Goal: Task Accomplishment & Management: Manage account settings

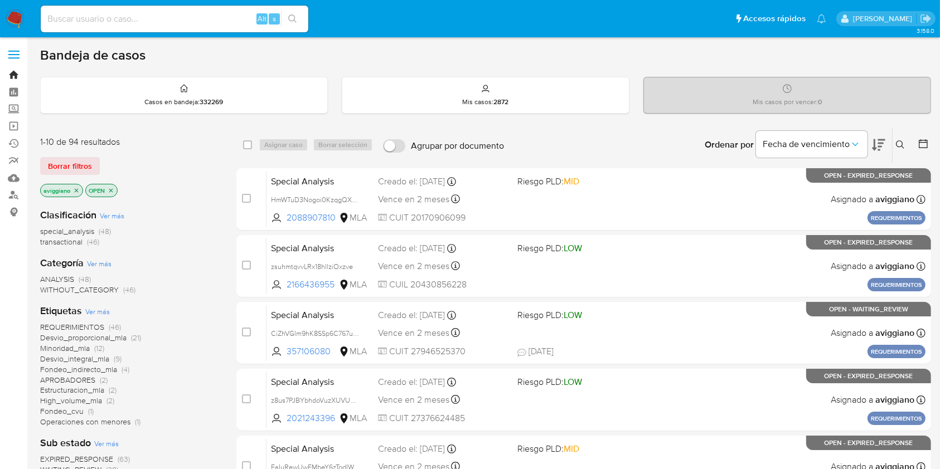
click at [16, 74] on link "Bandeja" at bounding box center [66, 74] width 133 height 17
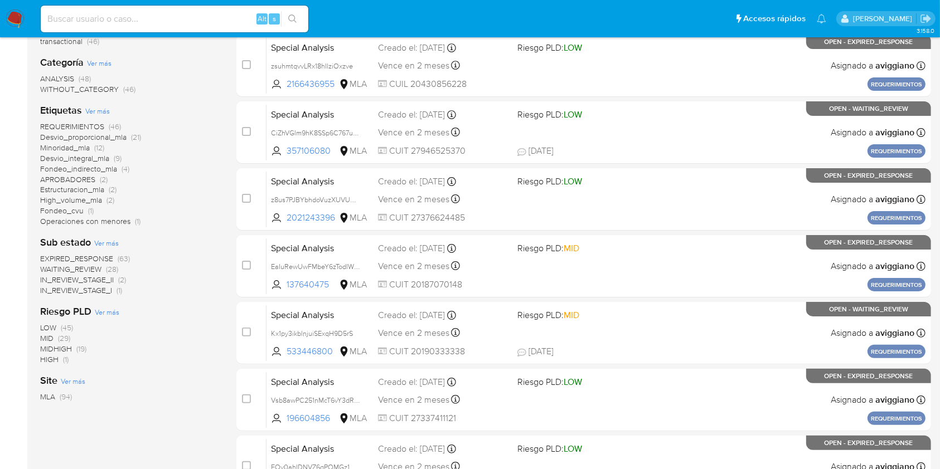
scroll to position [74, 0]
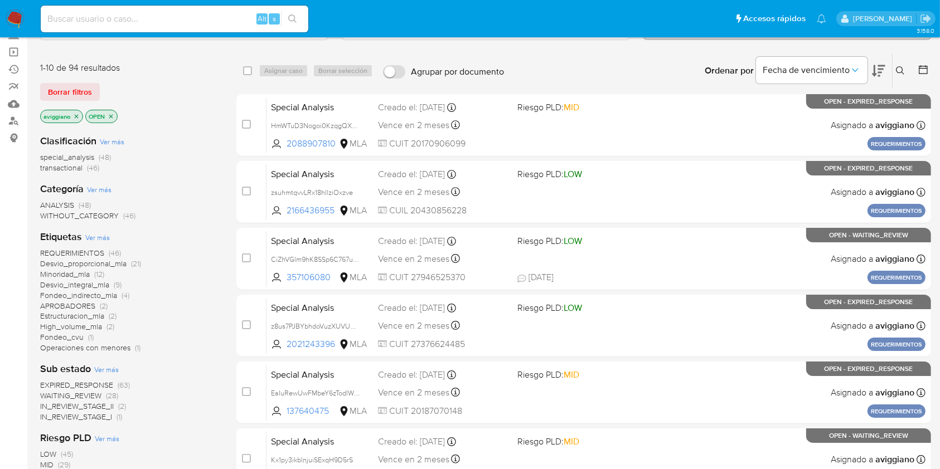
click at [74, 117] on icon "close-filter" at bounding box center [76, 116] width 7 height 7
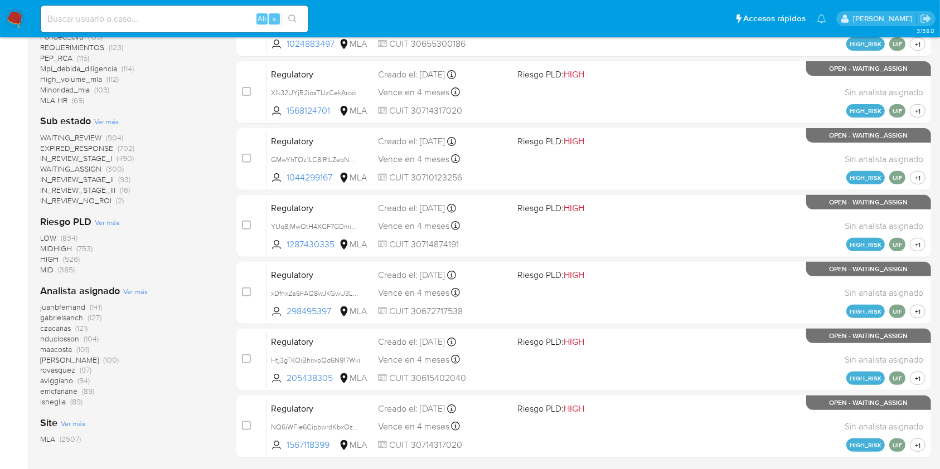
scroll to position [446, 0]
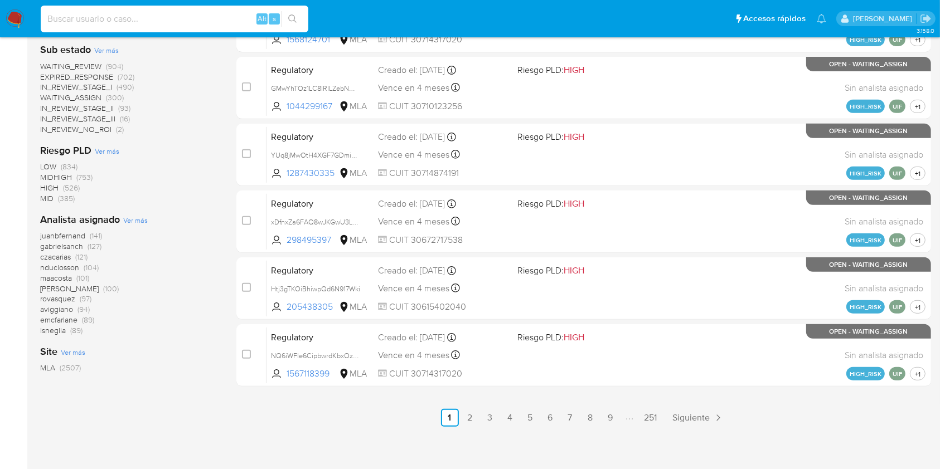
paste input "xHlKXhrc5xKcSD6vUulOAMGF"
type input "xHlKXhrc5xKcSD6vUulOAMGF"
click at [291, 14] on icon "search-icon" at bounding box center [292, 18] width 8 height 8
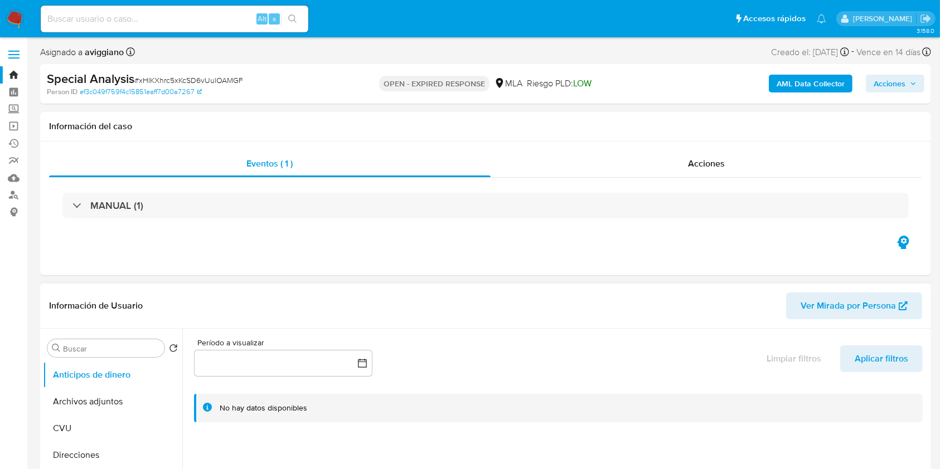
select select "10"
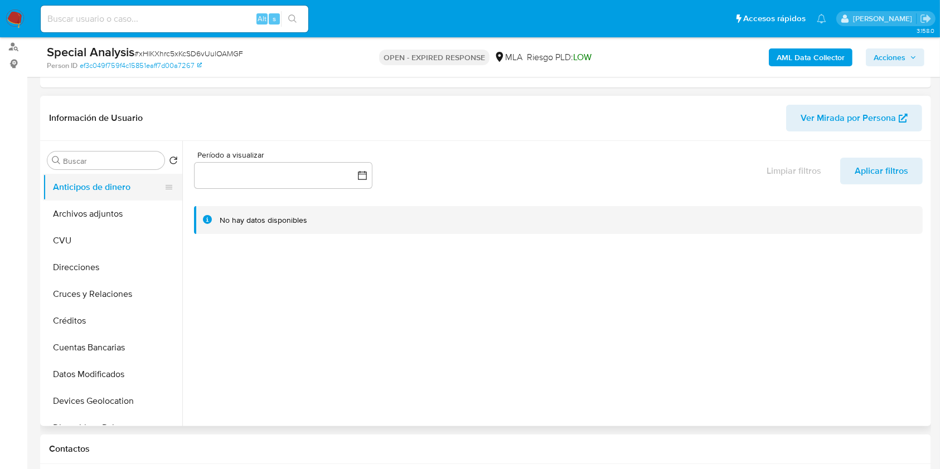
click at [92, 198] on button "Anticipos de dinero" at bounding box center [108, 187] width 130 height 27
click at [85, 208] on button "Archivos adjuntos" at bounding box center [108, 214] width 130 height 27
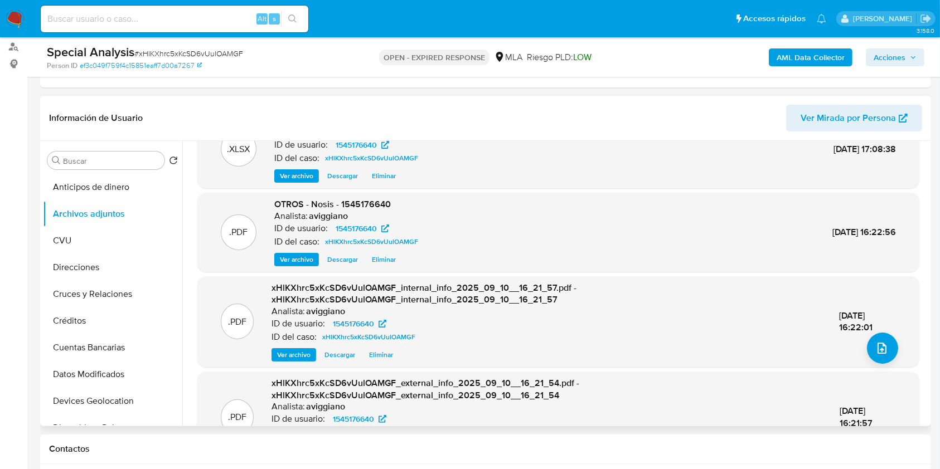
scroll to position [0, 0]
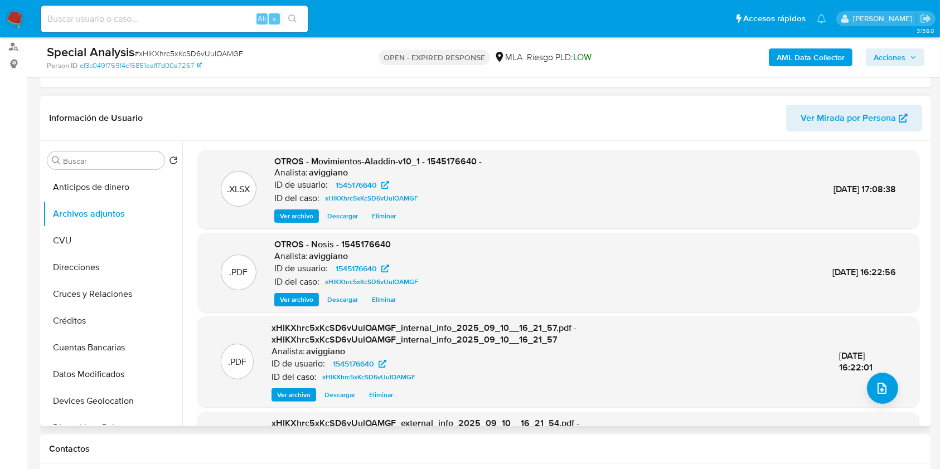
click at [332, 222] on div ".XLSX OTROS - Movimientos-Aladdin-v10_1 - 1545176640 - Analista: aviggiano ID d…" at bounding box center [558, 189] width 722 height 79
click at [457, 157] on span "OTROS - Movimientos-Aladdin-v10_1 - 1545176640 -" at bounding box center [377, 161] width 207 height 13
copy span "1545176640"
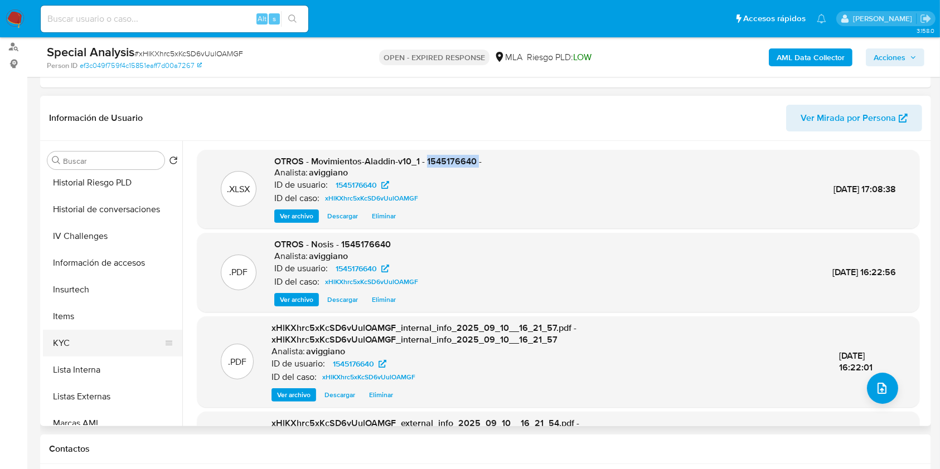
scroll to position [446, 0]
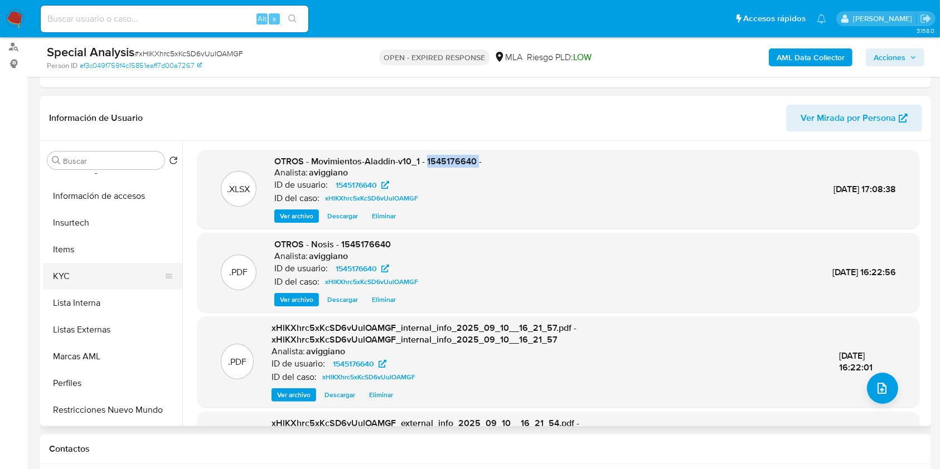
click at [98, 274] on button "KYC" at bounding box center [108, 276] width 130 height 27
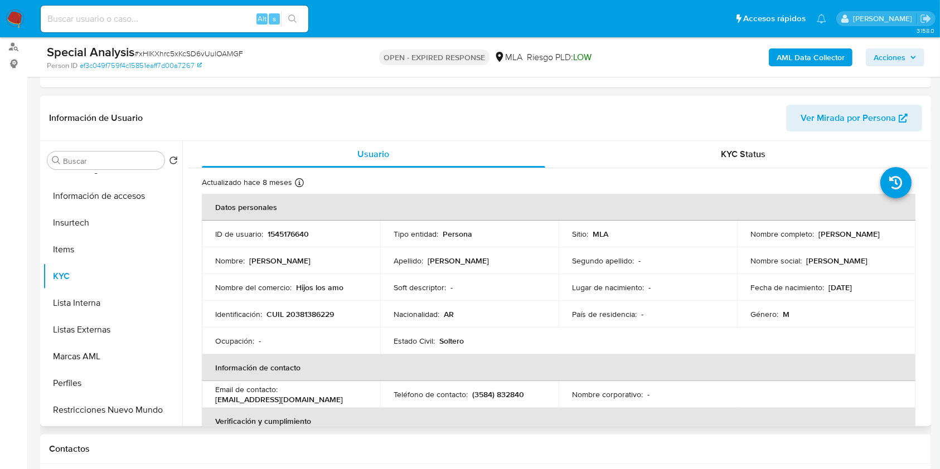
drag, startPoint x: 744, startPoint y: 239, endPoint x: 845, endPoint y: 241, distance: 100.9
click at [845, 241] on td "Nombre completo : Elisandro Antony Obregon" at bounding box center [826, 234] width 178 height 27
copy p "[PERSON_NAME] [PERSON_NAME]"
click at [311, 311] on p "CUIL 20381386229" at bounding box center [299, 314] width 67 height 10
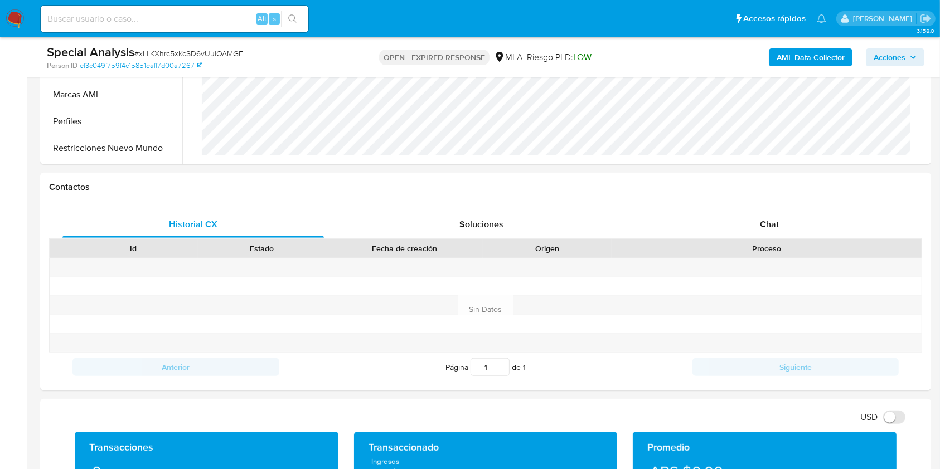
scroll to position [520, 0]
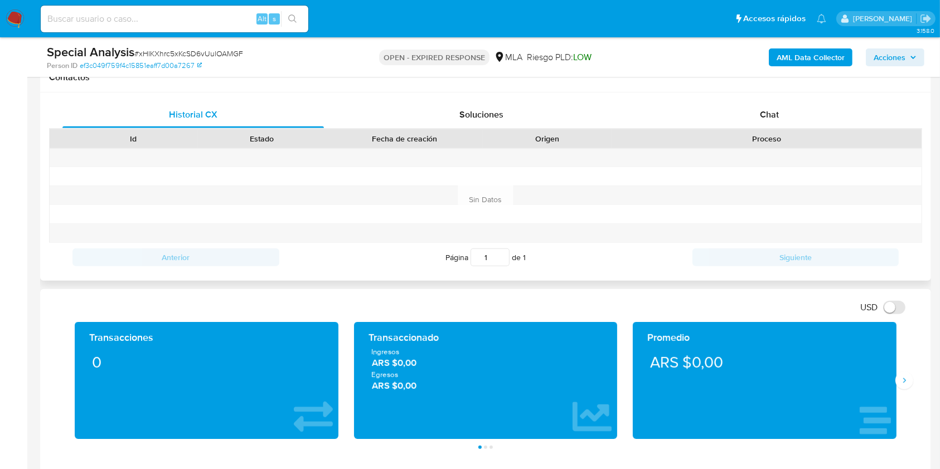
click at [768, 133] on div "Proceso" at bounding box center [766, 138] width 294 height 11
click at [764, 120] on span "Chat" at bounding box center [769, 114] width 19 height 13
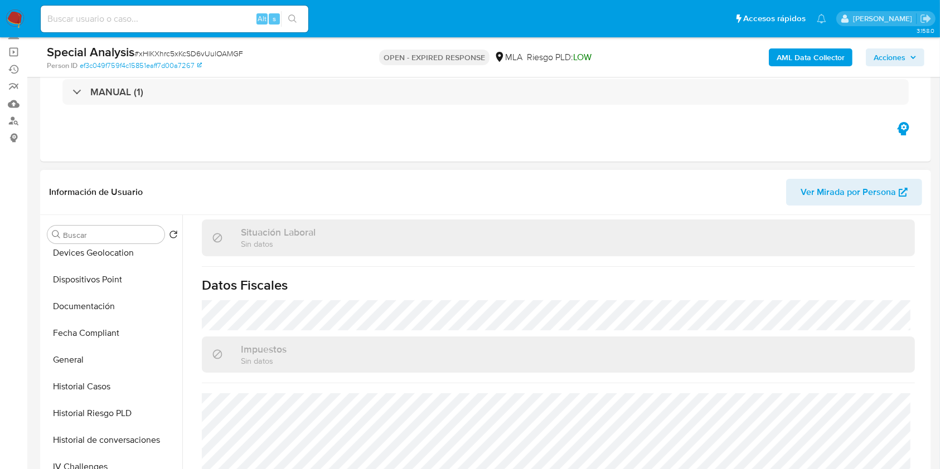
scroll to position [0, 0]
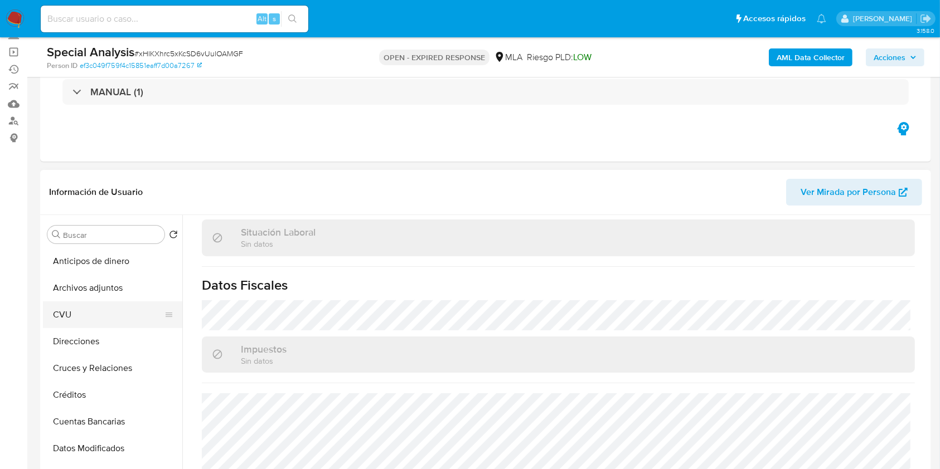
drag, startPoint x: 127, startPoint y: 300, endPoint x: 144, endPoint y: 305, distance: 18.5
click at [127, 300] on button "Archivos adjuntos" at bounding box center [112, 288] width 139 height 27
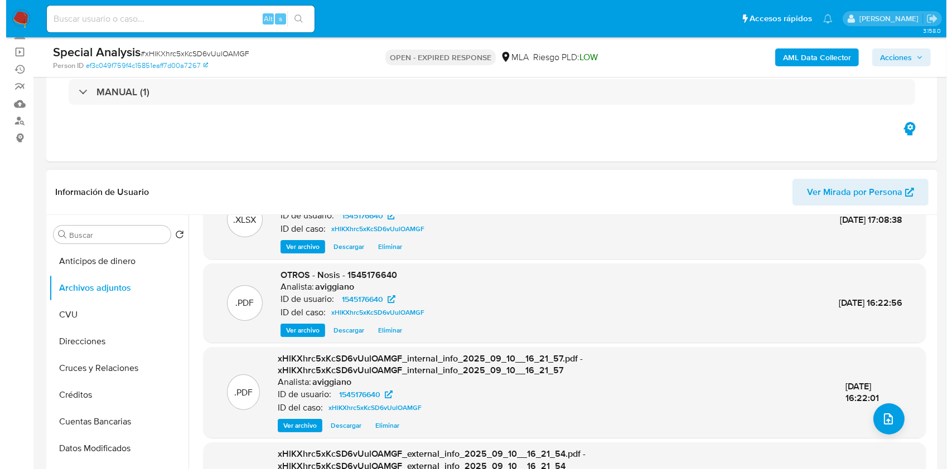
scroll to position [74, 0]
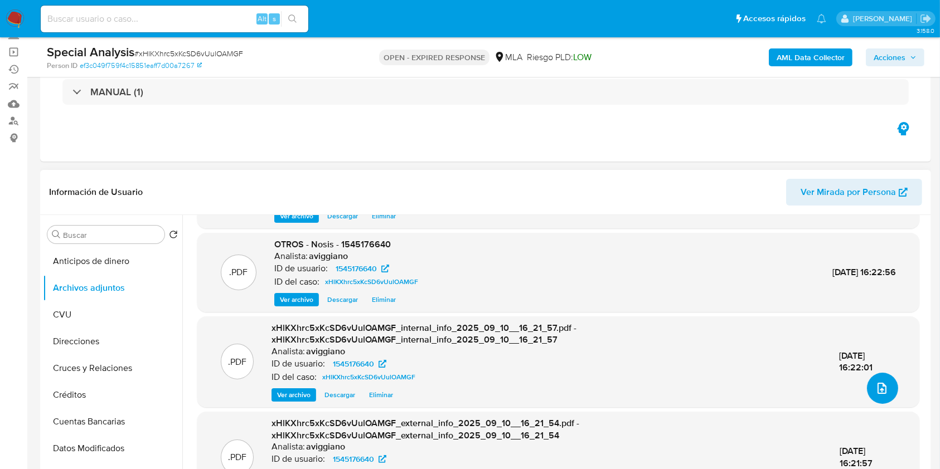
click at [875, 385] on icon "upload-file" at bounding box center [881, 388] width 13 height 13
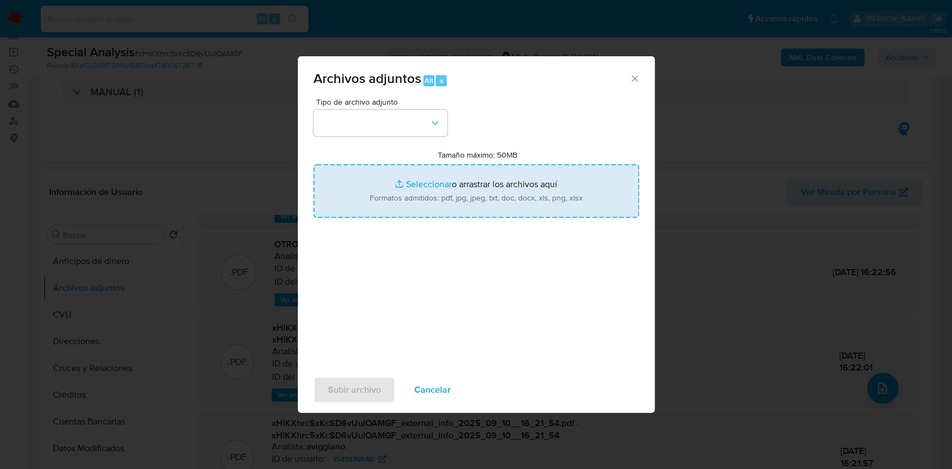
click at [362, 176] on input "Tamaño máximo: 50MB Seleccionar archivos" at bounding box center [476, 191] width 326 height 54
type input "C:\fakepath\Caselog xHlKXhrc5xKcSD6vUulOAMGF_2025_09_10_15_46_41.docx"
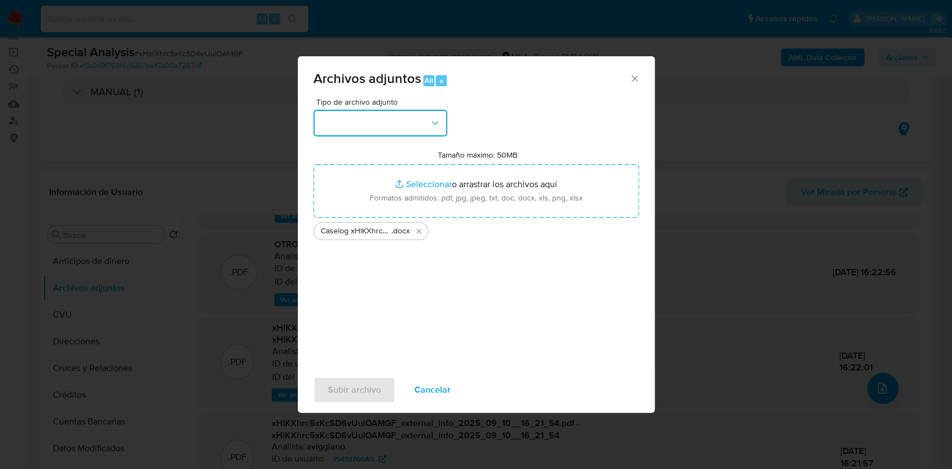
click at [410, 120] on button "button" at bounding box center [380, 123] width 134 height 27
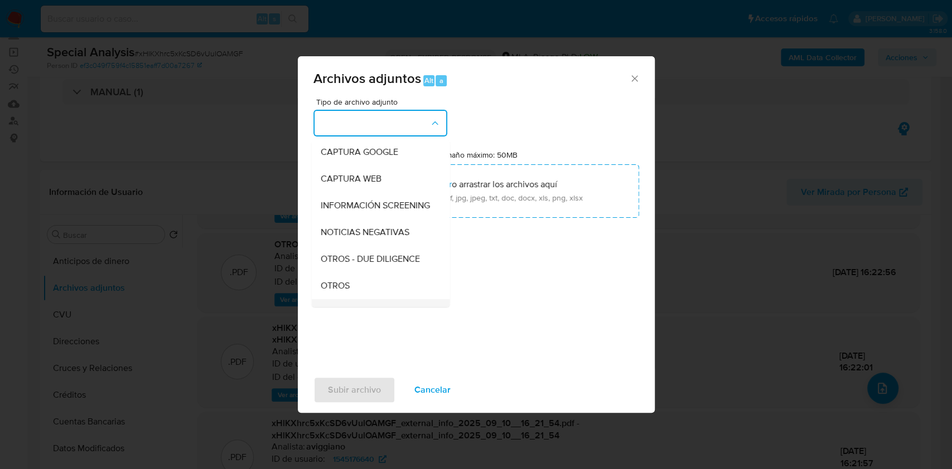
scroll to position [148, 0]
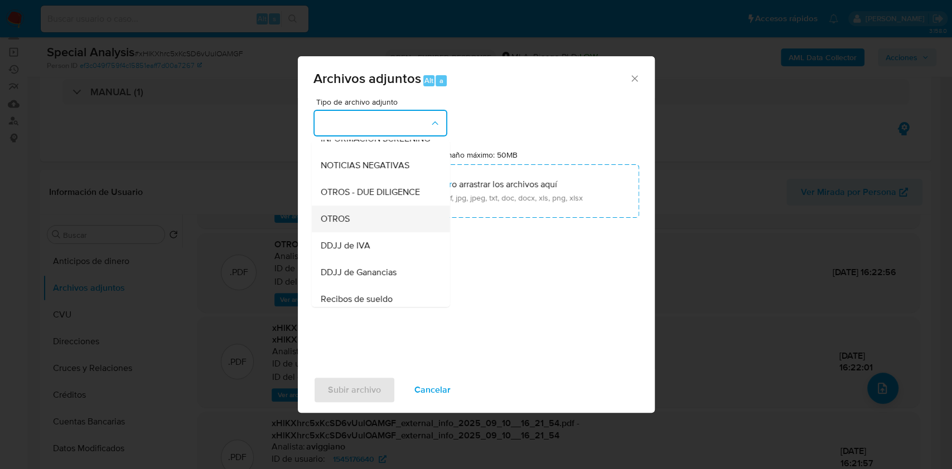
click at [355, 232] on div "OTROS" at bounding box center [377, 219] width 114 height 27
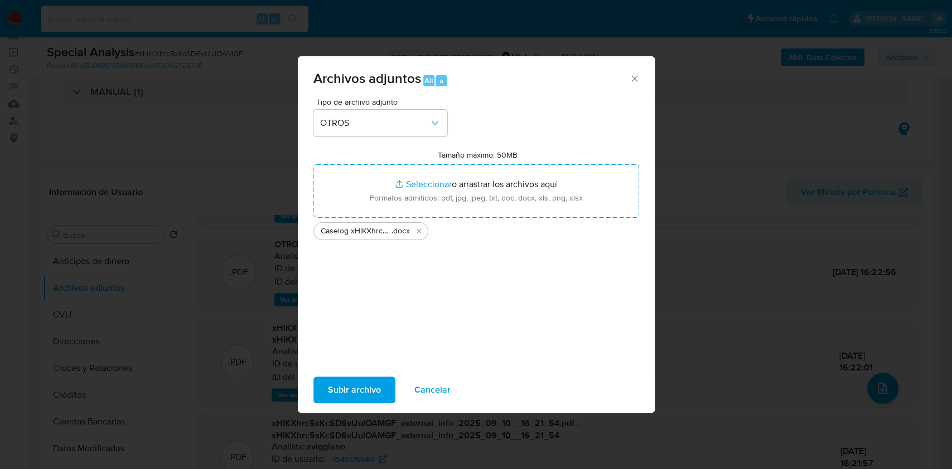
click at [366, 392] on span "Subir archivo" at bounding box center [354, 390] width 53 height 25
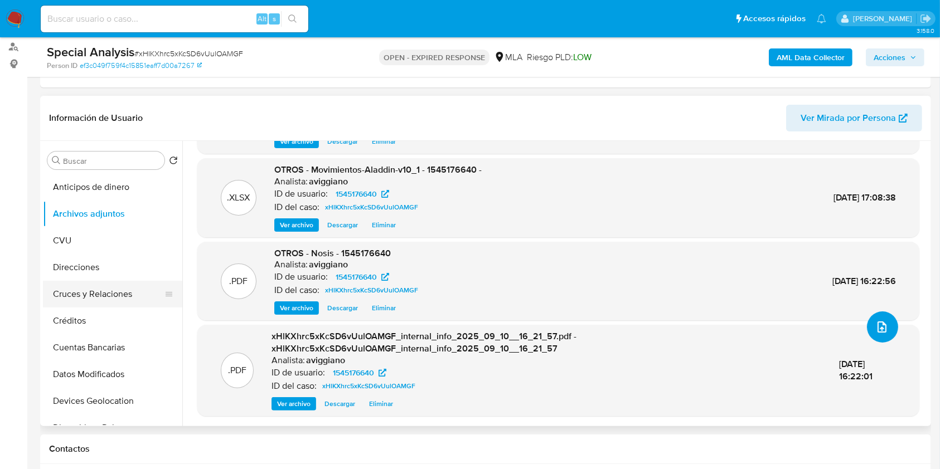
scroll to position [223, 0]
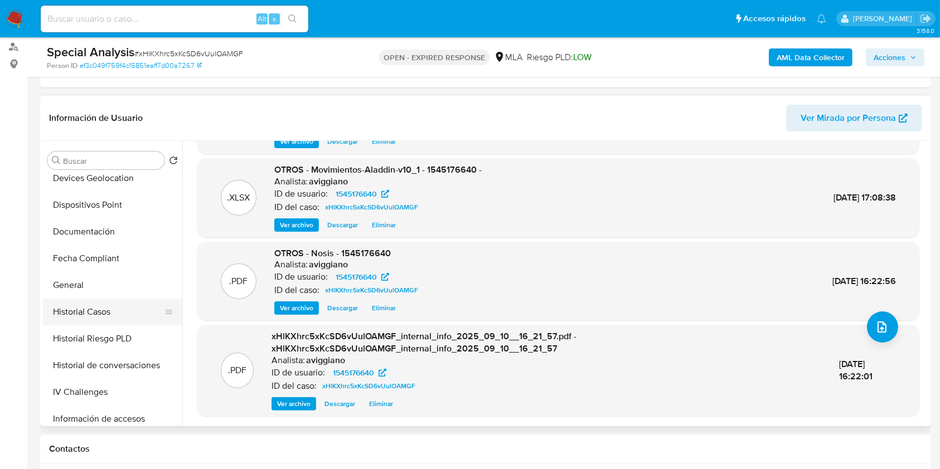
click at [110, 302] on button "Historial Casos" at bounding box center [108, 312] width 130 height 27
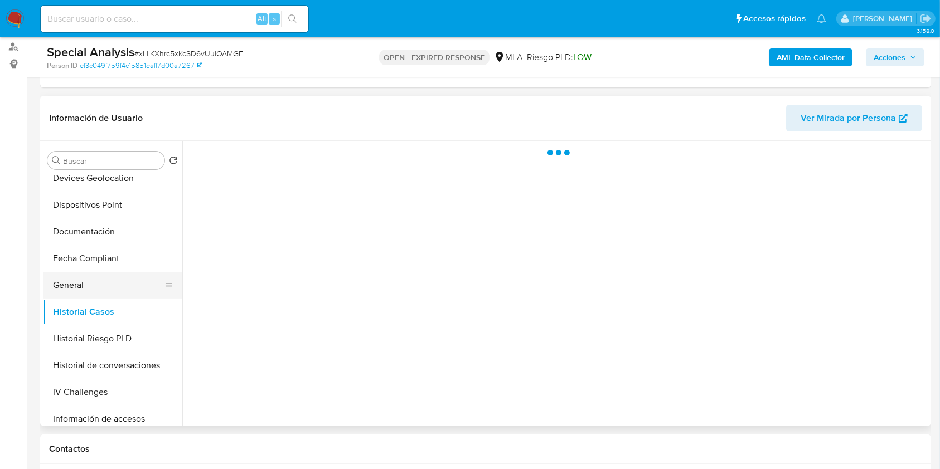
scroll to position [0, 0]
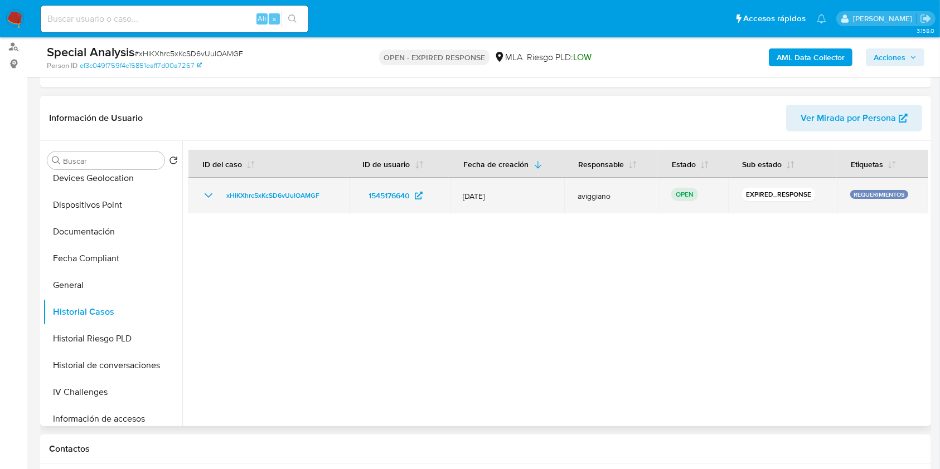
drag, startPoint x: 327, startPoint y: 193, endPoint x: 217, endPoint y: 199, distance: 110.0
click at [217, 199] on div "xHlKXhrc5xKcSD6vUulOAMGF" at bounding box center [269, 195] width 134 height 13
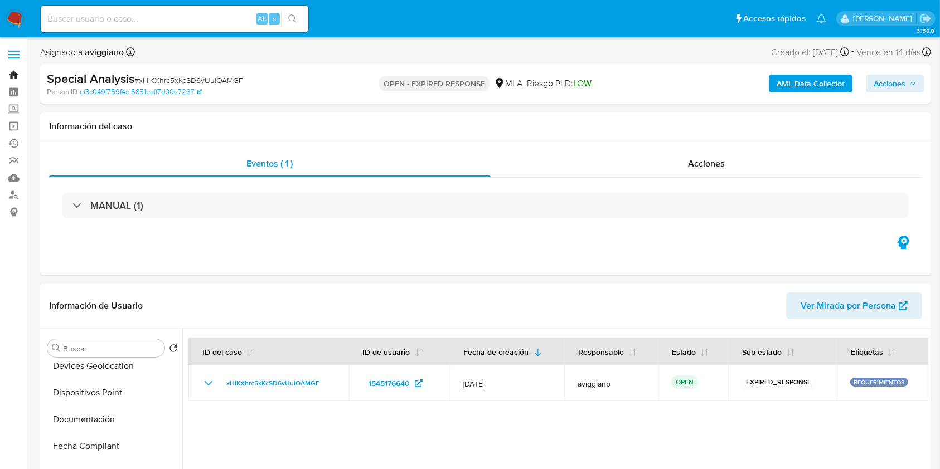
click at [16, 78] on link "Bandeja" at bounding box center [66, 74] width 133 height 17
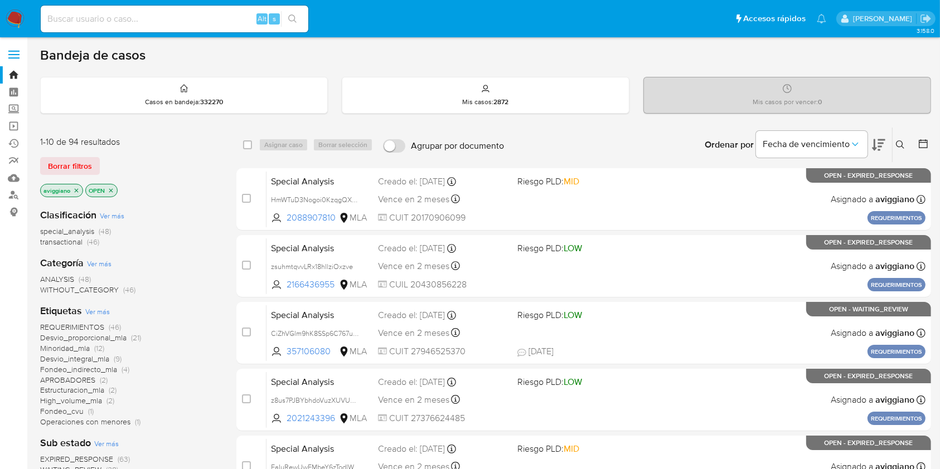
click at [899, 141] on icon at bounding box center [900, 144] width 9 height 9
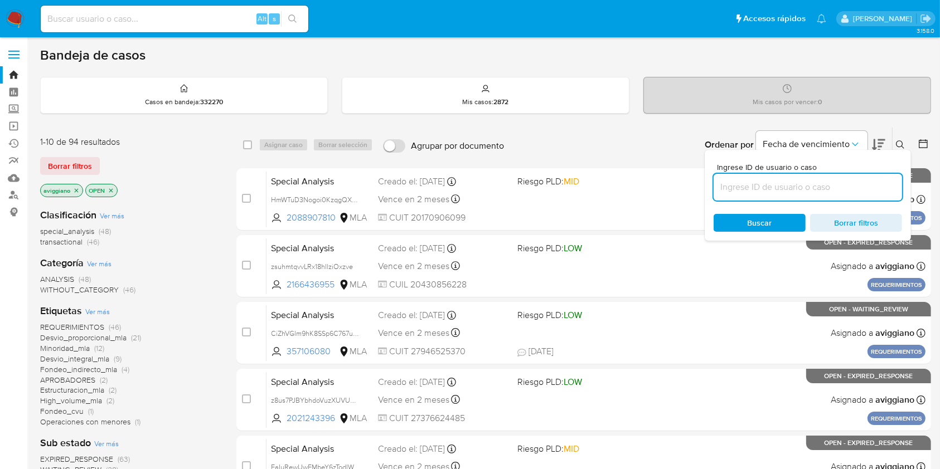
click at [744, 190] on input at bounding box center [808, 187] width 188 height 14
type input "xHlKXhrc5xKcSD6vUulOAMGF"
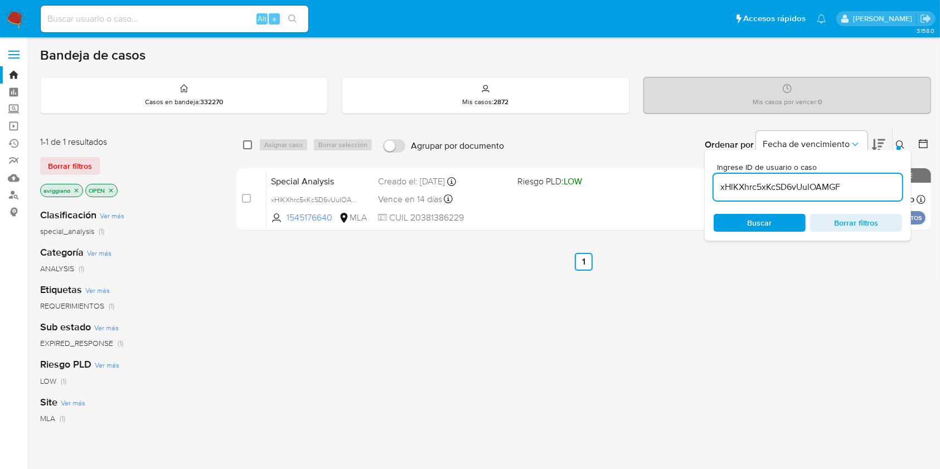
click at [249, 143] on input "checkbox" at bounding box center [247, 144] width 9 height 9
checkbox input "true"
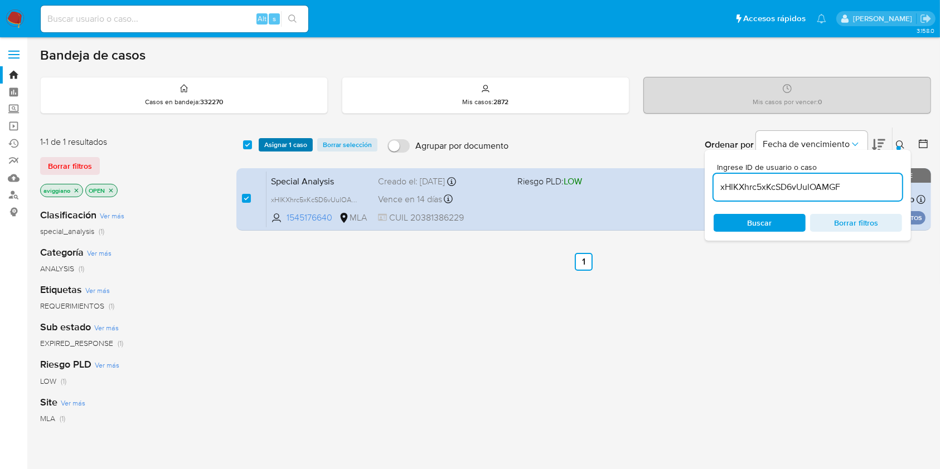
click at [289, 145] on span "Asignar 1 caso" at bounding box center [285, 144] width 43 height 11
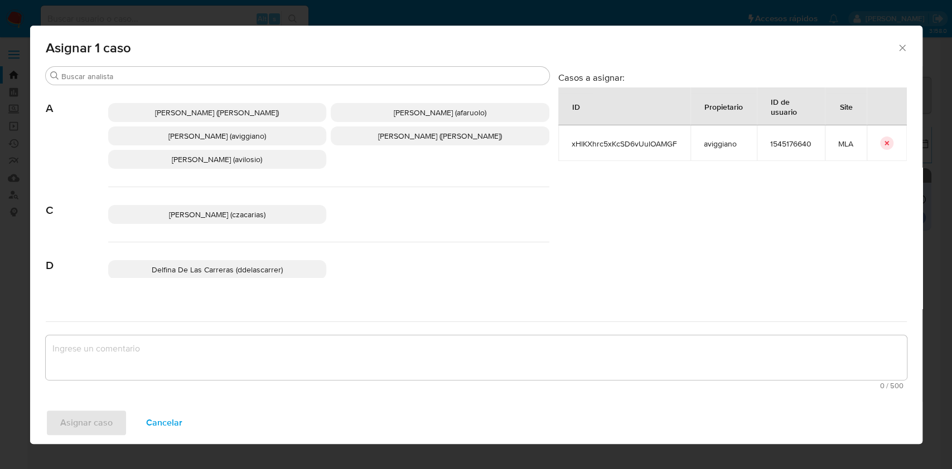
click at [200, 141] on span "Agustina Belen Viggiano (aviggiano)" at bounding box center [217, 135] width 98 height 11
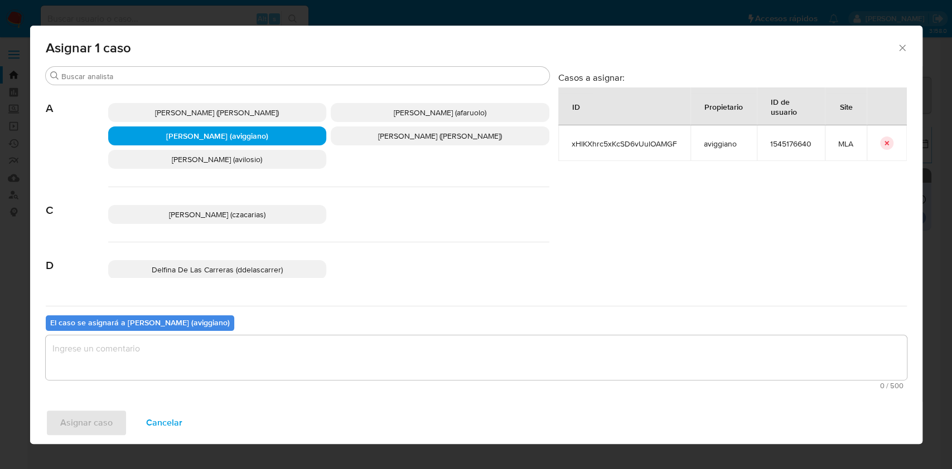
drag, startPoint x: 181, startPoint y: 358, endPoint x: 152, endPoint y: 400, distance: 50.9
click at [180, 358] on textarea "assign-modal" at bounding box center [476, 358] width 861 height 45
click at [91, 420] on span "Asignar caso" at bounding box center [86, 423] width 52 height 25
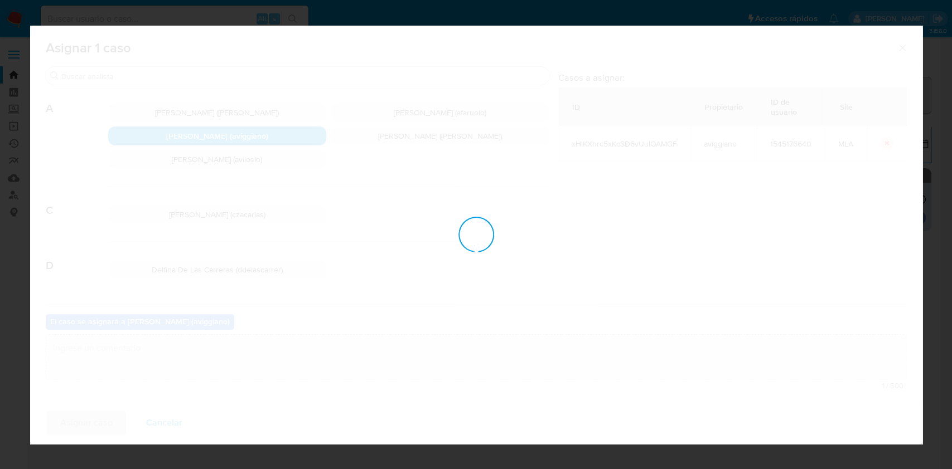
checkbox input "false"
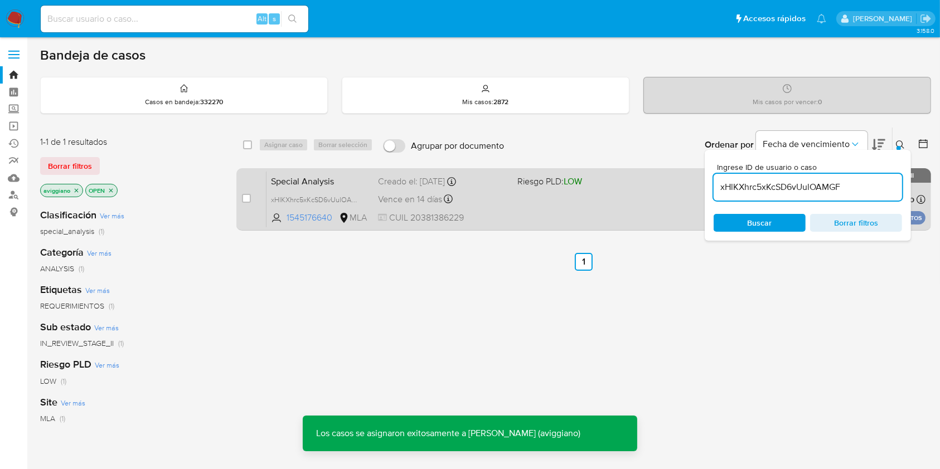
click at [376, 185] on div "Special Analysis xHlKXhrc5xKcSD6vUulOAMGF 1545176640 MLA Riesgo PLD: LOW Creado…" at bounding box center [595, 199] width 659 height 56
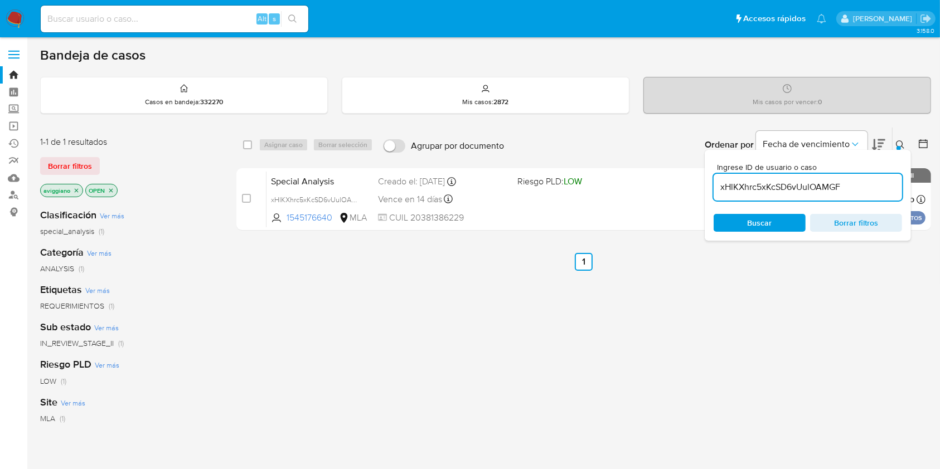
click at [132, 27] on div "Alt s" at bounding box center [175, 19] width 268 height 27
click at [134, 20] on input at bounding box center [175, 19] width 268 height 14
paste input "ZbjFXVMg3Axj5GindBfRTyOP"
type input "ZbjFXVMg3Axj5GindBfRTyOP"
click at [290, 20] on icon "search-icon" at bounding box center [292, 18] width 9 height 9
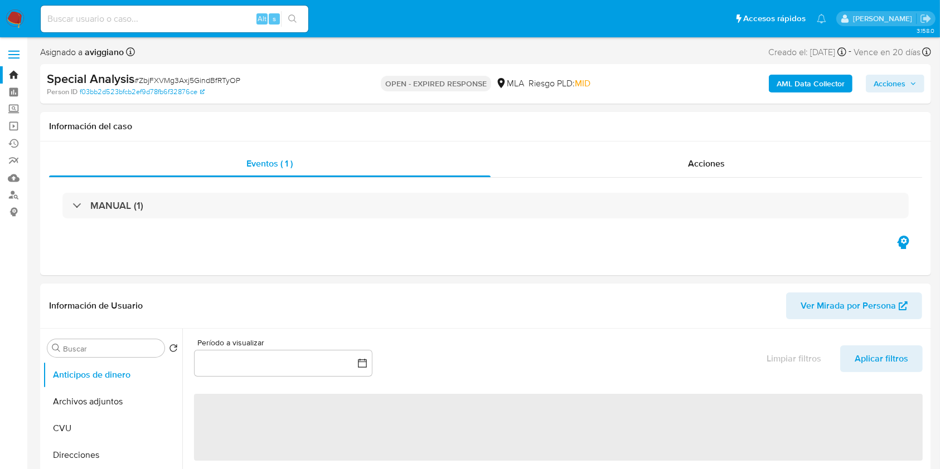
select select "10"
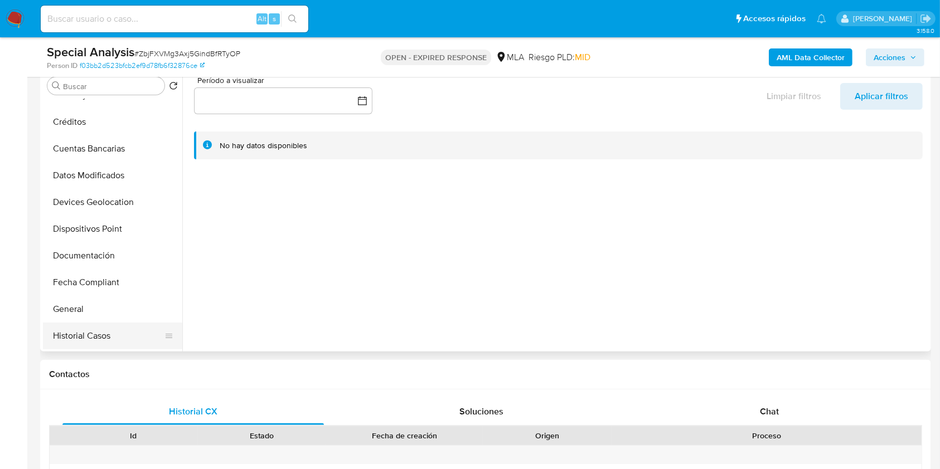
scroll to position [223, 0]
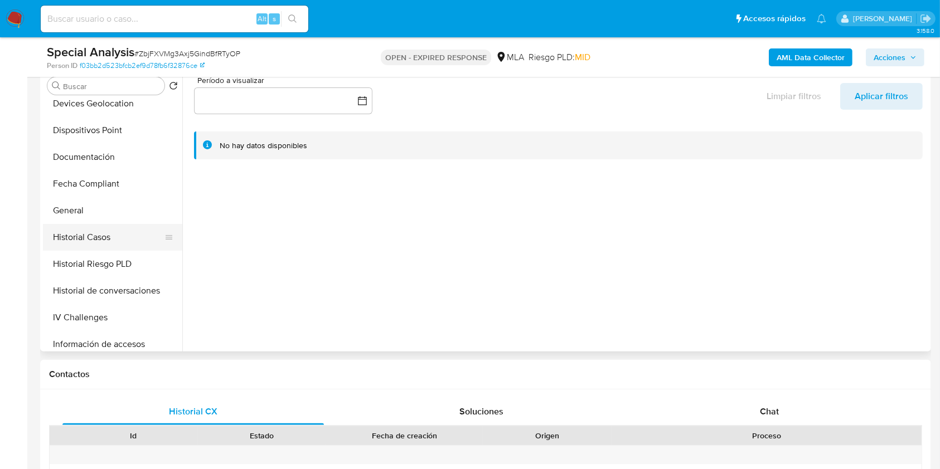
click at [84, 240] on button "Historial Casos" at bounding box center [108, 237] width 130 height 27
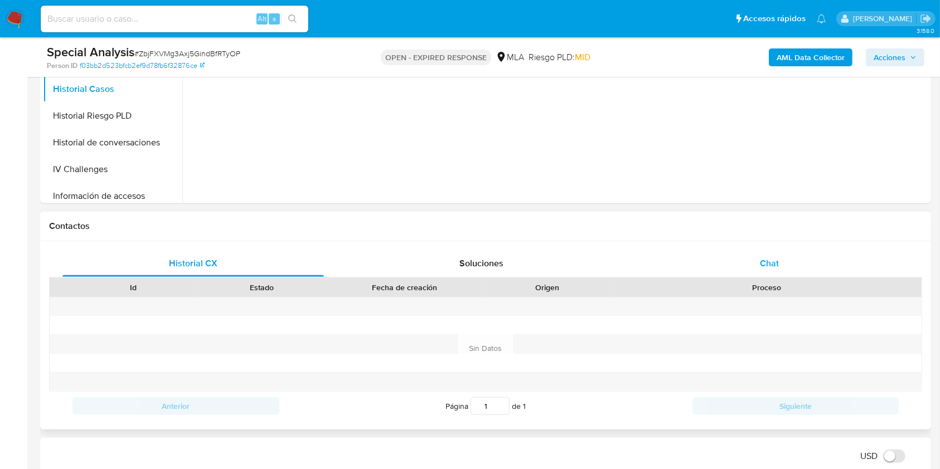
click at [779, 261] on div "Chat" at bounding box center [769, 263] width 261 height 27
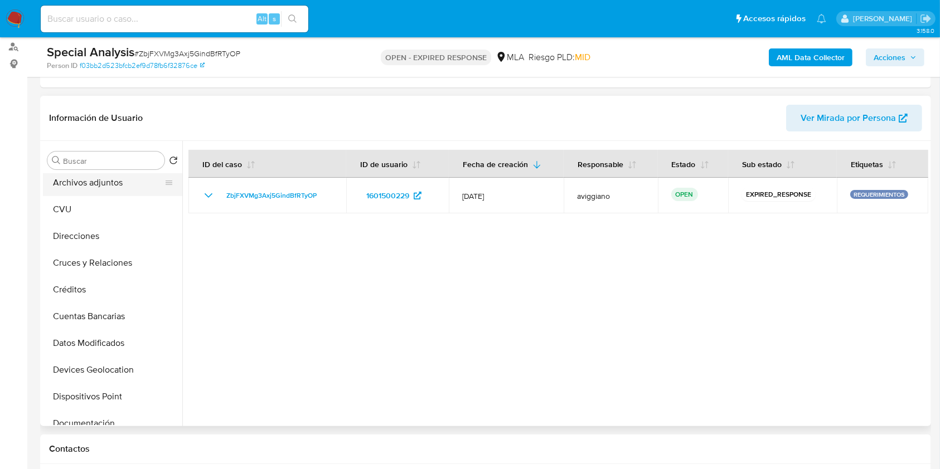
scroll to position [0, 0]
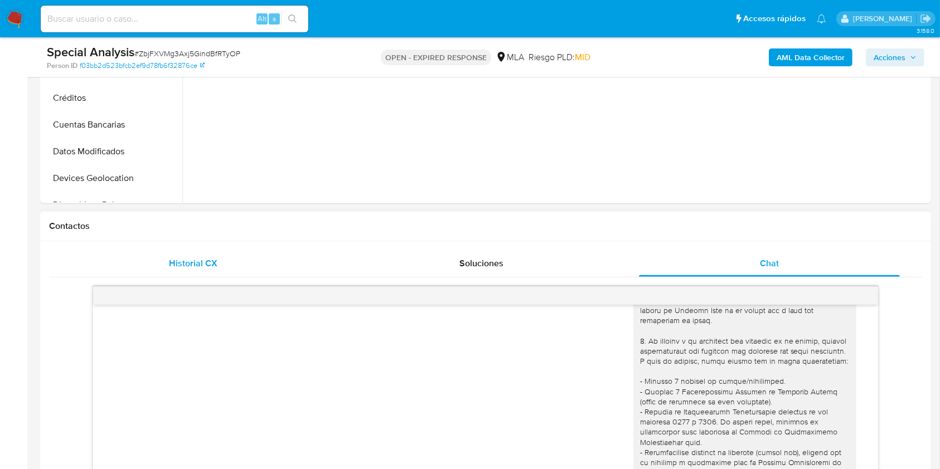
click at [216, 252] on div "Historial CX" at bounding box center [192, 263] width 261 height 27
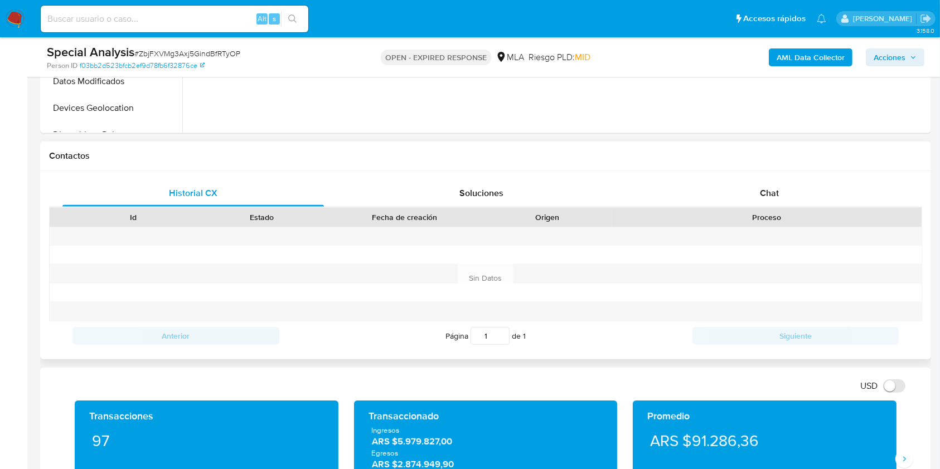
scroll to position [520, 0]
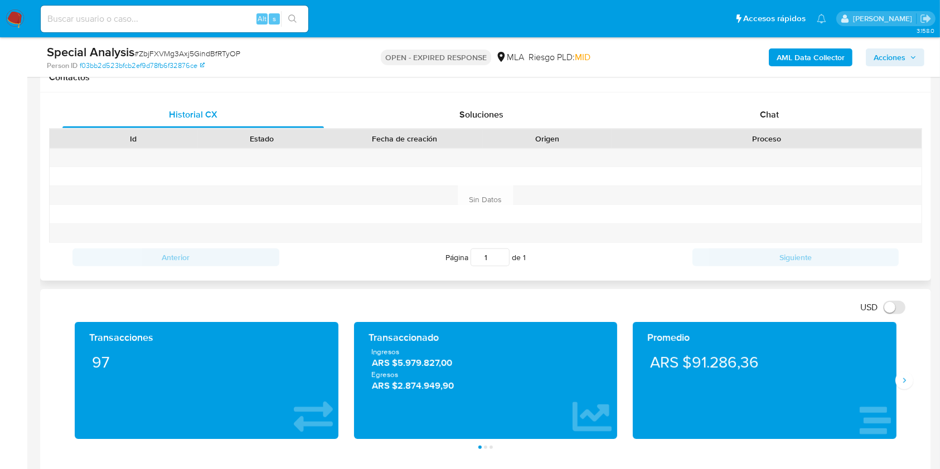
drag, startPoint x: 762, startPoint y: 121, endPoint x: 747, endPoint y: 129, distance: 17.2
click at [762, 122] on div "Chat" at bounding box center [769, 114] width 261 height 27
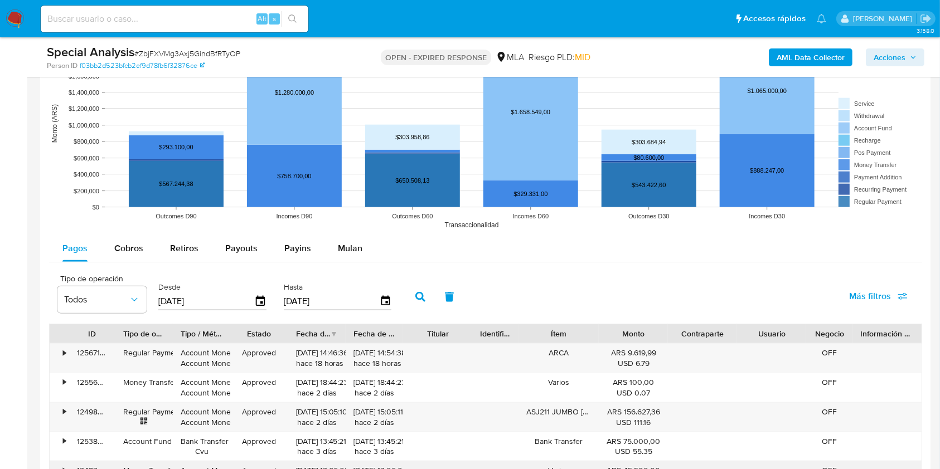
scroll to position [1263, 0]
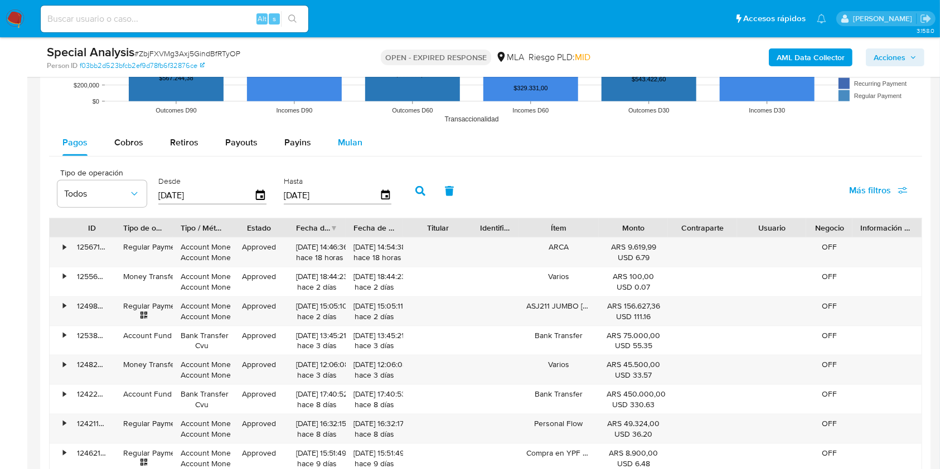
drag, startPoint x: 350, startPoint y: 142, endPoint x: 337, endPoint y: 148, distance: 14.5
click at [349, 142] on span "Mulan" at bounding box center [350, 142] width 25 height 13
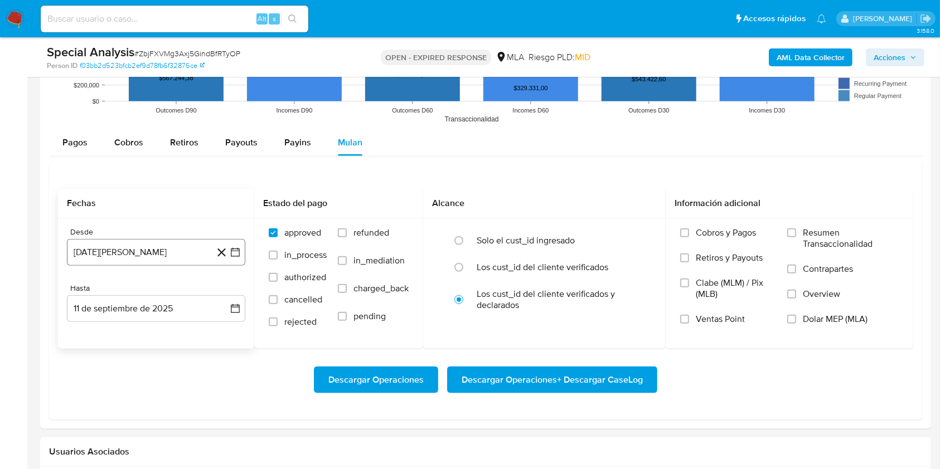
click at [170, 260] on button "11 de agosto de 2024" at bounding box center [156, 252] width 178 height 27
click at [219, 295] on icon "Mes siguiente" at bounding box center [225, 292] width 13 height 13
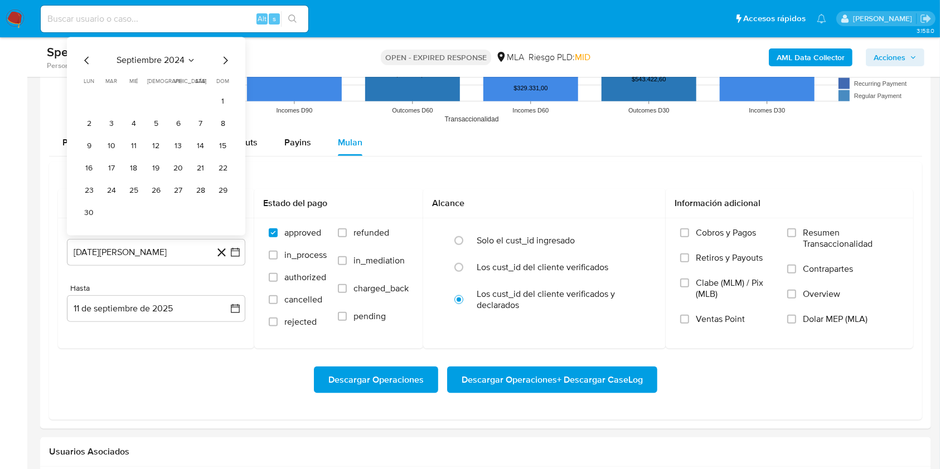
drag, startPoint x: 222, startPoint y: 100, endPoint x: 191, endPoint y: 138, distance: 49.0
click at [222, 100] on button "1" at bounding box center [223, 102] width 18 height 18
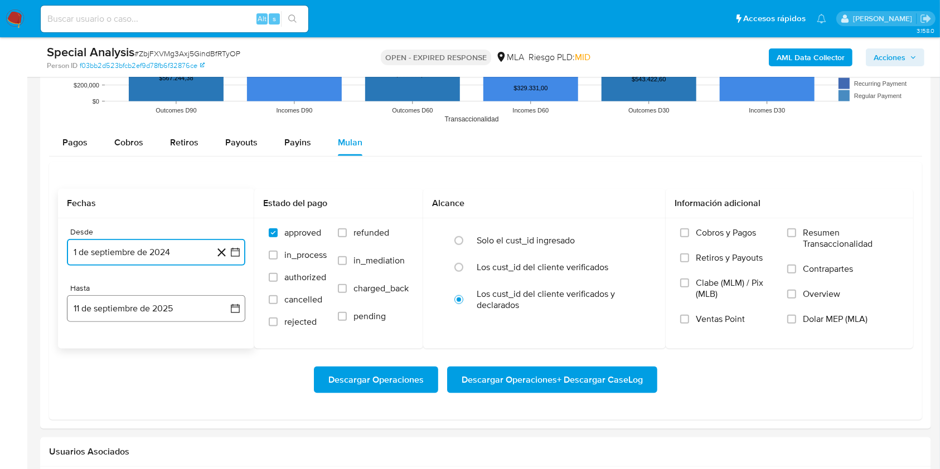
click at [147, 311] on button "11 de septiembre de 2025" at bounding box center [156, 308] width 178 height 27
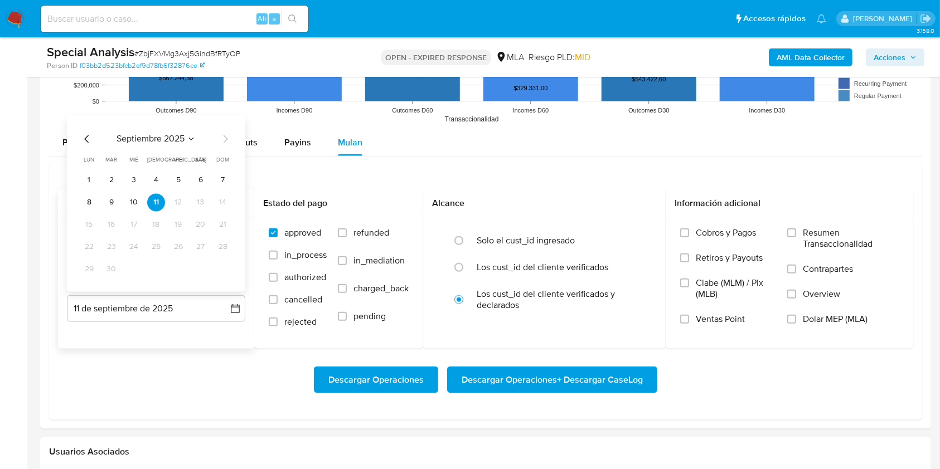
click at [85, 133] on icon "Mes anterior" at bounding box center [86, 139] width 13 height 13
click at [85, 140] on icon "Mes anterior" at bounding box center [86, 139] width 13 height 13
click at [222, 140] on icon "Mes siguiente" at bounding box center [225, 139] width 13 height 13
click at [214, 270] on button "31" at bounding box center [223, 270] width 18 height 18
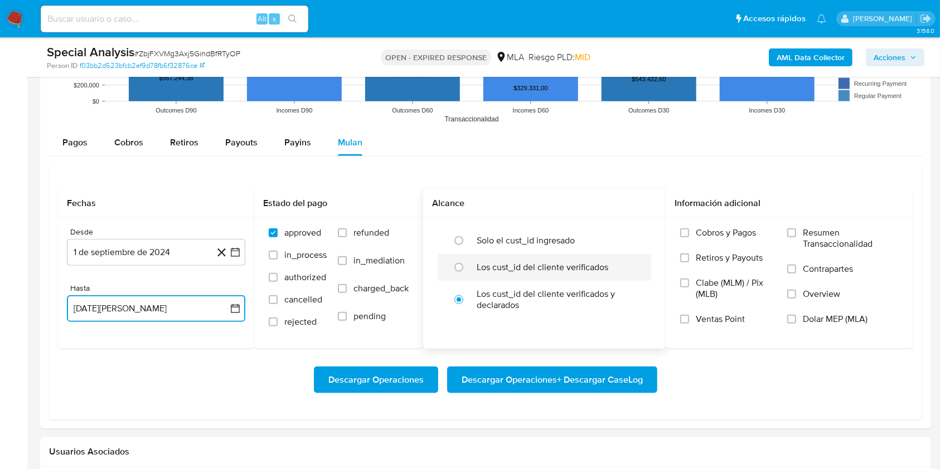
drag, startPoint x: 466, startPoint y: 273, endPoint x: 472, endPoint y: 276, distance: 6.5
click at [467, 273] on input "radio" at bounding box center [459, 268] width 18 height 18
radio input "true"
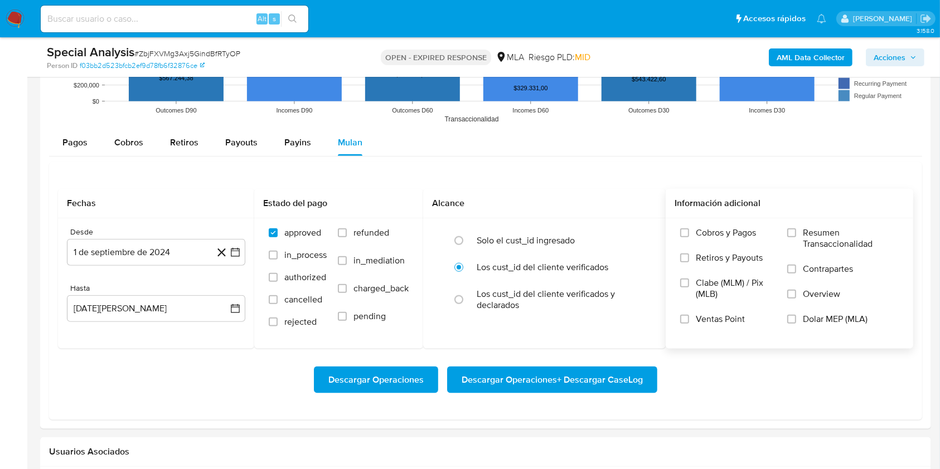
click at [808, 314] on span "Dolar MEP (MLA)" at bounding box center [835, 319] width 65 height 11
click at [796, 315] on input "Dolar MEP (MLA)" at bounding box center [791, 319] width 9 height 9
click at [591, 383] on span "Descargar Operaciones + Descargar CaseLog" at bounding box center [552, 380] width 181 height 25
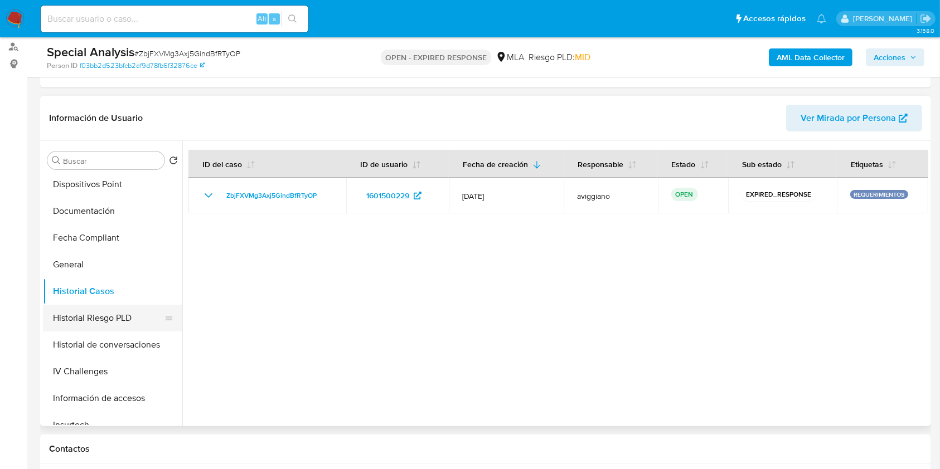
scroll to position [297, 0]
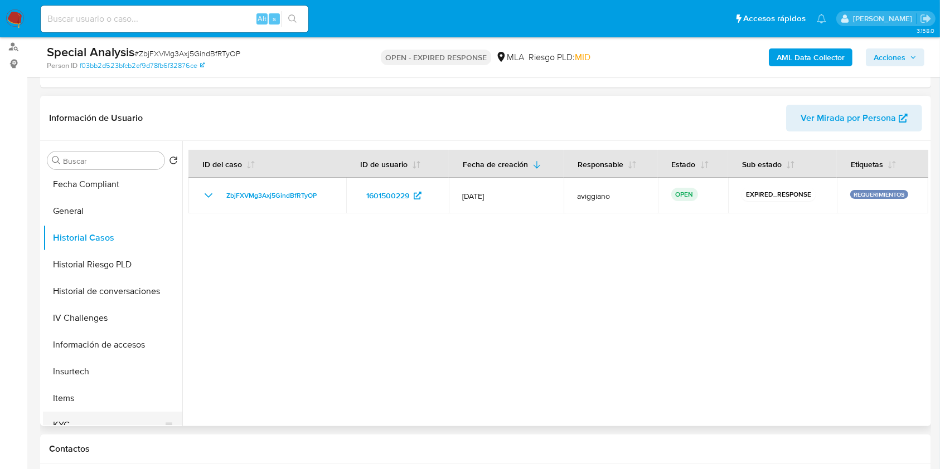
click at [85, 421] on button "KYC" at bounding box center [108, 425] width 130 height 27
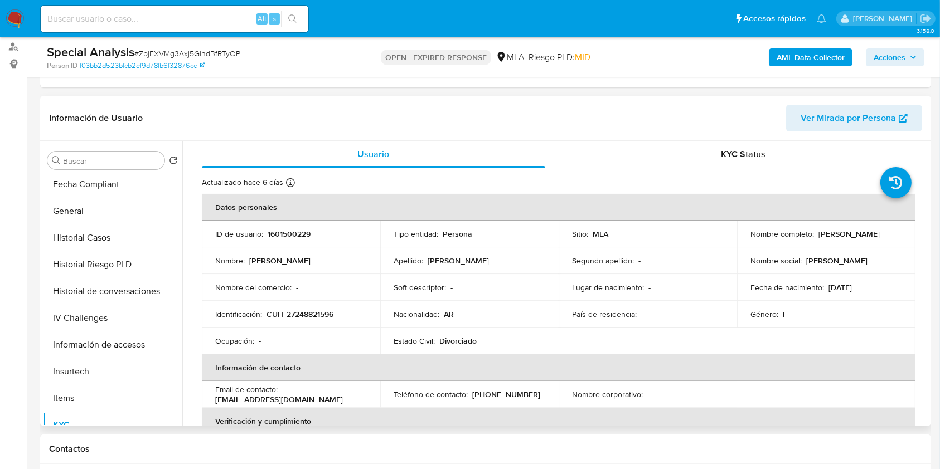
click at [302, 309] on p "CUIT 27248821596" at bounding box center [299, 314] width 67 height 10
click at [303, 309] on p "CUIT 27248821596" at bounding box center [299, 314] width 67 height 10
copy p "27248821596"
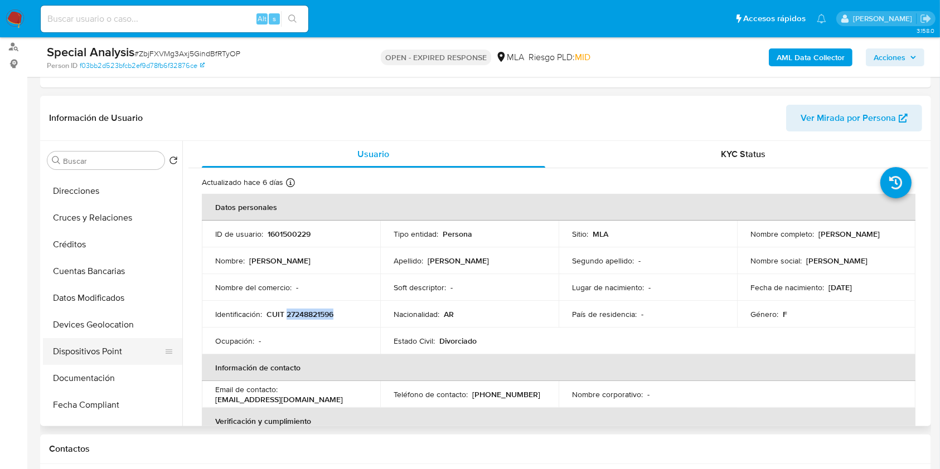
scroll to position [74, 0]
click at [829, 56] on b "AML Data Collector" at bounding box center [811, 57] width 68 height 18
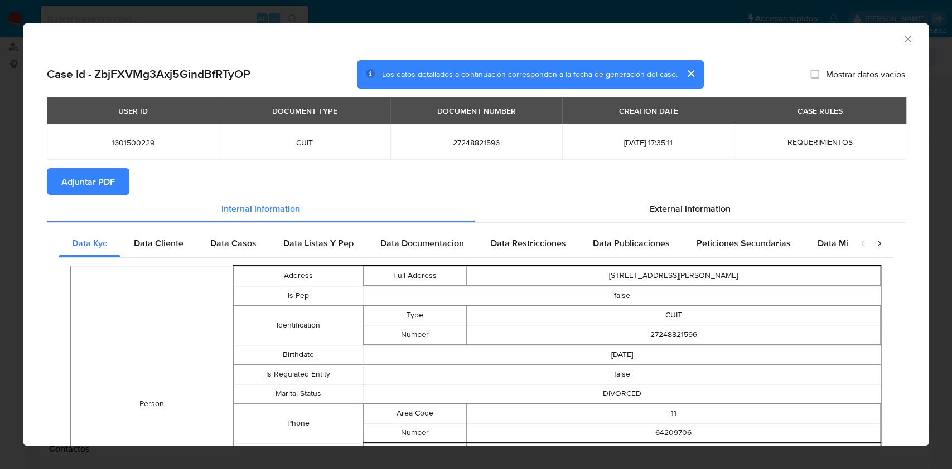
click at [100, 178] on span "Adjuntar PDF" at bounding box center [88, 181] width 54 height 25
click at [902, 39] on icon "Cerrar ventana" at bounding box center [907, 38] width 11 height 11
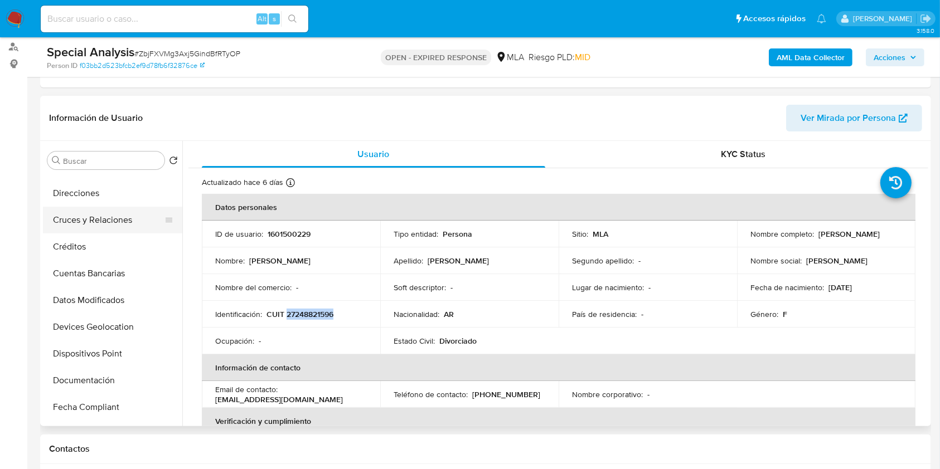
scroll to position [0, 0]
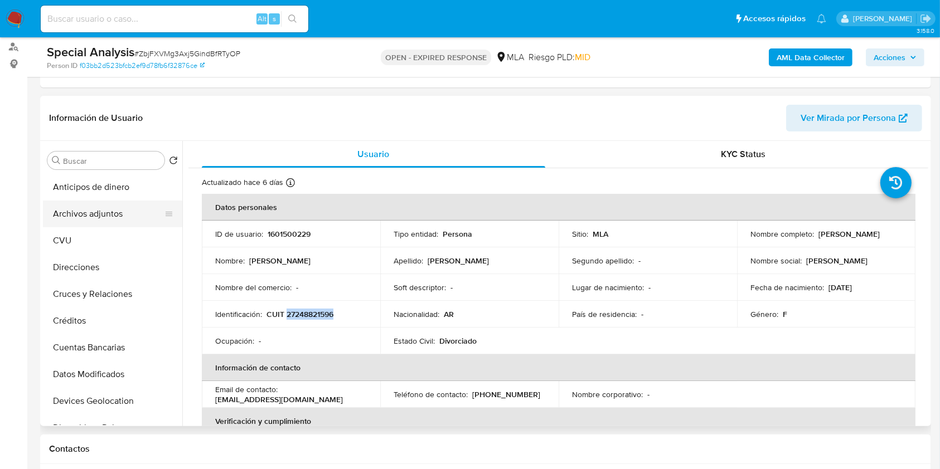
click at [133, 210] on button "Archivos adjuntos" at bounding box center [108, 214] width 130 height 27
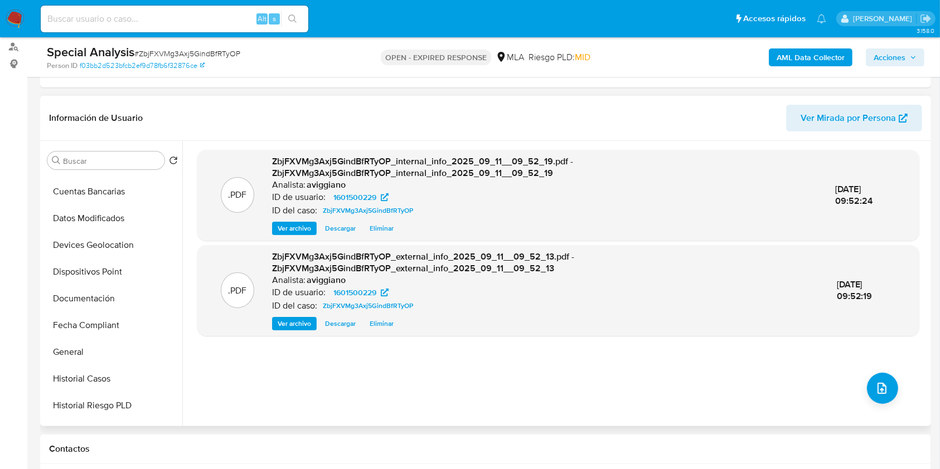
scroll to position [223, 0]
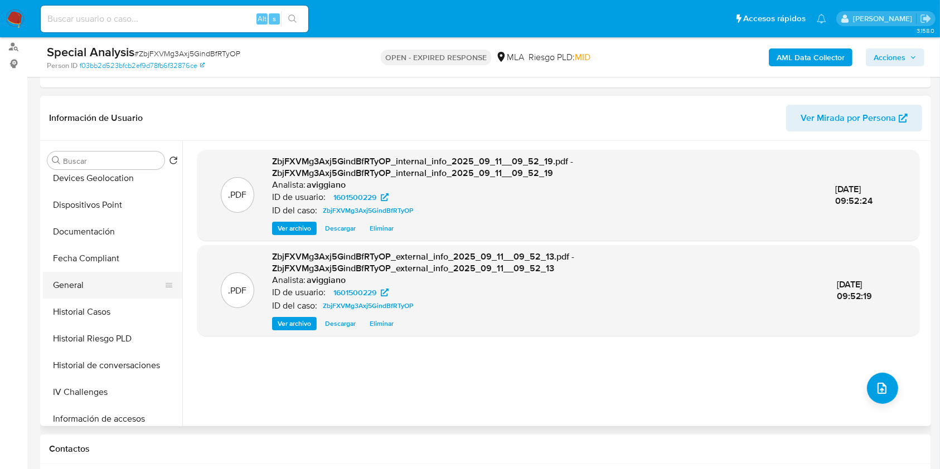
click at [121, 288] on button "General" at bounding box center [108, 285] width 130 height 27
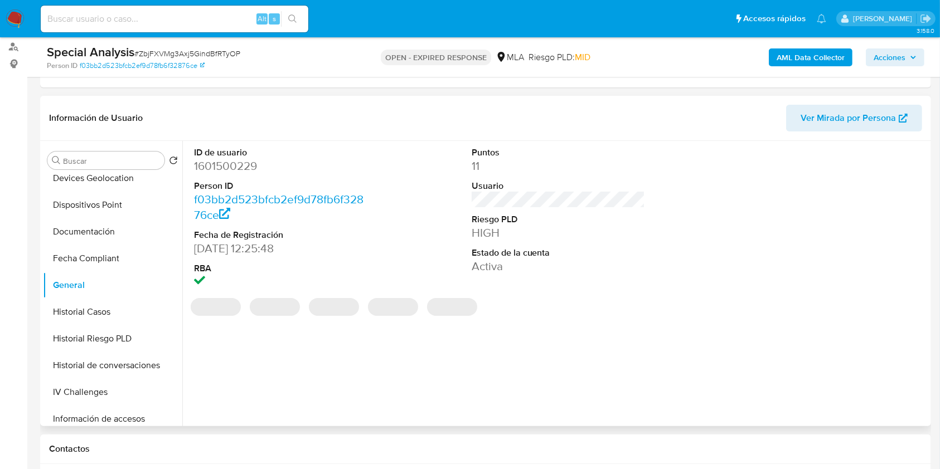
click at [230, 166] on dd "1601500229" at bounding box center [281, 166] width 174 height 16
copy dd "1601500229"
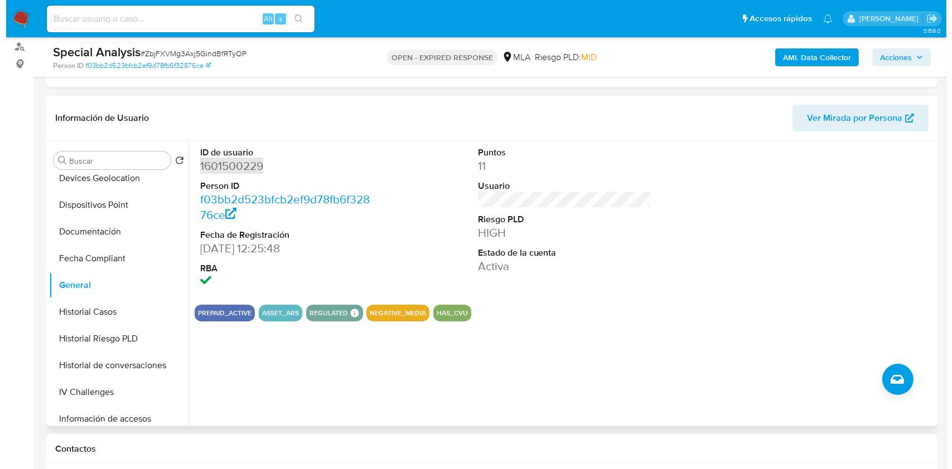
scroll to position [0, 0]
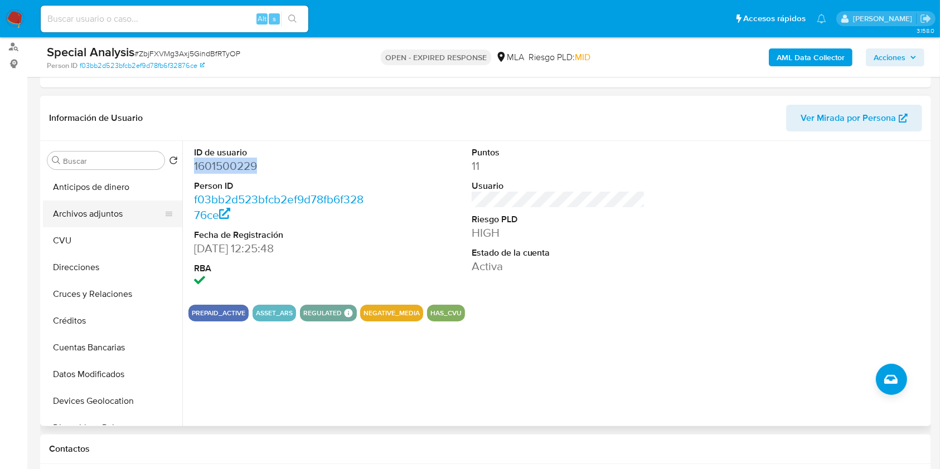
click at [123, 225] on button "Archivos adjuntos" at bounding box center [108, 214] width 130 height 27
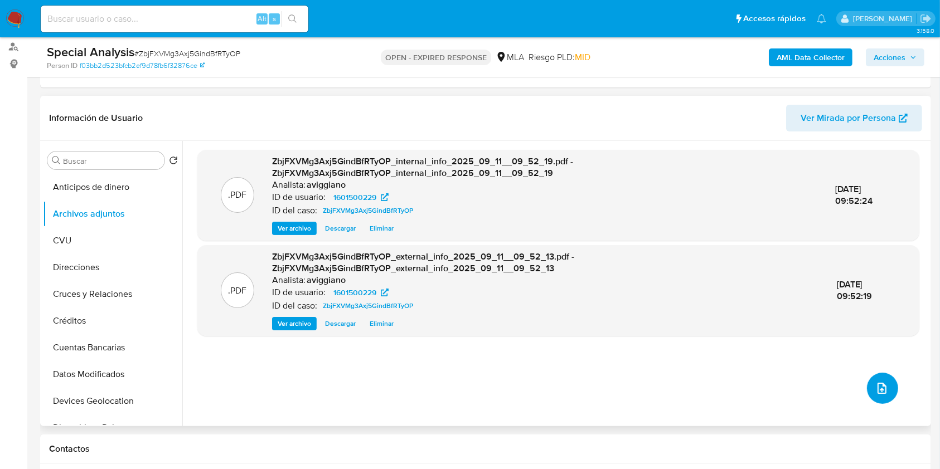
click at [877, 389] on icon "upload-file" at bounding box center [881, 388] width 9 height 11
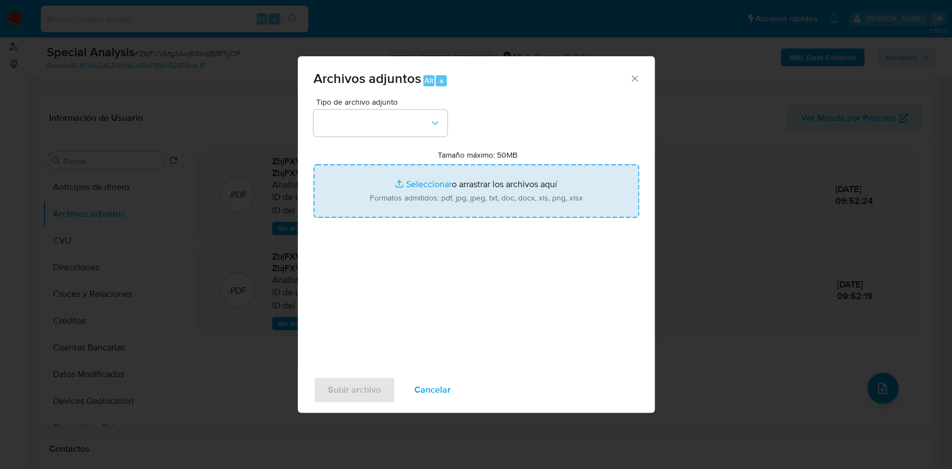
click at [565, 192] on input "Tamaño máximo: 50MB Seleccionar archivos" at bounding box center [476, 191] width 326 height 54
type input "C:\fakepath\Nosis - 1601500229.pdf"
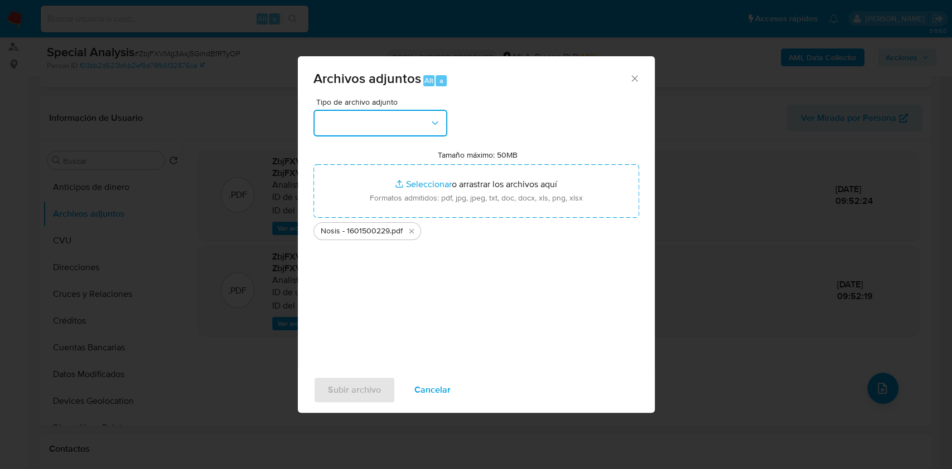
click at [395, 127] on button "button" at bounding box center [380, 123] width 134 height 27
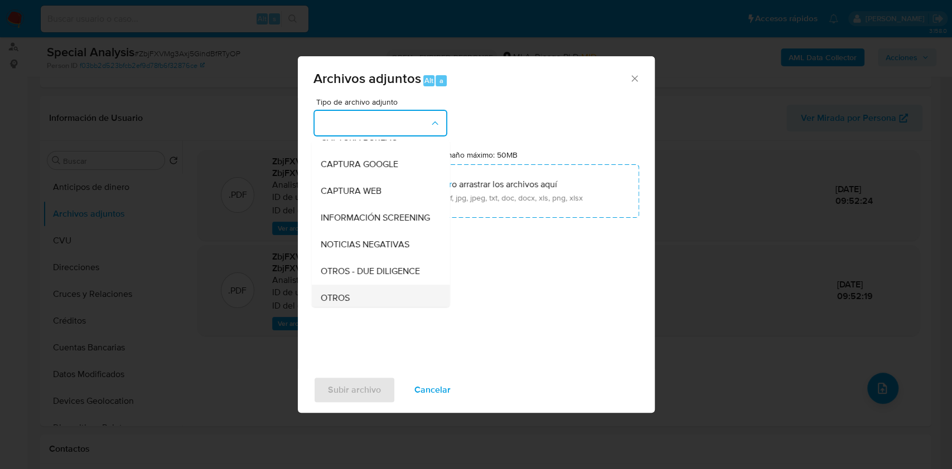
scroll to position [148, 0]
click at [353, 232] on div "OTROS" at bounding box center [377, 219] width 114 height 27
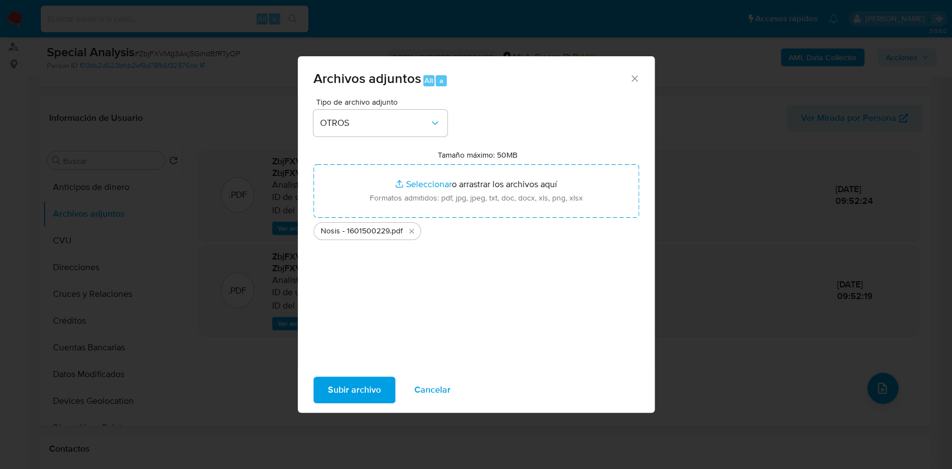
click at [361, 378] on span "Subir archivo" at bounding box center [354, 390] width 53 height 25
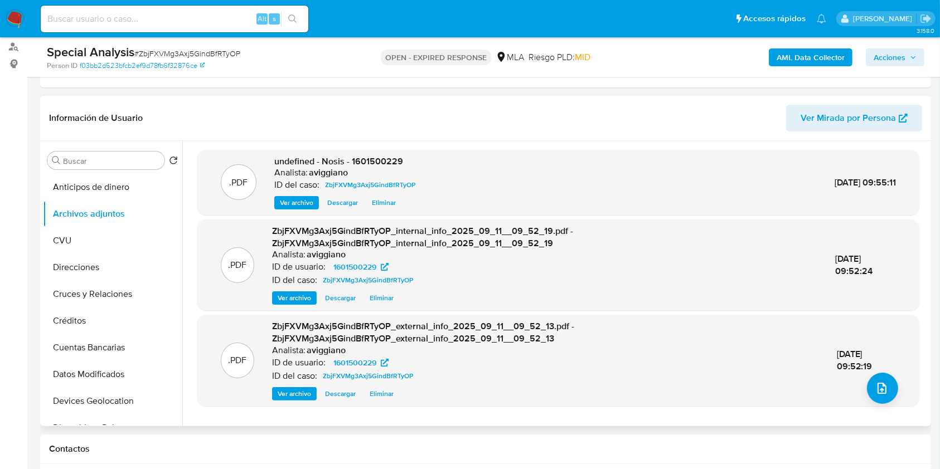
click at [392, 157] on span "undefined - Nosis - 1601500229" at bounding box center [338, 161] width 129 height 13
copy span "1601500229"
click at [867, 390] on button "upload-file" at bounding box center [882, 388] width 31 height 31
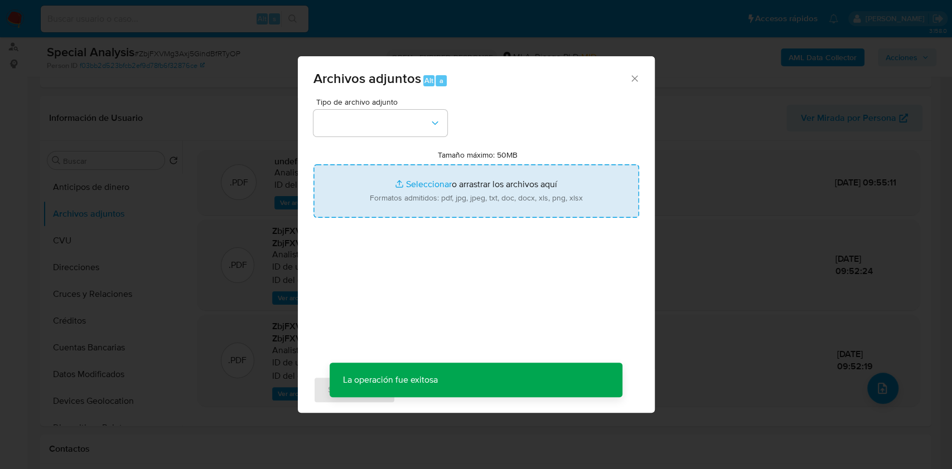
click at [528, 196] on input "Tamaño máximo: 50MB Seleccionar archivos" at bounding box center [476, 191] width 326 height 54
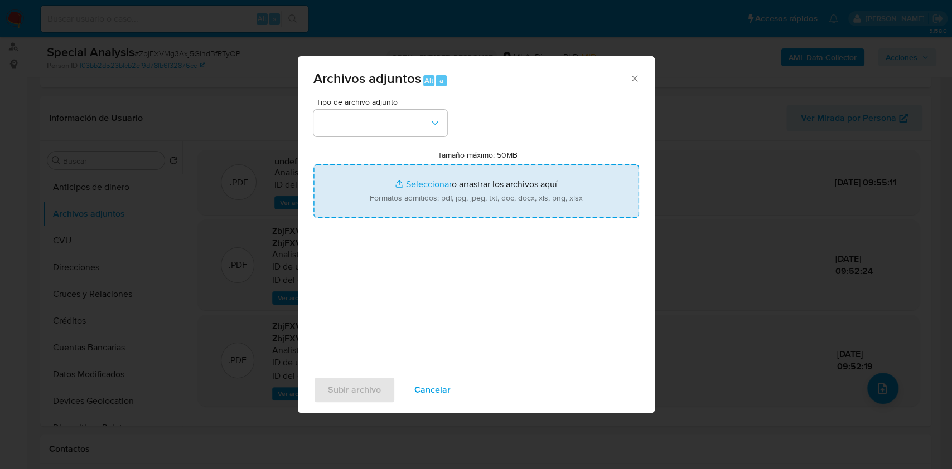
type input "C:\fakepath\Movimientos-Aladdin-v10_1 - 1601500229 -.xlsx"
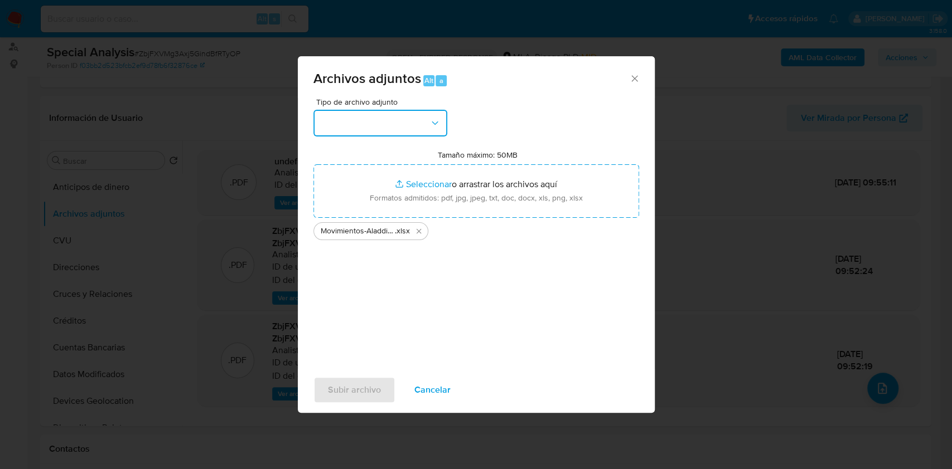
click at [426, 122] on button "button" at bounding box center [380, 123] width 134 height 27
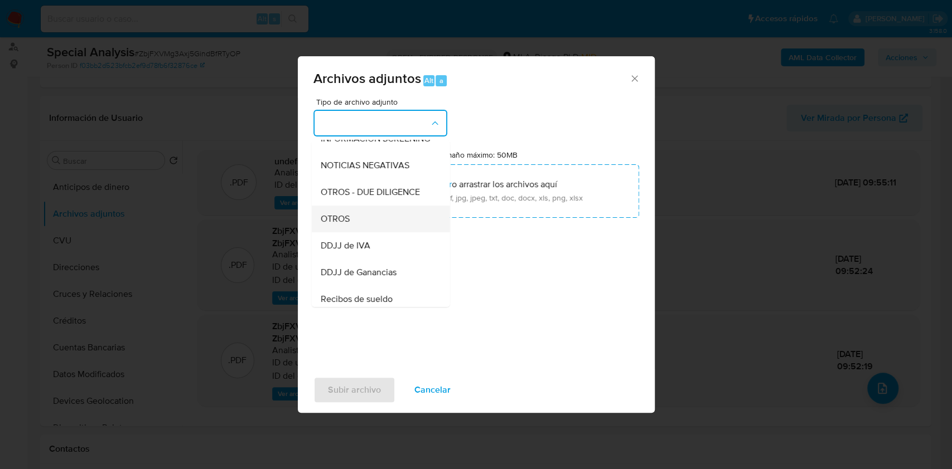
click at [357, 232] on div "OTROS" at bounding box center [377, 219] width 114 height 27
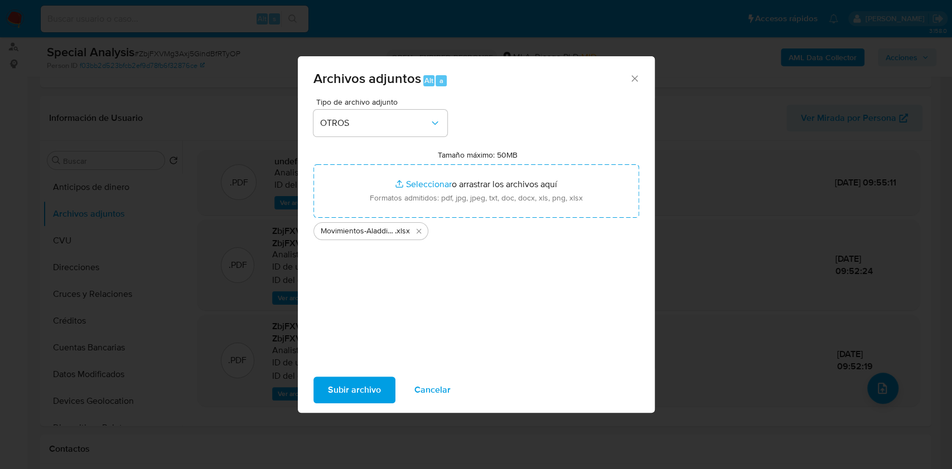
click at [370, 384] on span "Subir archivo" at bounding box center [354, 390] width 53 height 25
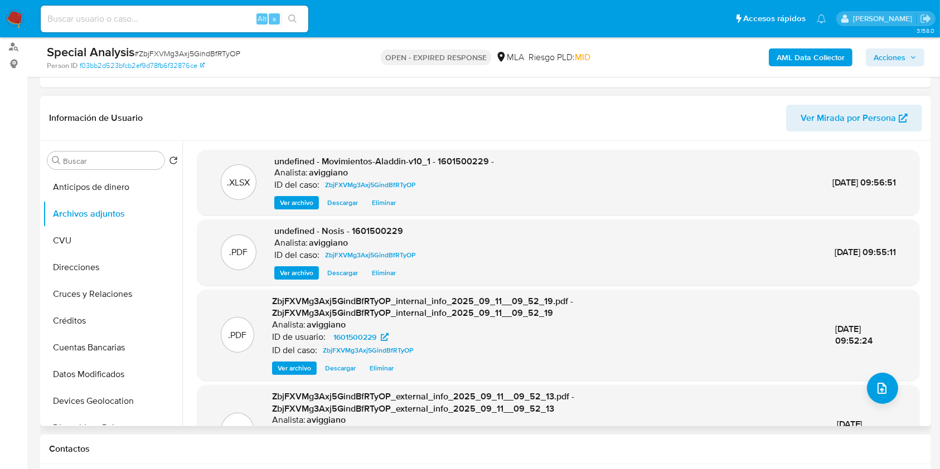
click at [459, 158] on span "undefined - Movimientos-Aladdin-v10_1 - 1601500229 -" at bounding box center [384, 161] width 220 height 13
copy span "1601500229"
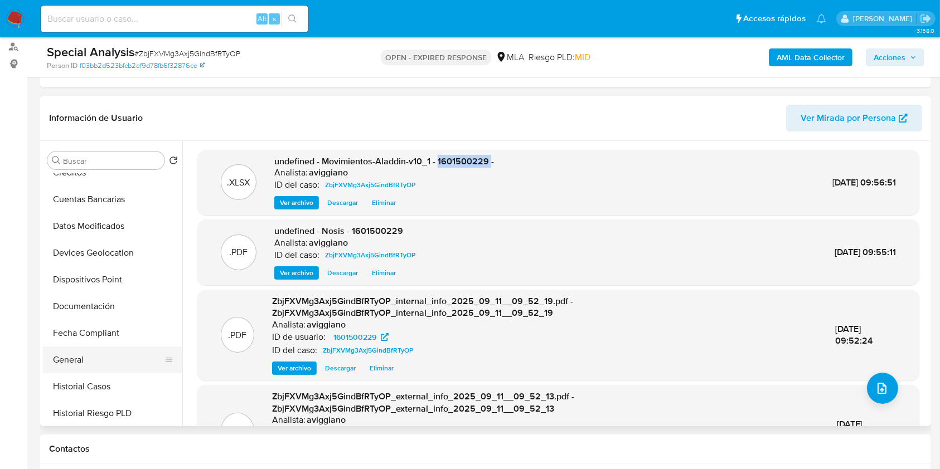
scroll to position [223, 0]
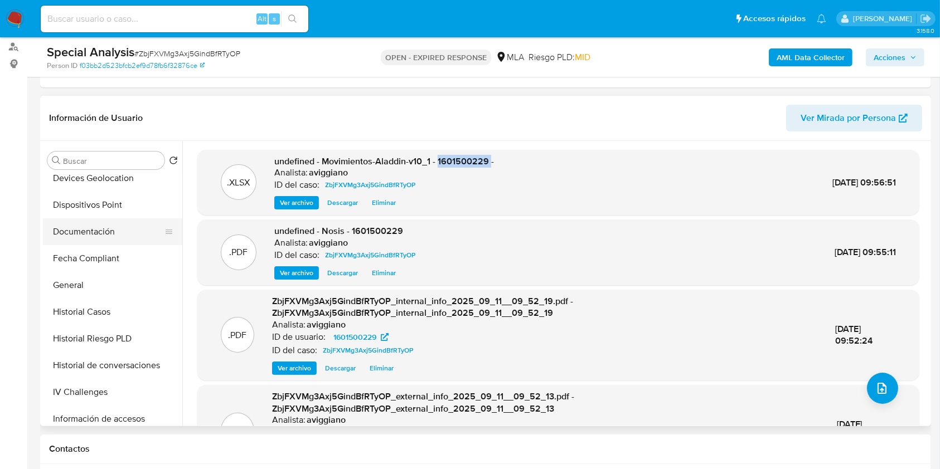
click at [109, 240] on button "Documentación" at bounding box center [108, 232] width 130 height 27
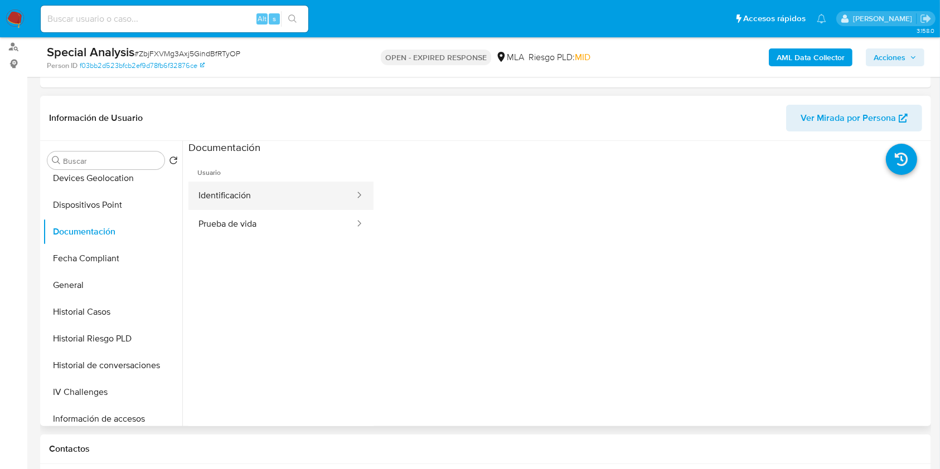
click at [233, 198] on button "Identificación" at bounding box center [271, 196] width 167 height 28
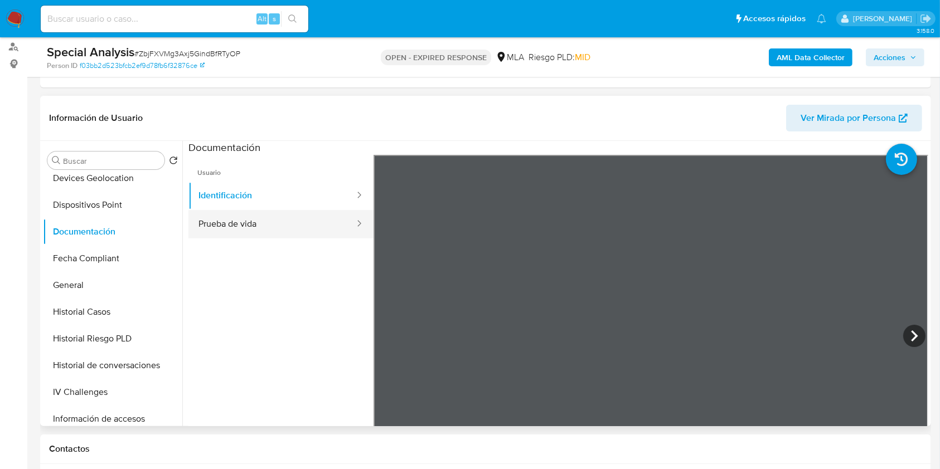
drag, startPoint x: 299, startPoint y: 227, endPoint x: 341, endPoint y: 231, distance: 42.0
click at [299, 227] on button "Prueba de vida" at bounding box center [271, 224] width 167 height 28
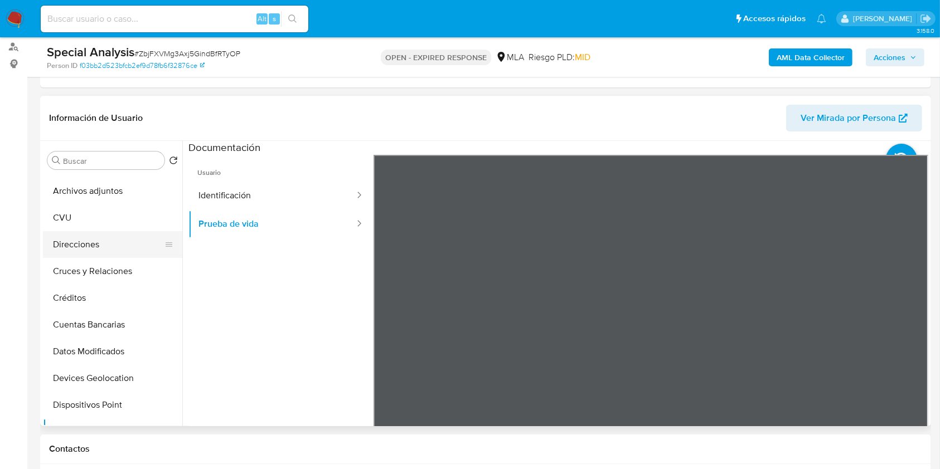
scroll to position [0, 0]
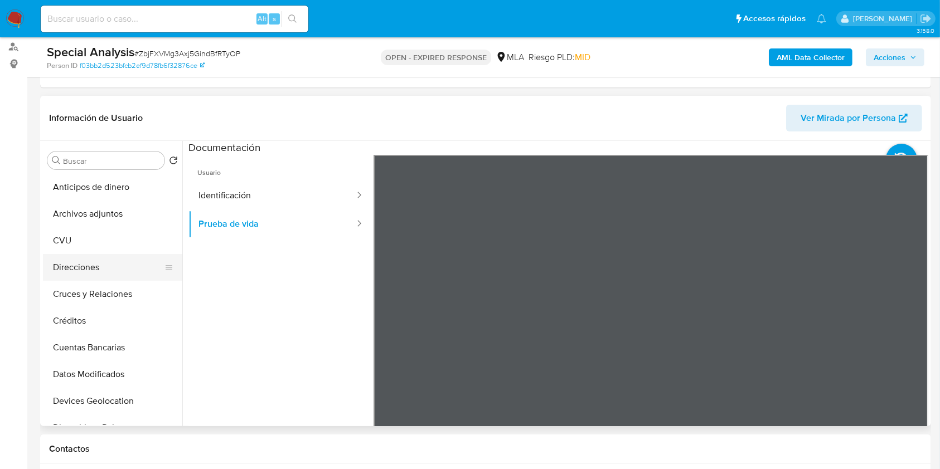
click at [84, 273] on button "Direcciones" at bounding box center [108, 267] width 130 height 27
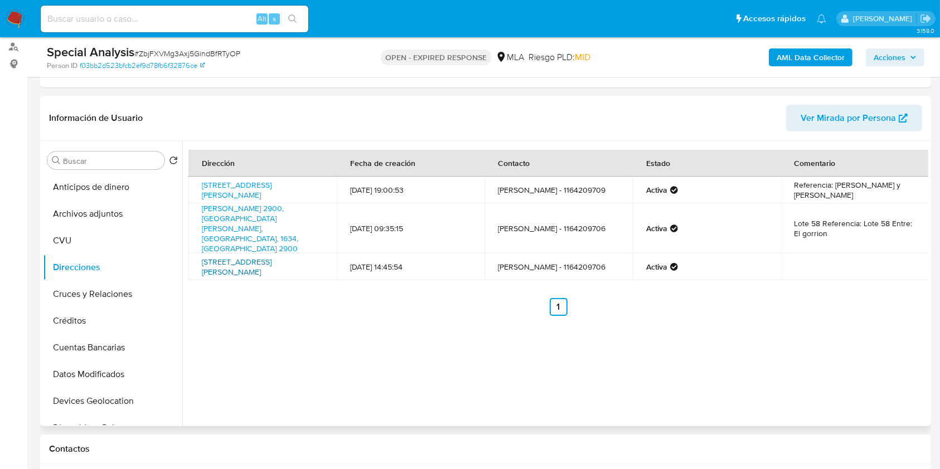
click at [268, 256] on link "Calle Carlos Antonio Lopez 2300, Villa Pueyrredón, Capital Federal, 1419, Argen…" at bounding box center [237, 266] width 70 height 21
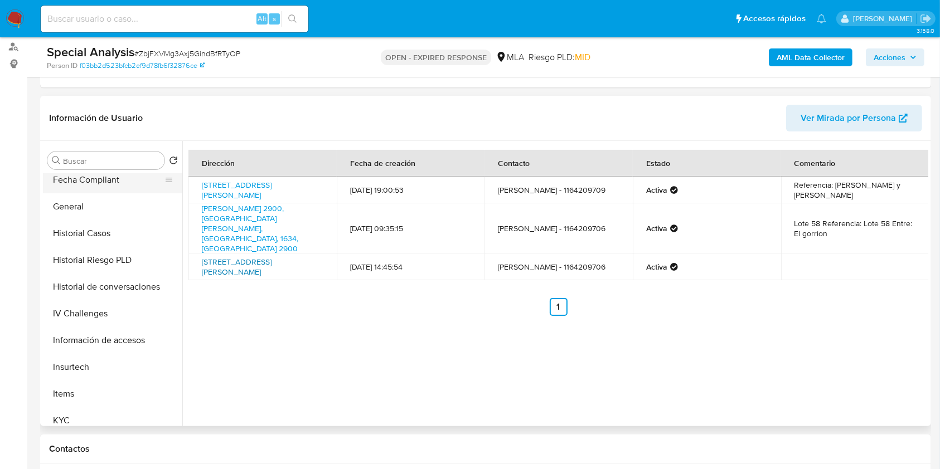
scroll to position [525, 0]
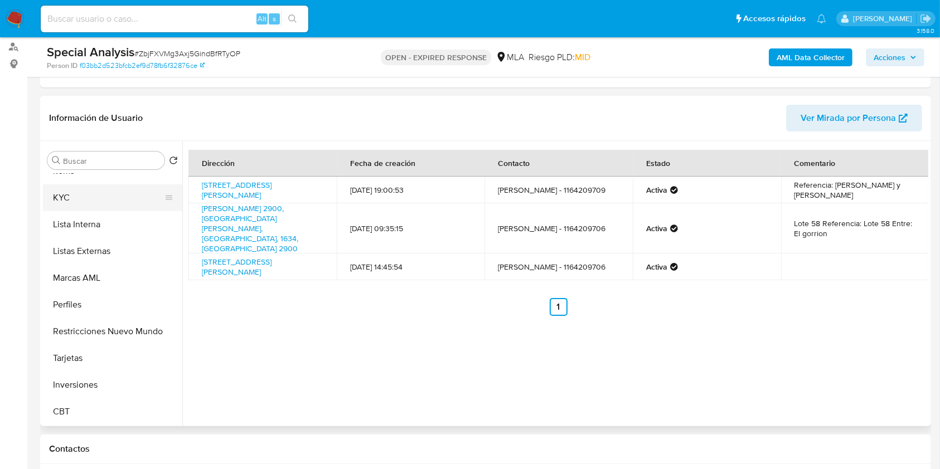
click at [71, 197] on button "KYC" at bounding box center [108, 198] width 130 height 27
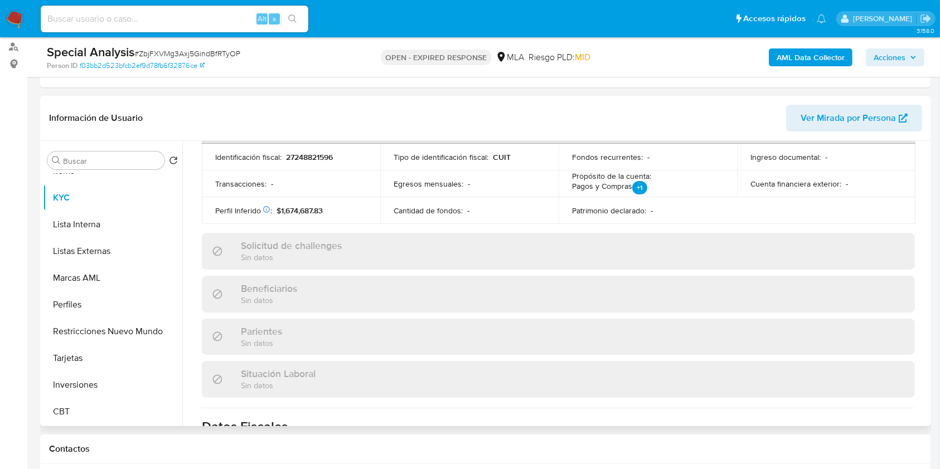
scroll to position [605, 0]
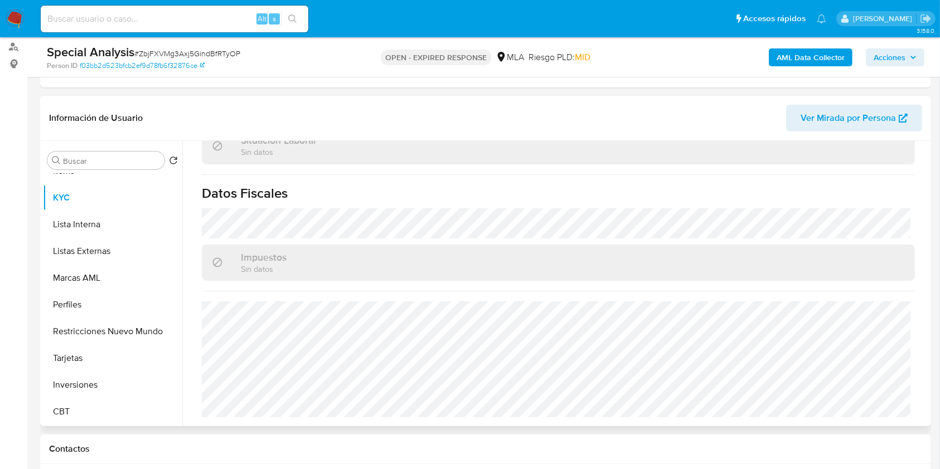
click at [695, 265] on div "Impuestos Sin datos" at bounding box center [558, 263] width 713 height 36
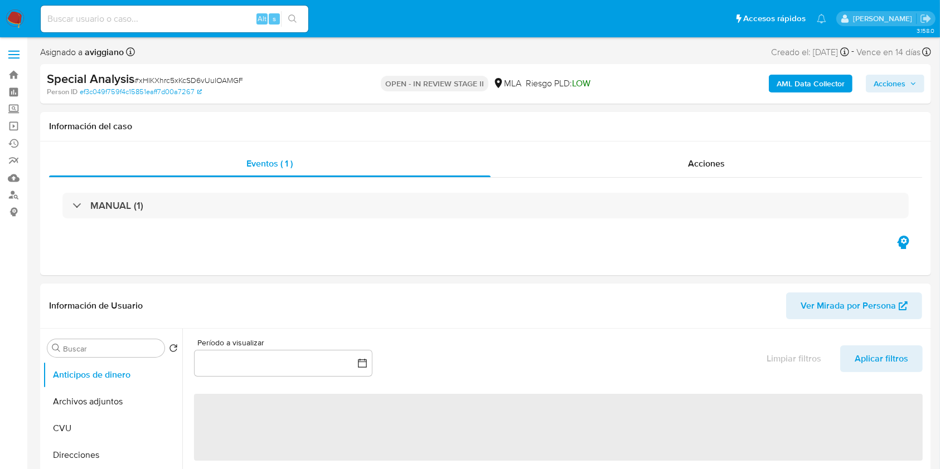
select select "10"
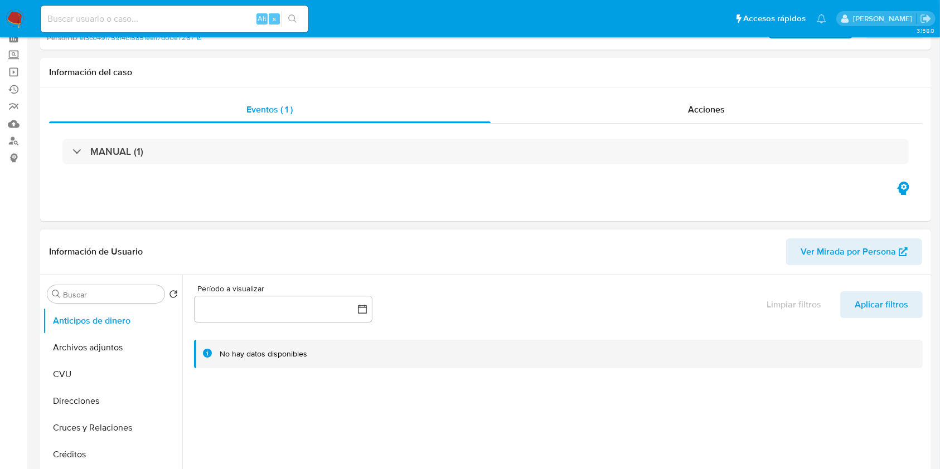
scroll to position [74, 0]
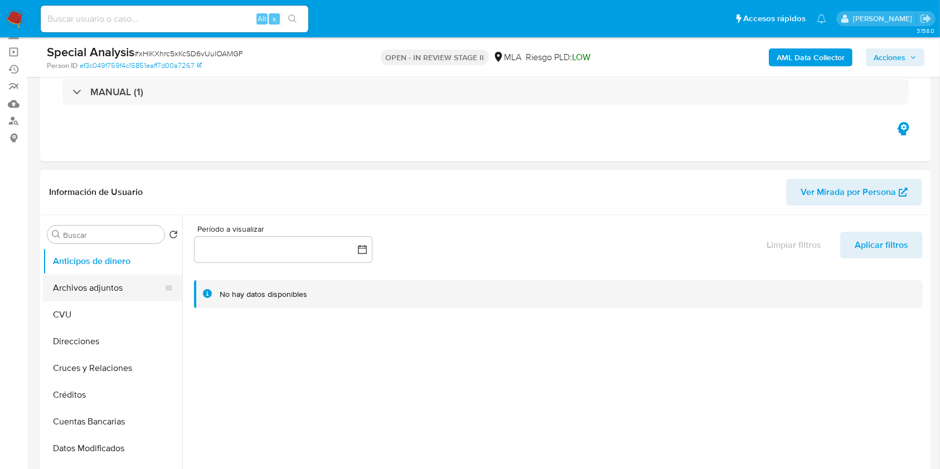
click at [65, 294] on button "Archivos adjuntos" at bounding box center [108, 288] width 130 height 27
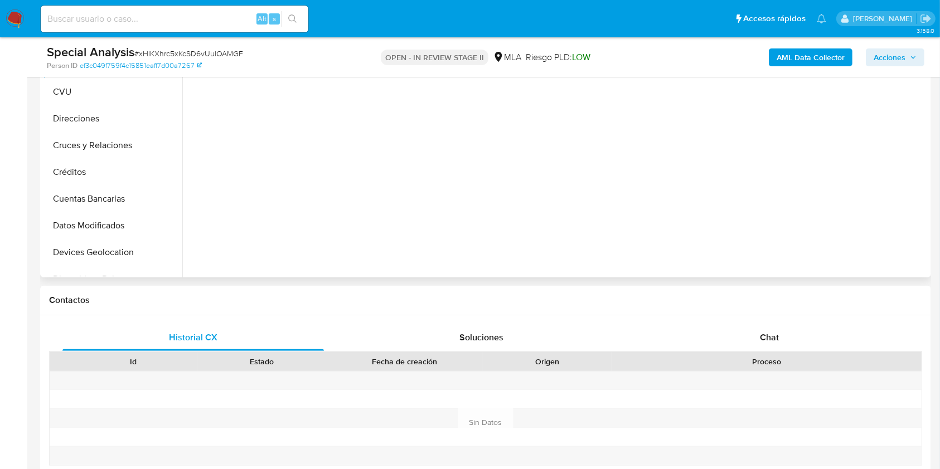
scroll to position [223, 0]
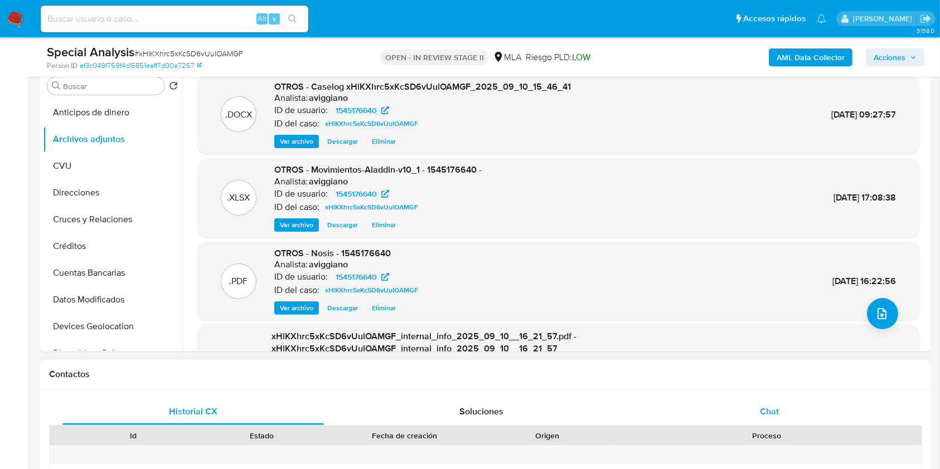
click at [782, 404] on div "Chat" at bounding box center [769, 412] width 261 height 27
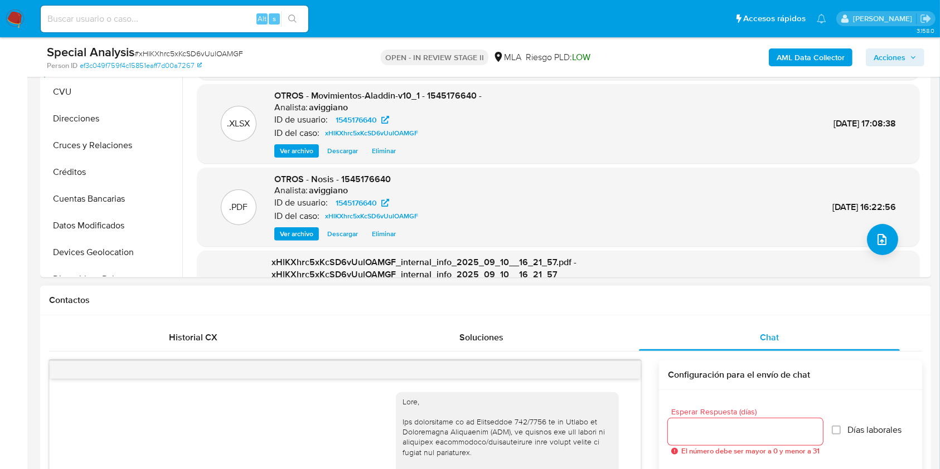
scroll to position [395, 0]
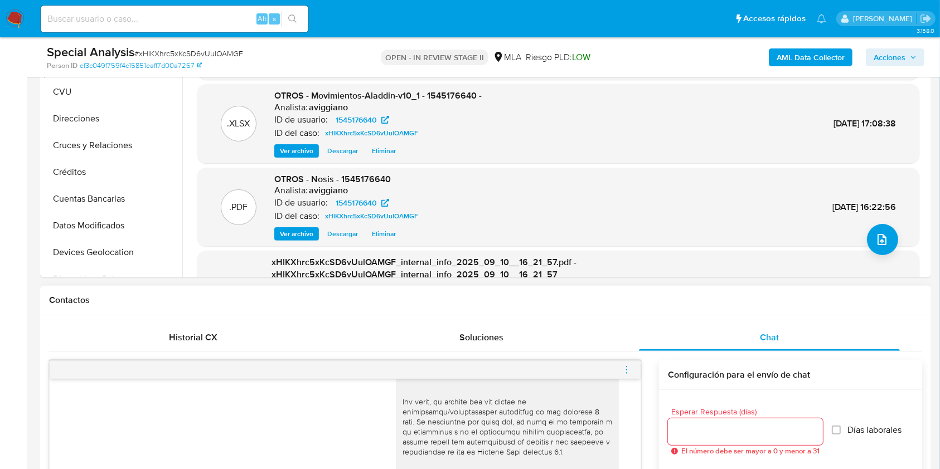
click at [627, 370] on icon "menu-action" at bounding box center [627, 370] width 10 height 10
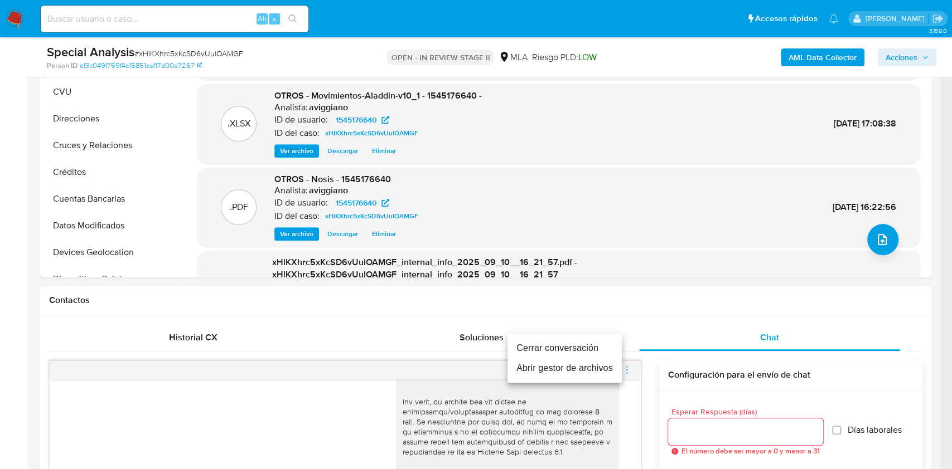
click at [585, 352] on li "Cerrar conversación" at bounding box center [564, 348] width 114 height 20
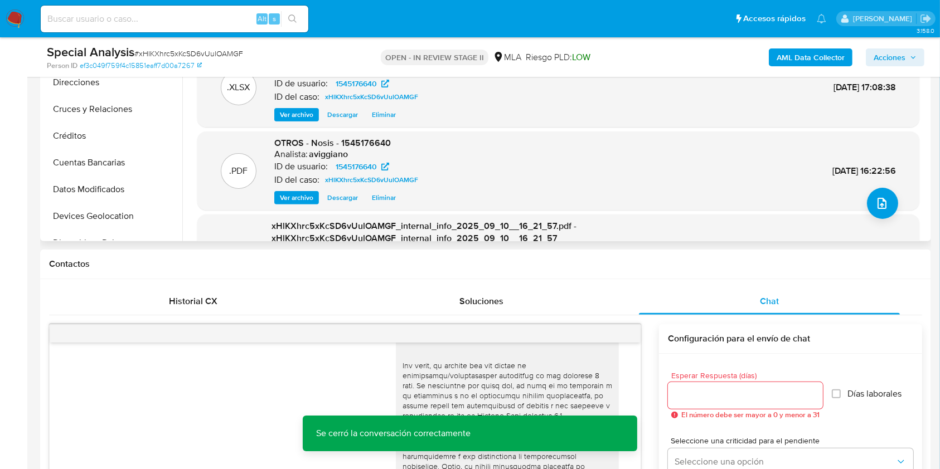
scroll to position [148, 0]
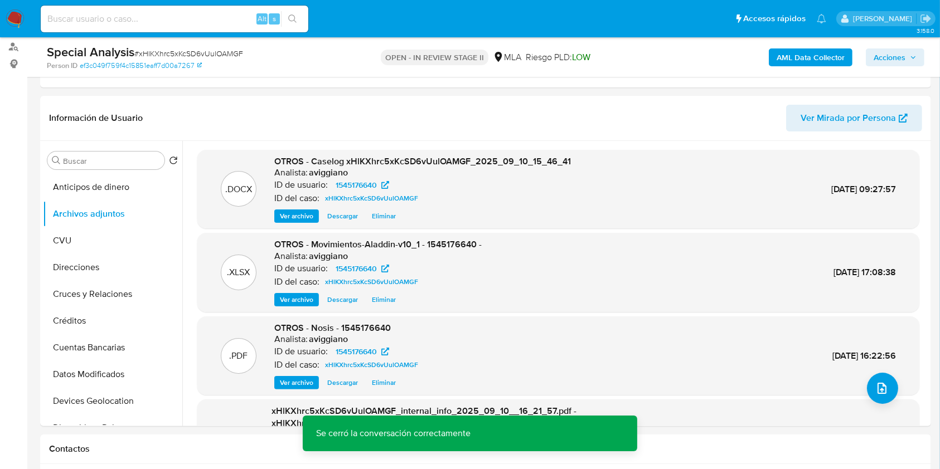
click at [890, 56] on span "Acciones" at bounding box center [890, 57] width 32 height 18
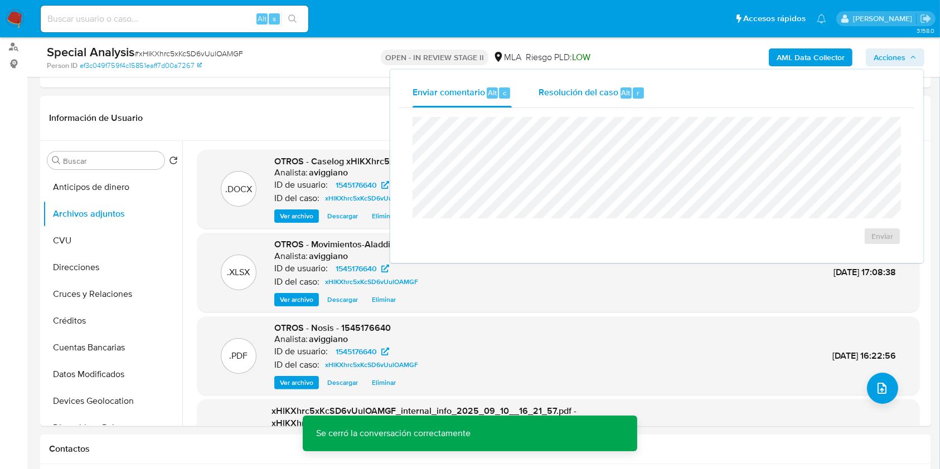
click at [614, 90] on span "Resolución del caso" at bounding box center [579, 92] width 80 height 13
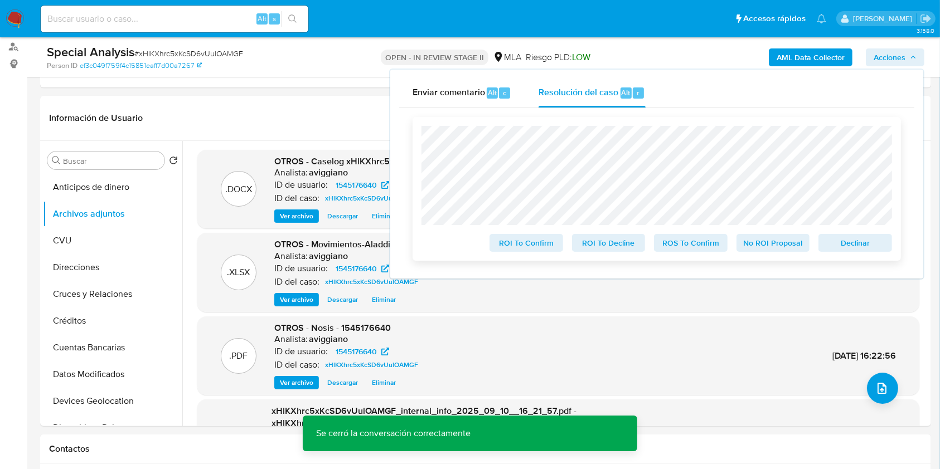
click at [853, 249] on span "Declinar" at bounding box center [855, 243] width 58 height 16
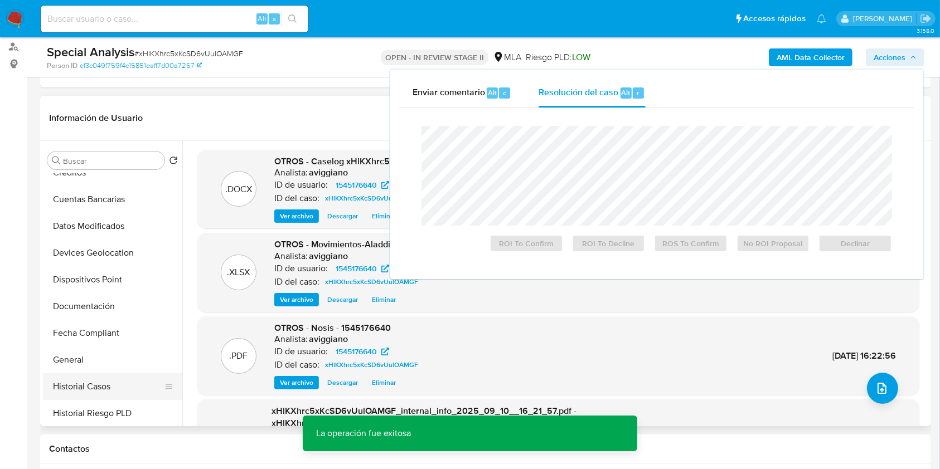
click at [106, 379] on button "Historial Casos" at bounding box center [108, 386] width 130 height 27
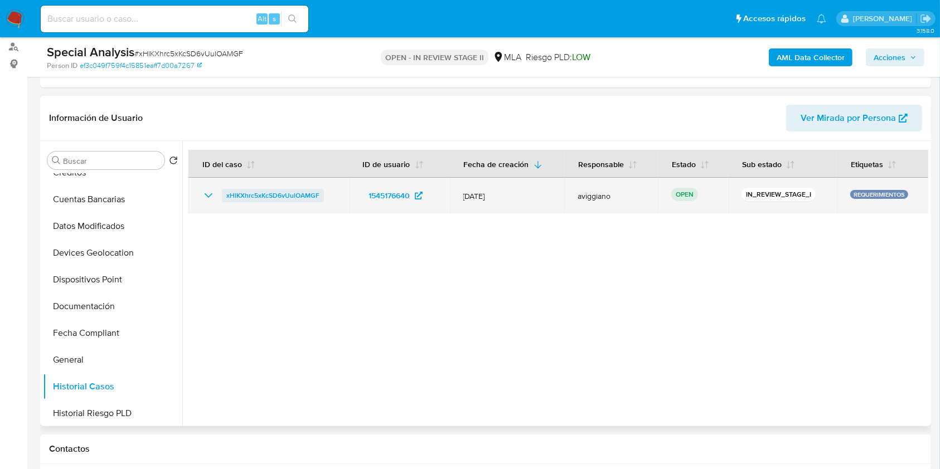
click at [307, 189] on span "xHlKXhrc5xKcSD6vUulOAMGF" at bounding box center [272, 195] width 93 height 13
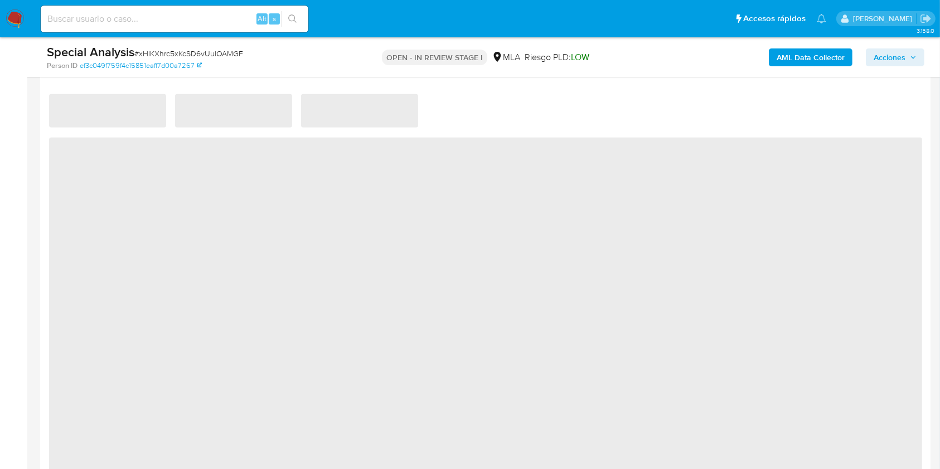
select select "10"
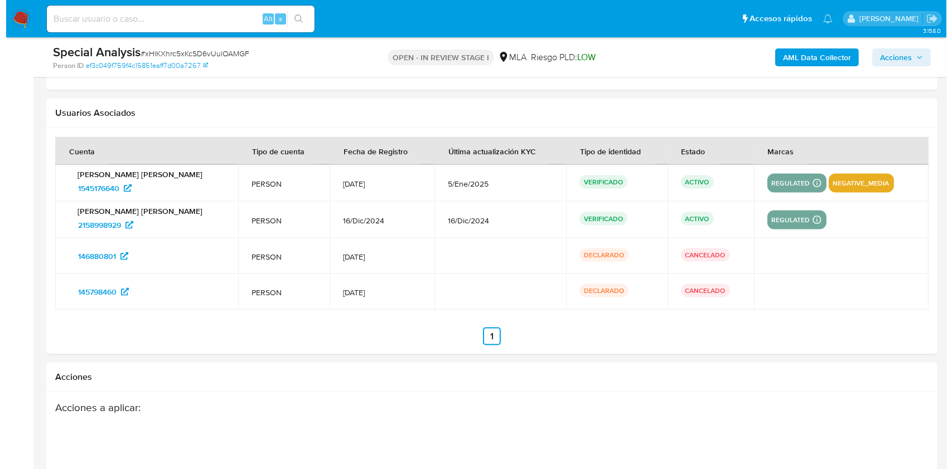
scroll to position [1709, 0]
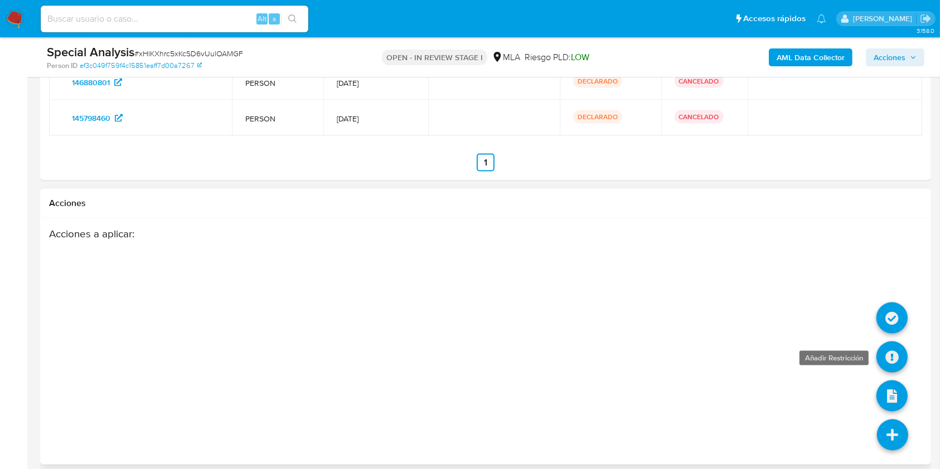
click at [890, 354] on icon at bounding box center [891, 357] width 31 height 31
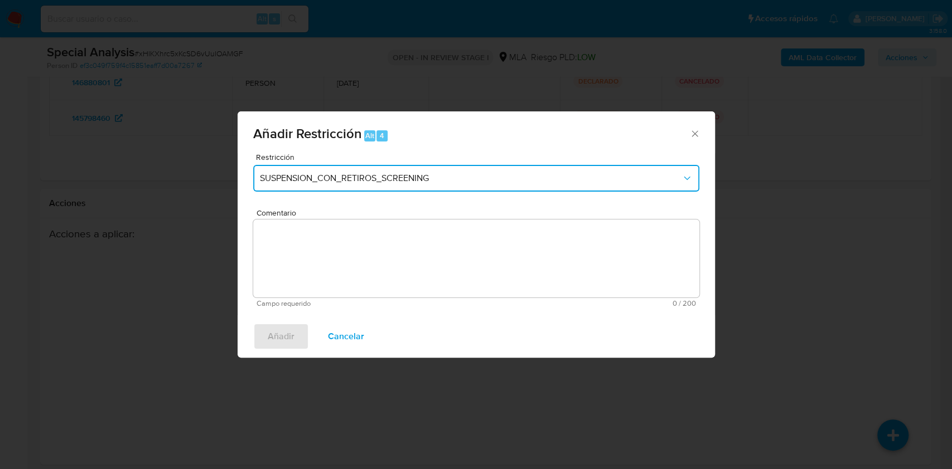
click at [498, 186] on button "SUSPENSION_CON_RETIROS_SCREENING" at bounding box center [476, 178] width 446 height 27
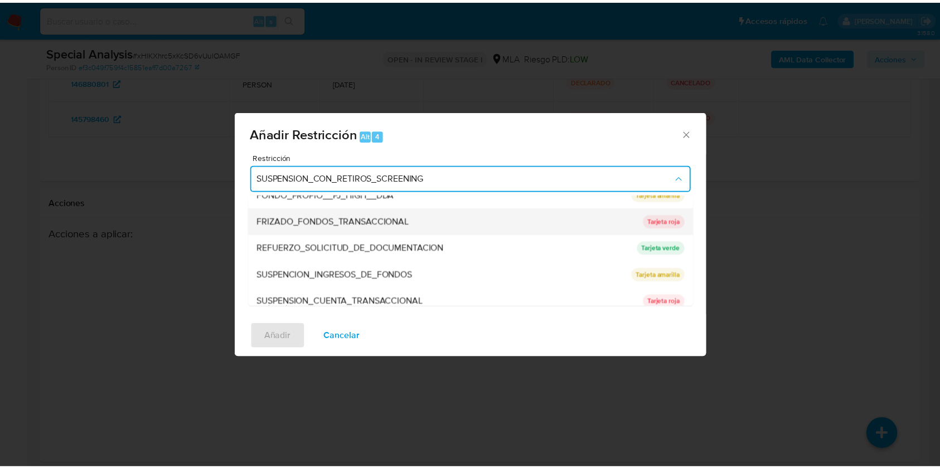
scroll to position [223, 0]
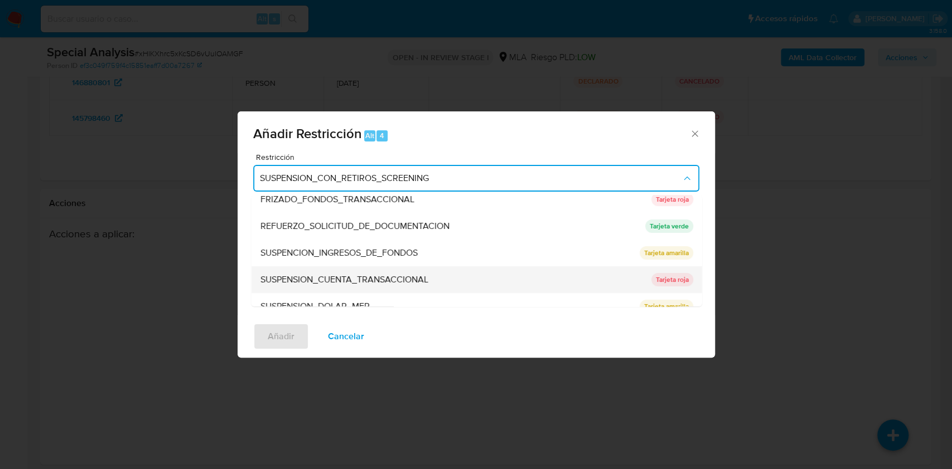
click at [363, 275] on span "SUSPENSION_CUENTA_TRANSACCIONAL" at bounding box center [344, 279] width 168 height 11
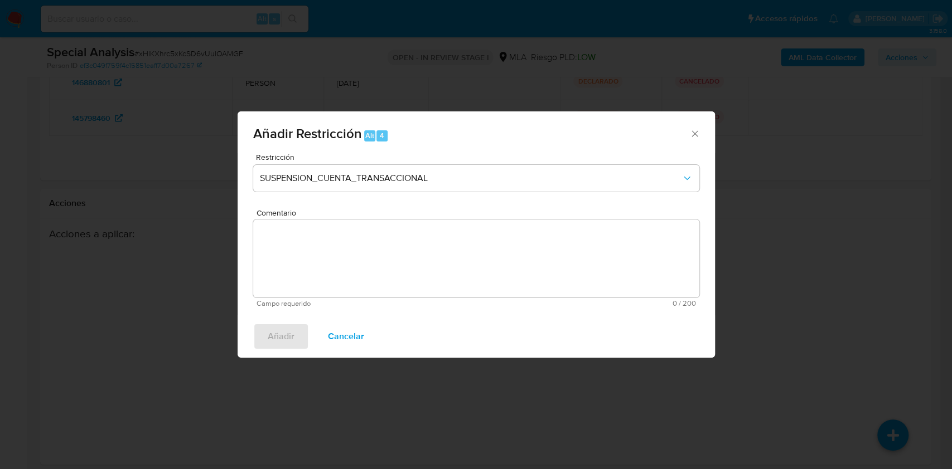
click at [347, 254] on textarea "Comentario" at bounding box center [476, 259] width 446 height 78
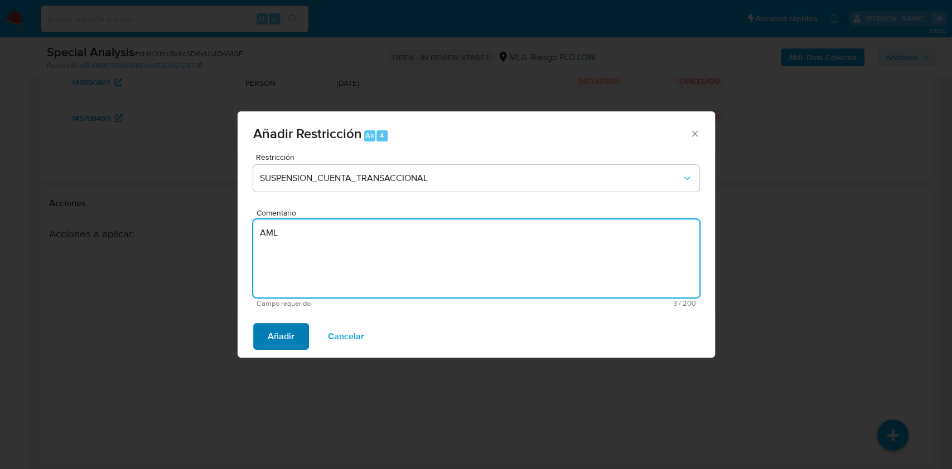
type textarea "AML"
click at [279, 336] on span "Añadir" at bounding box center [281, 336] width 27 height 25
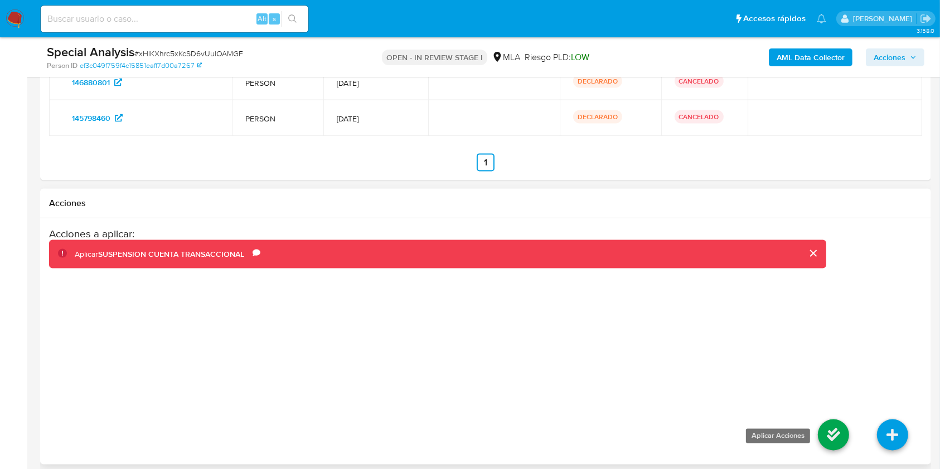
click at [848, 433] on icon at bounding box center [833, 435] width 31 height 31
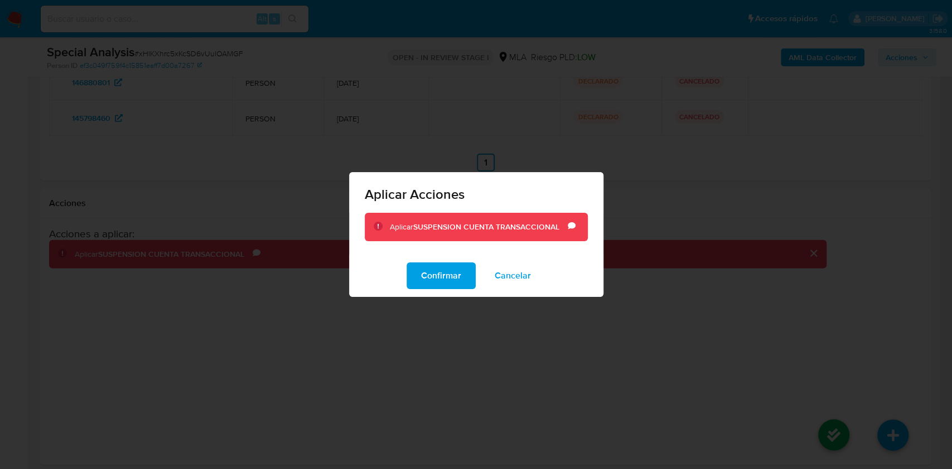
drag, startPoint x: 455, startPoint y: 281, endPoint x: 604, endPoint y: 254, distance: 150.7
click at [455, 281] on span "Confirmar" at bounding box center [441, 276] width 40 height 25
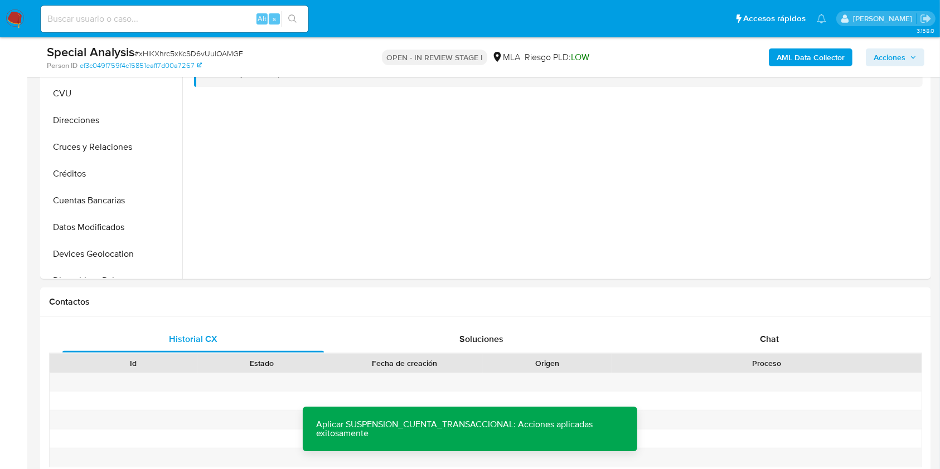
scroll to position [0, 0]
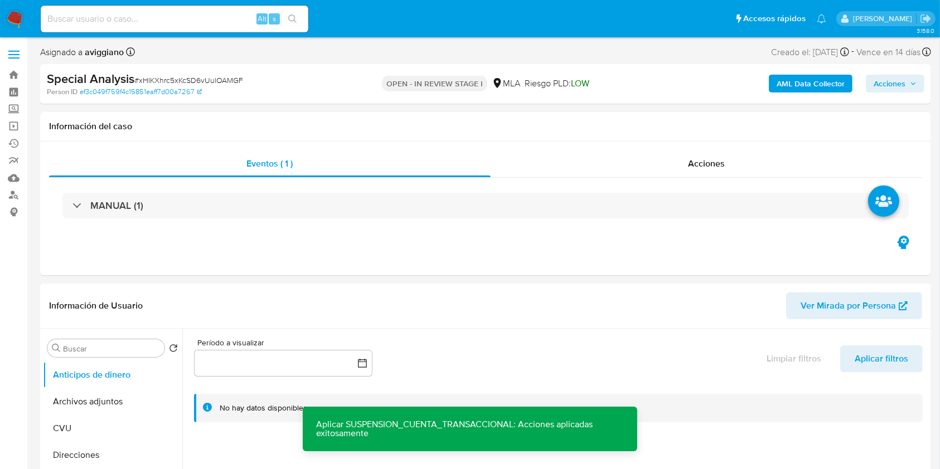
click at [884, 72] on div "AML Data Collector Acciones" at bounding box center [779, 84] width 289 height 26
click at [887, 92] on span "Acciones" at bounding box center [890, 84] width 32 height 18
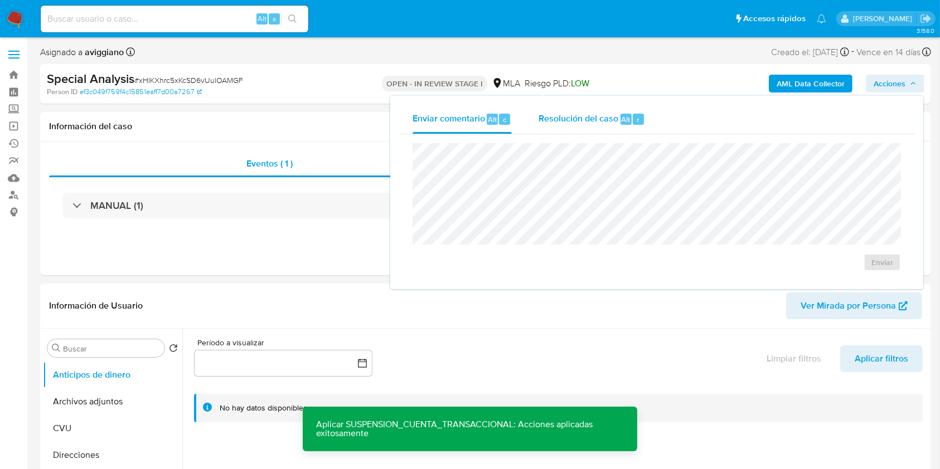
click at [606, 115] on span "Resolución del caso" at bounding box center [579, 119] width 80 height 13
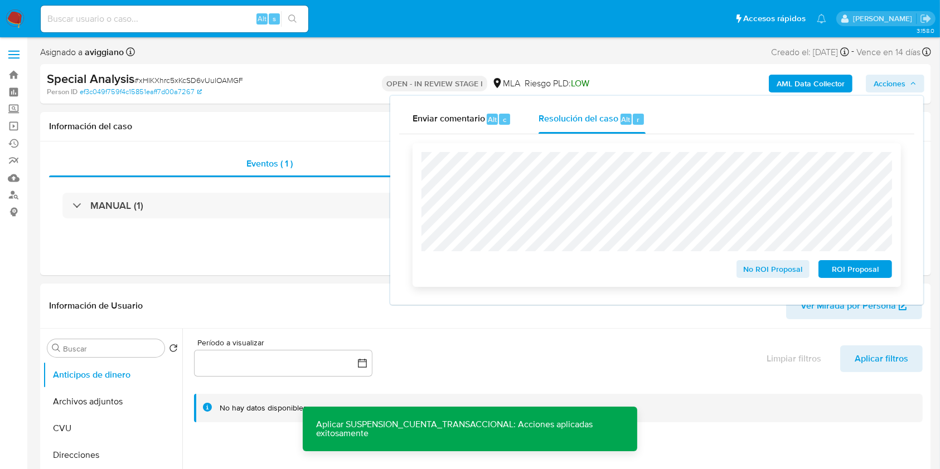
click at [869, 263] on span "ROI Proposal" at bounding box center [855, 269] width 58 height 16
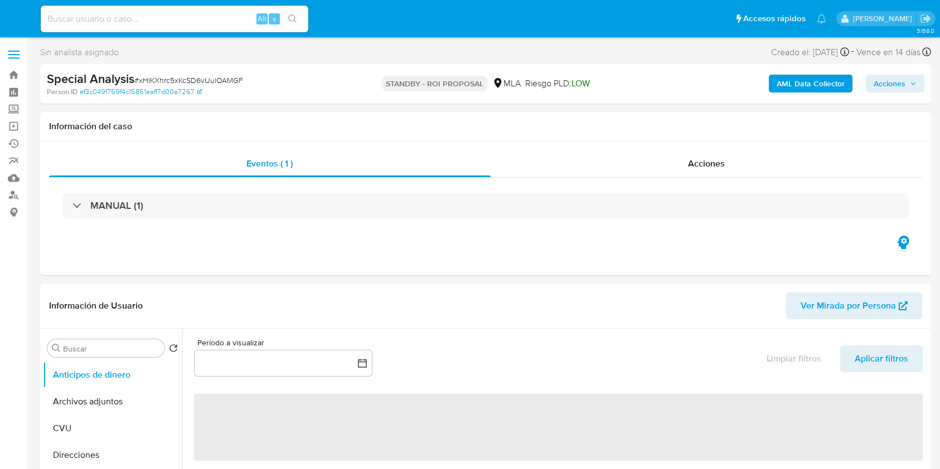
select select "10"
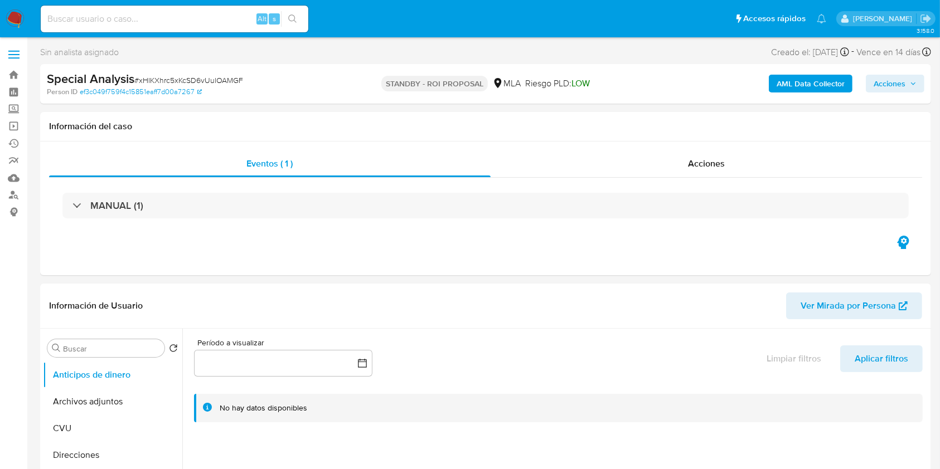
click at [181, 20] on input at bounding box center [175, 19] width 268 height 14
paste input "lgqwwlxhdb9ZW5fdoIGeYC0Y"
type input "lgqwwlxhdb9ZW5fdoIGeYC0Y"
click at [285, 21] on button "search-icon" at bounding box center [292, 19] width 23 height 16
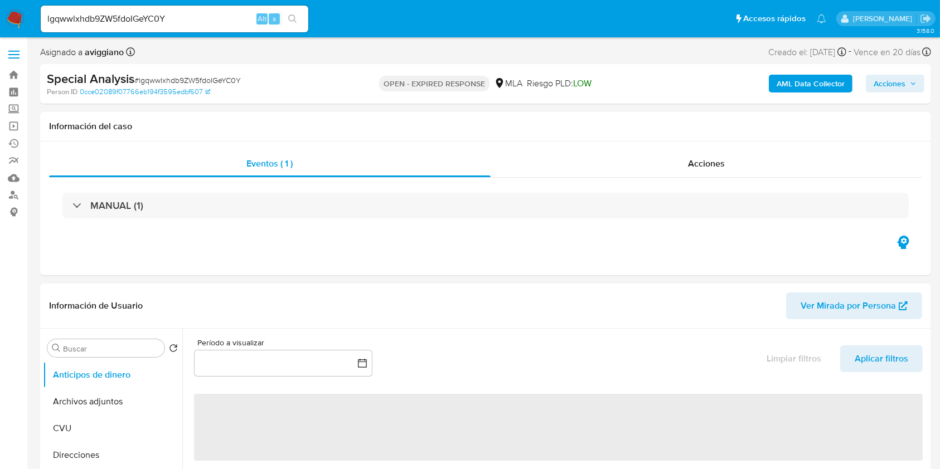
select select "10"
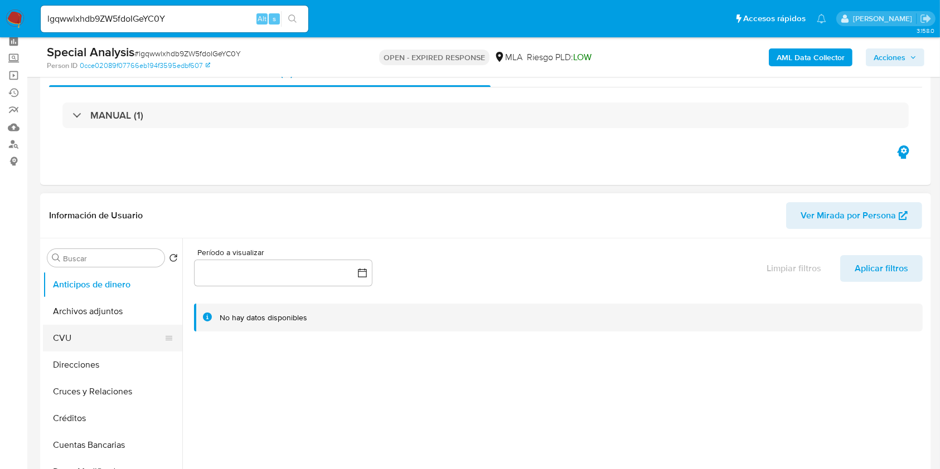
scroll to position [74, 0]
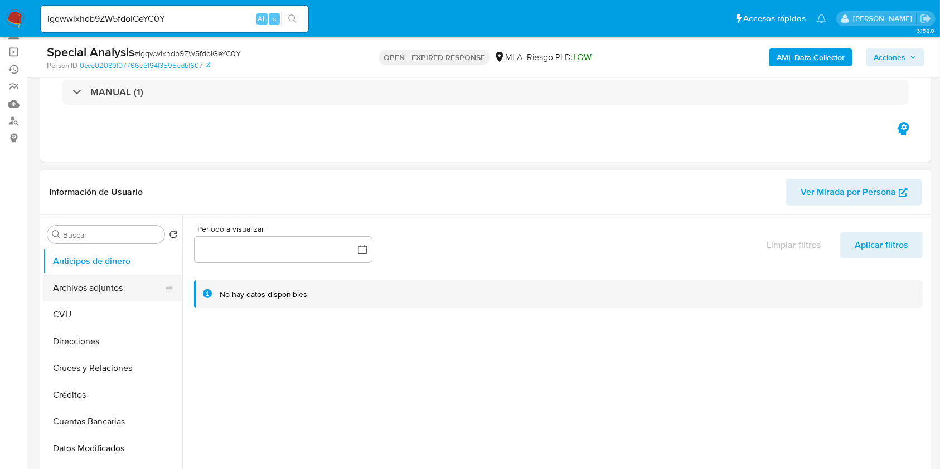
click at [80, 292] on button "Archivos adjuntos" at bounding box center [108, 288] width 130 height 27
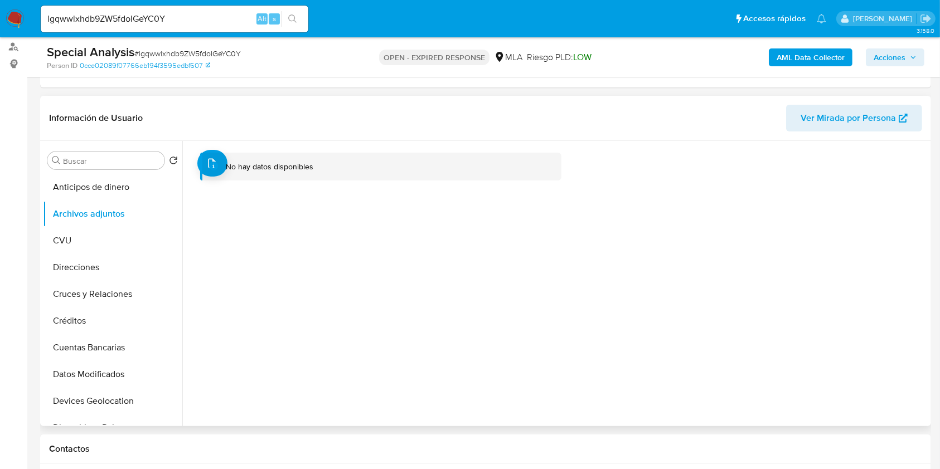
scroll to position [446, 0]
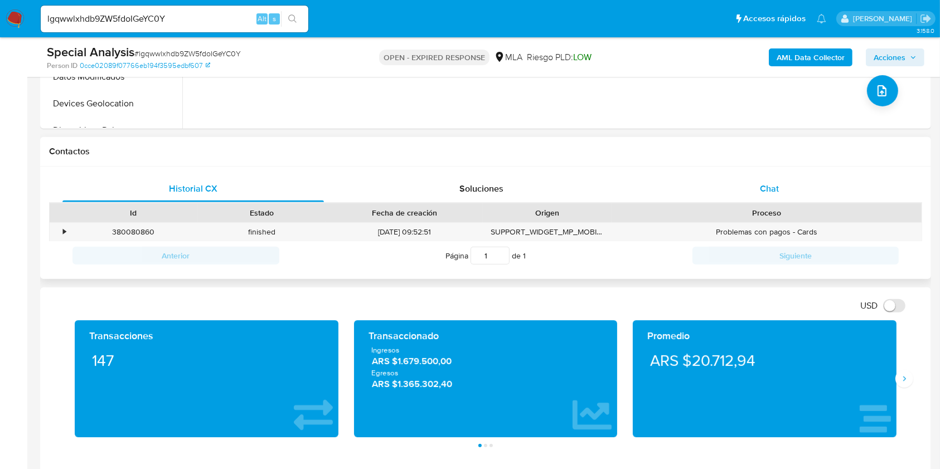
click at [788, 183] on div "Chat" at bounding box center [769, 189] width 261 height 27
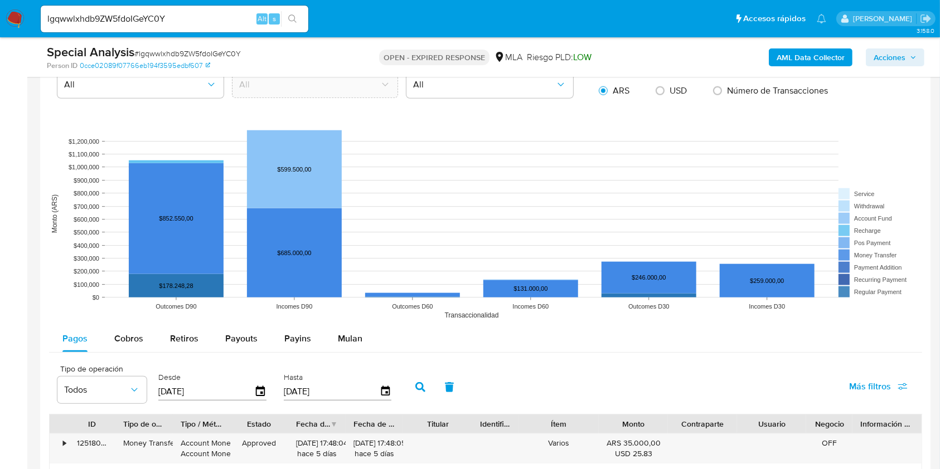
scroll to position [1263, 0]
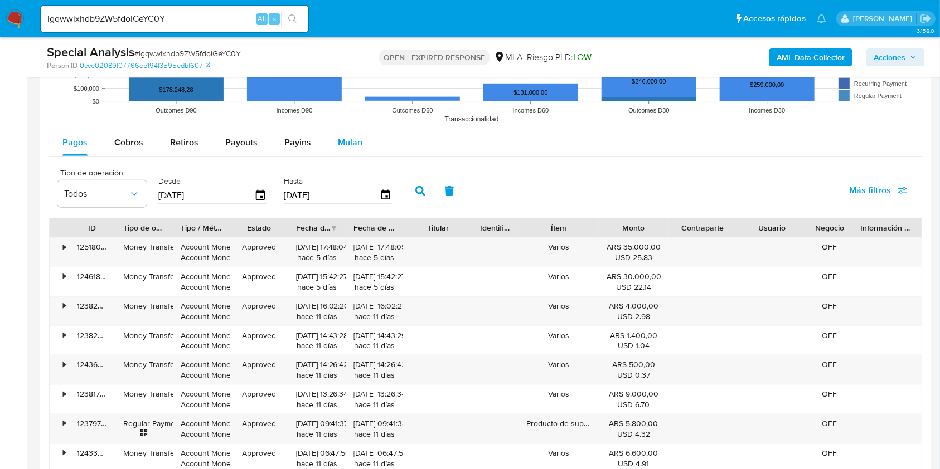
click at [352, 140] on span "Mulan" at bounding box center [350, 142] width 25 height 13
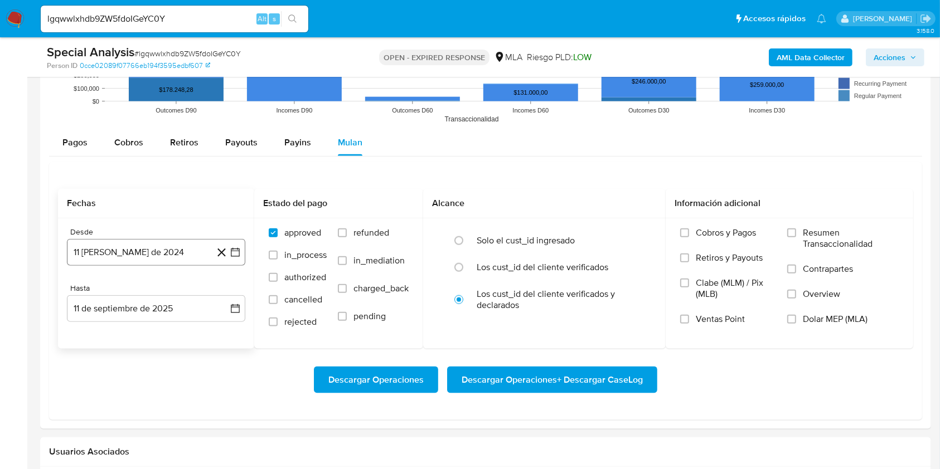
click at [168, 251] on button "11 de agosto de 2024" at bounding box center [156, 252] width 178 height 27
click at [223, 297] on icon "Mes siguiente" at bounding box center [225, 292] width 13 height 13
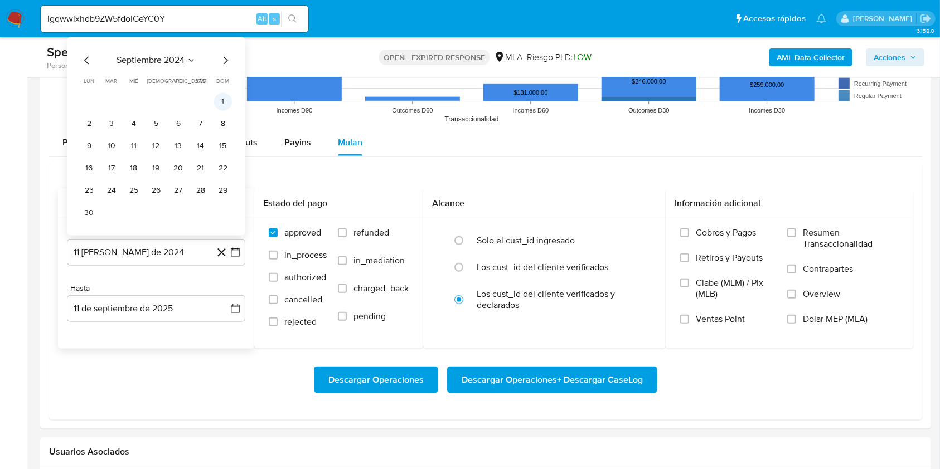
click at [222, 101] on button "1" at bounding box center [223, 102] width 18 height 18
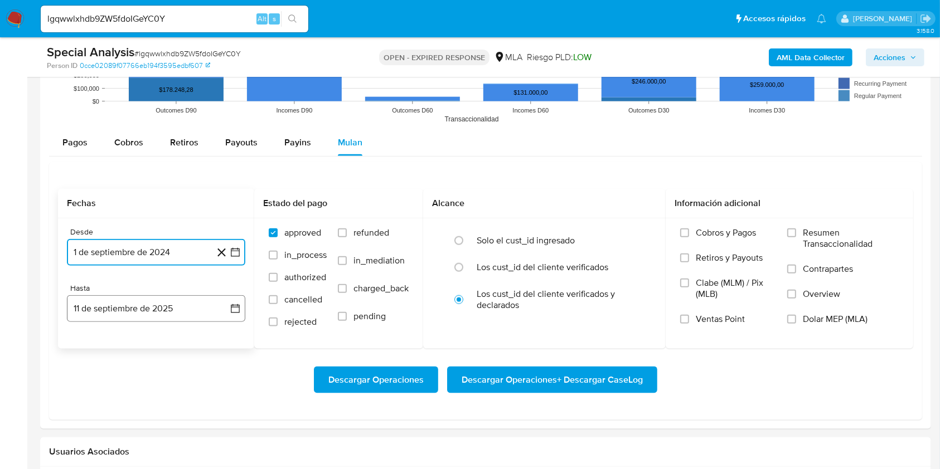
click at [125, 308] on button "11 de septiembre de 2025" at bounding box center [156, 308] width 178 height 27
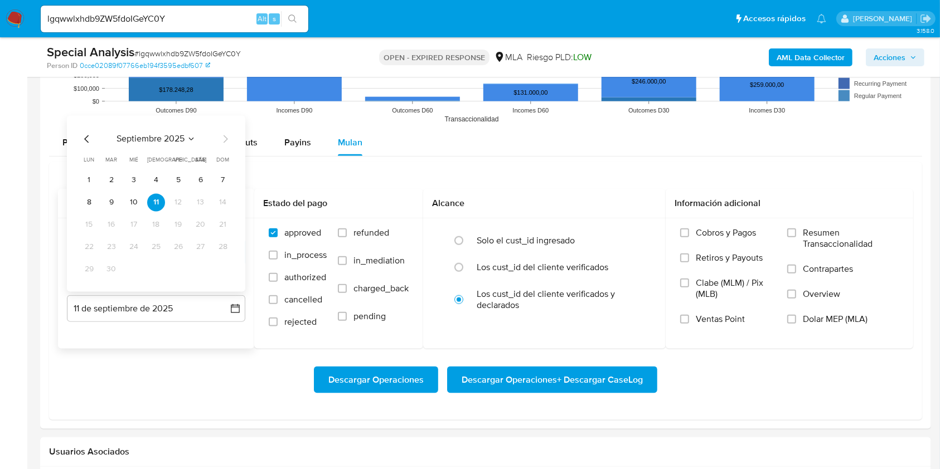
click at [87, 140] on icon "Mes anterior" at bounding box center [86, 139] width 13 height 13
click at [222, 268] on button "31" at bounding box center [223, 270] width 18 height 18
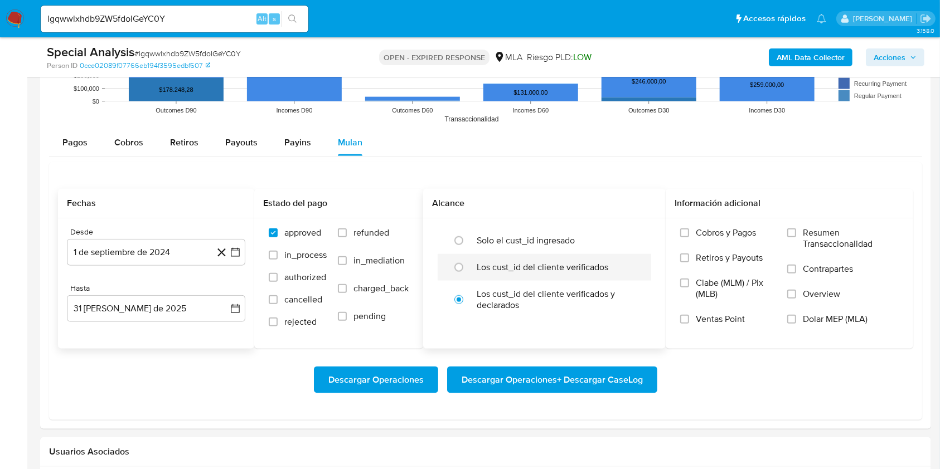
click at [553, 268] on label "Los cust_id del cliente verificados" at bounding box center [543, 267] width 132 height 11
click at [468, 268] on input "radio" at bounding box center [459, 268] width 18 height 18
radio input "true"
click at [790, 317] on input "Dolar MEP (MLA)" at bounding box center [791, 319] width 9 height 9
click at [573, 384] on span "Descargar Operaciones + Descargar CaseLog" at bounding box center [552, 380] width 181 height 25
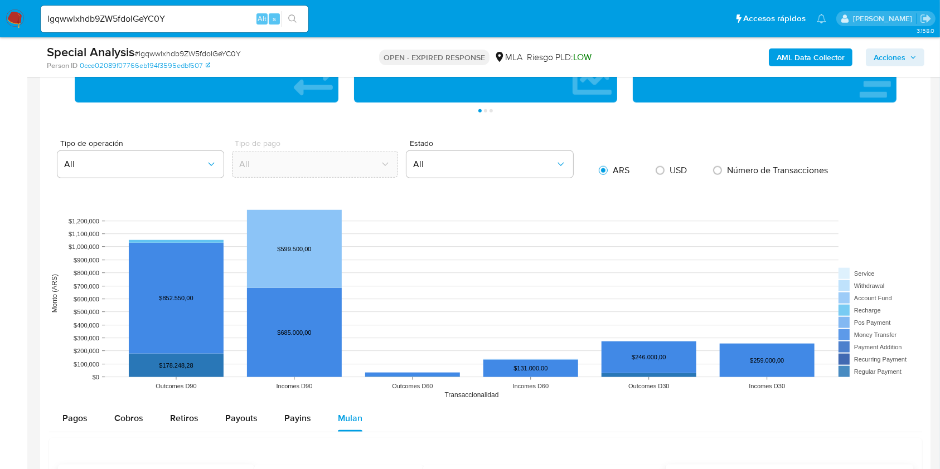
scroll to position [966, 0]
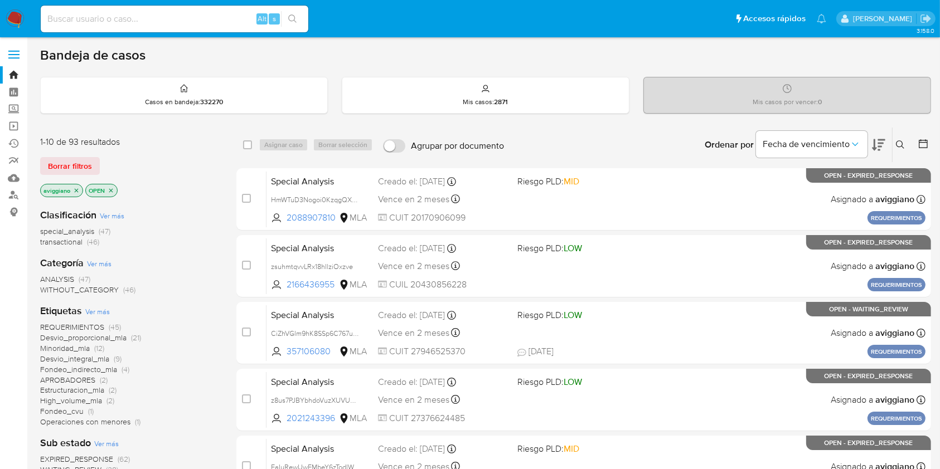
click at [79, 192] on p "aviggiano" at bounding box center [62, 191] width 42 height 12
click at [76, 190] on icon "close-filter" at bounding box center [77, 190] width 4 height 4
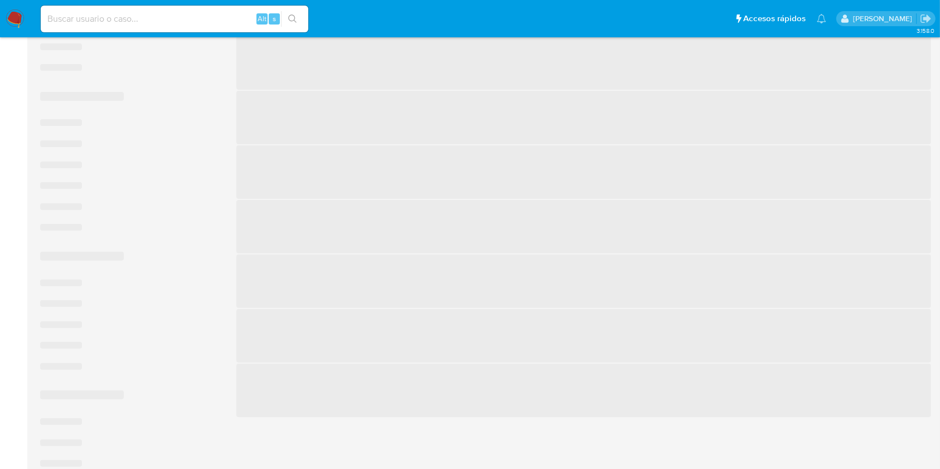
scroll to position [450, 0]
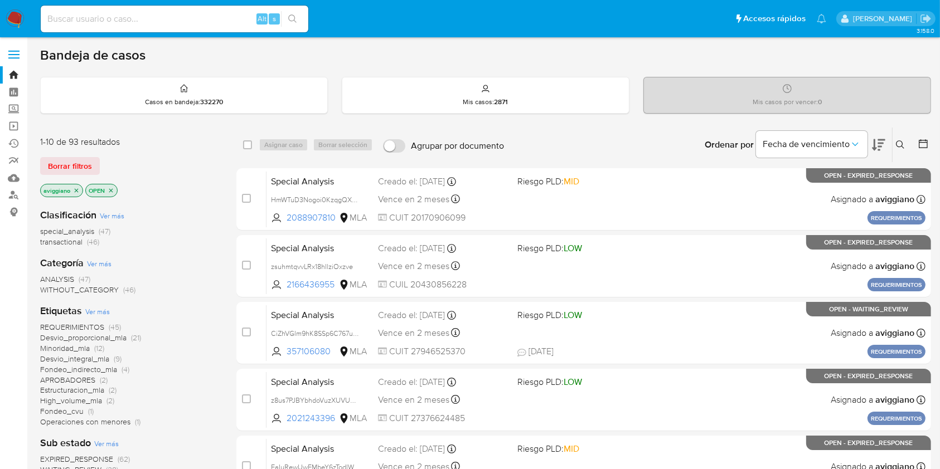
click at [138, 14] on input at bounding box center [175, 19] width 268 height 14
paste input "UrAwRpaKIf5wgbgKBNZc1BYx"
type input "UrAwRpaKIf5wgbgKBNZc1BYx"
click at [290, 13] on button "search-icon" at bounding box center [292, 19] width 23 height 16
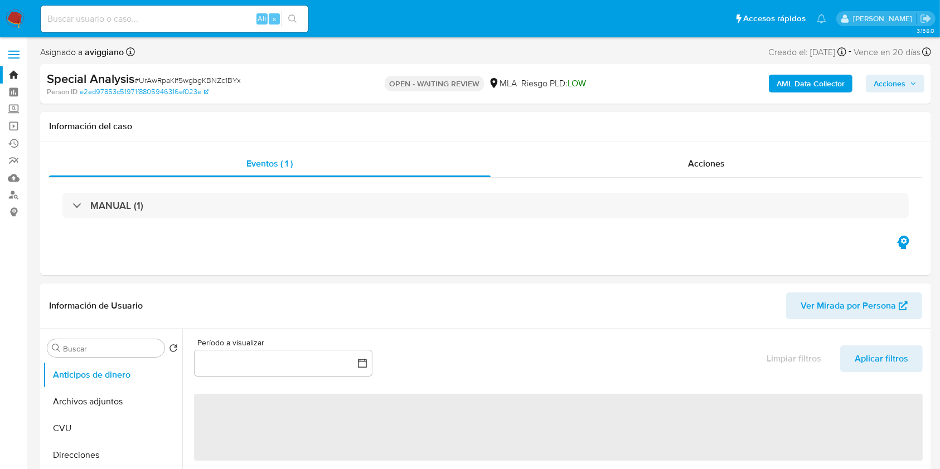
select select "10"
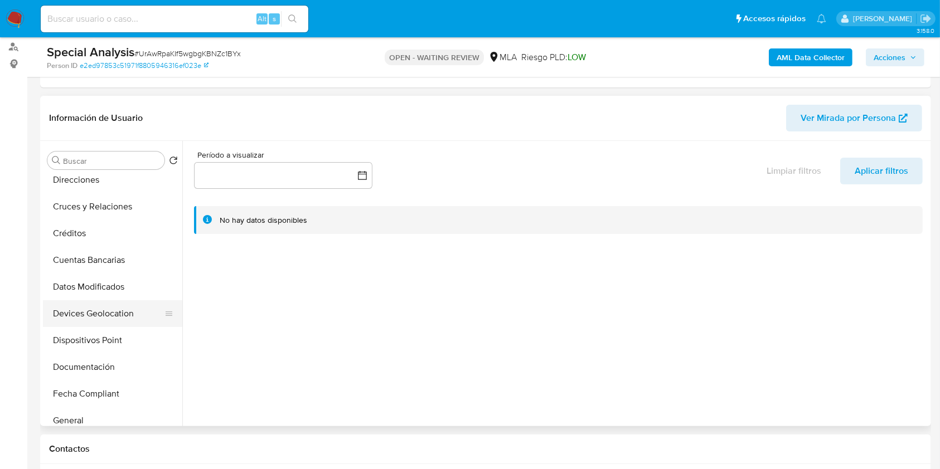
scroll to position [148, 0]
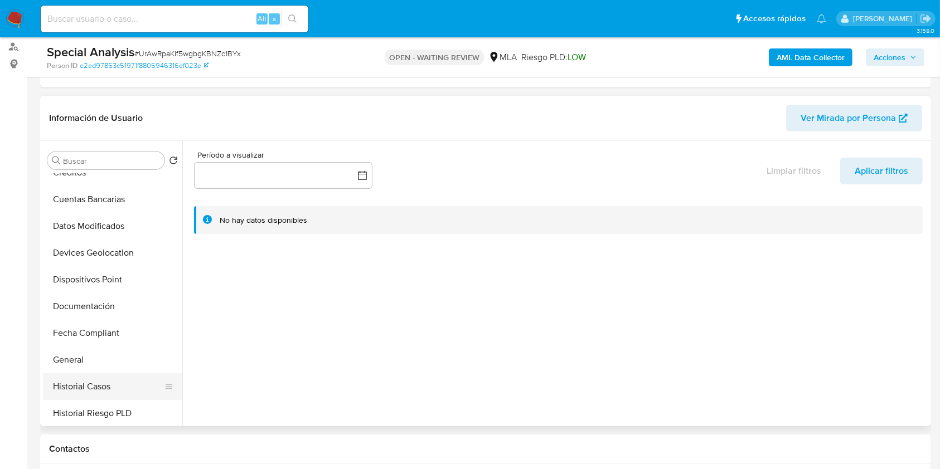
click at [100, 385] on button "Historial Casos" at bounding box center [108, 386] width 130 height 27
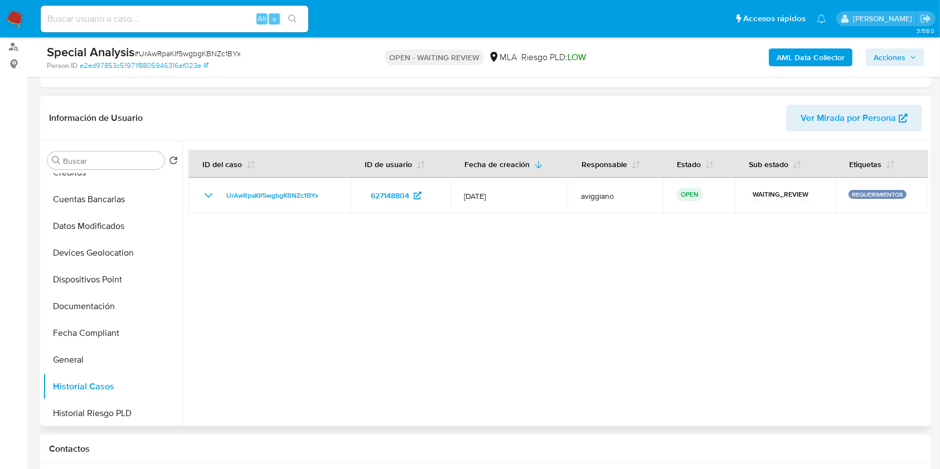
scroll to position [446, 0]
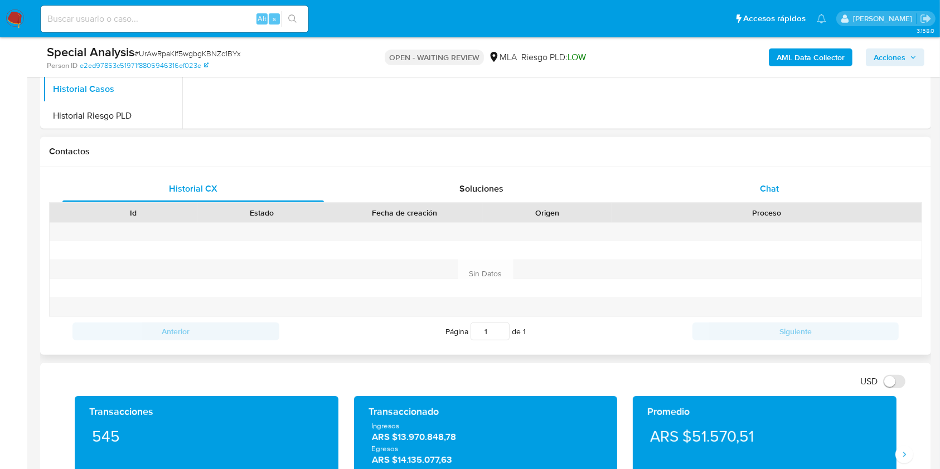
click at [726, 194] on div "Chat" at bounding box center [769, 189] width 261 height 27
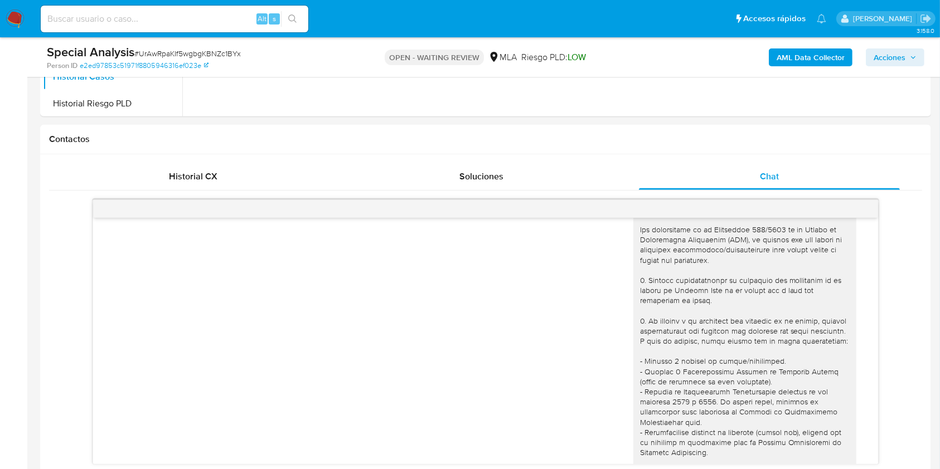
scroll to position [223, 0]
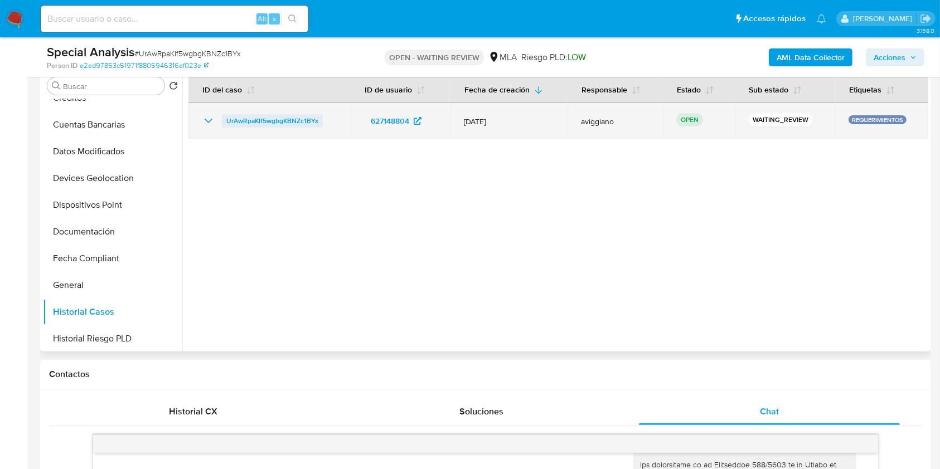
drag, startPoint x: 336, startPoint y: 121, endPoint x: 223, endPoint y: 126, distance: 113.3
click at [223, 126] on td "UrAwRpaKIf5wgbgKBNZc1BYx" at bounding box center [269, 121] width 162 height 36
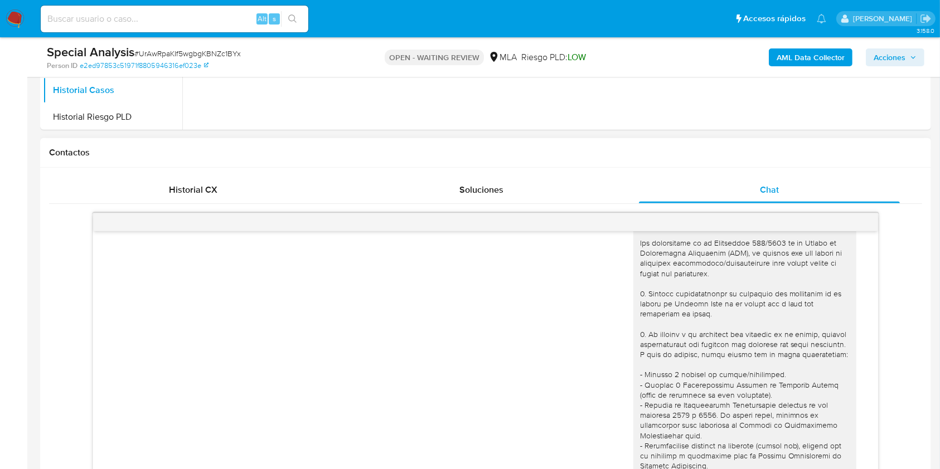
scroll to position [446, 0]
click at [219, 194] on div "Historial CX" at bounding box center [192, 189] width 261 height 27
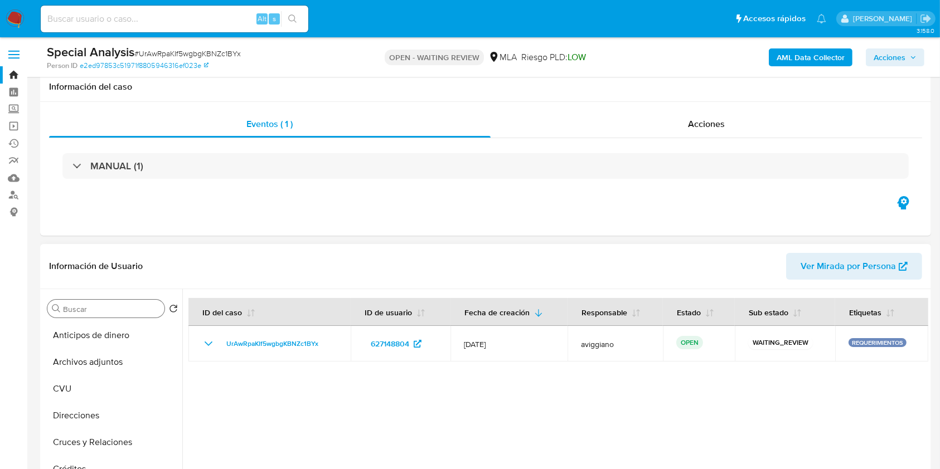
scroll to position [148, 0]
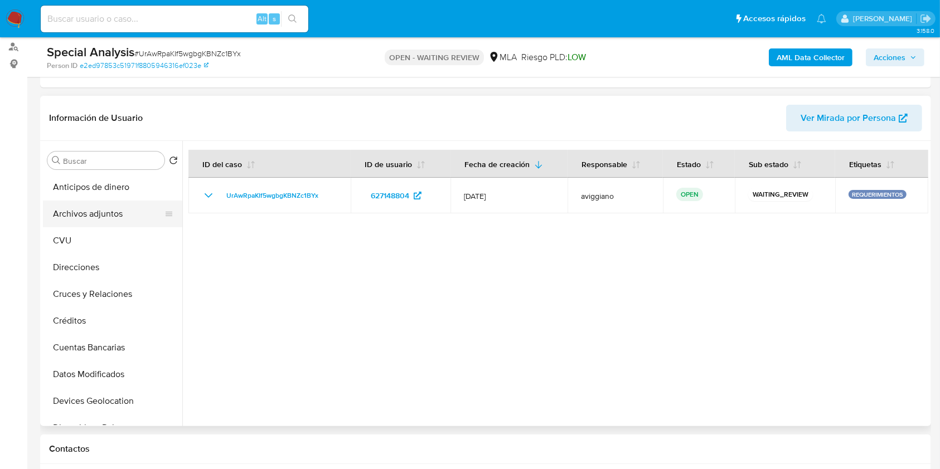
click at [111, 215] on button "Archivos adjuntos" at bounding box center [108, 214] width 130 height 27
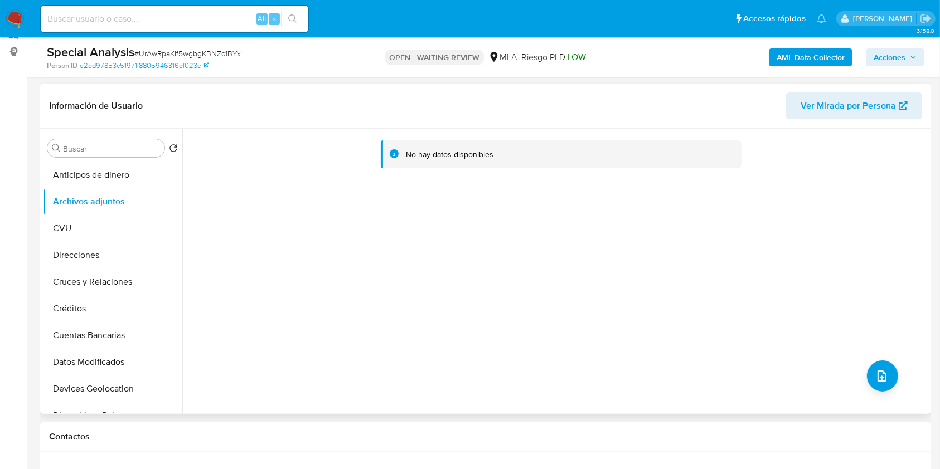
scroll to position [371, 0]
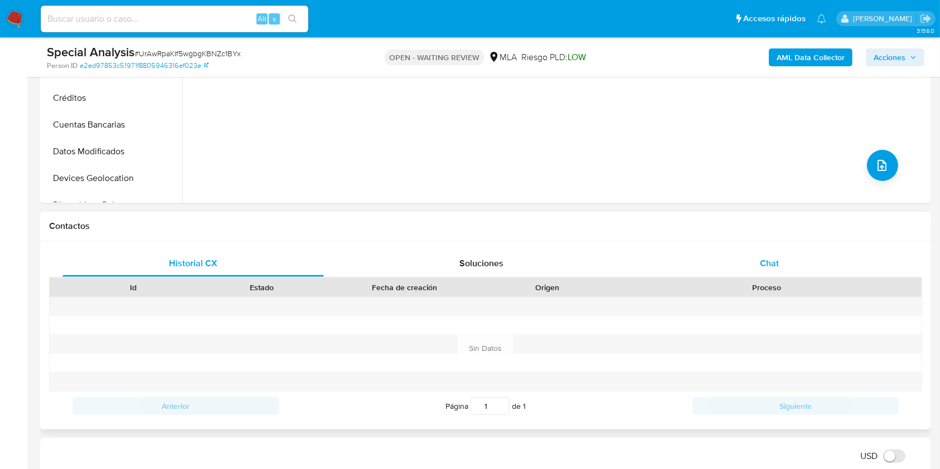
click at [766, 272] on div "Chat" at bounding box center [769, 263] width 261 height 27
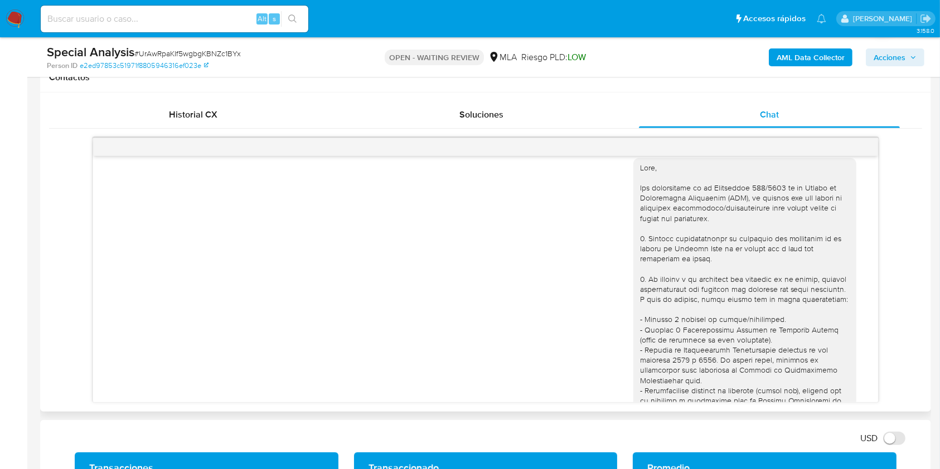
scroll to position [0, 0]
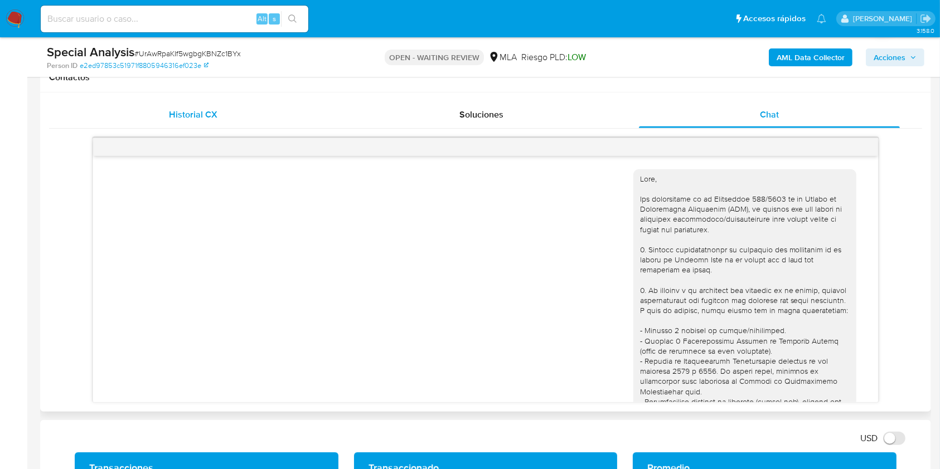
click at [203, 122] on div "Historial CX" at bounding box center [192, 114] width 261 height 27
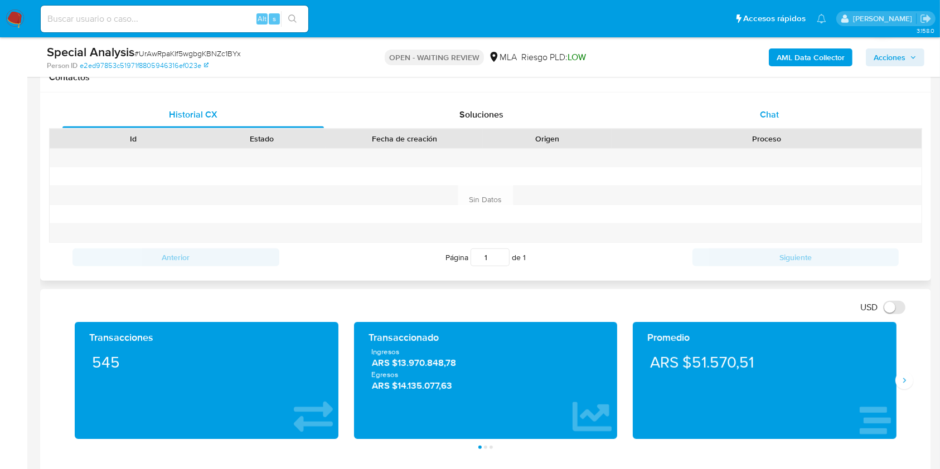
click at [715, 109] on div "Chat" at bounding box center [769, 114] width 261 height 27
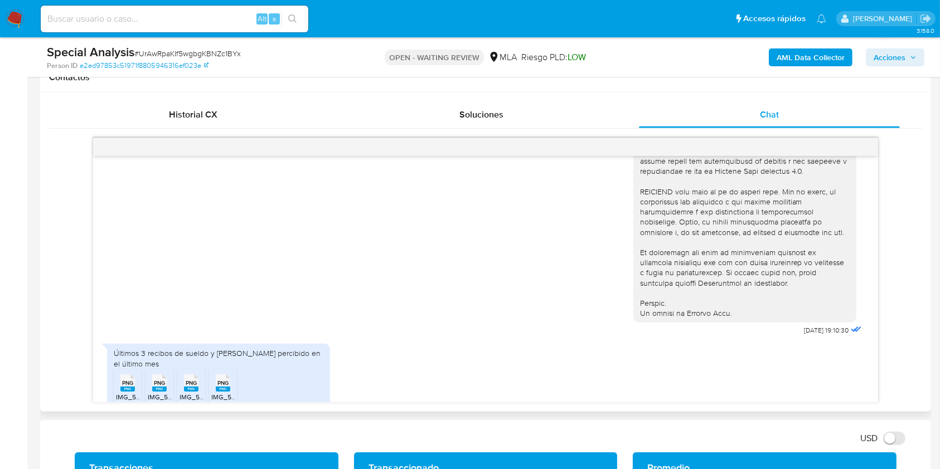
scroll to position [477, 0]
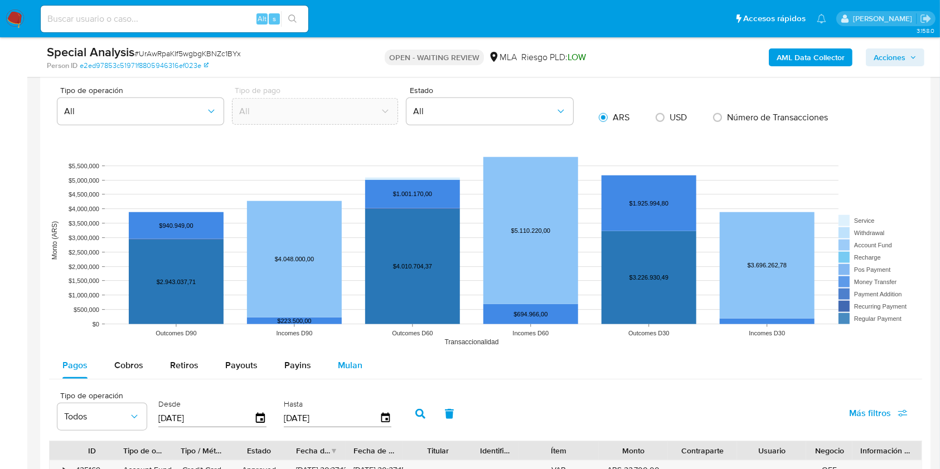
click at [358, 368] on span "Mulan" at bounding box center [350, 365] width 25 height 13
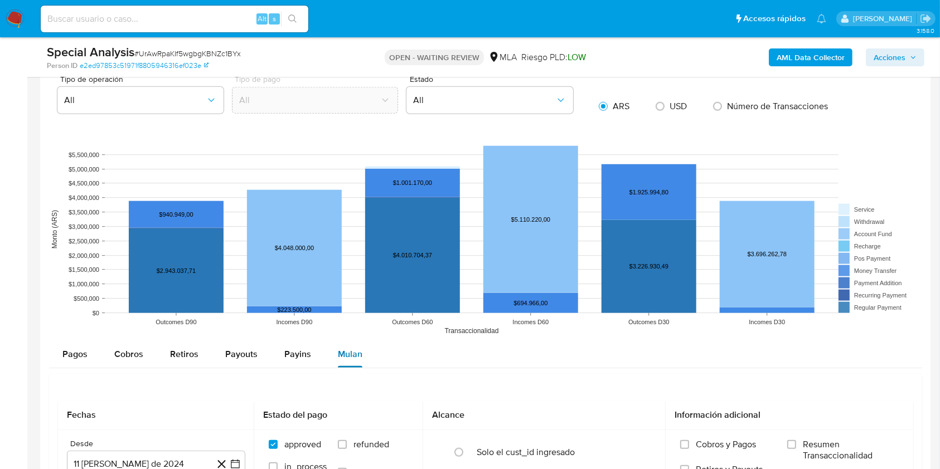
scroll to position [1338, 0]
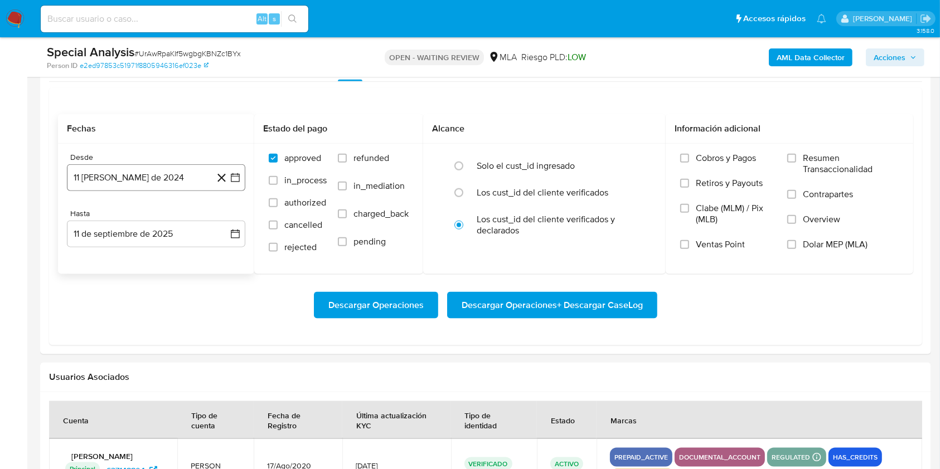
click at [181, 186] on button "11 de agosto de 2024" at bounding box center [156, 177] width 178 height 27
drag, startPoint x: 227, startPoint y: 219, endPoint x: 206, endPoint y: 230, distance: 23.7
click at [222, 220] on icon "Mes siguiente" at bounding box center [225, 217] width 13 height 13
drag, startPoint x: 220, startPoint y: 260, endPoint x: 201, endPoint y: 265, distance: 19.8
click at [219, 259] on button "1" at bounding box center [223, 259] width 18 height 18
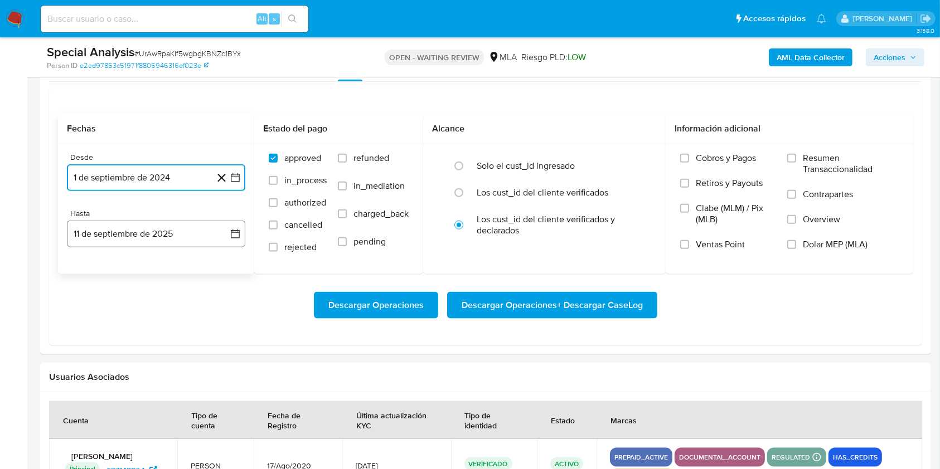
click at [153, 244] on button "11 de septiembre de 2025" at bounding box center [156, 234] width 178 height 27
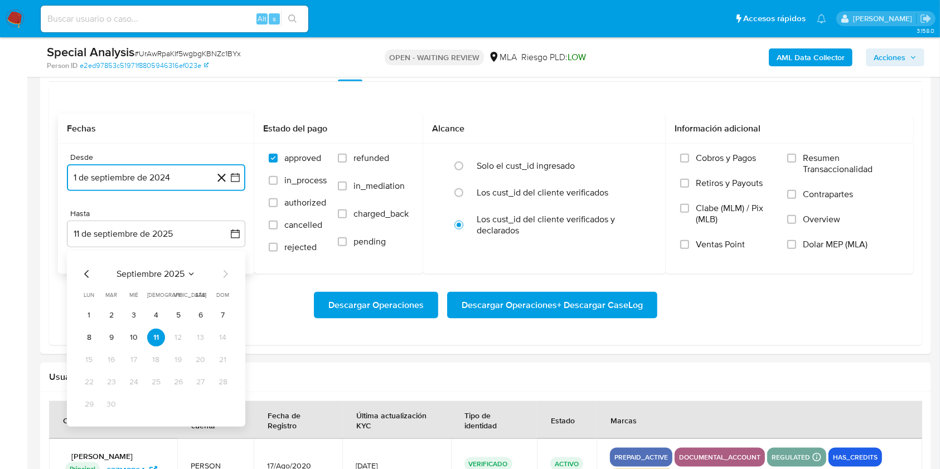
click at [84, 277] on icon "Mes anterior" at bounding box center [86, 274] width 13 height 13
click at [85, 278] on icon "Mes anterior" at bounding box center [86, 274] width 13 height 13
drag, startPoint x: 222, startPoint y: 280, endPoint x: 208, endPoint y: 297, distance: 22.2
click at [222, 280] on icon "Mes siguiente" at bounding box center [225, 274] width 13 height 13
click at [217, 400] on button "31" at bounding box center [223, 405] width 18 height 18
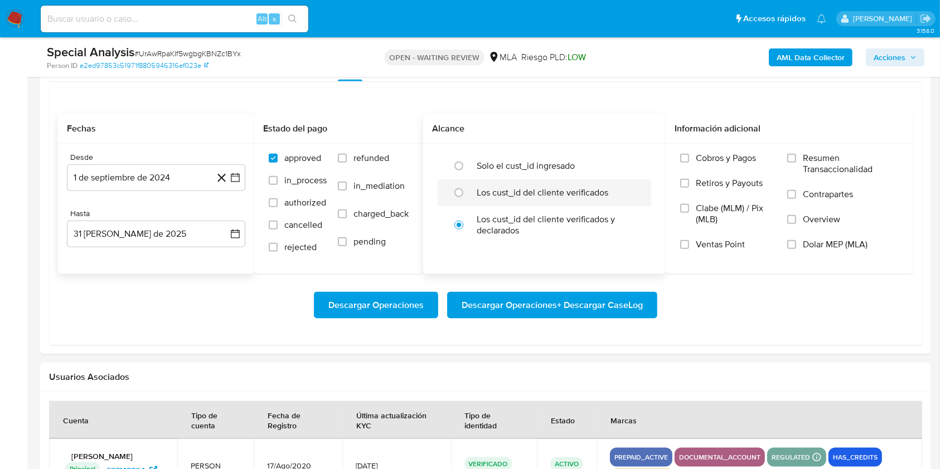
drag, startPoint x: 478, startPoint y: 194, endPoint x: 494, endPoint y: 199, distance: 17.5
click at [478, 194] on label "Los cust_id del cliente verificados" at bounding box center [543, 192] width 132 height 11
click at [468, 194] on input "radio" at bounding box center [459, 193] width 18 height 18
radio input "true"
click at [802, 244] on label "Dolar MEP (MLA)" at bounding box center [842, 251] width 111 height 25
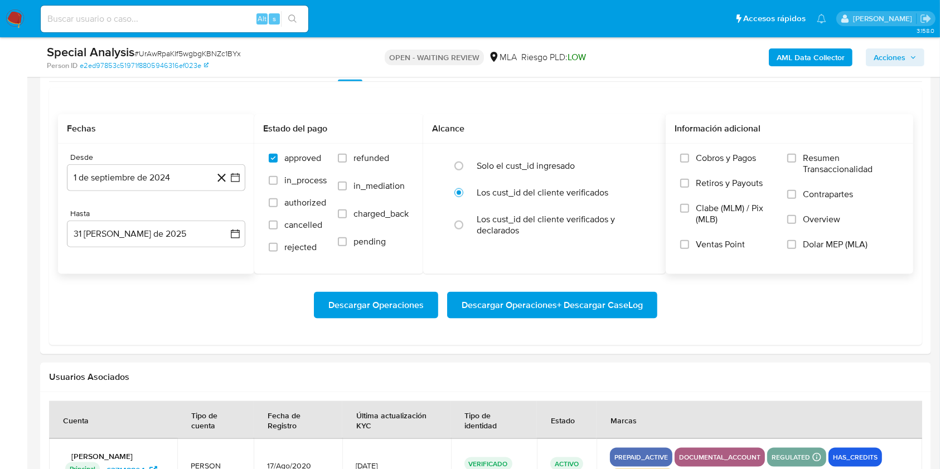
click at [796, 244] on input "Dolar MEP (MLA)" at bounding box center [791, 244] width 9 height 9
click at [568, 302] on span "Descargar Operaciones + Descargar CaseLog" at bounding box center [552, 305] width 181 height 25
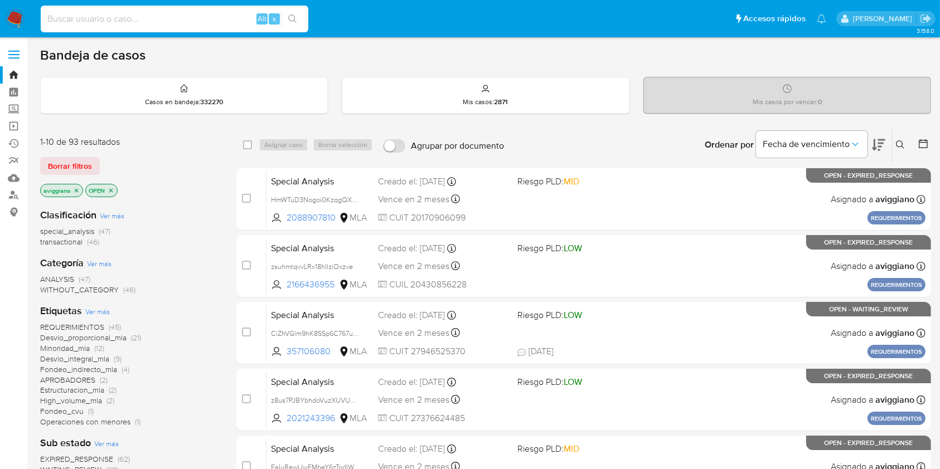
click at [98, 17] on input at bounding box center [175, 19] width 268 height 14
paste input "3tEsGBCOzGXs6RC3R8mmrnkv"
type input "3tEsGBCOzGXs6RC3R8mmrnkv"
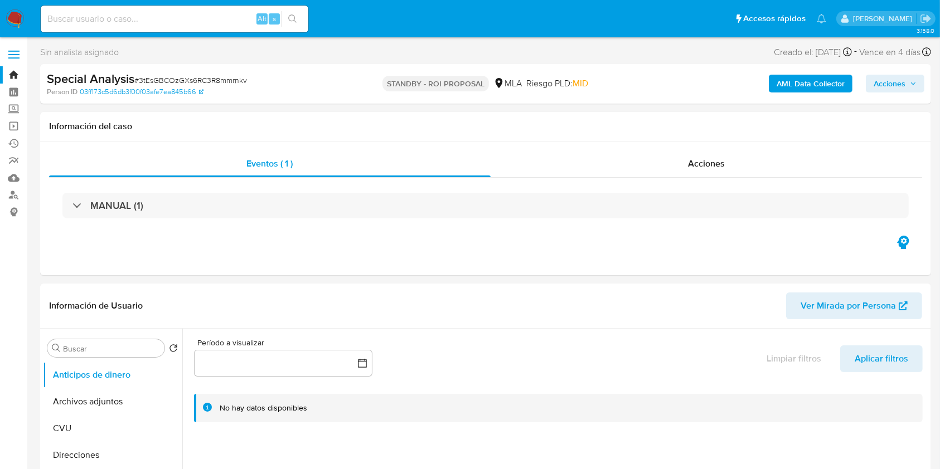
select select "10"
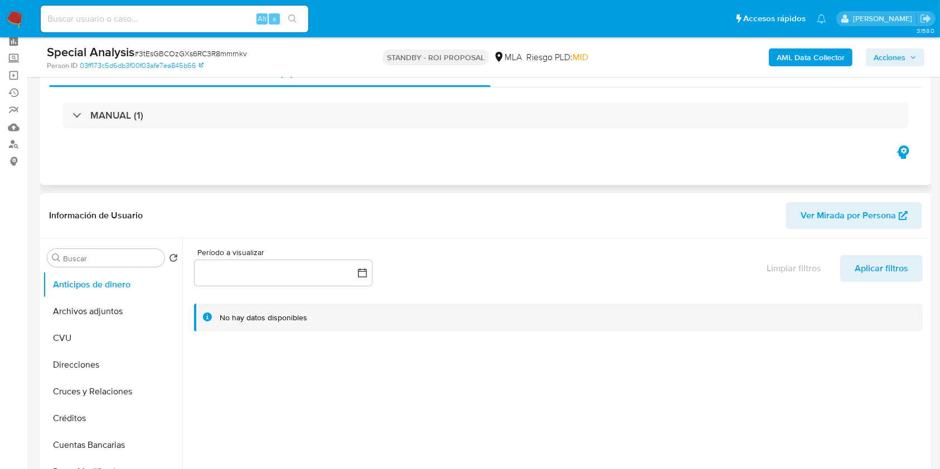
scroll to position [74, 0]
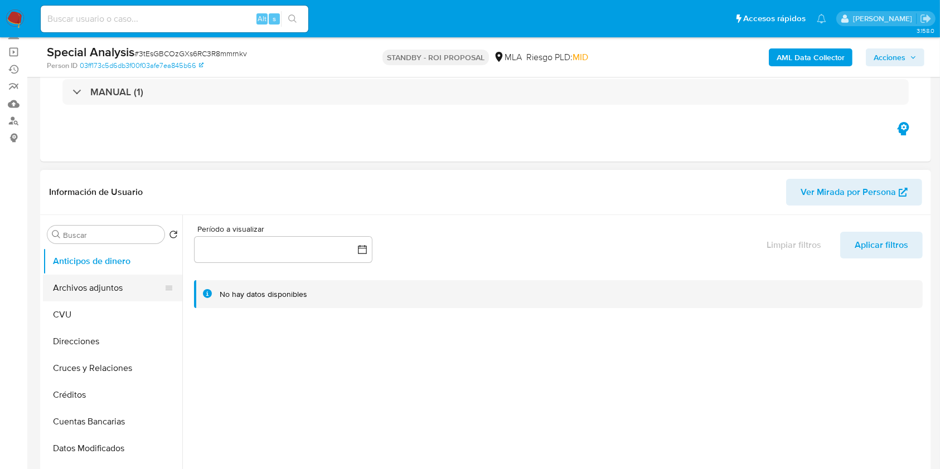
click at [120, 286] on button "Archivos adjuntos" at bounding box center [108, 288] width 130 height 27
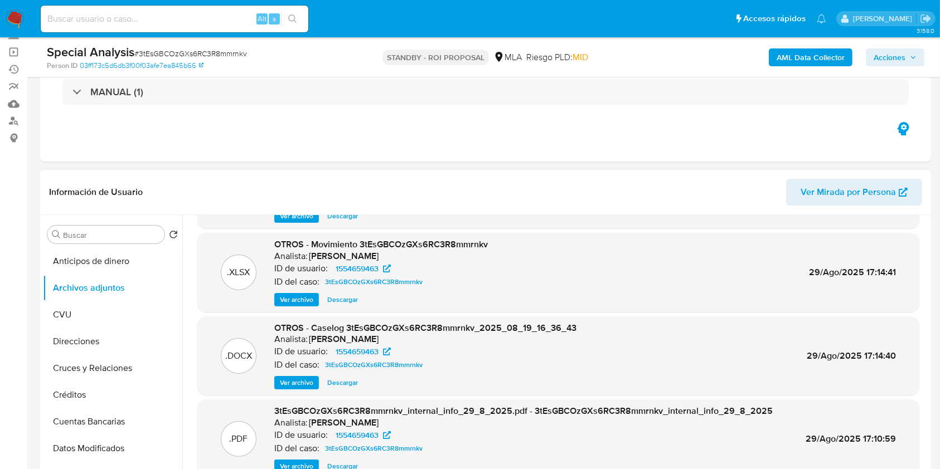
click at [343, 382] on span "Descargar" at bounding box center [342, 382] width 31 height 11
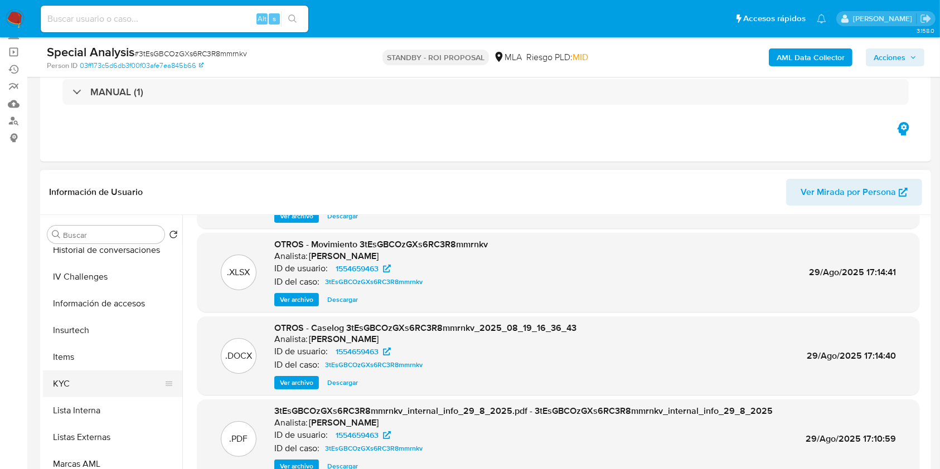
scroll to position [446, 0]
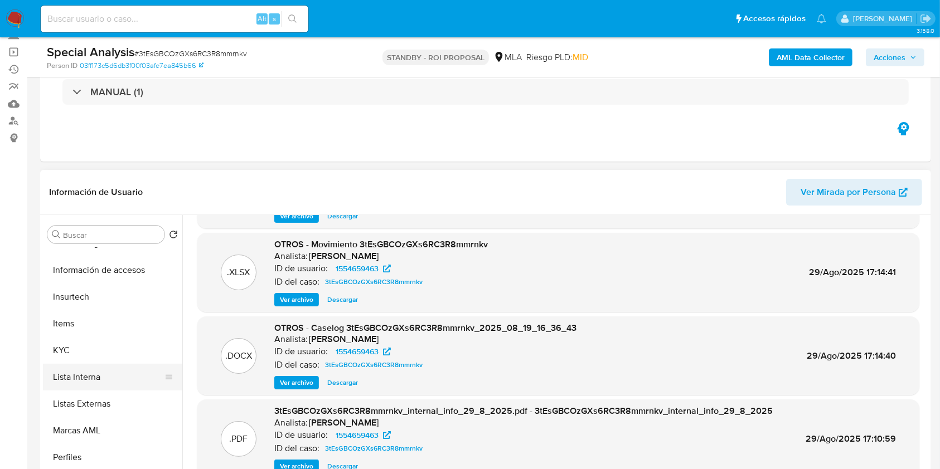
drag, startPoint x: 100, startPoint y: 372, endPoint x: 129, endPoint y: 372, distance: 28.4
click at [101, 372] on button "Lista Interna" at bounding box center [108, 377] width 130 height 27
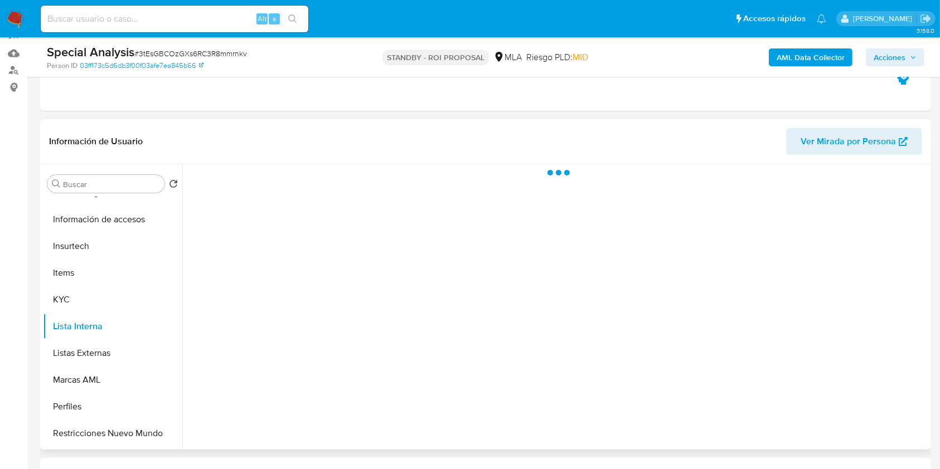
scroll to position [148, 0]
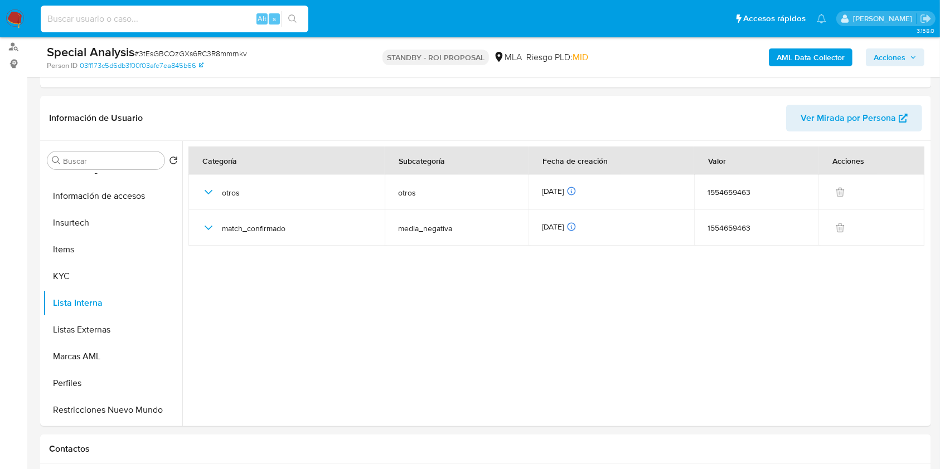
paste input "C1MTrIyy6w6XlfTohLjQYxP2"
type input "C1MTrIyy6w6XlfTohLjQYxP2"
click at [299, 15] on button "search-icon" at bounding box center [292, 19] width 23 height 16
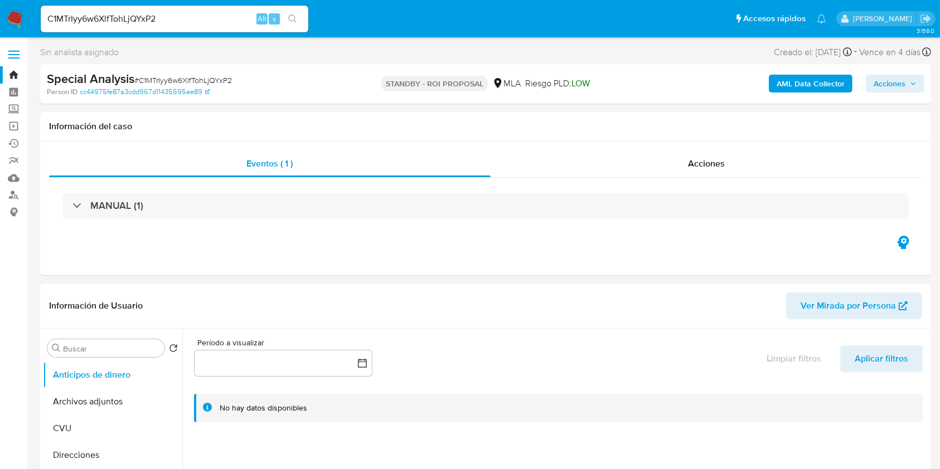
select select "10"
click at [133, 394] on button "Archivos adjuntos" at bounding box center [108, 402] width 130 height 27
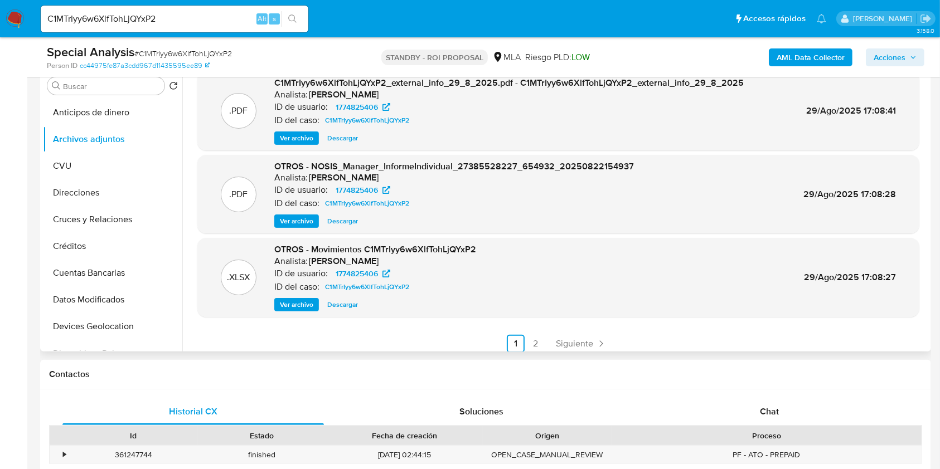
scroll to position [94, 0]
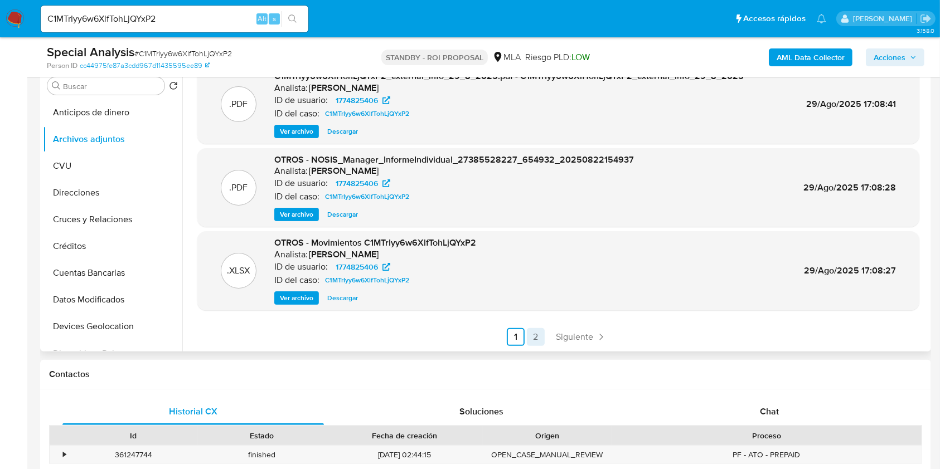
click at [530, 333] on link "2" at bounding box center [536, 337] width 18 height 18
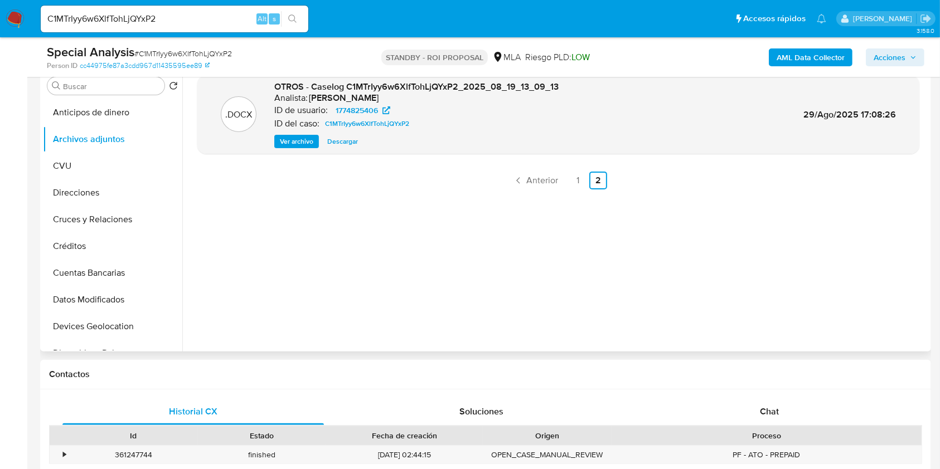
click at [339, 139] on span "Descargar" at bounding box center [342, 141] width 31 height 11
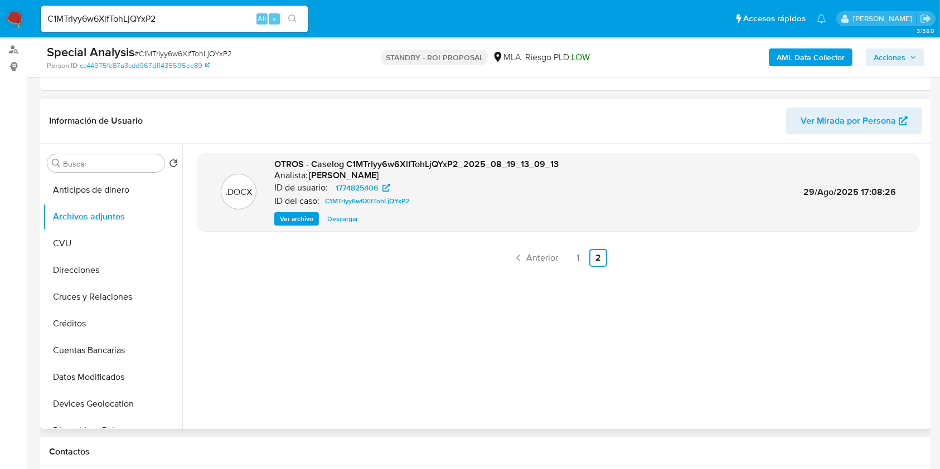
scroll to position [74, 0]
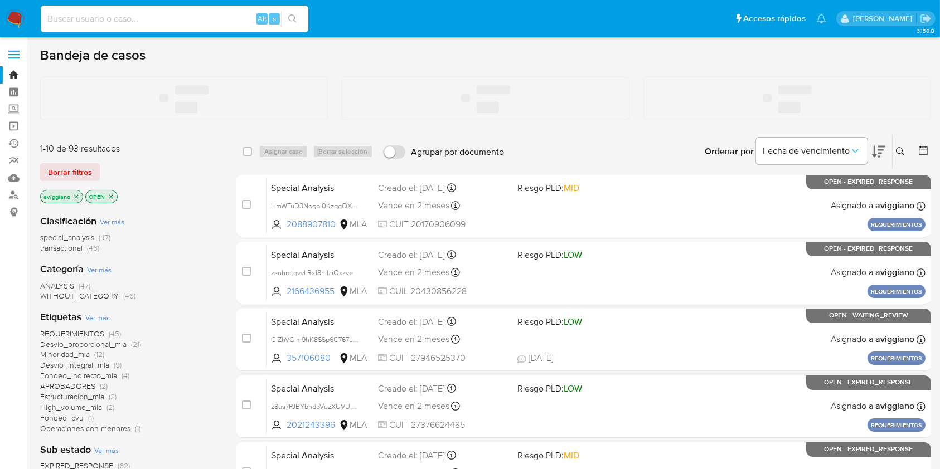
click at [225, 24] on input at bounding box center [175, 19] width 268 height 14
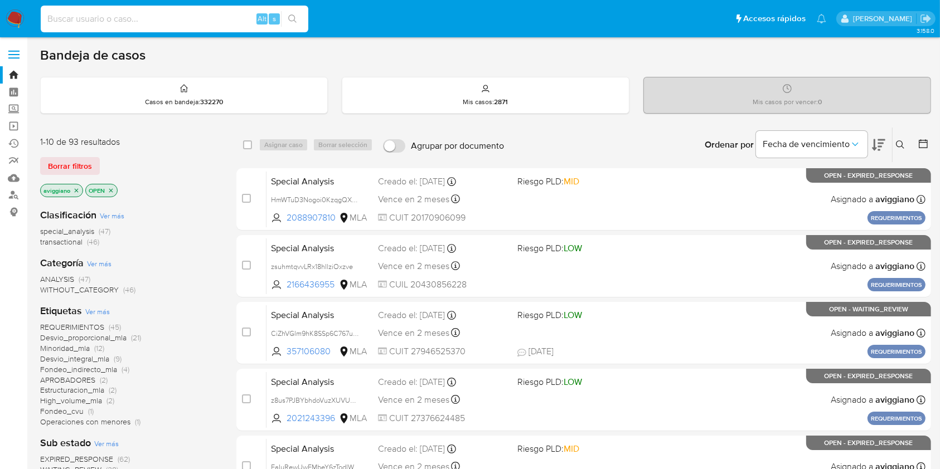
paste input "hAqXu6ouFbj1OjhLO8todIBv"
type input "hAqXu6ouFbj1OjhLO8todIBv"
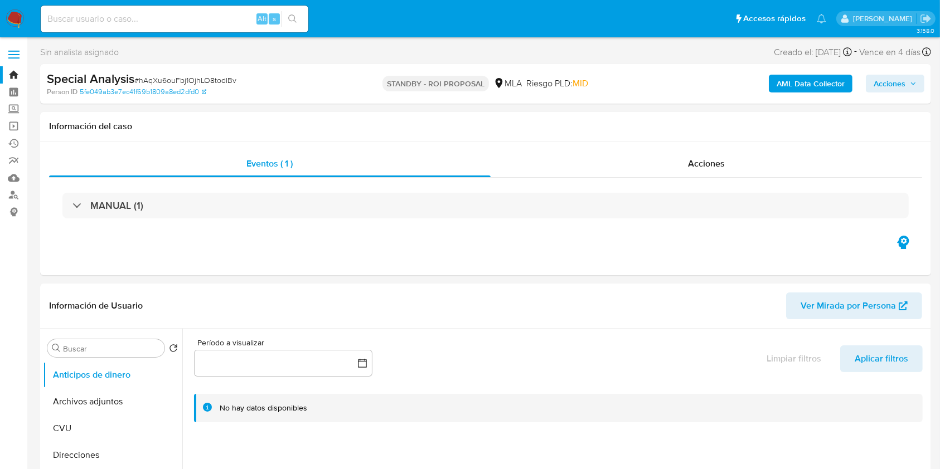
select select "10"
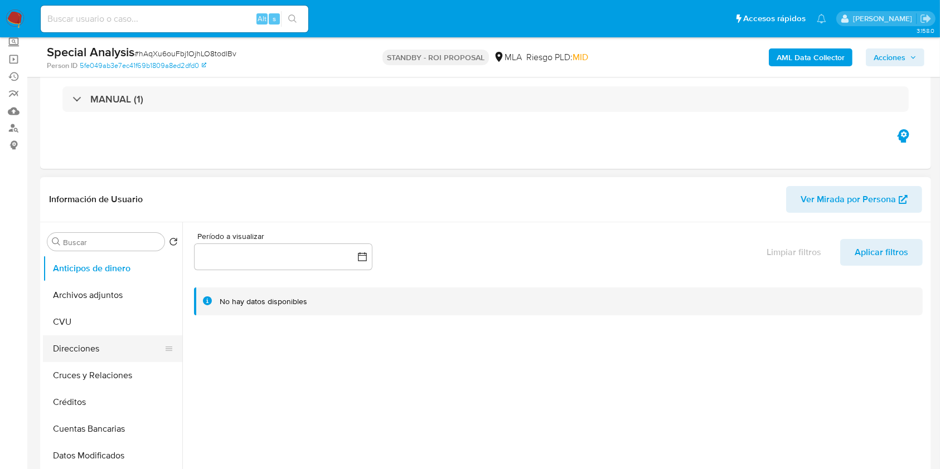
scroll to position [148, 0]
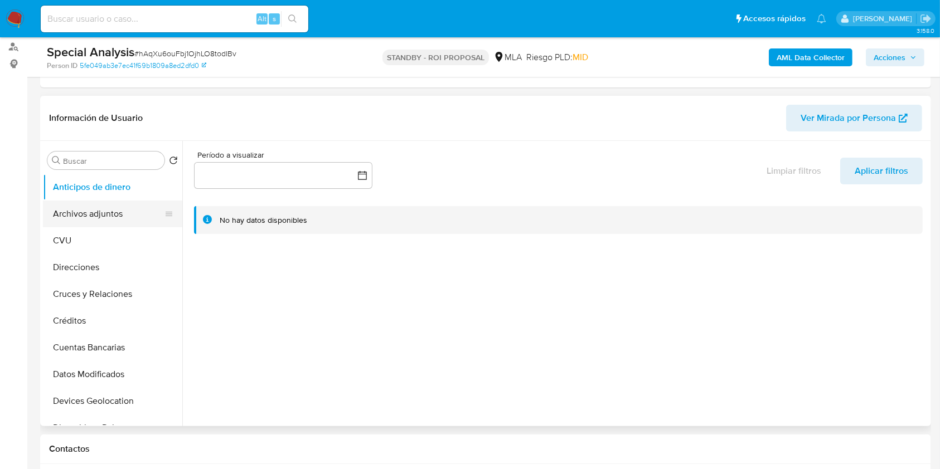
click at [120, 206] on button "Archivos adjuntos" at bounding box center [108, 214] width 130 height 27
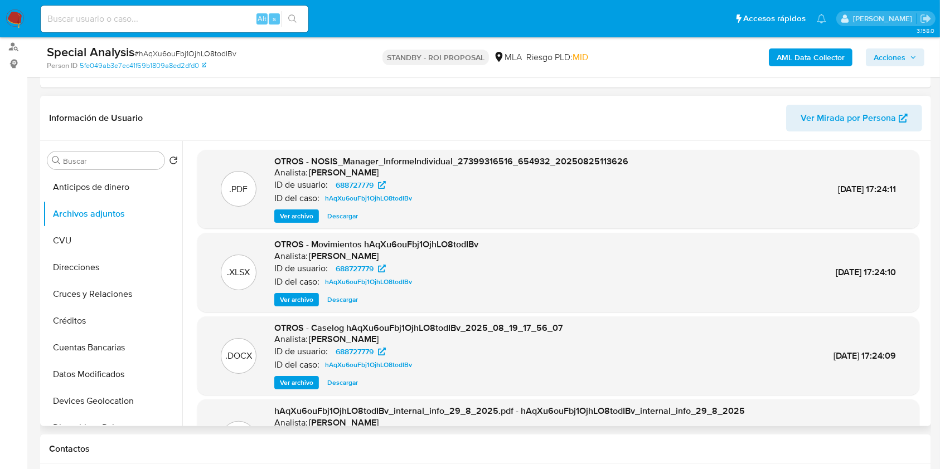
scroll to position [74, 0]
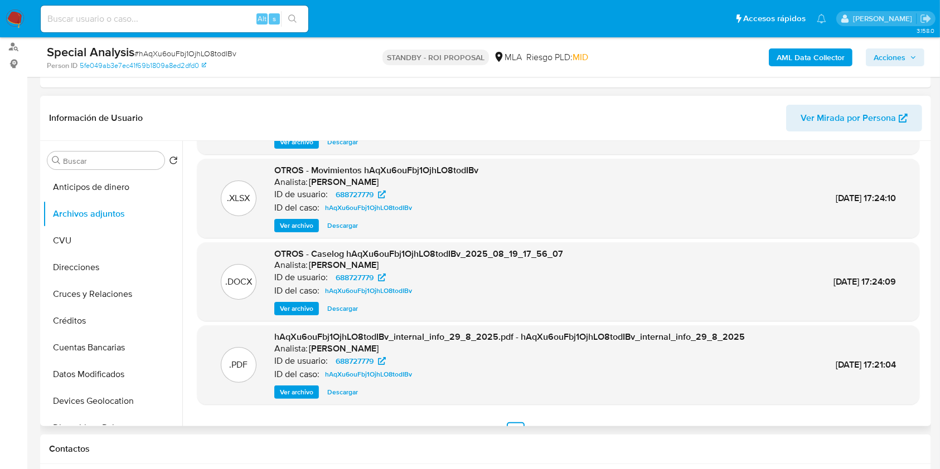
click at [340, 305] on span "Descargar" at bounding box center [342, 308] width 31 height 11
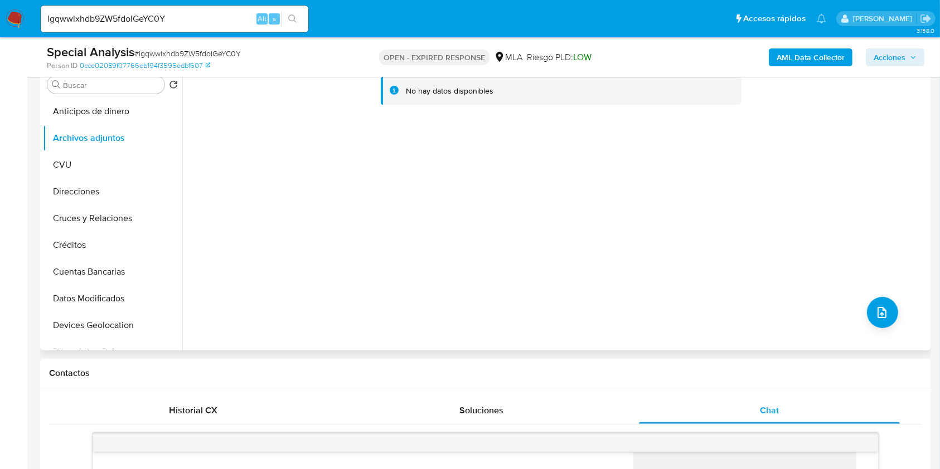
scroll to position [74, 0]
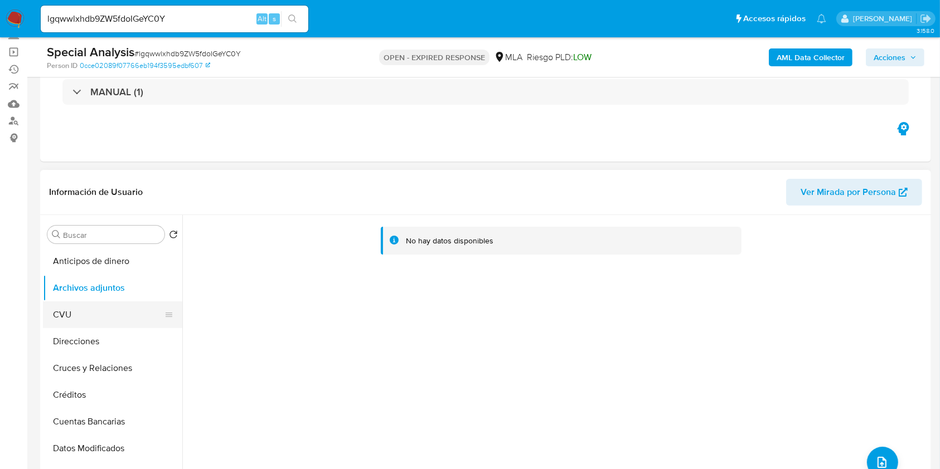
click at [83, 321] on button "CVU" at bounding box center [108, 315] width 130 height 27
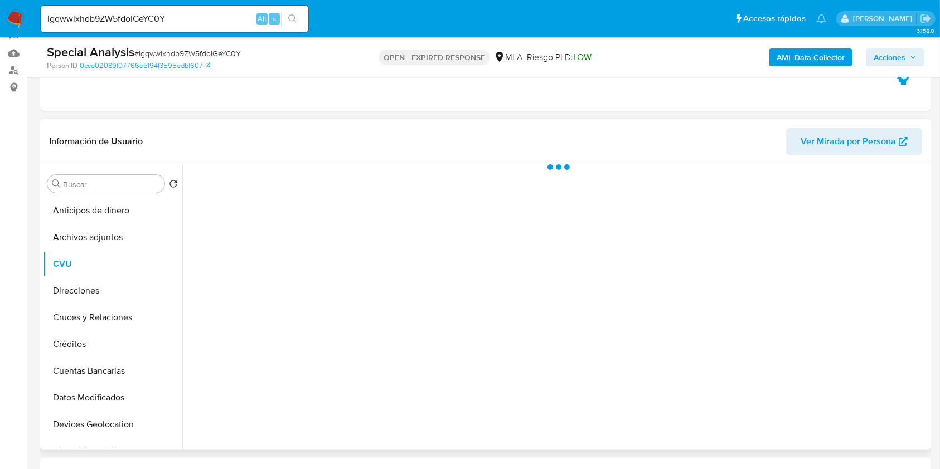
scroll to position [148, 0]
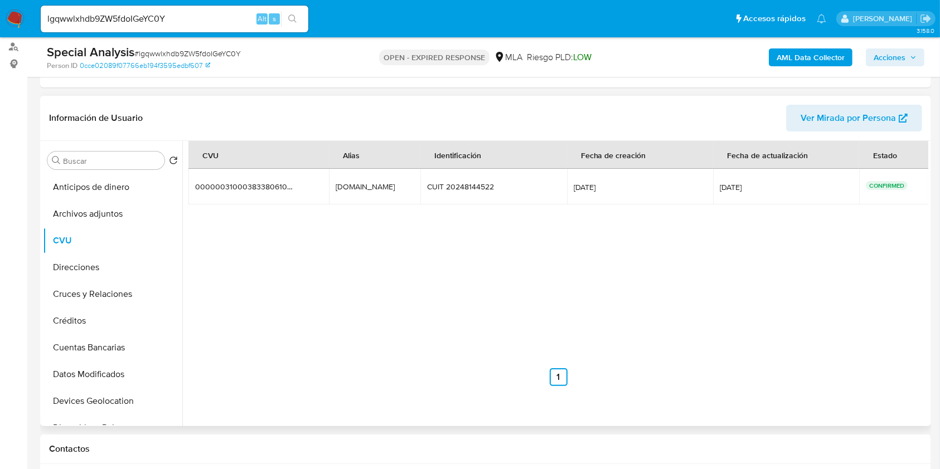
drag, startPoint x: 386, startPoint y: 188, endPoint x: 329, endPoint y: 181, distance: 57.9
click at [329, 181] on td "[DOMAIN_NAME] [DOMAIN_NAME]" at bounding box center [374, 187] width 91 height 36
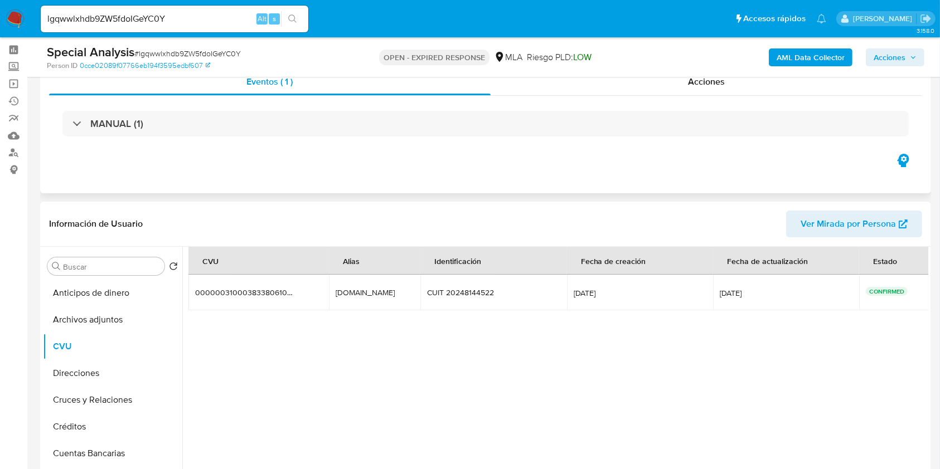
scroll to position [0, 0]
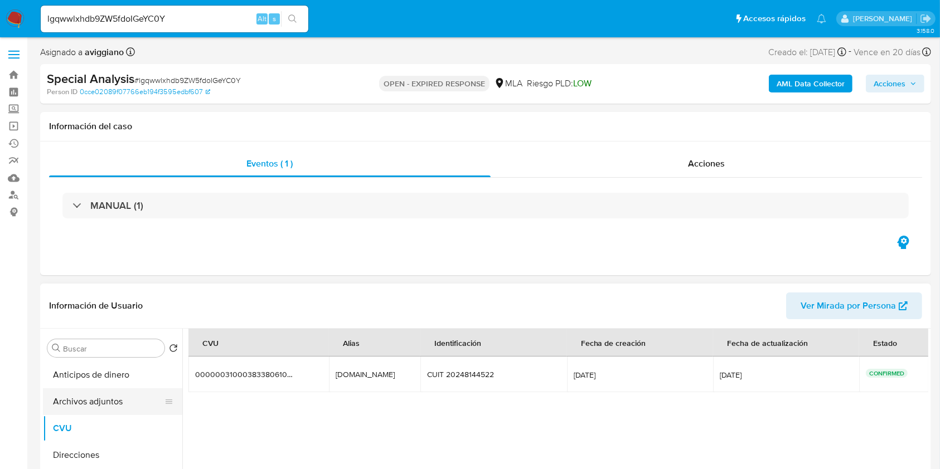
click at [122, 403] on button "Archivos adjuntos" at bounding box center [108, 402] width 130 height 27
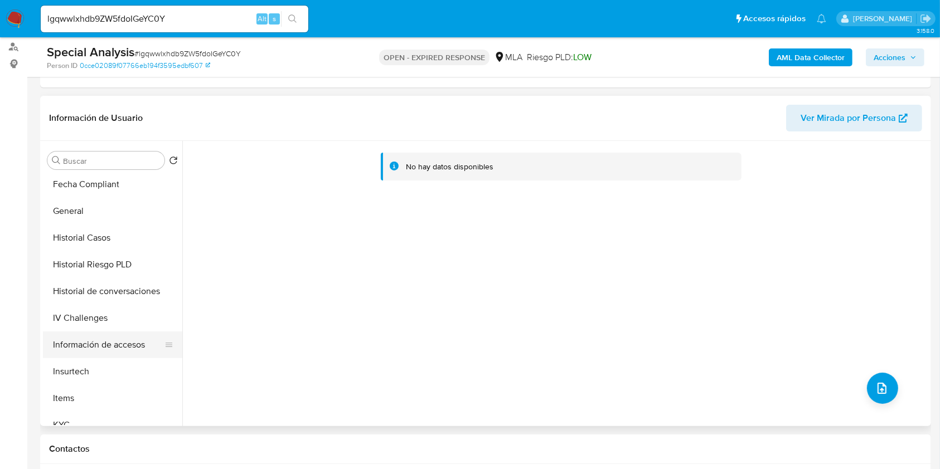
scroll to position [446, 0]
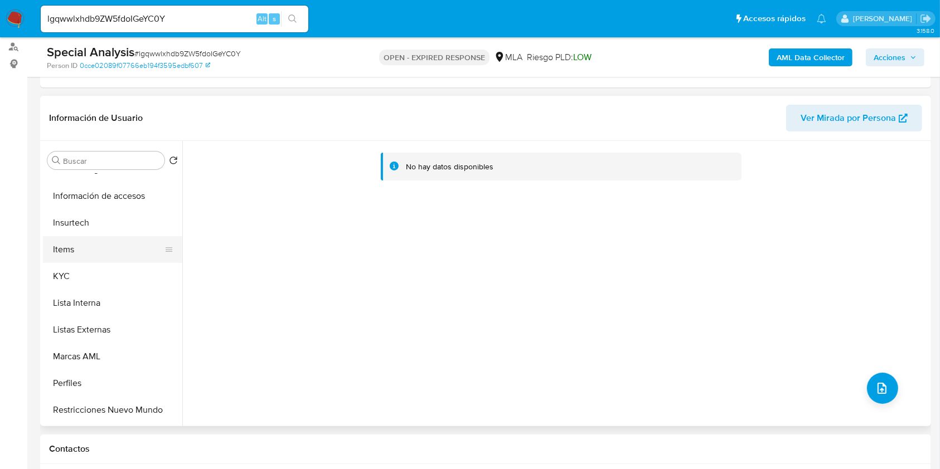
click at [102, 255] on button "Items" at bounding box center [108, 249] width 130 height 27
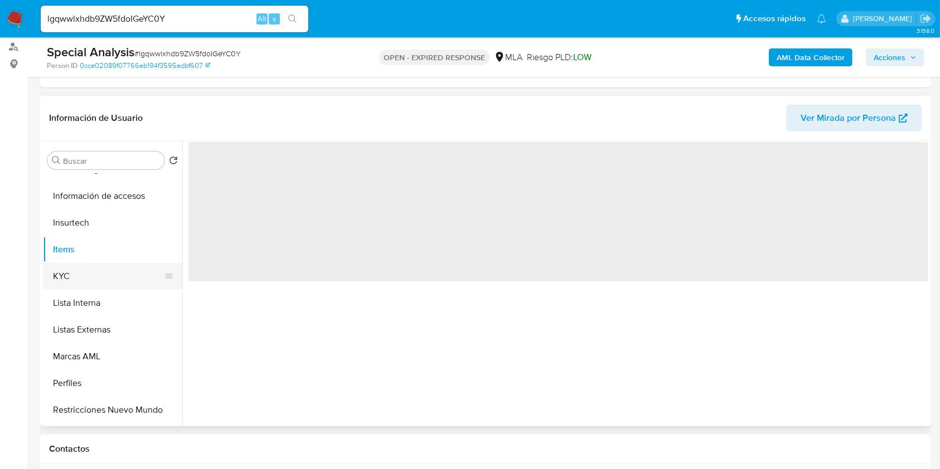
click at [98, 272] on button "KYC" at bounding box center [108, 276] width 130 height 27
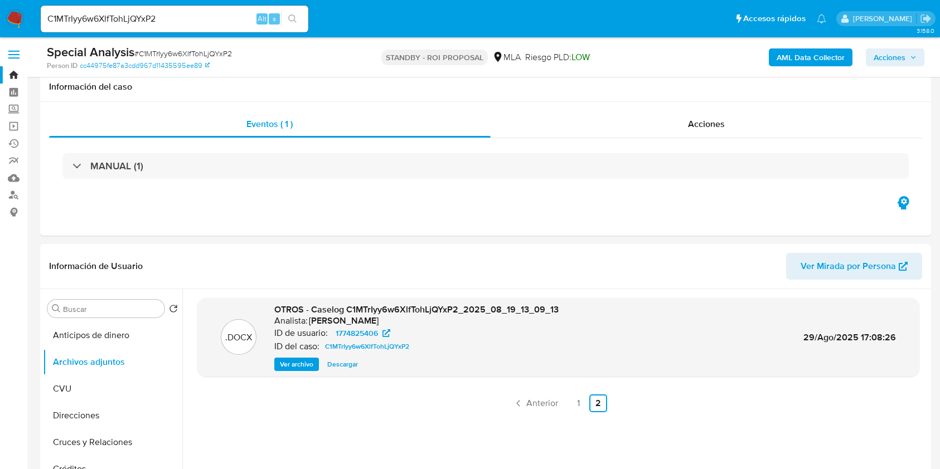
select select "10"
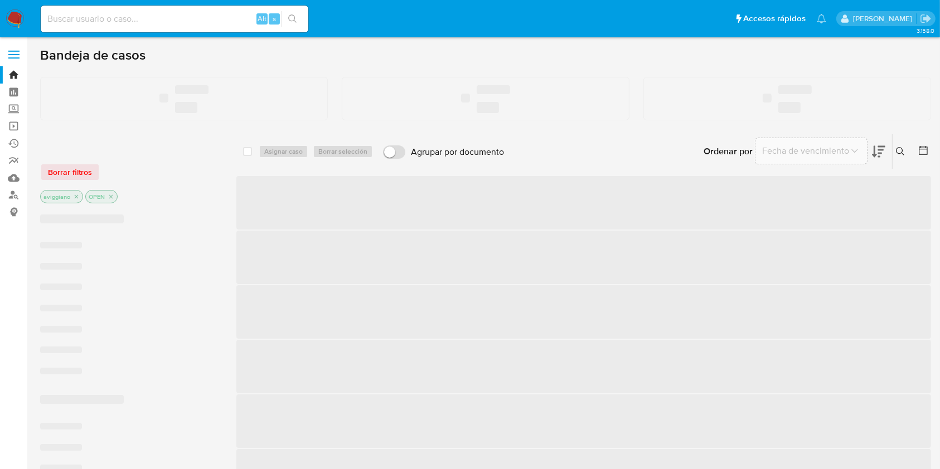
click at [176, 23] on input at bounding box center [175, 19] width 268 height 14
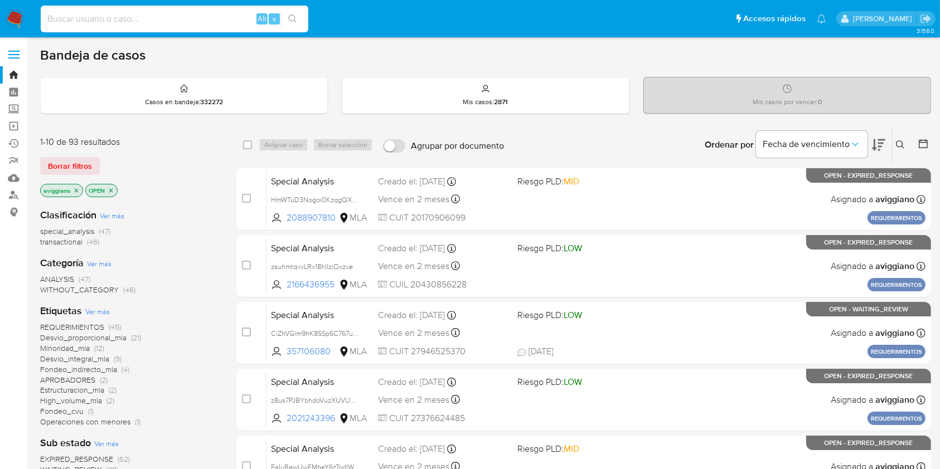
paste input "ZbjFXVMg3Axj5GindBfRTyOP"
type input "ZbjFXVMg3Axj5GindBfRTyOP"
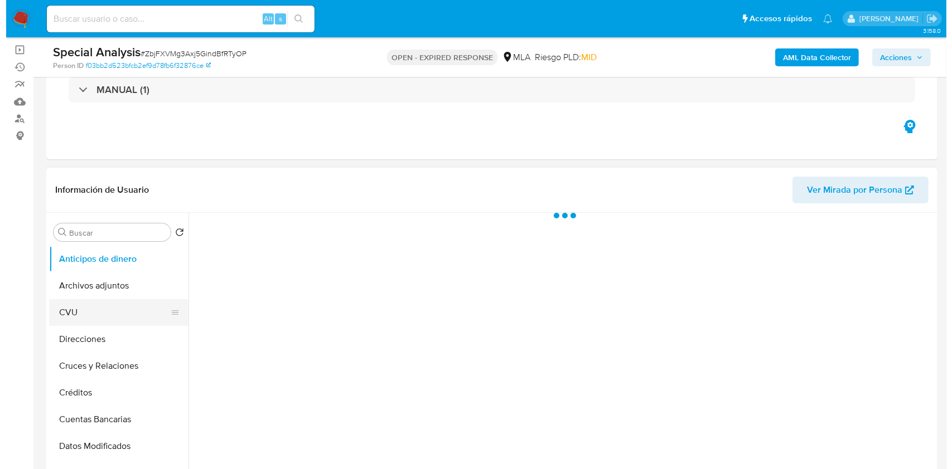
scroll to position [148, 0]
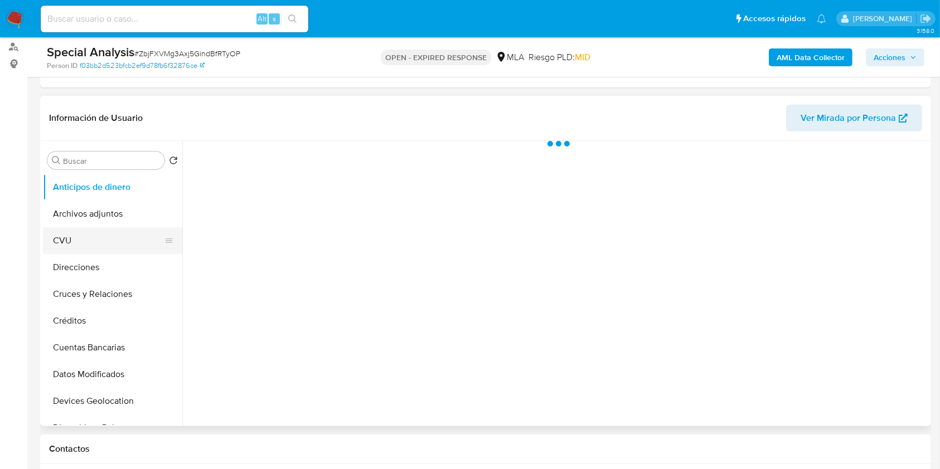
click at [118, 230] on button "CVU" at bounding box center [108, 240] width 130 height 27
click at [127, 215] on button "Archivos adjuntos" at bounding box center [108, 214] width 130 height 27
select select "10"
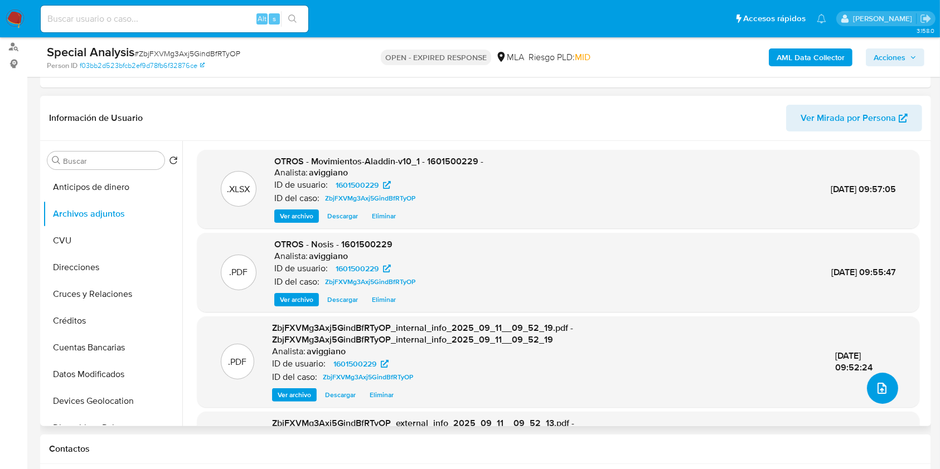
click at [876, 395] on button "upload-file" at bounding box center [882, 388] width 31 height 31
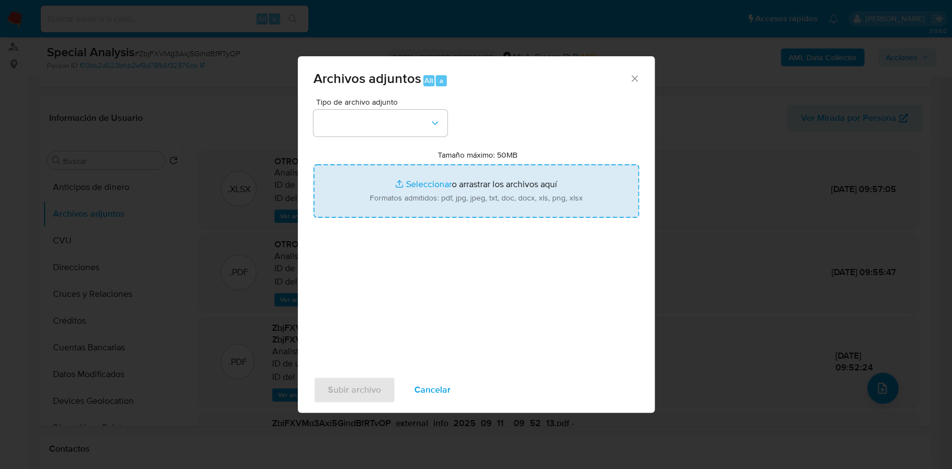
click at [489, 185] on input "Tamaño máximo: 50MB Seleccionar archivos" at bounding box center [476, 191] width 326 height 54
type input "C:\fakepath\Caselog ZbjFXVMg3Axj5GindBfRTyOP_2025_09_11_08_48_14.docx"
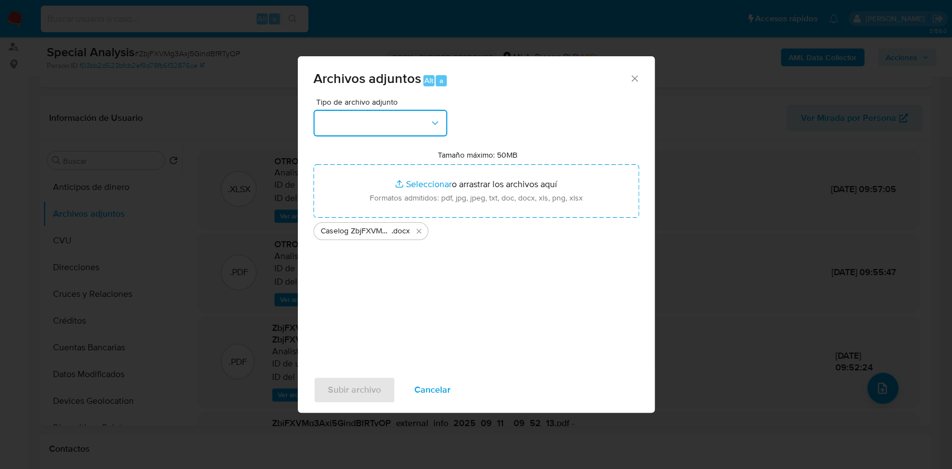
click at [400, 118] on button "button" at bounding box center [380, 123] width 134 height 27
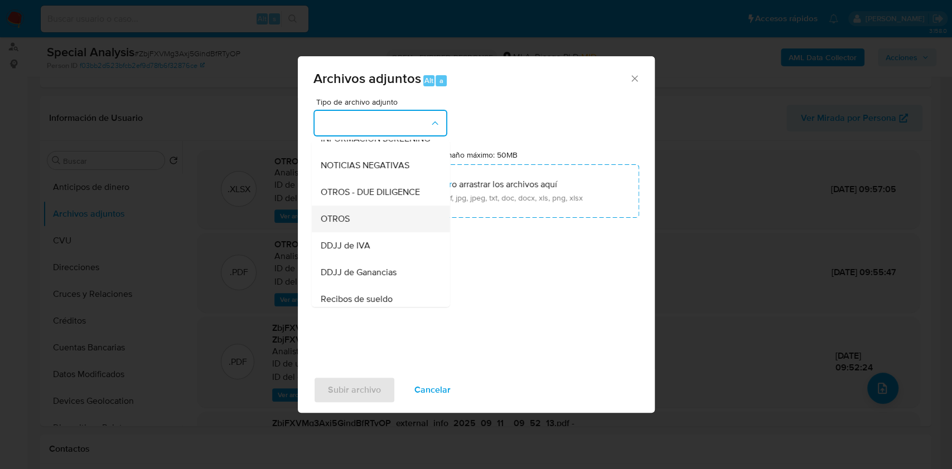
click at [382, 229] on div "OTROS" at bounding box center [377, 219] width 114 height 27
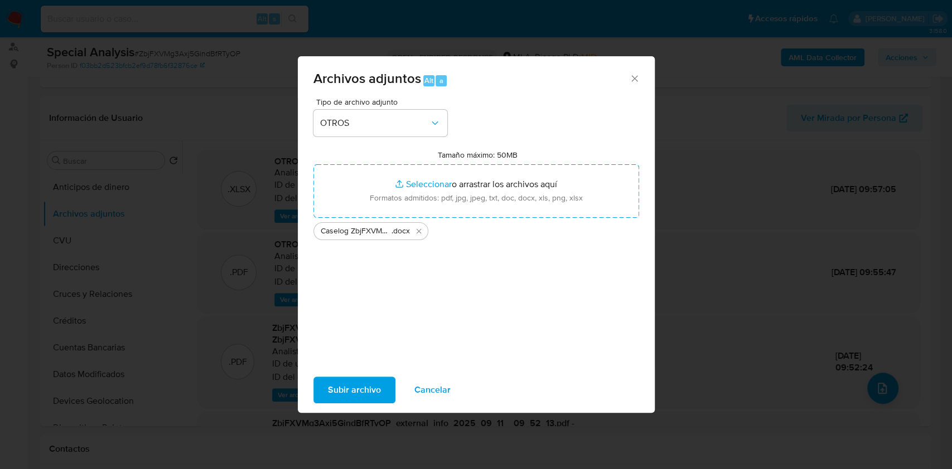
click at [337, 394] on span "Subir archivo" at bounding box center [354, 390] width 53 height 25
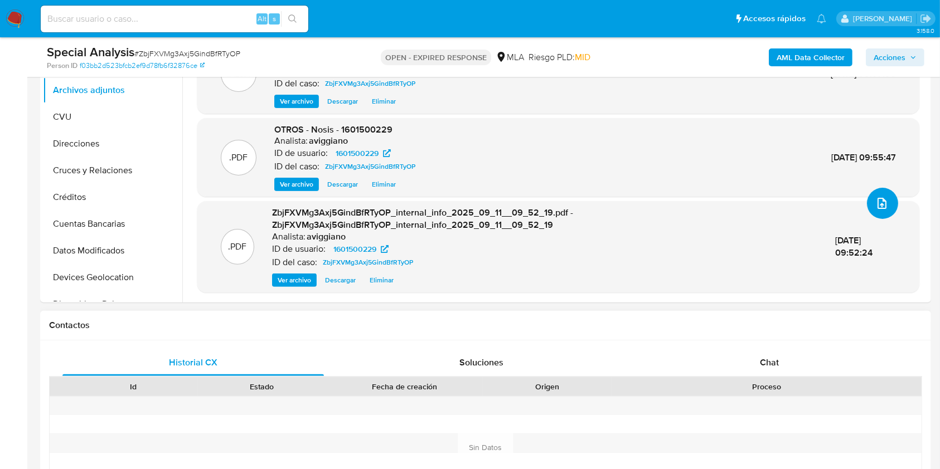
scroll to position [446, 0]
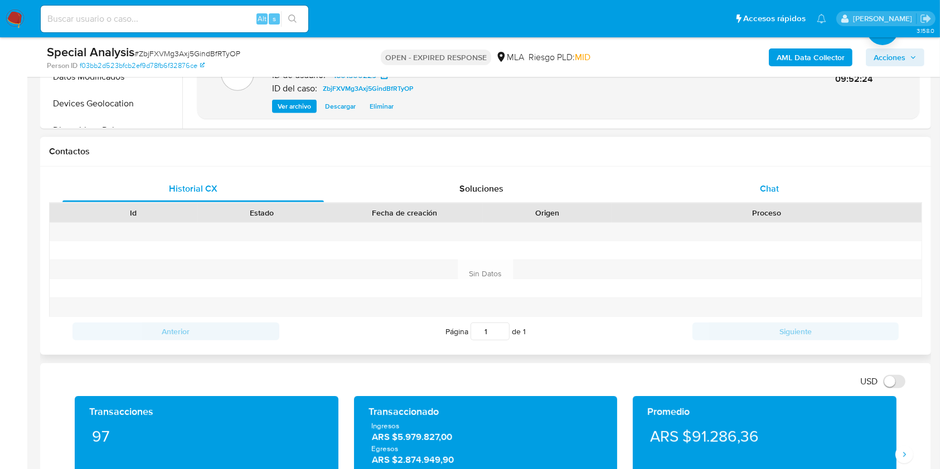
click at [767, 196] on div "Chat" at bounding box center [769, 189] width 261 height 27
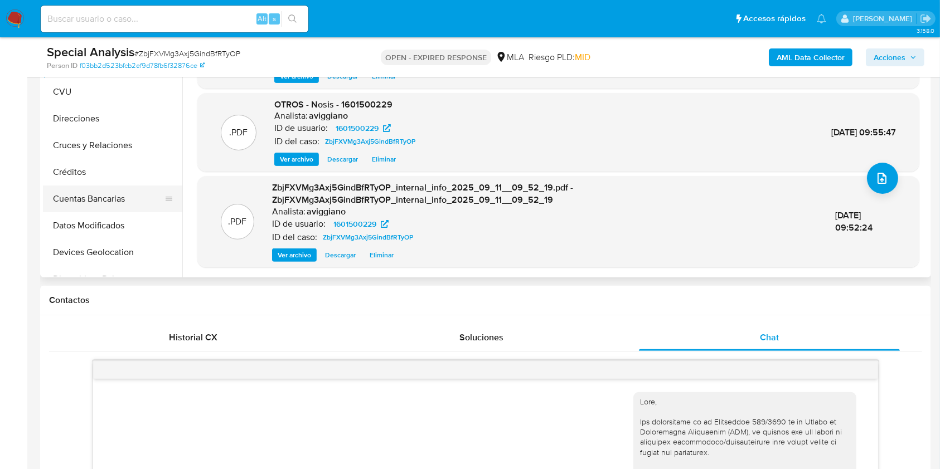
scroll to position [74, 0]
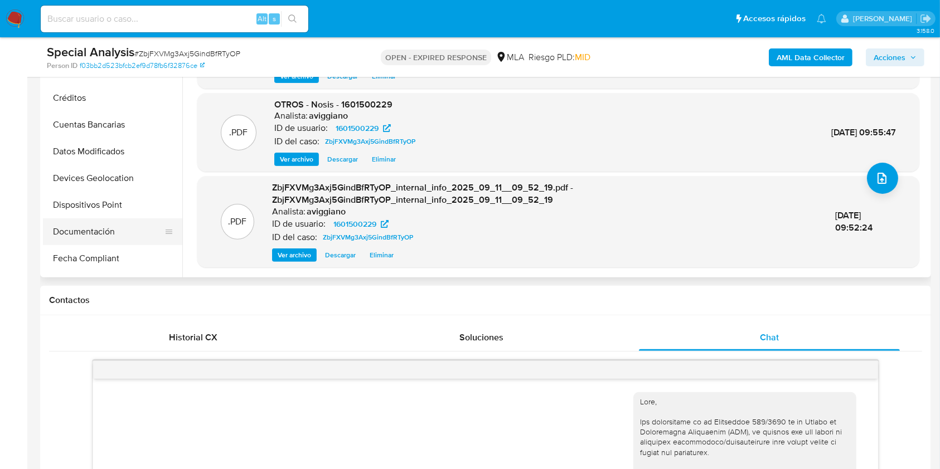
click at [115, 225] on button "Documentación" at bounding box center [108, 232] width 130 height 27
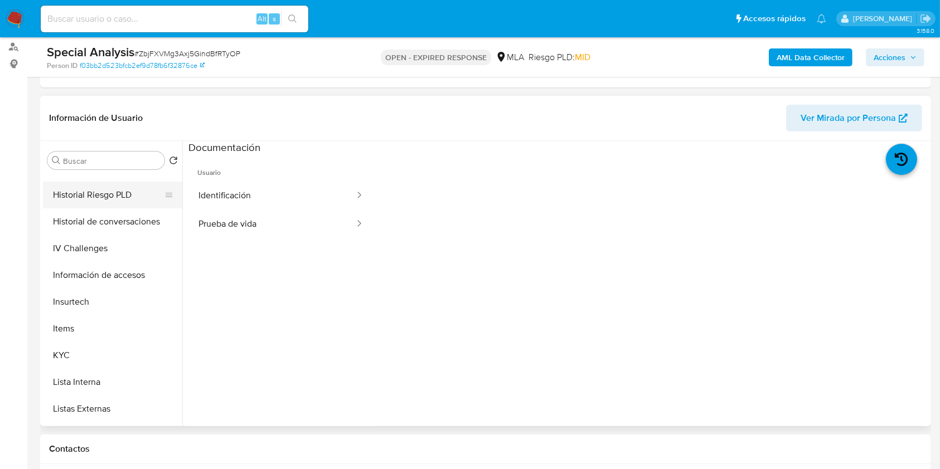
scroll to position [446, 0]
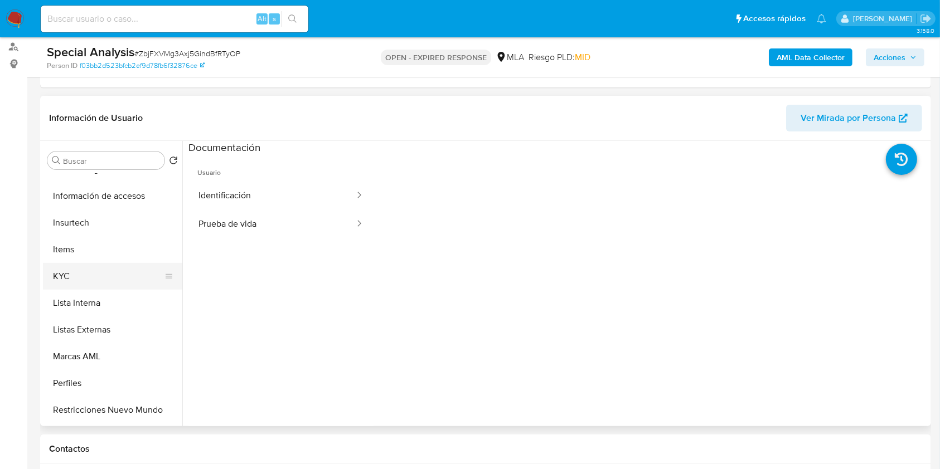
click at [84, 283] on button "KYC" at bounding box center [108, 276] width 130 height 27
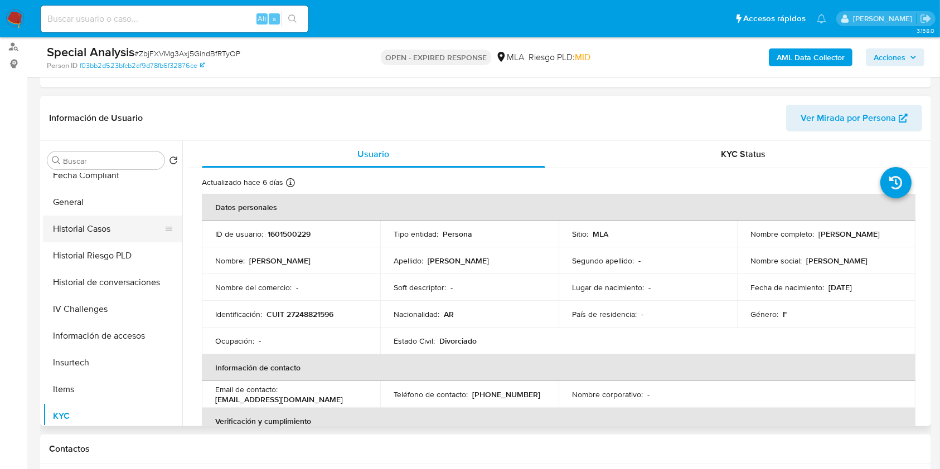
scroll to position [297, 0]
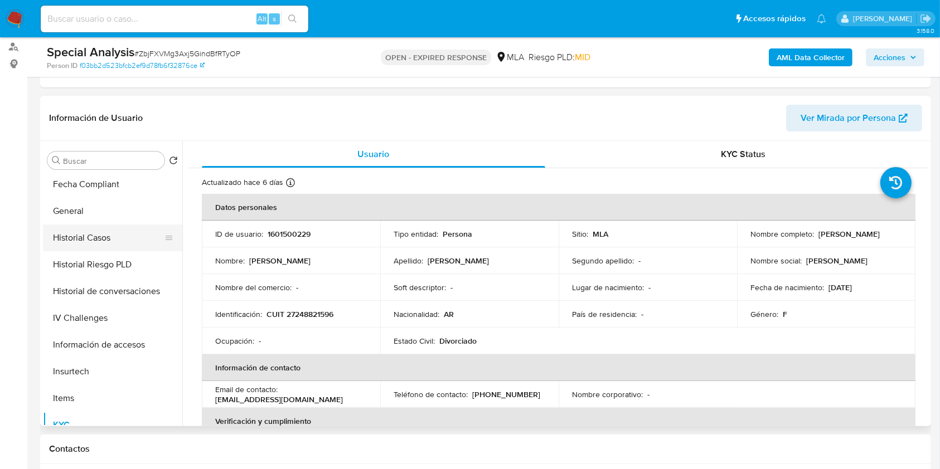
click at [96, 232] on button "Historial Casos" at bounding box center [108, 238] width 130 height 27
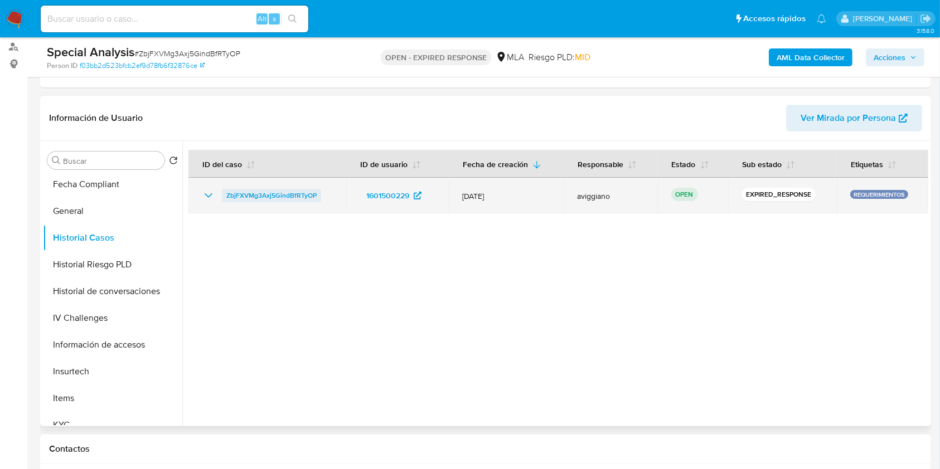
drag, startPoint x: 327, startPoint y: 197, endPoint x: 224, endPoint y: 195, distance: 103.7
click at [224, 195] on div "ZbjFXVMg3Axj5GindBfRTyOP" at bounding box center [267, 195] width 131 height 13
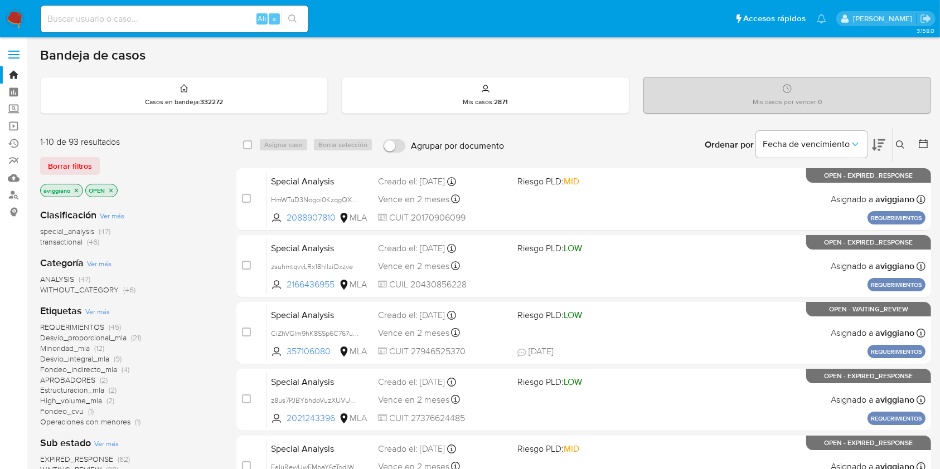
click at [900, 145] on icon at bounding box center [900, 144] width 9 height 9
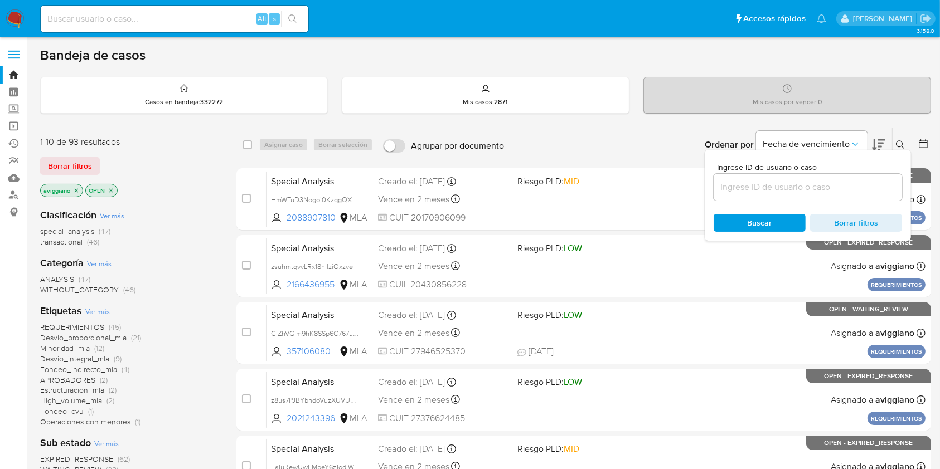
click at [856, 187] on input at bounding box center [808, 187] width 188 height 14
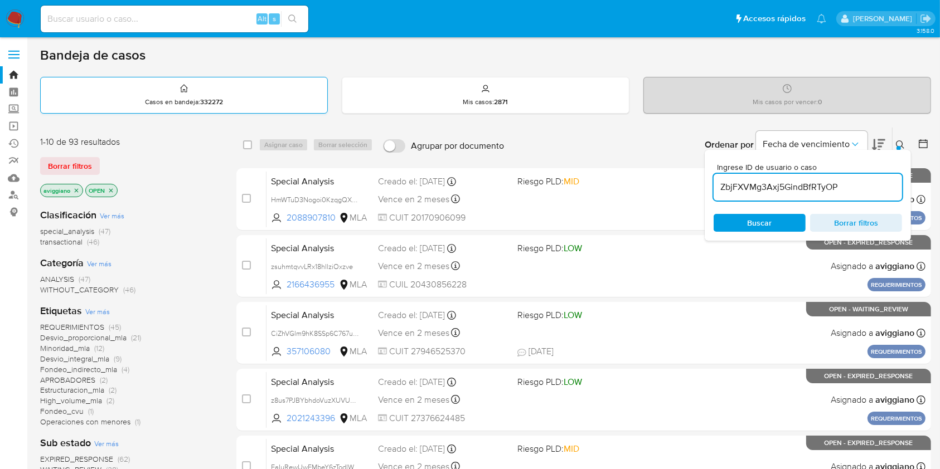
type input "ZbjFXVMg3Axj5GindBfRTyOP"
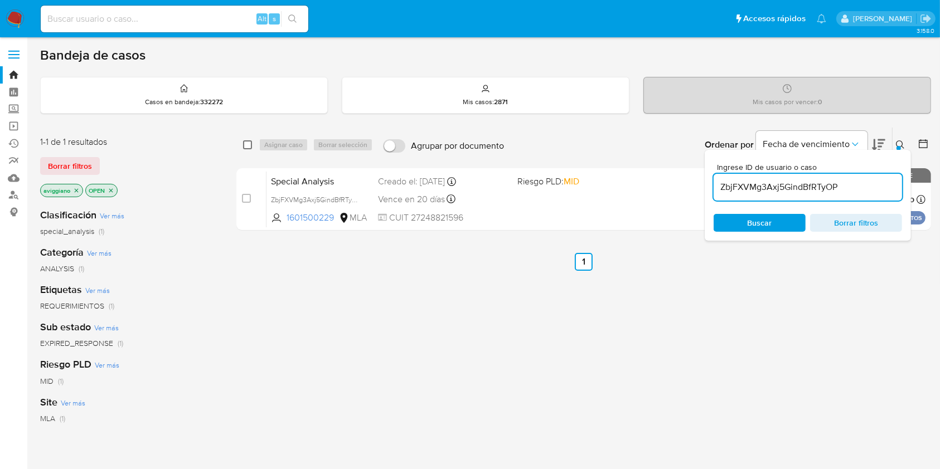
drag, startPoint x: 246, startPoint y: 146, endPoint x: 266, endPoint y: 145, distance: 20.7
click at [246, 146] on input "checkbox" at bounding box center [247, 144] width 9 height 9
checkbox input "true"
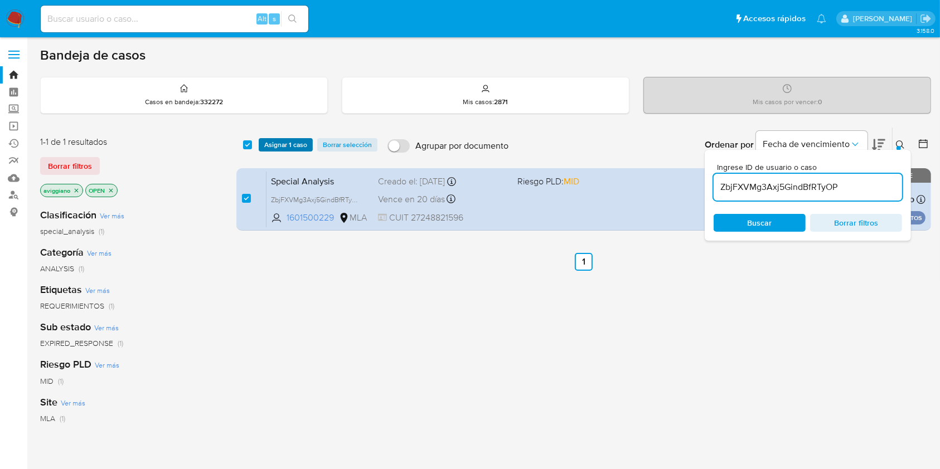
click at [270, 145] on span "Asignar 1 caso" at bounding box center [285, 144] width 43 height 11
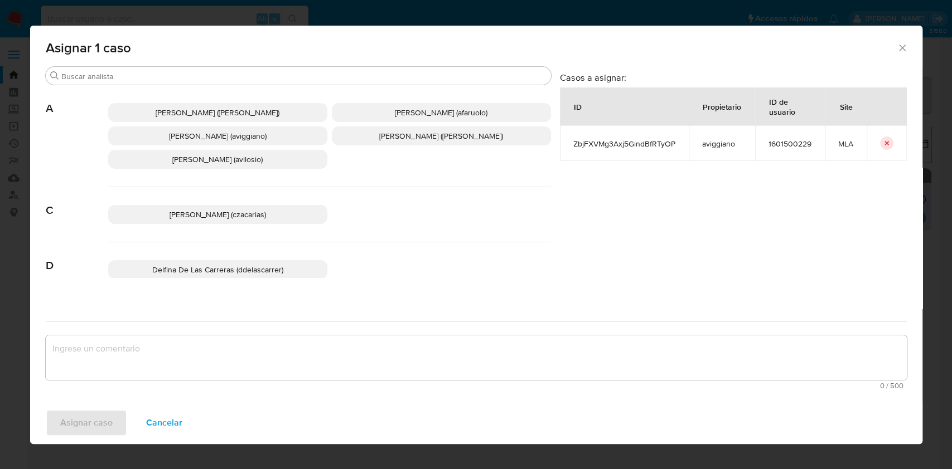
click at [232, 138] on span "Agustina Belen Viggiano (aviggiano)" at bounding box center [218, 135] width 98 height 11
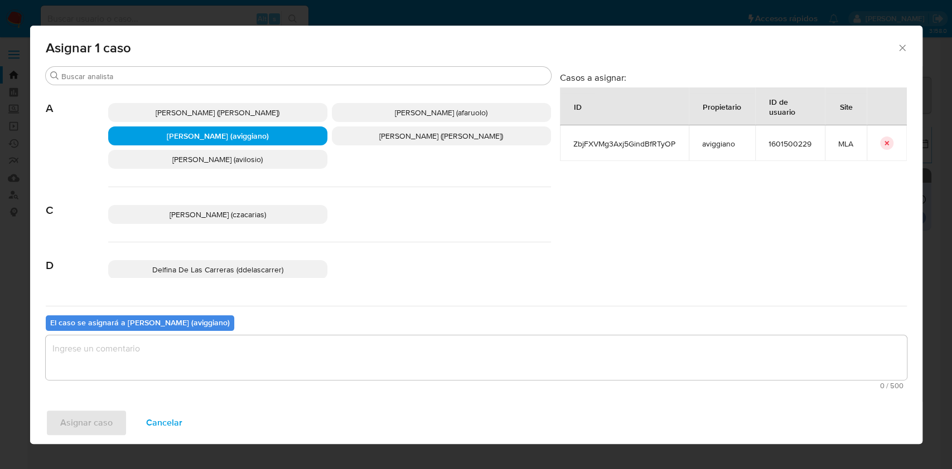
click at [214, 352] on textarea "assign-modal" at bounding box center [476, 358] width 861 height 45
click at [93, 418] on span "Asignar caso" at bounding box center [86, 423] width 52 height 25
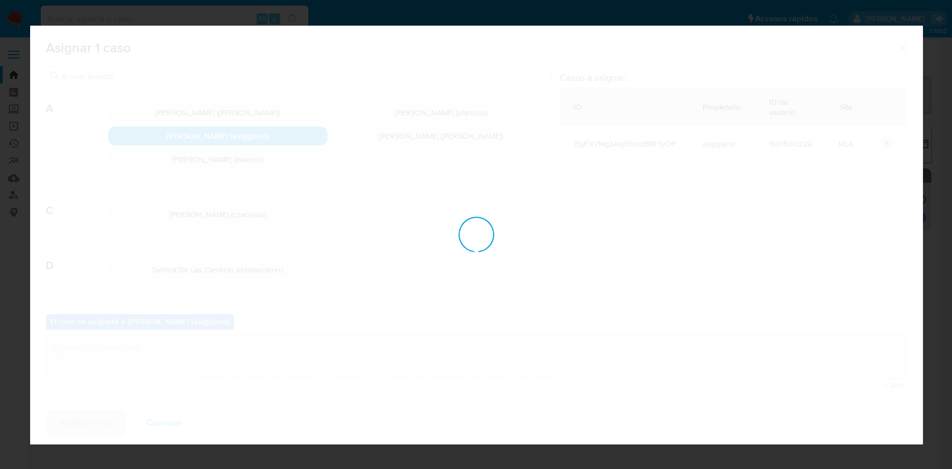
checkbox input "false"
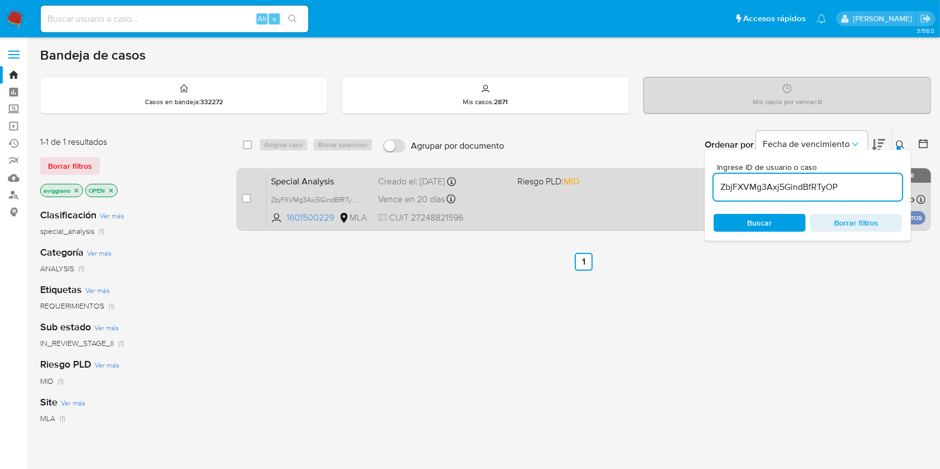
click at [595, 203] on div "Special Analysis ZbjFXVMg3Axj5GindBfRTyOP 1601500229 MLA Riesgo PLD: MID Creado…" at bounding box center [595, 199] width 659 height 56
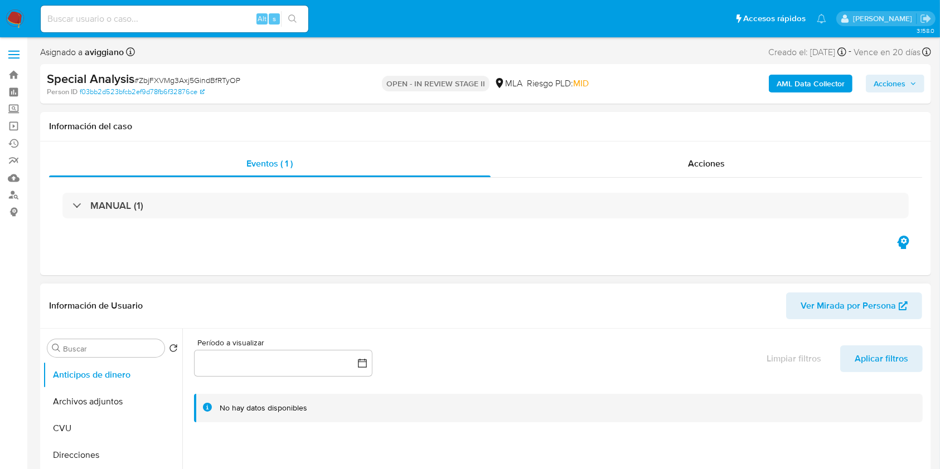
select select "10"
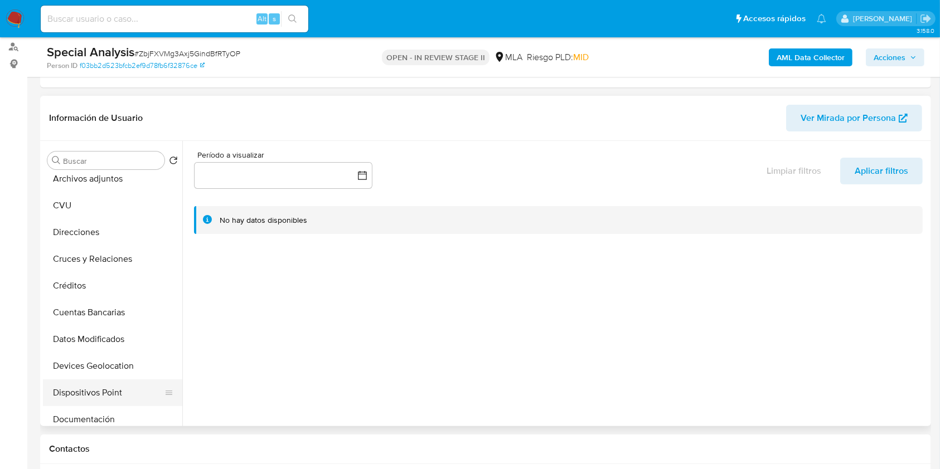
scroll to position [148, 0]
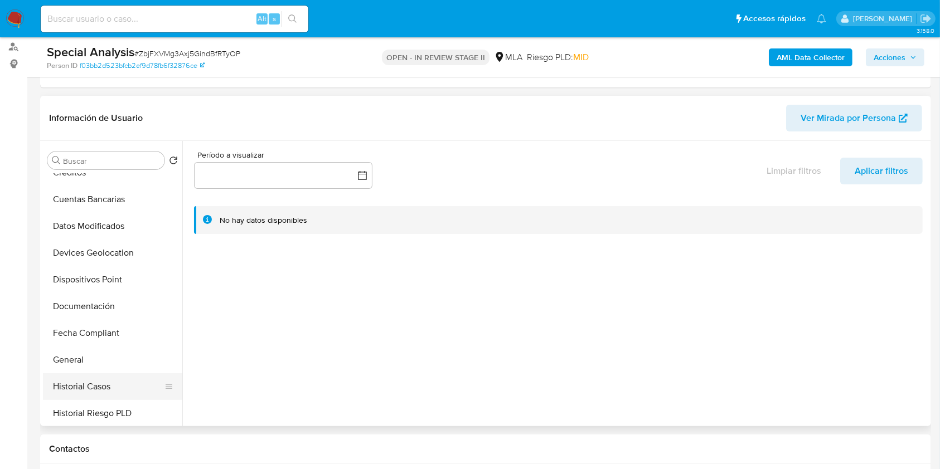
click at [79, 387] on button "Historial Casos" at bounding box center [108, 386] width 130 height 27
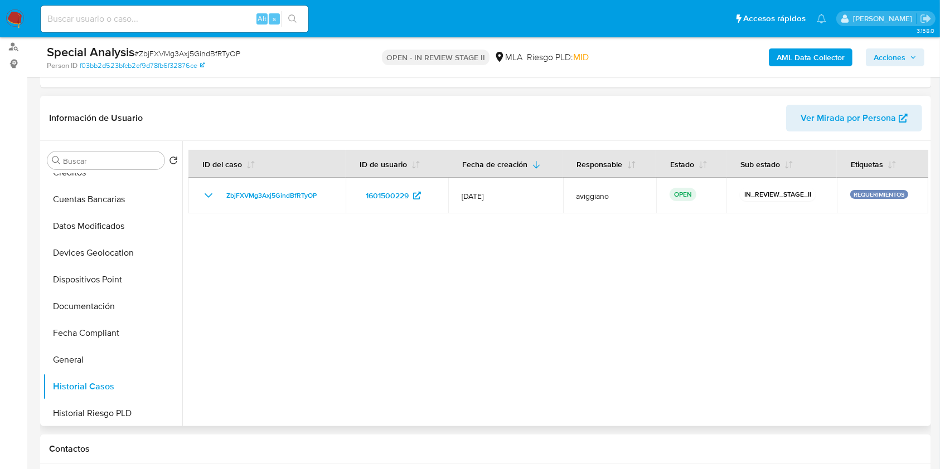
scroll to position [371, 0]
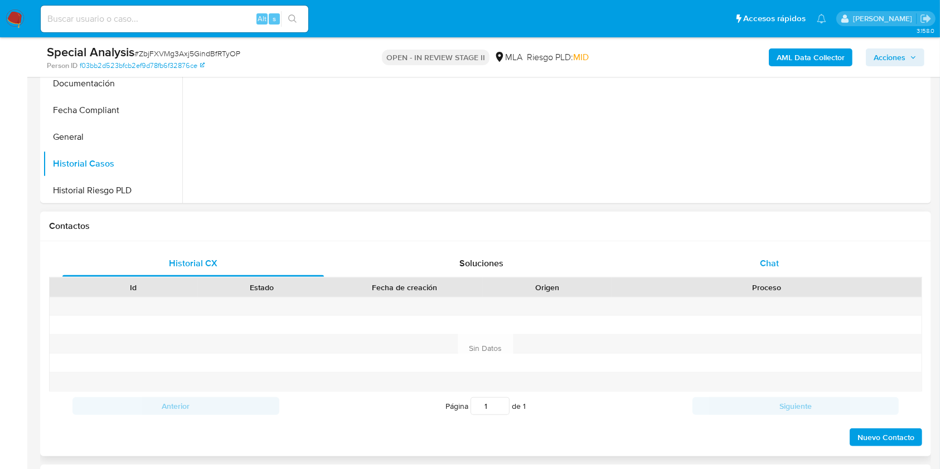
click at [740, 266] on div "Chat" at bounding box center [769, 263] width 261 height 27
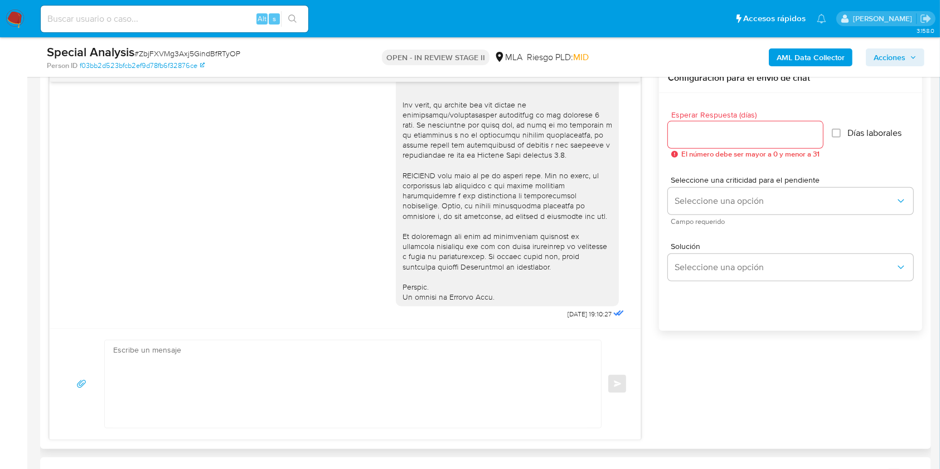
scroll to position [520, 0]
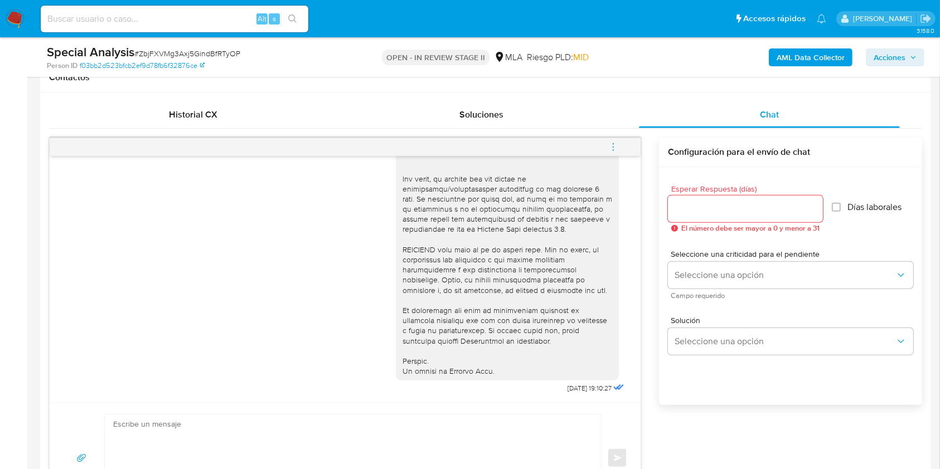
click at [610, 145] on icon "menu-action" at bounding box center [613, 147] width 10 height 10
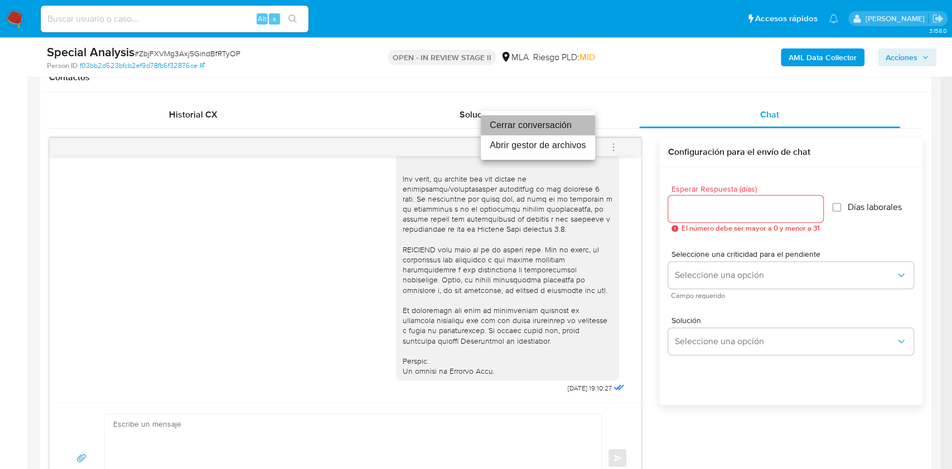
click at [518, 124] on li "Cerrar conversación" at bounding box center [538, 125] width 114 height 20
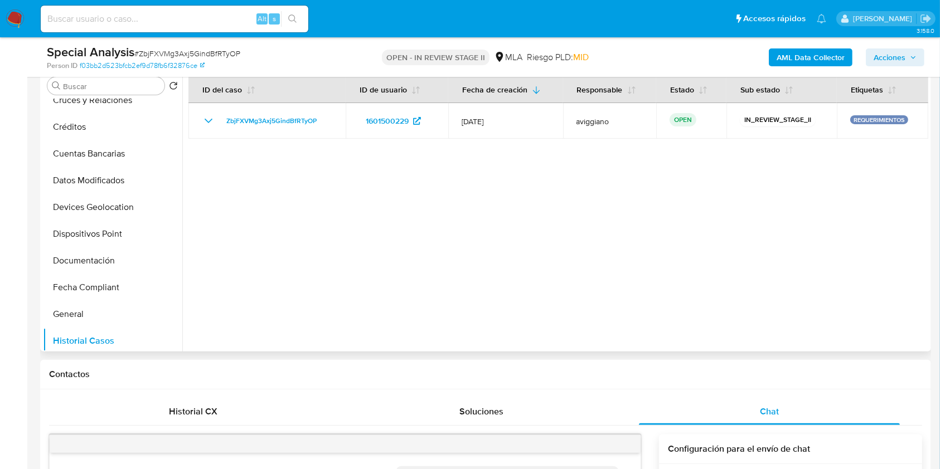
scroll to position [74, 0]
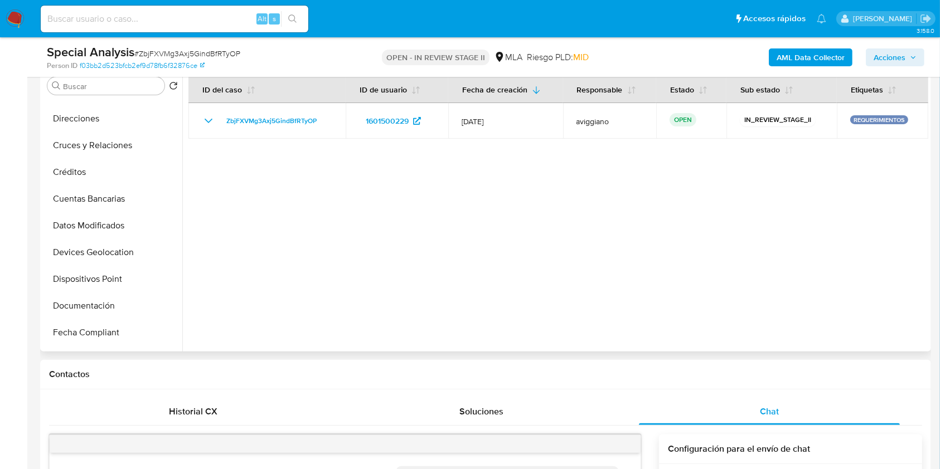
click at [361, 214] on div at bounding box center [555, 208] width 746 height 285
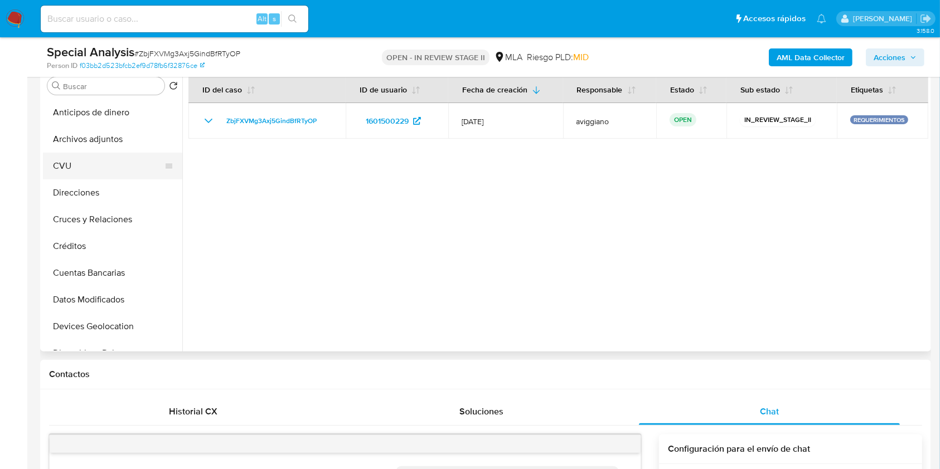
click at [84, 154] on button "CVU" at bounding box center [108, 166] width 130 height 27
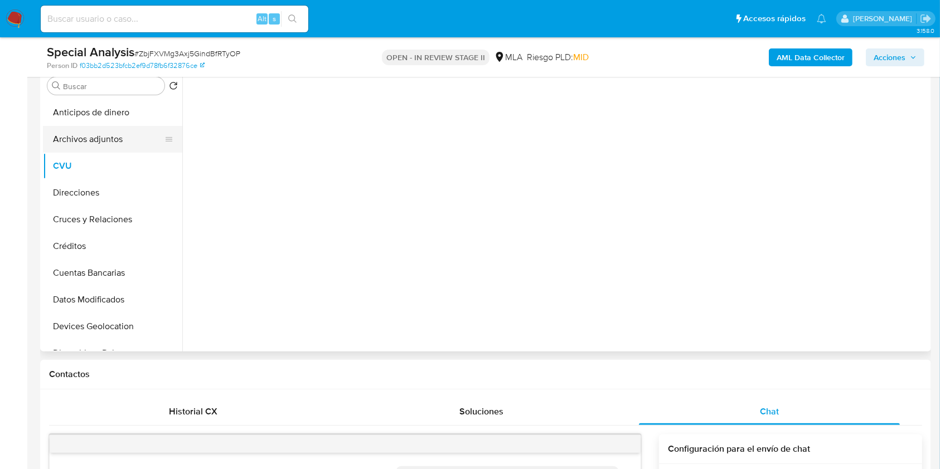
click at [89, 133] on button "Archivos adjuntos" at bounding box center [108, 139] width 130 height 27
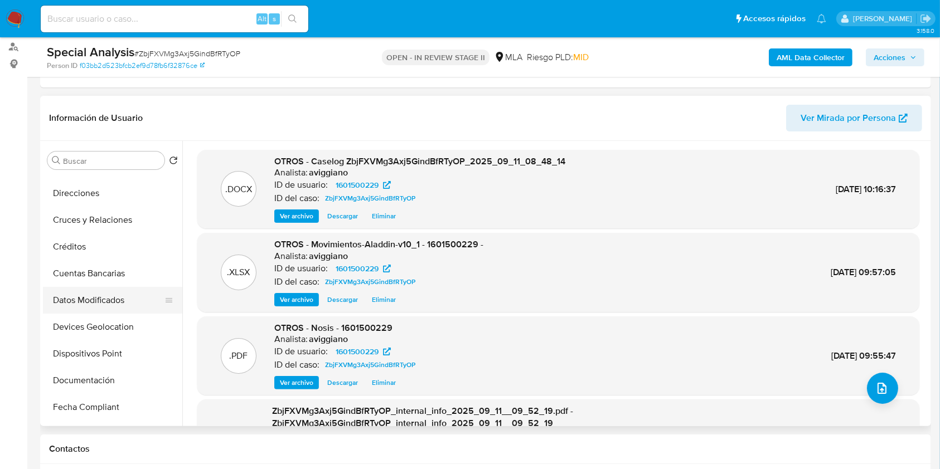
scroll to position [297, 0]
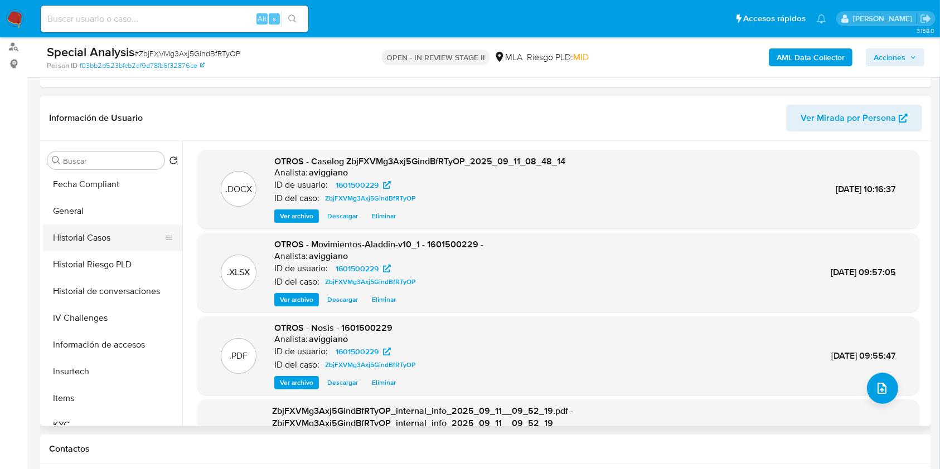
click at [124, 241] on button "Historial Casos" at bounding box center [108, 238] width 130 height 27
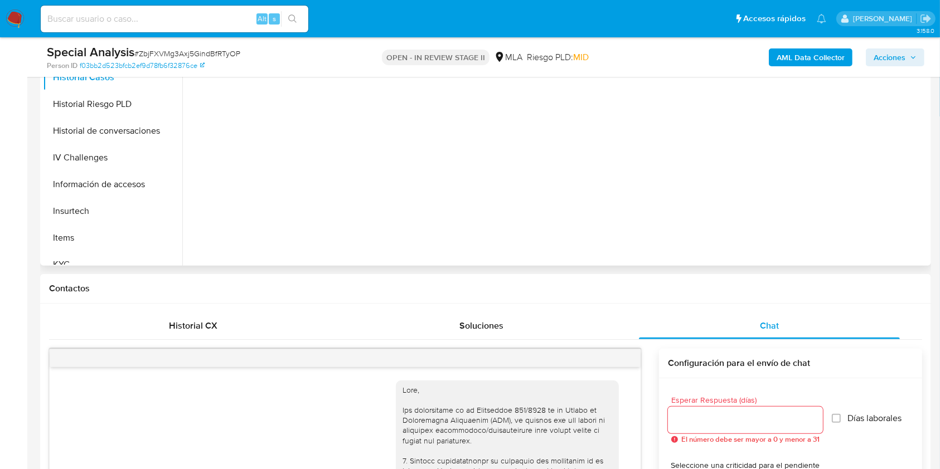
scroll to position [223, 0]
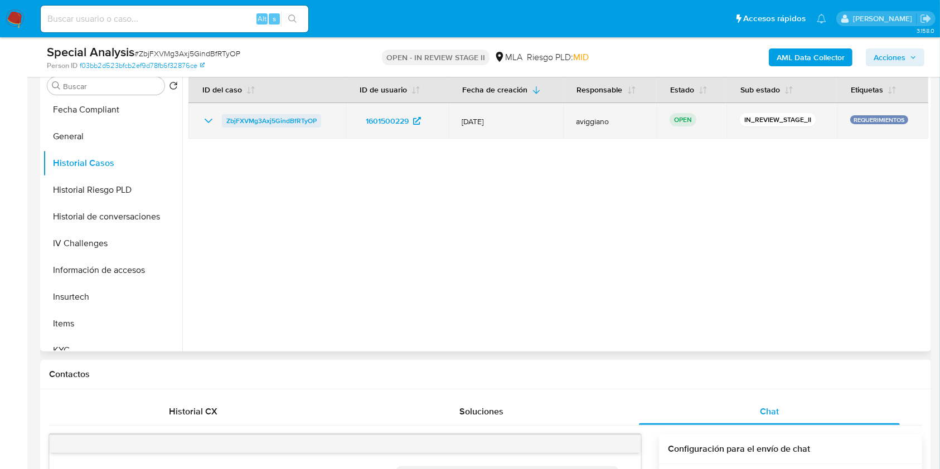
drag, startPoint x: 329, startPoint y: 113, endPoint x: 242, endPoint y: 123, distance: 87.1
click at [224, 115] on td "ZbjFXVMg3Axj5GindBfRTyOP" at bounding box center [266, 121] width 157 height 36
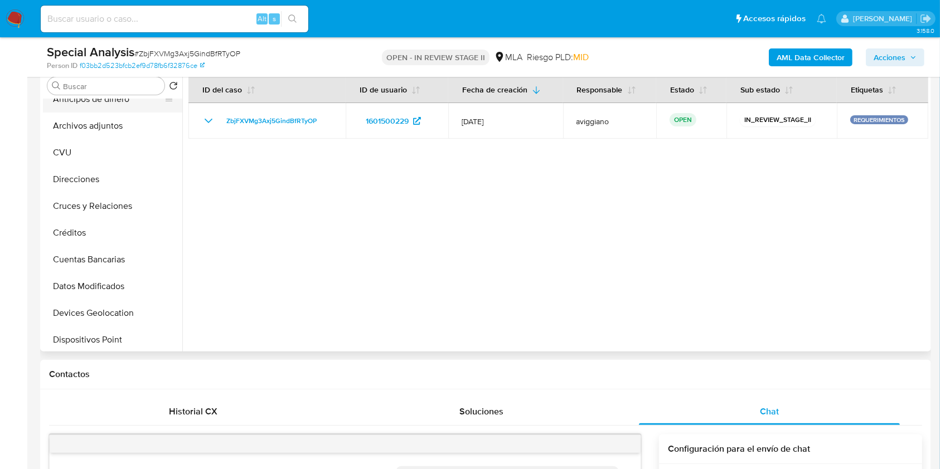
scroll to position [0, 0]
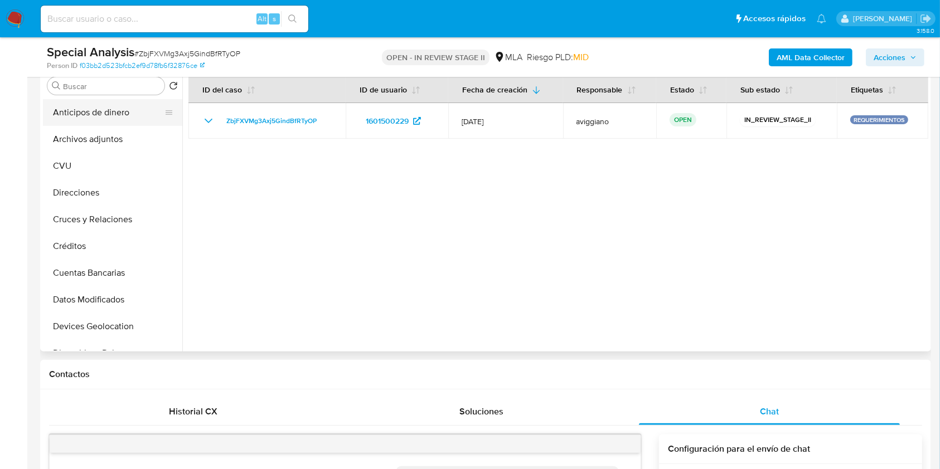
click at [108, 122] on button "Anticipos de dinero" at bounding box center [108, 112] width 130 height 27
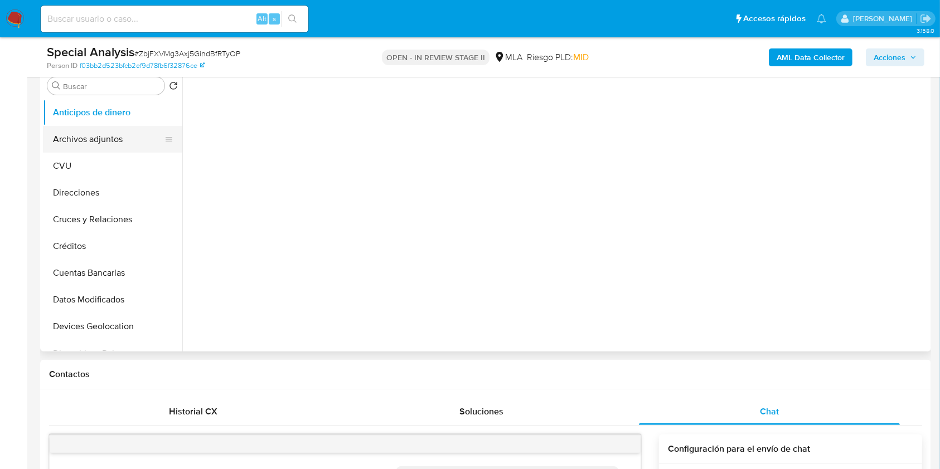
click at [100, 145] on button "Archivos adjuntos" at bounding box center [108, 139] width 130 height 27
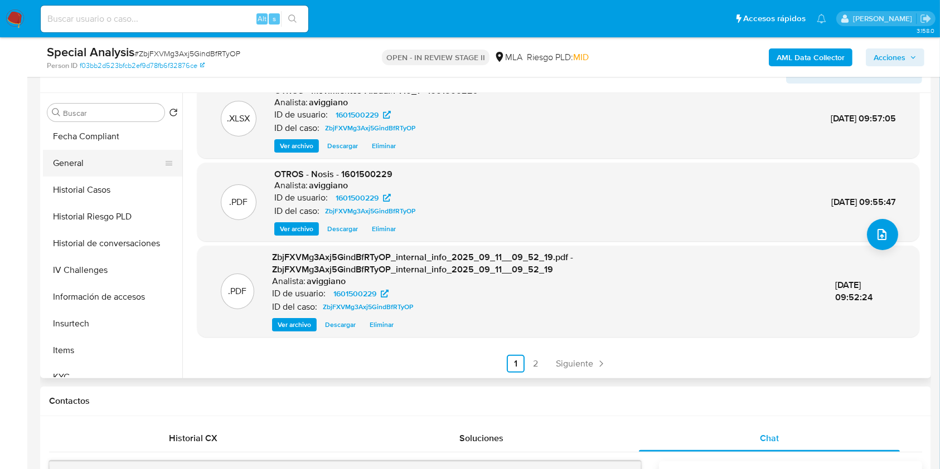
scroll to position [148, 0]
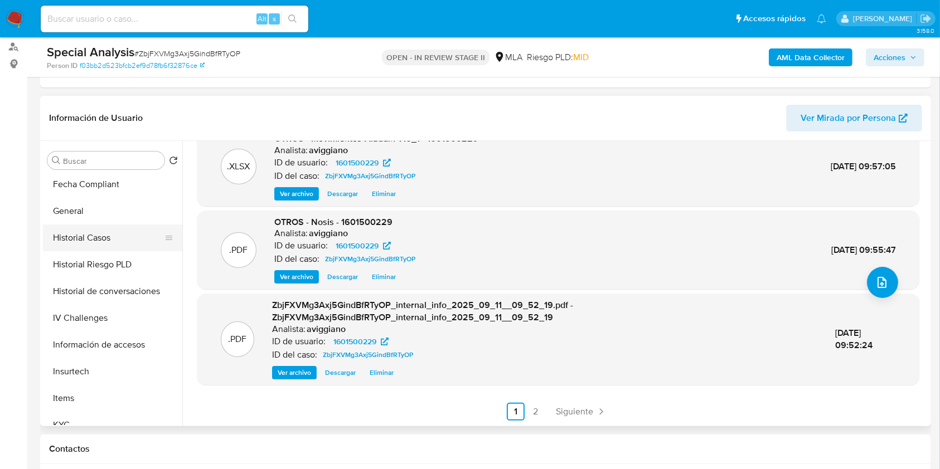
click at [104, 242] on button "Historial Casos" at bounding box center [108, 238] width 130 height 27
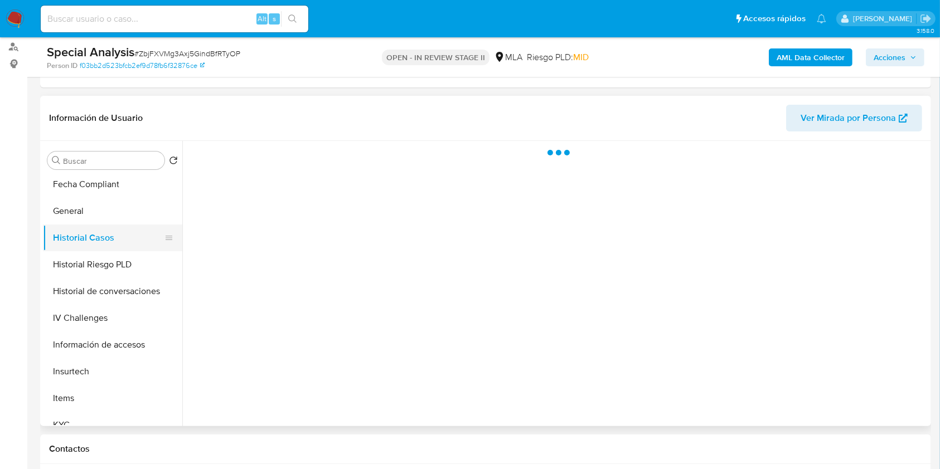
scroll to position [0, 0]
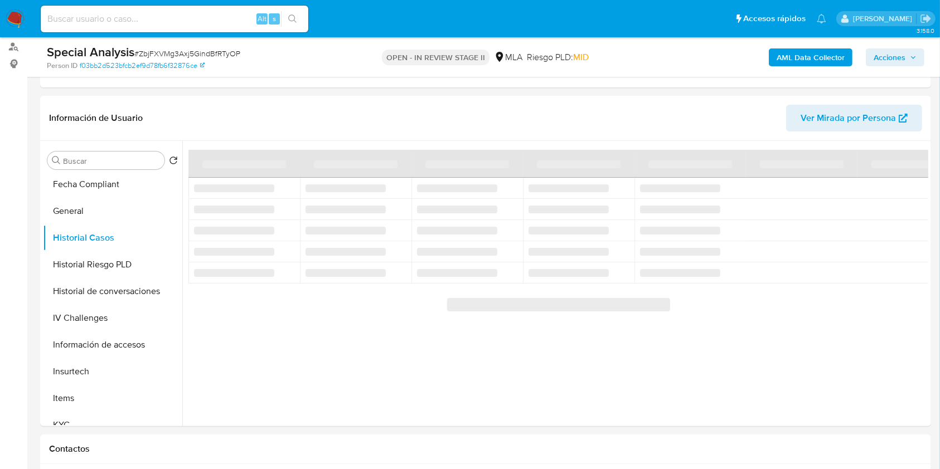
click at [918, 55] on button "Acciones" at bounding box center [895, 57] width 59 height 18
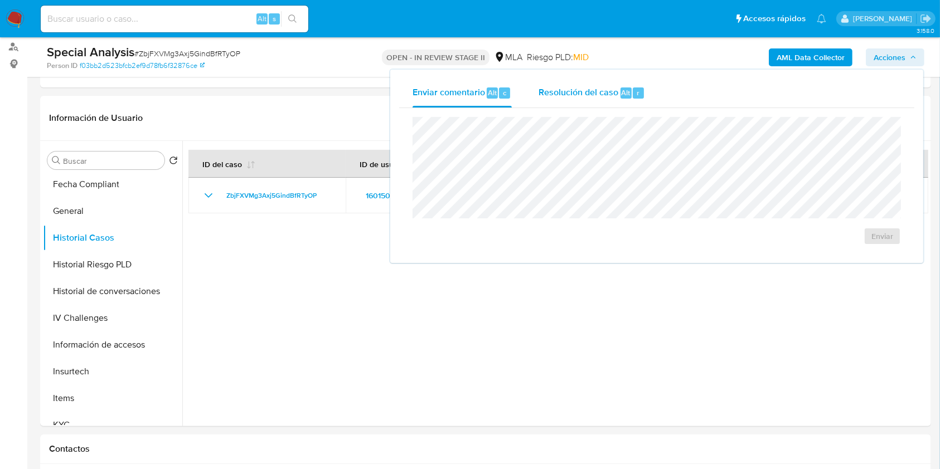
click at [567, 93] on span "Resolución del caso" at bounding box center [579, 92] width 80 height 13
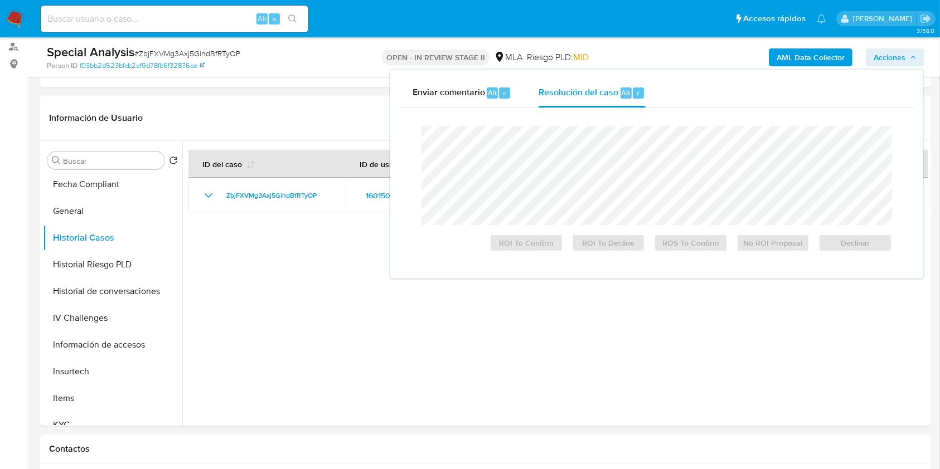
click at [539, 127] on div at bounding box center [656, 175] width 470 height 99
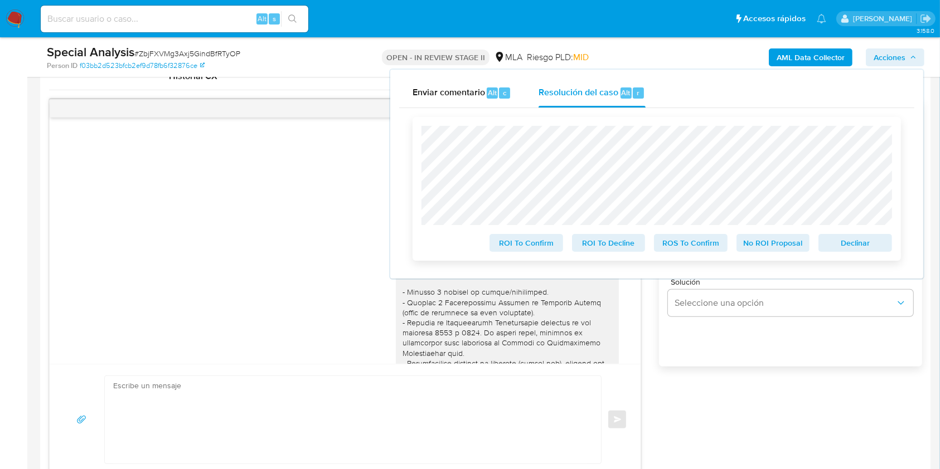
click at [843, 244] on span "Declinar" at bounding box center [855, 243] width 58 height 16
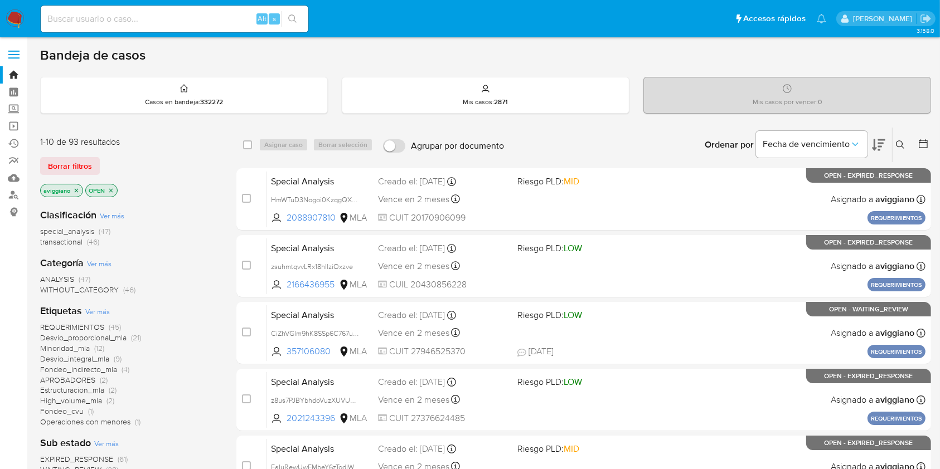
click at [900, 145] on icon at bounding box center [900, 144] width 9 height 9
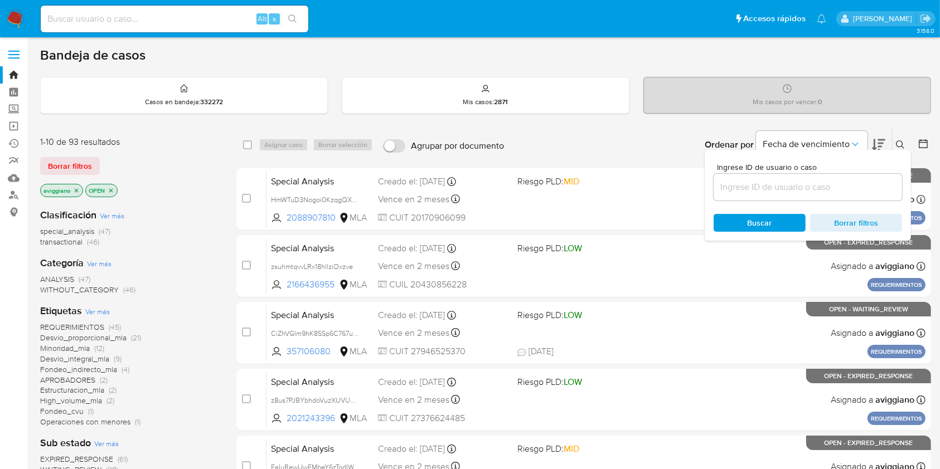
click at [790, 185] on input at bounding box center [808, 187] width 188 height 14
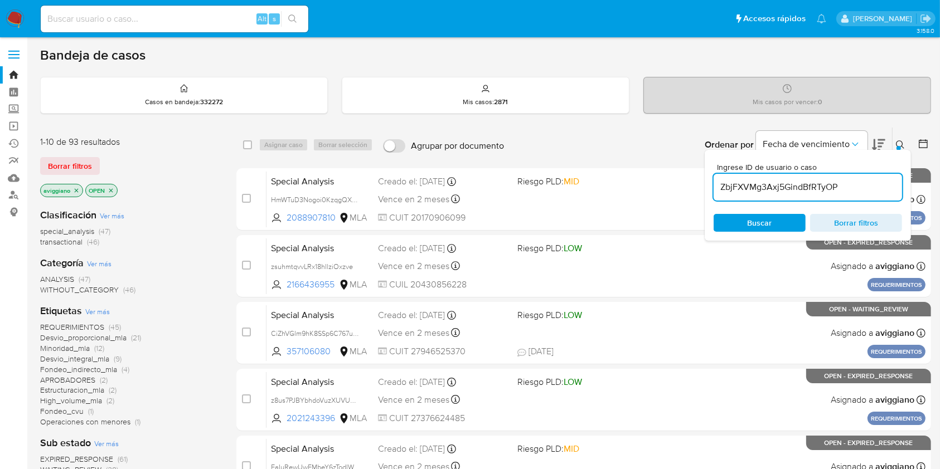
type input "ZbjFXVMg3Axj5GindBfRTyOP"
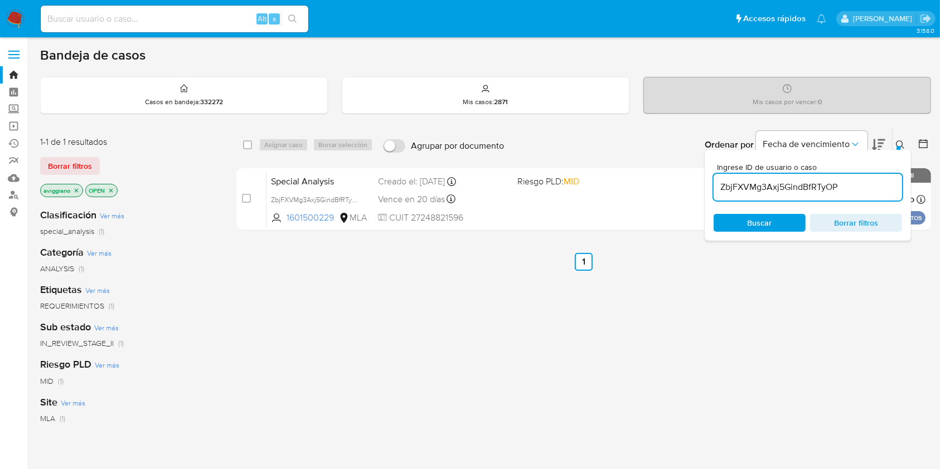
drag, startPoint x: 245, startPoint y: 144, endPoint x: 256, endPoint y: 149, distance: 12.7
click at [245, 145] on input "checkbox" at bounding box center [247, 144] width 9 height 9
checkbox input "true"
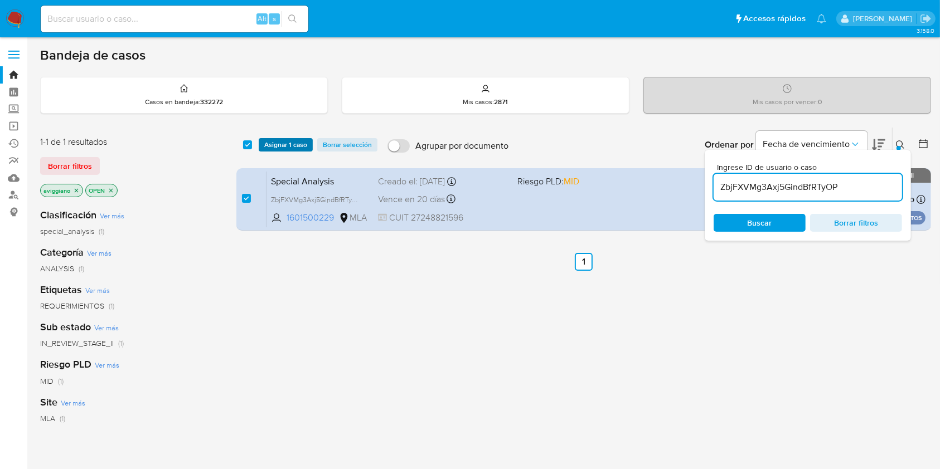
click at [287, 147] on span "Asignar 1 caso" at bounding box center [285, 144] width 43 height 11
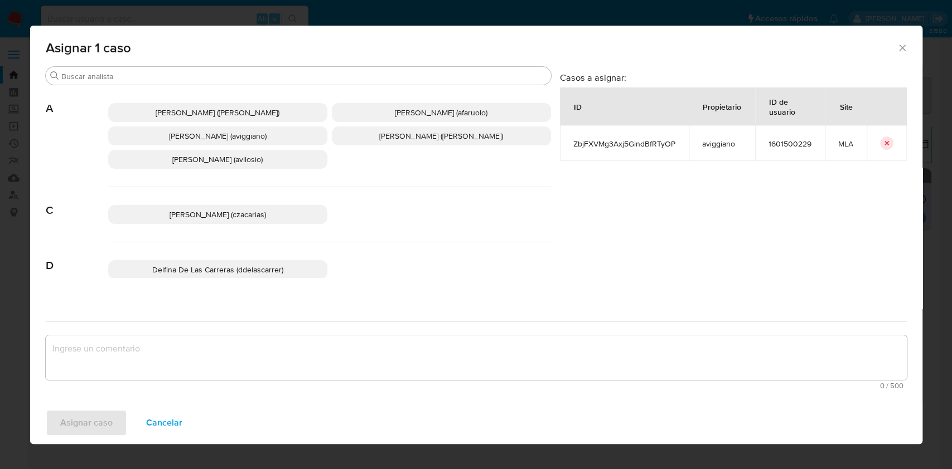
drag, startPoint x: 217, startPoint y: 130, endPoint x: 219, endPoint y: 152, distance: 21.8
click at [219, 127] on p "[PERSON_NAME] (aviggiano)" at bounding box center [217, 136] width 219 height 19
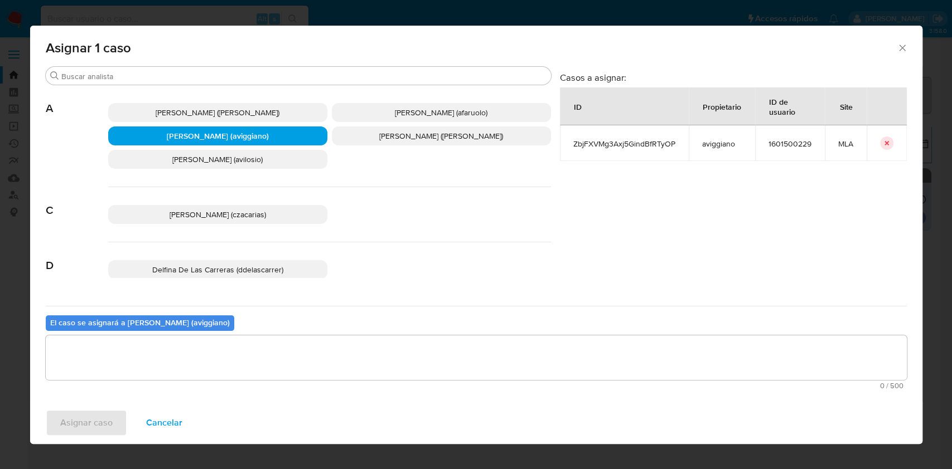
click at [206, 370] on textarea "assign-modal" at bounding box center [476, 358] width 861 height 45
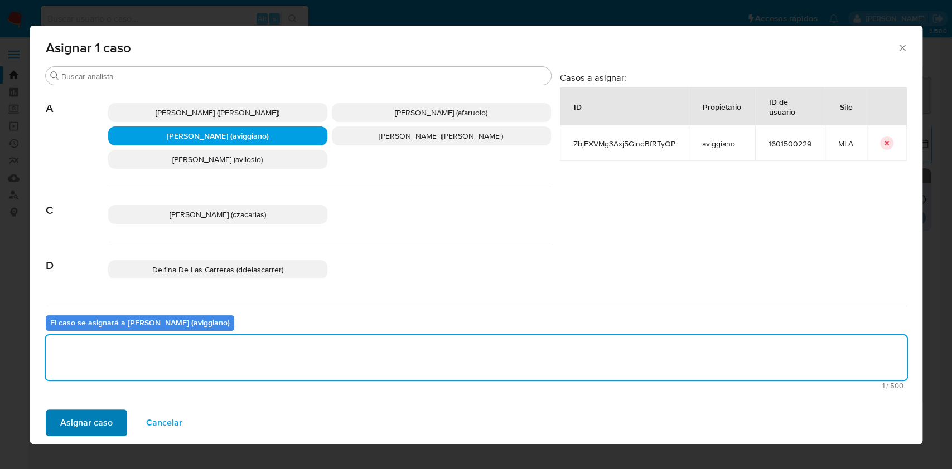
click at [109, 410] on div "Asignar caso Cancelar" at bounding box center [476, 423] width 892 height 42
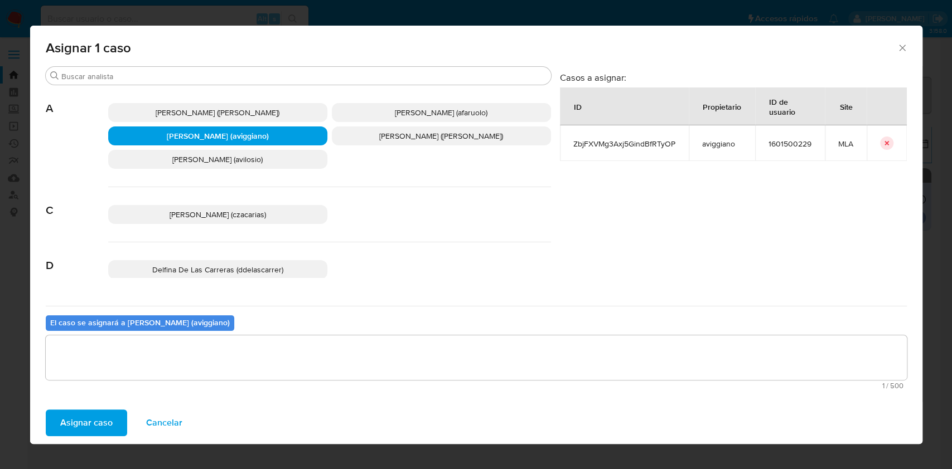
click at [93, 418] on span "Asignar caso" at bounding box center [86, 423] width 52 height 25
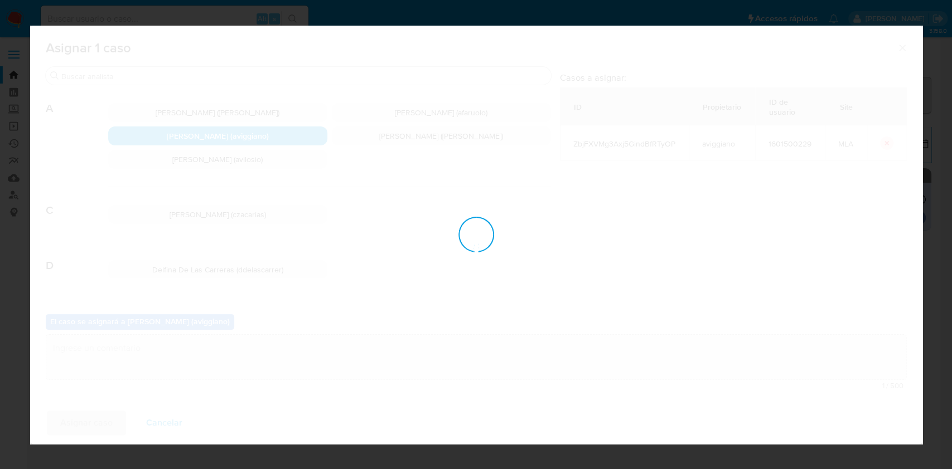
checkbox input "false"
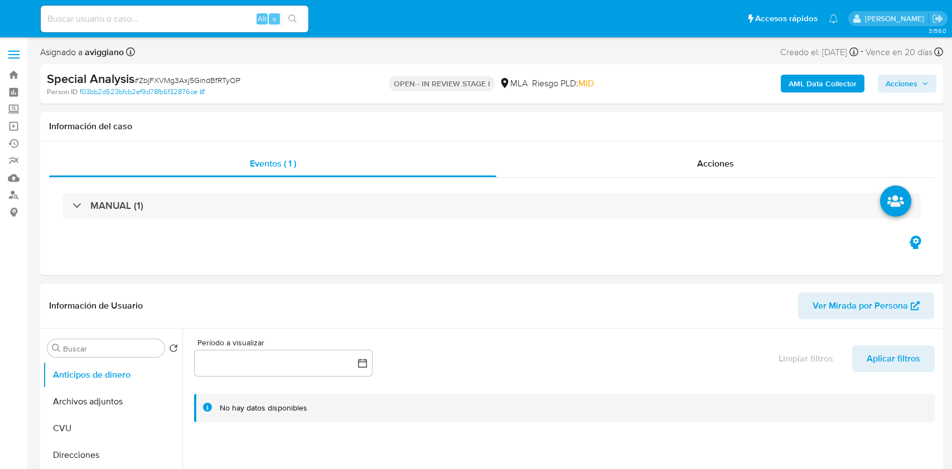
select select "10"
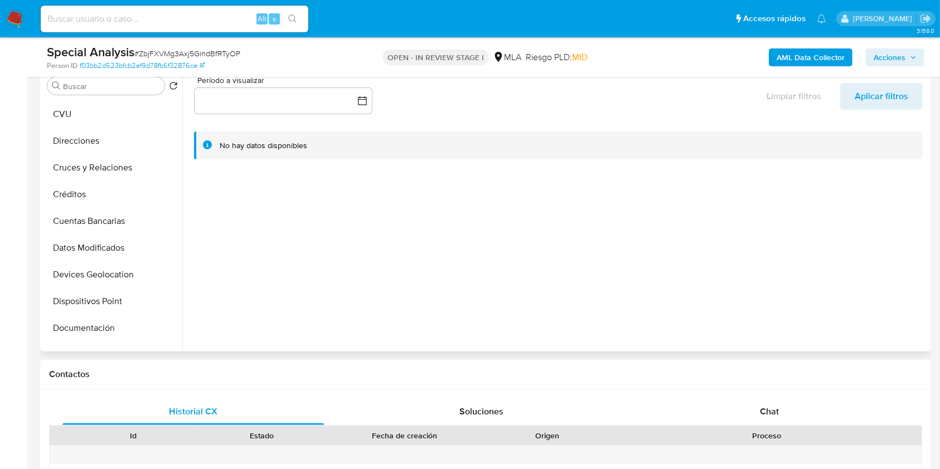
scroll to position [223, 0]
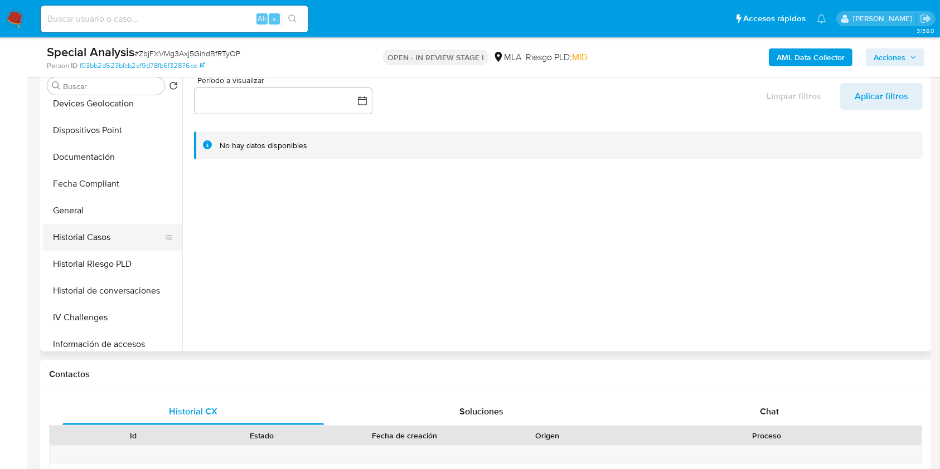
click at [103, 242] on button "Historial Casos" at bounding box center [108, 237] width 130 height 27
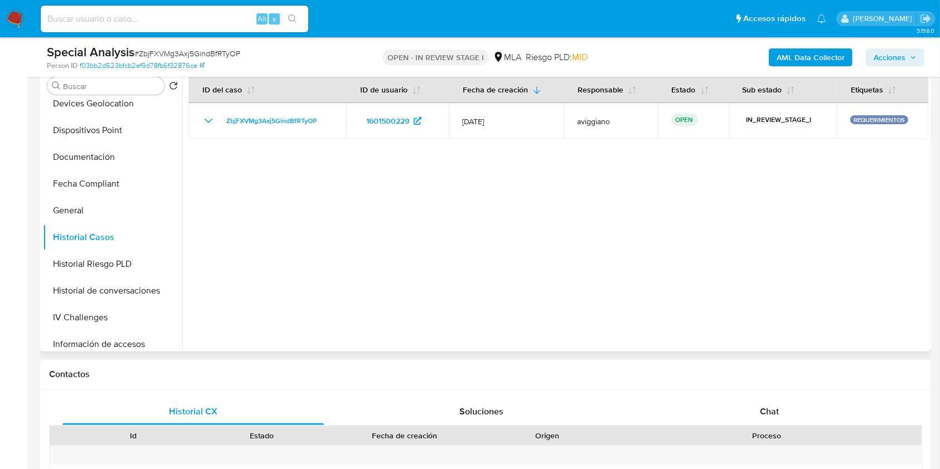
scroll to position [446, 0]
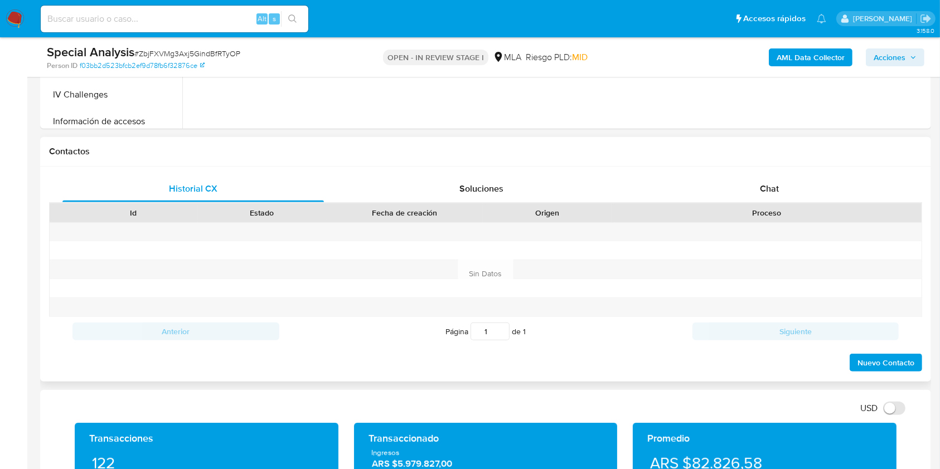
click at [788, 206] on div "Proceso" at bounding box center [767, 212] width 310 height 19
click at [777, 185] on span "Chat" at bounding box center [769, 188] width 19 height 13
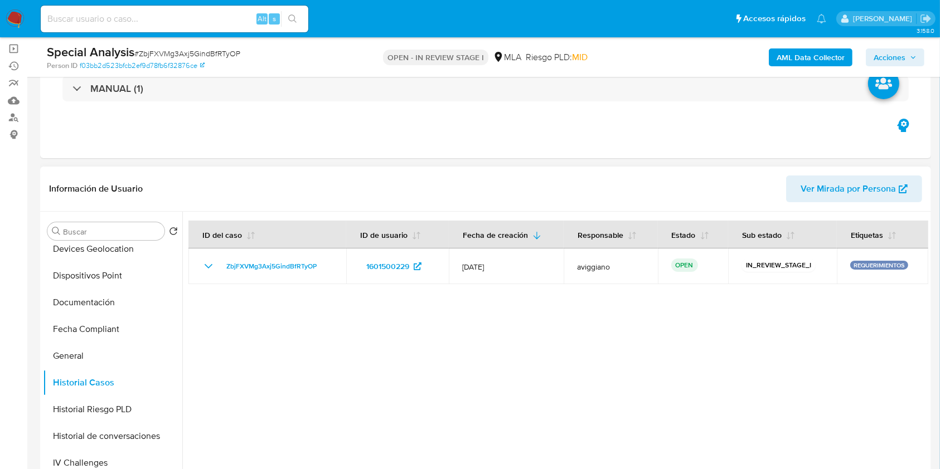
scroll to position [74, 0]
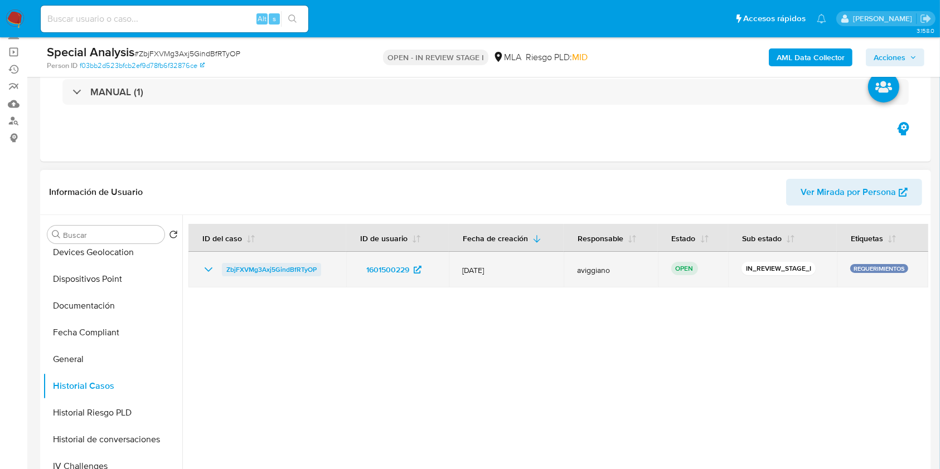
click at [285, 270] on span "ZbjFXVMg3Axj5GindBfRTyOP" at bounding box center [271, 269] width 90 height 13
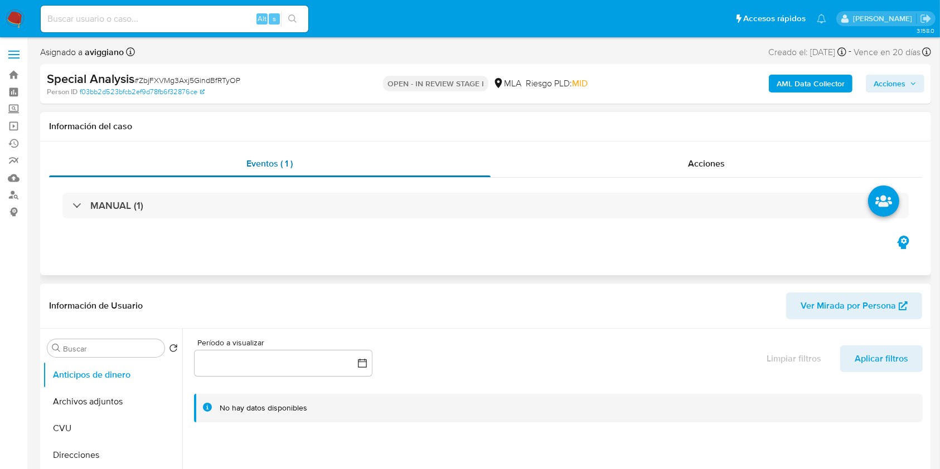
select select "10"
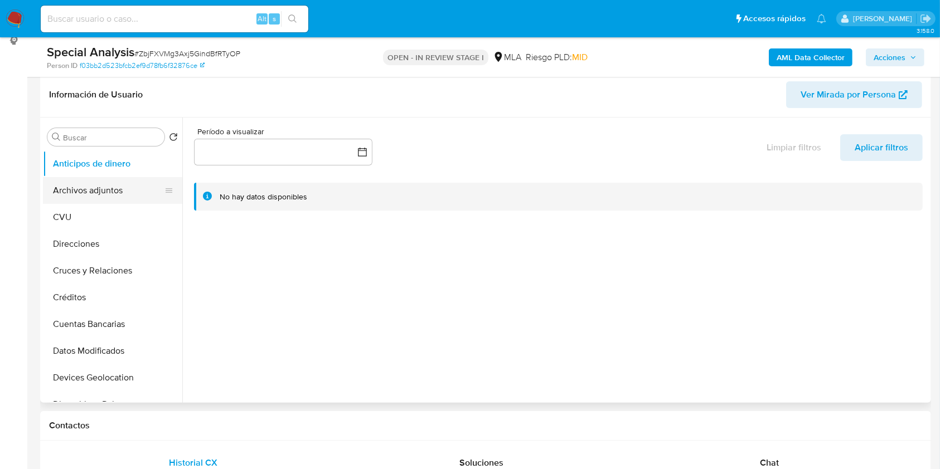
scroll to position [148, 0]
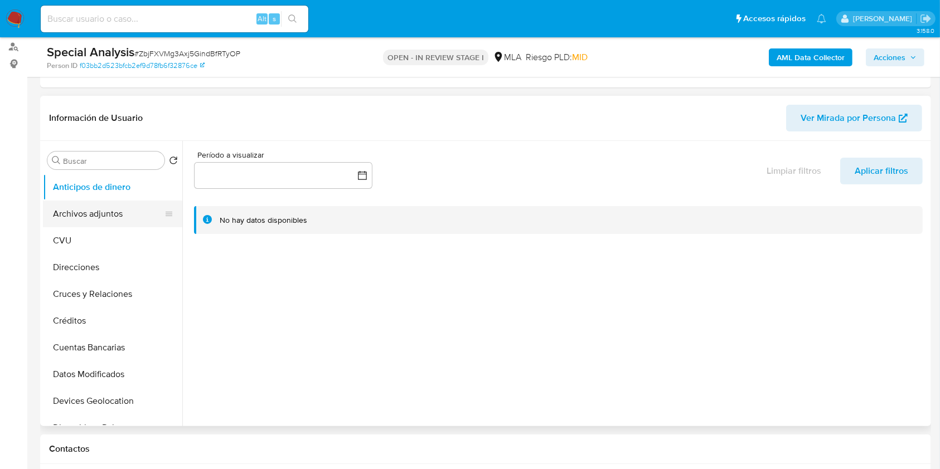
click at [109, 225] on button "Archivos adjuntos" at bounding box center [108, 214] width 130 height 27
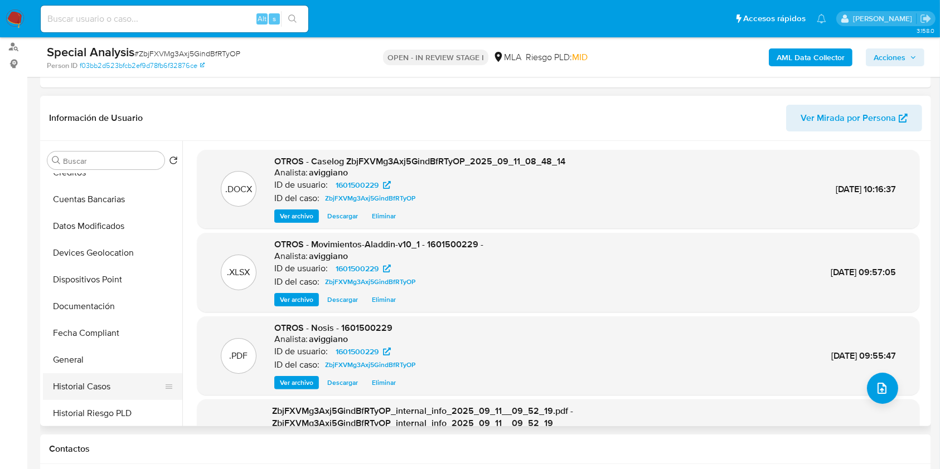
click at [91, 377] on button "Historial Casos" at bounding box center [108, 386] width 130 height 27
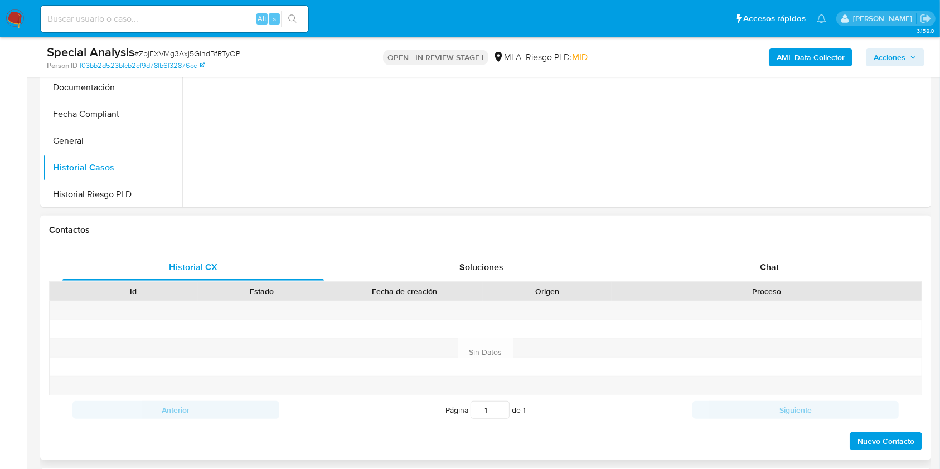
scroll to position [446, 0]
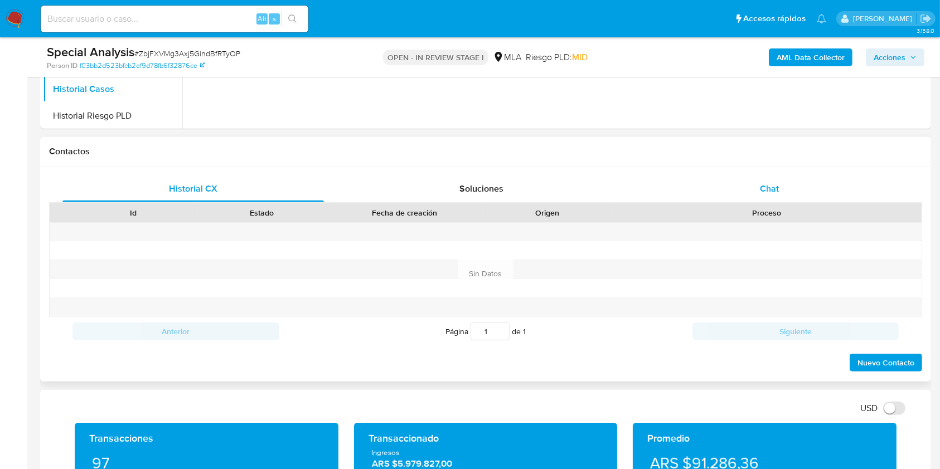
click at [780, 195] on div "Chat" at bounding box center [769, 189] width 261 height 27
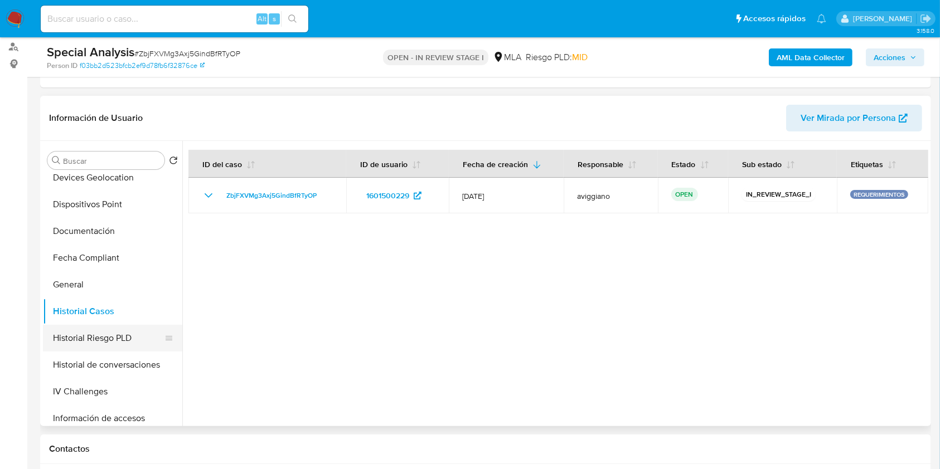
scroll to position [297, 0]
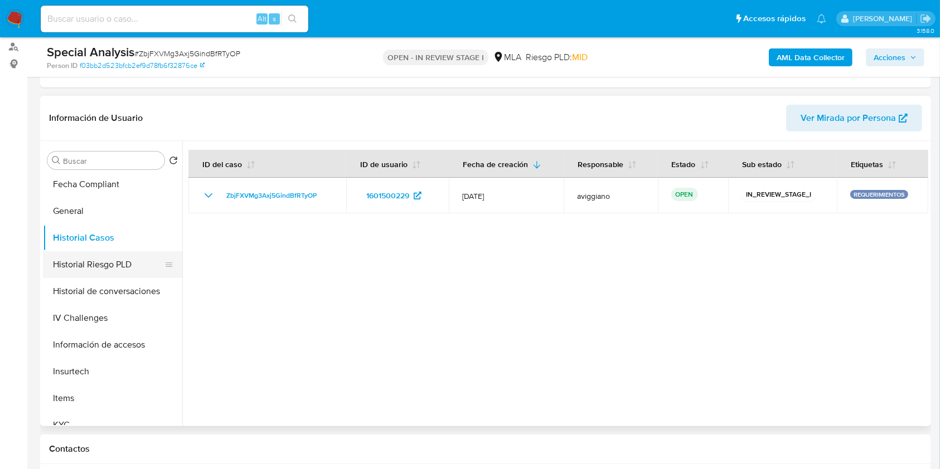
click at [116, 260] on button "Historial Riesgo PLD" at bounding box center [108, 264] width 130 height 27
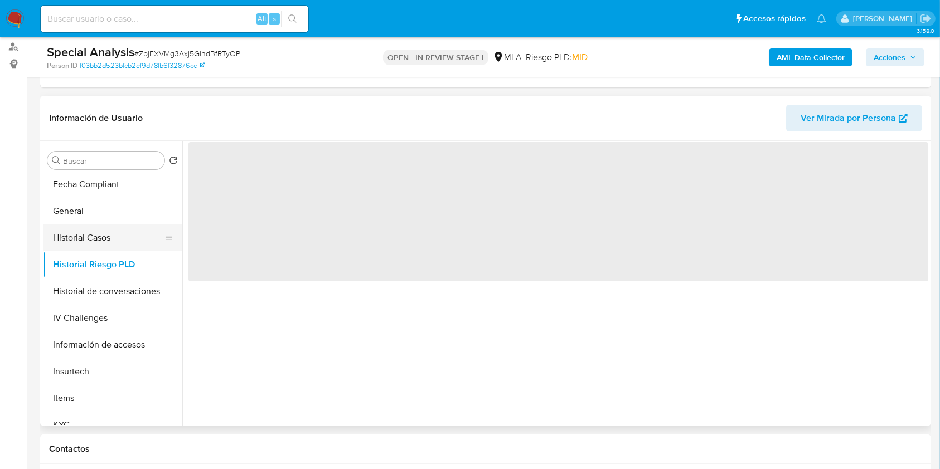
click at [111, 241] on button "Historial Casos" at bounding box center [108, 238] width 130 height 27
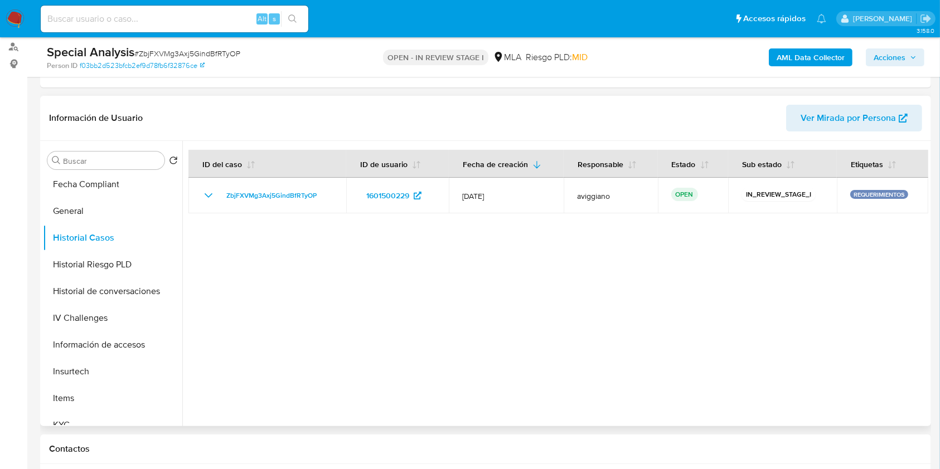
click at [413, 288] on div at bounding box center [555, 283] width 746 height 285
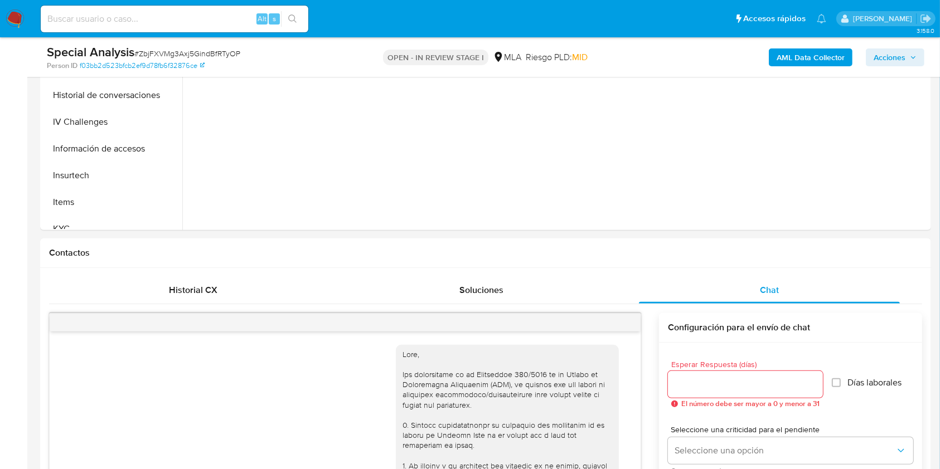
scroll to position [223, 0]
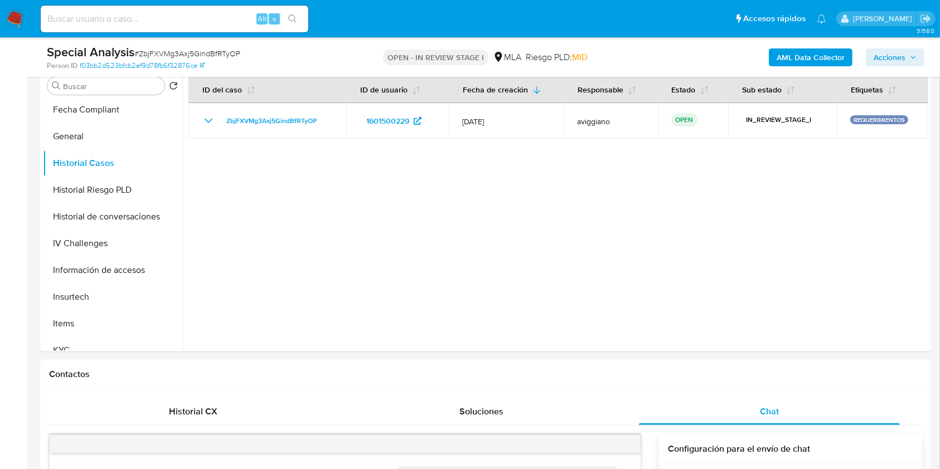
click at [900, 53] on span "Acciones" at bounding box center [890, 57] width 32 height 18
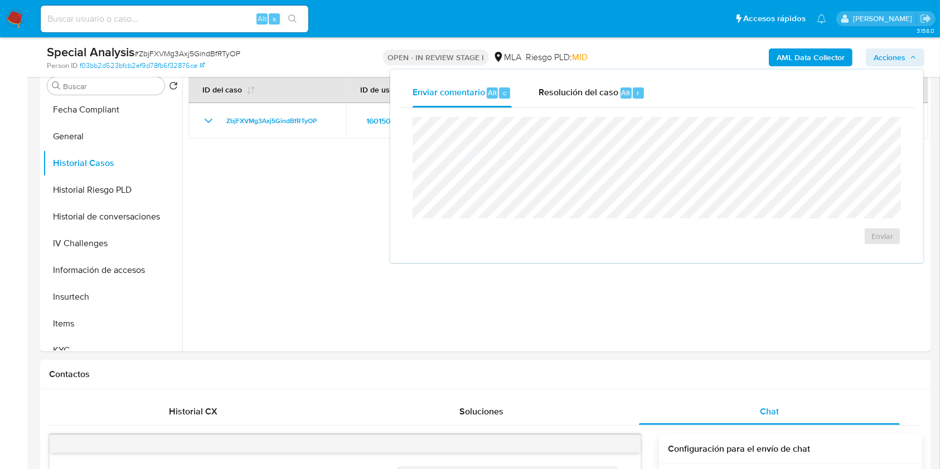
click at [548, 115] on div "Enviar" at bounding box center [656, 181] width 515 height 146
click at [554, 104] on div "Resolución del caso Alt r" at bounding box center [592, 93] width 106 height 29
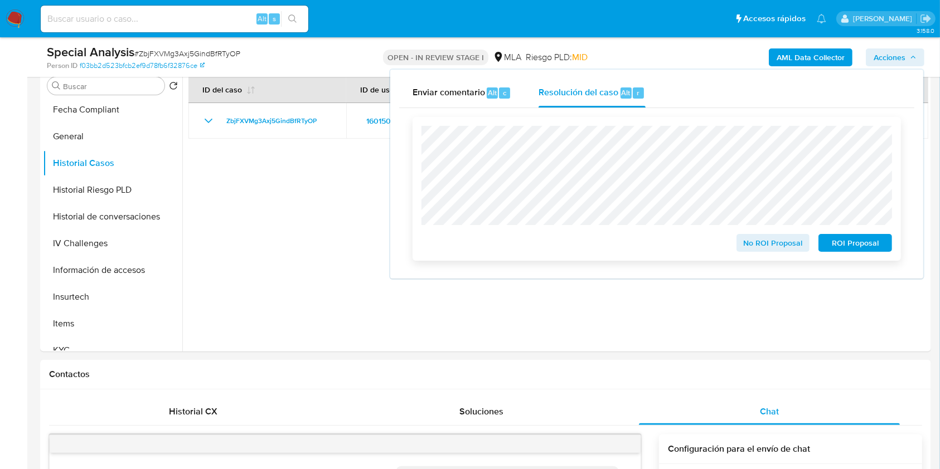
click at [763, 244] on span "No ROI Proposal" at bounding box center [773, 243] width 58 height 16
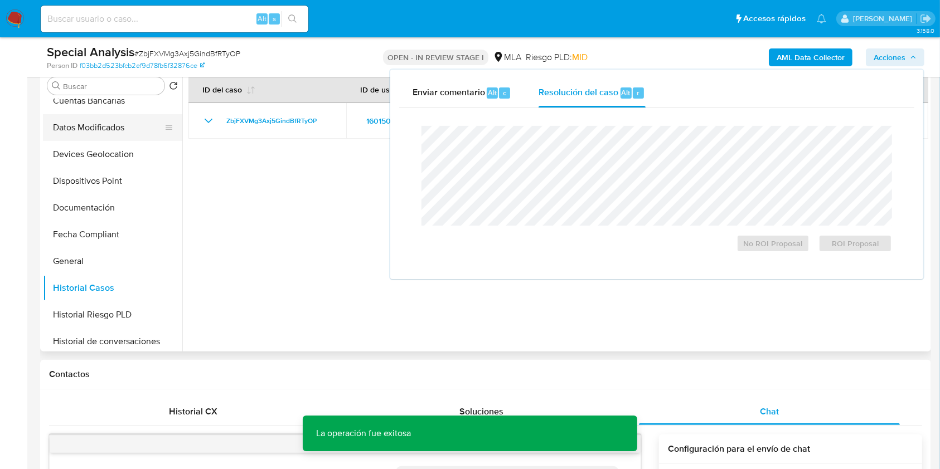
scroll to position [0, 0]
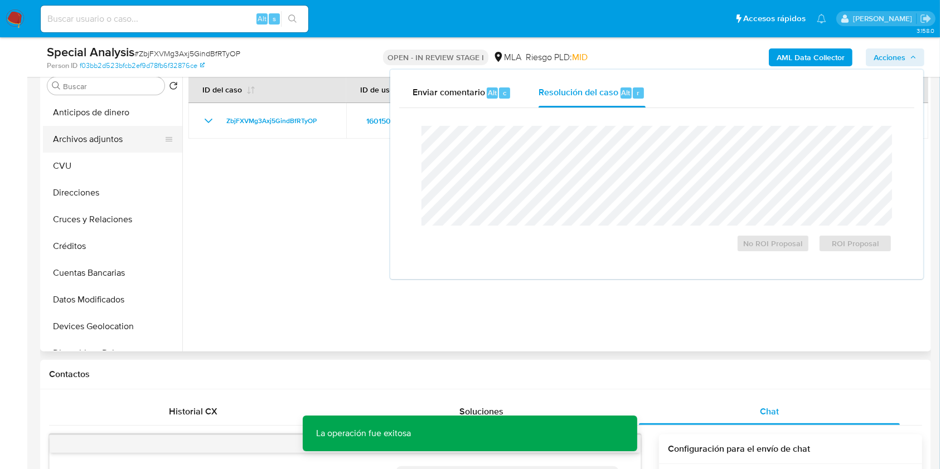
click at [105, 142] on button "Archivos adjuntos" at bounding box center [108, 139] width 130 height 27
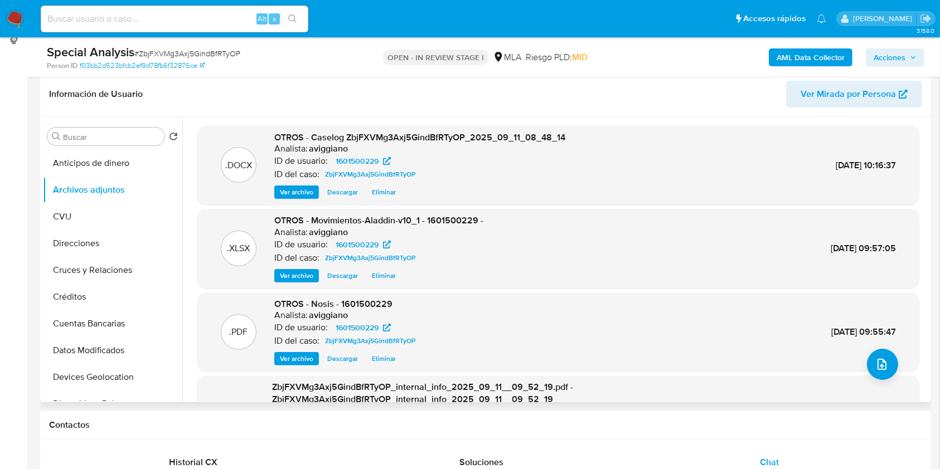
scroll to position [148, 0]
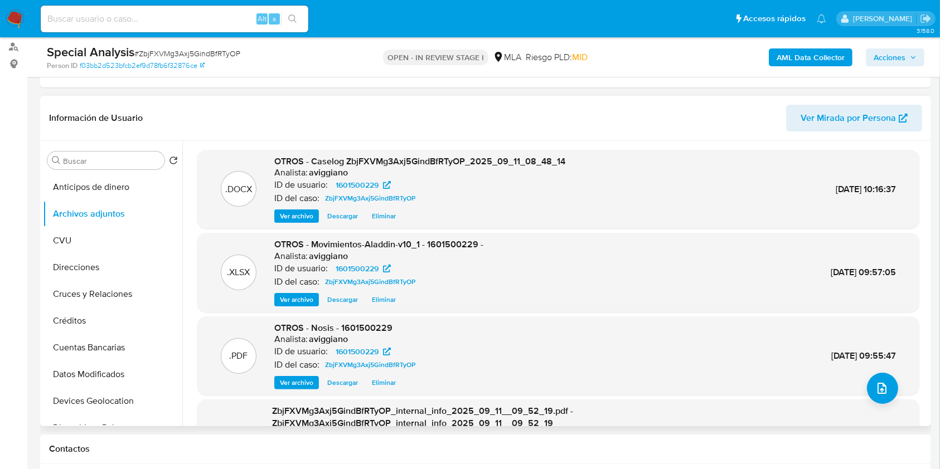
click at [413, 190] on div "ID de usuario: 1601500229" at bounding box center [419, 184] width 291 height 13
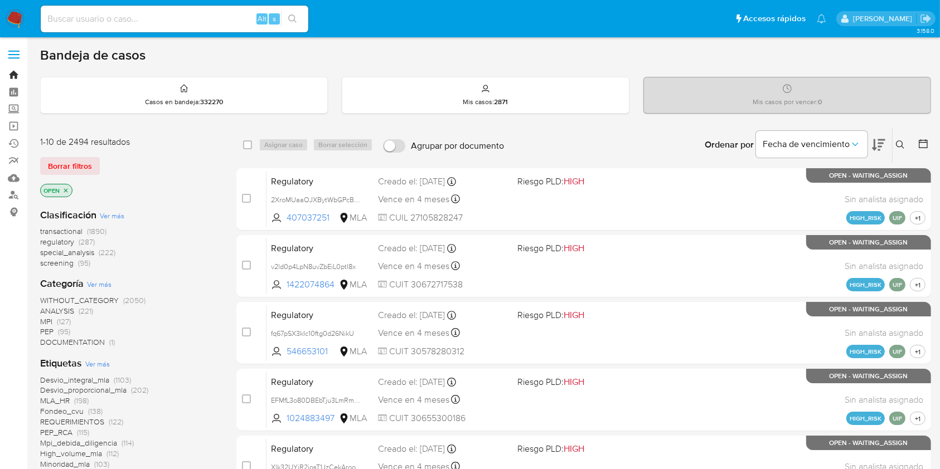
click at [12, 76] on link "Bandeja" at bounding box center [66, 74] width 133 height 17
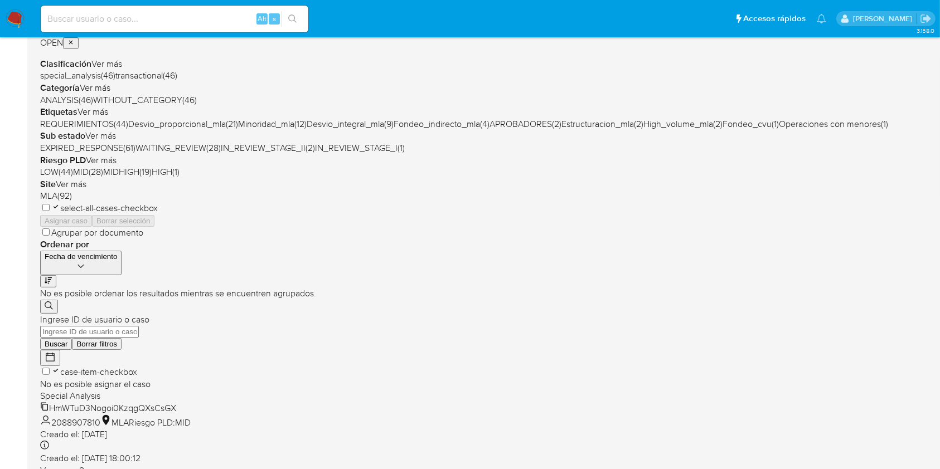
scroll to position [74, 0]
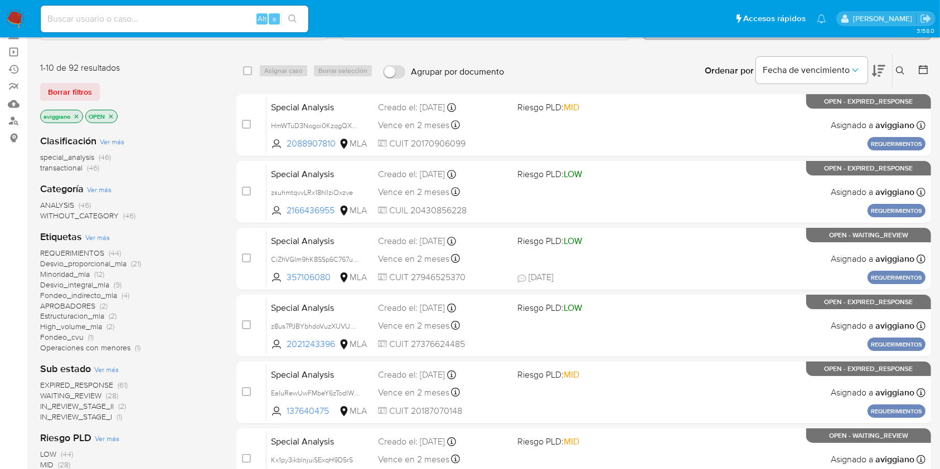
click at [78, 116] on icon "close-filter" at bounding box center [76, 116] width 7 height 7
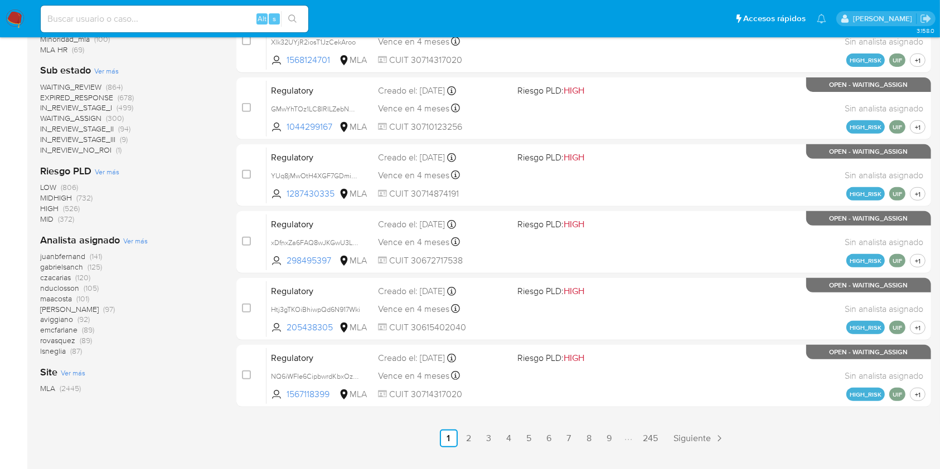
scroll to position [446, 0]
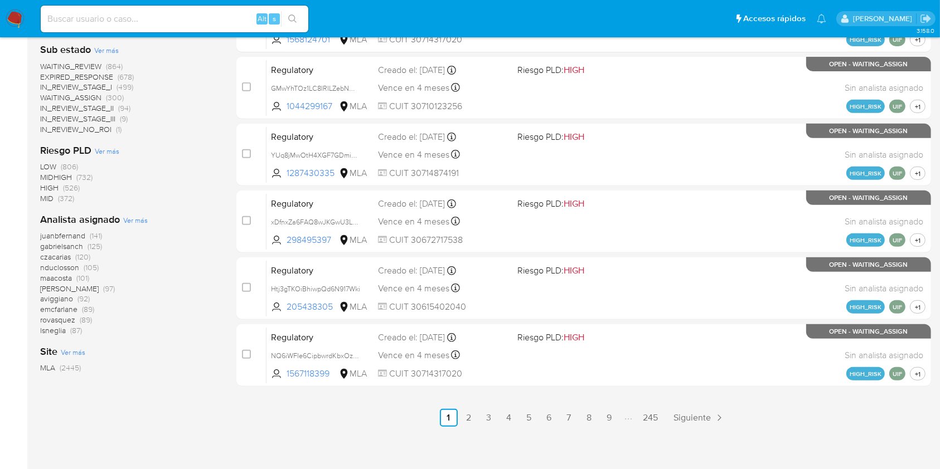
click at [107, 15] on input at bounding box center [175, 19] width 268 height 14
paste input "627148804"
type input "627148804"
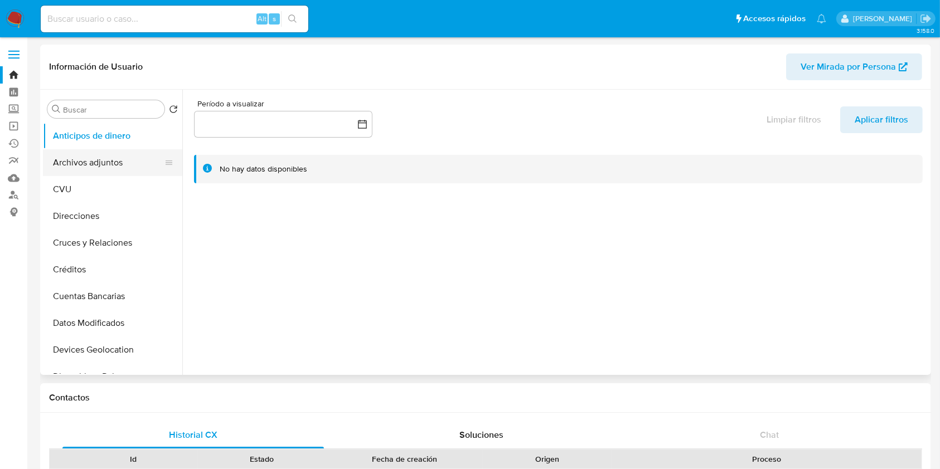
click at [133, 162] on button "Archivos adjuntos" at bounding box center [108, 162] width 130 height 27
select select "10"
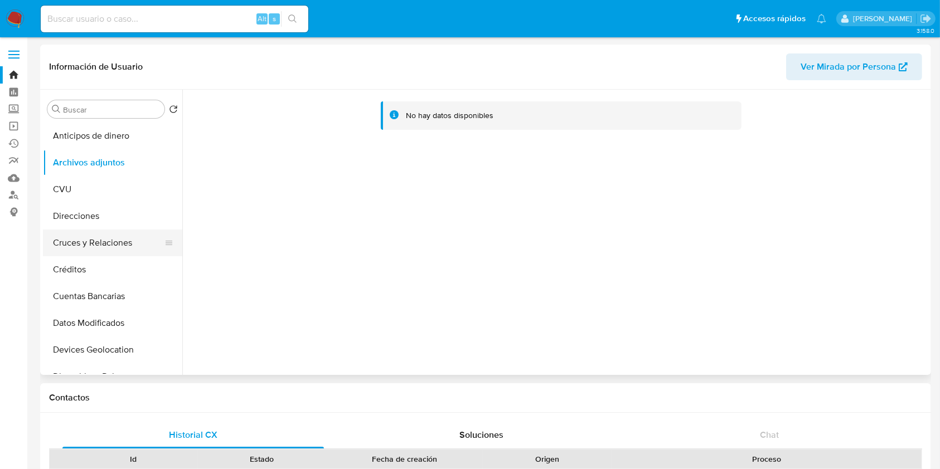
scroll to position [148, 0]
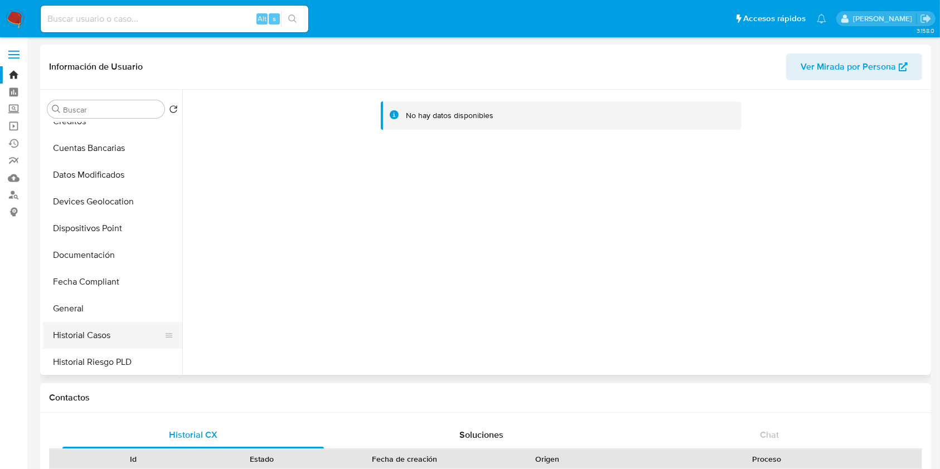
click at [98, 328] on button "Historial Casos" at bounding box center [108, 335] width 130 height 27
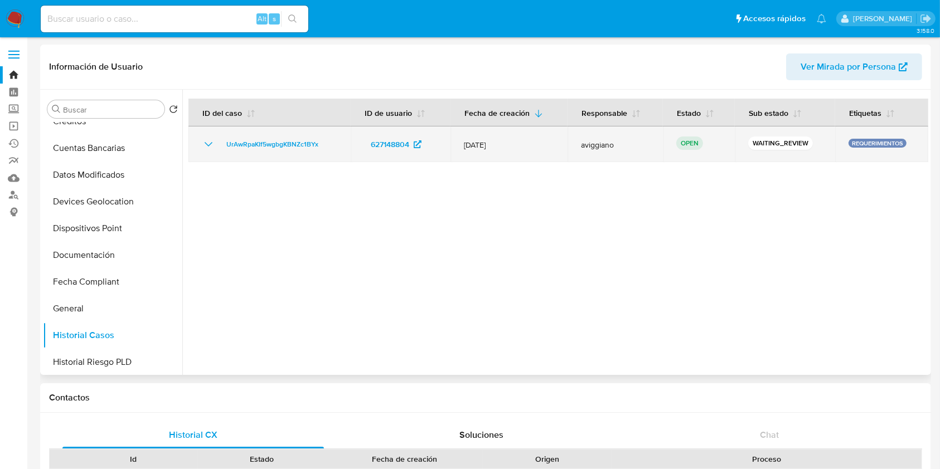
drag, startPoint x: 327, startPoint y: 139, endPoint x: 243, endPoint y: 130, distance: 84.1
click at [243, 130] on td "UrAwRpaKIf5wgbgKBNZc1BYx" at bounding box center [269, 145] width 162 height 36
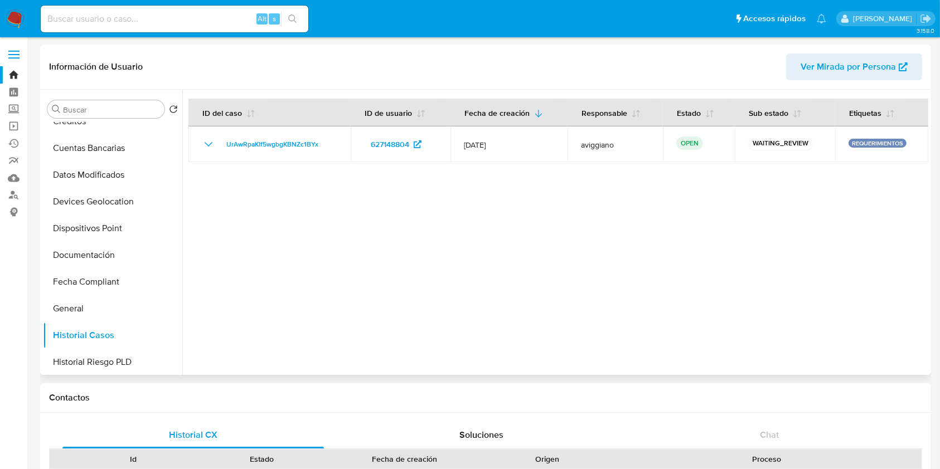
scroll to position [0, 0]
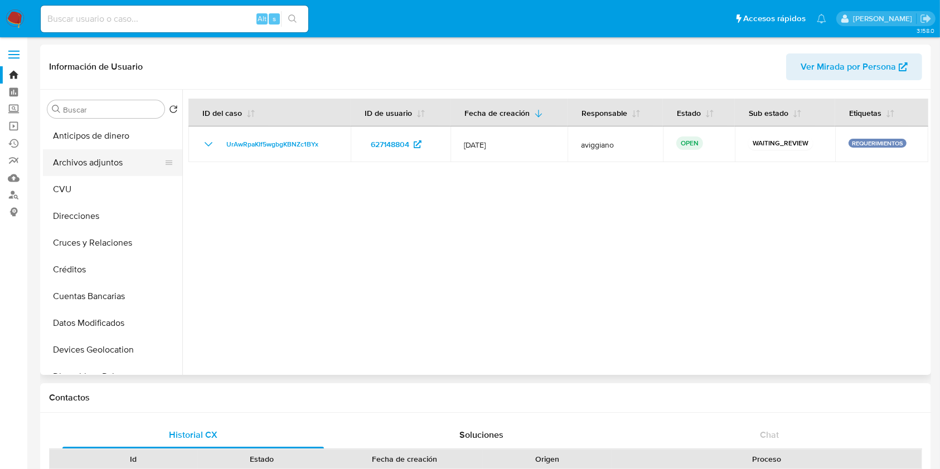
click at [83, 164] on button "Archivos adjuntos" at bounding box center [108, 162] width 130 height 27
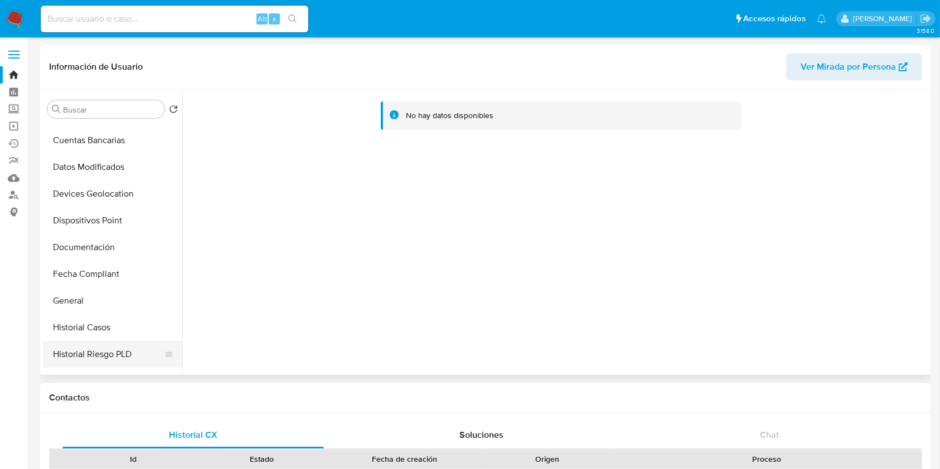
scroll to position [223, 0]
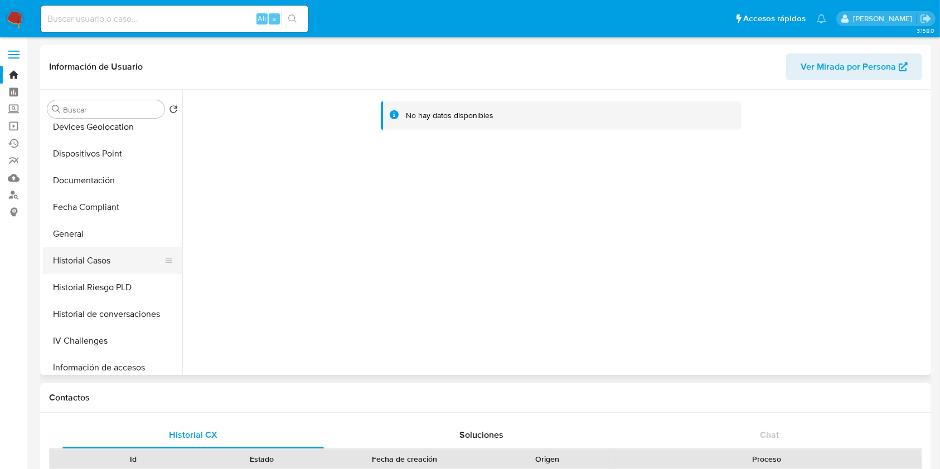
click at [87, 256] on button "Historial Casos" at bounding box center [108, 261] width 130 height 27
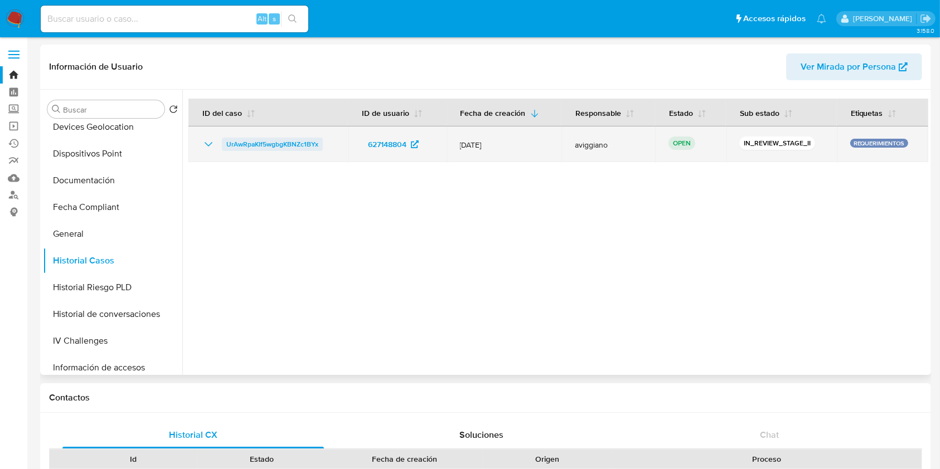
click at [263, 139] on span "UrAwRpaKIf5wgbgKBNZc1BYx" at bounding box center [272, 144] width 92 height 13
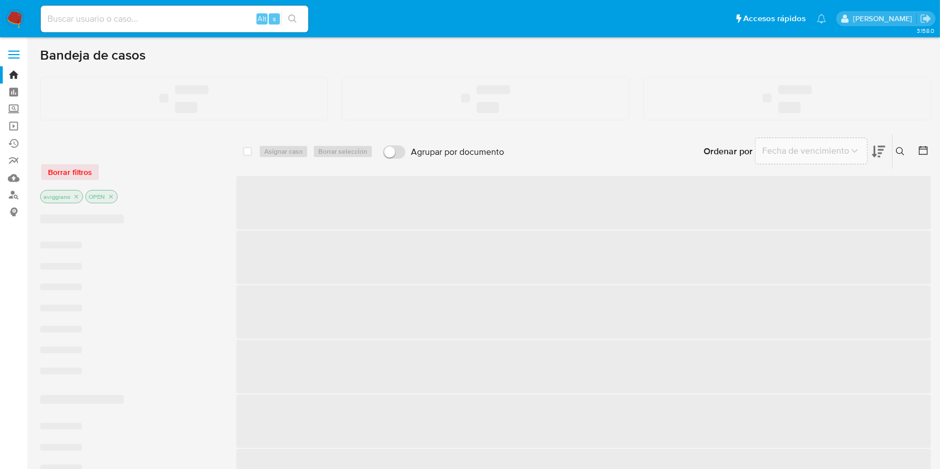
click at [900, 151] on icon at bounding box center [900, 151] width 9 height 9
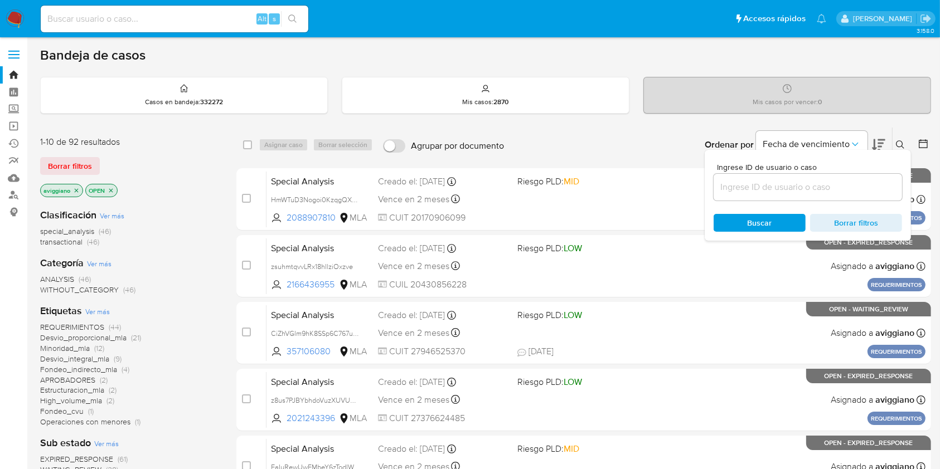
click at [822, 186] on input at bounding box center [808, 187] width 188 height 14
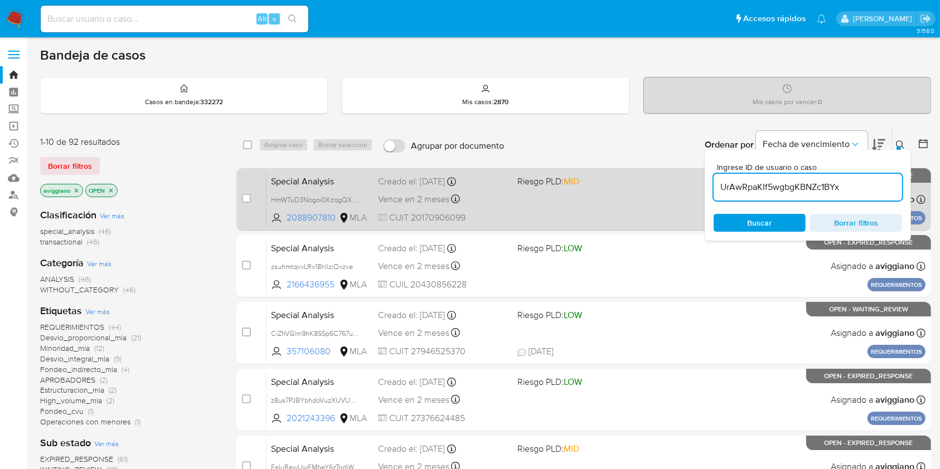
type input "UrAwRpaKIf5wgbgKBNZc1BYx"
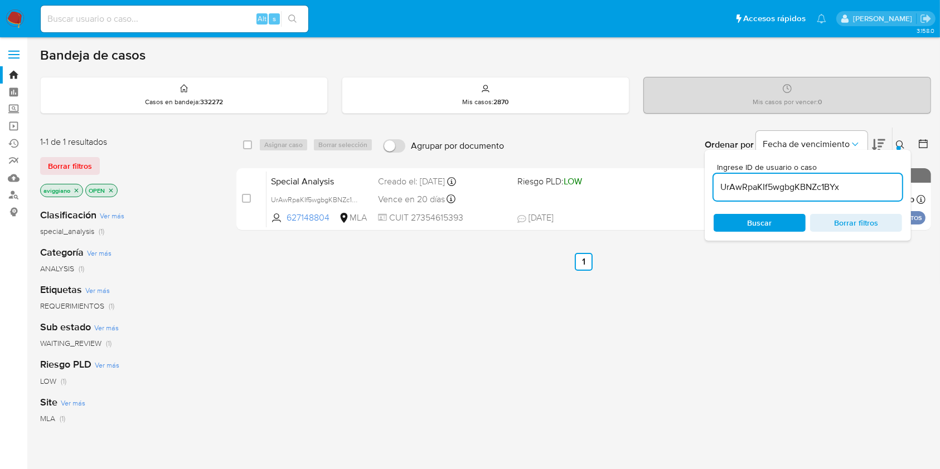
click at [249, 149] on div "select-all-cases-checkbox" at bounding box center [247, 144] width 9 height 11
click at [251, 146] on input "checkbox" at bounding box center [247, 144] width 9 height 9
checkbox input "true"
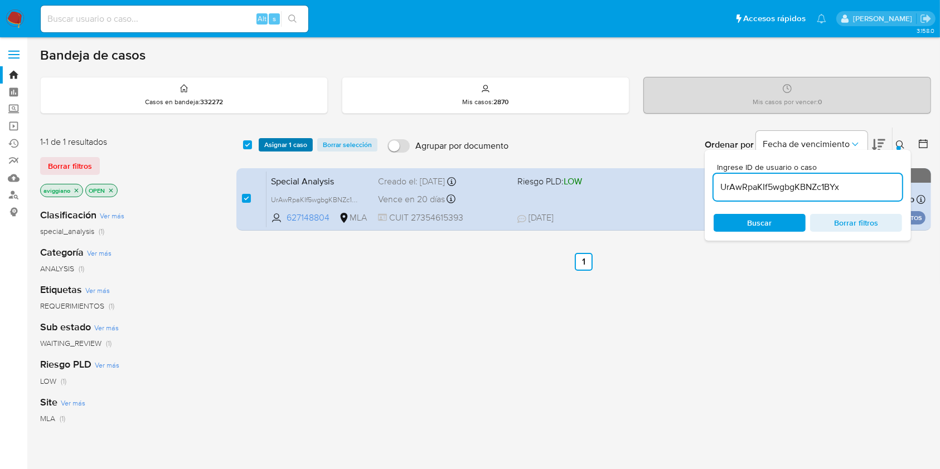
click at [270, 142] on span "Asignar 1 caso" at bounding box center [285, 144] width 43 height 11
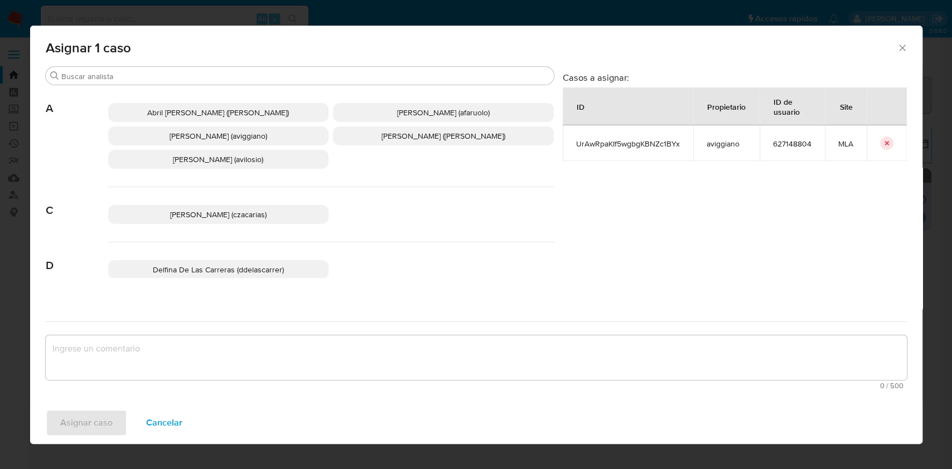
click at [217, 139] on span "[PERSON_NAME] (aviggiano)" at bounding box center [218, 135] width 98 height 11
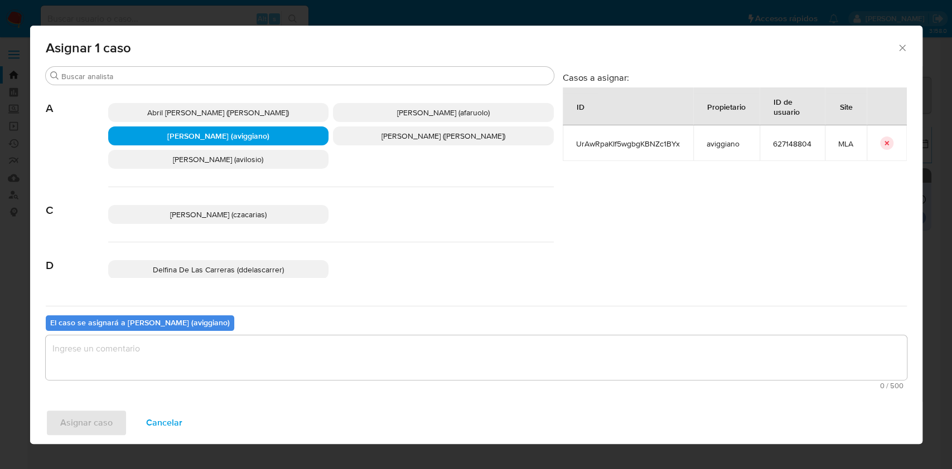
click at [214, 348] on textarea "assign-modal" at bounding box center [476, 358] width 861 height 45
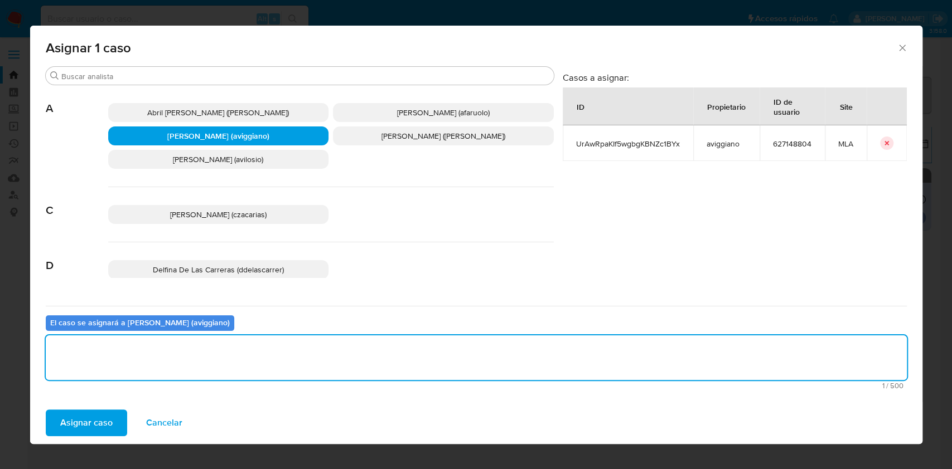
click at [98, 413] on span "Asignar caso" at bounding box center [86, 423] width 52 height 25
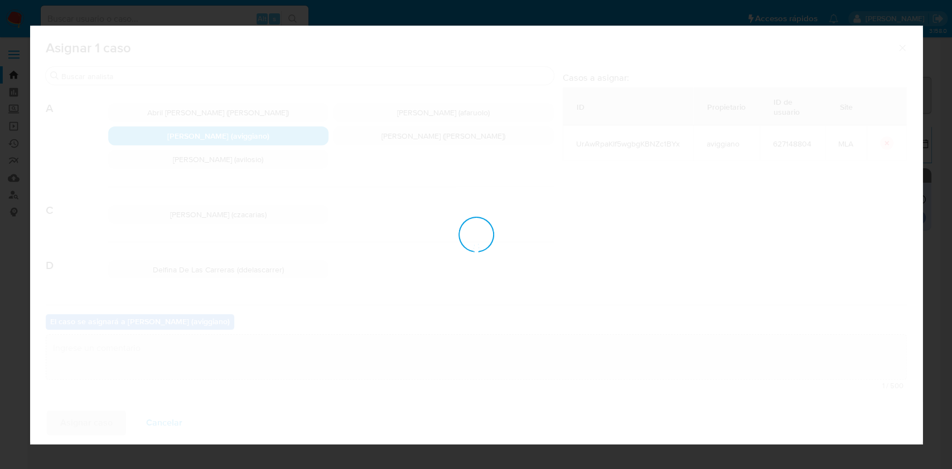
checkbox input "false"
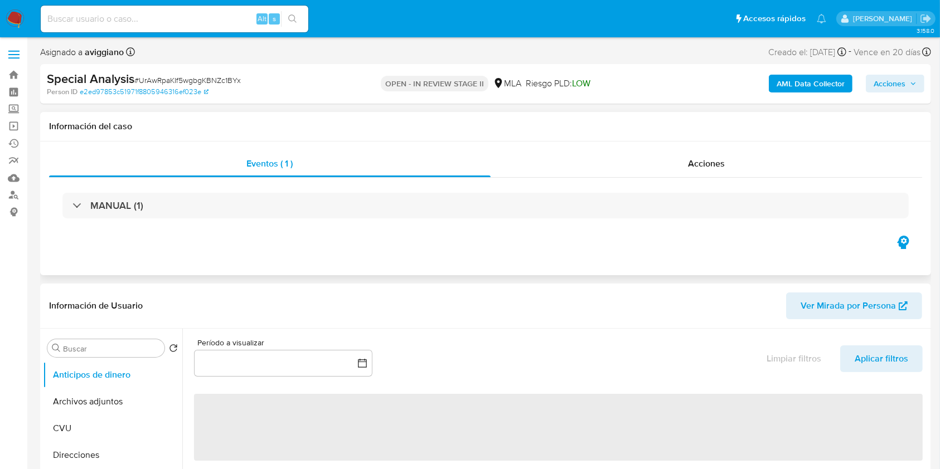
select select "10"
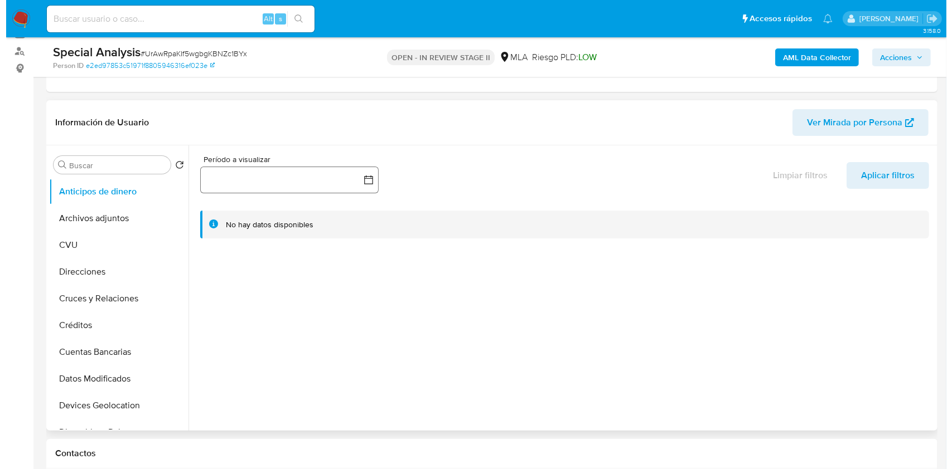
scroll to position [148, 0]
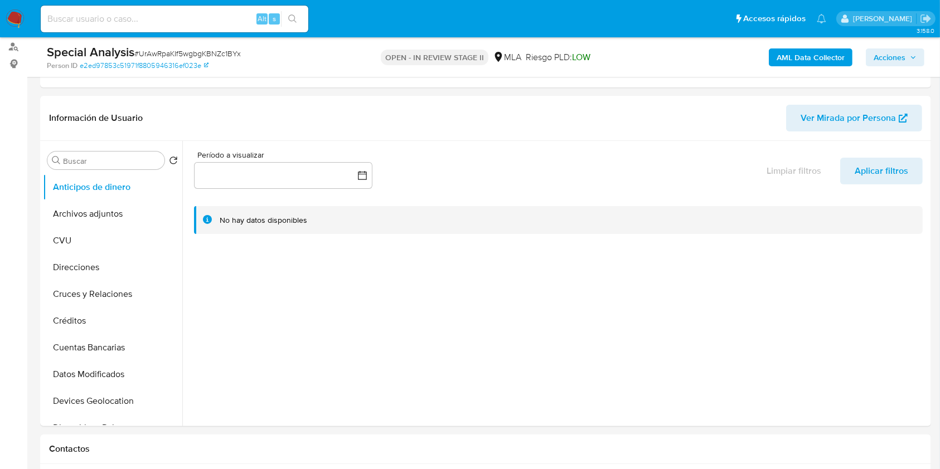
click at [808, 57] on b "AML Data Collector" at bounding box center [811, 57] width 68 height 18
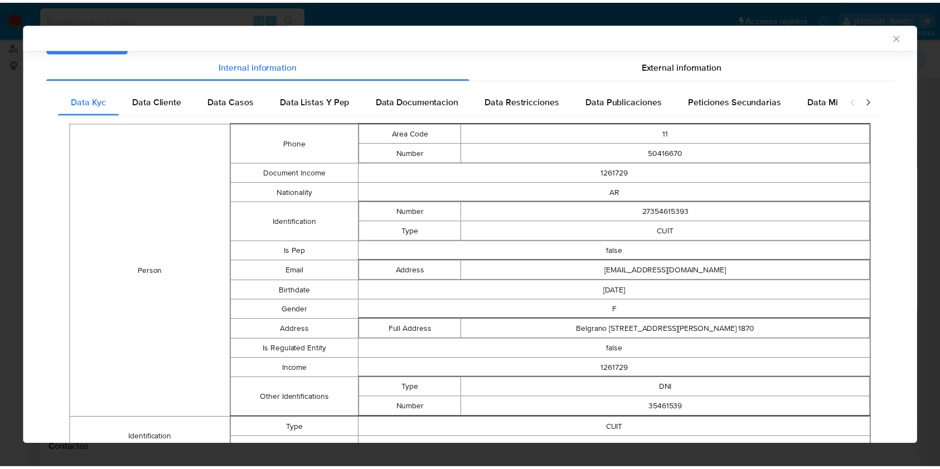
scroll to position [0, 0]
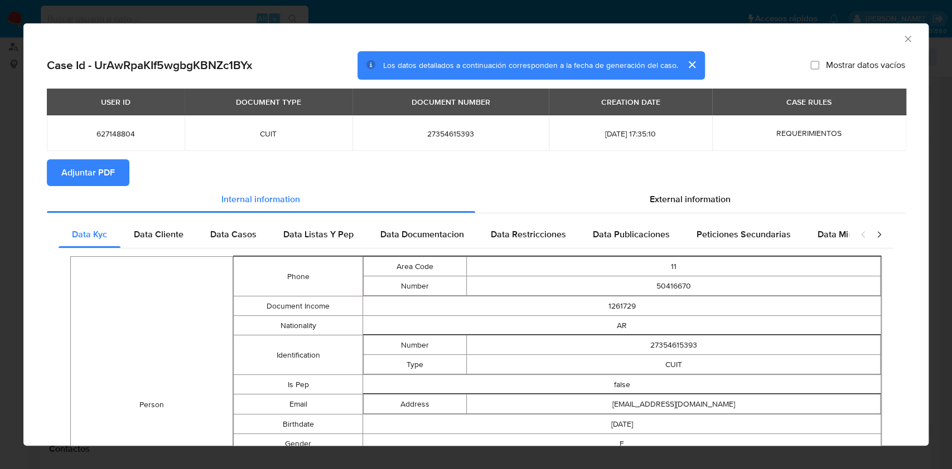
click at [101, 173] on span "Adjuntar PDF" at bounding box center [88, 173] width 54 height 25
click at [902, 38] on icon "Cerrar ventana" at bounding box center [907, 38] width 11 height 11
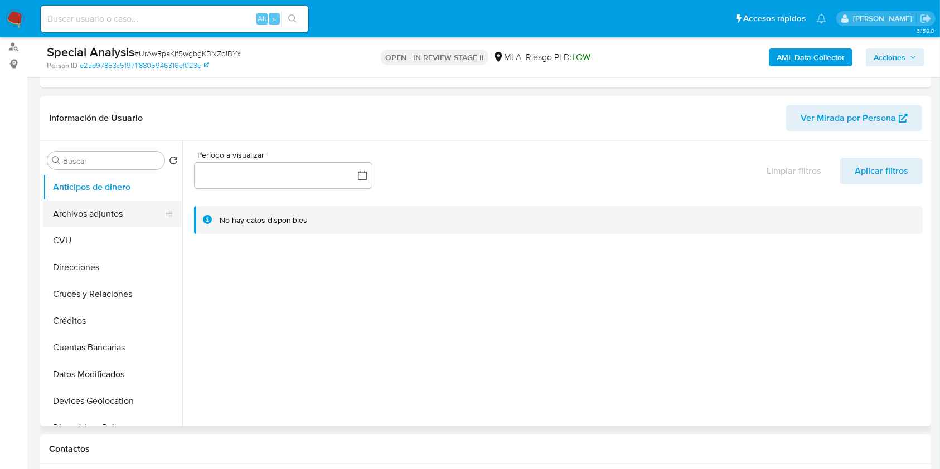
click at [111, 224] on button "Archivos adjuntos" at bounding box center [108, 214] width 130 height 27
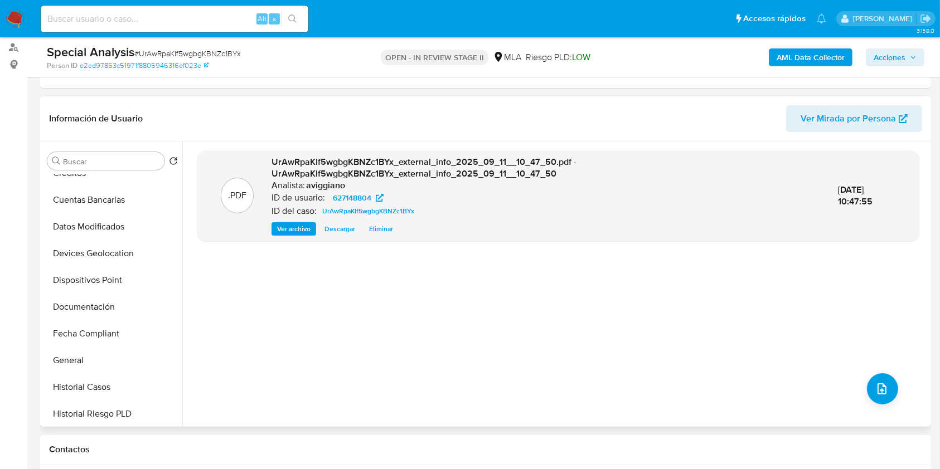
scroll to position [223, 0]
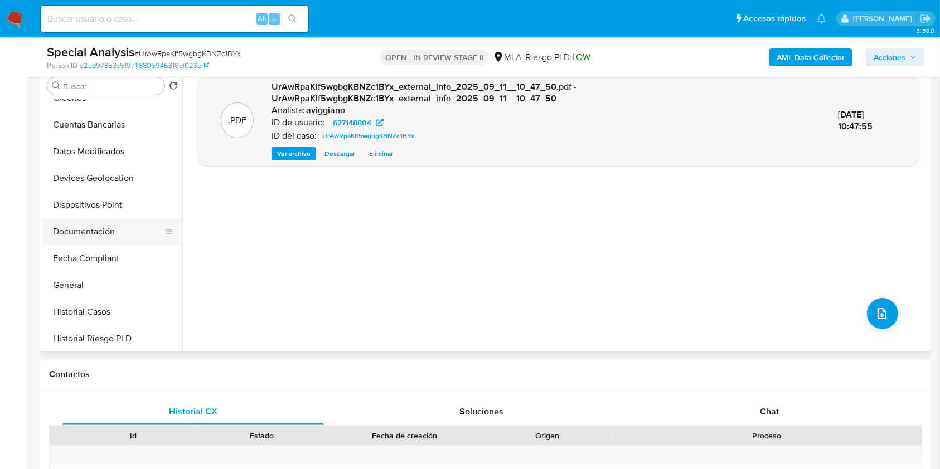
click at [171, 224] on button "Documentación" at bounding box center [108, 232] width 130 height 27
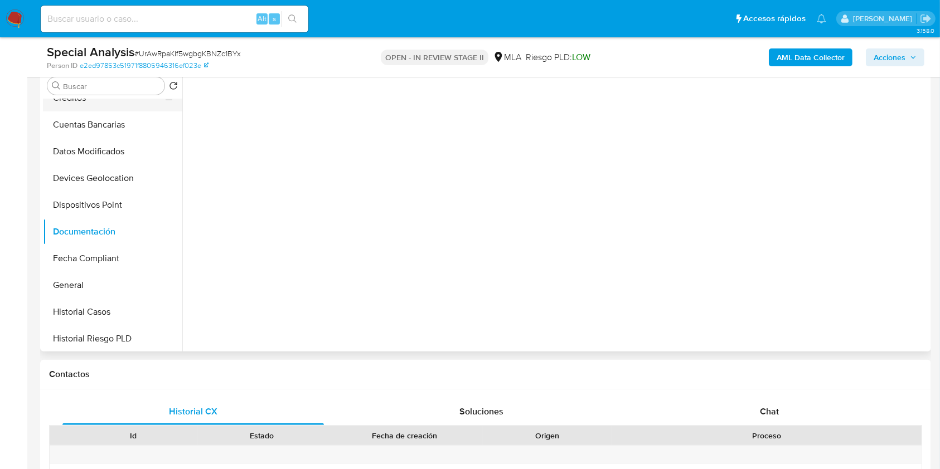
scroll to position [74, 0]
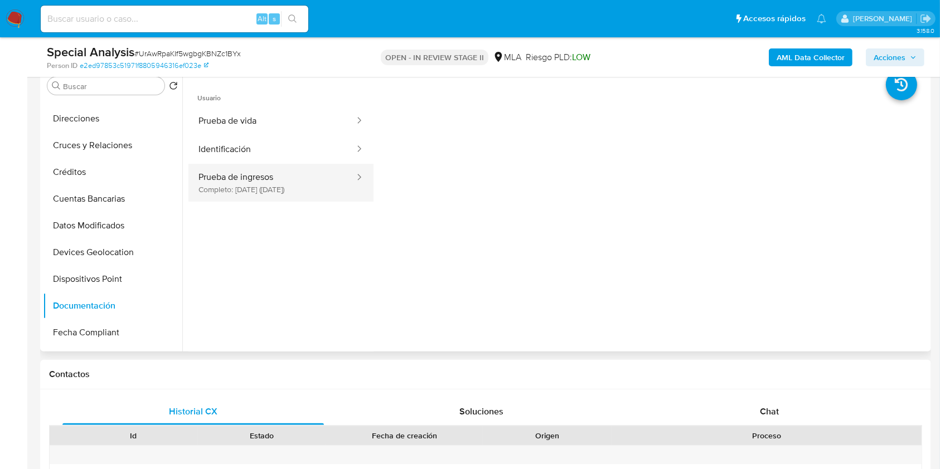
click at [274, 180] on button "Prueba de ingresos Completo: 21/03/2024 (hace un año)" at bounding box center [271, 183] width 167 height 38
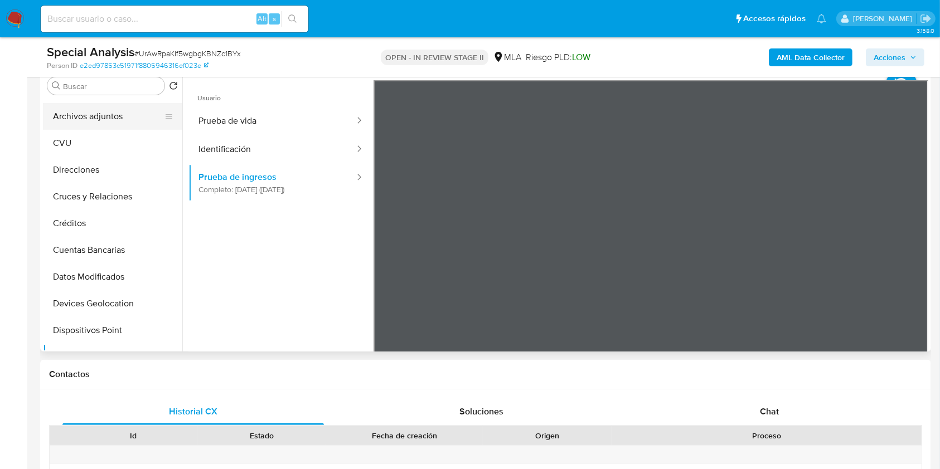
scroll to position [0, 0]
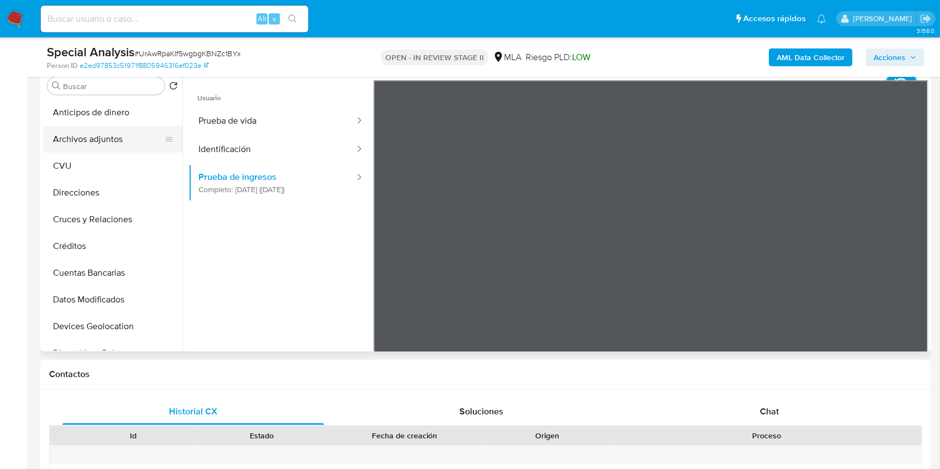
click at [147, 138] on button "Archivos adjuntos" at bounding box center [108, 139] width 130 height 27
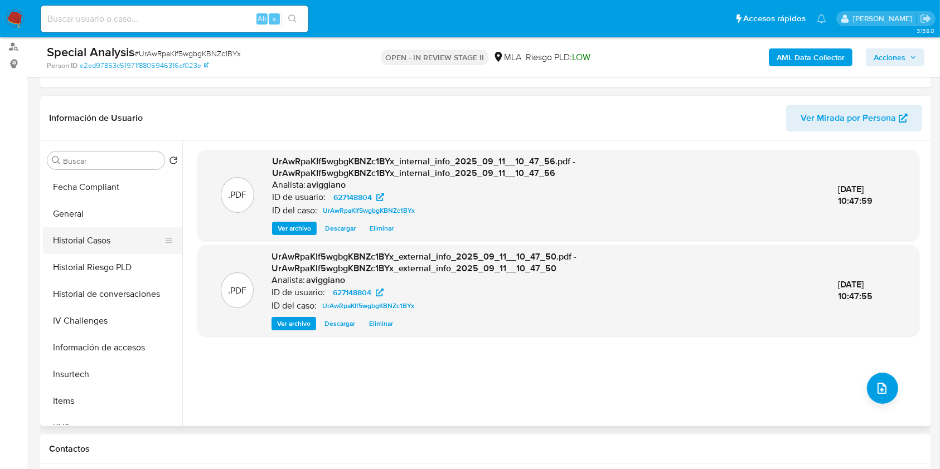
scroll to position [371, 0]
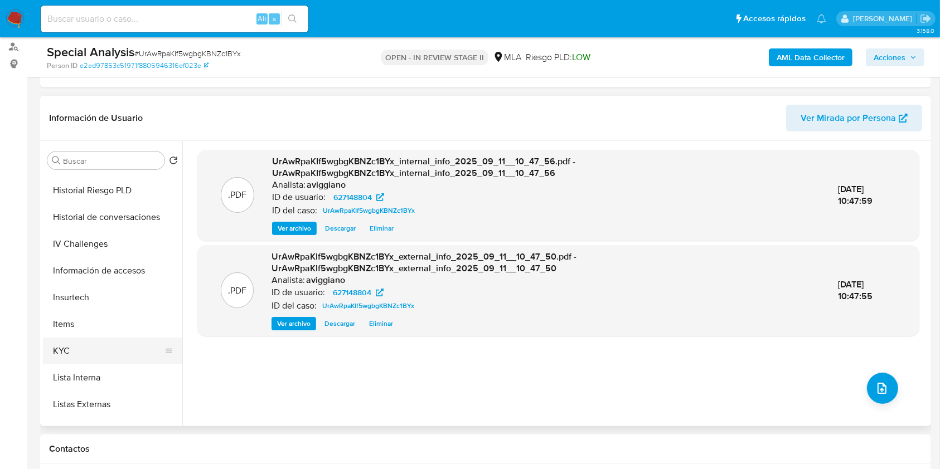
click at [102, 344] on button "KYC" at bounding box center [108, 351] width 130 height 27
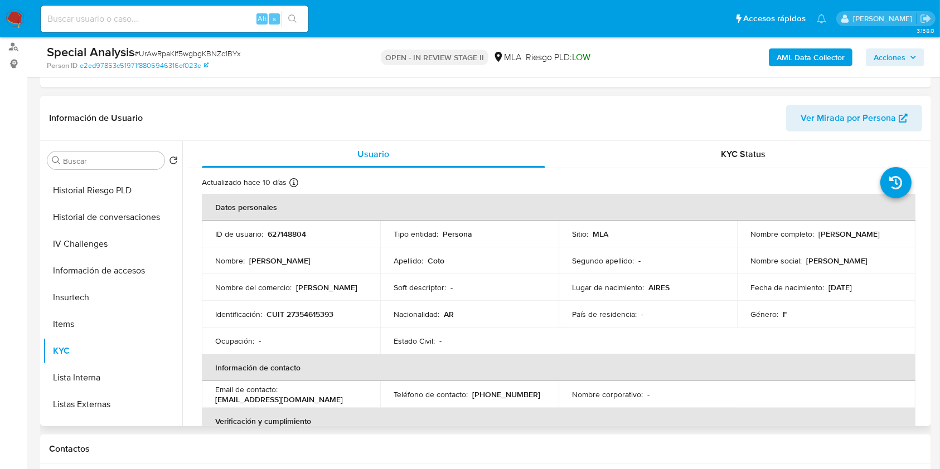
click at [299, 314] on p "CUIT 27354615393" at bounding box center [299, 314] width 67 height 10
click at [299, 316] on p "CUIT 27354615393" at bounding box center [299, 314] width 67 height 10
copy p "27354615393"
click at [284, 229] on p "627148804" at bounding box center [287, 234] width 38 height 10
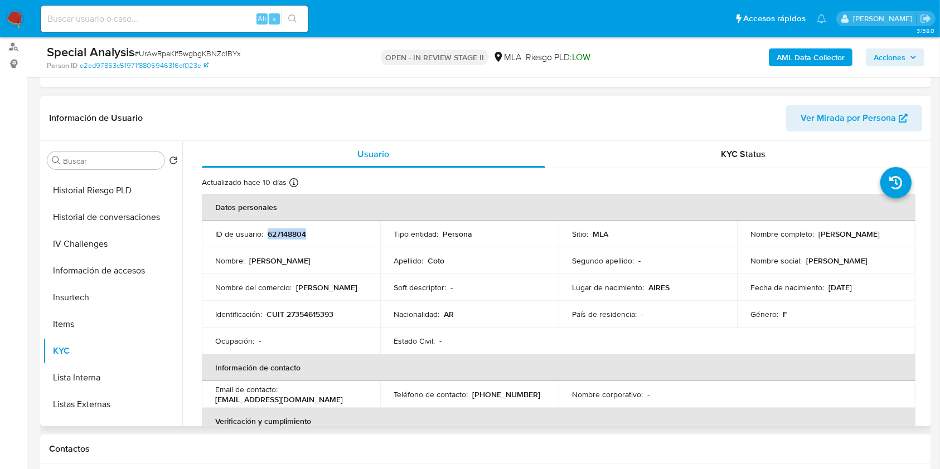
copy p "627148804"
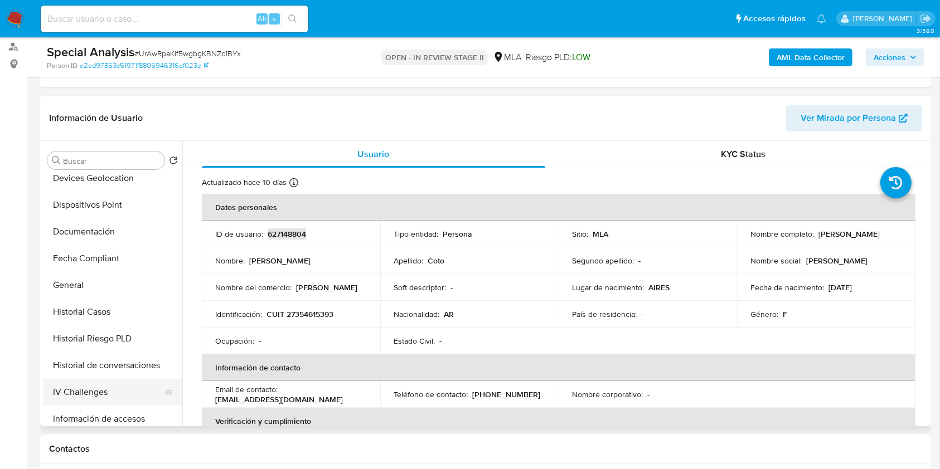
scroll to position [0, 0]
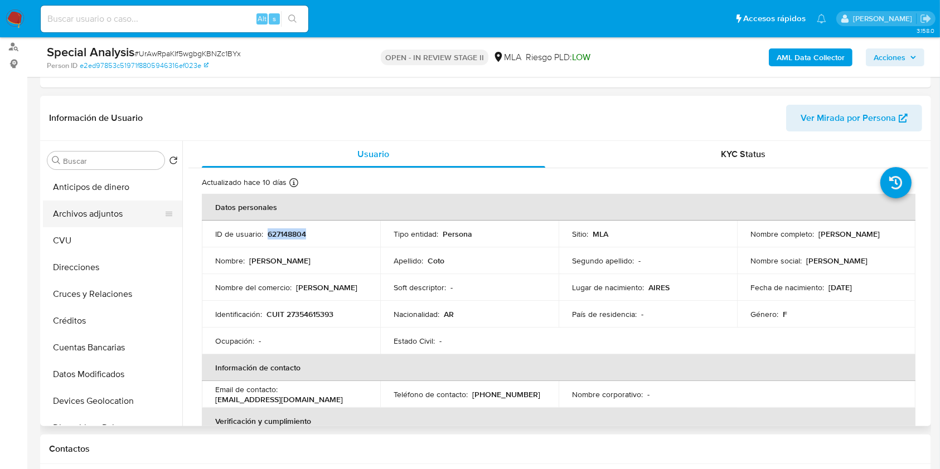
click at [119, 221] on button "Archivos adjuntos" at bounding box center [108, 214] width 130 height 27
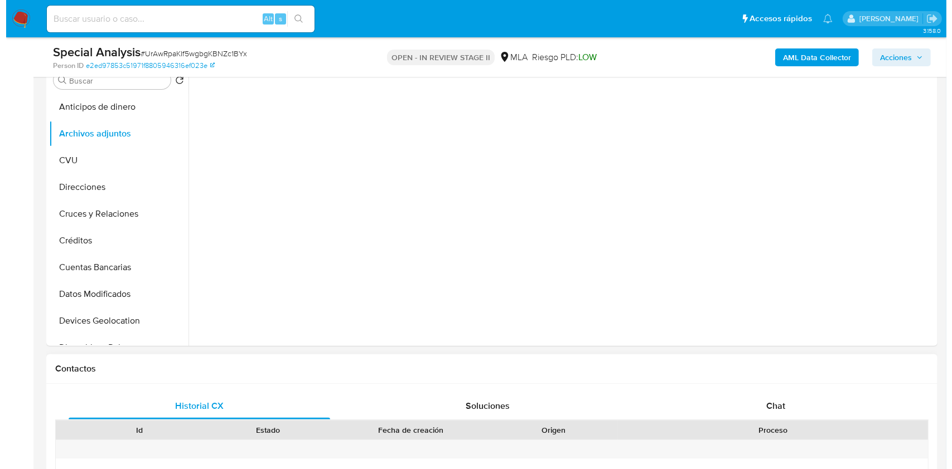
scroll to position [148, 0]
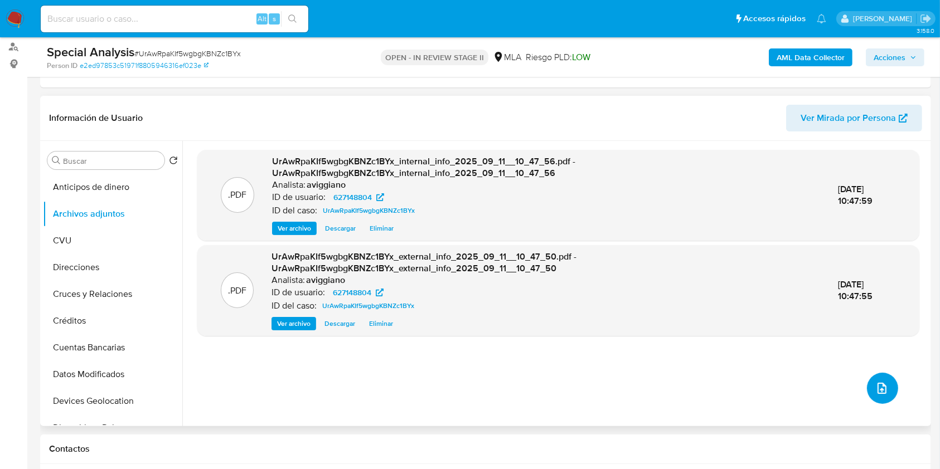
click at [874, 395] on button "upload-file" at bounding box center [882, 388] width 31 height 31
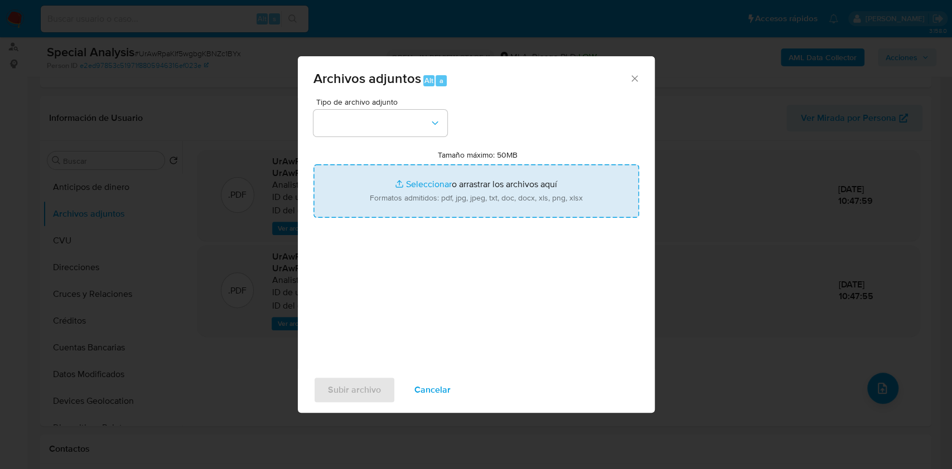
click at [513, 193] on input "Tamaño máximo: 50MB Seleccionar archivos" at bounding box center [476, 191] width 326 height 54
type input "C:\fakepath\Nosis - 627148804.pdf"
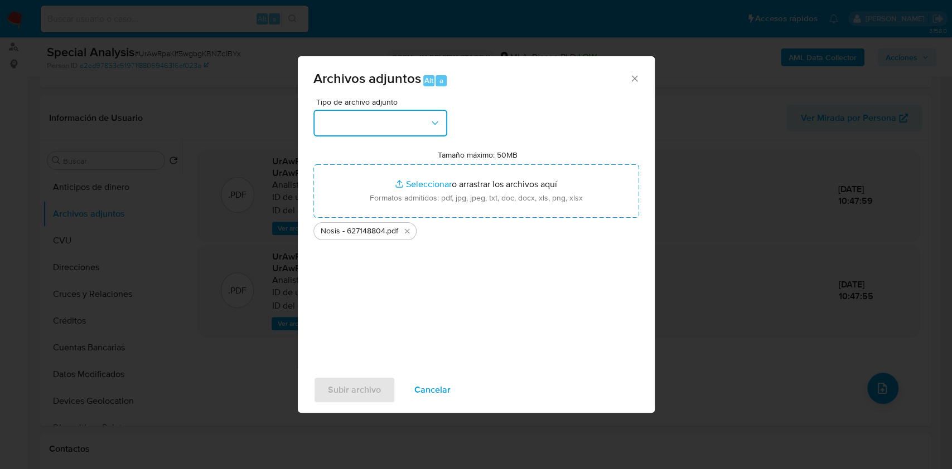
drag, startPoint x: 336, startPoint y: 128, endPoint x: 343, endPoint y: 135, distance: 10.2
click at [338, 128] on button "button" at bounding box center [380, 123] width 134 height 27
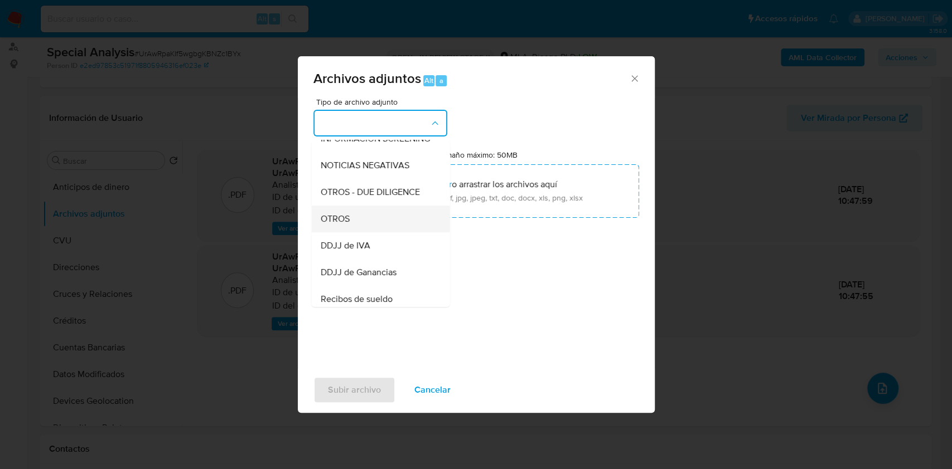
click at [339, 232] on div "OTROS" at bounding box center [377, 219] width 114 height 27
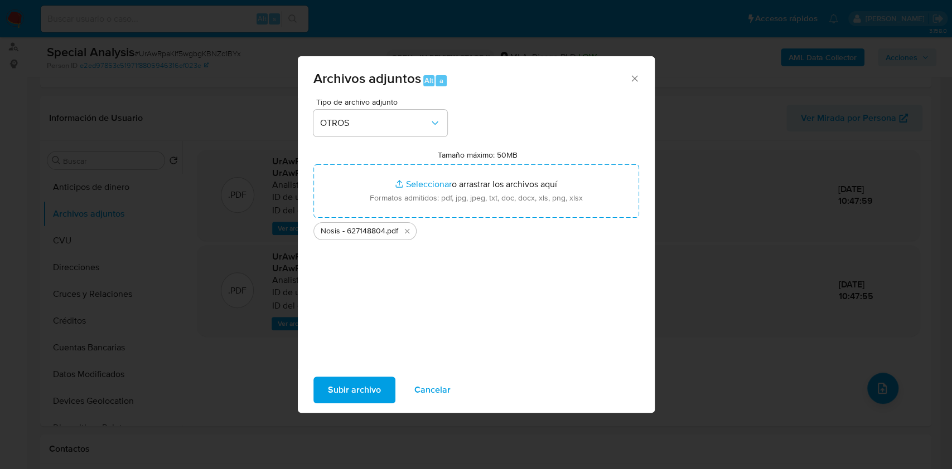
drag, startPoint x: 356, startPoint y: 385, endPoint x: 447, endPoint y: 425, distance: 99.6
click at [356, 385] on span "Subir archivo" at bounding box center [354, 390] width 53 height 25
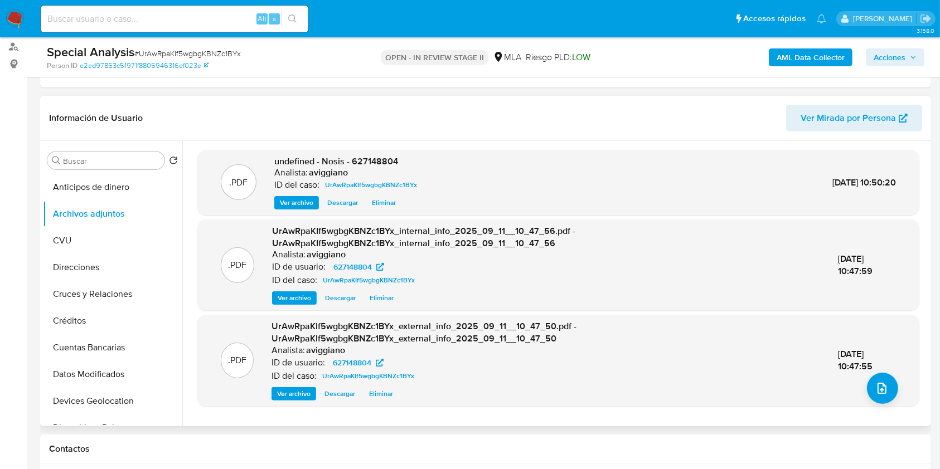
click at [361, 163] on span "undefined - Nosis - 627148804" at bounding box center [336, 161] width 124 height 13
copy span "627148804"
click at [867, 382] on button "upload-file" at bounding box center [882, 388] width 31 height 31
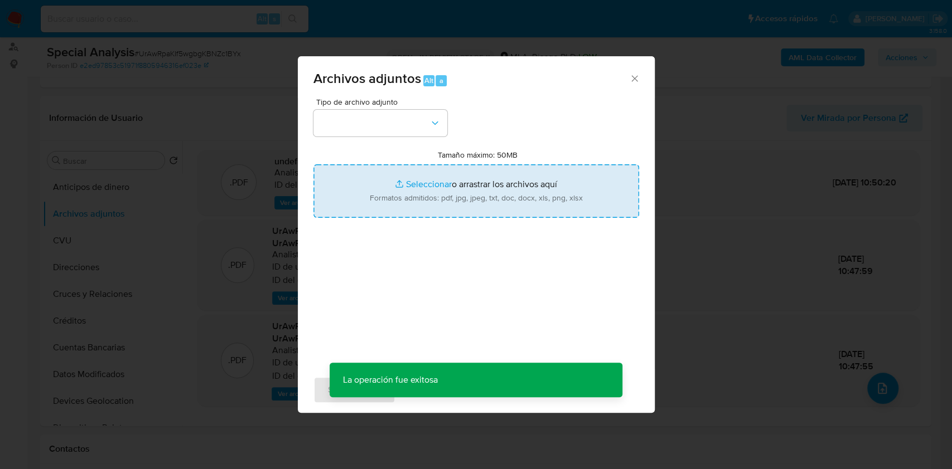
click at [549, 217] on input "Tamaño máximo: 50MB Seleccionar archivos" at bounding box center [476, 191] width 326 height 54
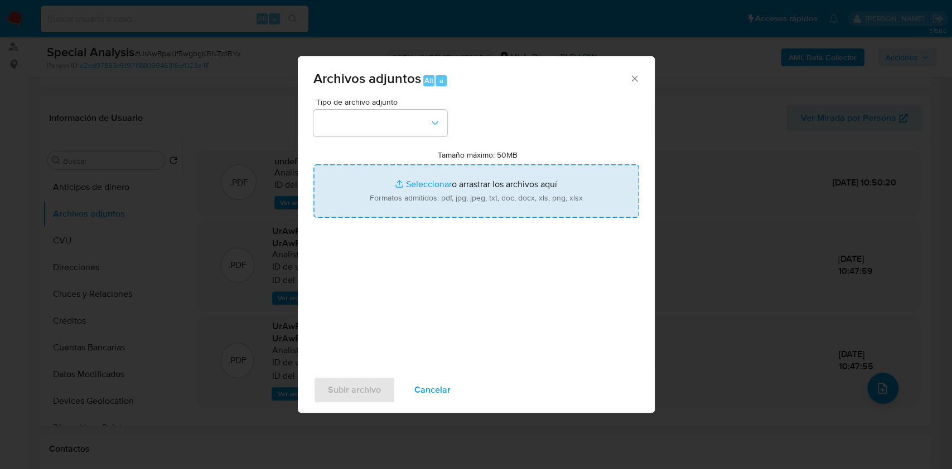
type input "C:\fakepath\Movimientos-Aladdin-v10_1 - 627148804 -.xlsx"
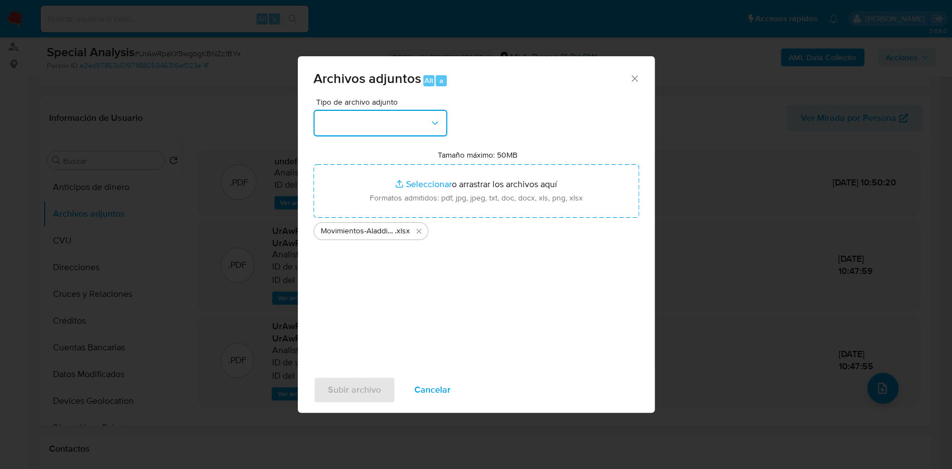
click at [445, 129] on button "button" at bounding box center [380, 123] width 134 height 27
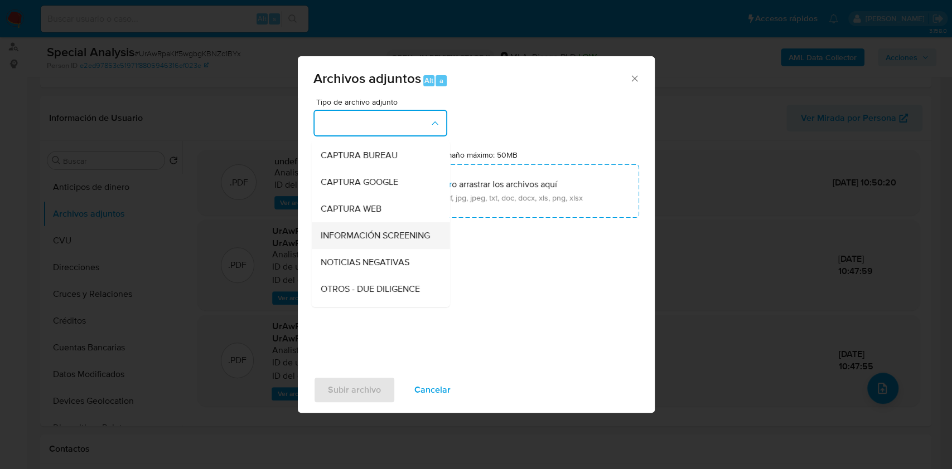
scroll to position [74, 0]
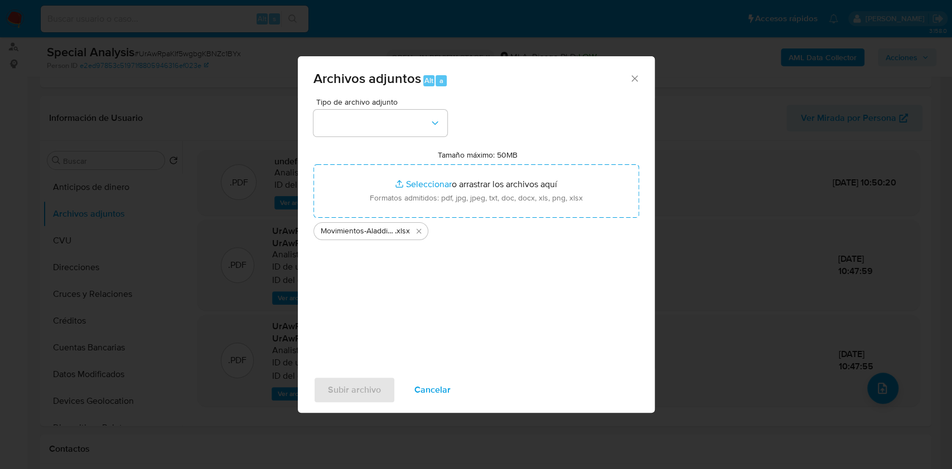
click at [351, 307] on div "Tipo de archivo adjunto Tamaño máximo: 50MB Seleccionar archivos Seleccionar o …" at bounding box center [476, 229] width 326 height 263
click at [377, 120] on button "button" at bounding box center [380, 123] width 134 height 27
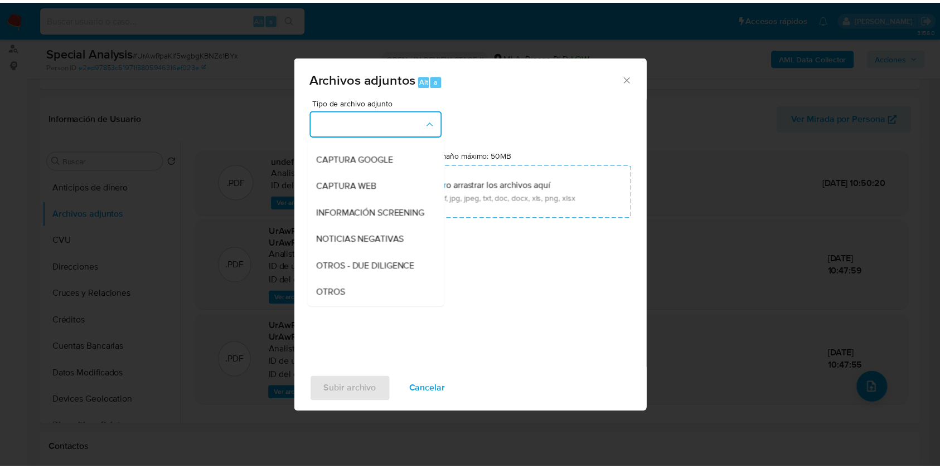
scroll to position [148, 0]
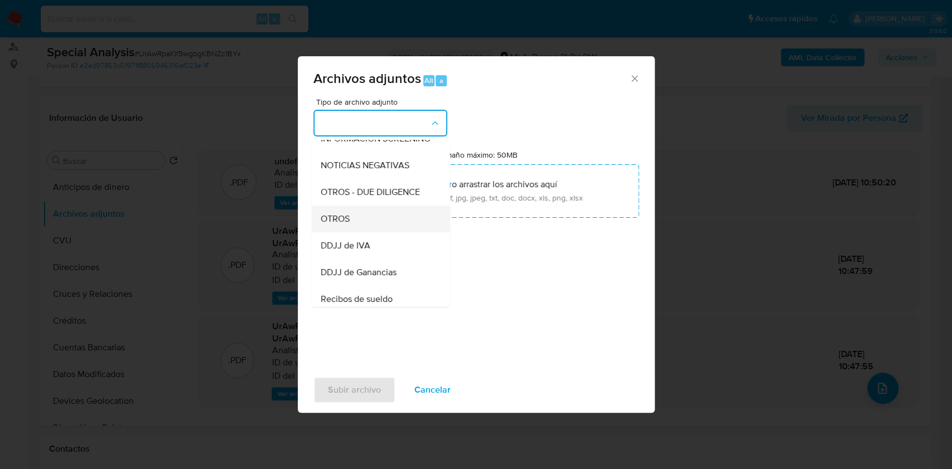
click at [330, 225] on span "OTROS" at bounding box center [334, 219] width 29 height 11
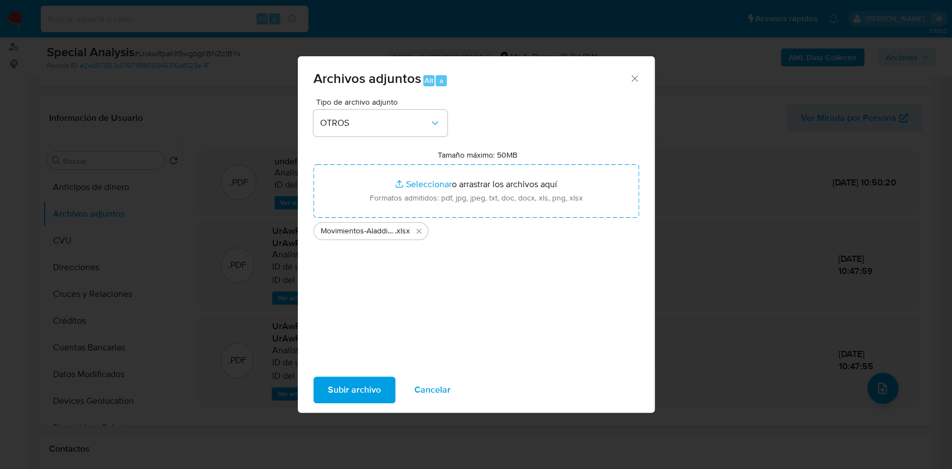
click at [333, 387] on span "Subir archivo" at bounding box center [354, 390] width 53 height 25
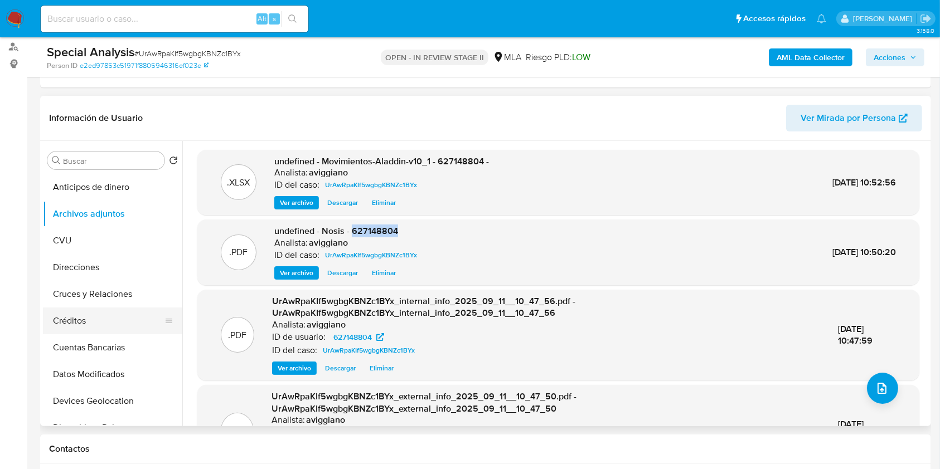
click at [98, 320] on button "Créditos" at bounding box center [108, 321] width 130 height 27
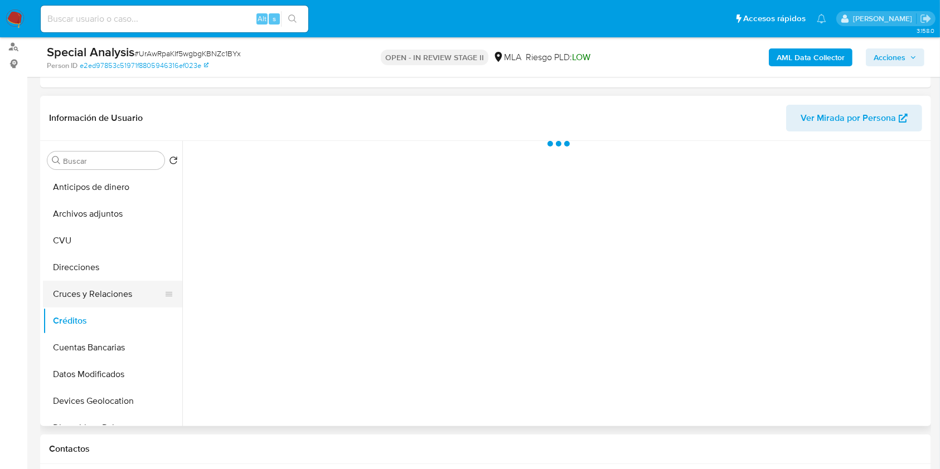
click at [105, 282] on button "Cruces y Relaciones" at bounding box center [108, 294] width 130 height 27
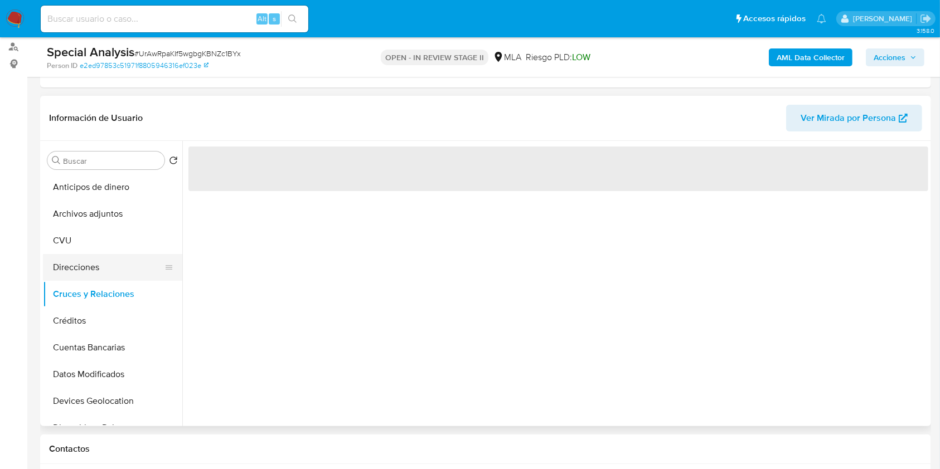
click at [105, 267] on button "Direcciones" at bounding box center [108, 267] width 130 height 27
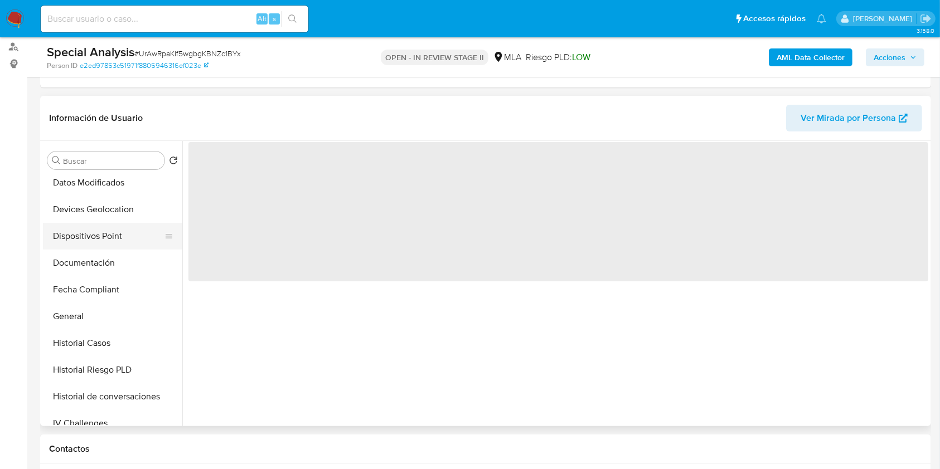
scroll to position [223, 0]
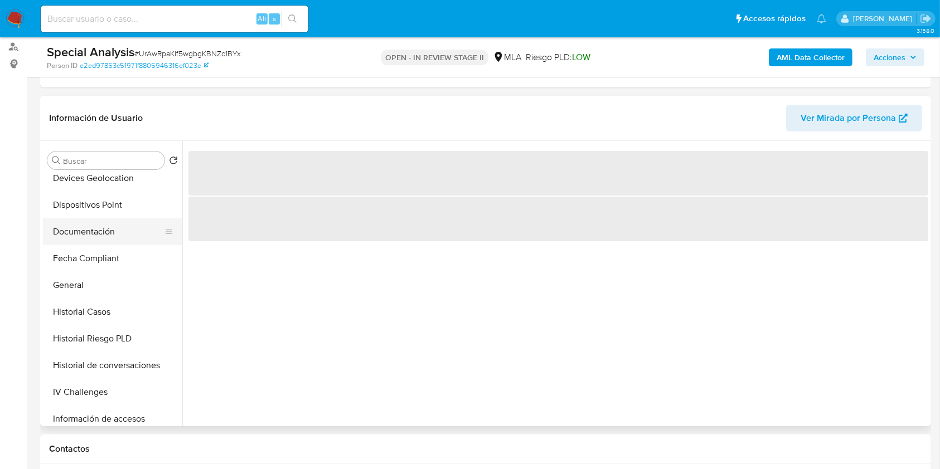
click at [104, 239] on button "Documentación" at bounding box center [108, 232] width 130 height 27
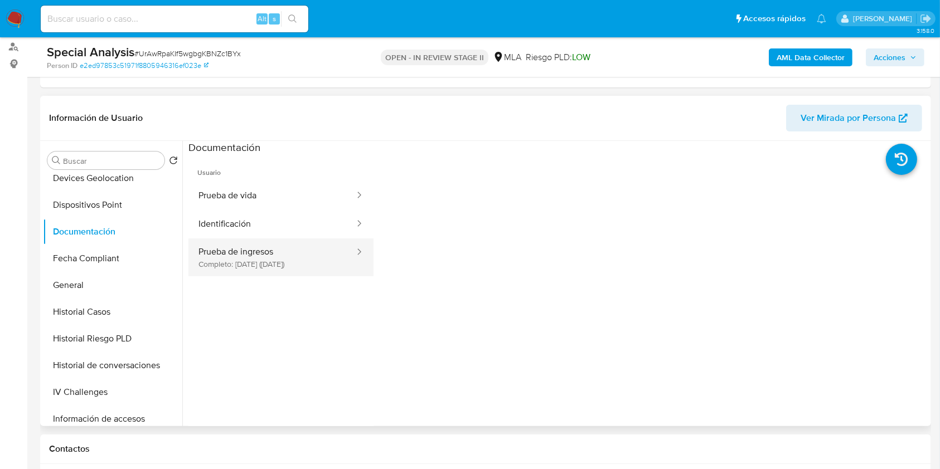
click at [257, 250] on button "Prueba de ingresos Completo: 21/03/2024 (hace un año)" at bounding box center [271, 258] width 167 height 38
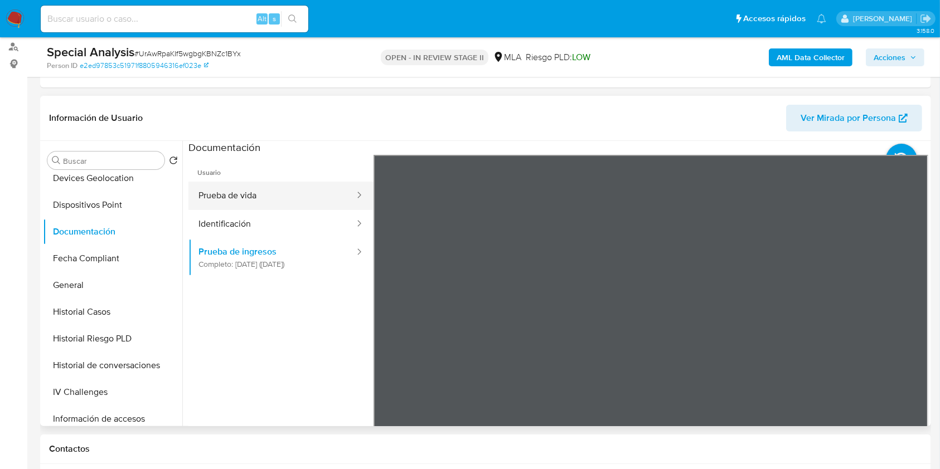
click at [309, 190] on button "Prueba de vida" at bounding box center [271, 196] width 167 height 28
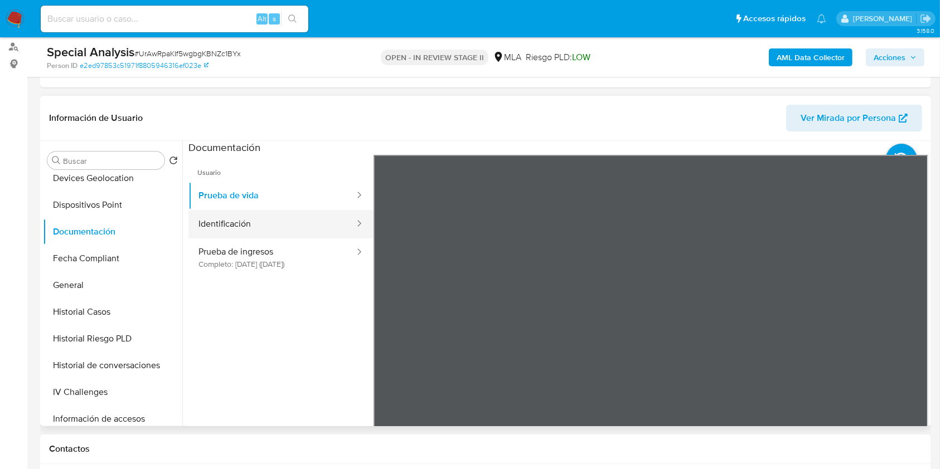
click at [295, 226] on button "Identificación" at bounding box center [271, 224] width 167 height 28
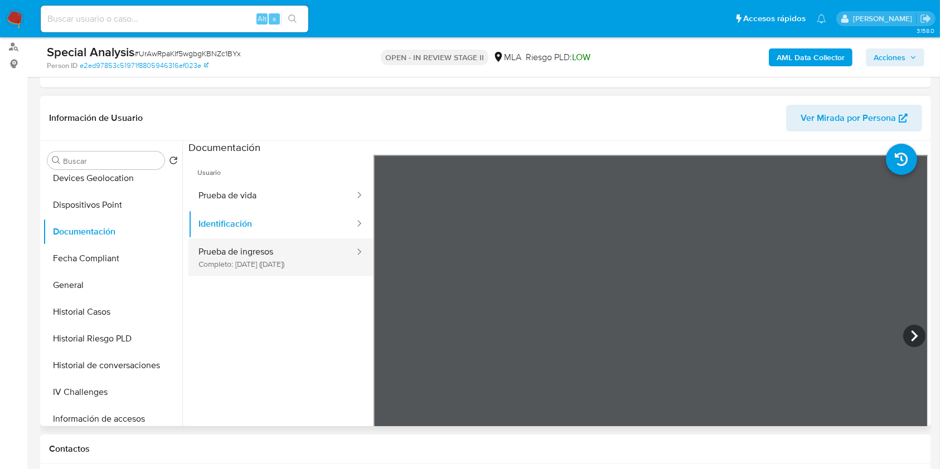
click at [284, 257] on button "Prueba de ingresos Completo: 21/03/2024 (hace un año)" at bounding box center [271, 258] width 167 height 38
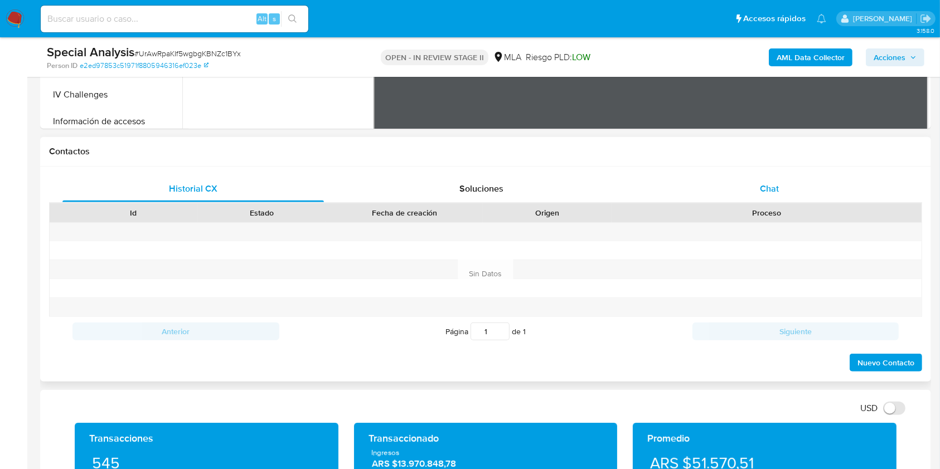
click at [761, 191] on span "Chat" at bounding box center [769, 188] width 19 height 13
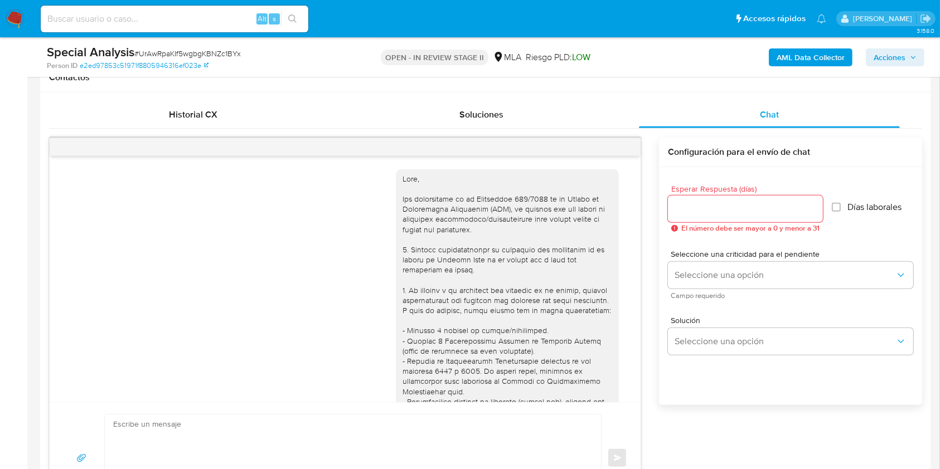
scroll to position [477, 0]
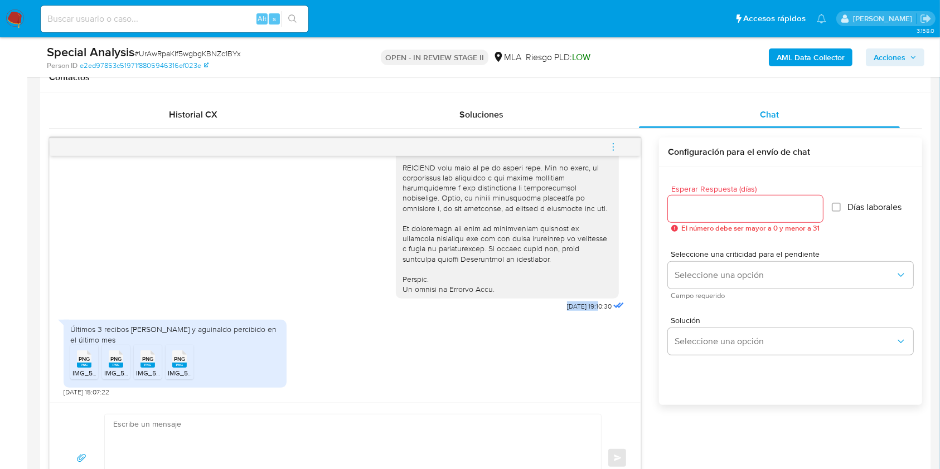
drag, startPoint x: 540, startPoint y: 308, endPoint x: 577, endPoint y: 303, distance: 37.8
click at [577, 303] on div "03/07/2025 19:10:30" at bounding box center [511, 10] width 231 height 610
copy span "03/07/2025"
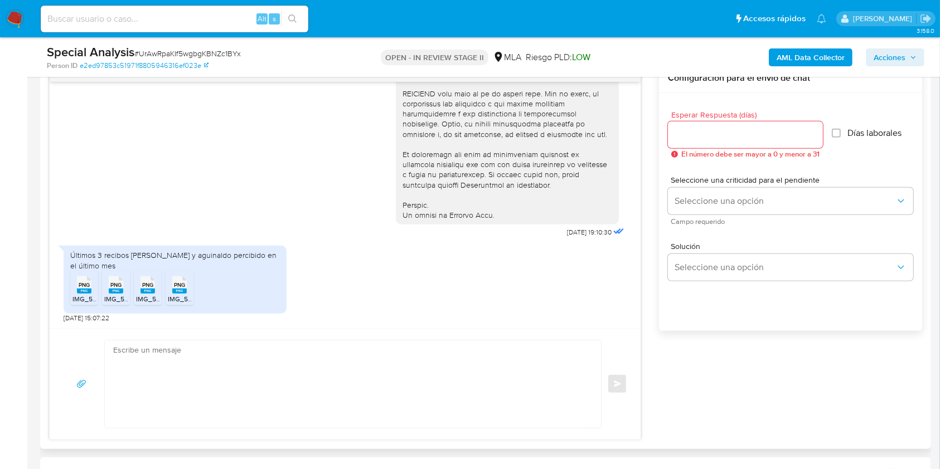
click at [82, 290] on rect at bounding box center [84, 291] width 14 height 5
click at [112, 289] on rect at bounding box center [116, 291] width 14 height 5
click at [134, 284] on li "PNG PNG IMG_5818.png" at bounding box center [148, 288] width 28 height 35
click at [178, 282] on span "PNG" at bounding box center [179, 285] width 11 height 7
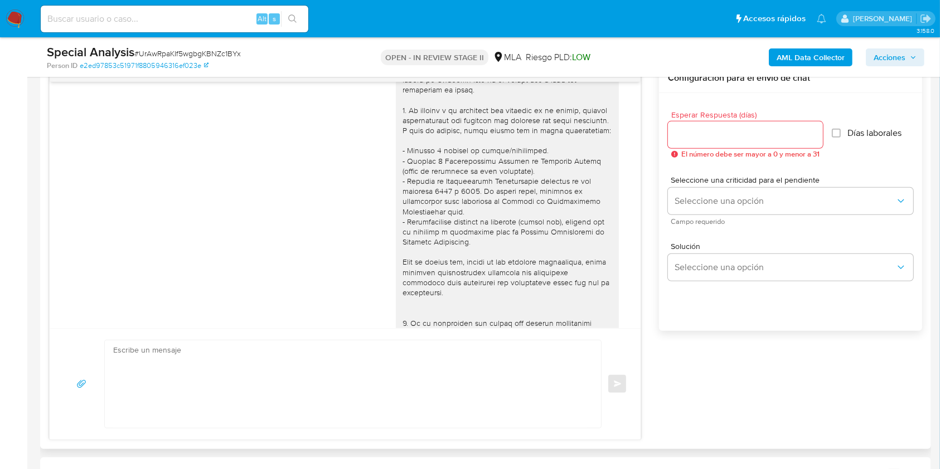
scroll to position [297, 0]
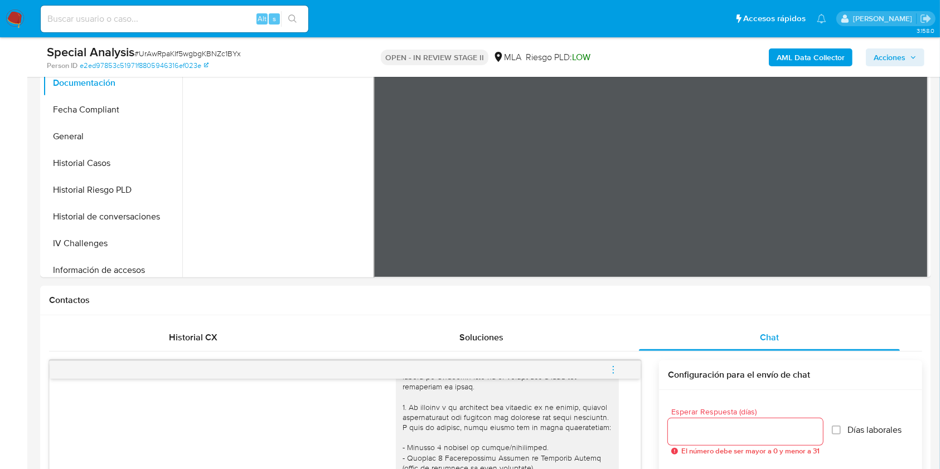
click at [611, 367] on icon "menu-action" at bounding box center [613, 370] width 10 height 10
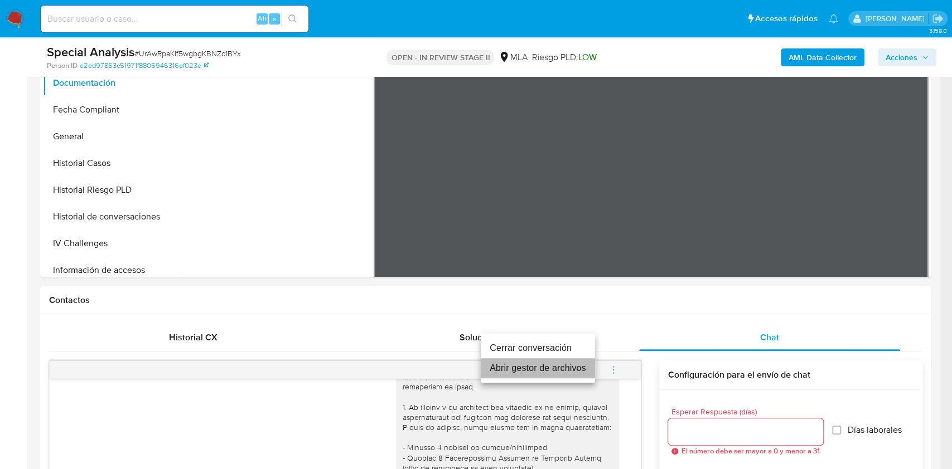
click at [552, 369] on li "Abrir gestor de archivos" at bounding box center [538, 368] width 114 height 20
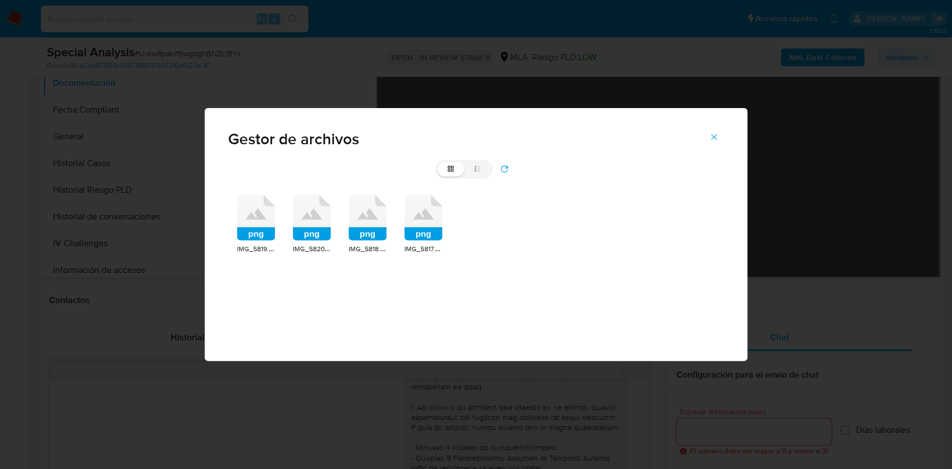
click at [259, 221] on icon at bounding box center [256, 218] width 38 height 46
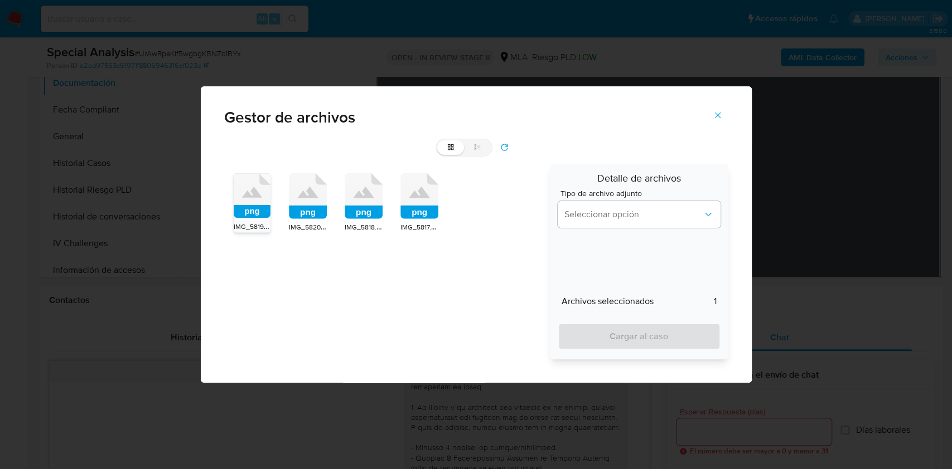
click at [309, 209] on rect at bounding box center [308, 212] width 38 height 13
click at [362, 205] on icon at bounding box center [364, 196] width 38 height 46
click at [410, 200] on icon at bounding box center [419, 196] width 38 height 46
click at [577, 225] on button "Seleccionar opción" at bounding box center [638, 214] width 163 height 27
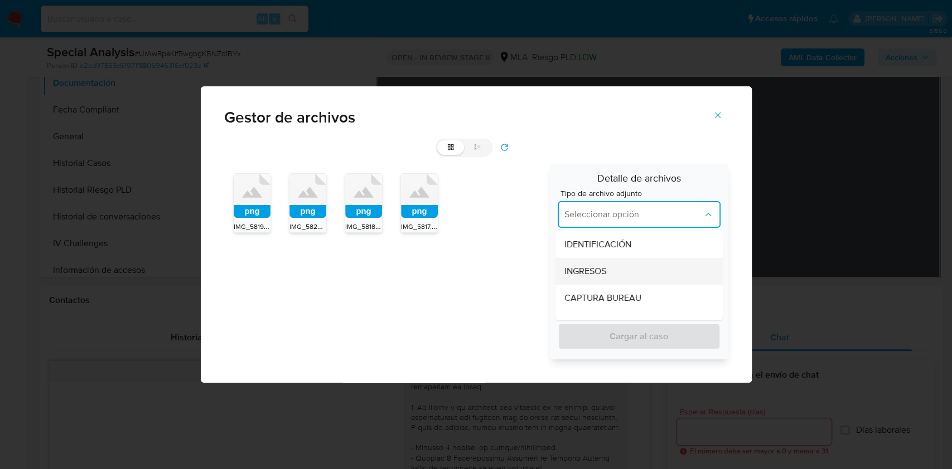
click at [578, 269] on span "INGRESOS" at bounding box center [585, 271] width 42 height 11
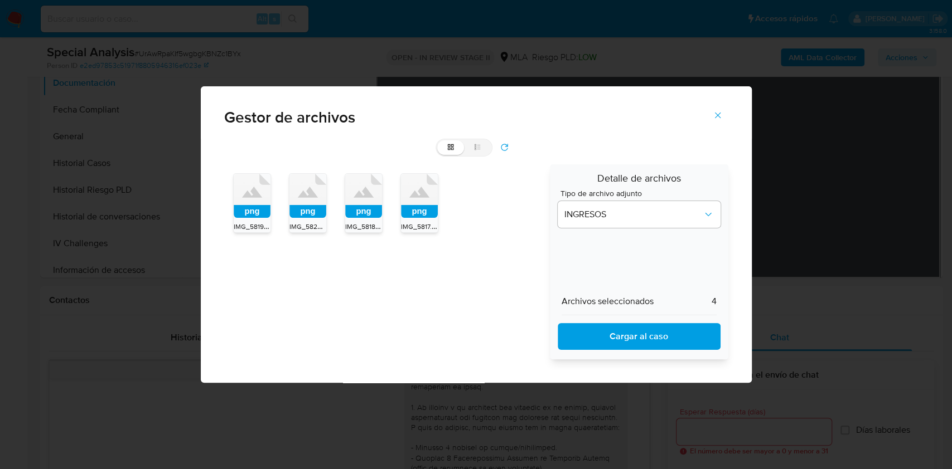
click at [602, 351] on div "Detalle de archivos Tipo de archivo adjunto INGRESOS Archivos seleccionados 4 C…" at bounding box center [639, 261] width 178 height 195
click at [651, 329] on span "Cargar al caso" at bounding box center [639, 336] width 134 height 25
click at [716, 109] on span "Cerrar" at bounding box center [717, 115] width 10 height 25
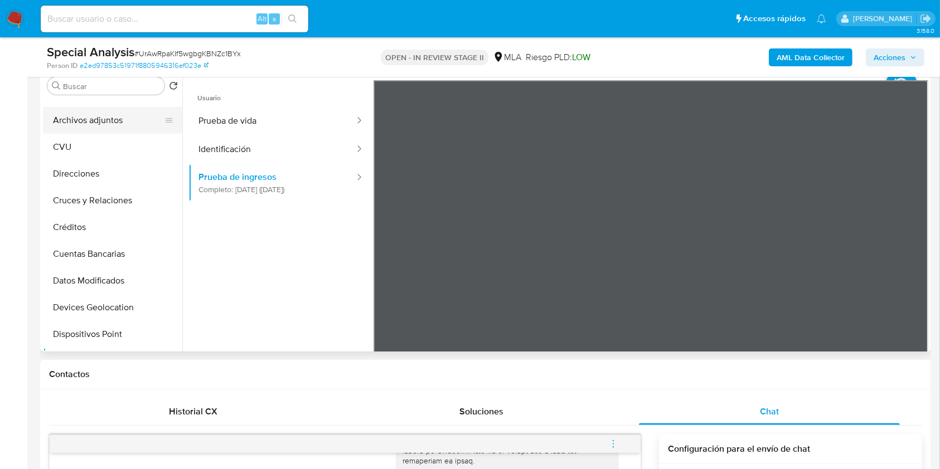
scroll to position [0, 0]
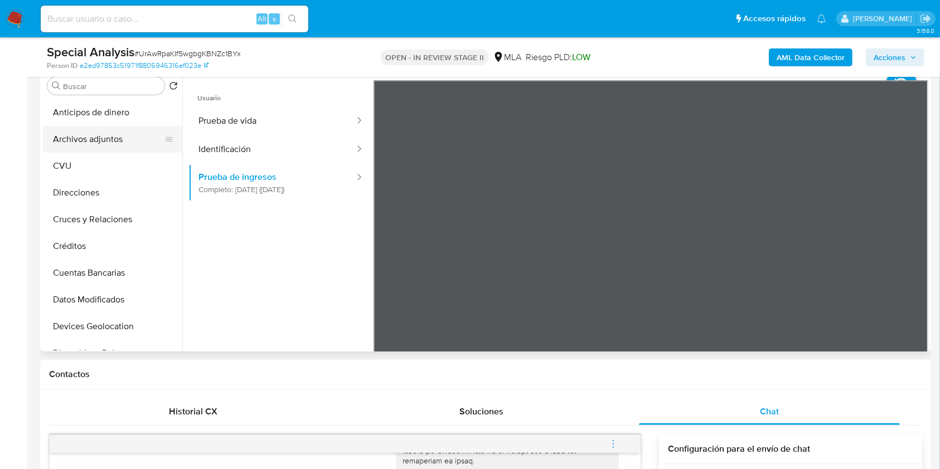
click at [111, 139] on button "Archivos adjuntos" at bounding box center [108, 139] width 130 height 27
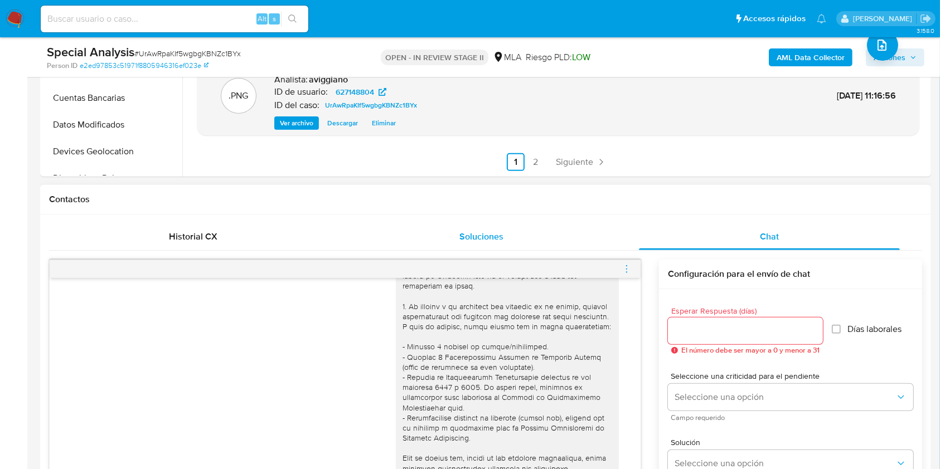
scroll to position [446, 0]
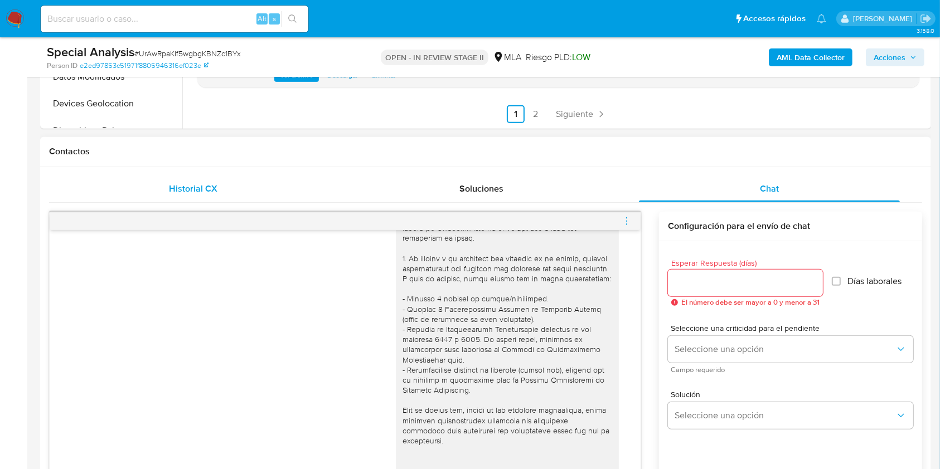
click at [224, 190] on div "Historial CX" at bounding box center [192, 189] width 261 height 27
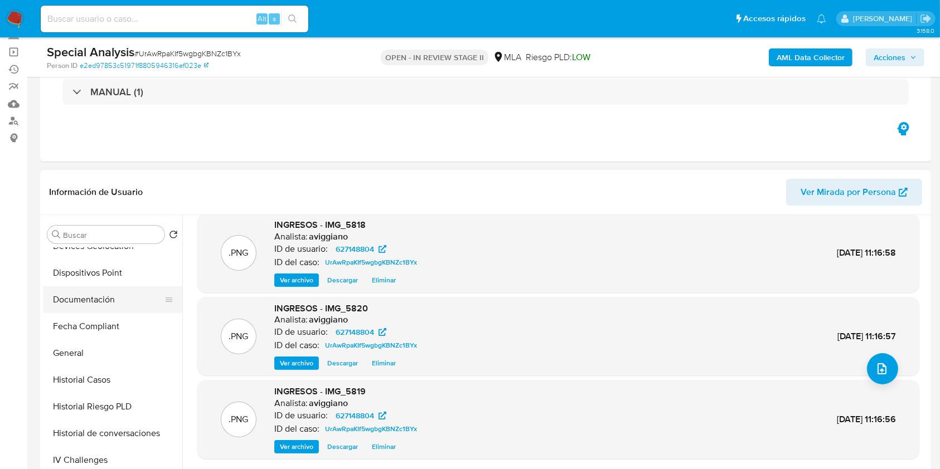
scroll to position [297, 0]
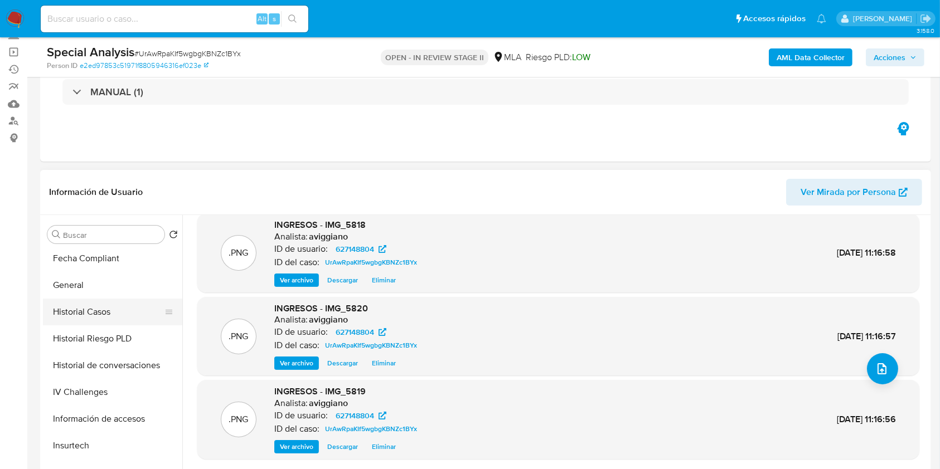
click at [109, 311] on button "Historial Casos" at bounding box center [108, 312] width 130 height 27
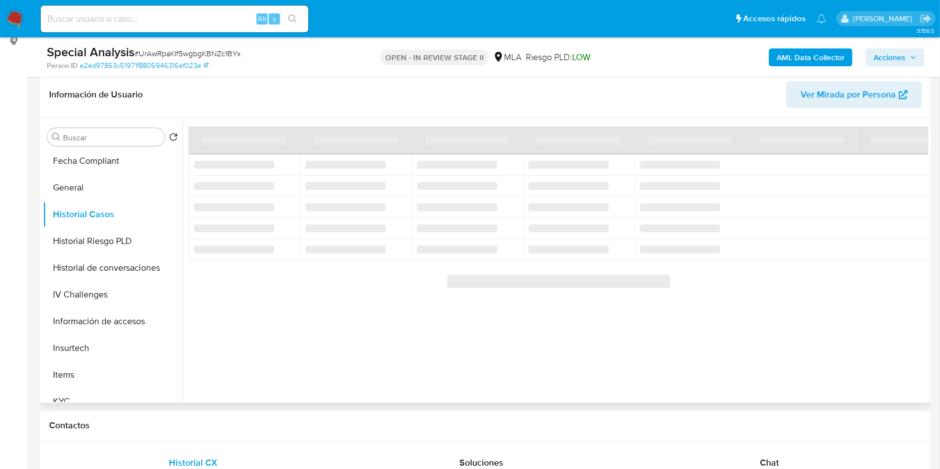
scroll to position [148, 0]
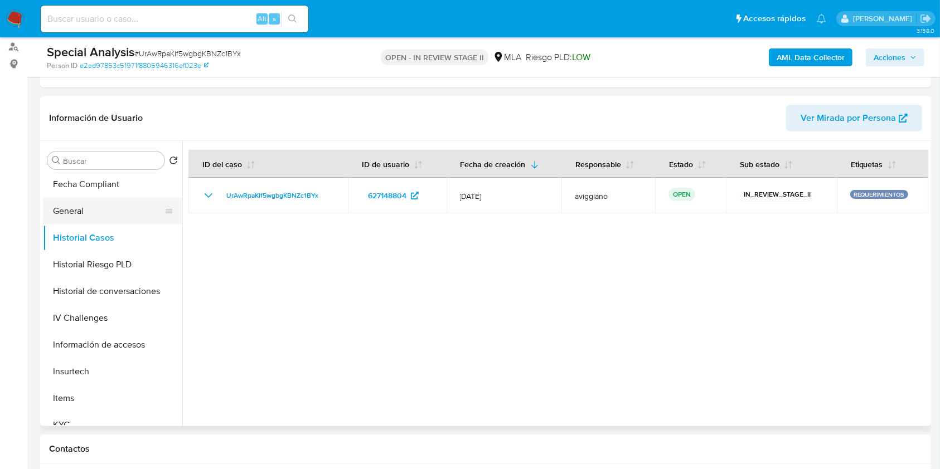
click at [80, 202] on button "General" at bounding box center [108, 211] width 130 height 27
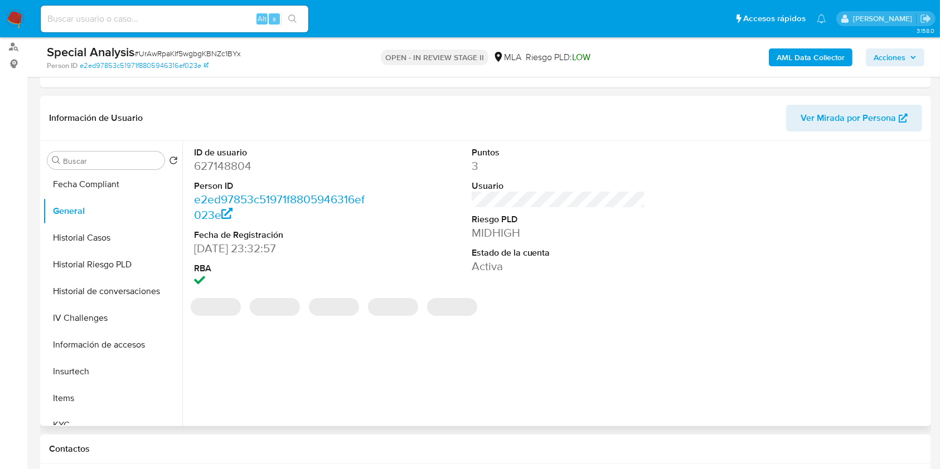
click at [241, 174] on dl "ID de usuario 627148804 Person ID e2ed97853c51971f8805946316ef023e Fecha de Reg…" at bounding box center [281, 219] width 174 height 144
click at [239, 167] on dd "627148804" at bounding box center [281, 166] width 174 height 16
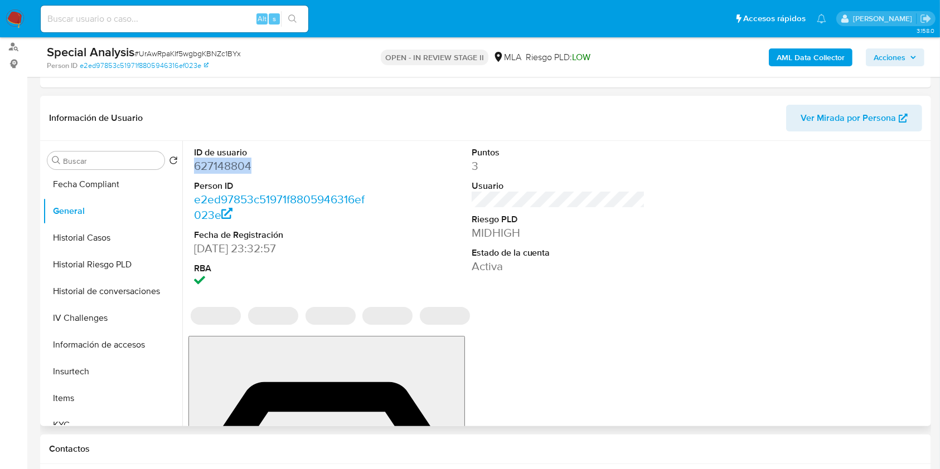
copy dd "627148804"
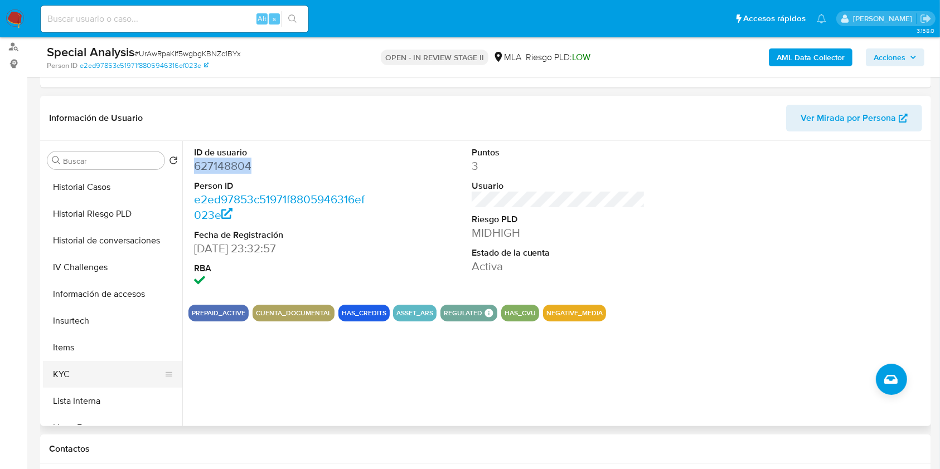
scroll to position [371, 0]
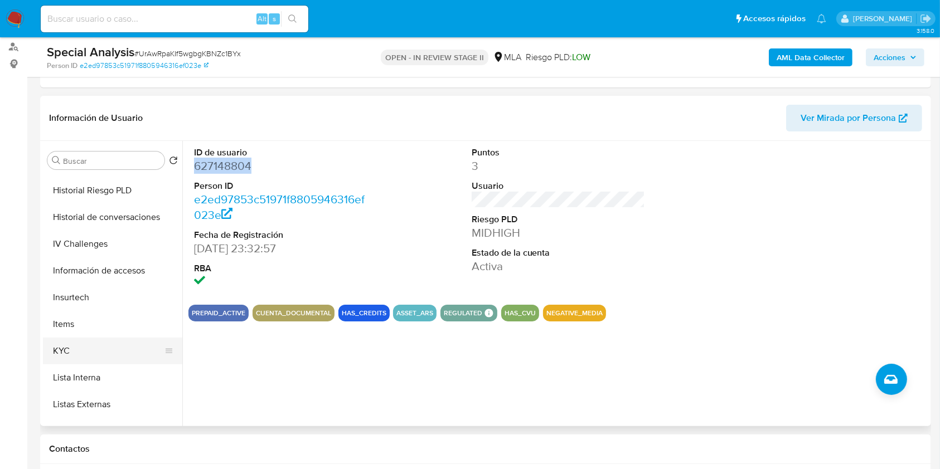
click at [76, 344] on button "KYC" at bounding box center [108, 351] width 130 height 27
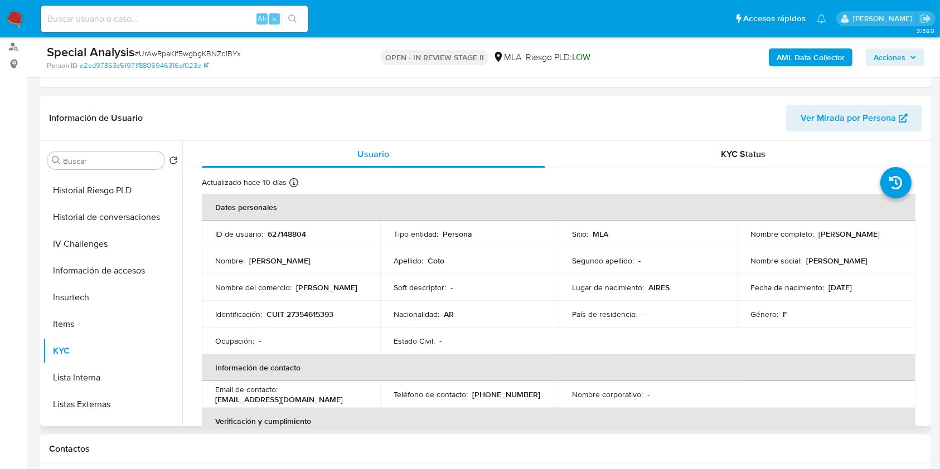
click at [301, 316] on p "CUIT 27354615393" at bounding box center [299, 314] width 67 height 10
copy p "27354615393"
click at [821, 232] on p "[PERSON_NAME]" at bounding box center [848, 234] width 61 height 10
drag, startPoint x: 817, startPoint y: 232, endPoint x: 894, endPoint y: 228, distance: 77.1
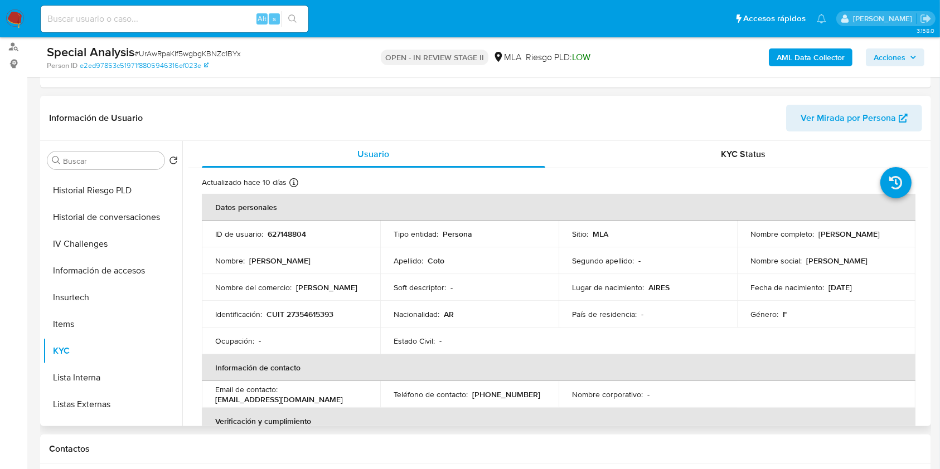
click at [894, 228] on td "Nombre completo : Mayra Daniela Coto" at bounding box center [826, 234] width 178 height 27
copy p "[PERSON_NAME]"
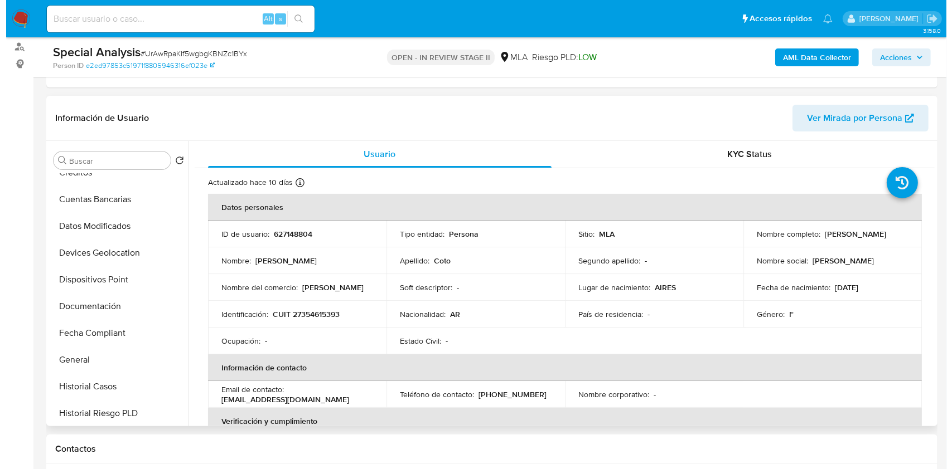
scroll to position [0, 0]
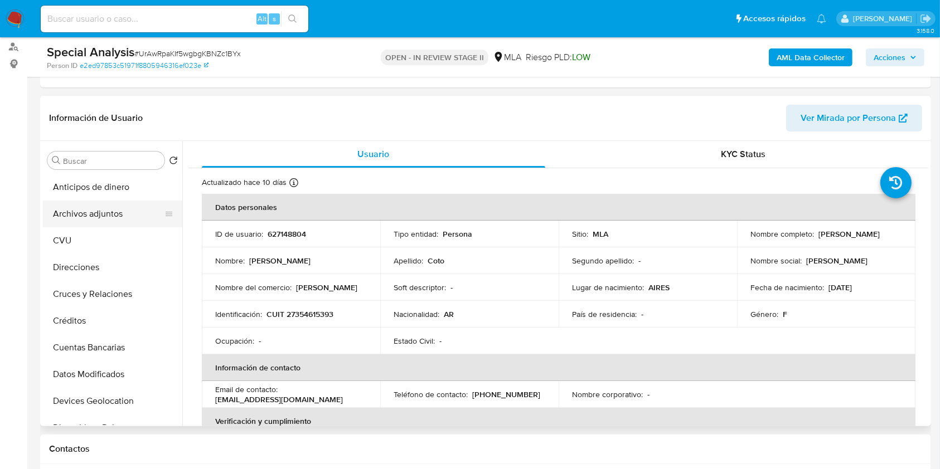
click at [116, 224] on button "Archivos adjuntos" at bounding box center [108, 214] width 130 height 27
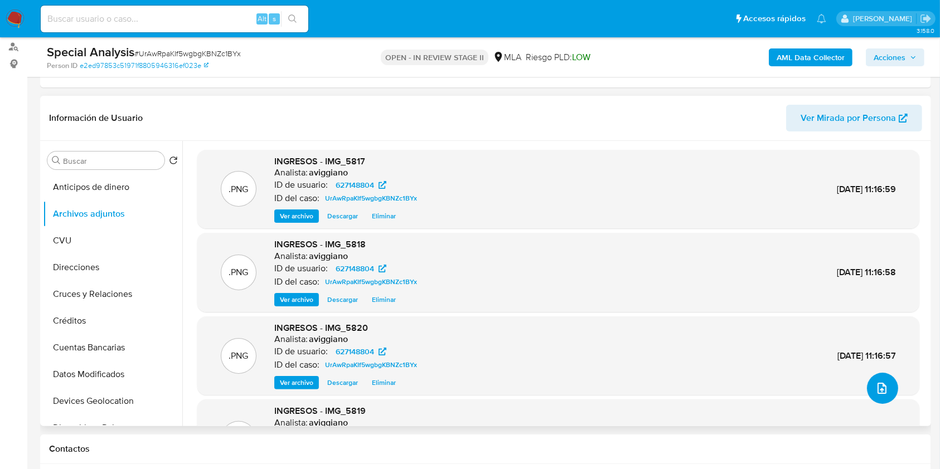
click at [885, 379] on button "upload-file" at bounding box center [882, 388] width 31 height 31
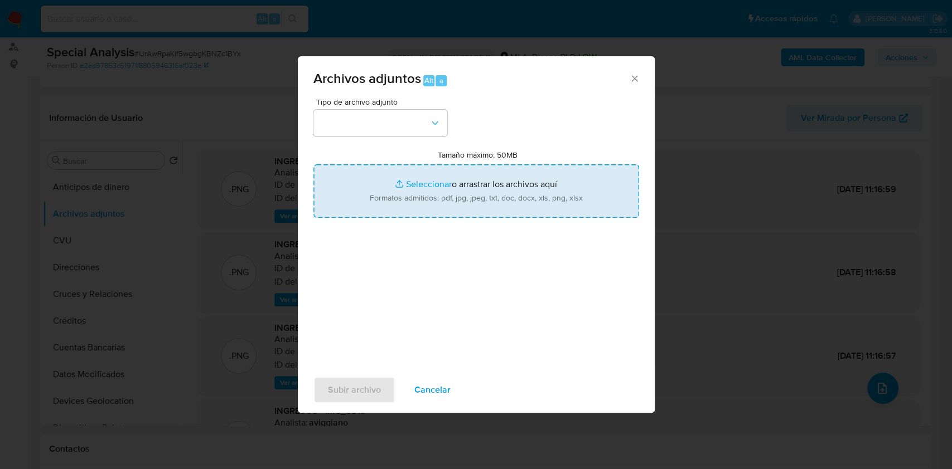
click at [522, 195] on input "Tamaño máximo: 50MB Seleccionar archivos" at bounding box center [476, 191] width 326 height 54
type input "C:\fakepath\Caselog UrAwRpaKIf5wgbgKBNZc1BYx_2025_09_11_08_51_29.docx"
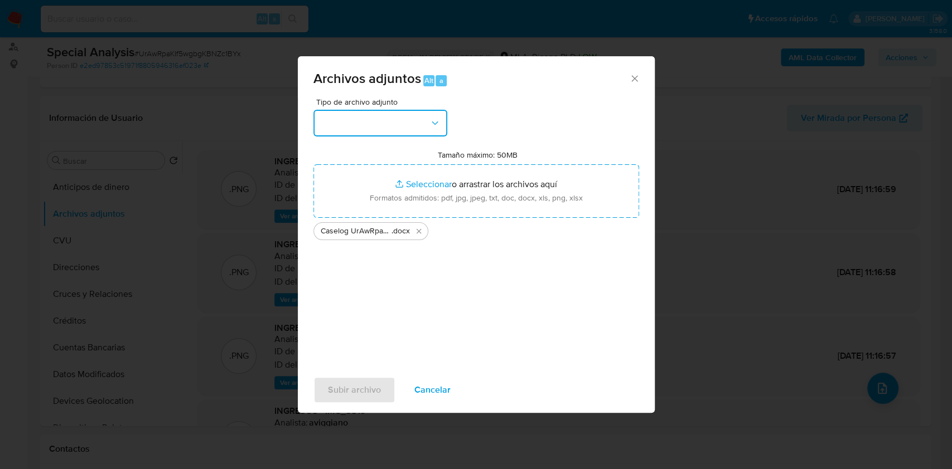
click at [412, 136] on button "button" at bounding box center [380, 123] width 134 height 27
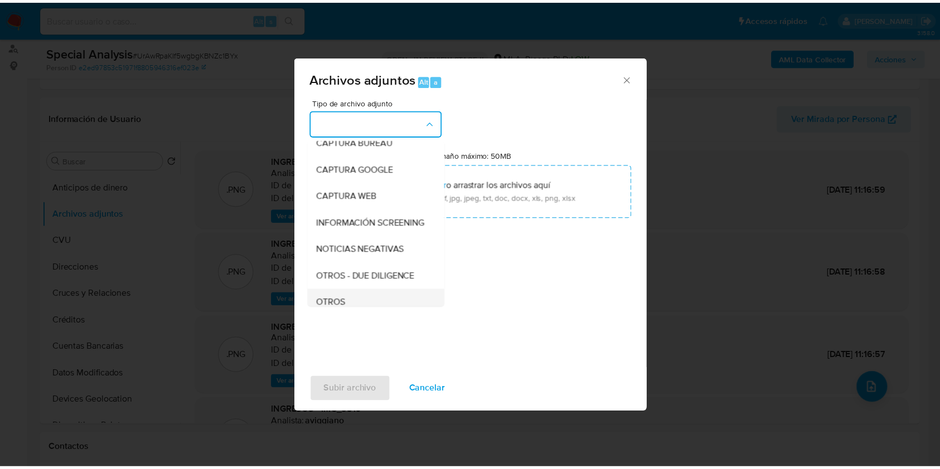
scroll to position [148, 0]
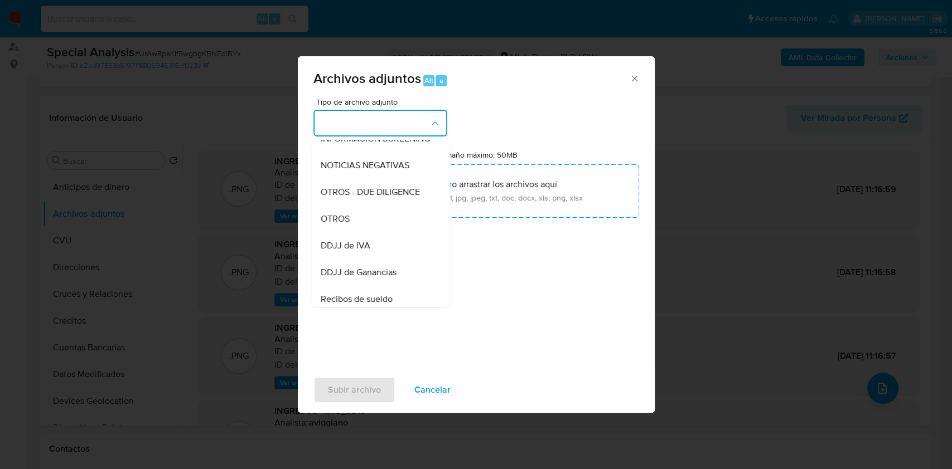
drag, startPoint x: 370, startPoint y: 223, endPoint x: 371, endPoint y: 229, distance: 6.2
click at [370, 222] on div "OTROS" at bounding box center [377, 219] width 114 height 27
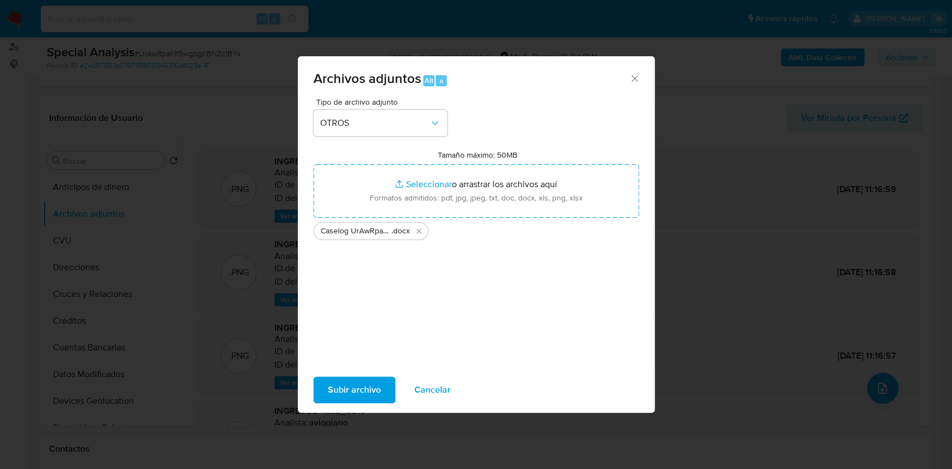
click at [365, 389] on span "Subir archivo" at bounding box center [354, 390] width 53 height 25
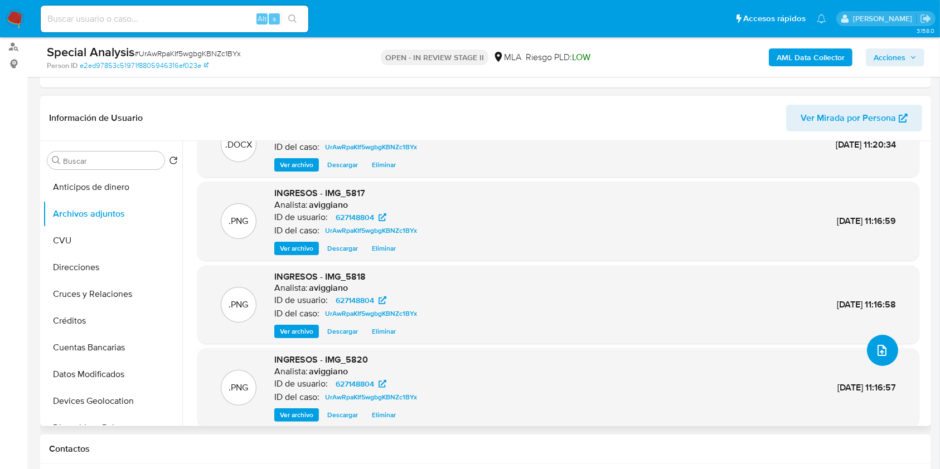
scroll to position [80, 0]
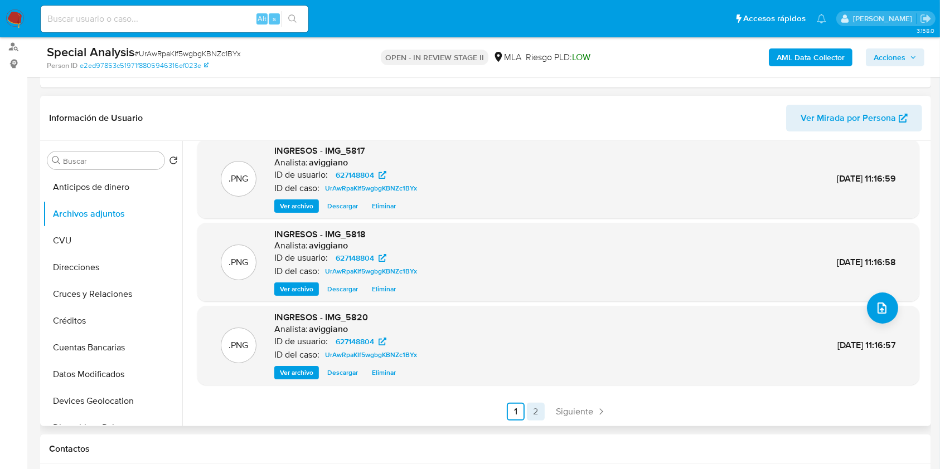
drag, startPoint x: 530, startPoint y: 396, endPoint x: 532, endPoint y: 402, distance: 6.0
click at [531, 399] on div ".DOCX undefined - Caselog UrAwRpaKIf5wgbgKBNZc1BYx_2025_09_11_08_51_29 Analista…" at bounding box center [558, 245] width 722 height 351
click at [533, 408] on link "2" at bounding box center [536, 412] width 18 height 18
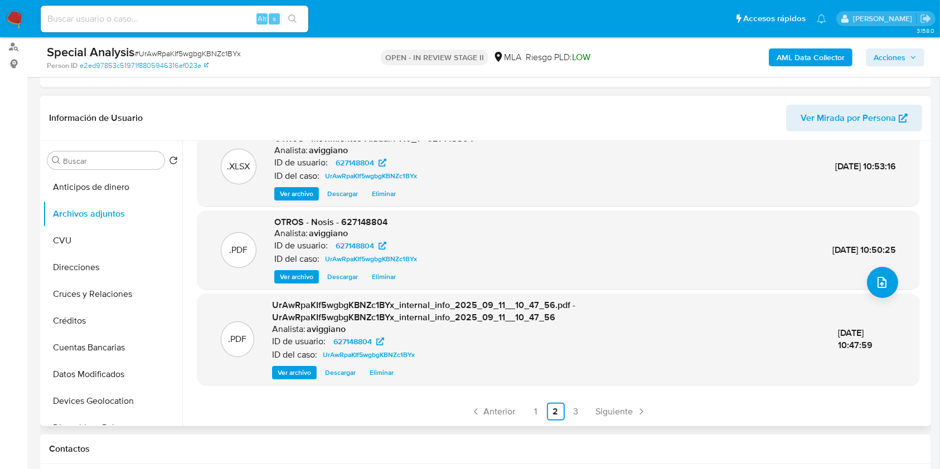
scroll to position [520, 0]
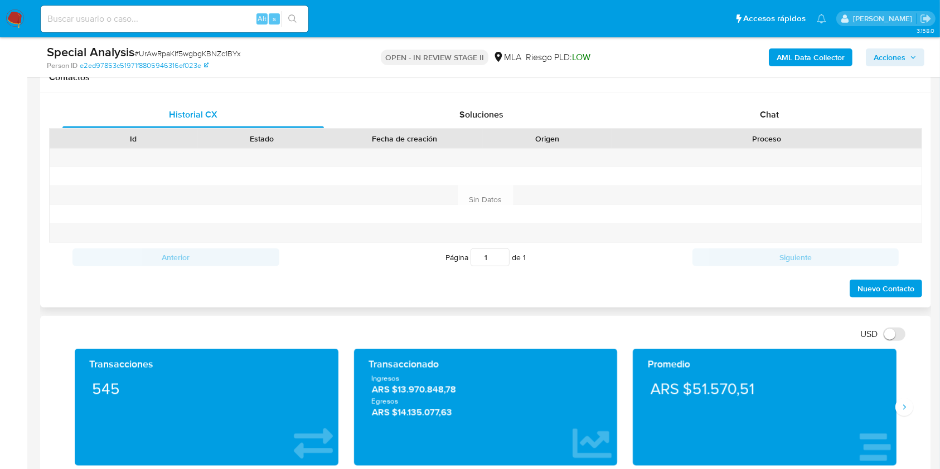
click at [782, 150] on div at bounding box center [767, 158] width 310 height 18
click at [774, 130] on div "Proceso" at bounding box center [767, 138] width 310 height 19
click at [767, 115] on span "Chat" at bounding box center [769, 114] width 19 height 13
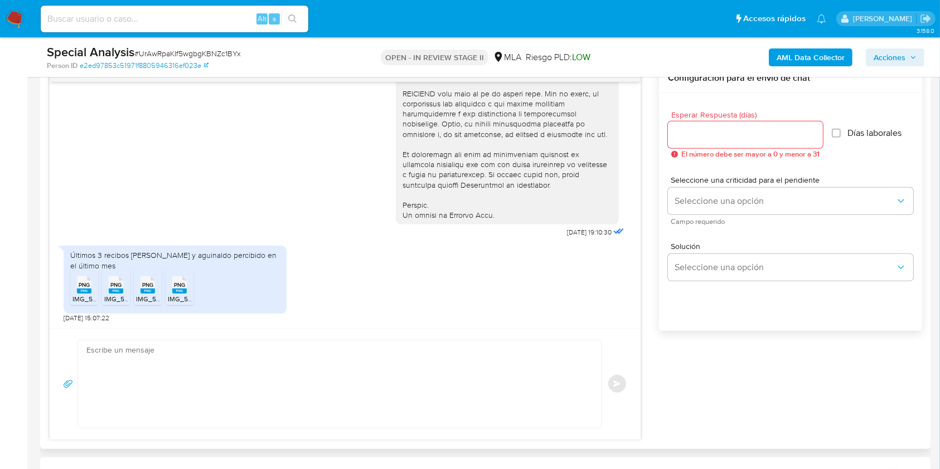
scroll to position [477, 0]
click at [227, 381] on textarea at bounding box center [336, 385] width 501 height 88
paste textarea "Hola XXX, Muchas gracias por la respuesta. Analizamos tu caso y notamos que la …"
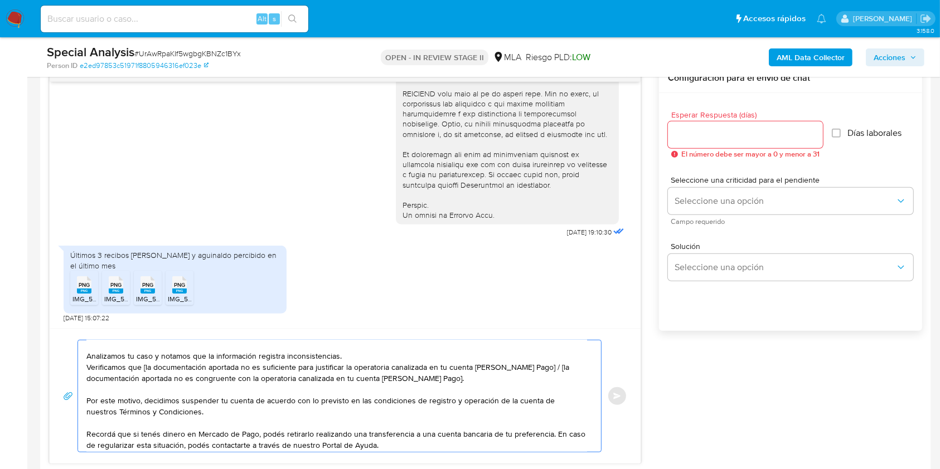
scroll to position [0, 0]
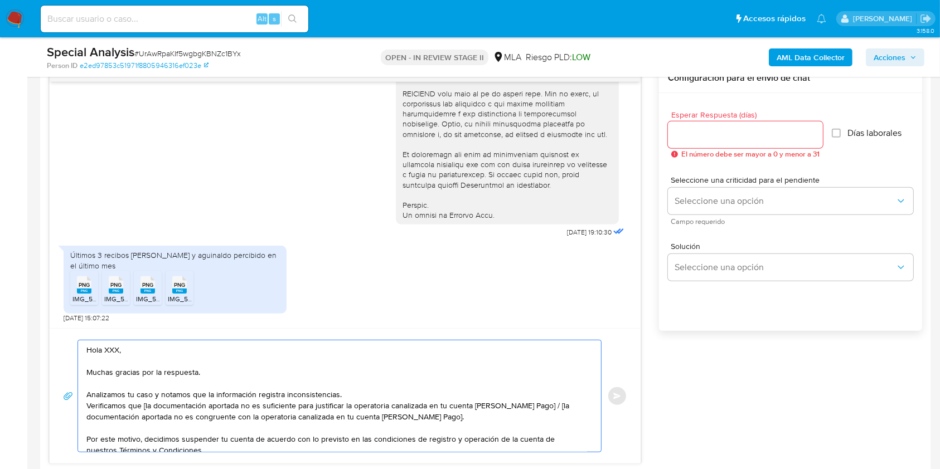
click at [117, 354] on textarea "Hola XXX, Muchas gracias por la respuesta. Analizamos tu caso y notamos que la …" at bounding box center [336, 396] width 501 height 111
click at [108, 352] on textarea "Hola XXX, Muchas gracias por la respuesta. Analizamos tu caso y notamos que la …" at bounding box center [336, 396] width 501 height 111
type textarea "Hola, Muchas gracias por la respuesta. Analizamos tu caso y notamos que la info…"
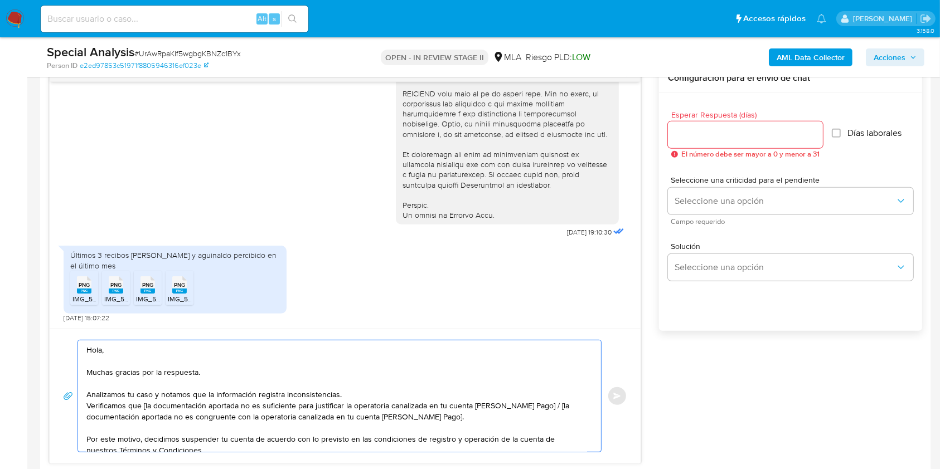
click at [710, 139] on input "Esperar Respuesta (días)" at bounding box center [745, 135] width 155 height 14
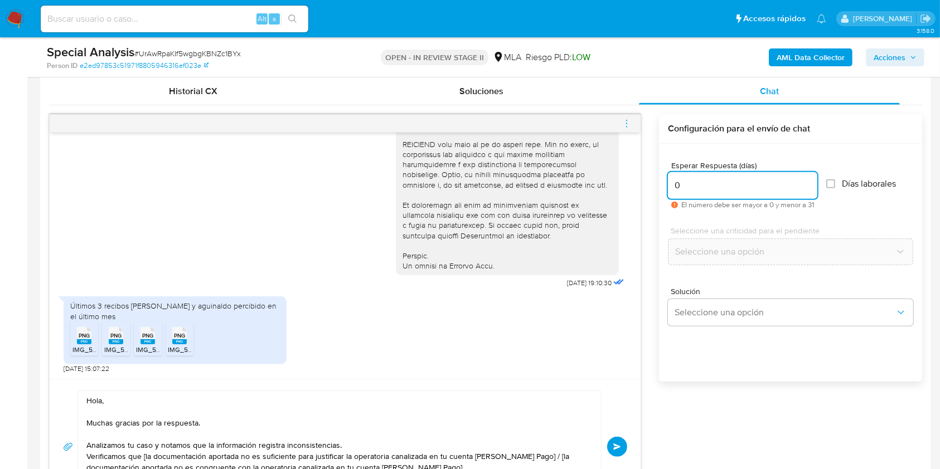
scroll to position [520, 0]
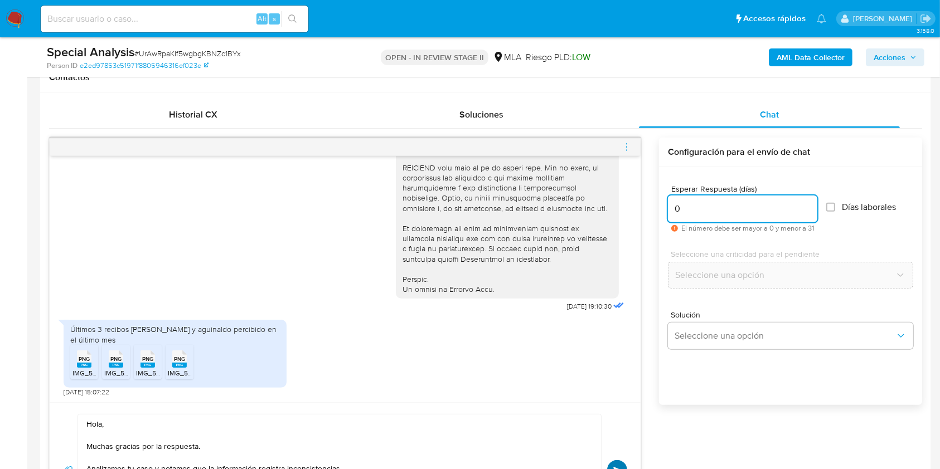
type input "0"
click at [616, 462] on button "Enviar" at bounding box center [617, 470] width 20 height 20
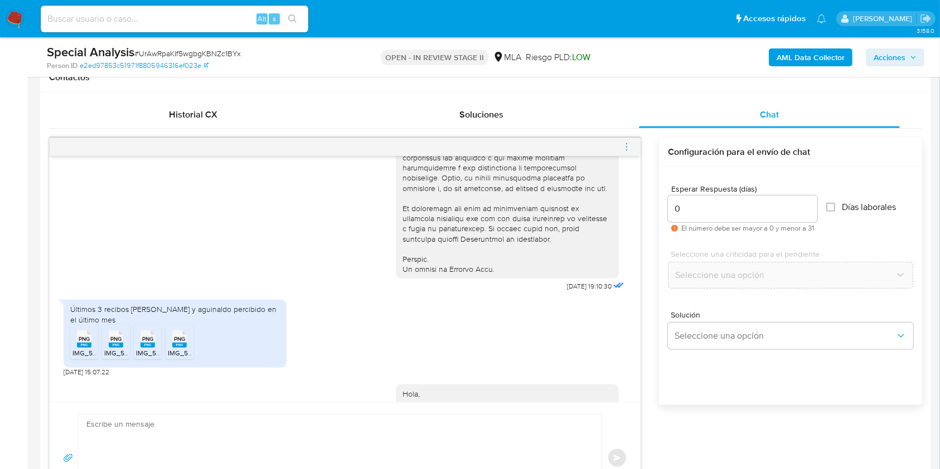
scroll to position [743, 0]
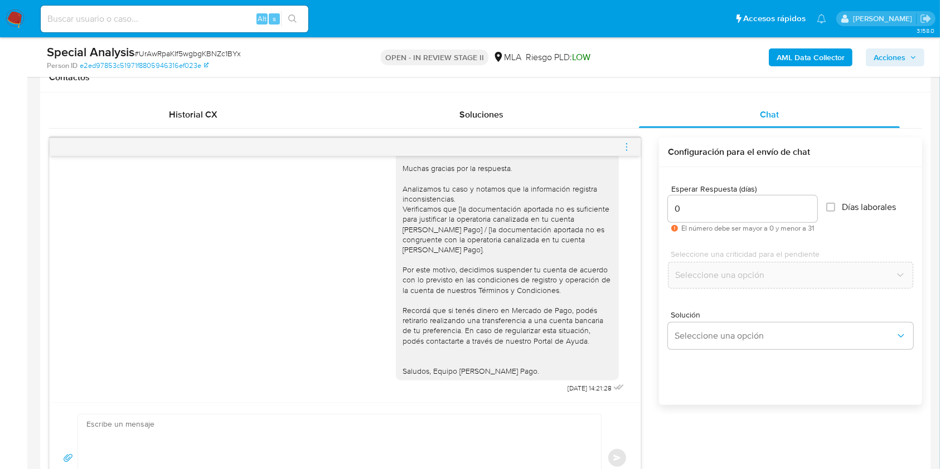
click at [629, 148] on icon "menu-action" at bounding box center [627, 147] width 10 height 10
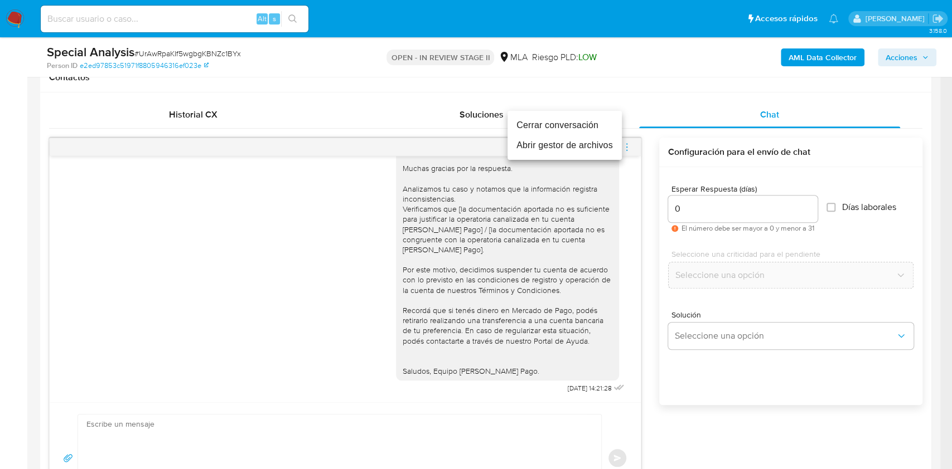
click at [522, 121] on li "Cerrar conversación" at bounding box center [564, 125] width 114 height 20
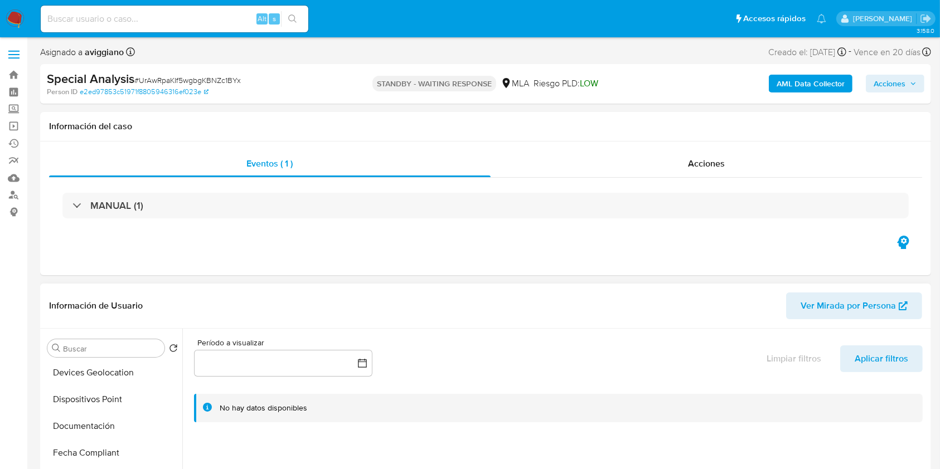
scroll to position [297, 0]
select select "10"
click at [115, 420] on button "Historial Casos" at bounding box center [108, 426] width 130 height 27
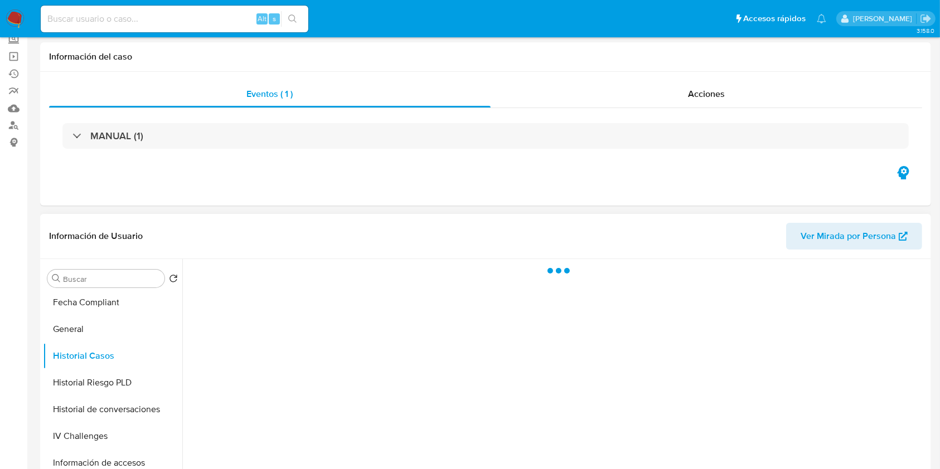
scroll to position [148, 0]
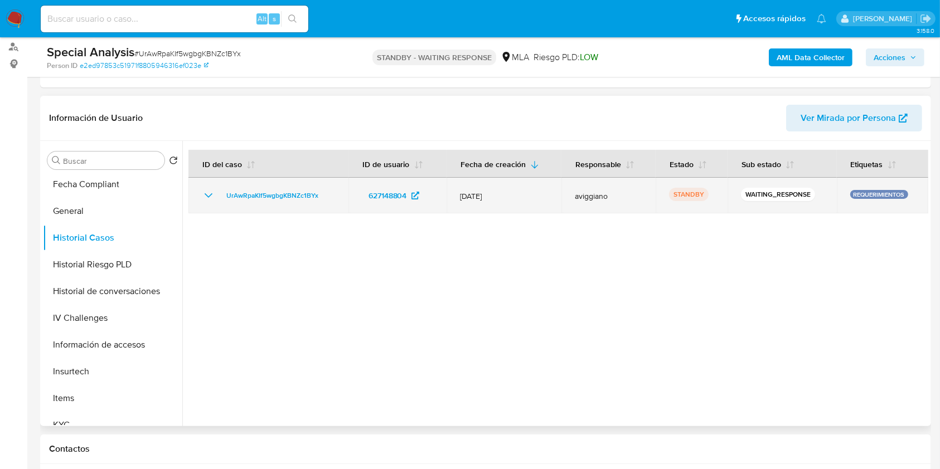
drag, startPoint x: 330, startPoint y: 190, endPoint x: 241, endPoint y: 183, distance: 89.4
click at [241, 183] on td "UrAwRpaKIf5wgbgKBNZc1BYx" at bounding box center [268, 196] width 160 height 36
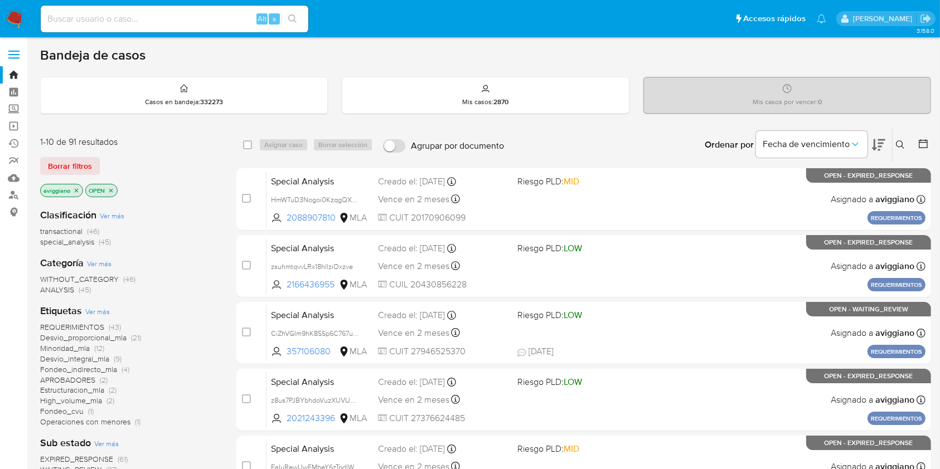
click at [898, 140] on icon at bounding box center [900, 144] width 9 height 9
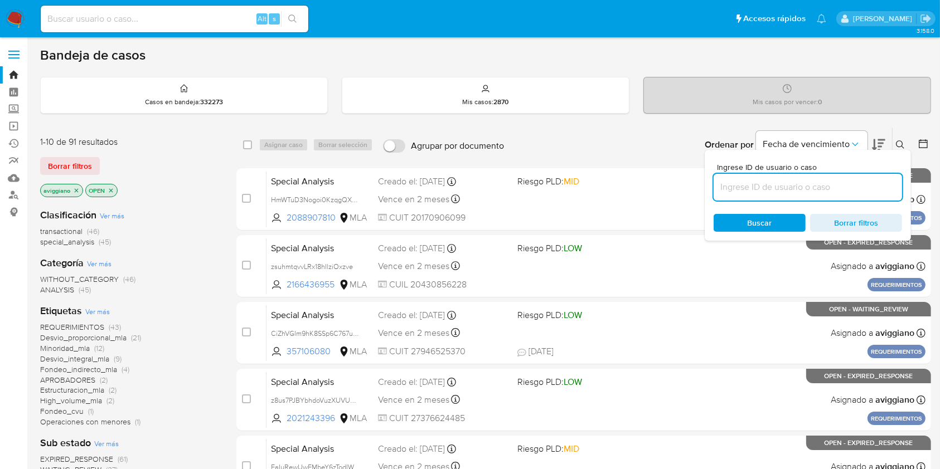
click at [812, 185] on input at bounding box center [808, 187] width 188 height 14
type input "UrAwRpaKIf5wgbgKBNZc1BYx"
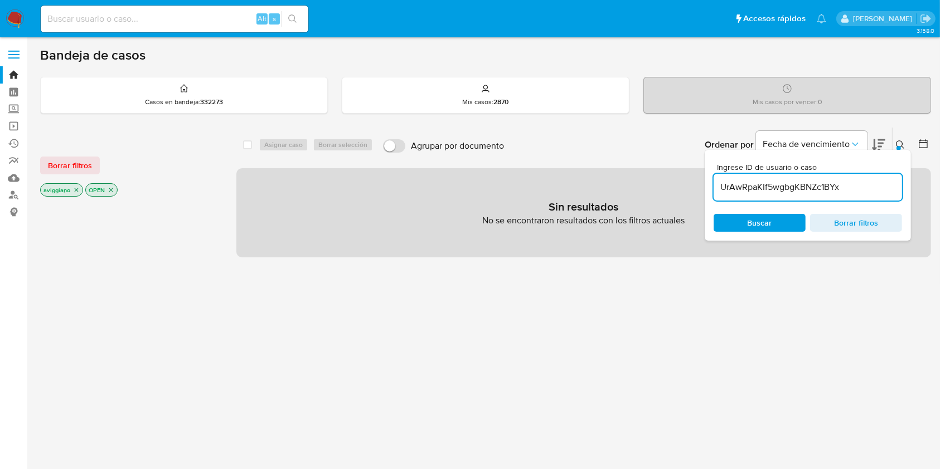
click at [76, 190] on icon "close-filter" at bounding box center [76, 190] width 7 height 7
click at [67, 190] on icon "close-filter" at bounding box center [65, 190] width 7 height 7
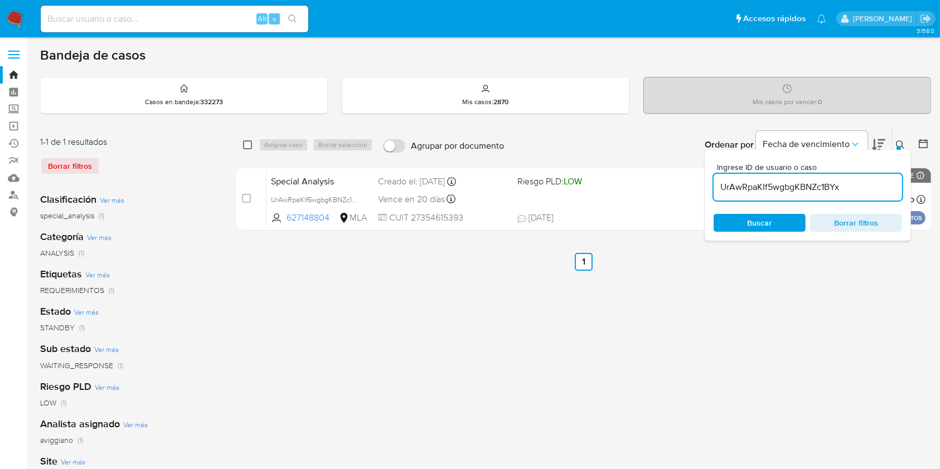
click at [250, 145] on input "checkbox" at bounding box center [247, 144] width 9 height 9
checkbox input "true"
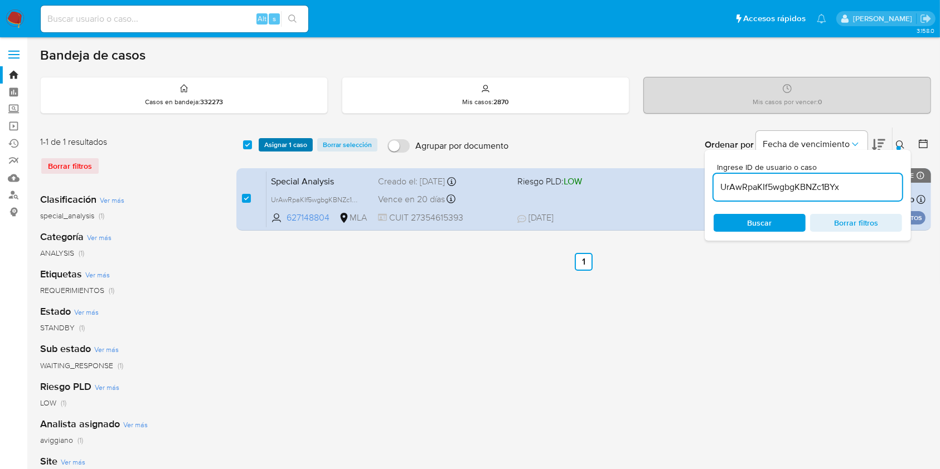
click at [275, 147] on span "Asignar 1 caso" at bounding box center [285, 144] width 43 height 11
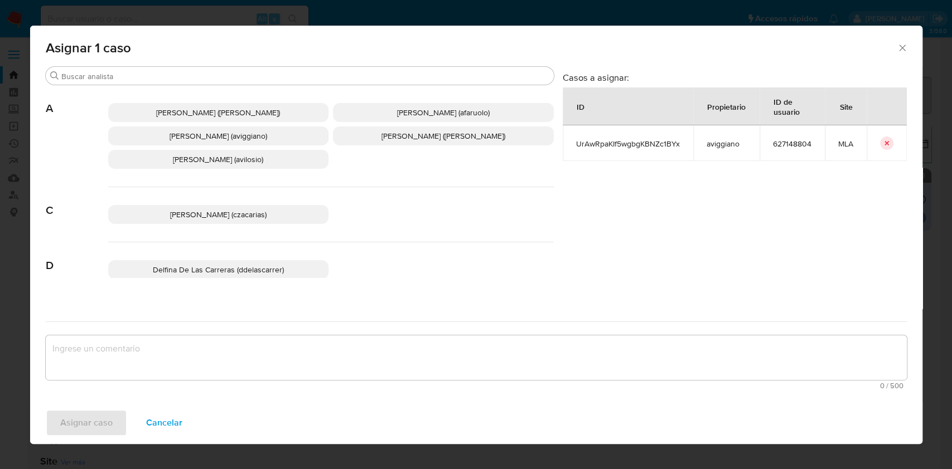
click at [227, 137] on span "[PERSON_NAME] (aviggiano)" at bounding box center [218, 135] width 98 height 11
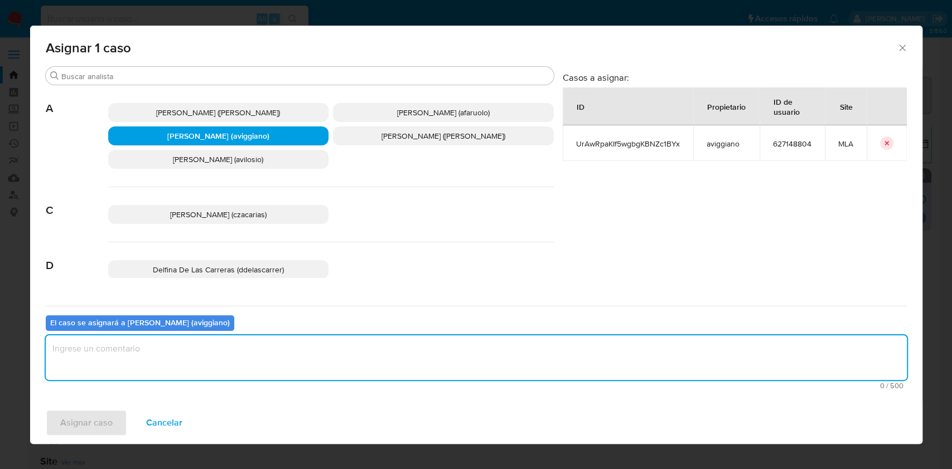
drag, startPoint x: 160, startPoint y: 367, endPoint x: 128, endPoint y: 395, distance: 41.9
click at [161, 367] on textarea "assign-modal" at bounding box center [476, 358] width 861 height 45
click at [92, 428] on span "Asignar caso" at bounding box center [86, 423] width 52 height 25
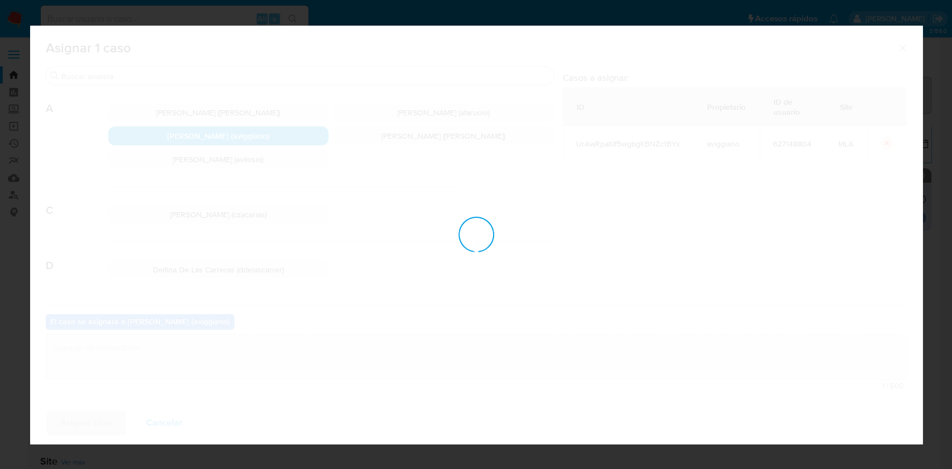
checkbox input "false"
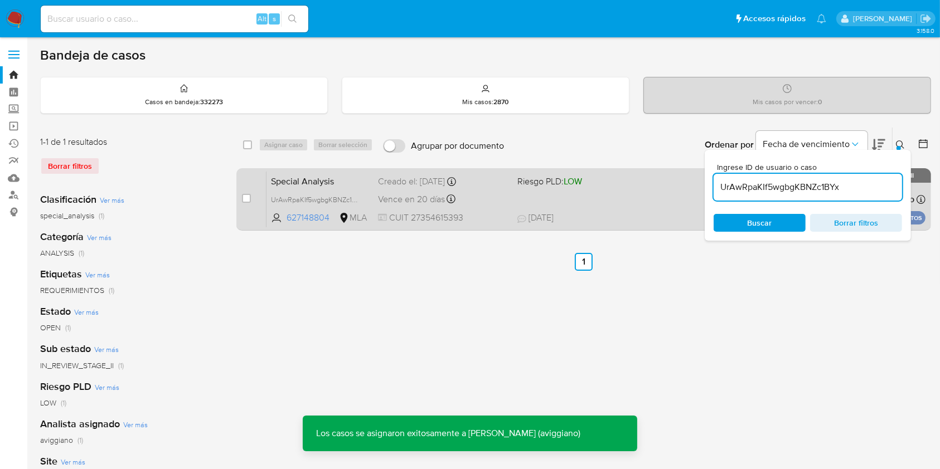
click at [497, 190] on div "Special Analysis UrAwRpaKIf5wgbgKBNZc1BYx 627148804 MLA Riesgo PLD: LOW Creado …" at bounding box center [595, 199] width 659 height 56
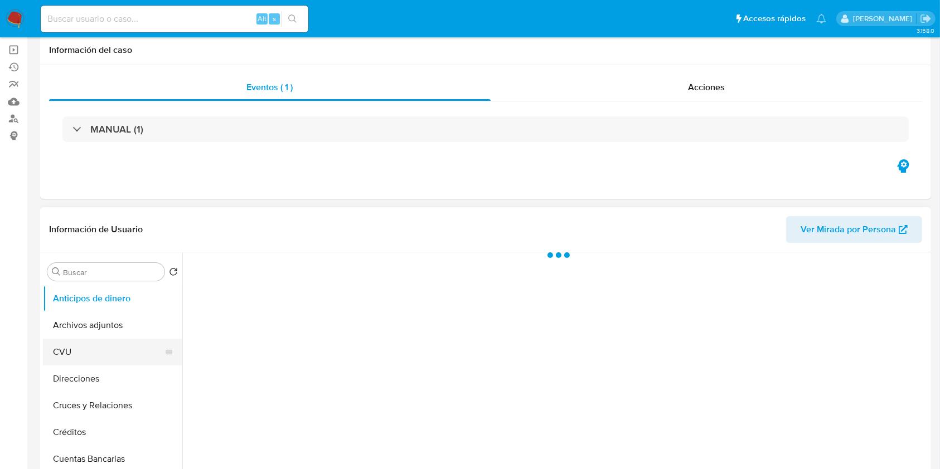
scroll to position [148, 0]
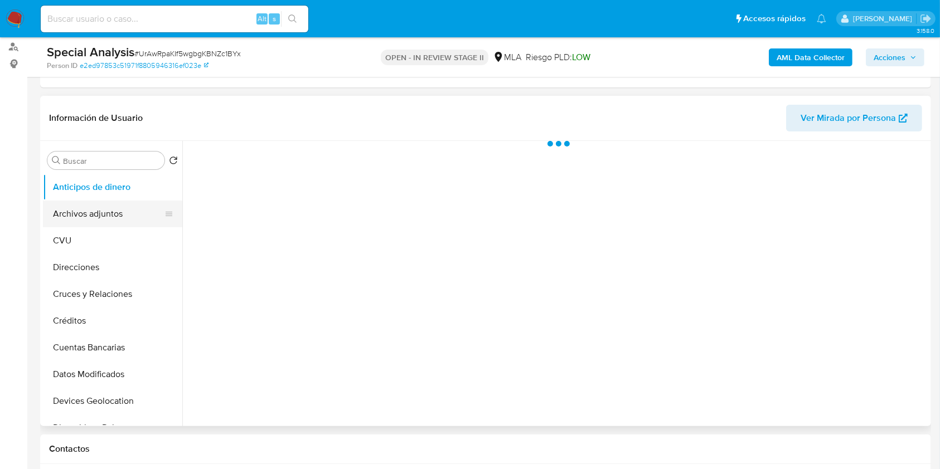
click at [106, 216] on button "Archivos adjuntos" at bounding box center [108, 214] width 130 height 27
select select "10"
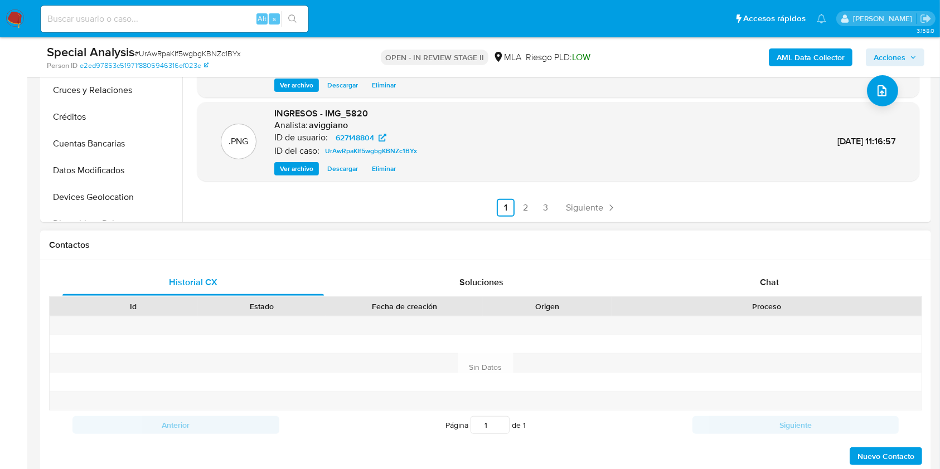
scroll to position [520, 0]
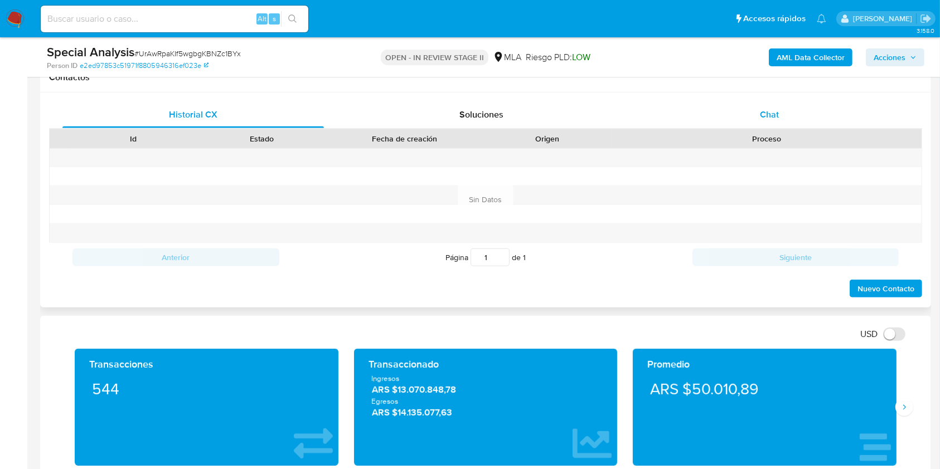
click at [732, 125] on div "Chat" at bounding box center [769, 114] width 261 height 27
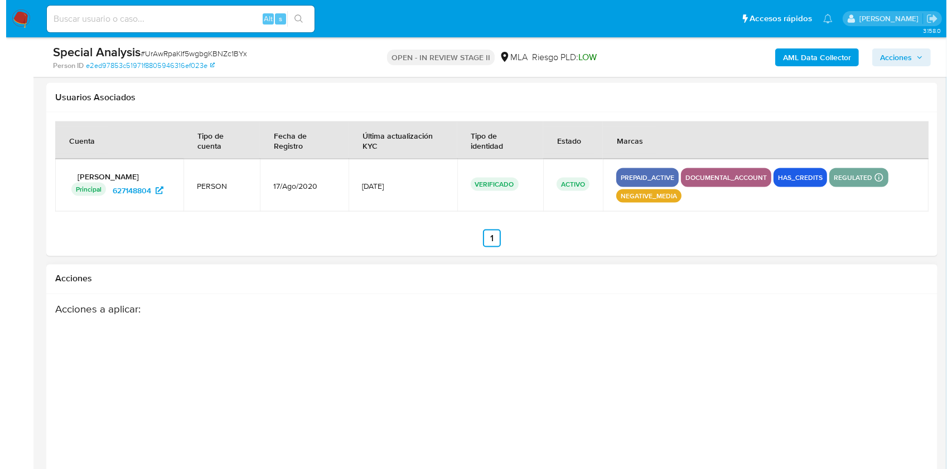
scroll to position [1997, 0]
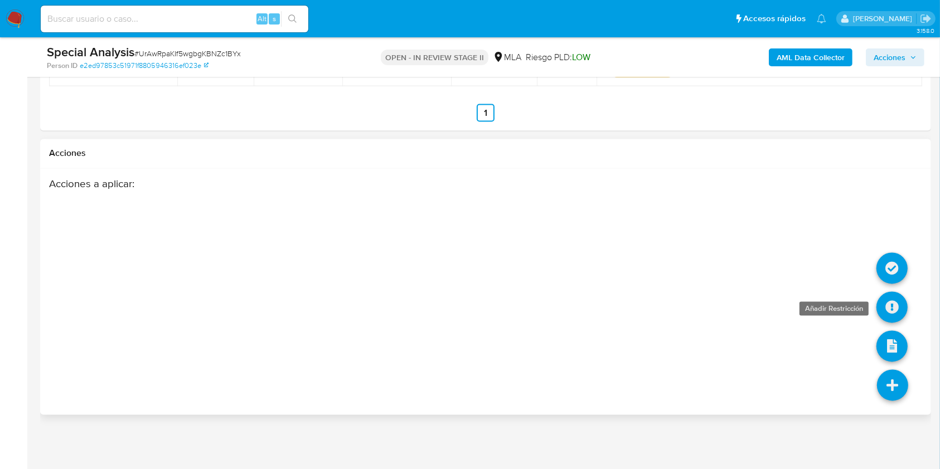
click at [892, 311] on icon at bounding box center [891, 307] width 31 height 31
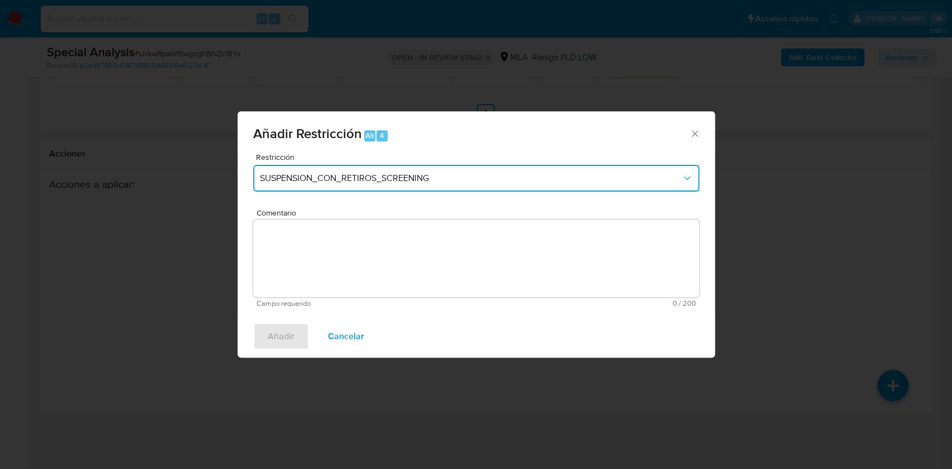
click at [468, 181] on span "SUSPENSION_CON_RETIROS_SCREENING" at bounding box center [470, 178] width 421 height 11
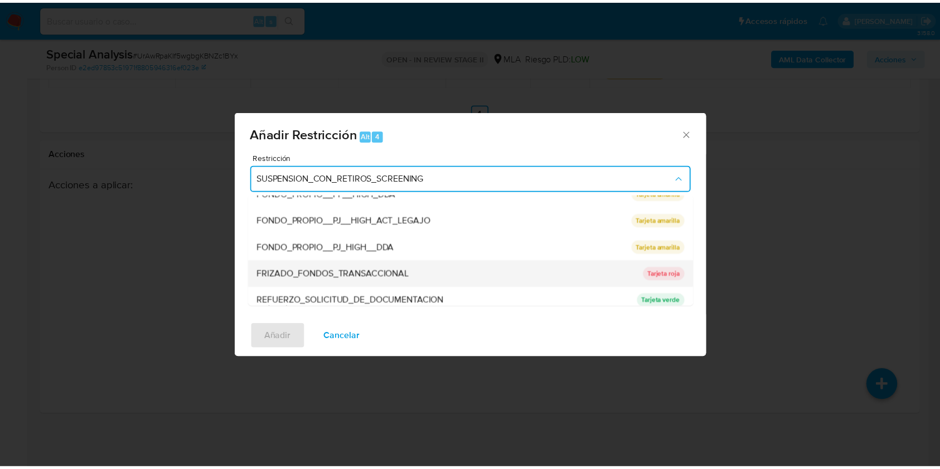
scroll to position [223, 0]
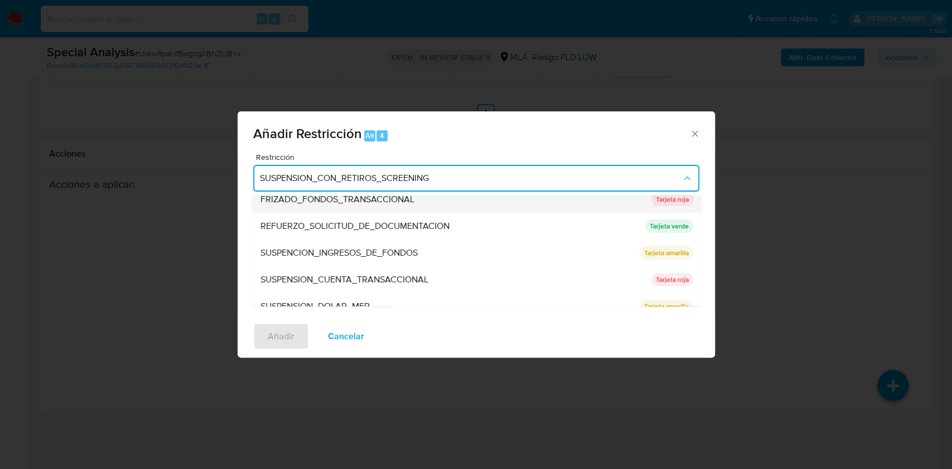
click at [353, 277] on span "SUSPENSION_CUENTA_TRANSACCIONAL" at bounding box center [344, 279] width 168 height 11
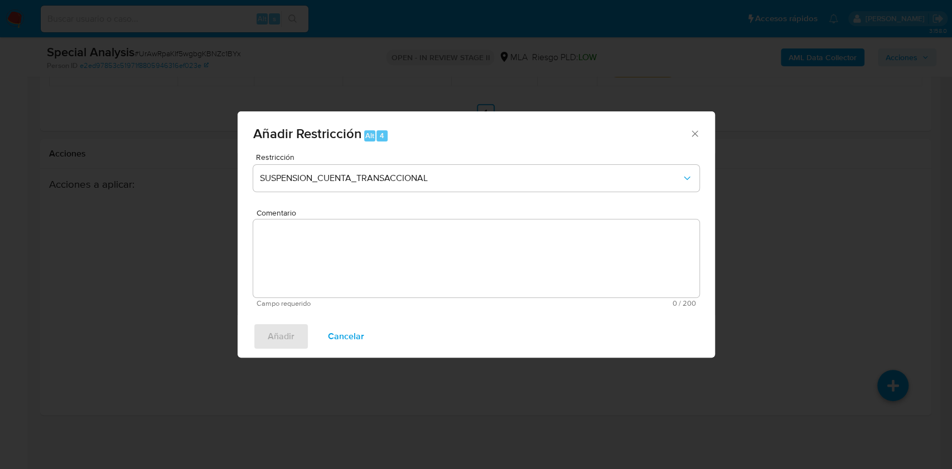
click at [352, 261] on textarea "Comentario" at bounding box center [476, 259] width 446 height 78
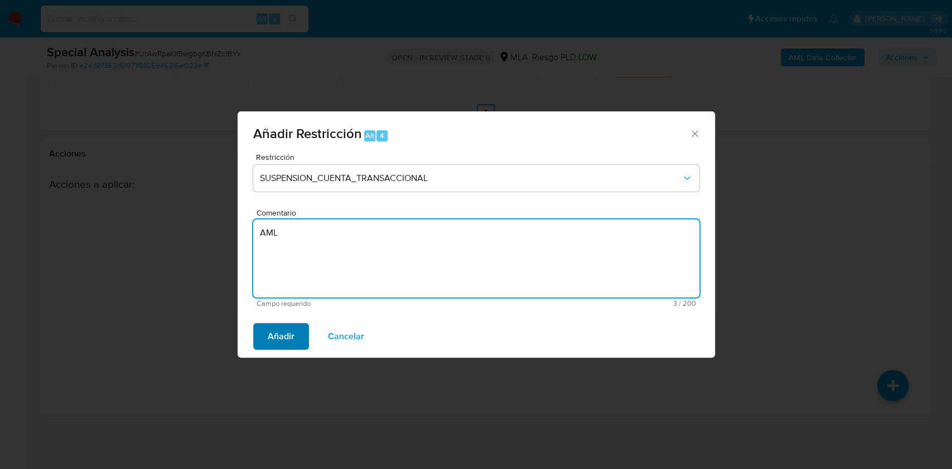
type textarea "AML"
click at [277, 341] on span "Añadir" at bounding box center [281, 336] width 27 height 25
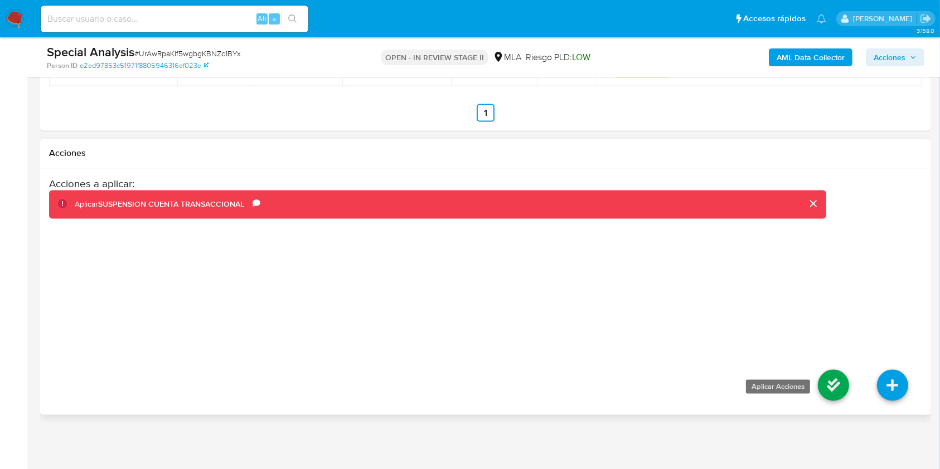
click at [843, 386] on icon at bounding box center [833, 385] width 31 height 31
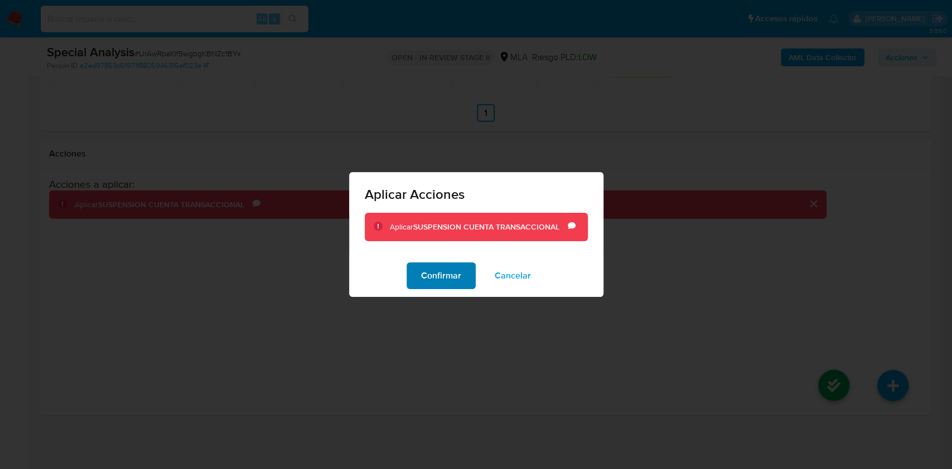
click at [438, 283] on span "Confirmar" at bounding box center [441, 276] width 40 height 25
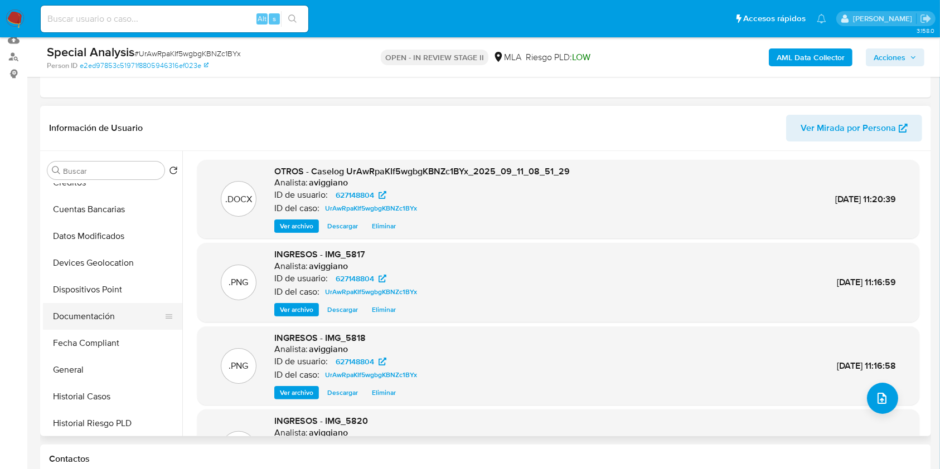
scroll to position [297, 0]
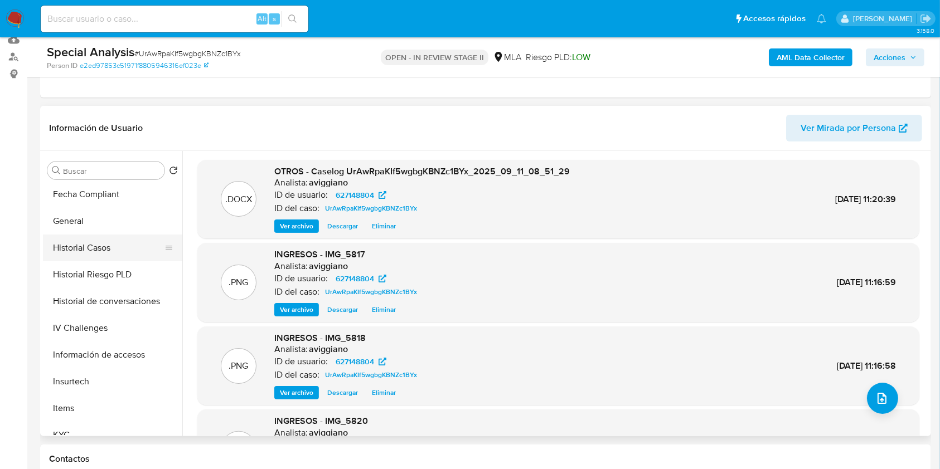
click at [117, 246] on button "Historial Casos" at bounding box center [108, 248] width 130 height 27
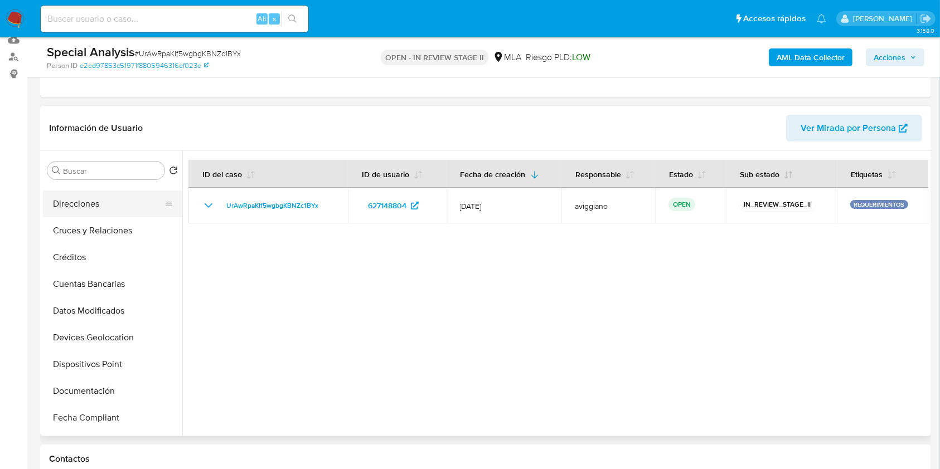
scroll to position [0, 0]
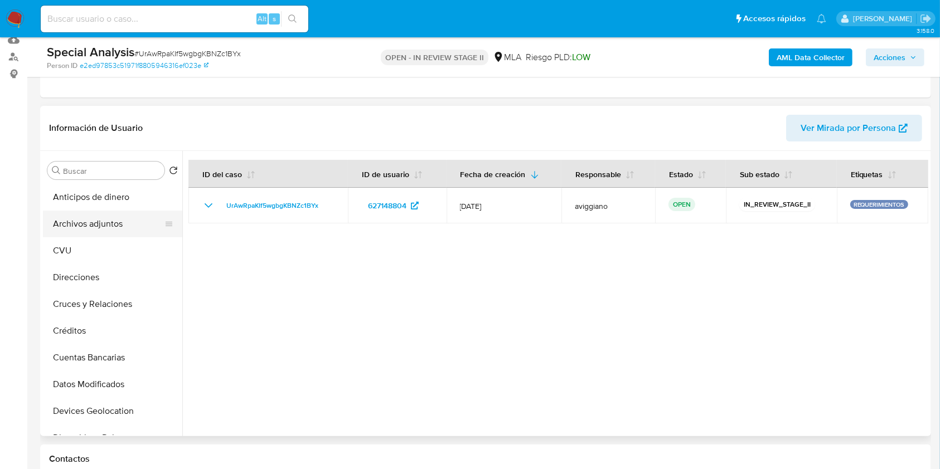
click at [125, 231] on button "Archivos adjuntos" at bounding box center [108, 224] width 130 height 27
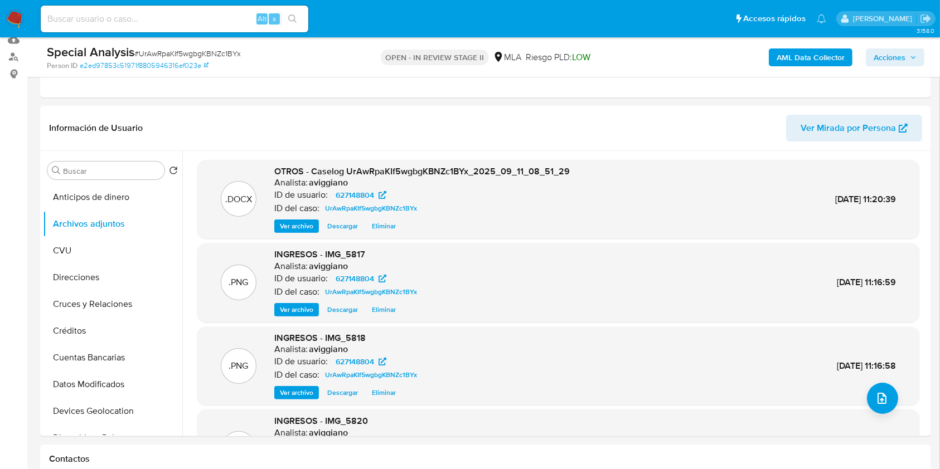
click at [901, 56] on span "Acciones" at bounding box center [890, 57] width 32 height 18
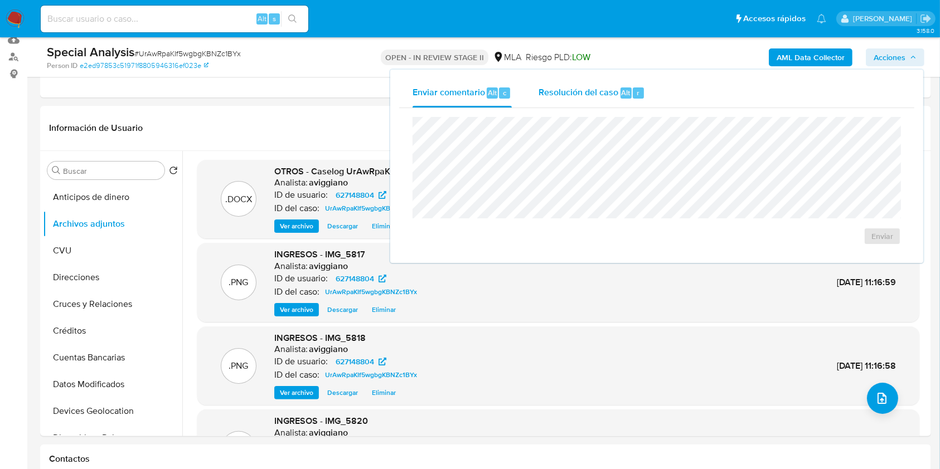
click at [627, 105] on div "Resolución del caso Alt r" at bounding box center [592, 93] width 106 height 29
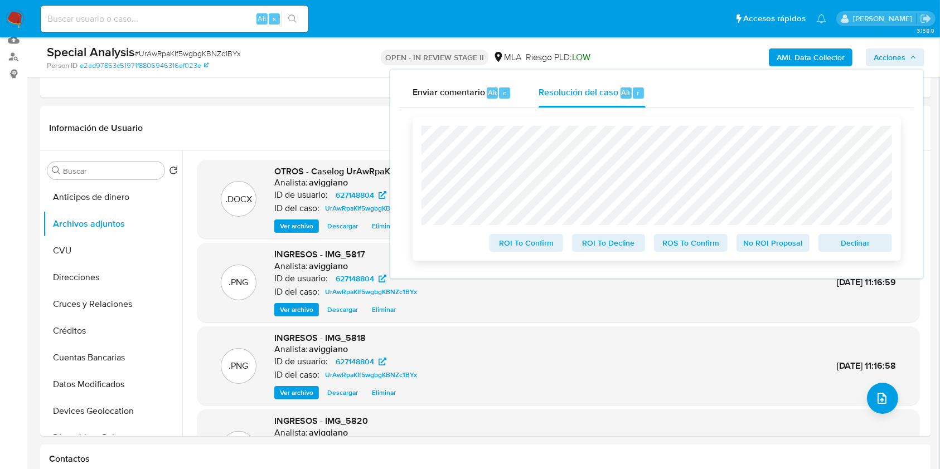
click at [857, 236] on span "Declinar" at bounding box center [855, 243] width 58 height 16
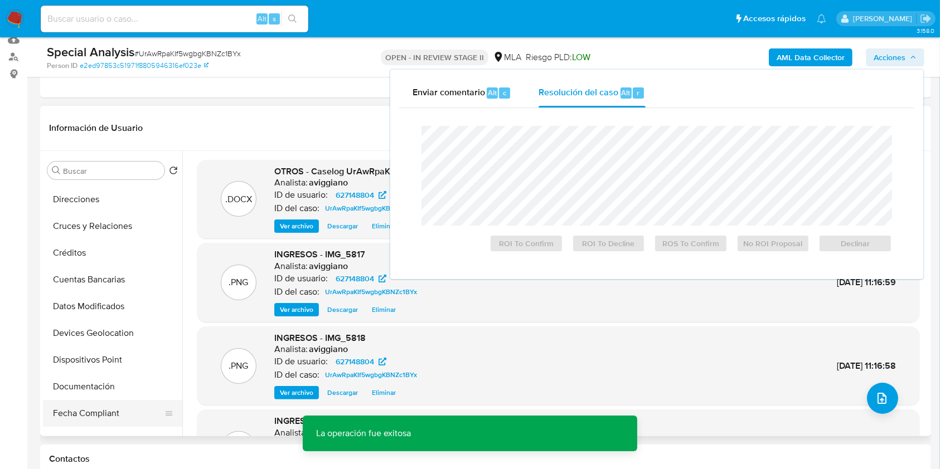
scroll to position [148, 0]
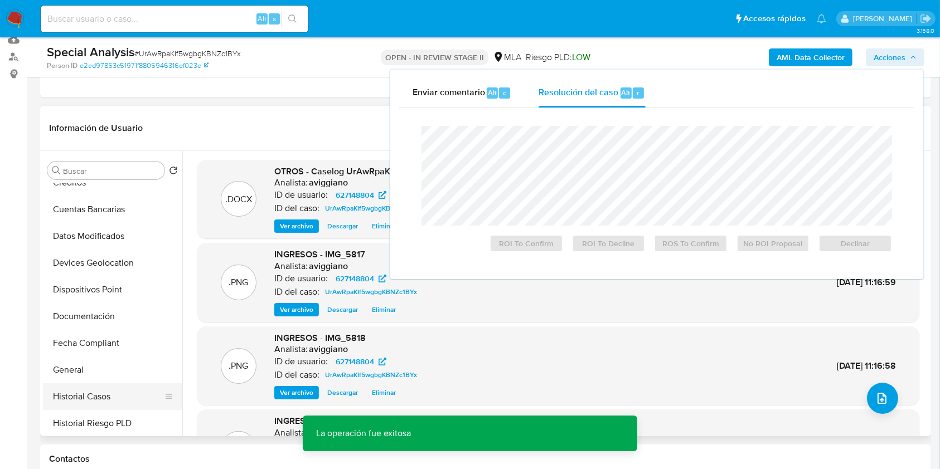
click at [91, 390] on button "Historial Casos" at bounding box center [108, 397] width 130 height 27
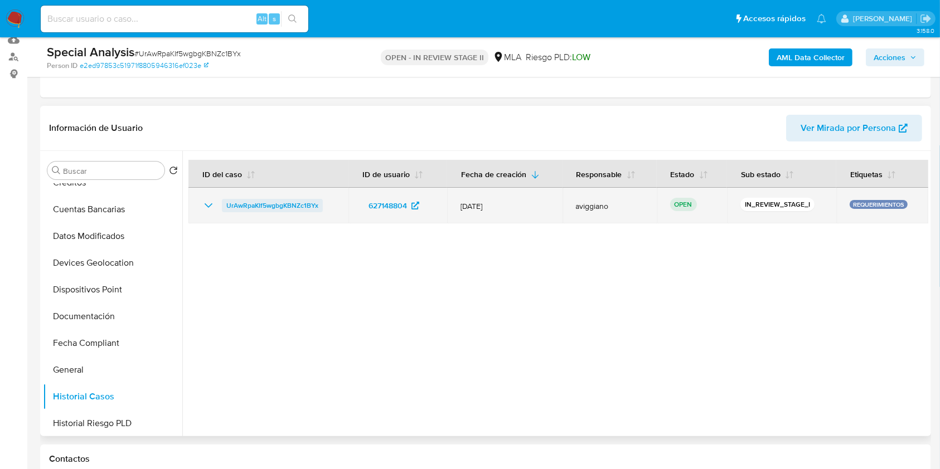
click at [285, 211] on span "UrAwRpaKIf5wgbgKBNZc1BYx" at bounding box center [272, 205] width 92 height 13
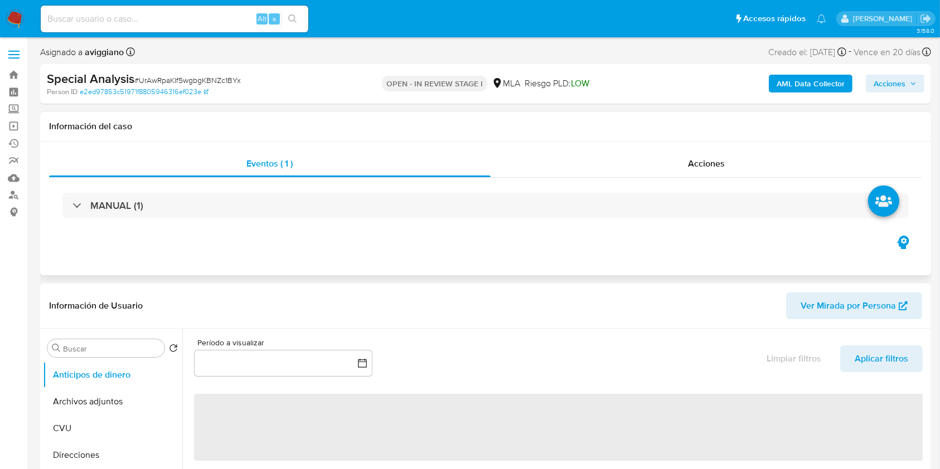
select select "10"
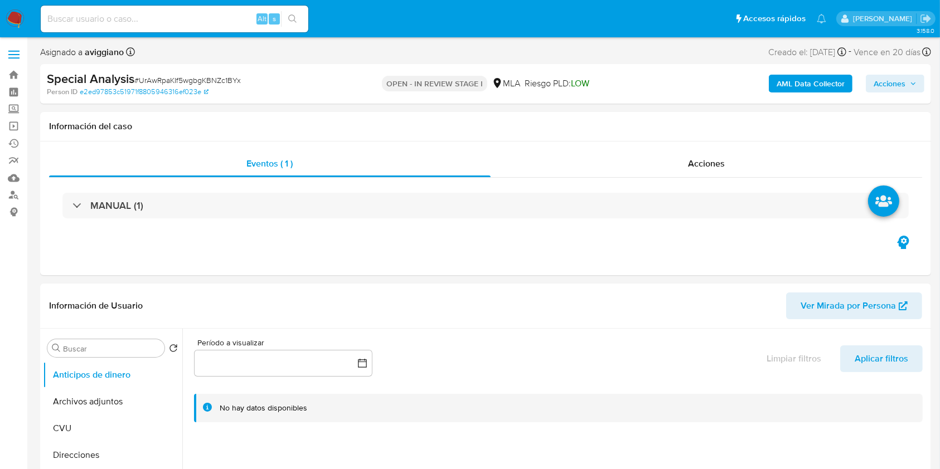
click at [884, 81] on span "Acciones" at bounding box center [890, 84] width 32 height 18
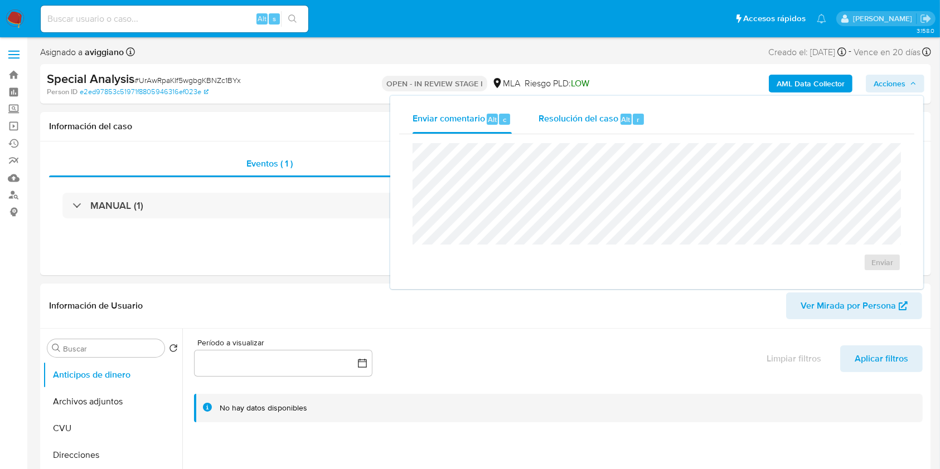
click at [615, 125] on span "Resolución del caso" at bounding box center [579, 119] width 80 height 13
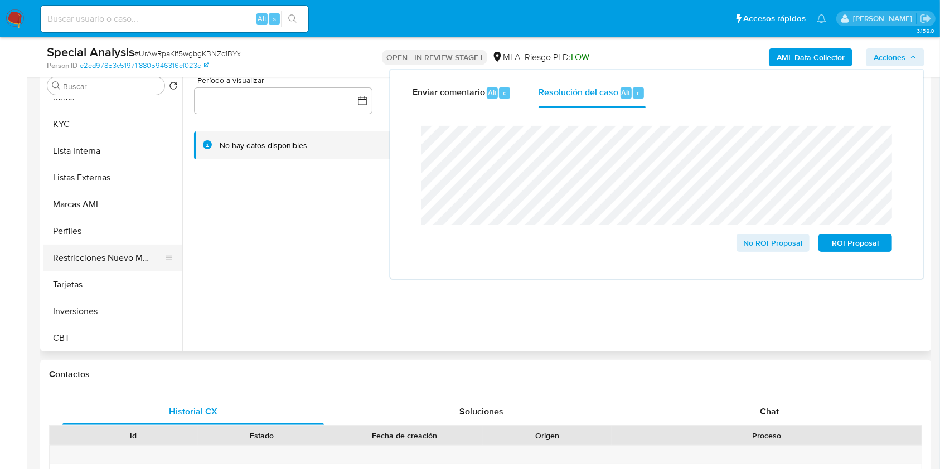
scroll to position [525, 0]
click at [125, 264] on button "Restricciones Nuevo Mundo" at bounding box center [108, 257] width 130 height 27
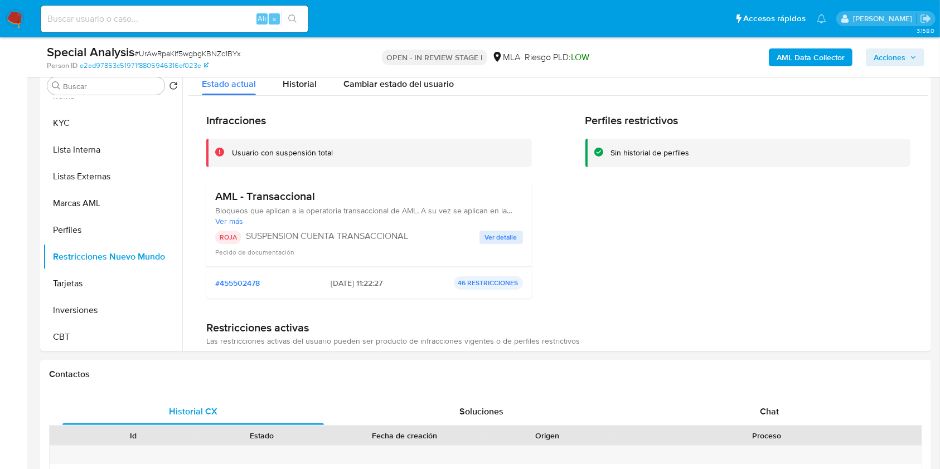
click at [879, 64] on span "Acciones" at bounding box center [890, 57] width 32 height 18
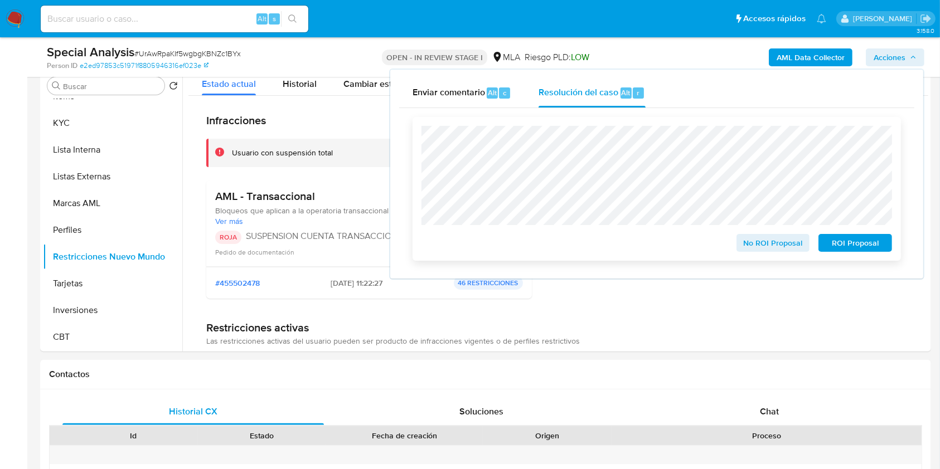
click at [847, 245] on span "ROI Proposal" at bounding box center [855, 243] width 58 height 16
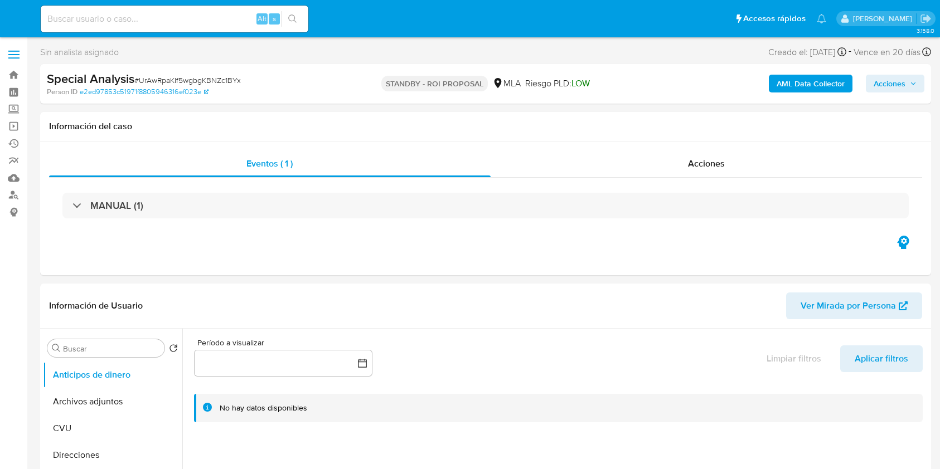
select select "10"
click at [13, 72] on link "Bandeja" at bounding box center [66, 74] width 133 height 17
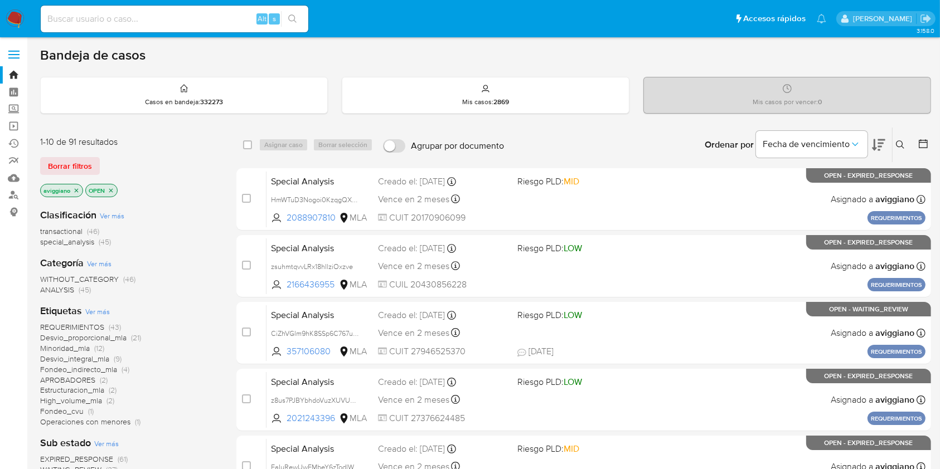
click at [74, 191] on icon "close-filter" at bounding box center [76, 190] width 7 height 7
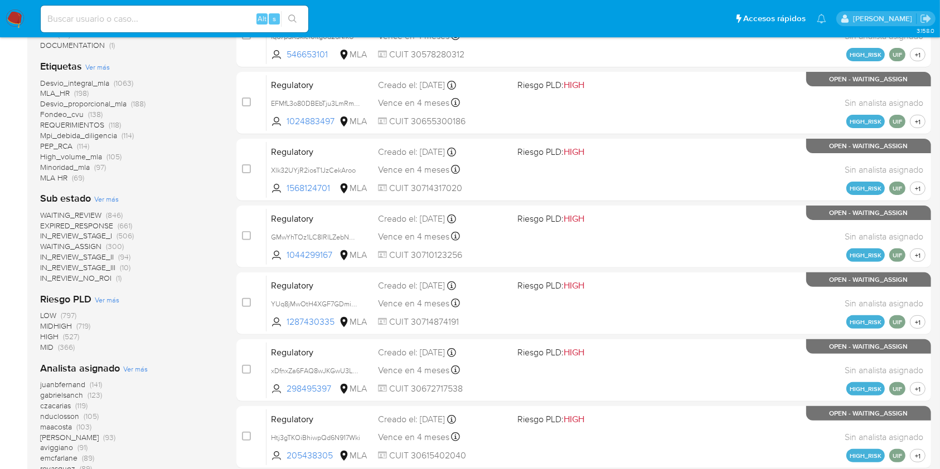
scroll to position [450, 0]
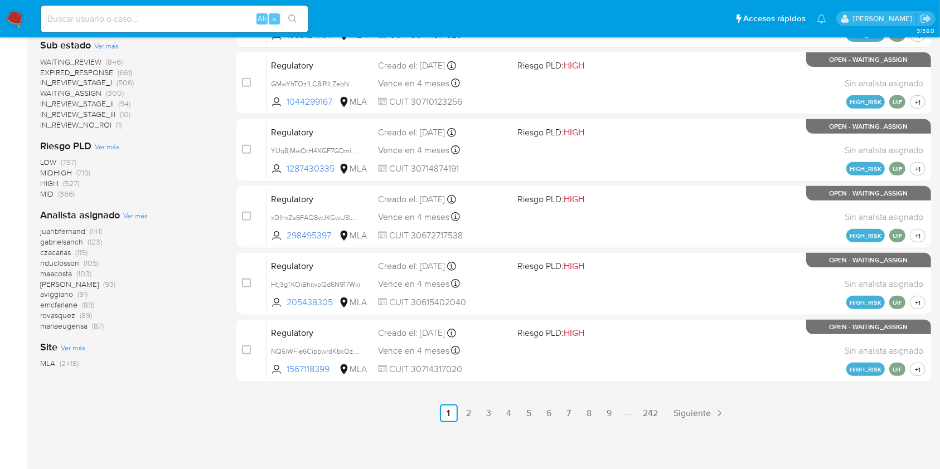
click at [69, 282] on span "[PERSON_NAME]" at bounding box center [69, 284] width 59 height 11
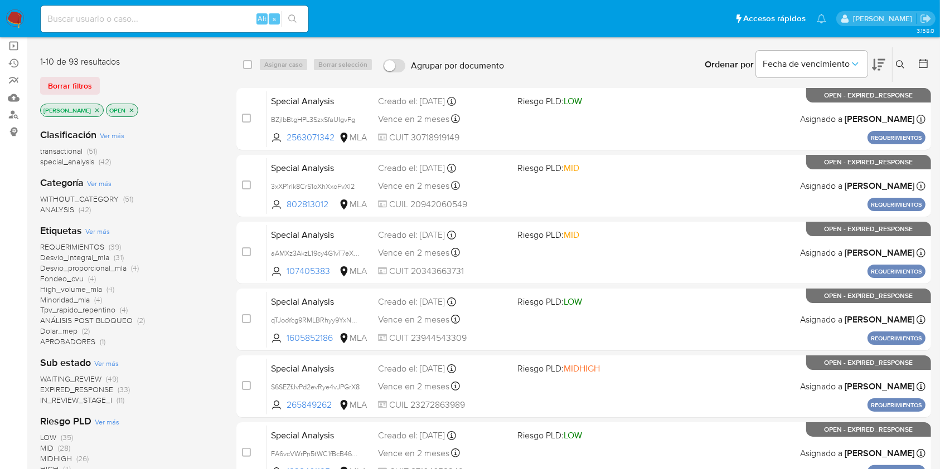
scroll to position [79, 0]
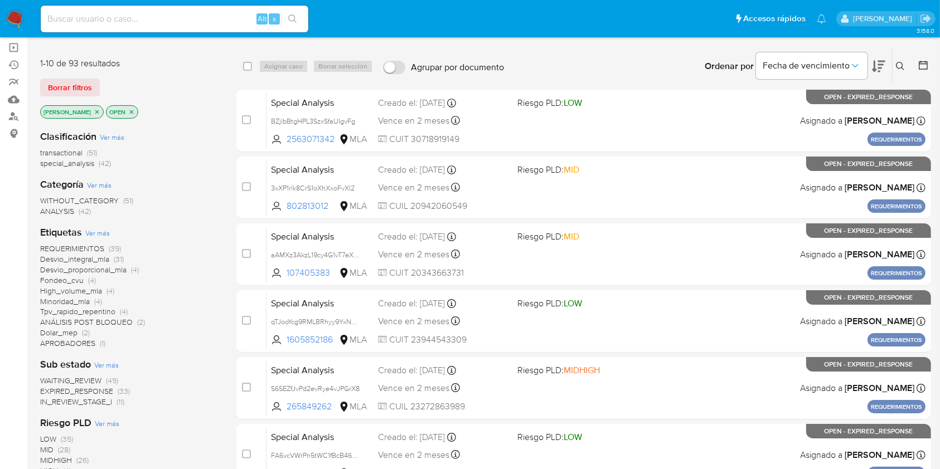
drag, startPoint x: 123, startPoint y: 111, endPoint x: 117, endPoint y: 109, distance: 6.7
click at [117, 109] on p "OPEN" at bounding box center [121, 112] width 31 height 12
click at [128, 109] on icon "close-filter" at bounding box center [131, 112] width 7 height 7
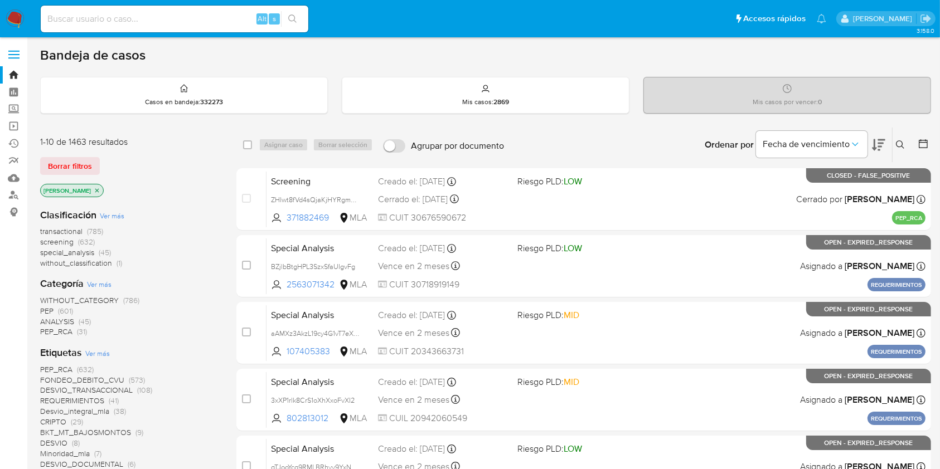
scroll to position [79, 0]
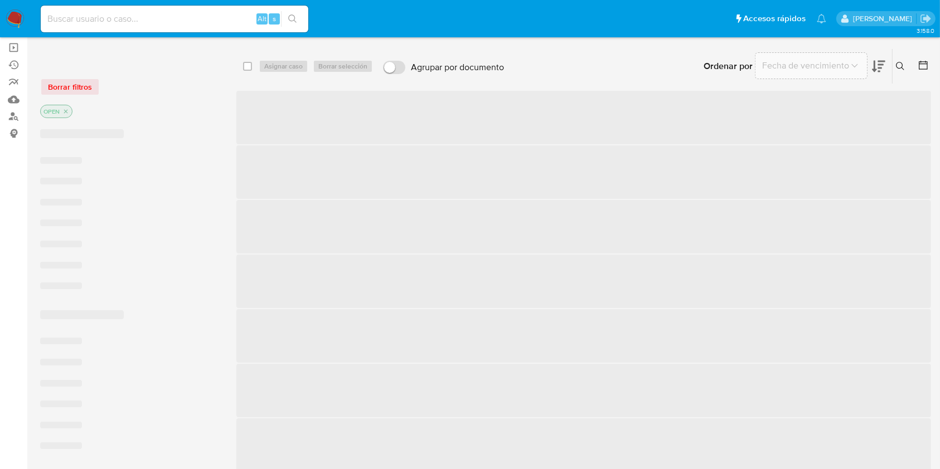
scroll to position [450, 0]
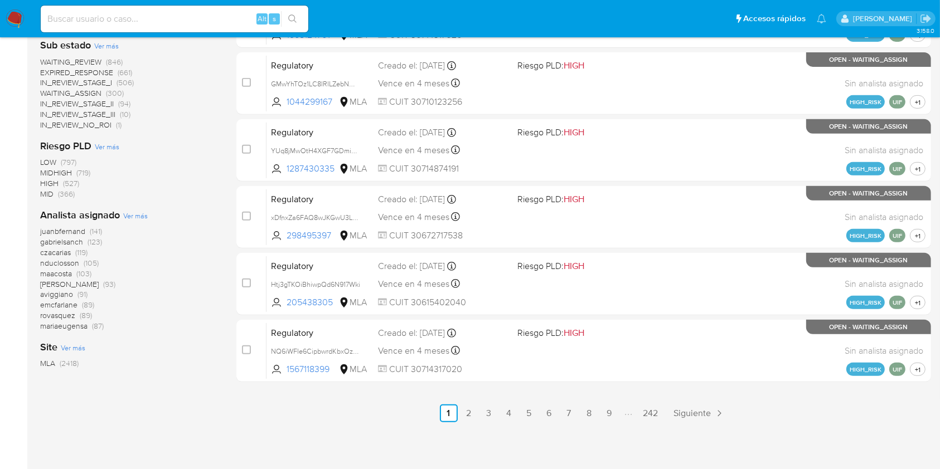
click at [93, 18] on input at bounding box center [175, 19] width 268 height 14
paste input "lgqwwlxhdb9ZW5fdoIGeYC0Y"
type input "lgqwwlxhdb9ZW5fdoIGeYC0Y"
click at [299, 20] on button "search-icon" at bounding box center [292, 19] width 23 height 16
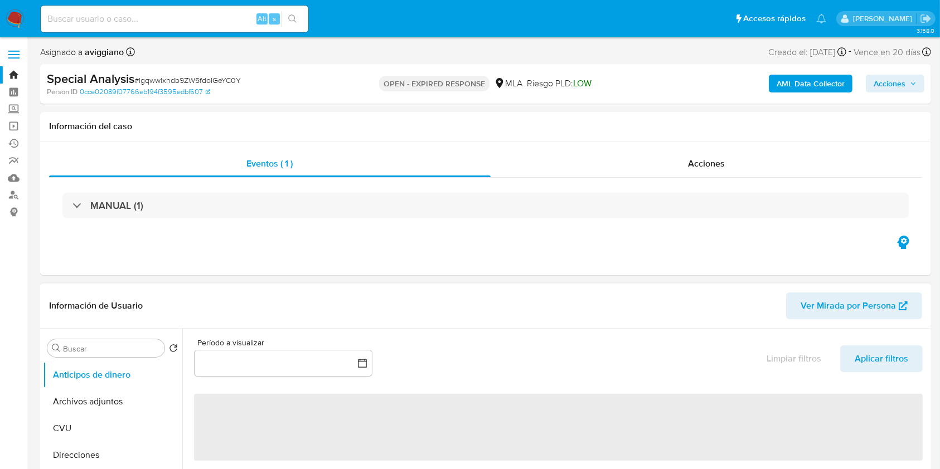
select select "10"
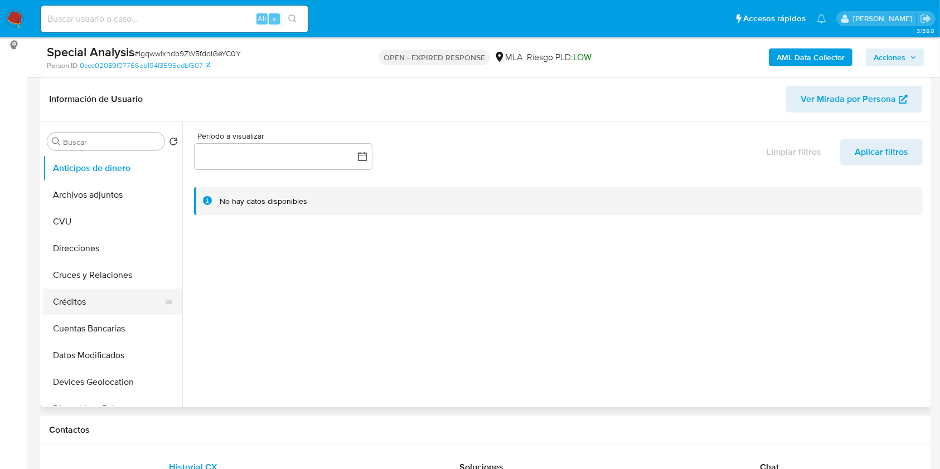
scroll to position [223, 0]
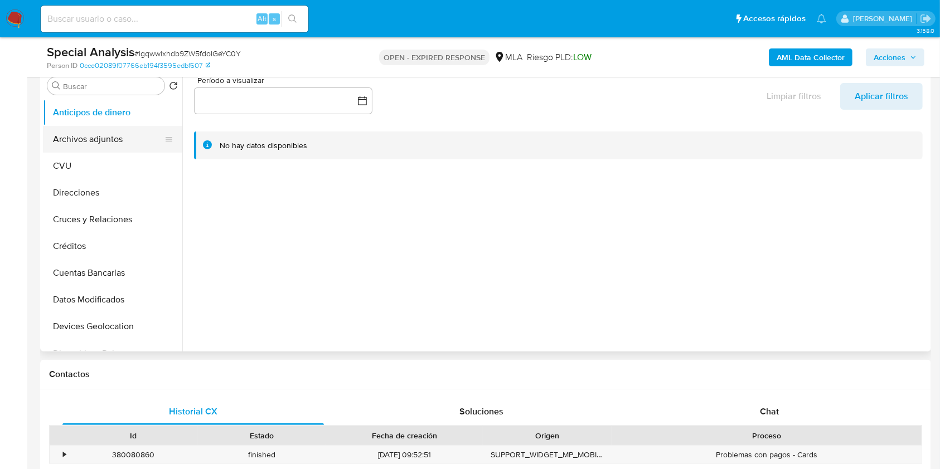
click at [94, 135] on button "Archivos adjuntos" at bounding box center [108, 139] width 130 height 27
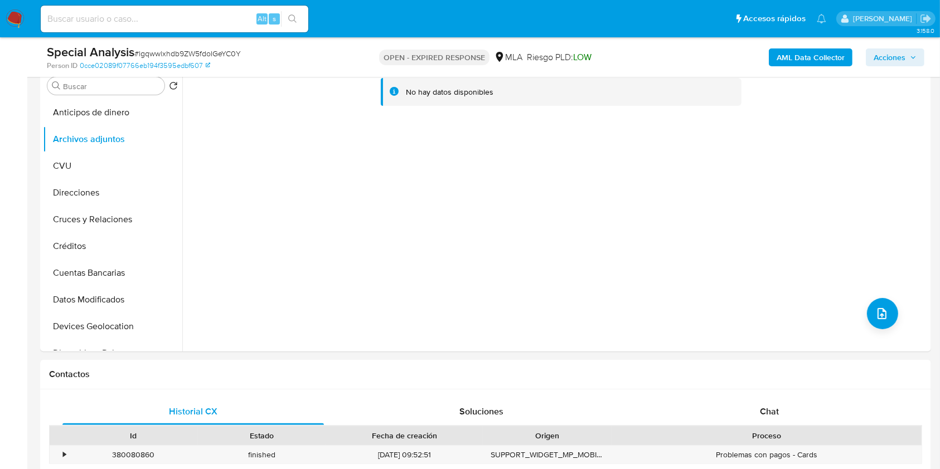
click at [782, 57] on b "AML Data Collector" at bounding box center [811, 57] width 68 height 18
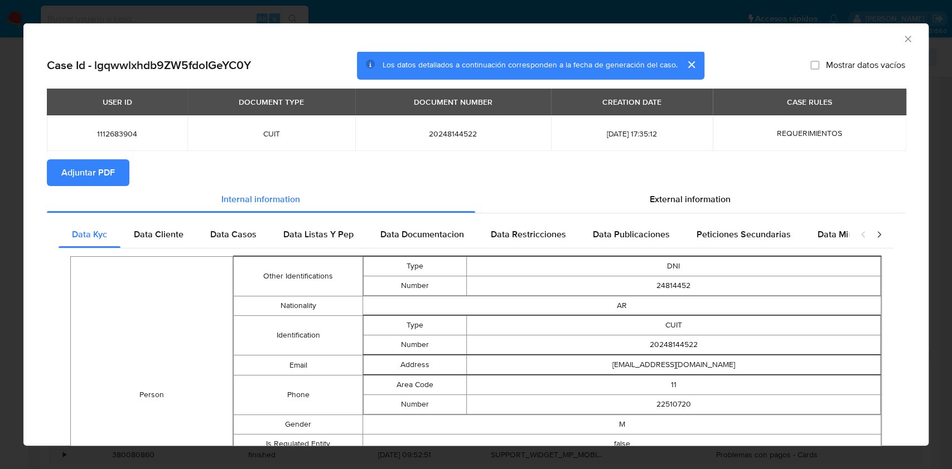
click at [117, 167] on button "Adjuntar PDF" at bounding box center [88, 172] width 83 height 27
click at [902, 37] on icon "Cerrar ventana" at bounding box center [907, 38] width 11 height 11
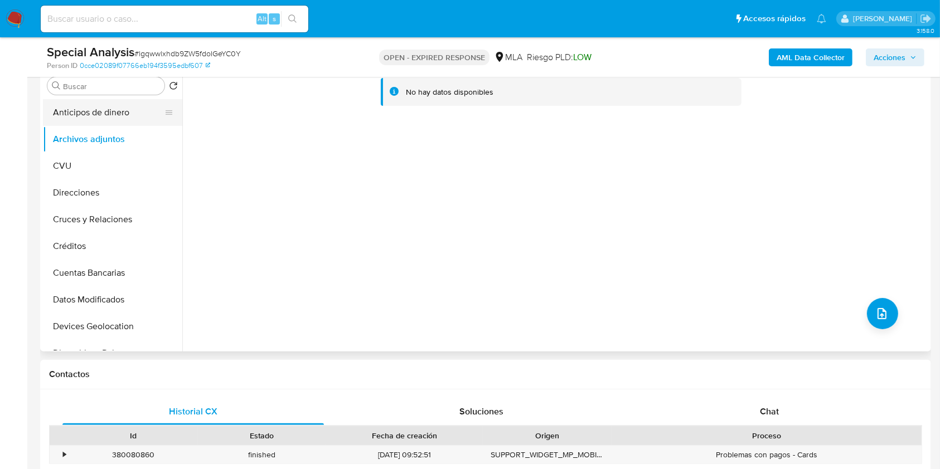
click at [94, 120] on button "Anticipos de dinero" at bounding box center [108, 112] width 130 height 27
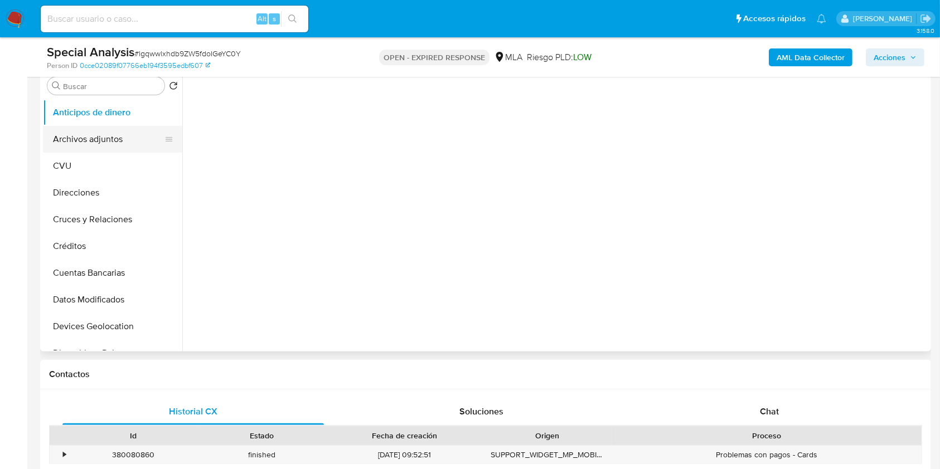
click at [84, 139] on button "Archivos adjuntos" at bounding box center [108, 139] width 130 height 27
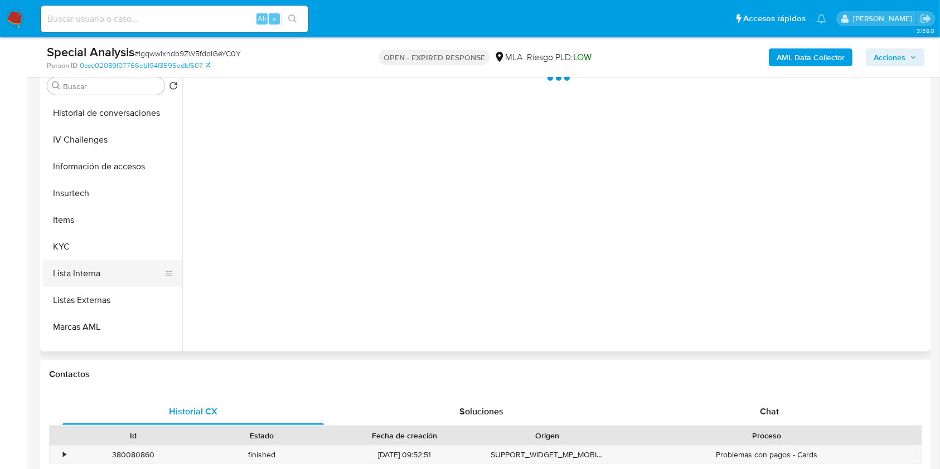
scroll to position [446, 0]
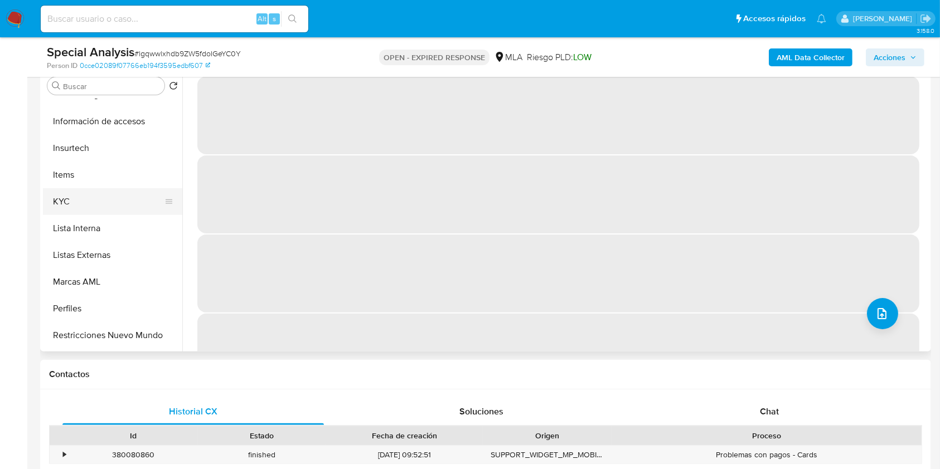
click at [96, 190] on button "KYC" at bounding box center [108, 201] width 130 height 27
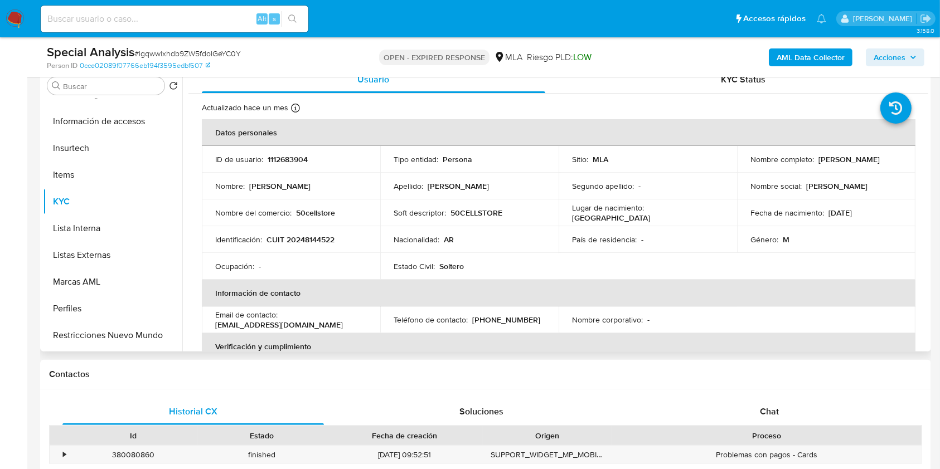
click at [304, 237] on p "CUIT 20248144522" at bounding box center [300, 240] width 68 height 10
copy p "20248144522"
click at [292, 152] on td "ID de usuario : 1112683904" at bounding box center [291, 159] width 178 height 27
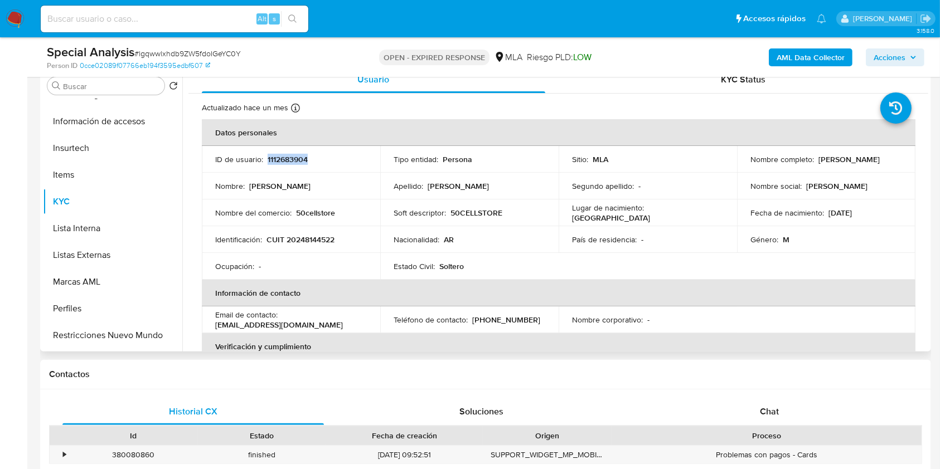
copy p "1112683904"
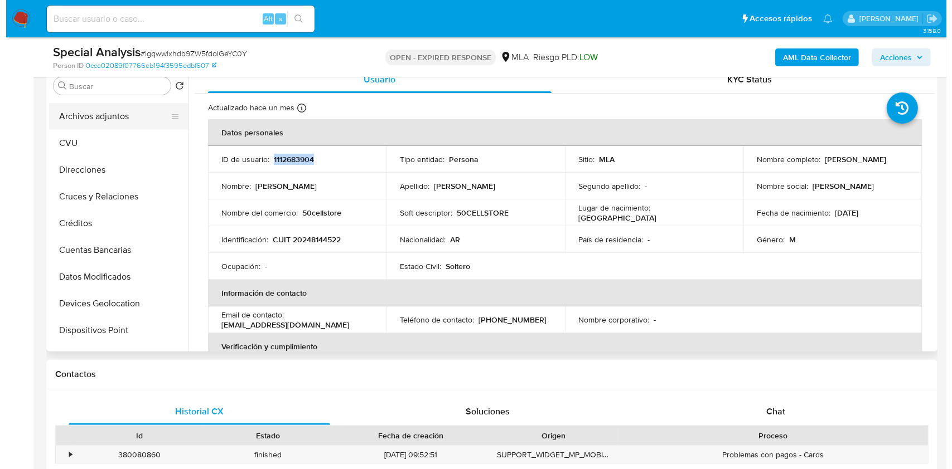
scroll to position [0, 0]
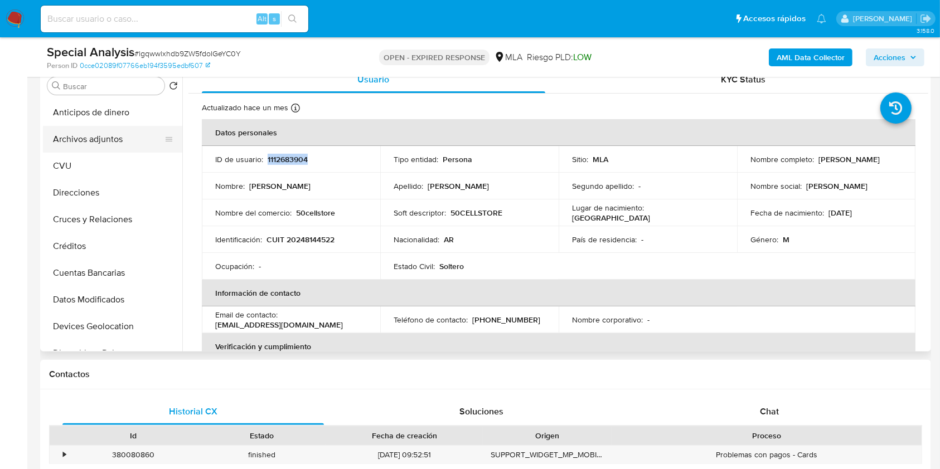
click at [131, 134] on button "Archivos adjuntos" at bounding box center [108, 139] width 130 height 27
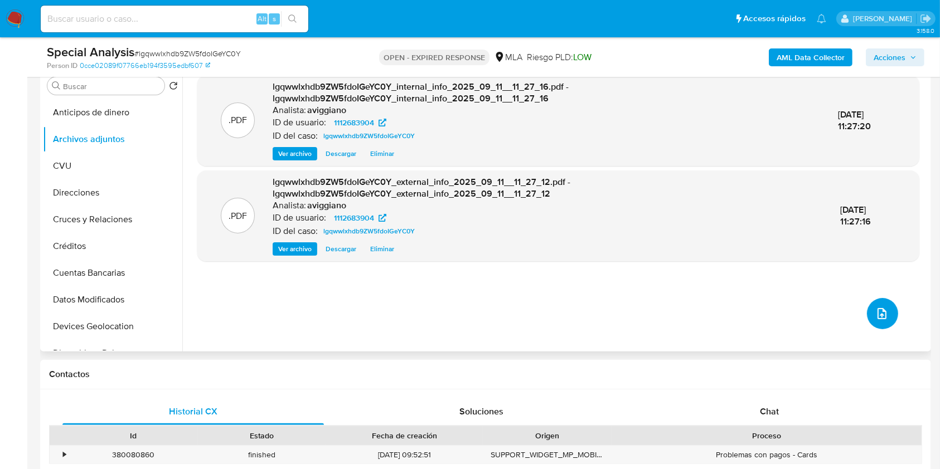
click at [885, 317] on button "upload-file" at bounding box center [882, 313] width 31 height 31
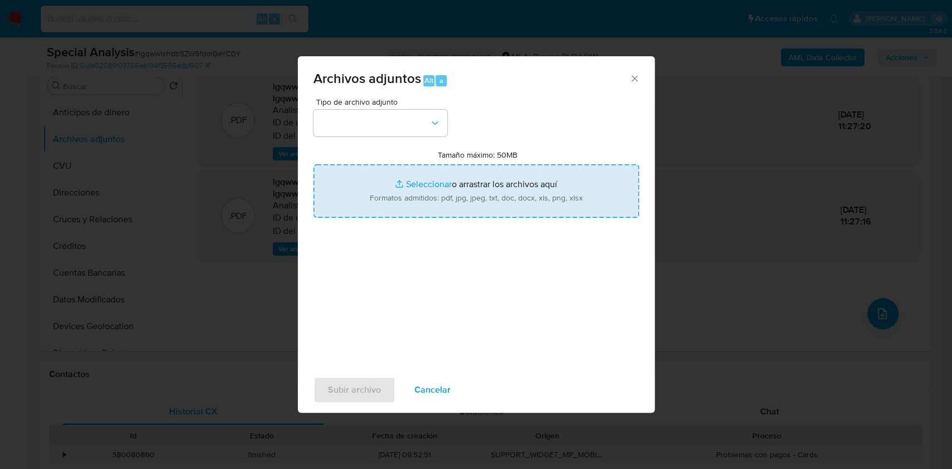
click at [624, 193] on input "Tamaño máximo: 50MB Seleccionar archivos" at bounding box center [476, 191] width 326 height 54
type input "C:\fakepath\Nosis - 1112683904.pdf"
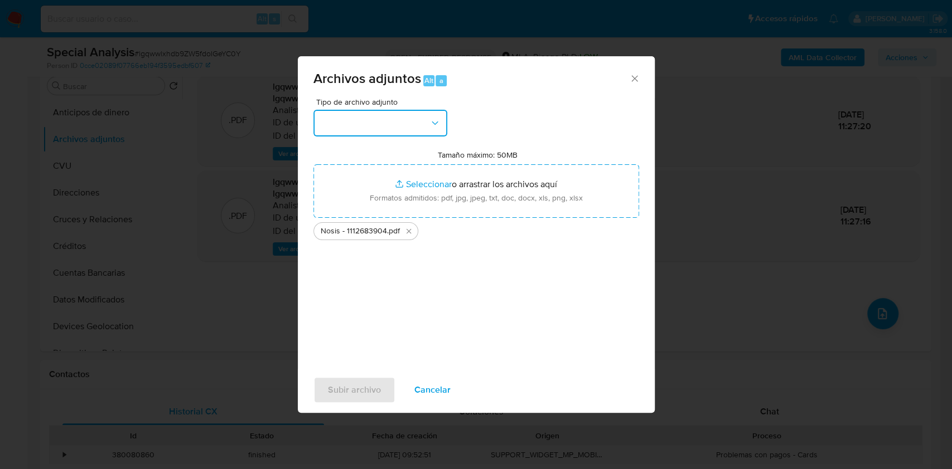
click at [427, 128] on button "button" at bounding box center [380, 123] width 134 height 27
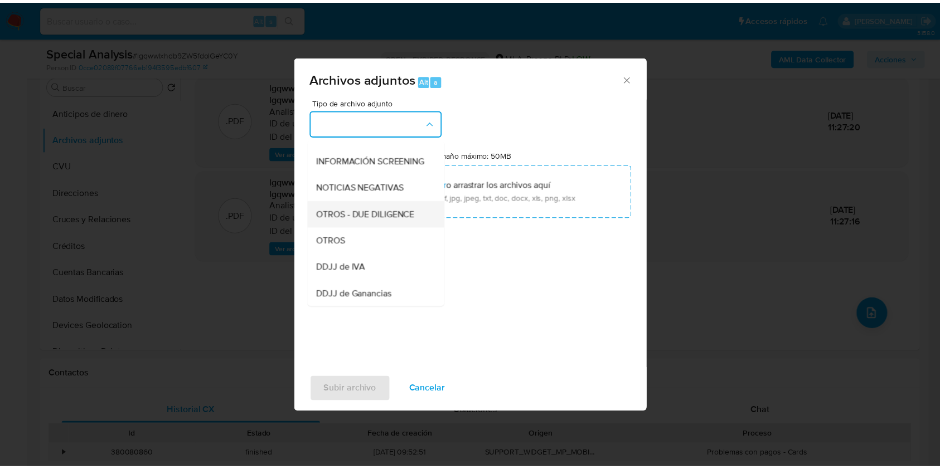
scroll to position [148, 0]
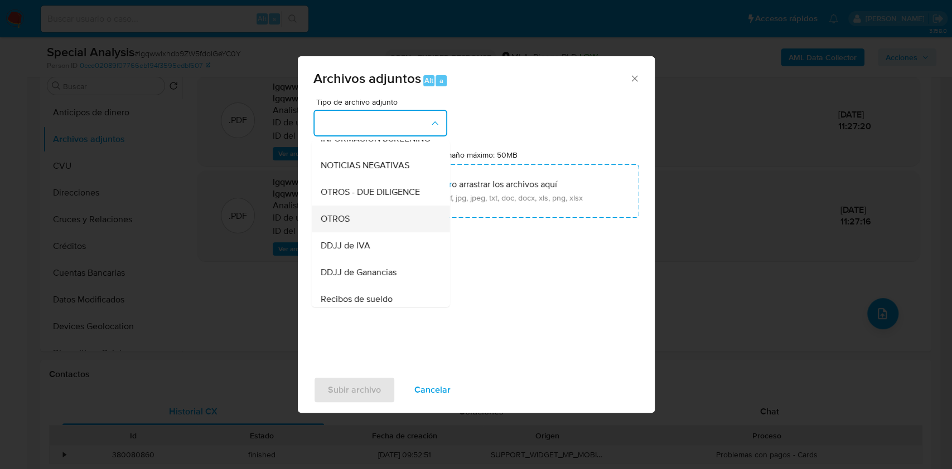
click at [392, 224] on div "OTROS" at bounding box center [377, 219] width 114 height 27
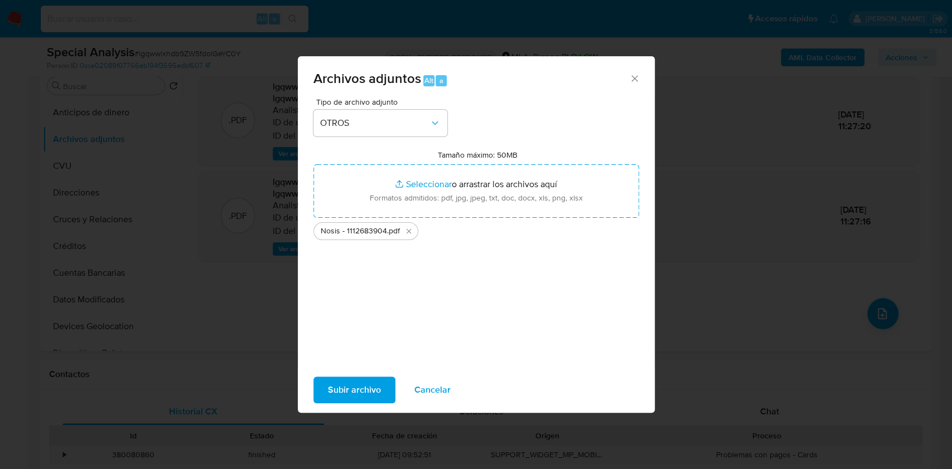
click at [365, 391] on span "Subir archivo" at bounding box center [354, 390] width 53 height 25
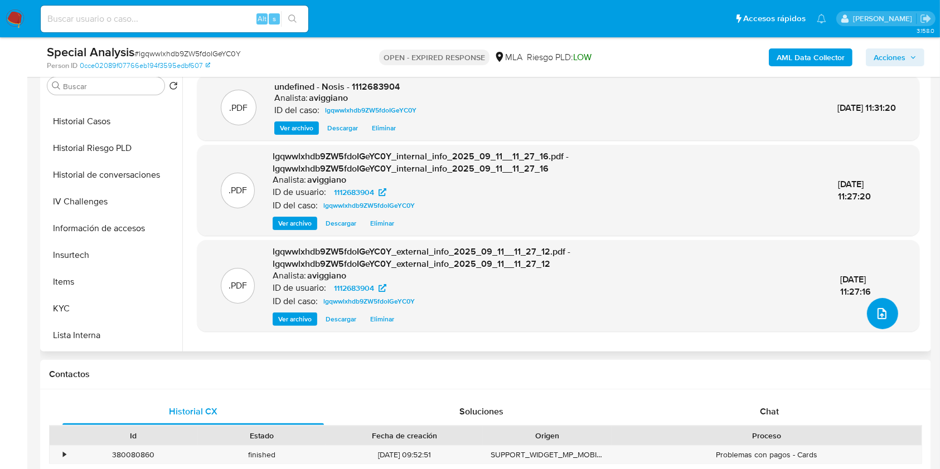
scroll to position [525, 0]
click at [89, 113] on button "KYC" at bounding box center [108, 123] width 130 height 27
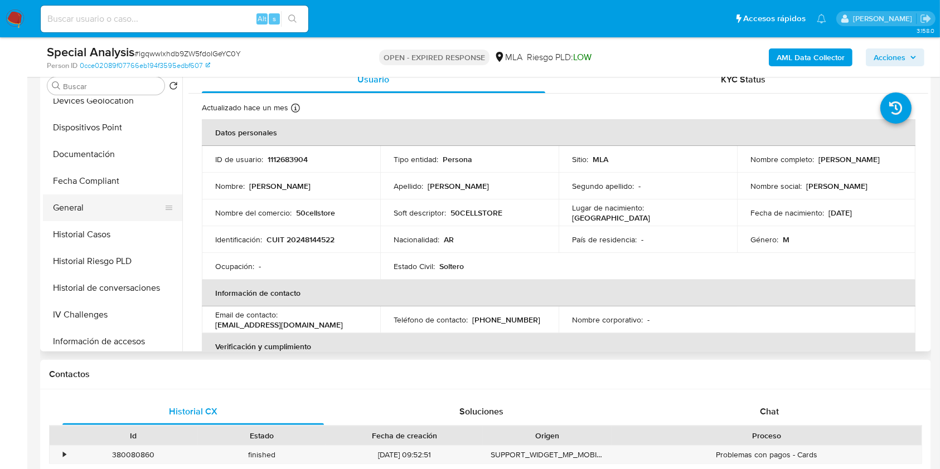
scroll to position [0, 0]
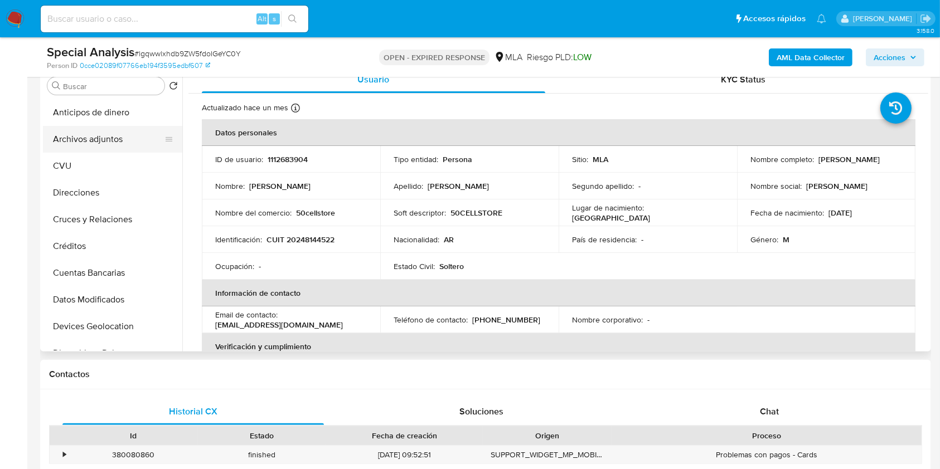
click at [94, 132] on button "Archivos adjuntos" at bounding box center [108, 139] width 130 height 27
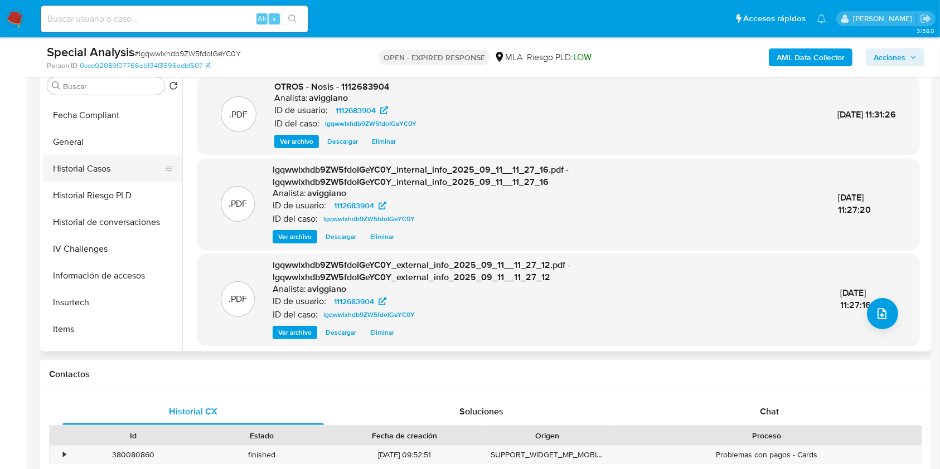
scroll to position [297, 0]
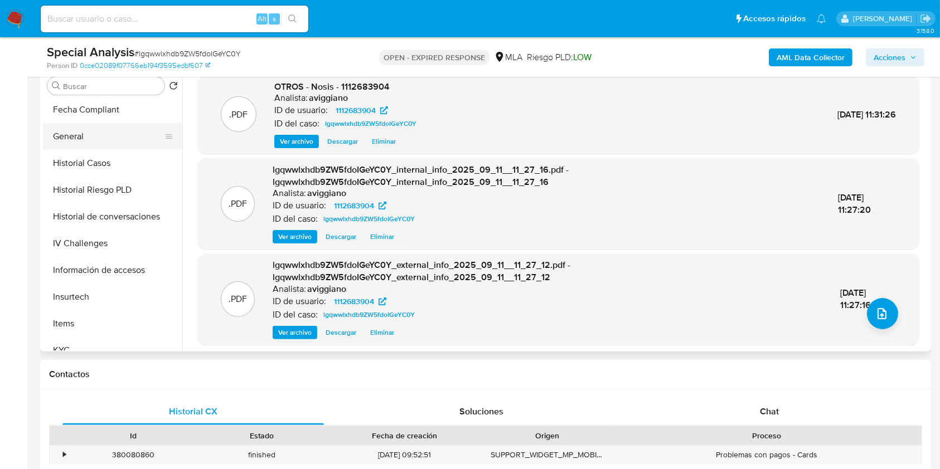
click at [107, 124] on button "General" at bounding box center [108, 136] width 130 height 27
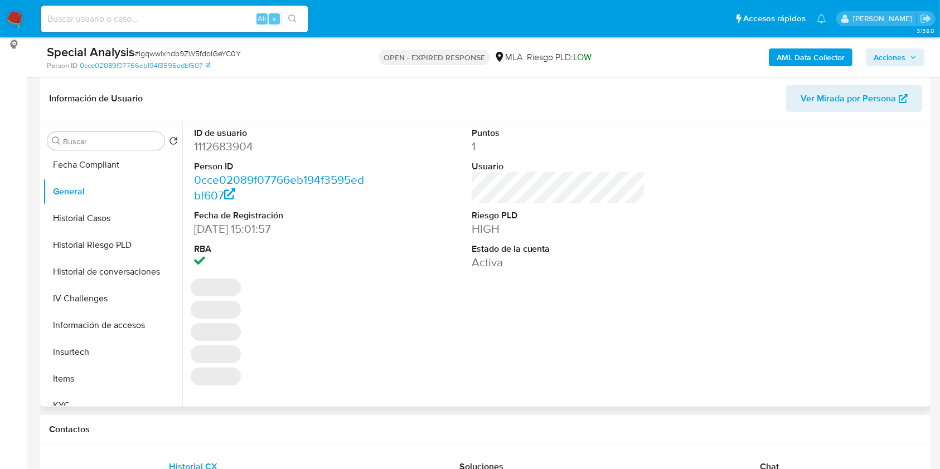
scroll to position [148, 0]
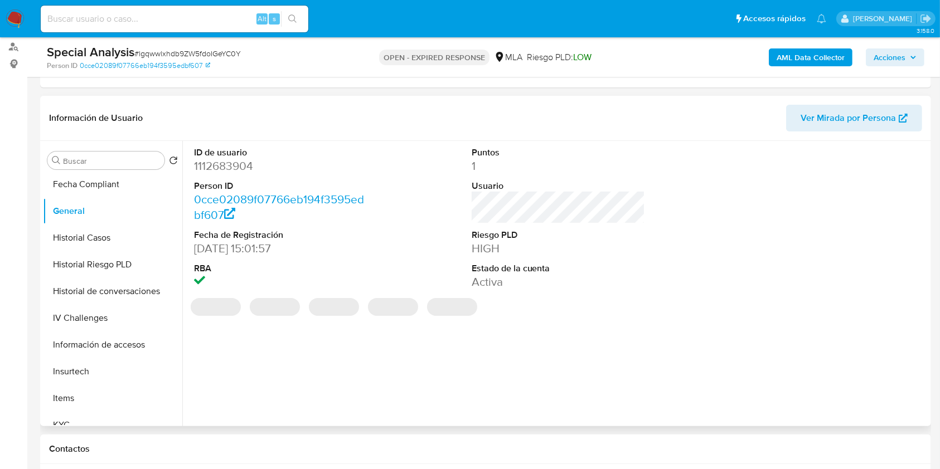
click at [239, 165] on dd "1112683904" at bounding box center [281, 166] width 174 height 16
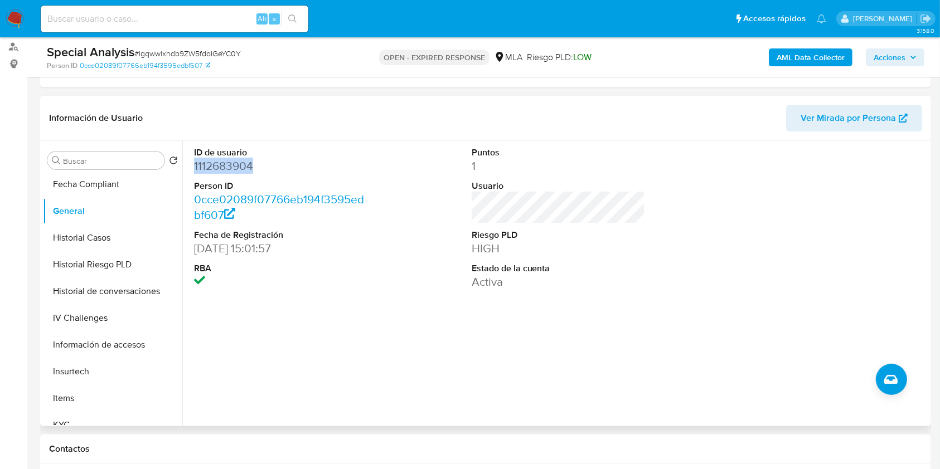
click at [239, 165] on dd "1112683904" at bounding box center [281, 166] width 174 height 16
copy dd "1112683904"
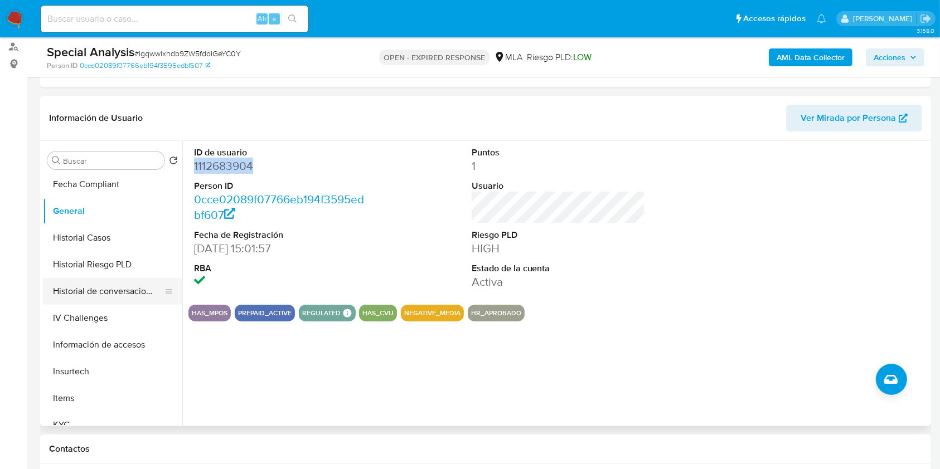
scroll to position [520, 0]
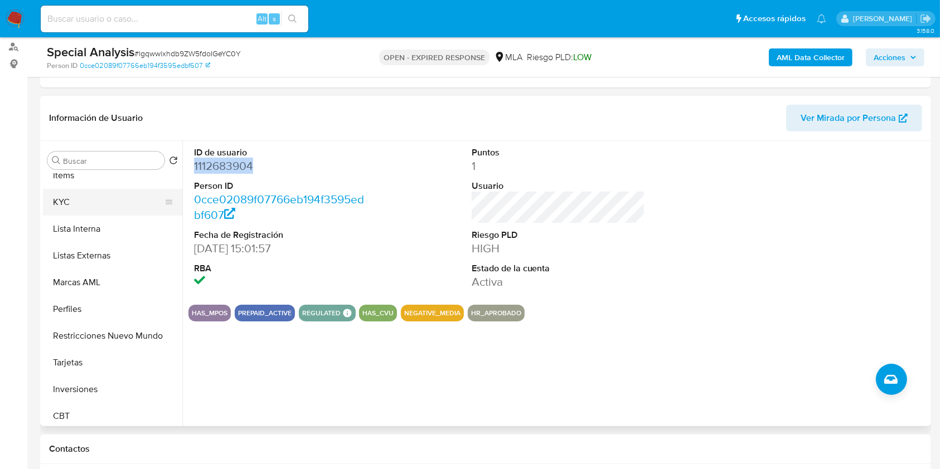
click at [125, 190] on button "KYC" at bounding box center [108, 202] width 130 height 27
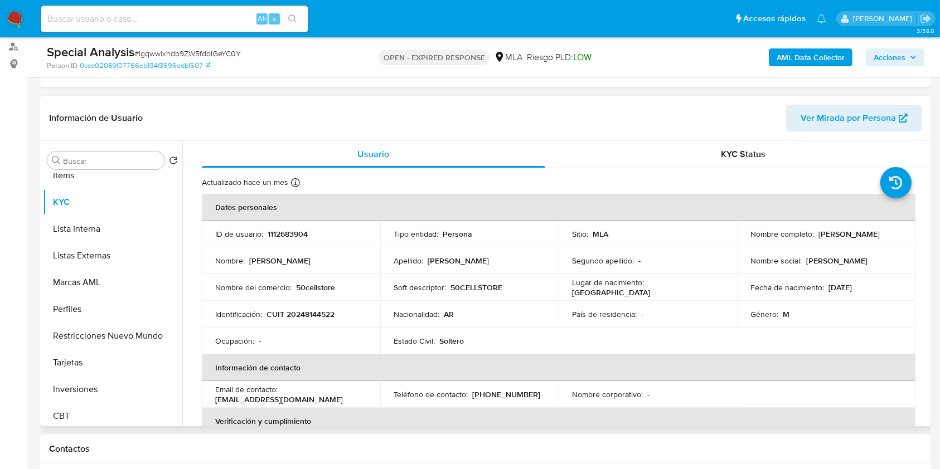
click at [289, 313] on p "CUIT 20248144522" at bounding box center [300, 314] width 68 height 10
click at [290, 312] on p "CUIT 20248144522" at bounding box center [300, 314] width 68 height 10
copy p "20248144522"
click at [438, 292] on p "Soft descriptor :" at bounding box center [420, 288] width 52 height 10
click at [294, 239] on td "ID de usuario : 1112683904" at bounding box center [291, 234] width 178 height 27
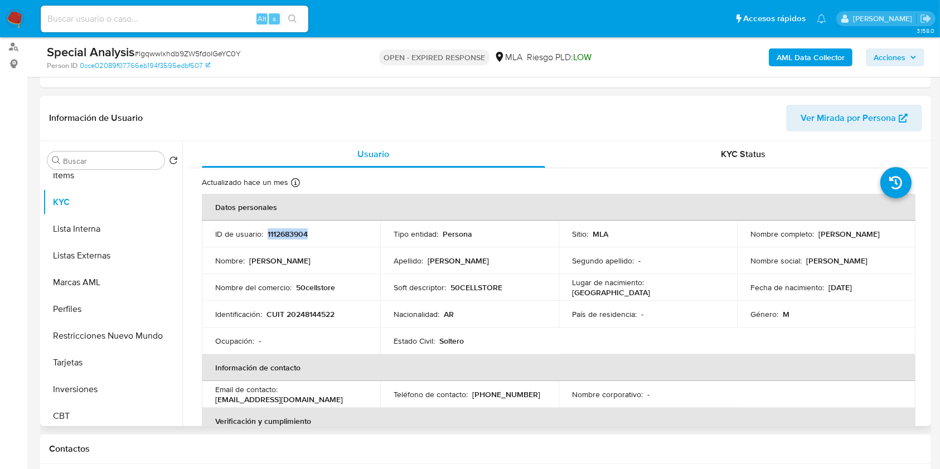
click at [294, 239] on p "1112683904" at bounding box center [288, 234] width 40 height 10
copy p "1112683904"
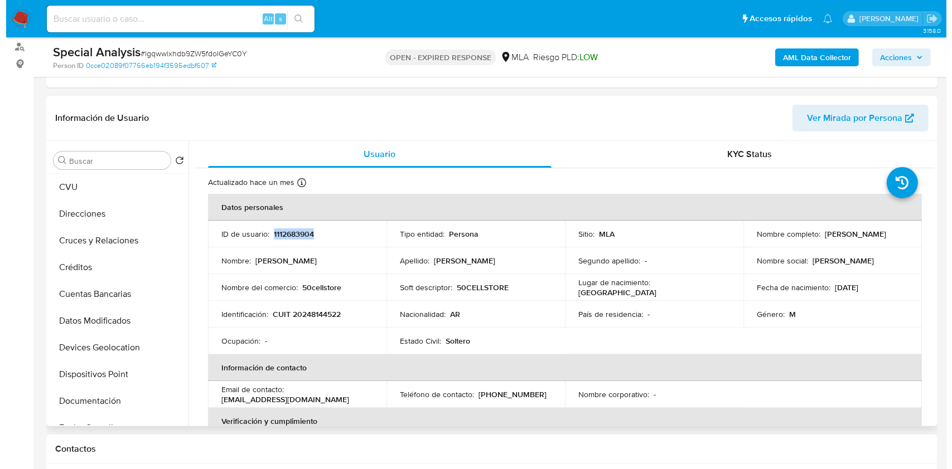
scroll to position [0, 0]
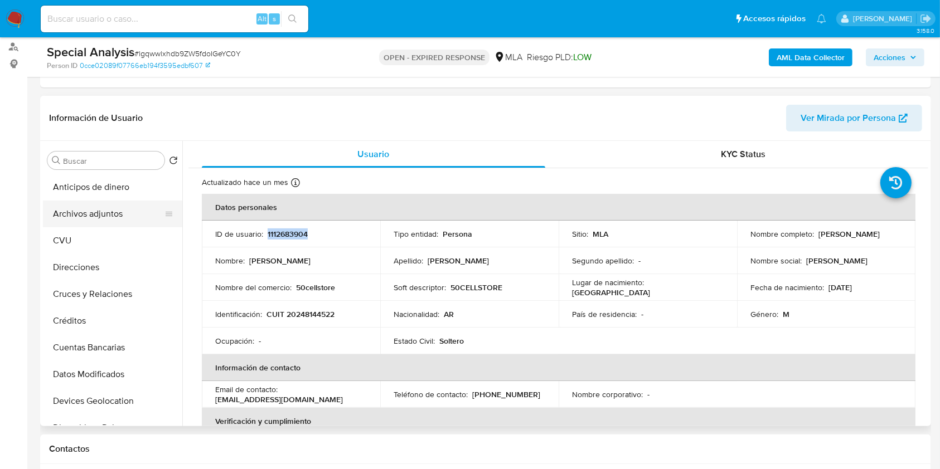
click at [120, 217] on button "Archivos adjuntos" at bounding box center [108, 214] width 130 height 27
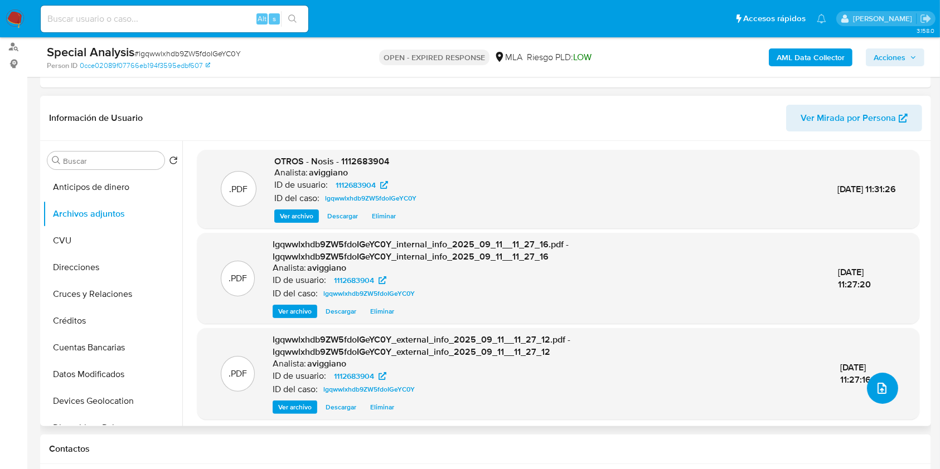
click at [889, 390] on button "upload-file" at bounding box center [882, 388] width 31 height 31
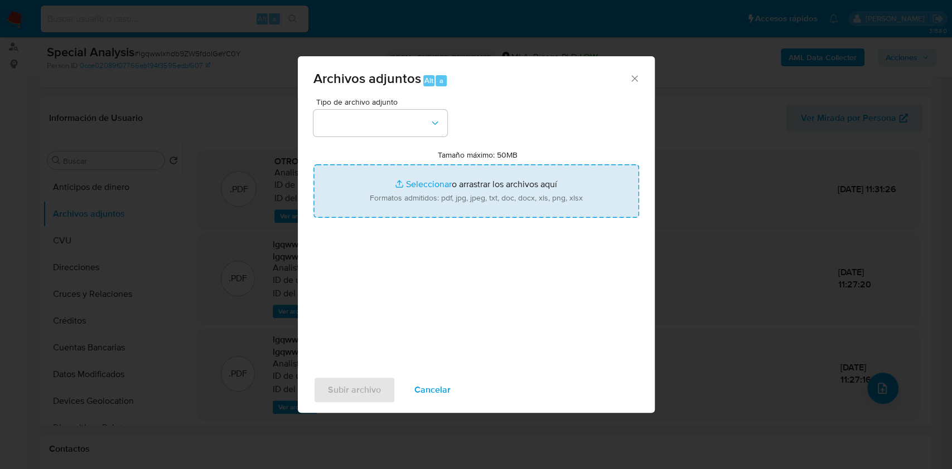
click at [532, 207] on input "Tamaño máximo: 50MB Seleccionar archivos" at bounding box center [476, 191] width 326 height 54
type input "C:\fakepath\Movimientos-Aladdin-v10_1 - 1112683904 -.xlsx"
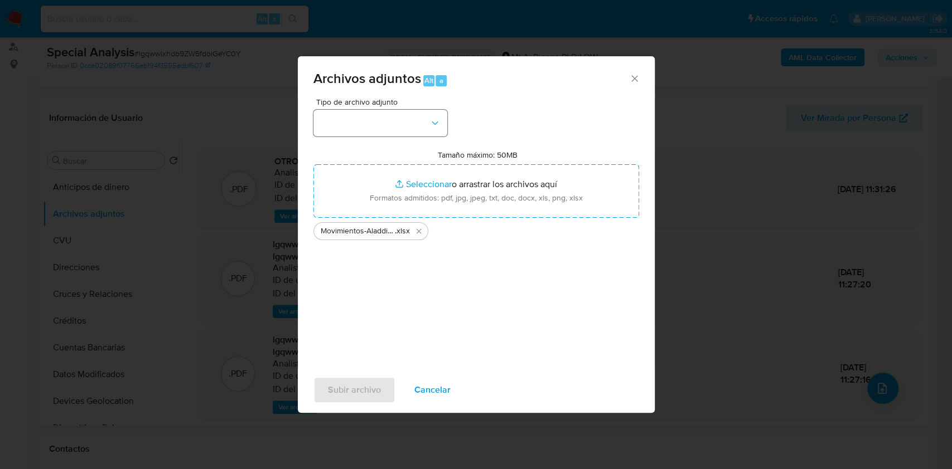
drag, startPoint x: 428, startPoint y: 102, endPoint x: 415, endPoint y: 112, distance: 16.7
click at [422, 109] on div "Tipo de archivo adjunto" at bounding box center [380, 117] width 134 height 38
click at [415, 113] on button "button" at bounding box center [380, 123] width 134 height 27
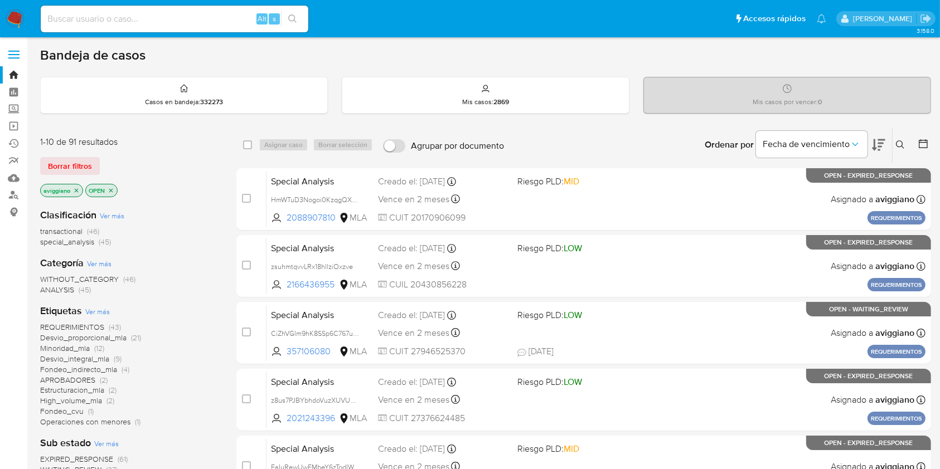
click at [895, 145] on button at bounding box center [901, 144] width 18 height 13
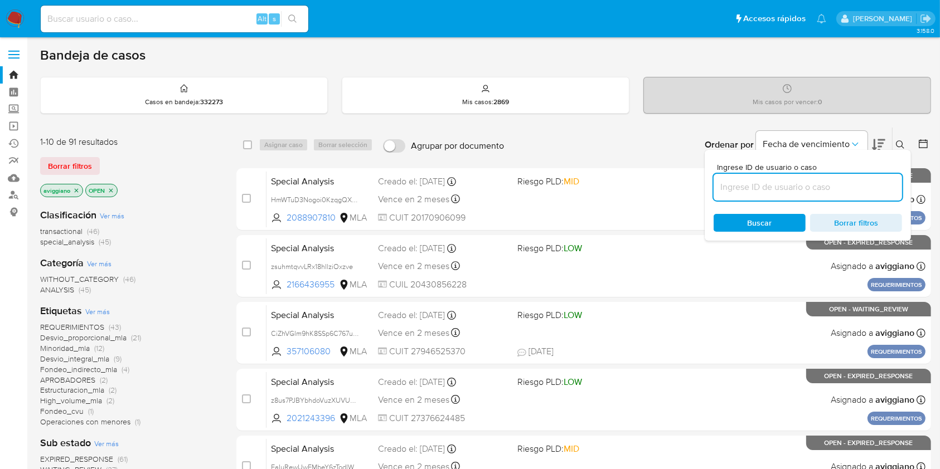
click at [803, 182] on input at bounding box center [808, 187] width 188 height 14
type input "lgqwwlxhdb9ZW5fdoIGeYC0Y"
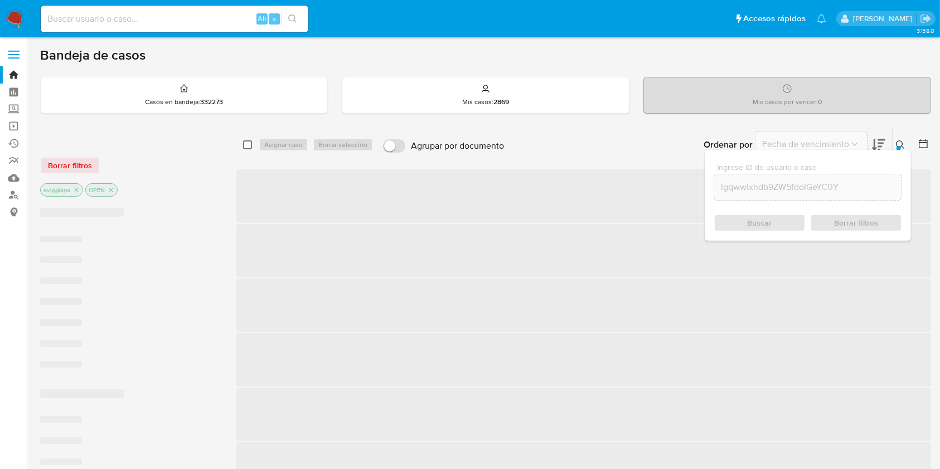
click at [248, 143] on input "checkbox" at bounding box center [247, 144] width 9 height 9
checkbox input "true"
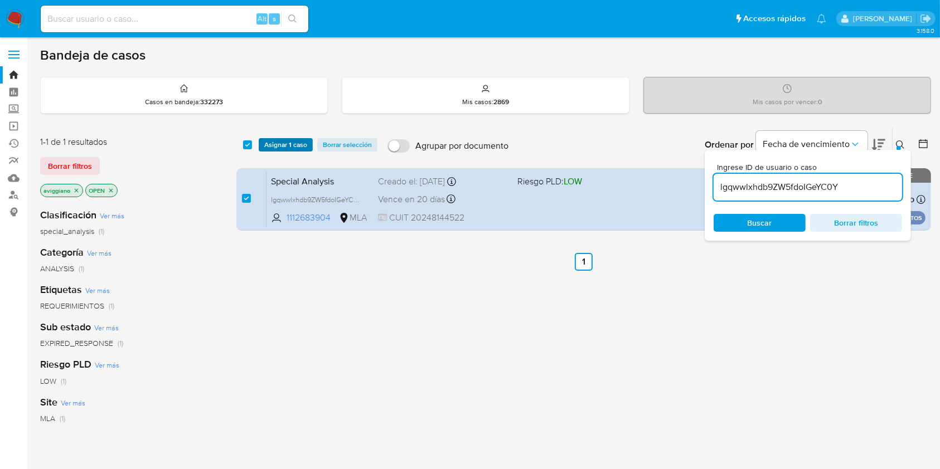
click at [263, 144] on button "Asignar 1 caso" at bounding box center [286, 144] width 54 height 13
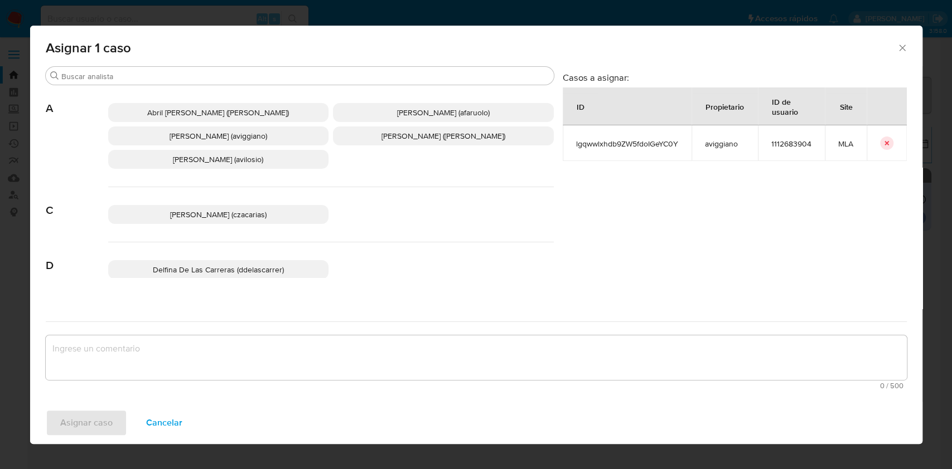
click at [186, 140] on span "[PERSON_NAME] (aviggiano)" at bounding box center [218, 135] width 98 height 11
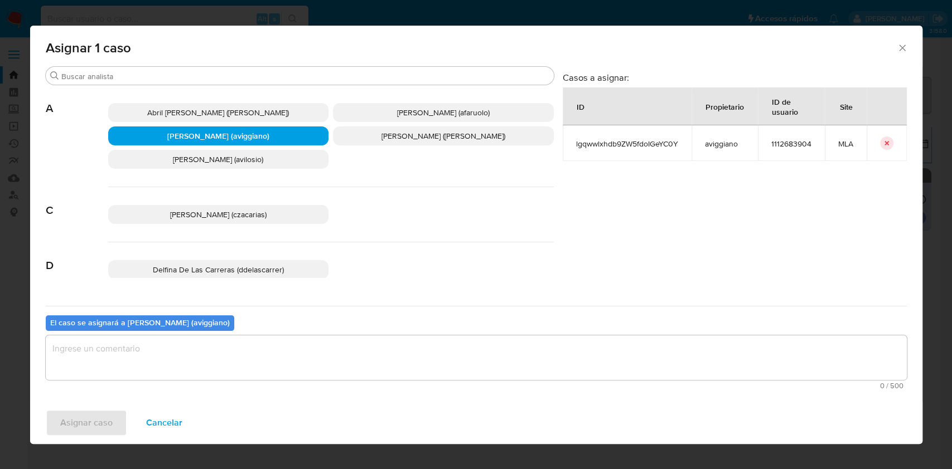
click at [161, 337] on textarea "assign-modal" at bounding box center [476, 358] width 861 height 45
click at [101, 427] on span "Asignar caso" at bounding box center [86, 423] width 52 height 25
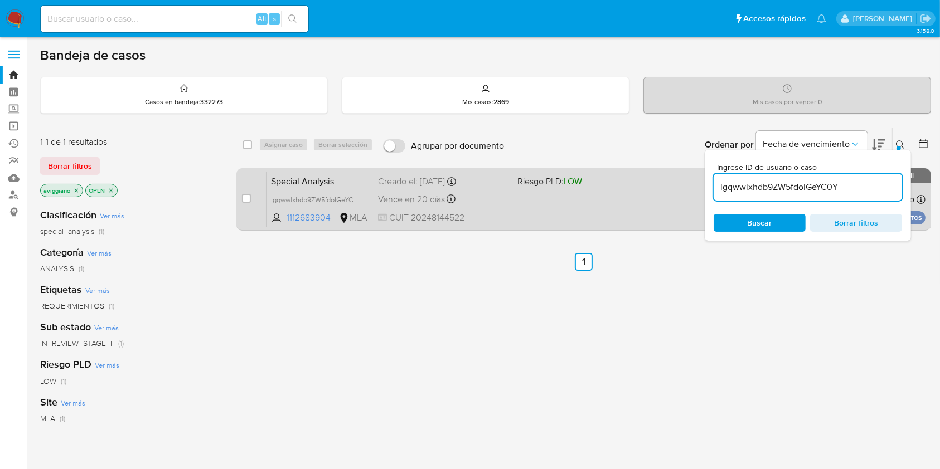
click at [607, 174] on span "Riesgo PLD: LOW" at bounding box center [582, 180] width 130 height 14
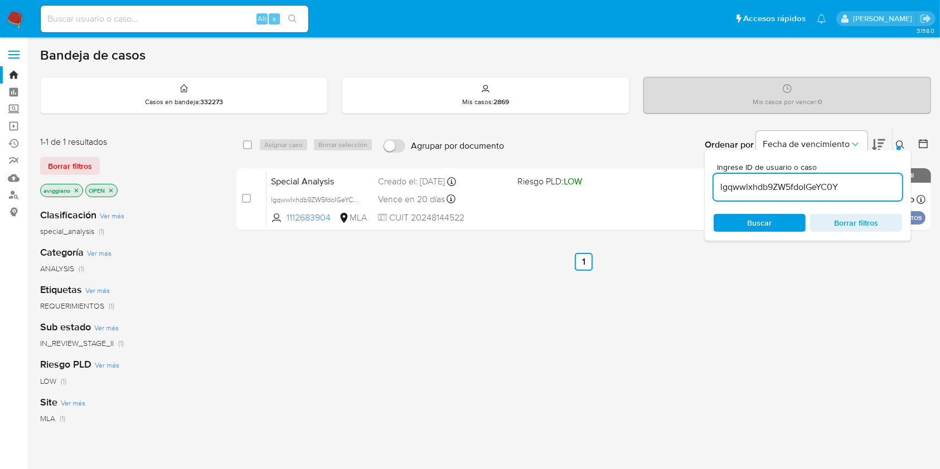
click at [743, 182] on input "lgqwwlxhdb9ZW5fdoIGeYC0Y" at bounding box center [808, 187] width 188 height 14
click at [254, 145] on div "select-all-cases-checkbox" at bounding box center [249, 144] width 13 height 13
click at [245, 145] on input "checkbox" at bounding box center [247, 144] width 9 height 9
checkbox input "true"
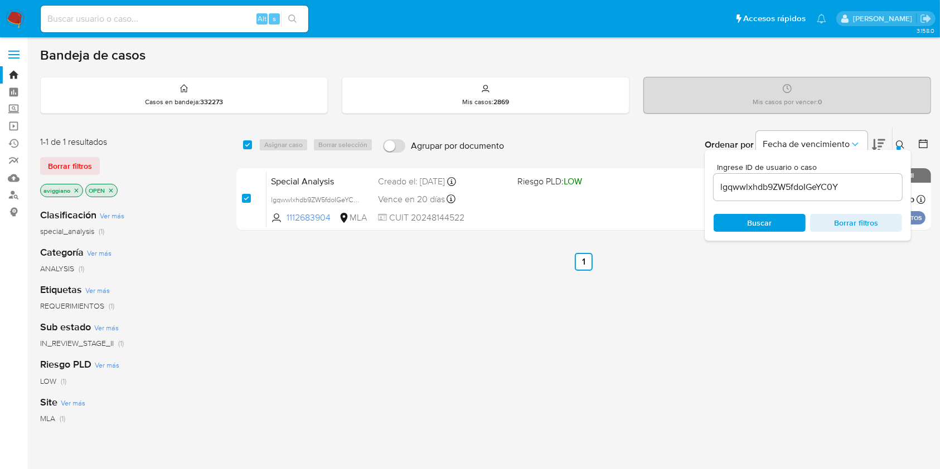
checkbox input "true"
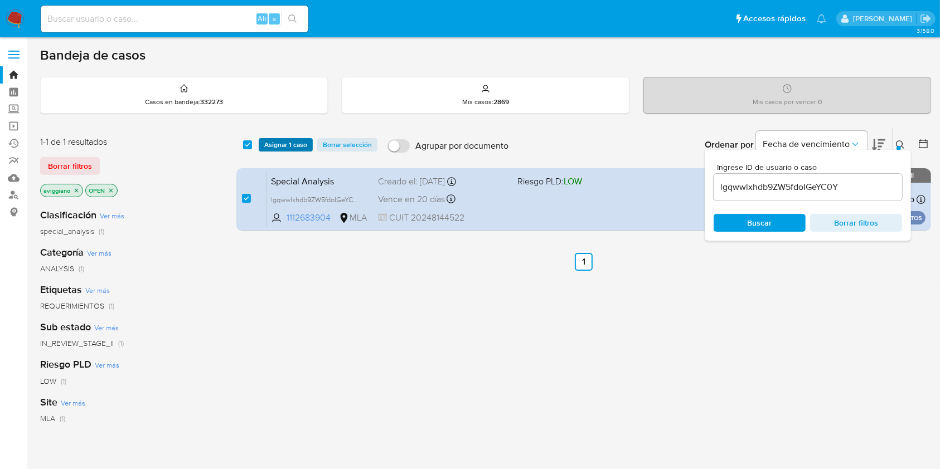
click at [266, 145] on span "Asignar 1 caso" at bounding box center [285, 144] width 43 height 11
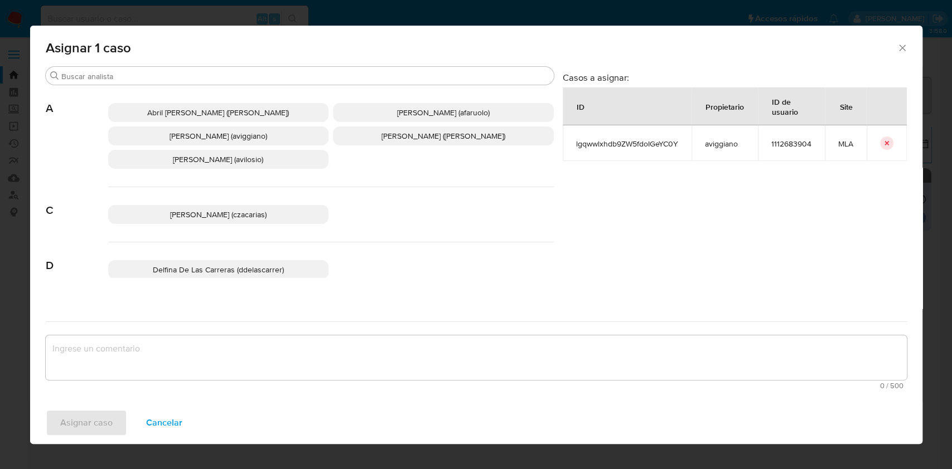
drag, startPoint x: 198, startPoint y: 140, endPoint x: 214, endPoint y: 209, distance: 70.9
click at [200, 142] on p "Agustina Belen Viggiano (aviggiano)" at bounding box center [218, 136] width 221 height 19
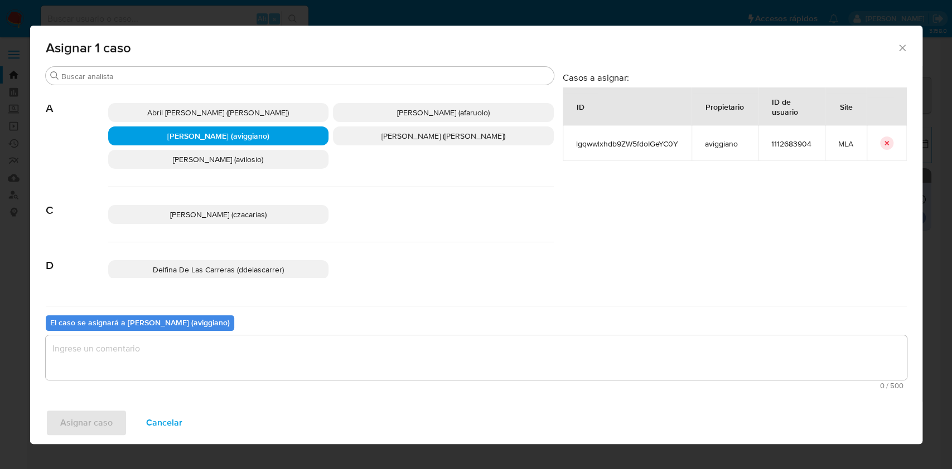
drag, startPoint x: 171, startPoint y: 345, endPoint x: 168, endPoint y: 360, distance: 15.4
click at [172, 346] on textarea "assign-modal" at bounding box center [476, 358] width 861 height 45
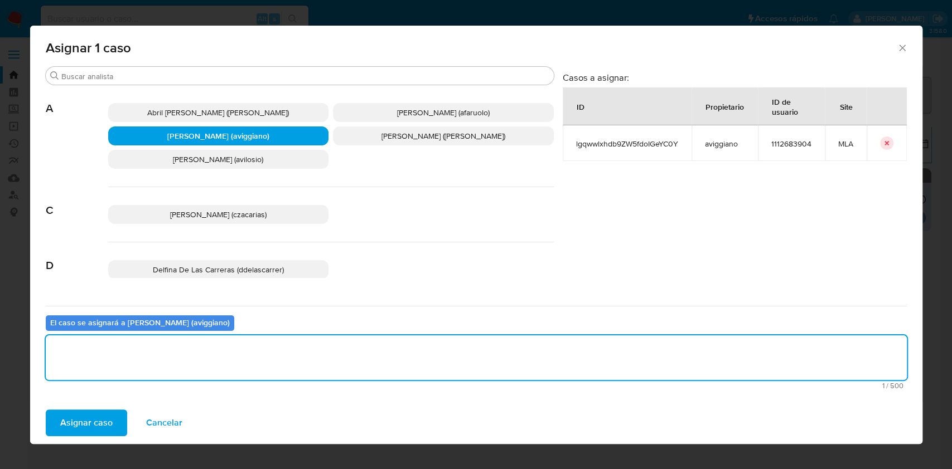
click at [118, 421] on button "Asignar caso" at bounding box center [86, 423] width 81 height 27
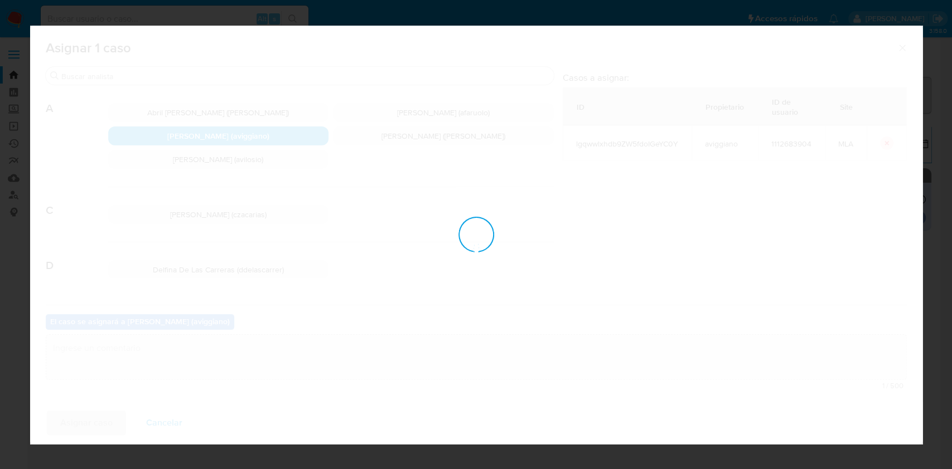
checkbox input "false"
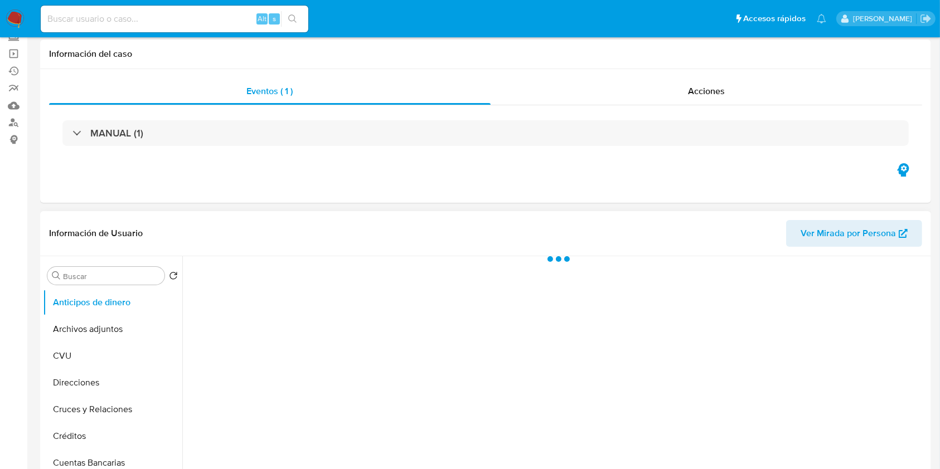
scroll to position [223, 0]
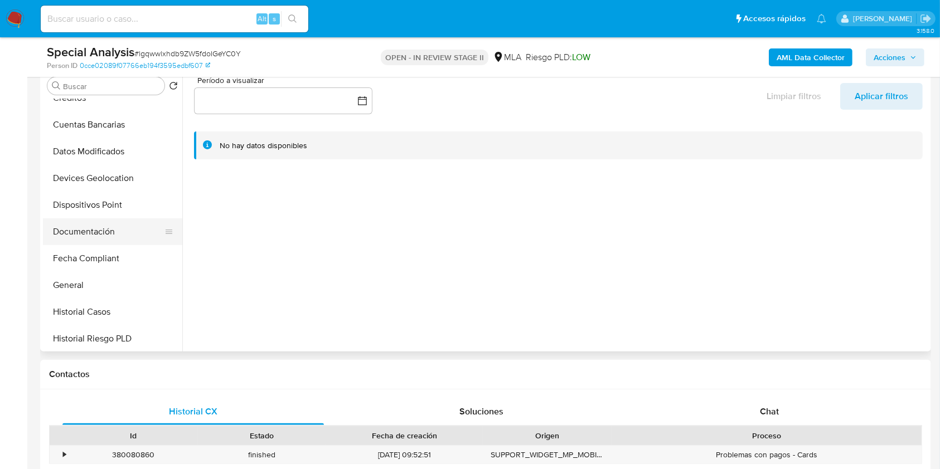
select select "10"
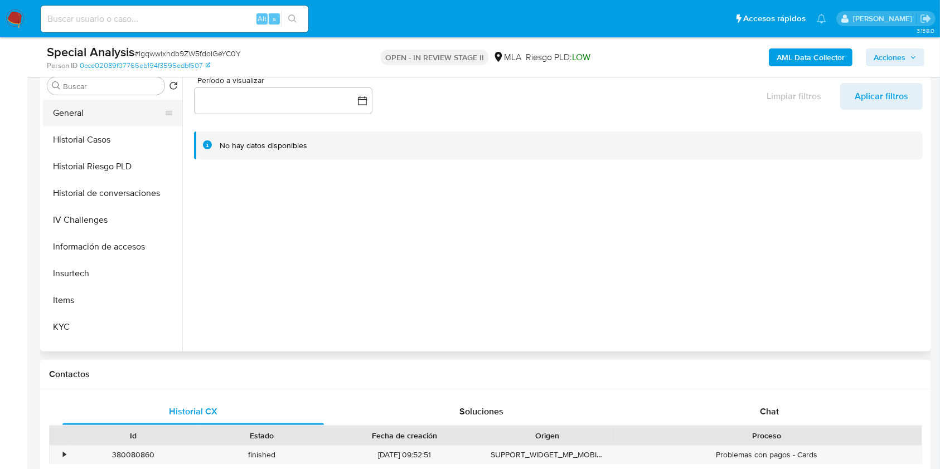
scroll to position [297, 0]
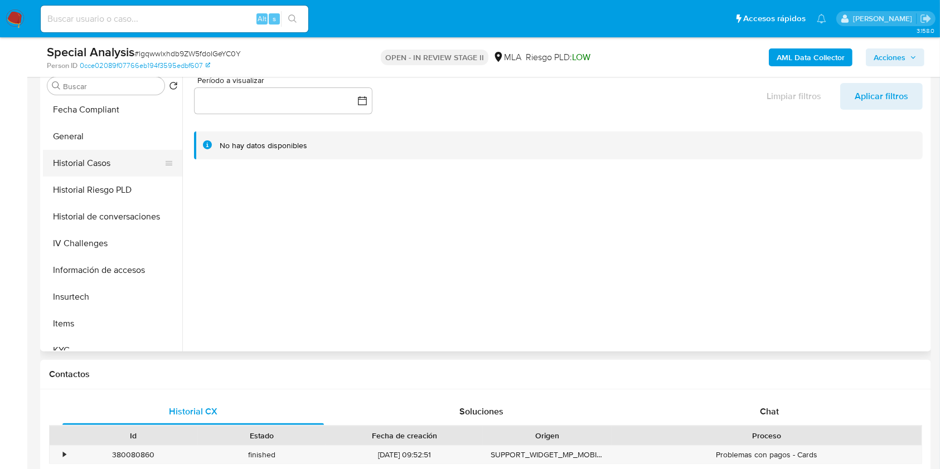
click at [109, 158] on button "Historial Casos" at bounding box center [108, 163] width 130 height 27
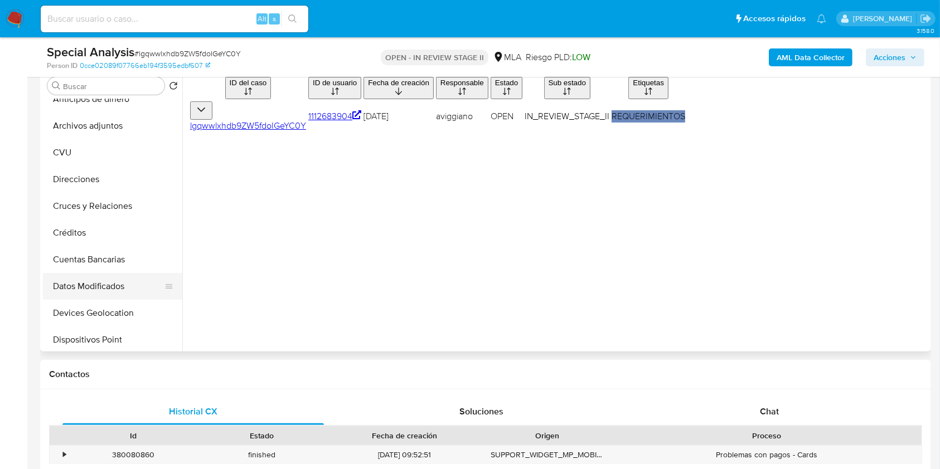
scroll to position [0, 0]
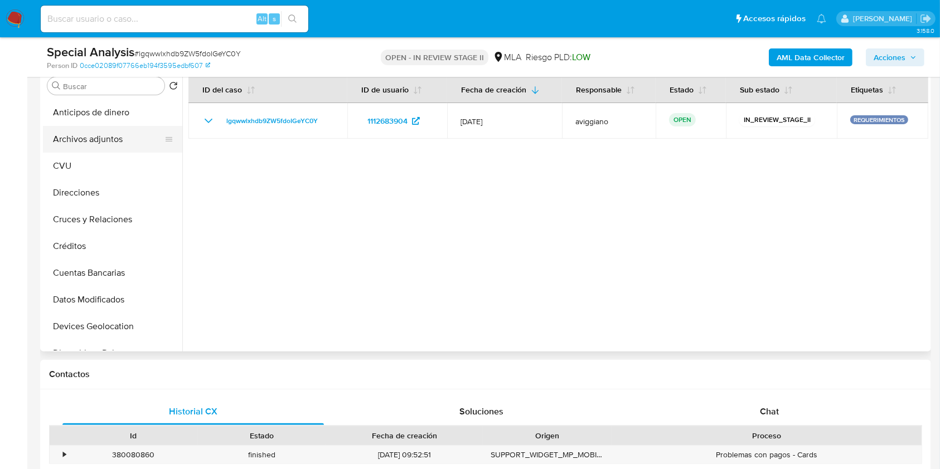
click at [127, 136] on button "Archivos adjuntos" at bounding box center [108, 139] width 130 height 27
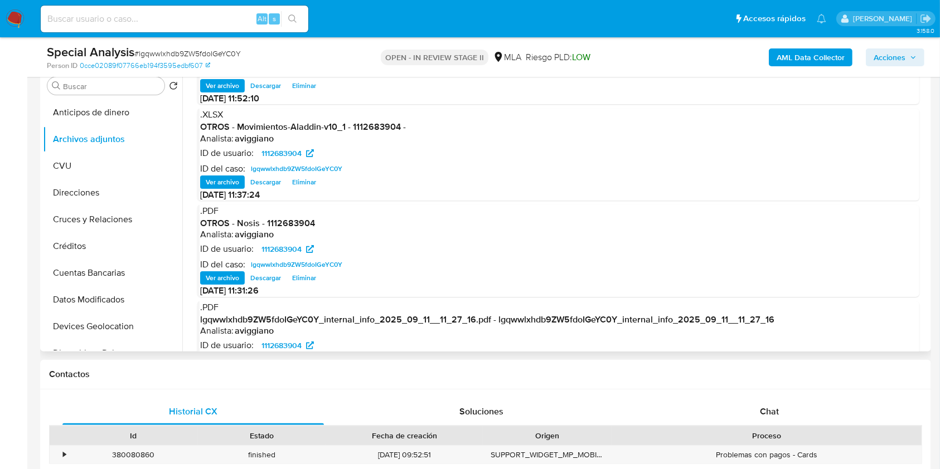
scroll to position [106, 0]
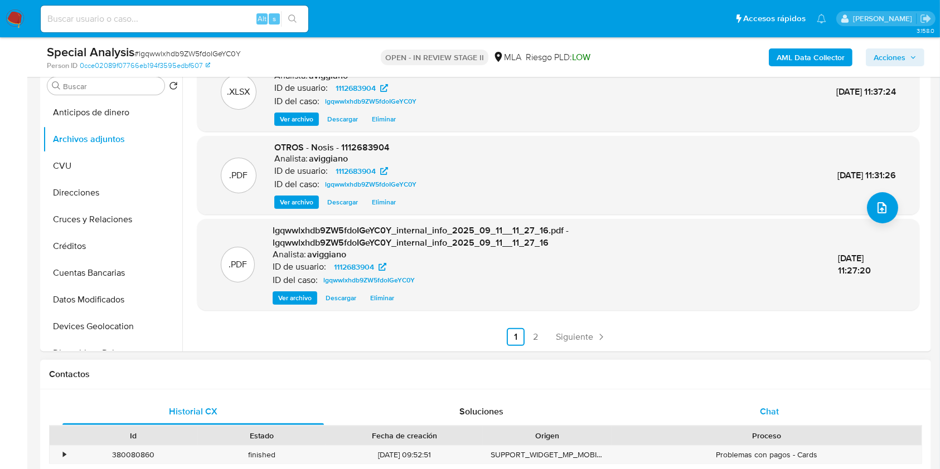
click at [770, 406] on span "Chat" at bounding box center [769, 411] width 19 height 13
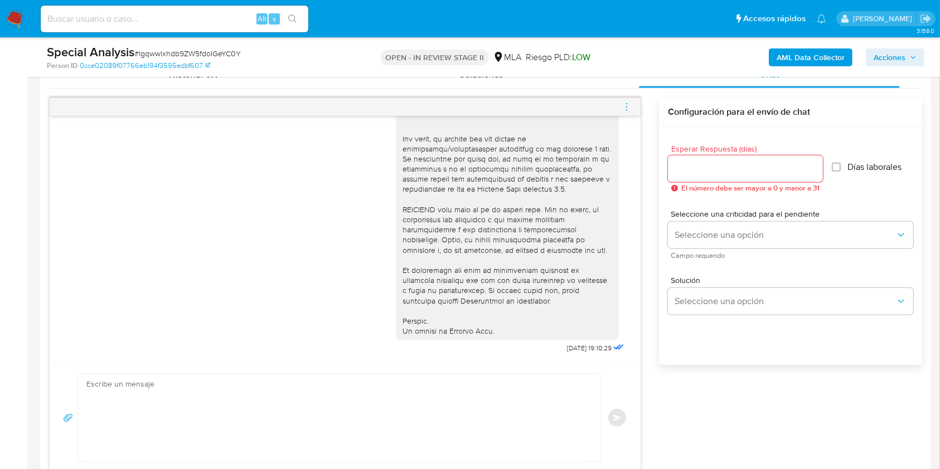
scroll to position [446, 0]
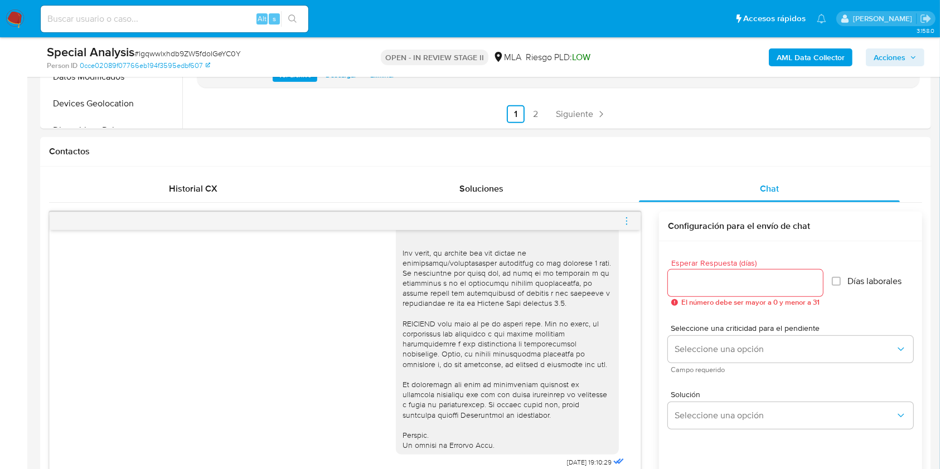
click at [625, 225] on icon "menu-action" at bounding box center [627, 221] width 10 height 10
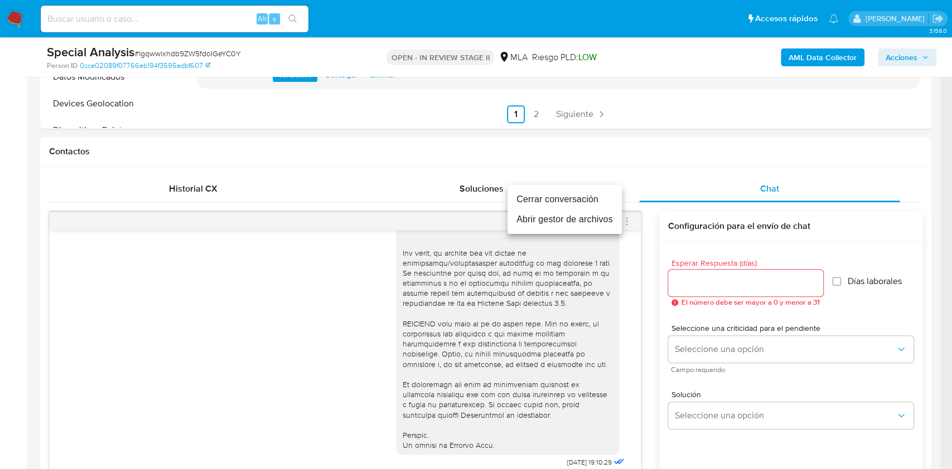
click at [550, 200] on li "Cerrar conversación" at bounding box center [564, 200] width 114 height 20
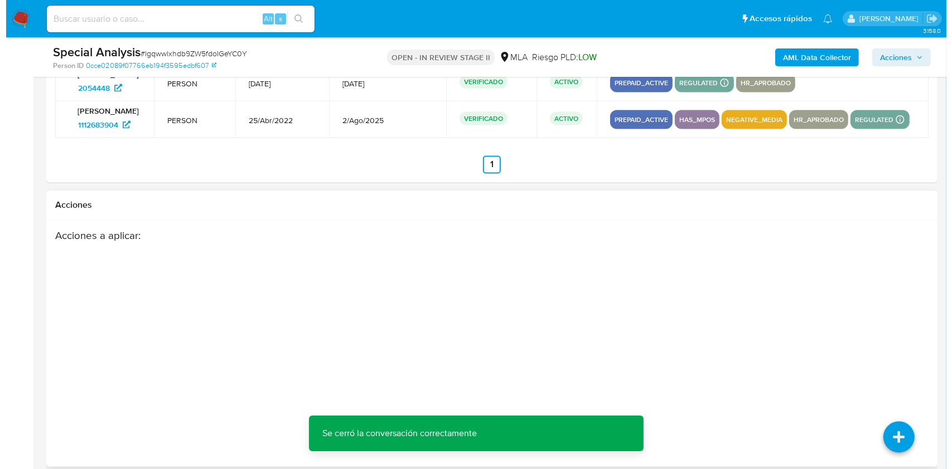
scroll to position [2035, 0]
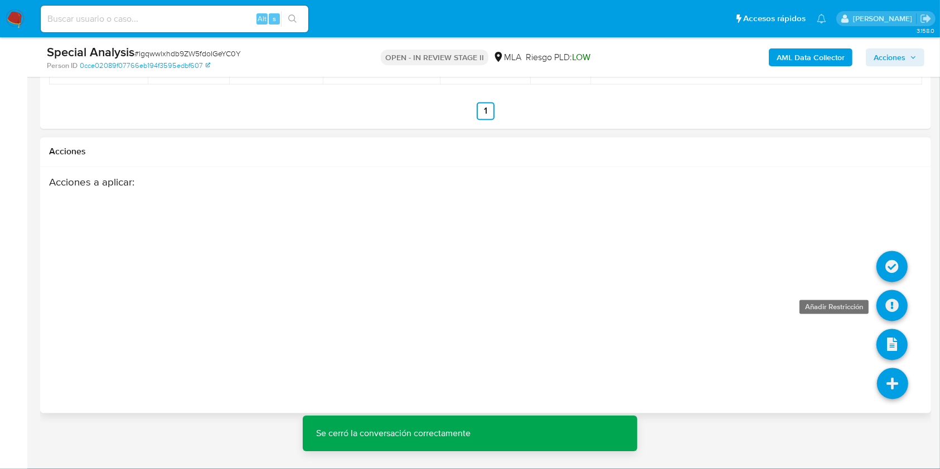
click at [887, 307] on icon at bounding box center [891, 305] width 31 height 31
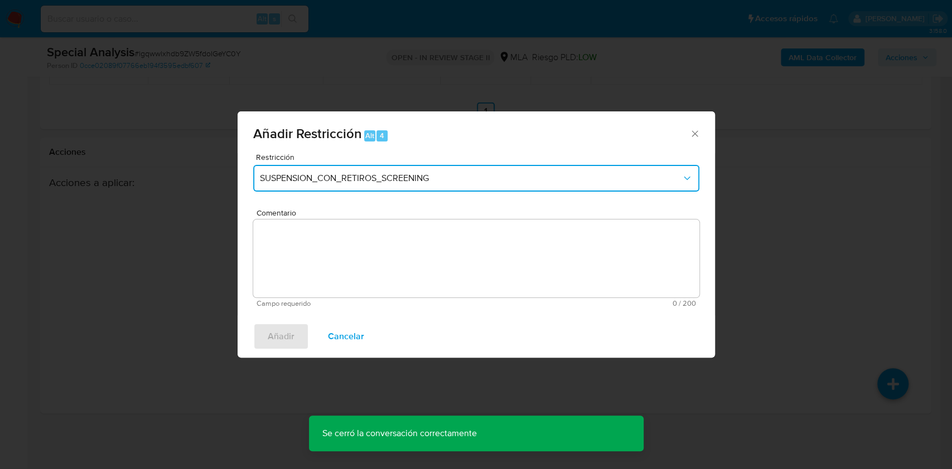
click at [507, 184] on button "SUSPENSION_CON_RETIROS_SCREENING" at bounding box center [476, 178] width 446 height 27
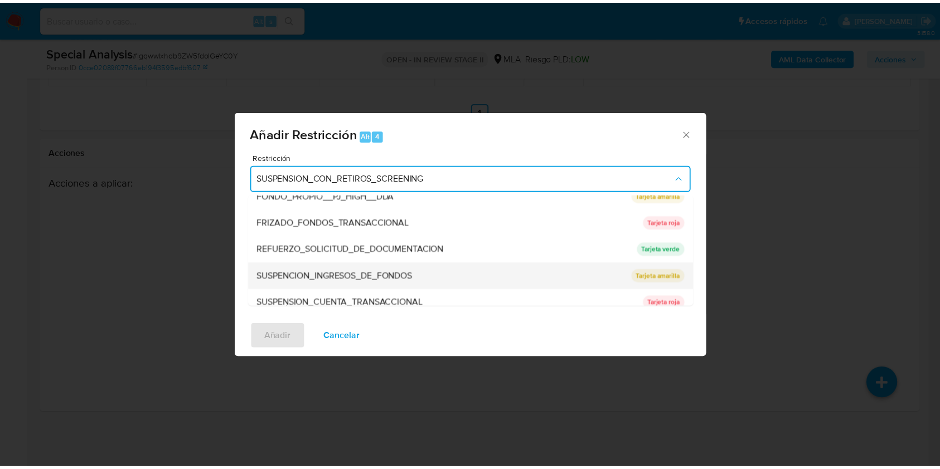
scroll to position [223, 0]
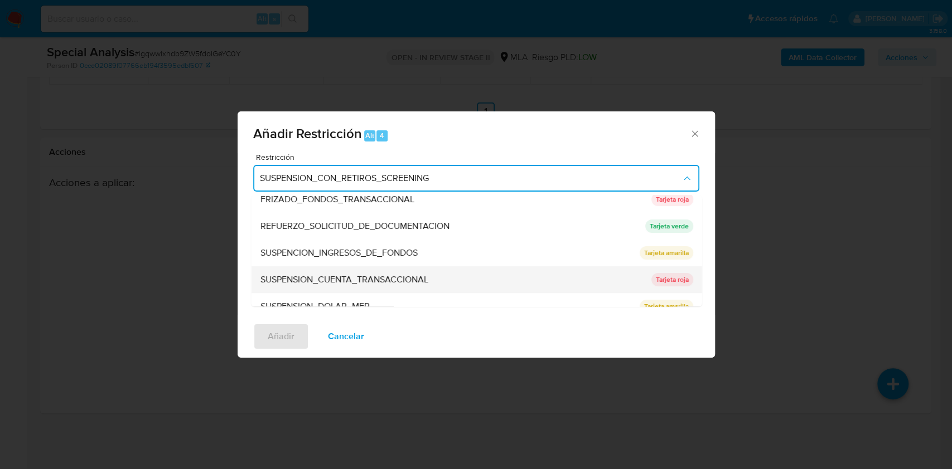
click at [366, 274] on span "SUSPENSION_CUENTA_TRANSACCIONAL" at bounding box center [344, 279] width 168 height 11
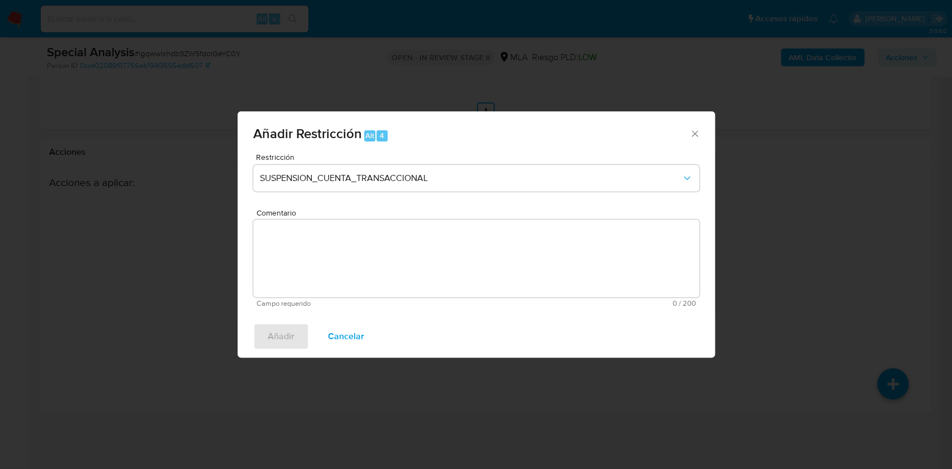
click at [360, 262] on textarea "Comentario" at bounding box center [476, 259] width 446 height 78
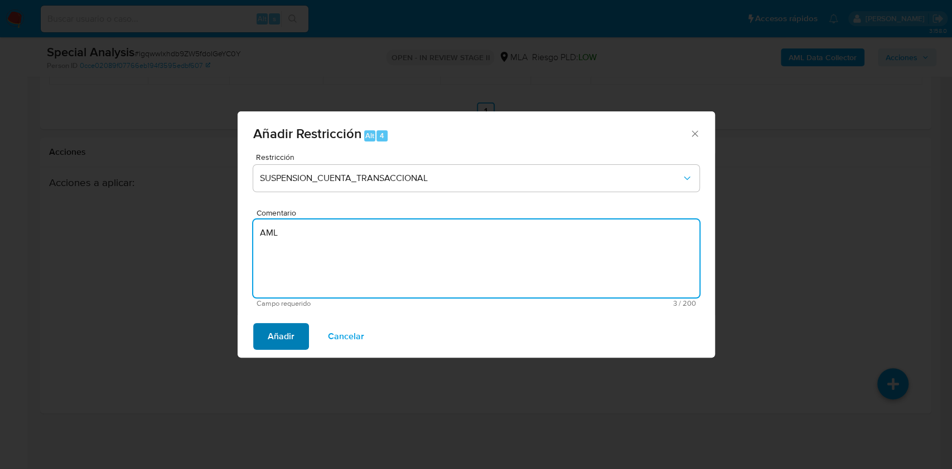
type textarea "AML"
click at [285, 347] on span "Añadir" at bounding box center [281, 336] width 27 height 25
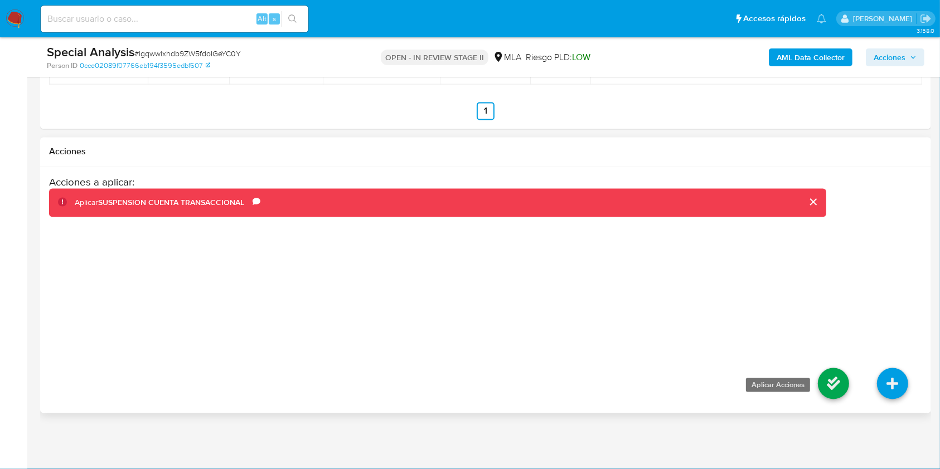
click at [833, 382] on icon at bounding box center [833, 383] width 31 height 31
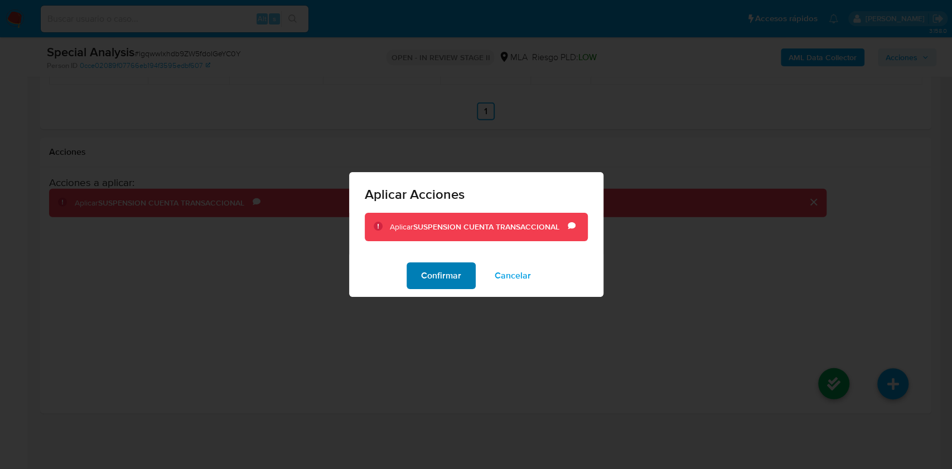
click at [461, 274] on button "Confirmar" at bounding box center [440, 276] width 69 height 27
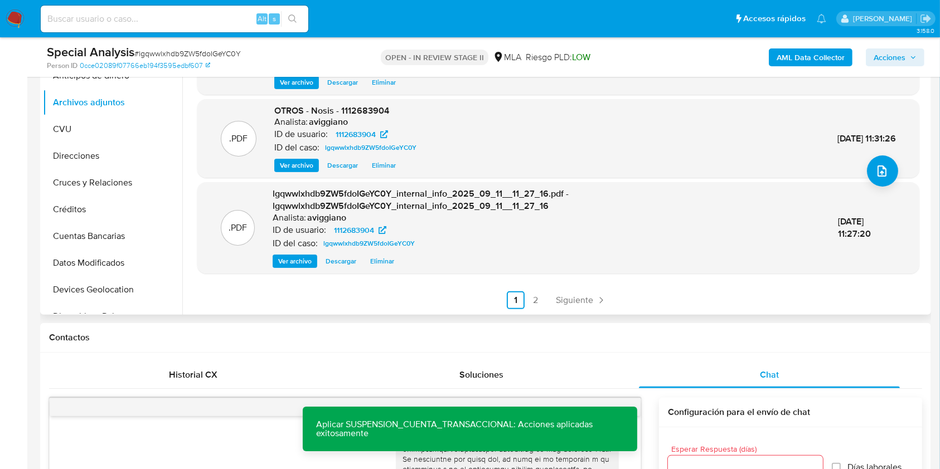
scroll to position [103, 0]
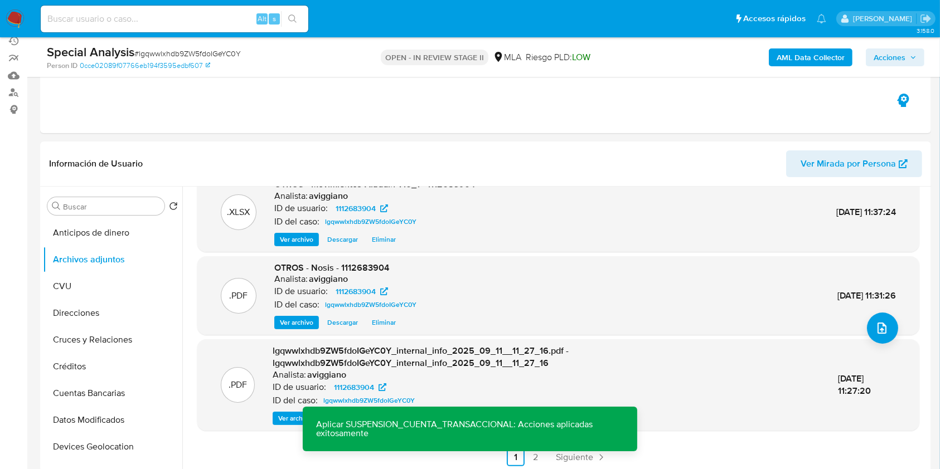
click at [866, 57] on button "Acciones" at bounding box center [895, 57] width 59 height 18
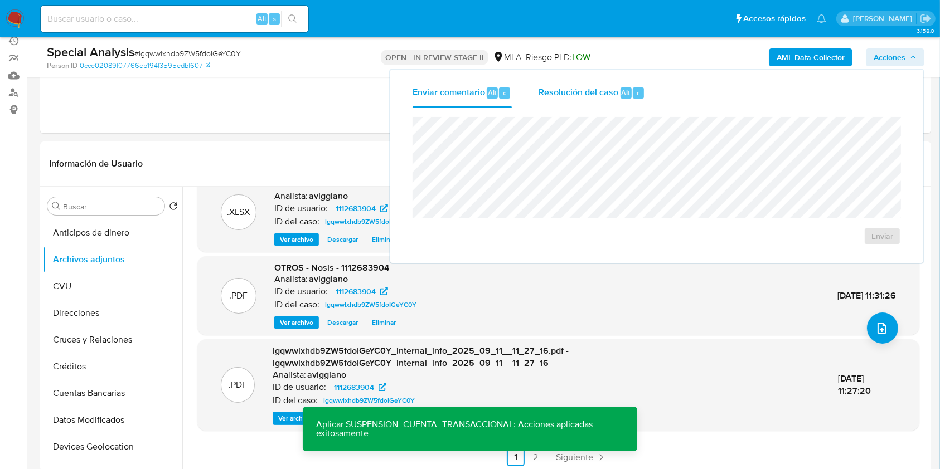
click at [615, 84] on div "Resolución del caso Alt r" at bounding box center [592, 93] width 106 height 29
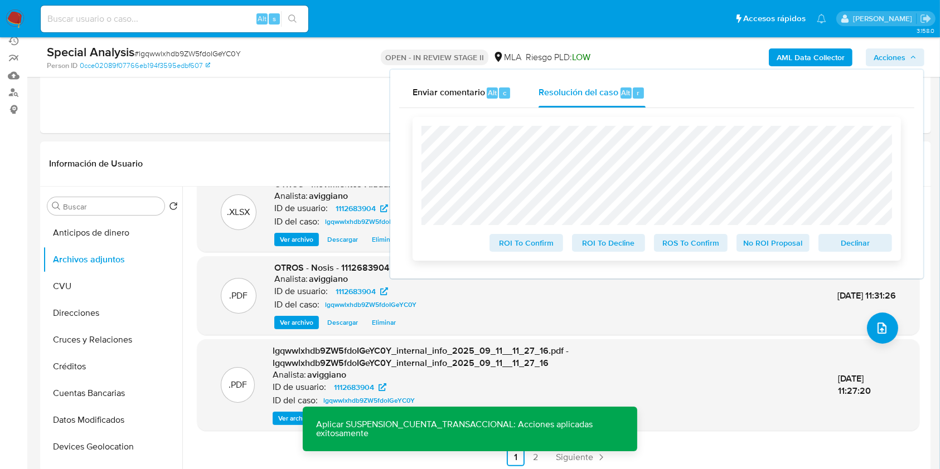
drag, startPoint x: 835, startPoint y: 240, endPoint x: 828, endPoint y: 240, distance: 6.7
click at [835, 240] on span "Declinar" at bounding box center [855, 243] width 58 height 16
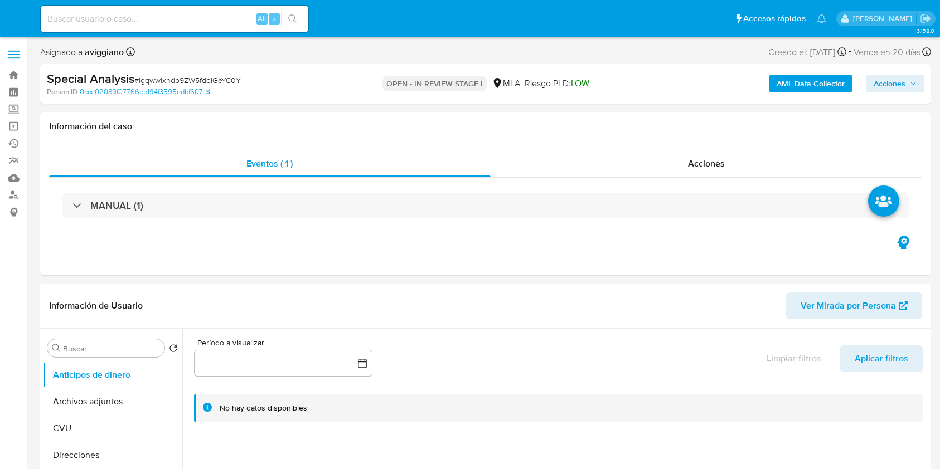
select select "10"
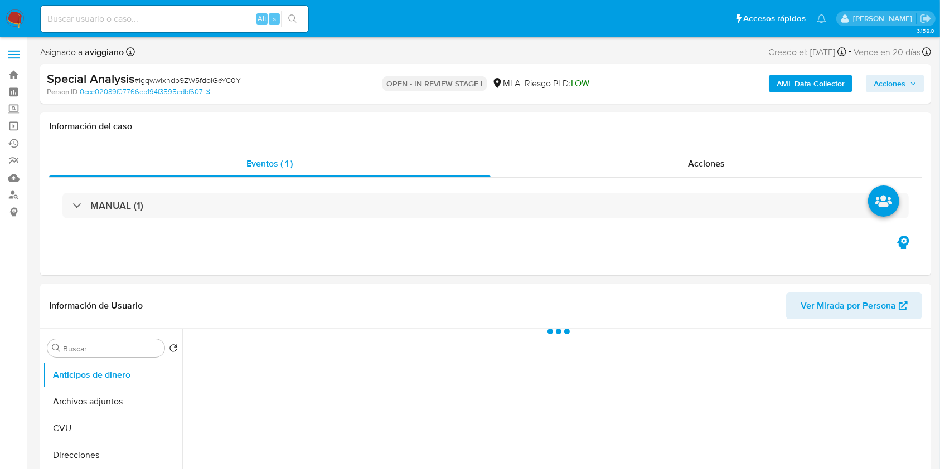
click at [896, 85] on span "Acciones" at bounding box center [890, 84] width 32 height 18
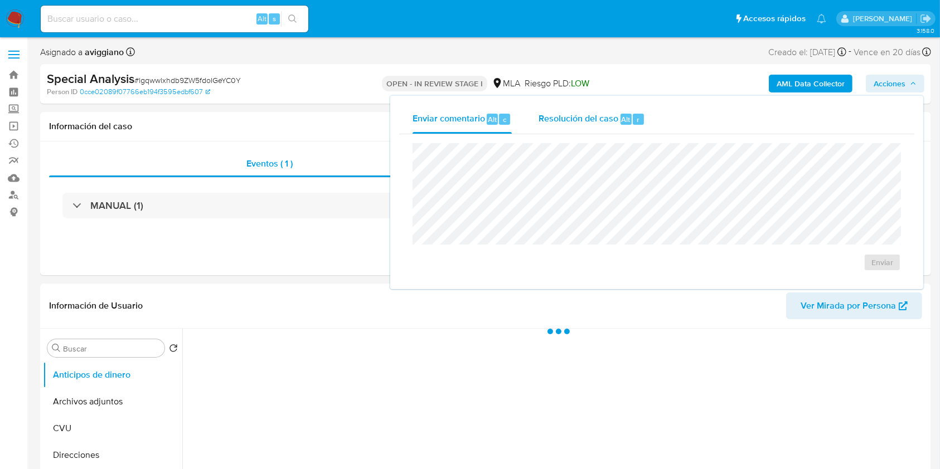
click at [577, 116] on span "Resolución del caso" at bounding box center [579, 119] width 80 height 13
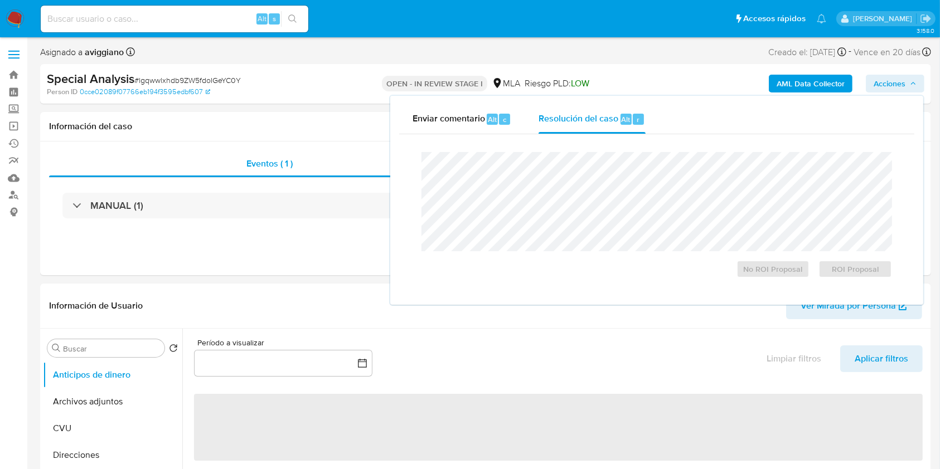
select select "10"
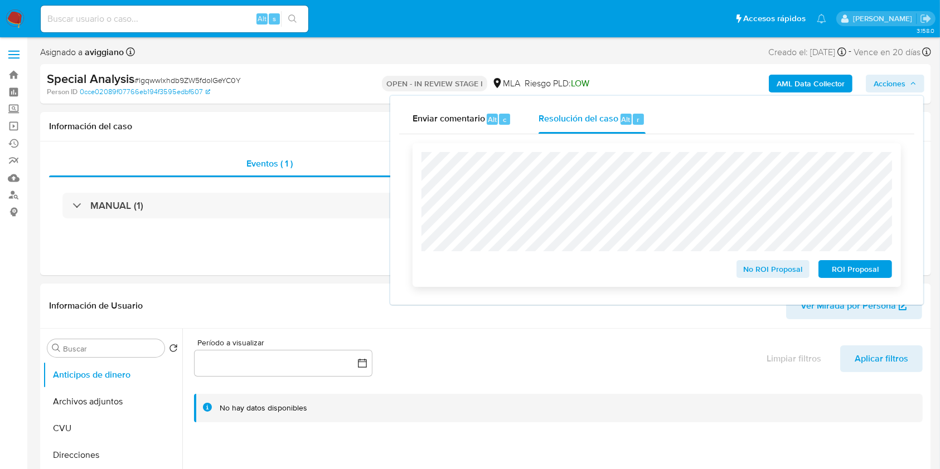
click at [840, 265] on span "ROI Proposal" at bounding box center [855, 269] width 58 height 16
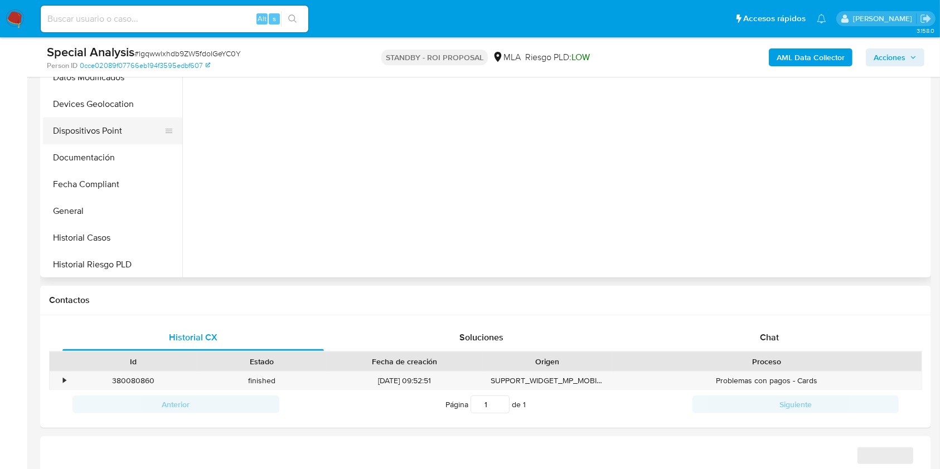
scroll to position [371, 0]
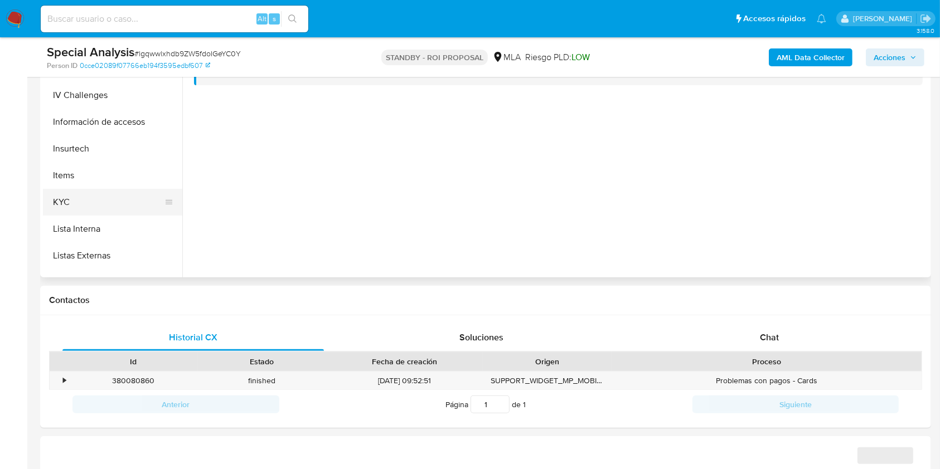
click at [76, 196] on button "KYC" at bounding box center [108, 202] width 130 height 27
select select "10"
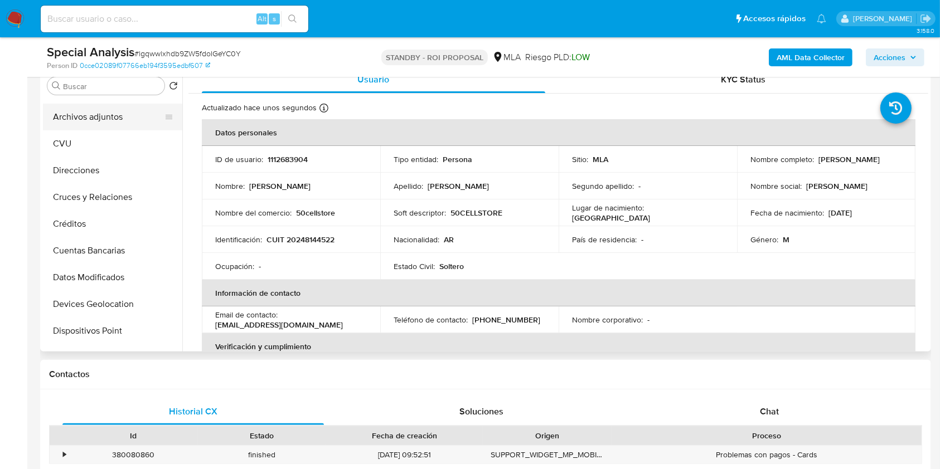
scroll to position [0, 0]
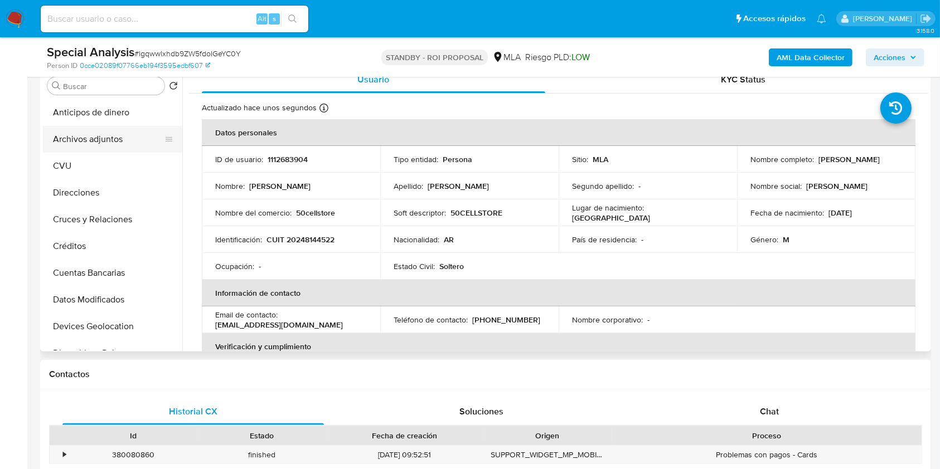
click at [124, 135] on button "Archivos adjuntos" at bounding box center [108, 139] width 130 height 27
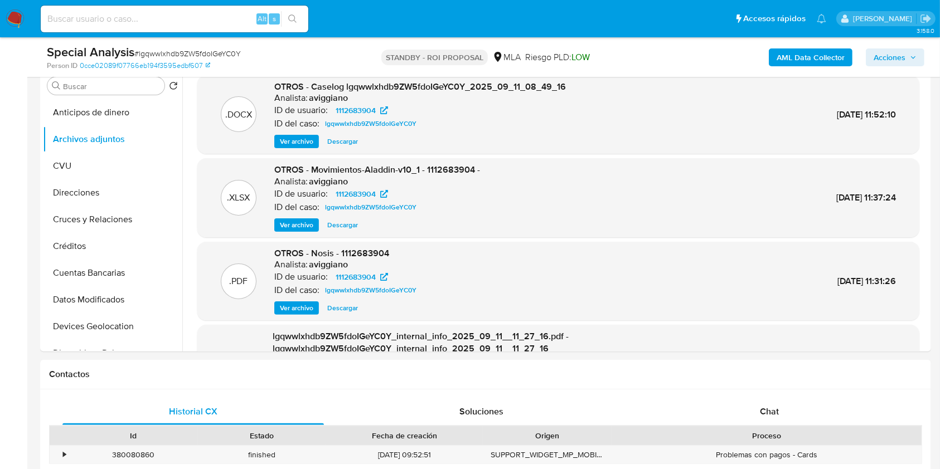
click at [894, 55] on span "Acciones" at bounding box center [890, 57] width 32 height 18
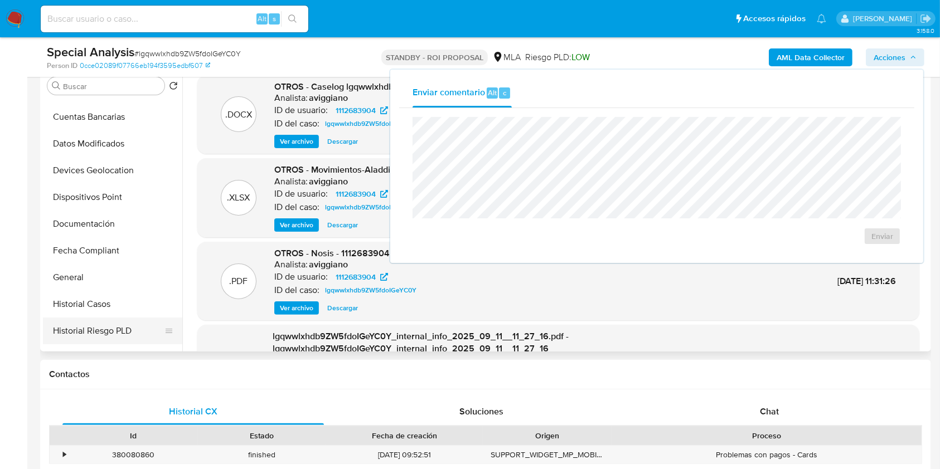
scroll to position [223, 0]
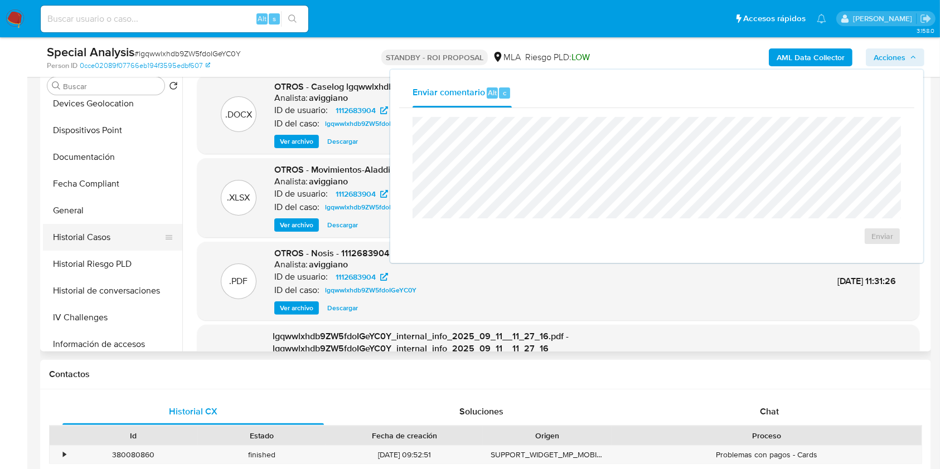
click at [94, 230] on button "Historial Casos" at bounding box center [108, 237] width 130 height 27
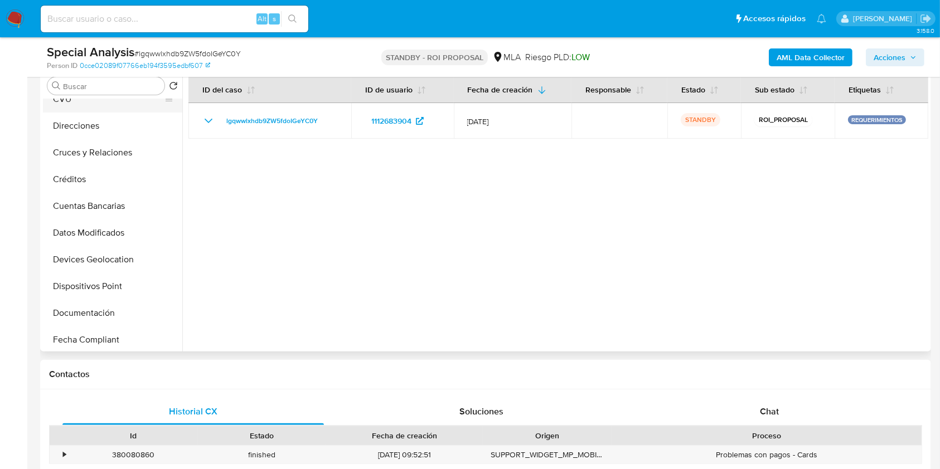
scroll to position [0, 0]
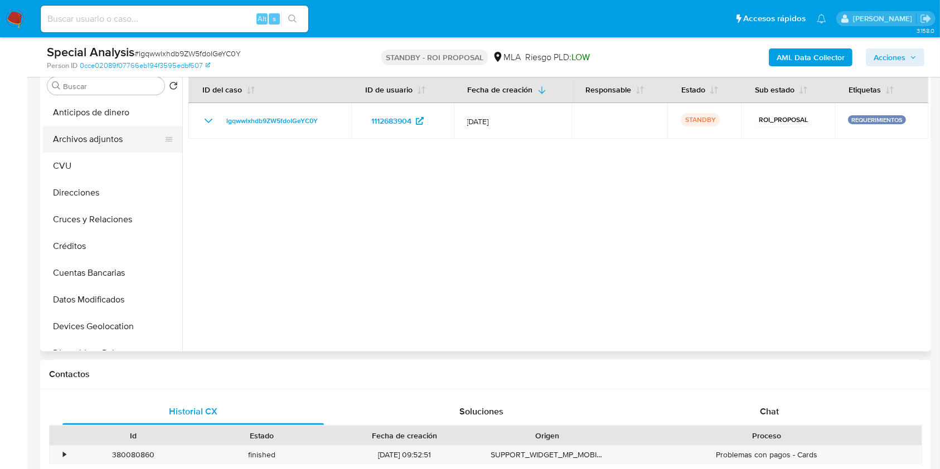
click at [101, 147] on button "Archivos adjuntos" at bounding box center [108, 139] width 130 height 27
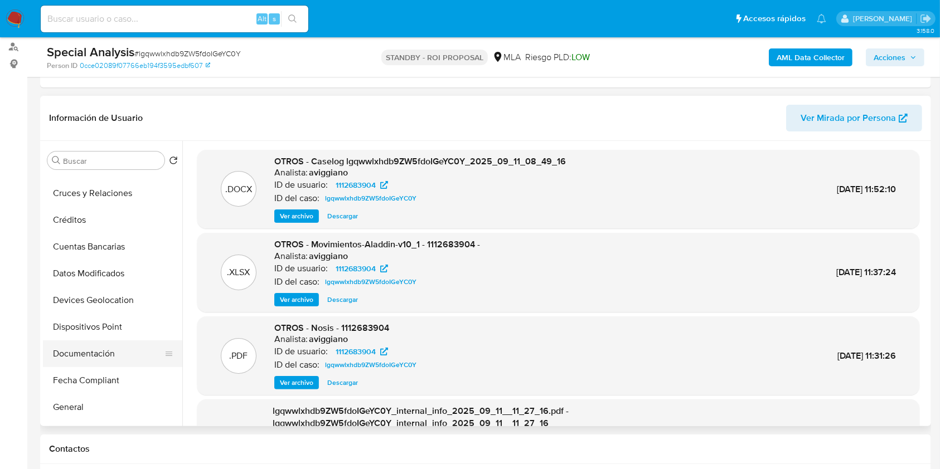
scroll to position [148, 0]
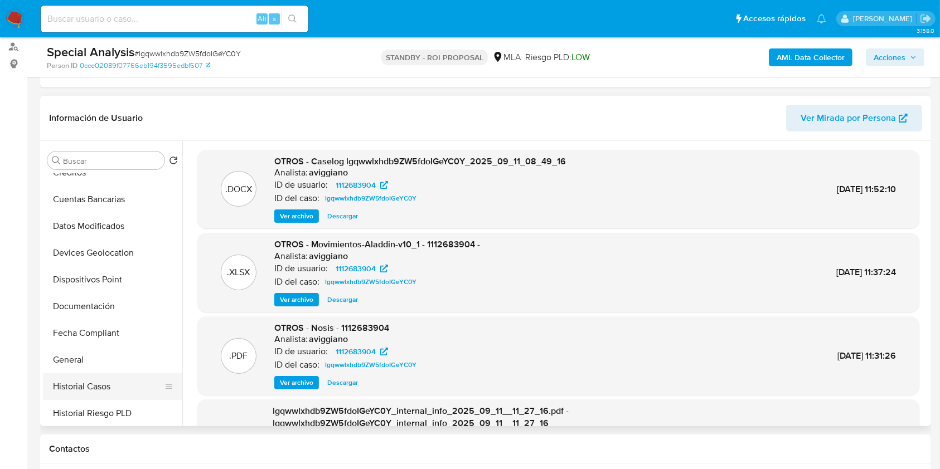
click at [107, 386] on button "Historial Casos" at bounding box center [108, 386] width 130 height 27
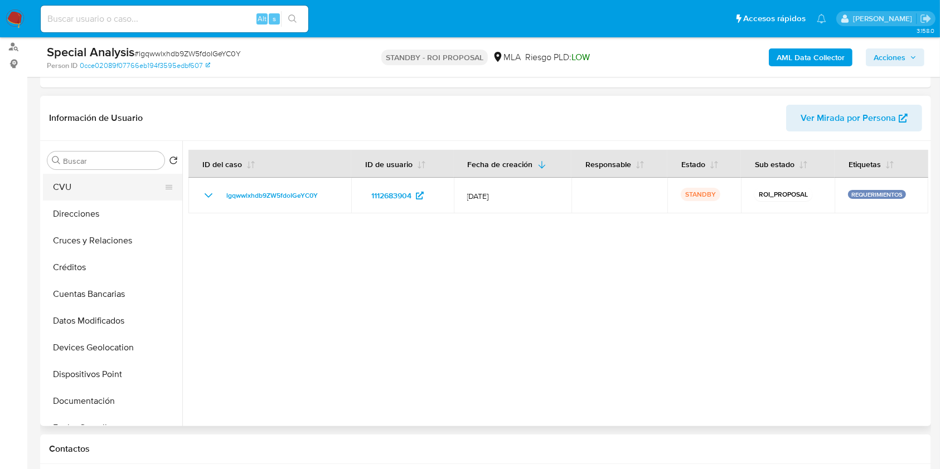
scroll to position [0, 0]
click at [103, 217] on button "Archivos adjuntos" at bounding box center [108, 214] width 130 height 27
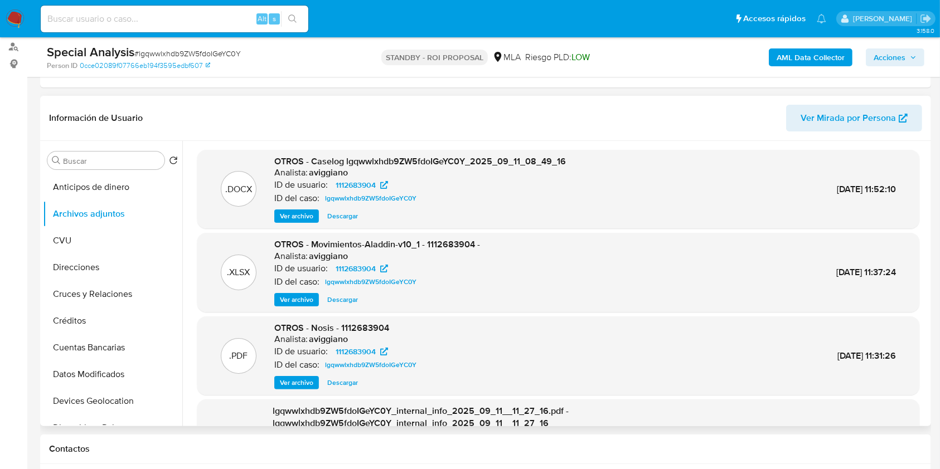
click at [370, 155] on span "OTROS - Caselog lgqwwlxhdb9ZW5fdoIGeYC0Y_2025_09_11_08_49_16" at bounding box center [420, 161] width 292 height 13
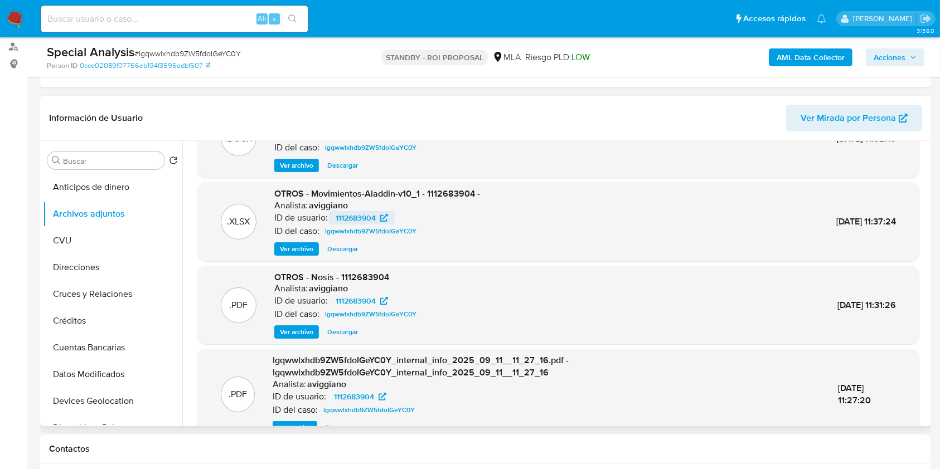
scroll to position [74, 0]
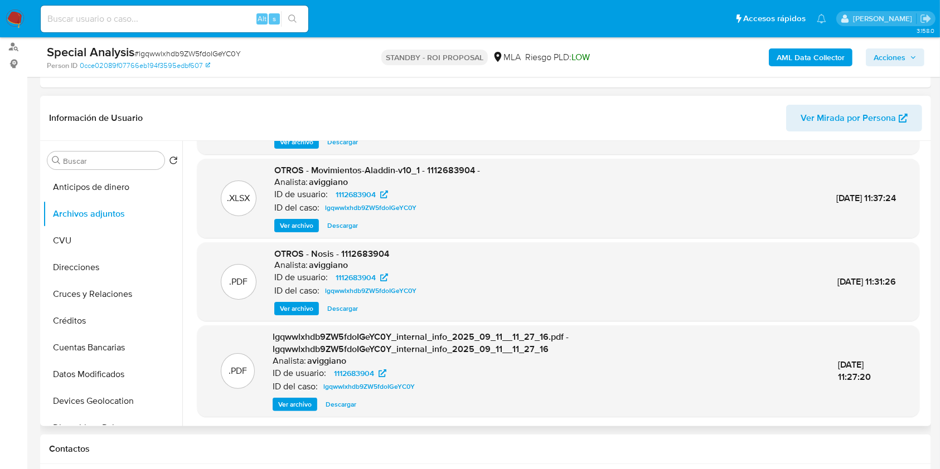
click at [438, 172] on span "OTROS - Movimientos-Aladdin-v10_1 - 1112683904 -" at bounding box center [377, 170] width 206 height 13
click at [438, 173] on span "OTROS - Movimientos-Aladdin-v10_1 - 1112683904 -" at bounding box center [377, 170] width 206 height 13
copy span "1112683904"
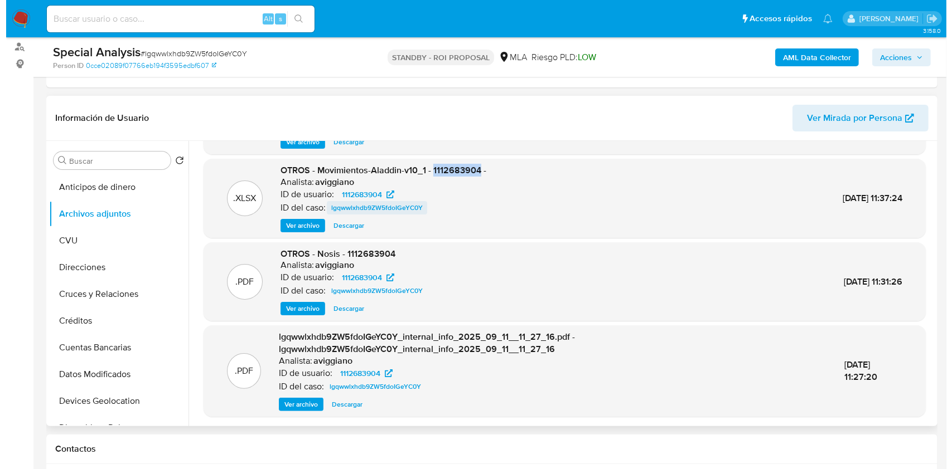
scroll to position [0, 0]
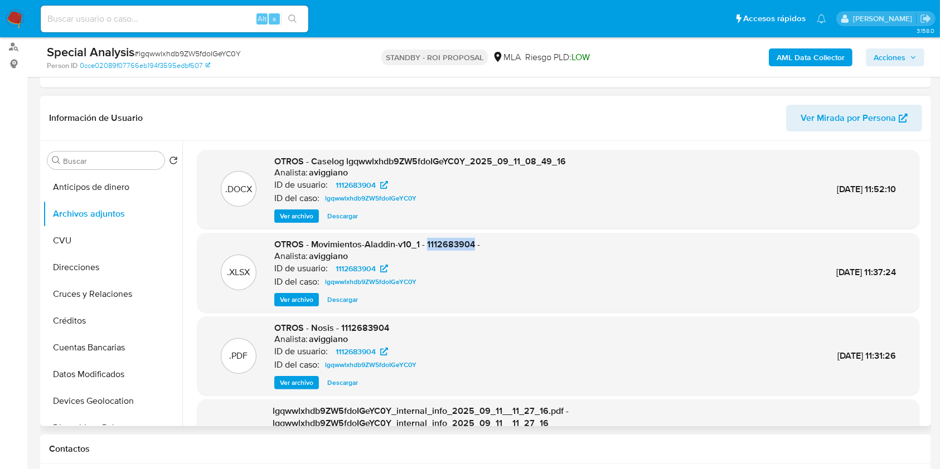
click at [305, 211] on span "Ver archivo" at bounding box center [296, 216] width 33 height 11
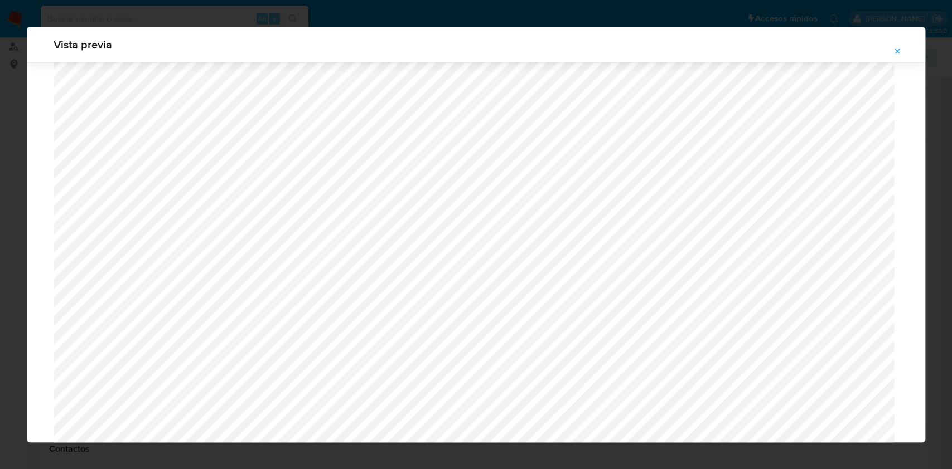
scroll to position [721, 0]
click at [893, 49] on icon "Attachment preview" at bounding box center [896, 51] width 9 height 9
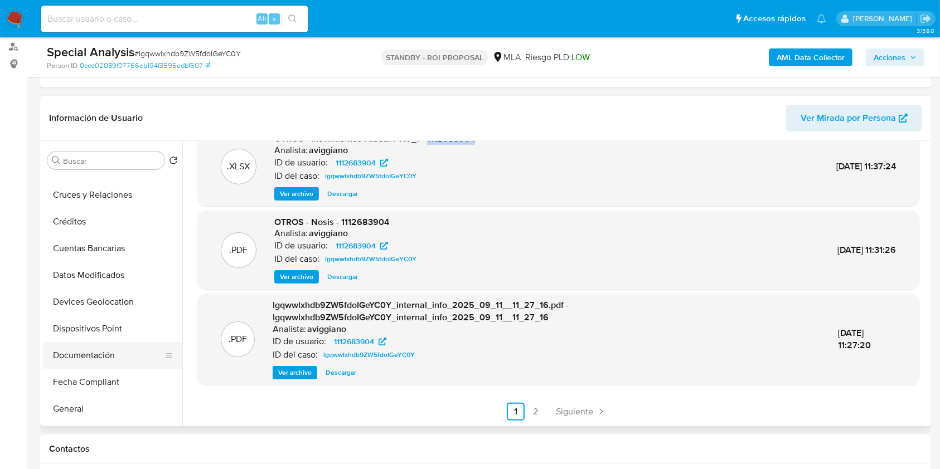
scroll to position [148, 0]
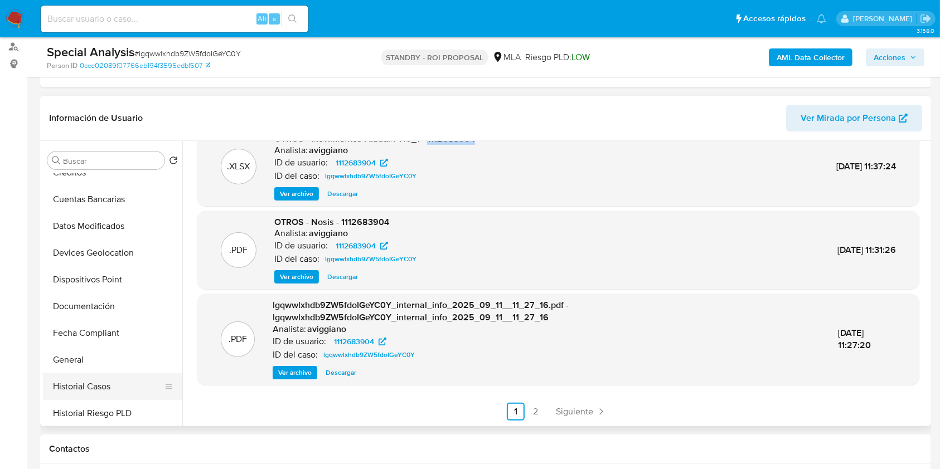
click at [109, 376] on button "Historial Casos" at bounding box center [108, 386] width 130 height 27
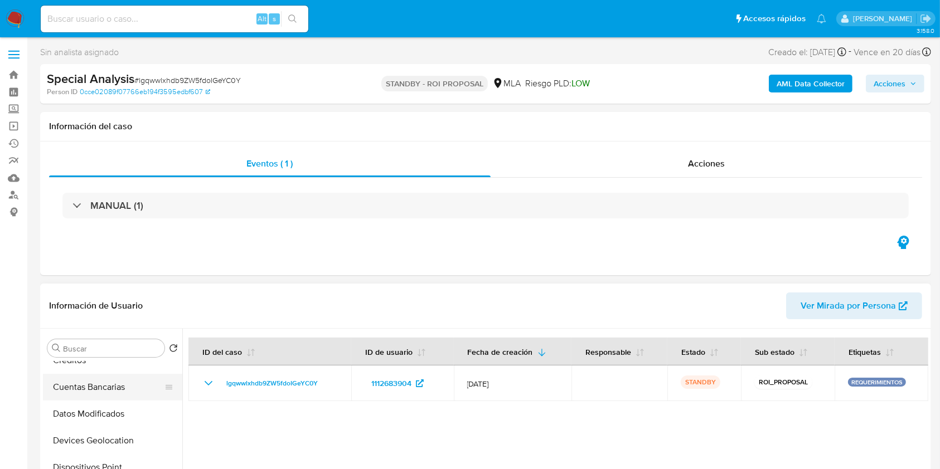
scroll to position [0, 0]
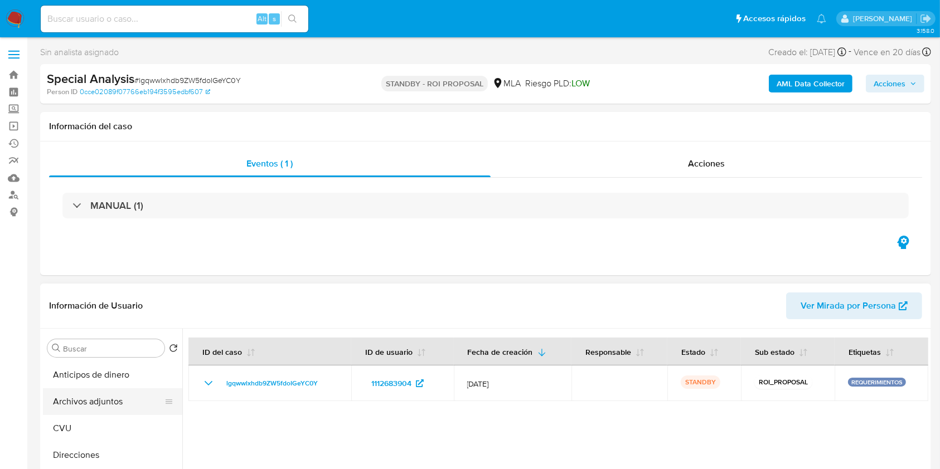
click at [100, 403] on button "Archivos adjuntos" at bounding box center [108, 402] width 130 height 27
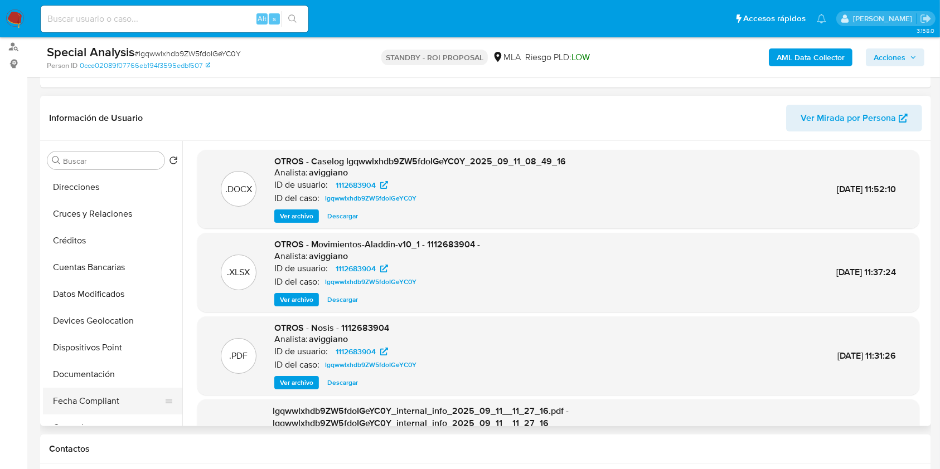
scroll to position [148, 0]
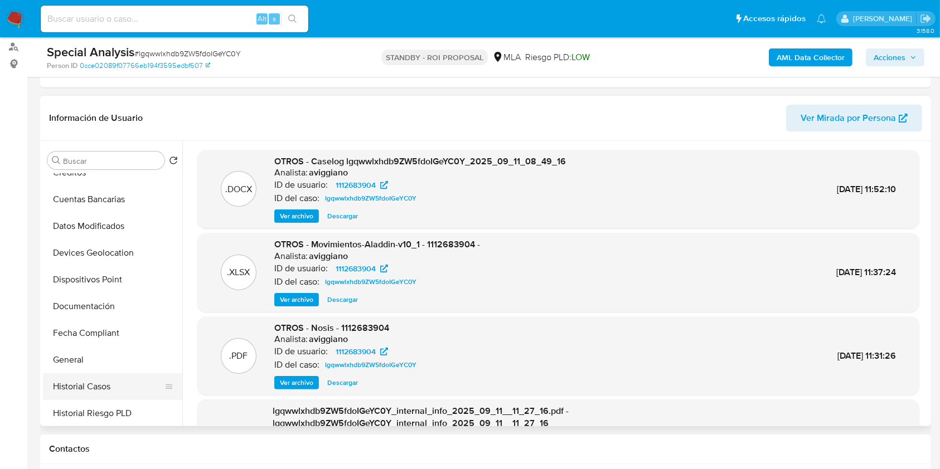
click at [116, 386] on button "Historial Casos" at bounding box center [108, 386] width 130 height 27
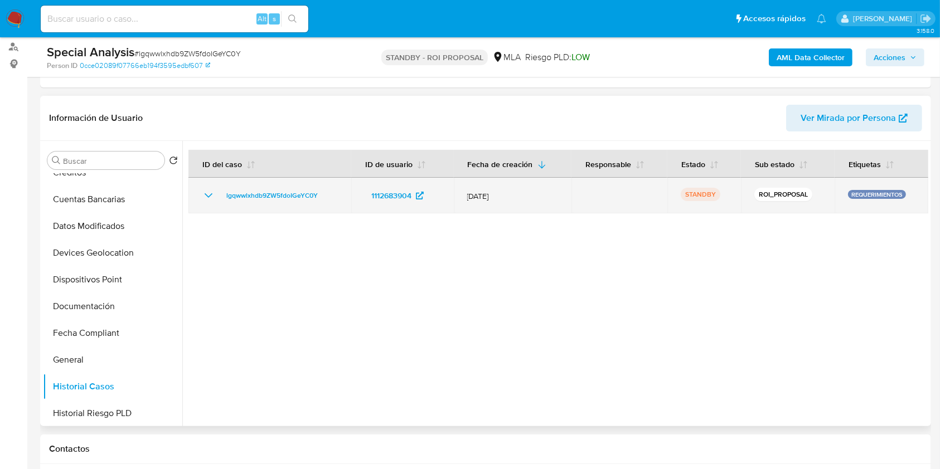
drag, startPoint x: 327, startPoint y: 193, endPoint x: 219, endPoint y: 191, distance: 108.2
click at [219, 191] on div "lgqwwlxhdb9ZW5fdoIGeYC0Y" at bounding box center [270, 195] width 136 height 13
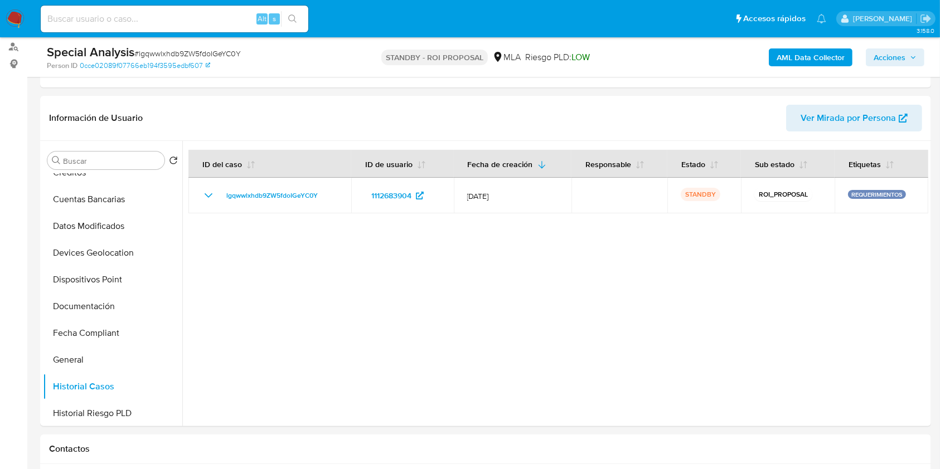
click at [905, 73] on div "Special Analysis # lgqwwlxhdb9ZW5fdoIGeYC0Y Person ID 0cce02089f07766eb194f3595…" at bounding box center [485, 57] width 891 height 40
click at [900, 59] on span "Acciones" at bounding box center [890, 57] width 32 height 18
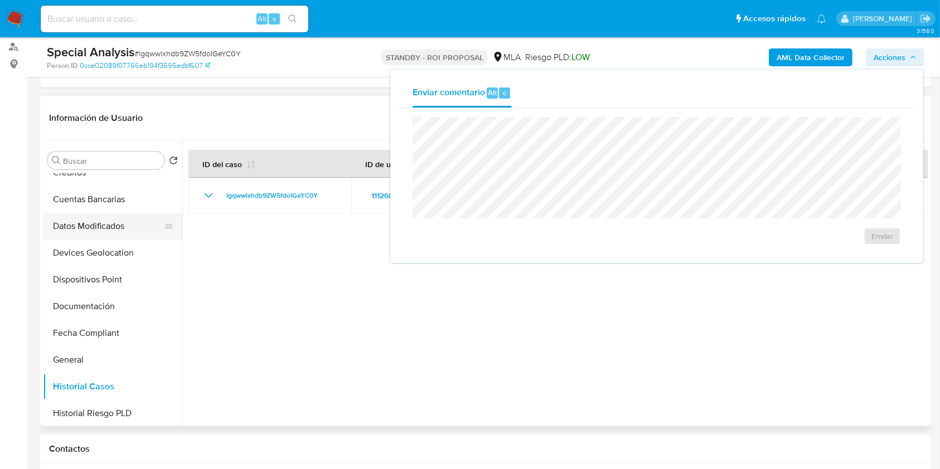
click at [131, 230] on button "Datos Modificados" at bounding box center [108, 226] width 130 height 27
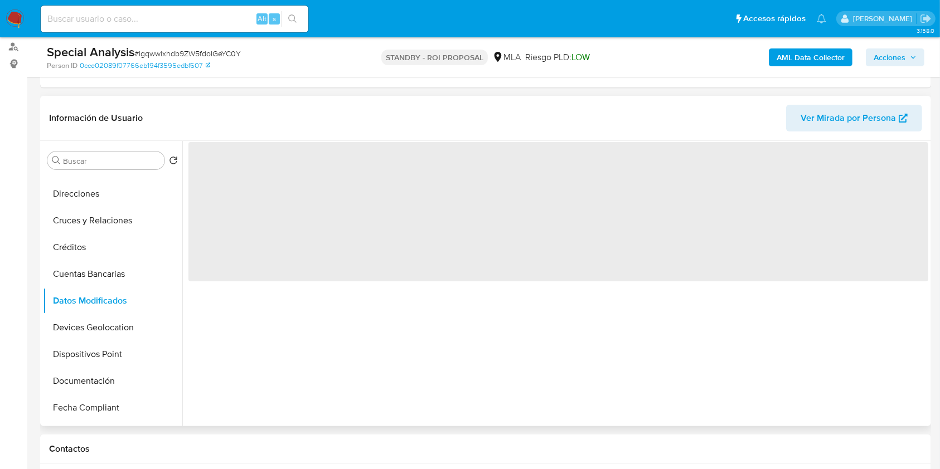
scroll to position [0, 0]
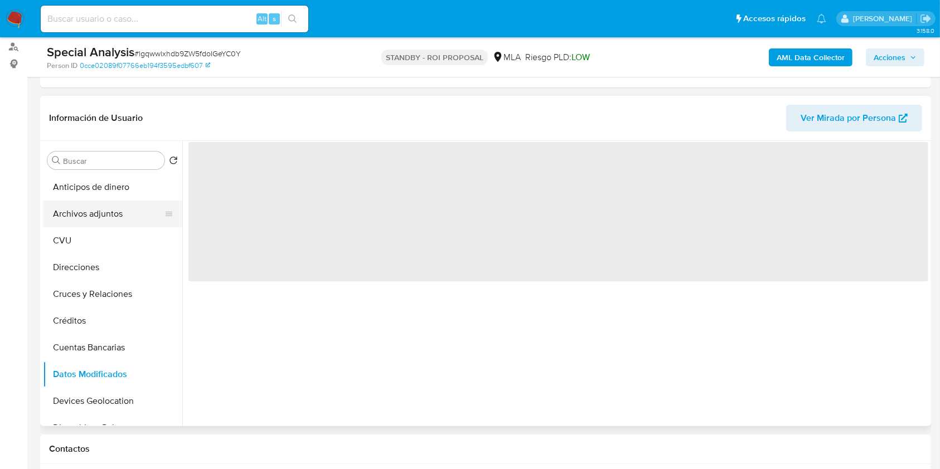
click at [128, 212] on button "Archivos adjuntos" at bounding box center [108, 214] width 130 height 27
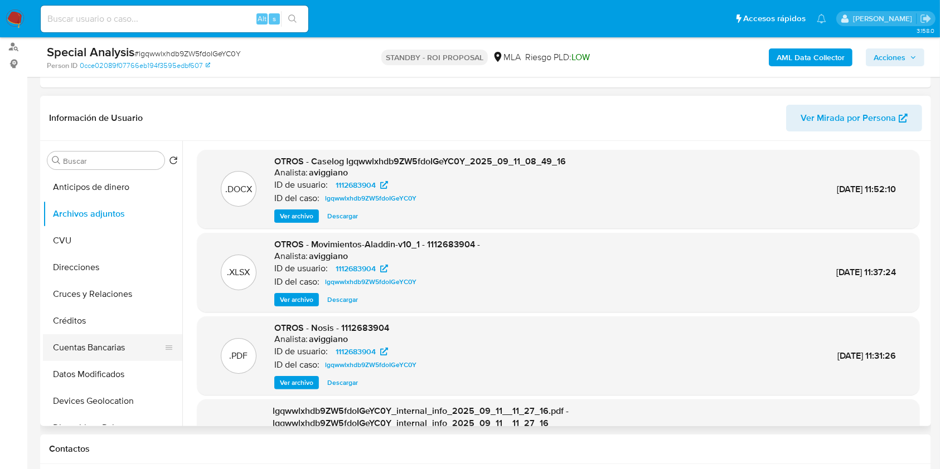
scroll to position [148, 0]
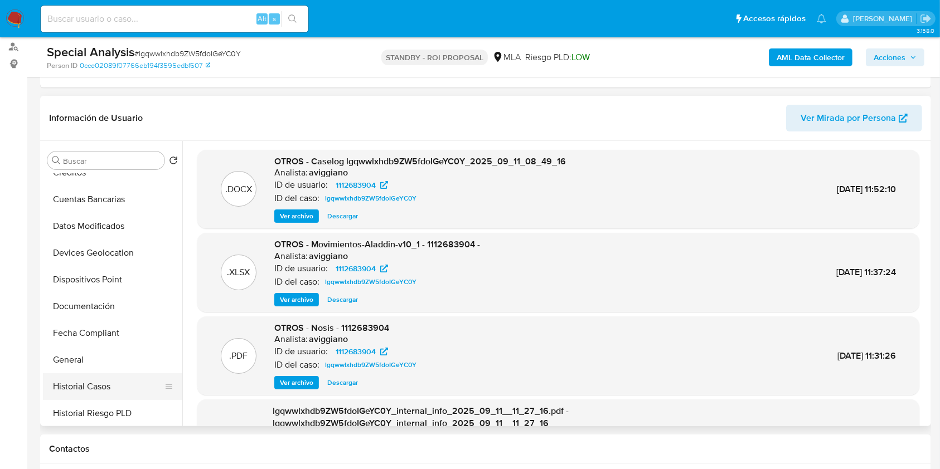
click at [118, 385] on button "Historial Casos" at bounding box center [108, 386] width 130 height 27
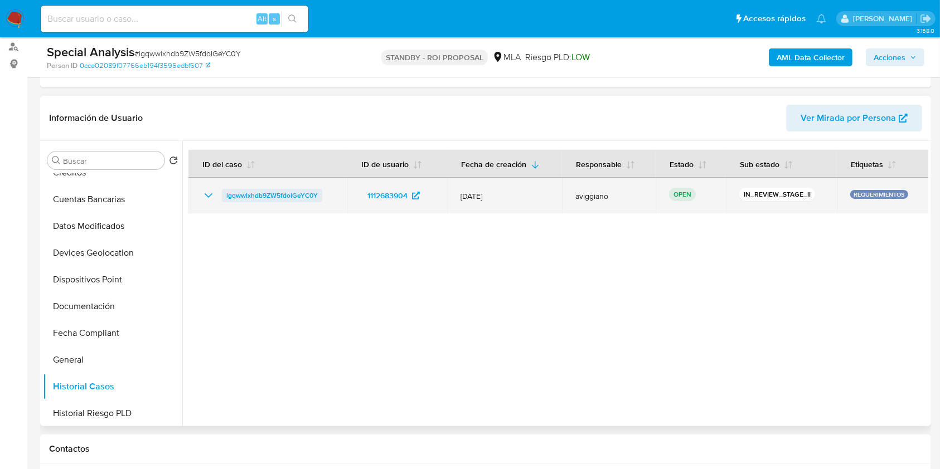
click at [264, 197] on span "lgqwwlxhdb9ZW5fdoIGeYC0Y" at bounding box center [271, 195] width 91 height 13
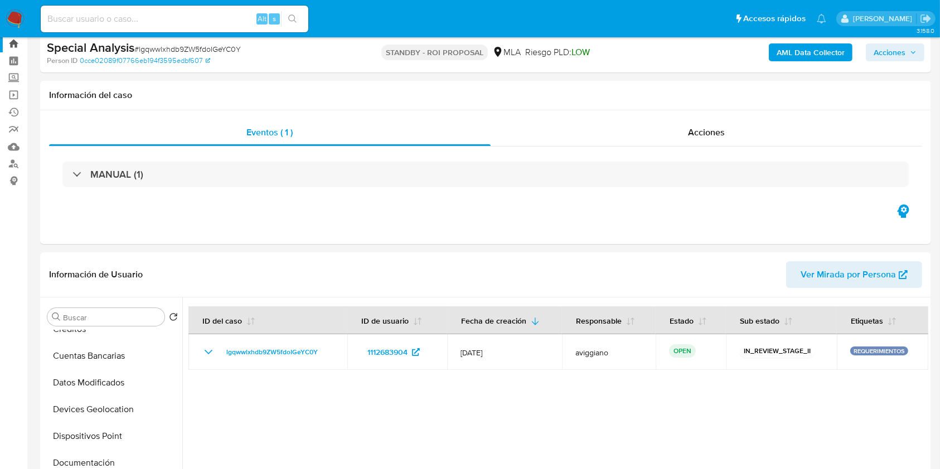
scroll to position [0, 0]
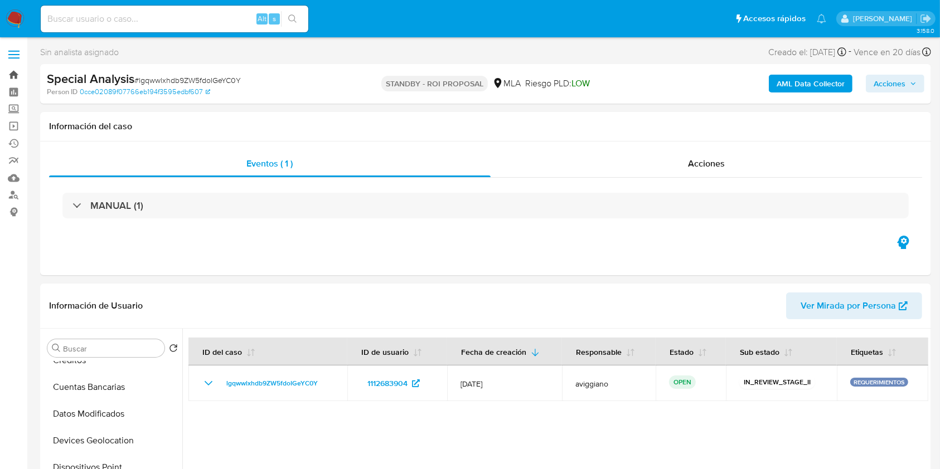
click at [12, 75] on link "Bandeja" at bounding box center [66, 74] width 133 height 17
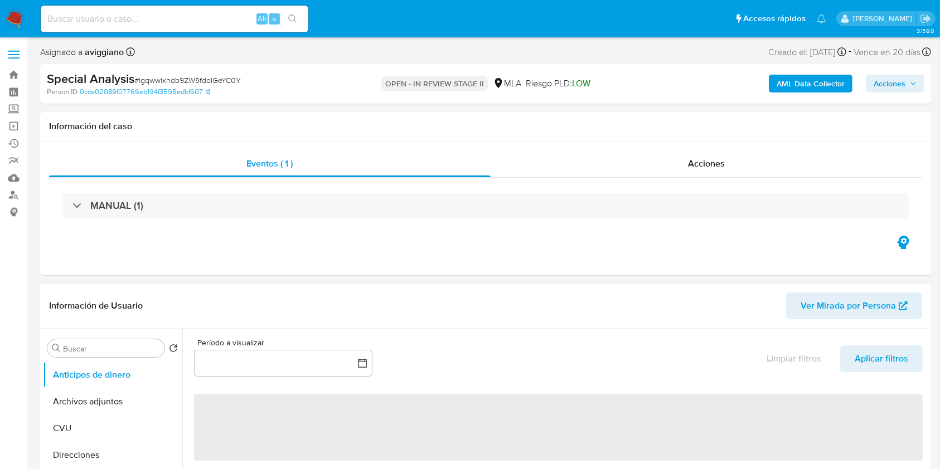
select select "10"
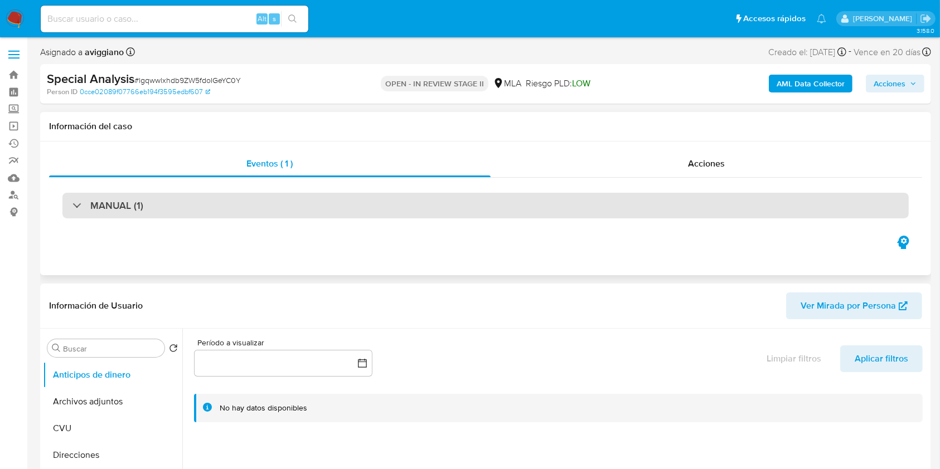
scroll to position [223, 0]
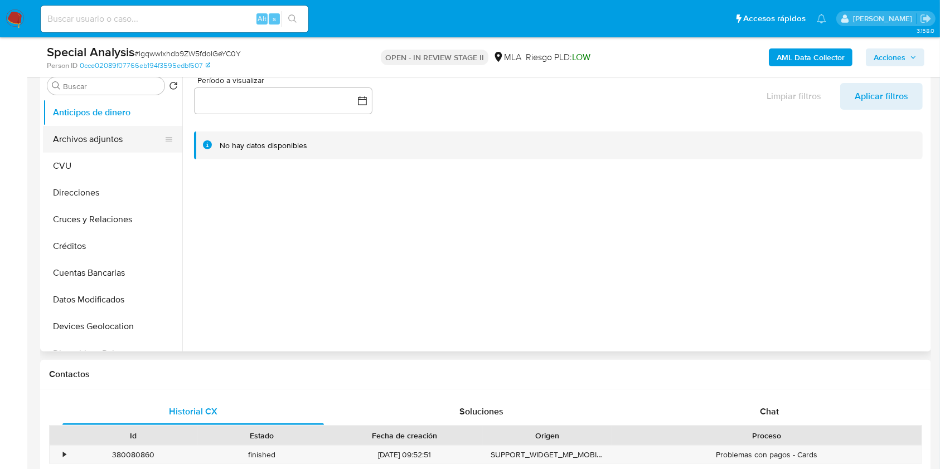
click at [73, 130] on button "Archivos adjuntos" at bounding box center [108, 139] width 130 height 27
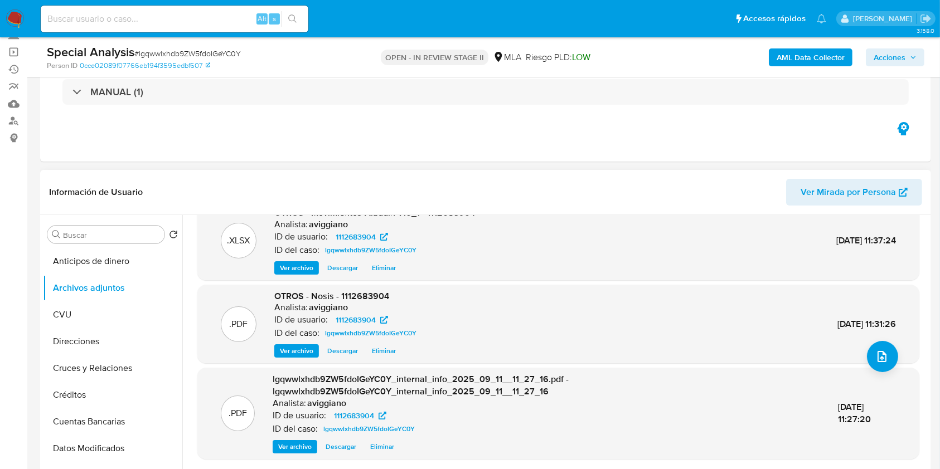
scroll to position [0, 0]
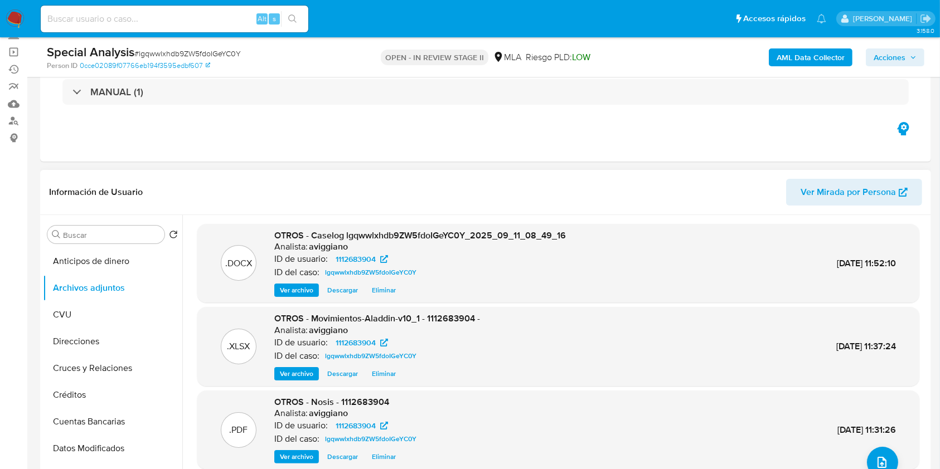
click at [380, 285] on span "Eliminar" at bounding box center [384, 290] width 24 height 11
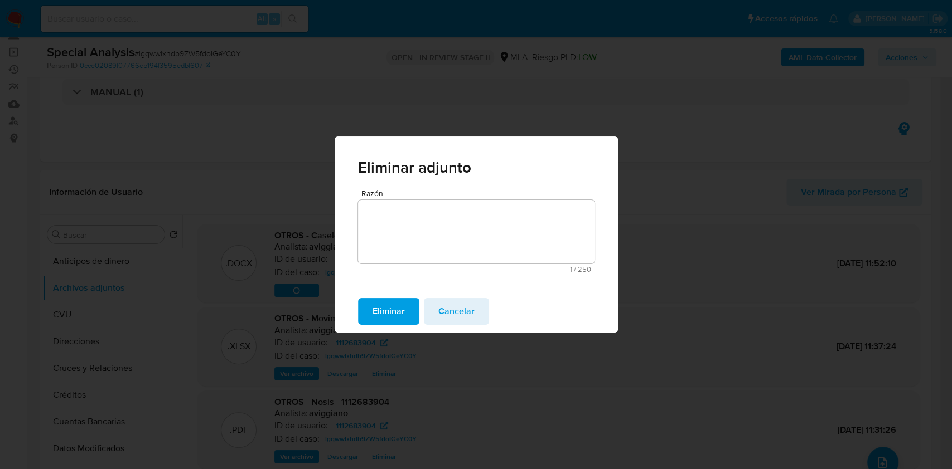
click at [388, 318] on span "Eliminar" at bounding box center [388, 311] width 32 height 25
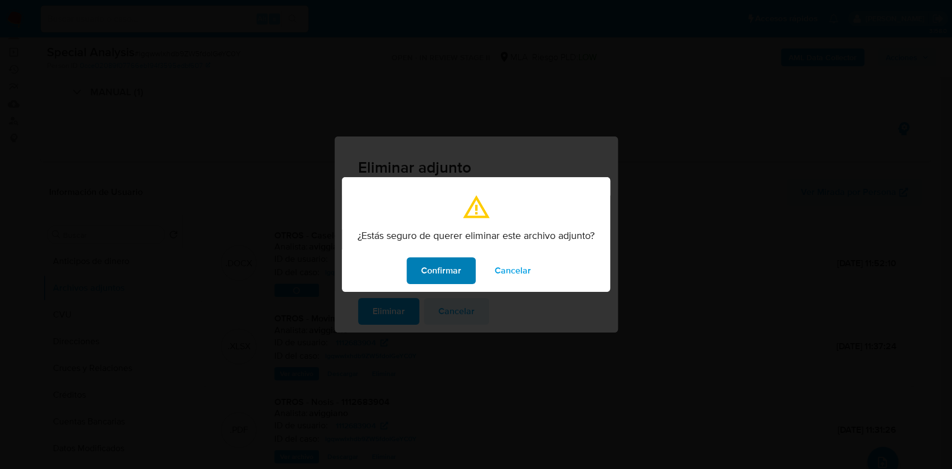
click at [435, 264] on span "Confirmar" at bounding box center [441, 271] width 40 height 25
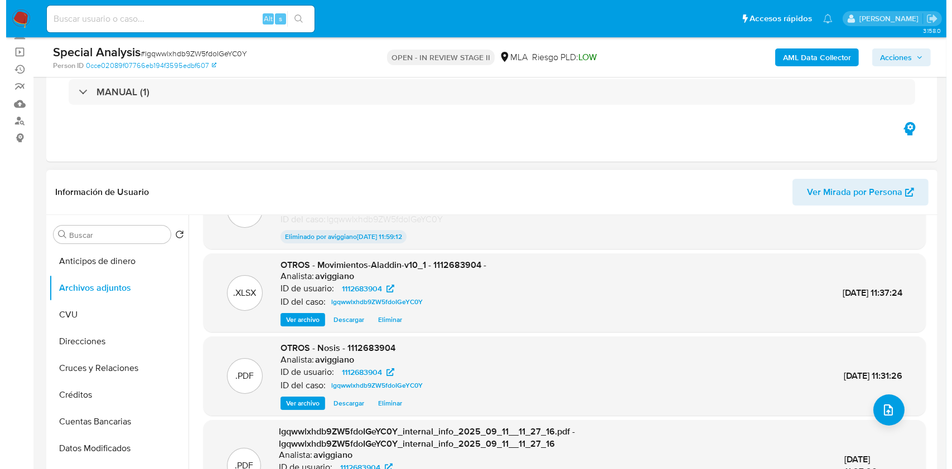
scroll to position [74, 0]
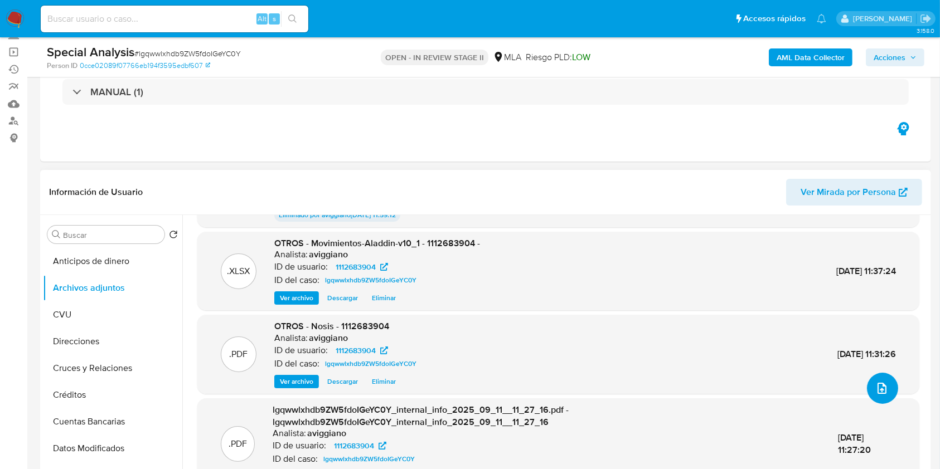
click at [875, 382] on icon "upload-file" at bounding box center [881, 388] width 13 height 13
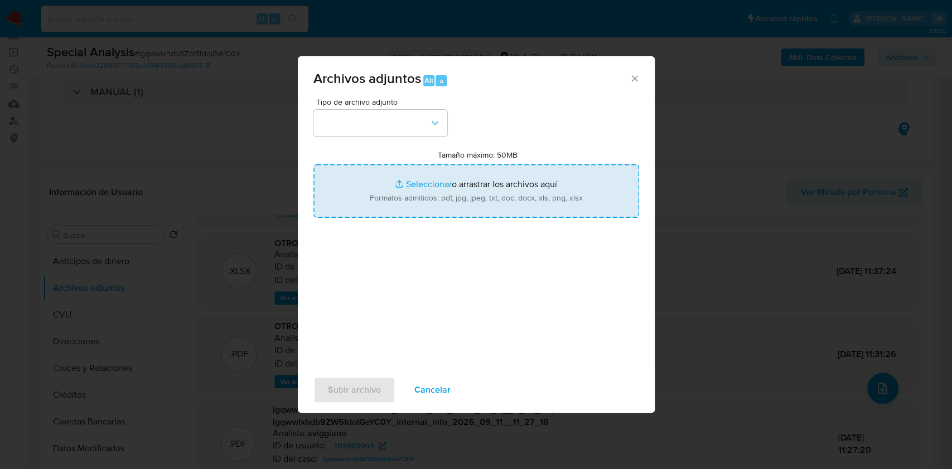
click at [467, 200] on input "Tamaño máximo: 50MB Seleccionar archivos" at bounding box center [476, 191] width 326 height 54
type input "C:\fakepath\Caselog lgqwwlxhdb9ZW5fdoIGeYC0Y_2025_09_11_08_49_16 - v2.docx"
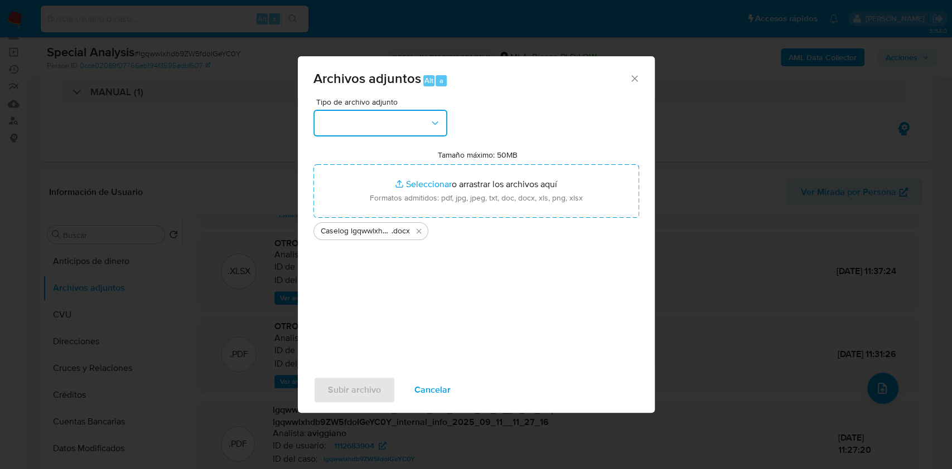
click at [366, 118] on button "button" at bounding box center [380, 123] width 134 height 27
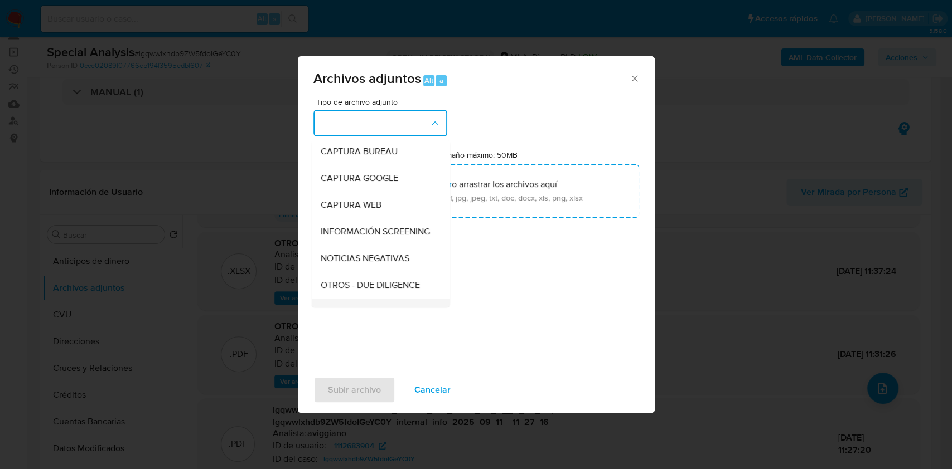
scroll to position [148, 0]
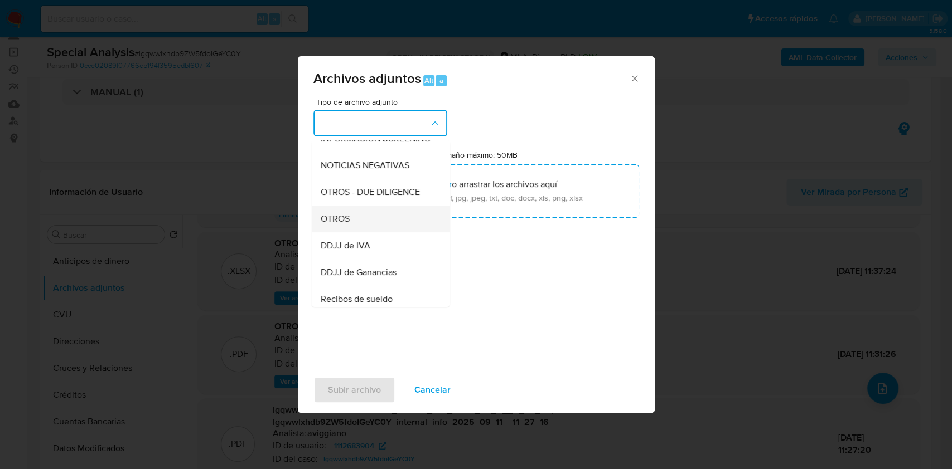
click at [346, 225] on span "OTROS" at bounding box center [334, 219] width 29 height 11
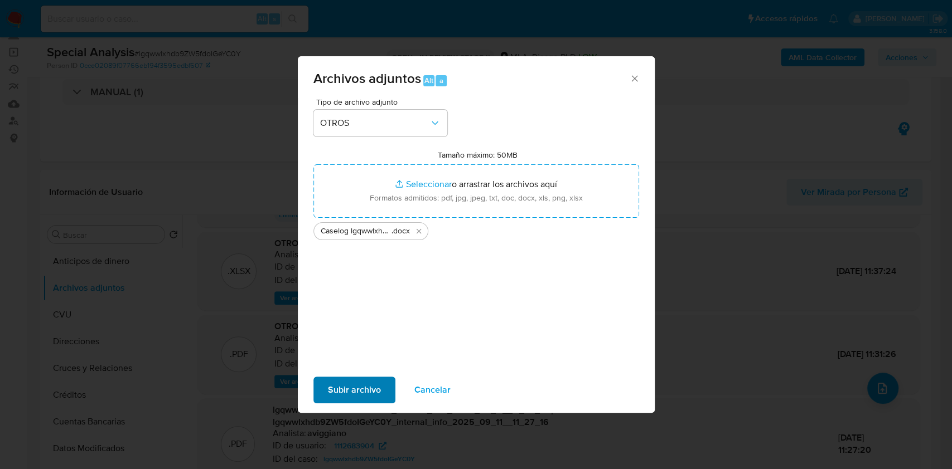
click at [365, 404] on div "Subir archivo Cancelar" at bounding box center [476, 390] width 357 height 42
click at [363, 391] on span "Subir archivo" at bounding box center [354, 390] width 53 height 25
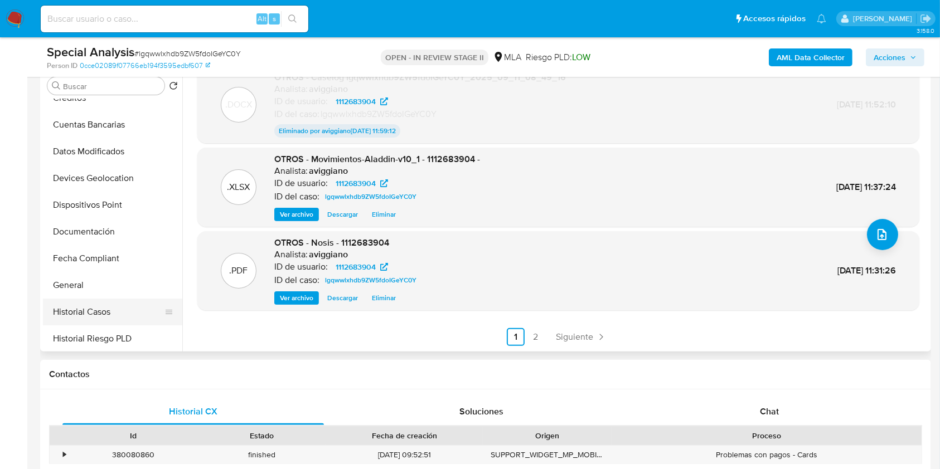
click at [84, 300] on button "Historial Casos" at bounding box center [108, 312] width 130 height 27
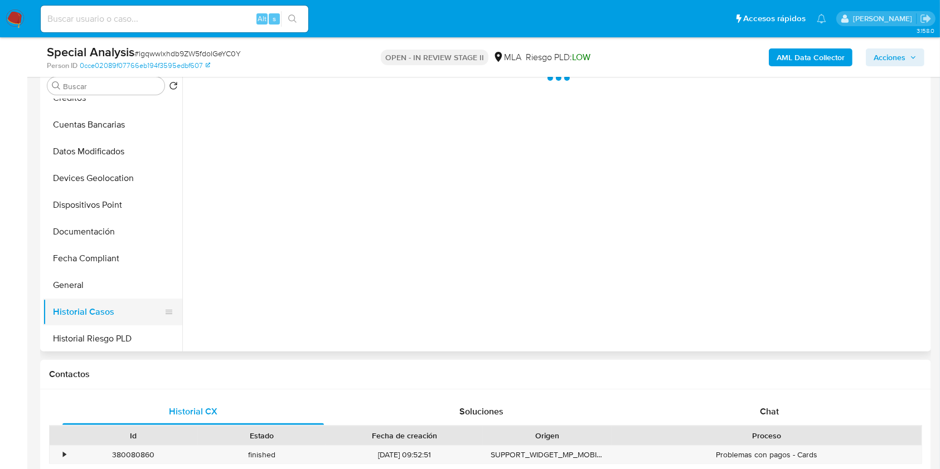
scroll to position [0, 0]
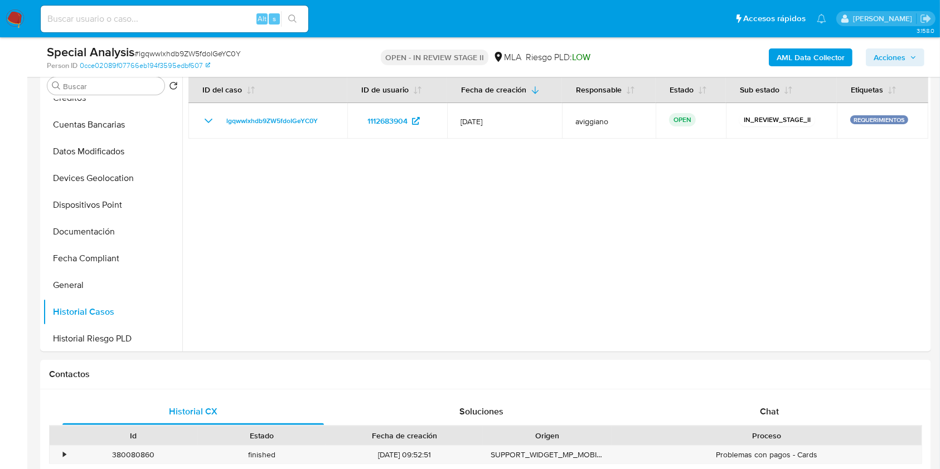
click at [886, 57] on span "Acciones" at bounding box center [890, 57] width 32 height 18
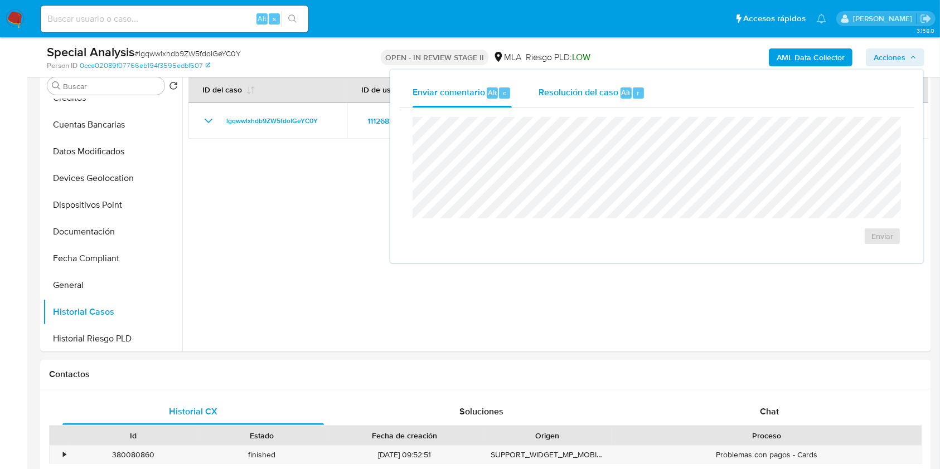
click at [576, 85] on div "Resolución del caso Alt r" at bounding box center [592, 93] width 106 height 29
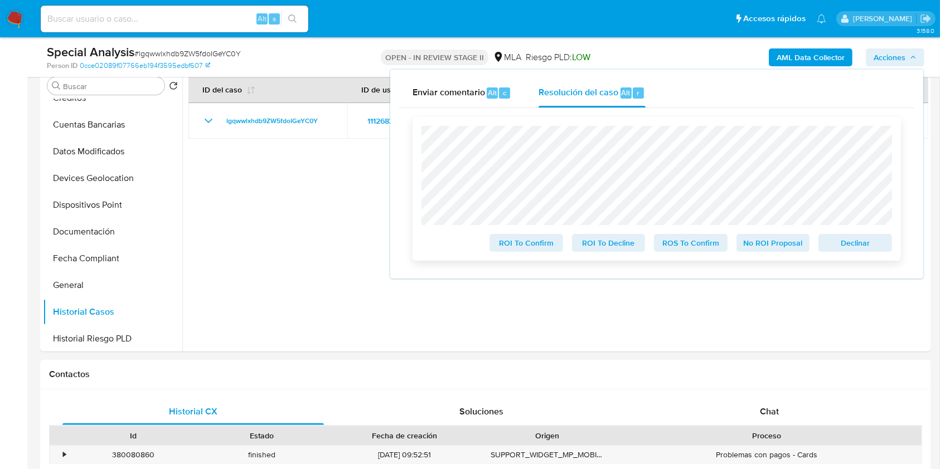
click at [831, 251] on span "Declinar" at bounding box center [855, 243] width 58 height 16
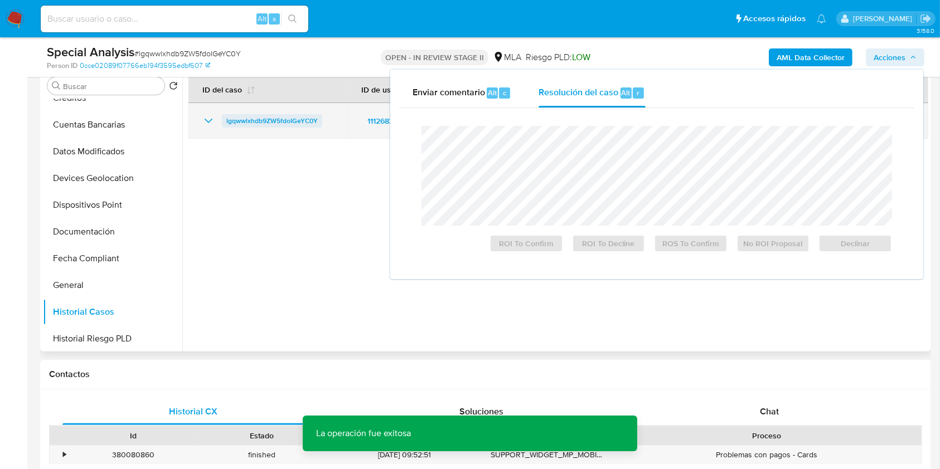
click at [251, 118] on span "lgqwwlxhdb9ZW5fdoIGeYC0Y" at bounding box center [271, 120] width 91 height 13
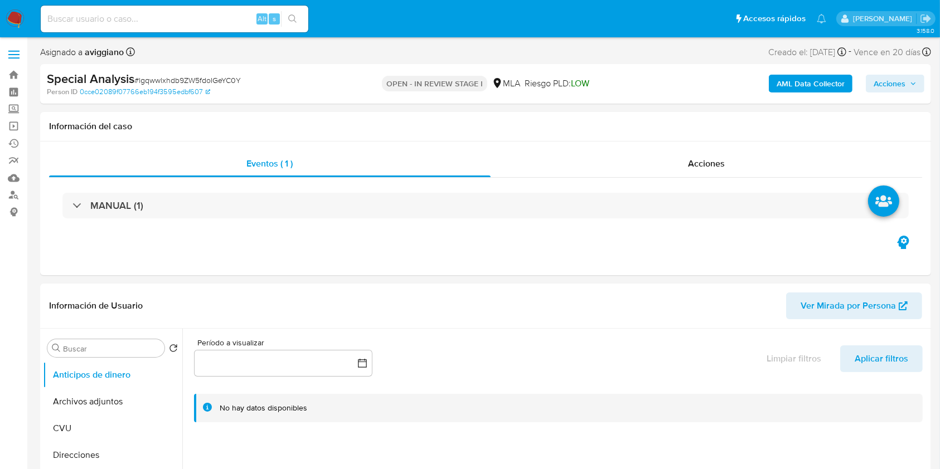
select select "10"
click at [882, 77] on span "Acciones" at bounding box center [890, 84] width 32 height 18
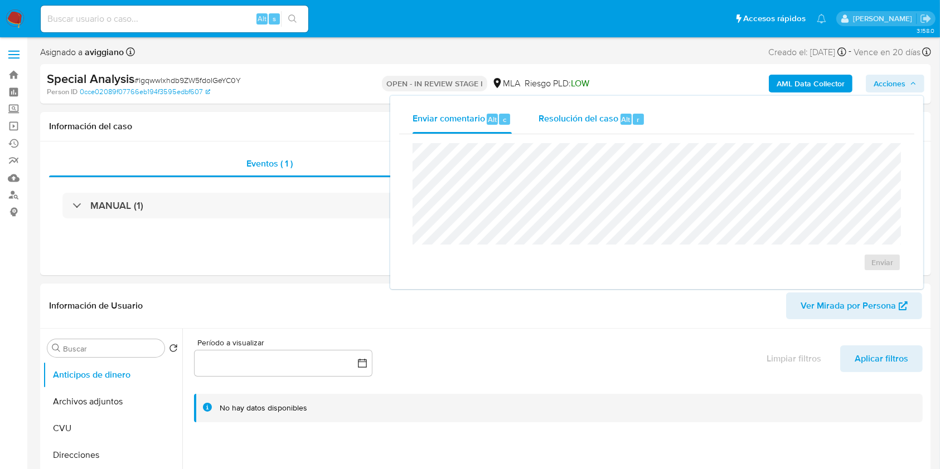
click at [604, 114] on span "Resolución del caso" at bounding box center [579, 119] width 80 height 13
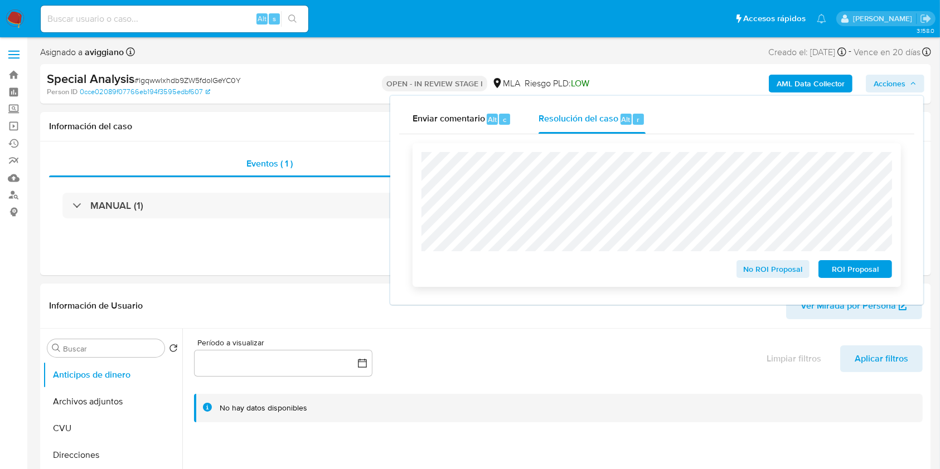
click at [852, 271] on span "ROI Proposal" at bounding box center [855, 269] width 58 height 16
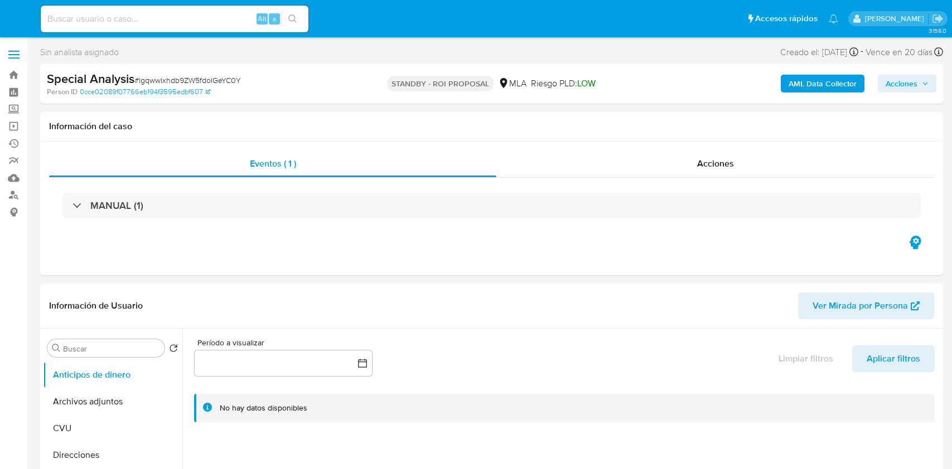
select select "10"
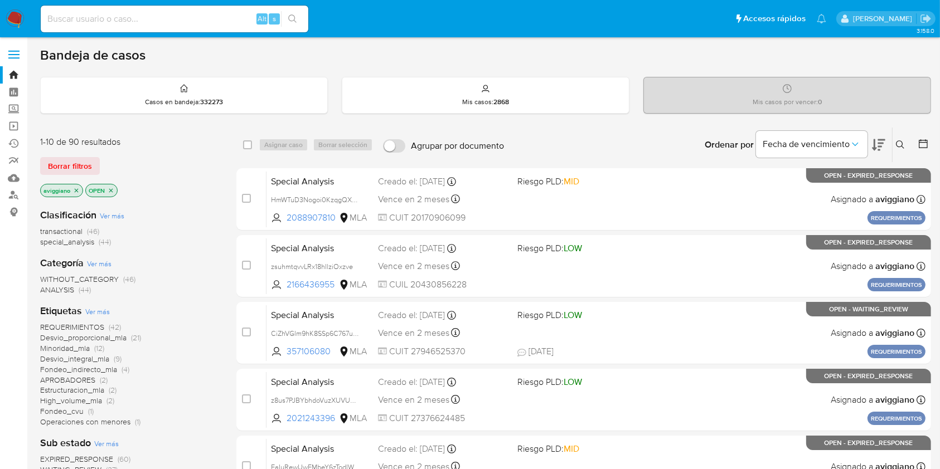
click at [78, 191] on icon "close-filter" at bounding box center [76, 190] width 7 height 7
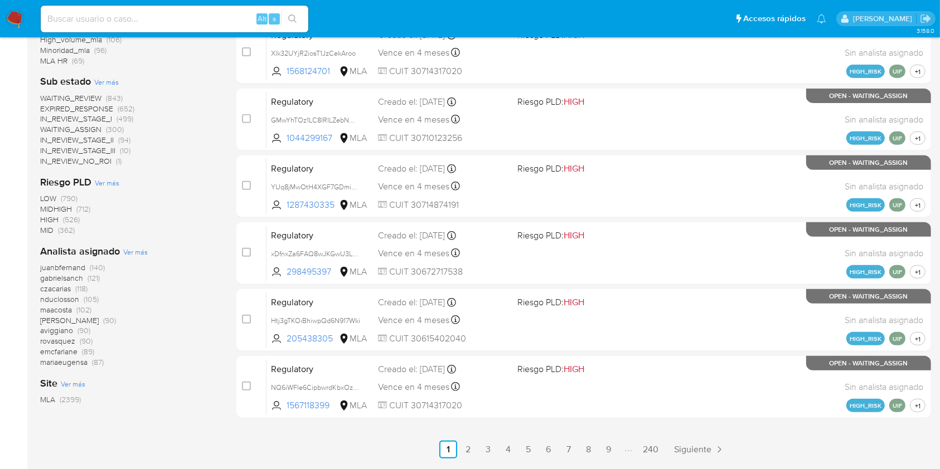
scroll to position [450, 0]
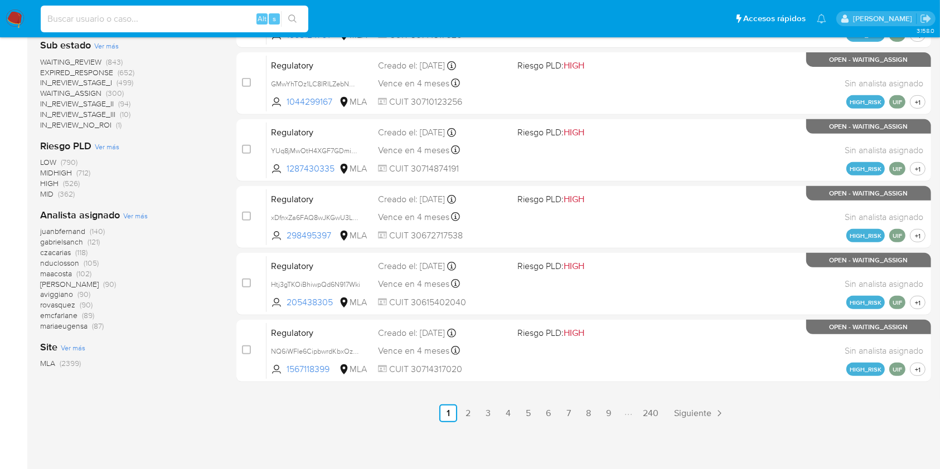
click at [54, 14] on input at bounding box center [175, 19] width 268 height 14
paste input "xu1kpulN63S4kHGJYRy008Ks"
type input "xu1kpulN63S4kHGJYRy008Ks"
click at [288, 19] on icon "search-icon" at bounding box center [292, 18] width 9 height 9
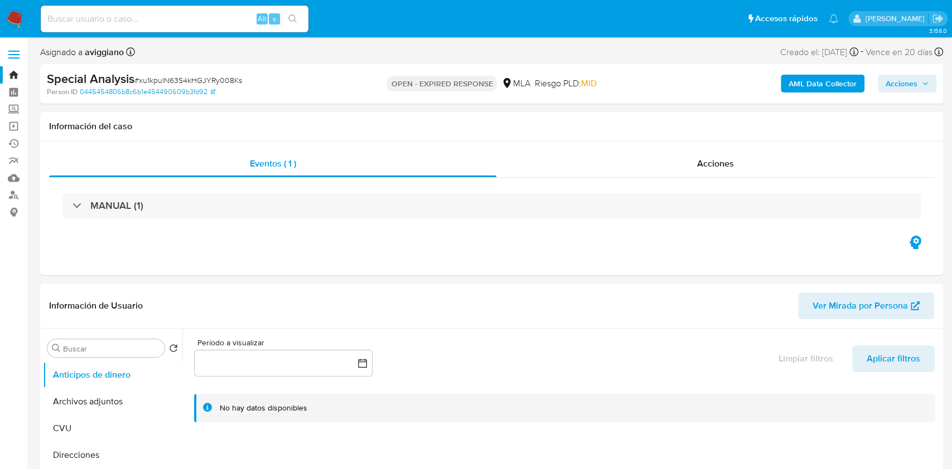
select select "10"
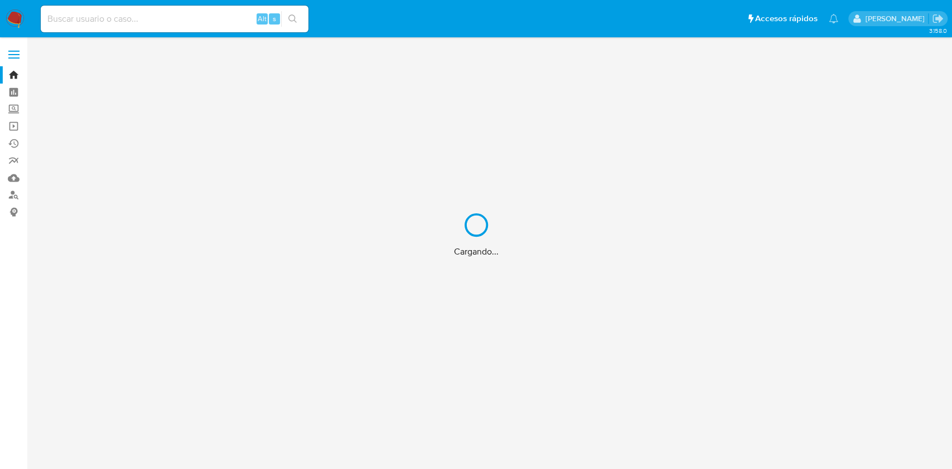
click at [135, 25] on div "Cargando..." at bounding box center [476, 234] width 952 height 469
click at [135, 19] on div "Cargando..." at bounding box center [476, 234] width 952 height 469
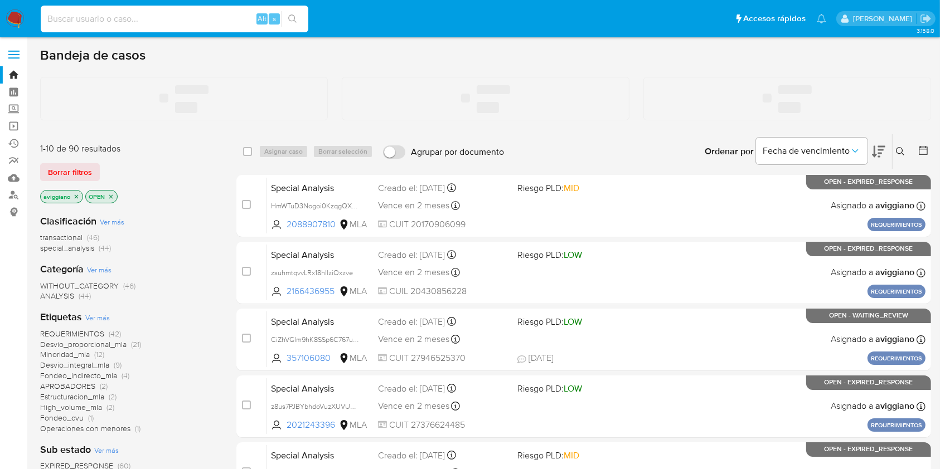
click at [135, 19] on input at bounding box center [175, 19] width 268 height 14
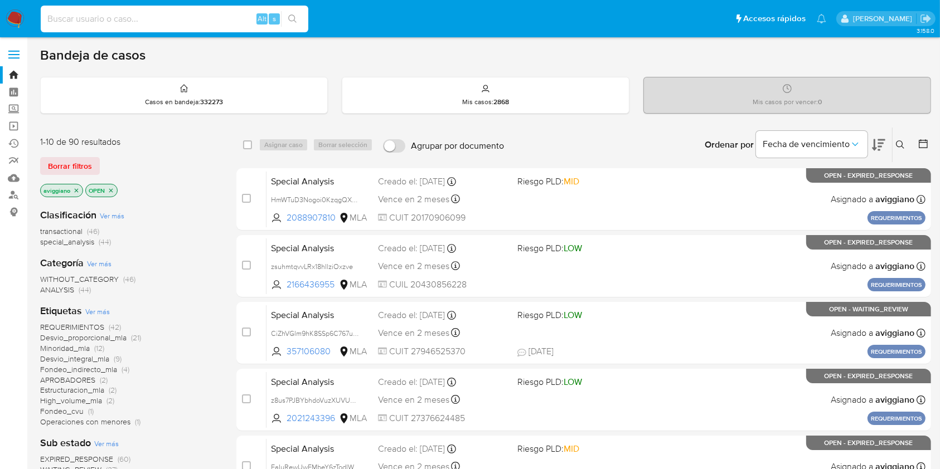
paste input "QmUqX0rh3UjwcgwygIXBj8Vb"
type input "QmUqX0rh3UjwcgwygIXBj8Vb"
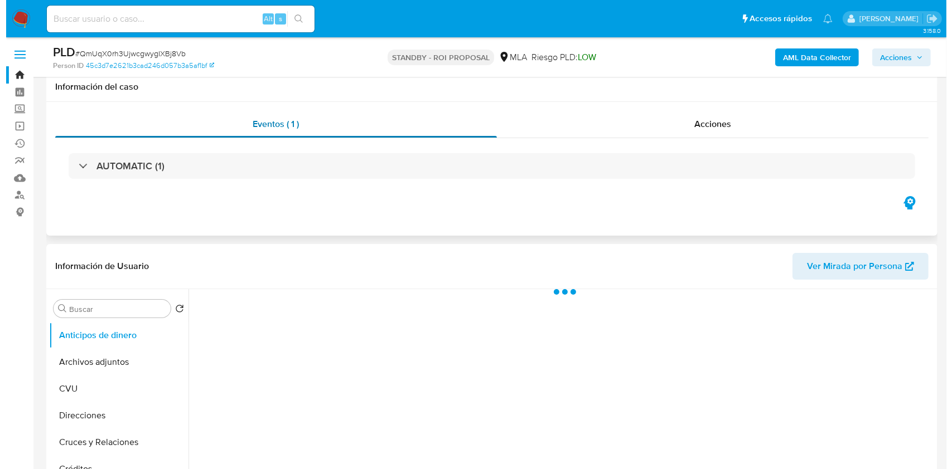
scroll to position [148, 0]
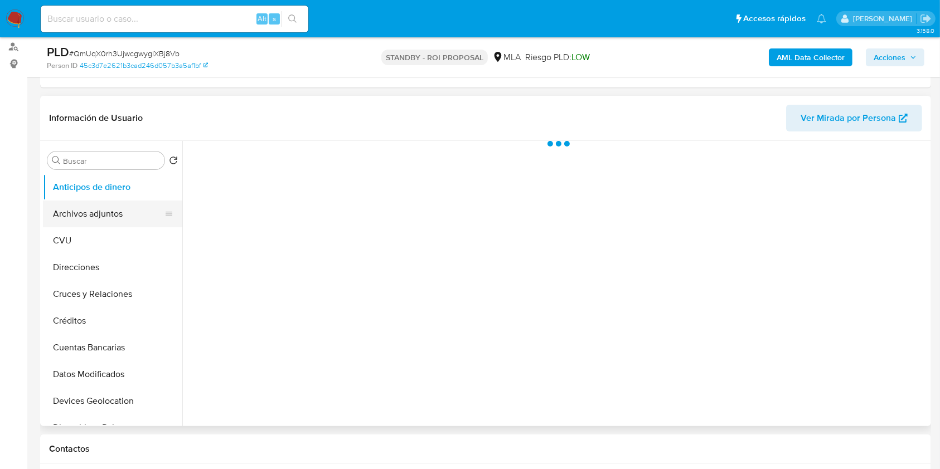
click at [99, 208] on button "Archivos adjuntos" at bounding box center [108, 214] width 130 height 27
select select "10"
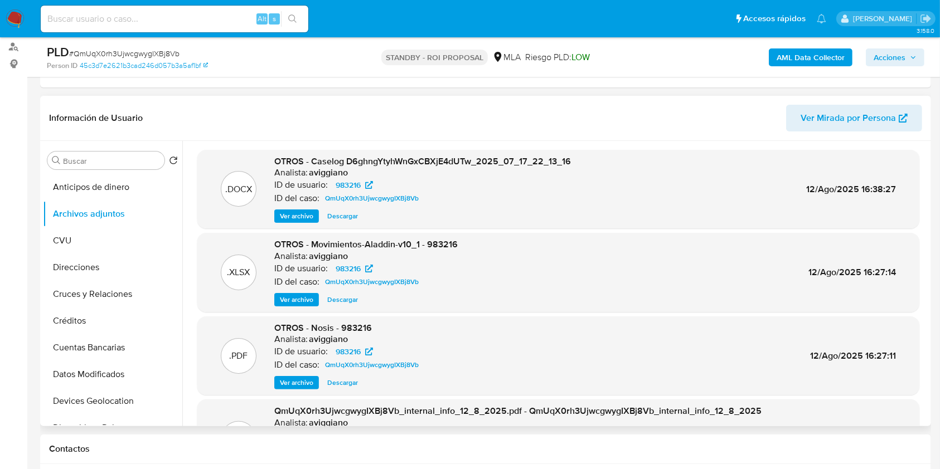
drag, startPoint x: 284, startPoint y: 216, endPoint x: 300, endPoint y: 205, distance: 19.6
click at [284, 216] on span "Ver archivo" at bounding box center [296, 216] width 33 height 11
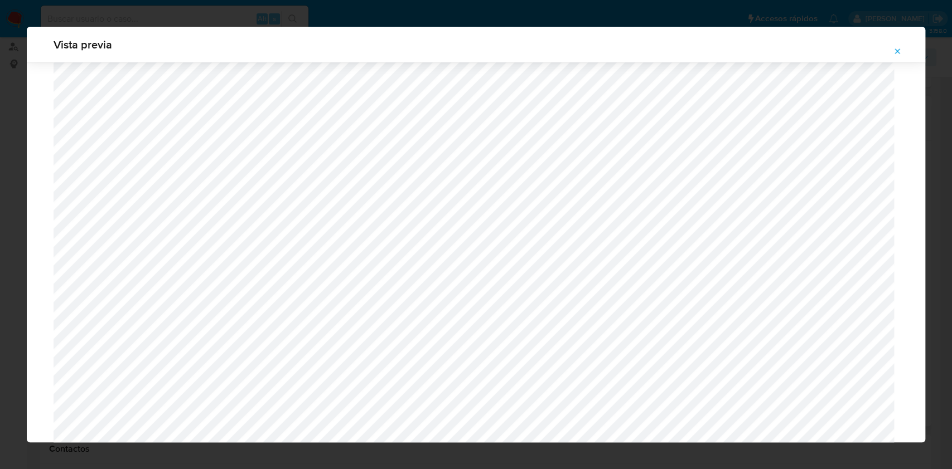
scroll to position [795, 0]
click at [896, 51] on icon "Attachment preview" at bounding box center [896, 51] width 9 height 9
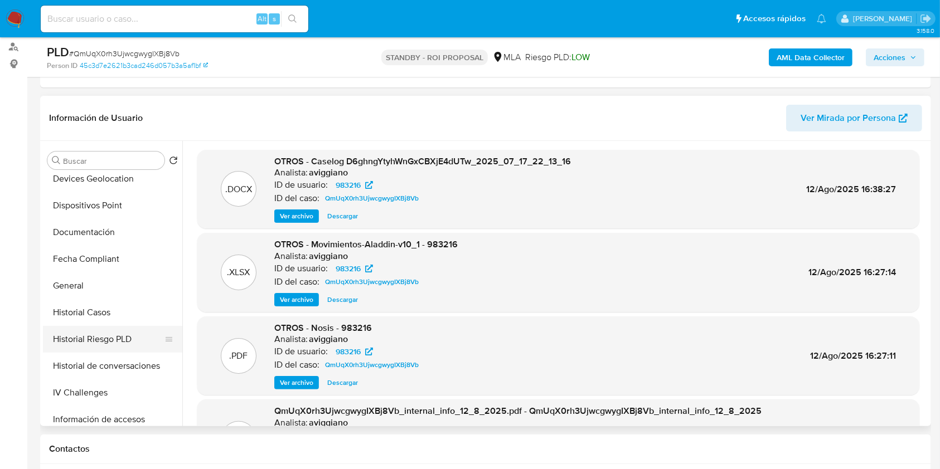
scroll to position [223, 0]
click at [117, 319] on button "Historial Casos" at bounding box center [108, 312] width 130 height 27
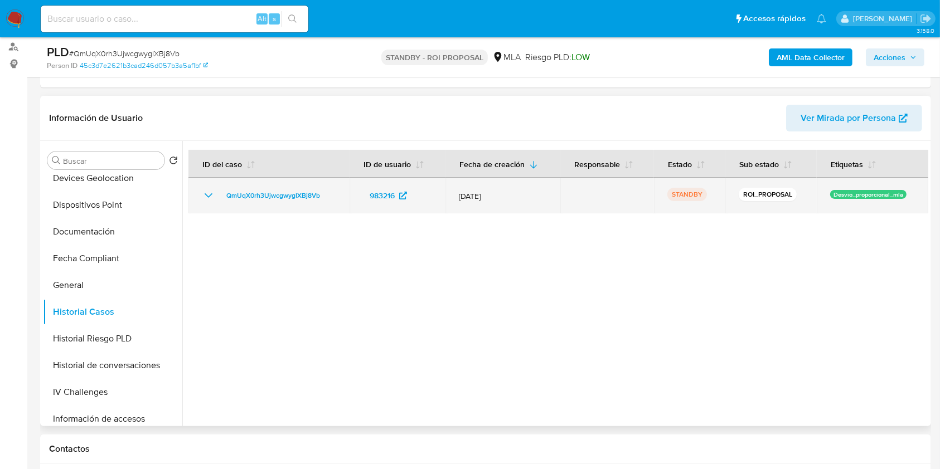
drag, startPoint x: 332, startPoint y: 186, endPoint x: 219, endPoint y: 188, distance: 113.2
click at [220, 188] on td "QmUqX0rh3UjwcgwygIXBj8Vb" at bounding box center [268, 196] width 161 height 36
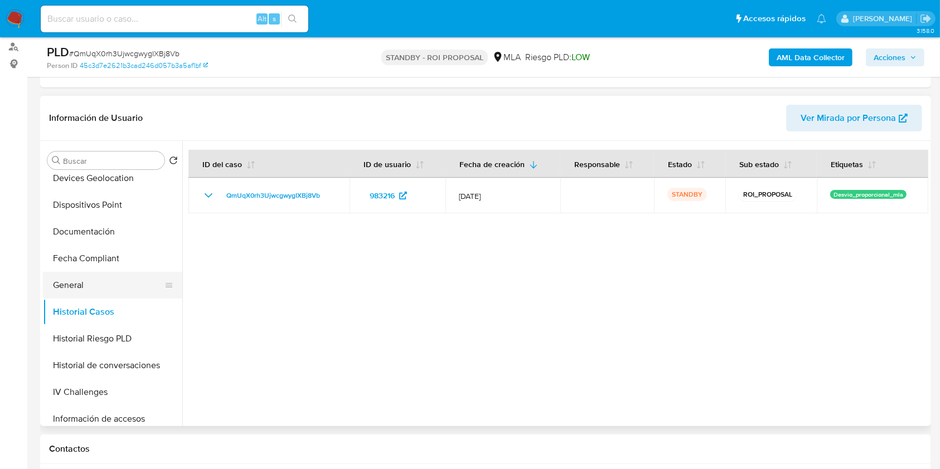
click at [100, 277] on button "General" at bounding box center [108, 285] width 130 height 27
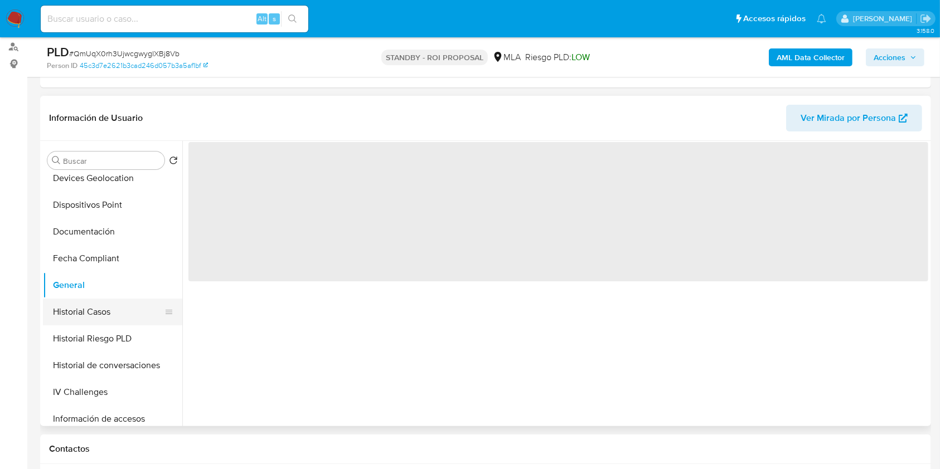
click at [101, 316] on button "Historial Casos" at bounding box center [108, 312] width 130 height 27
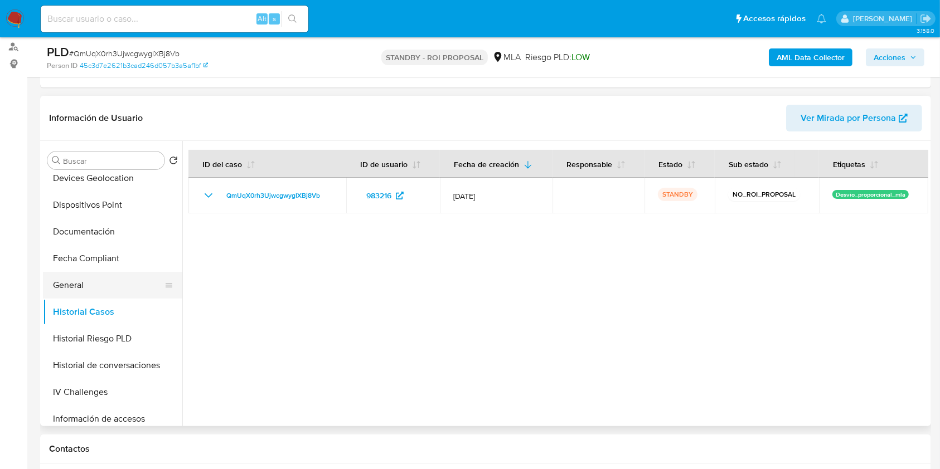
click at [98, 283] on button "General" at bounding box center [108, 285] width 130 height 27
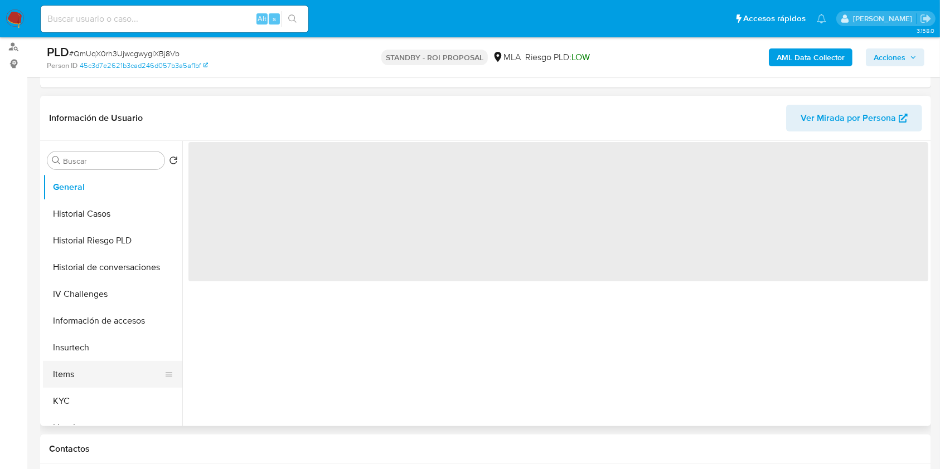
scroll to position [371, 0]
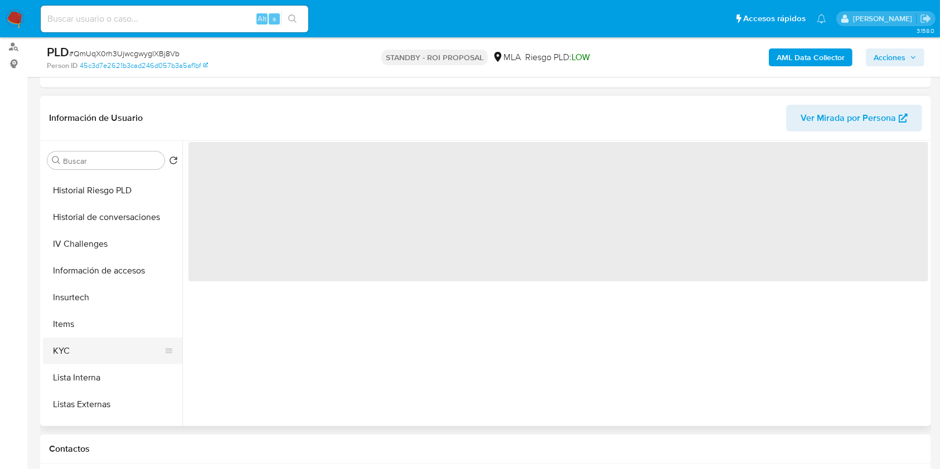
click at [72, 347] on button "KYC" at bounding box center [108, 351] width 130 height 27
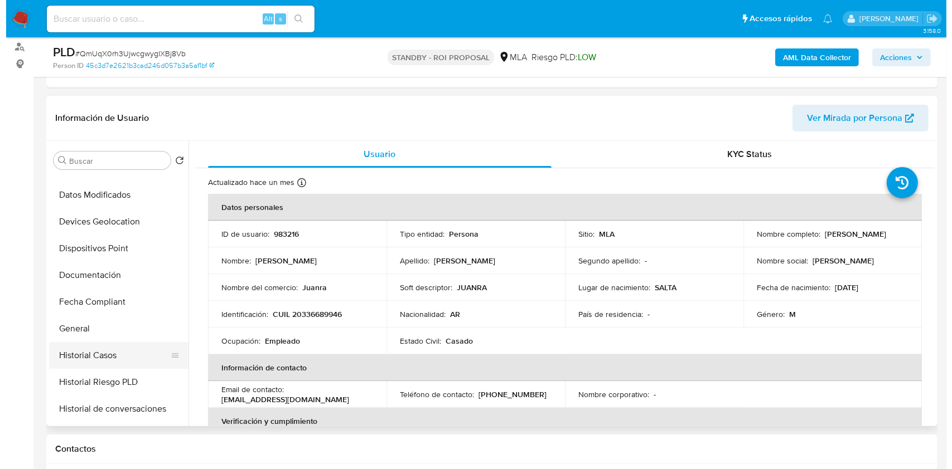
scroll to position [0, 0]
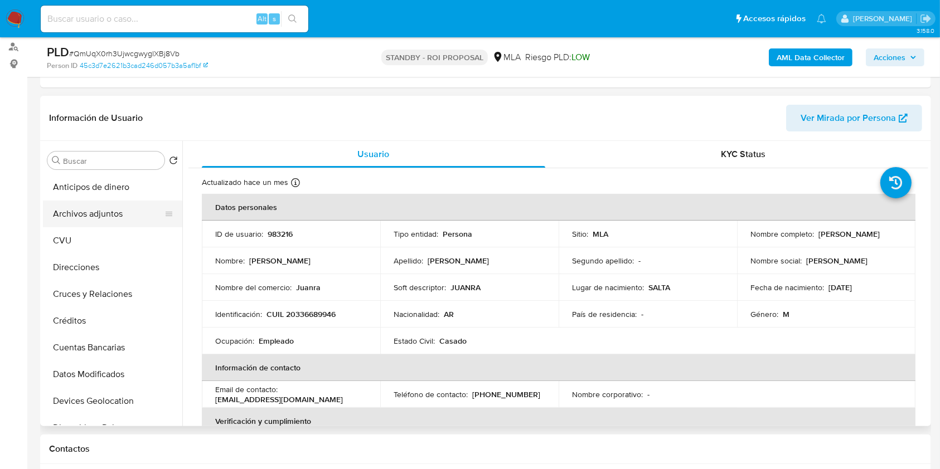
click at [106, 213] on button "Archivos adjuntos" at bounding box center [108, 214] width 130 height 27
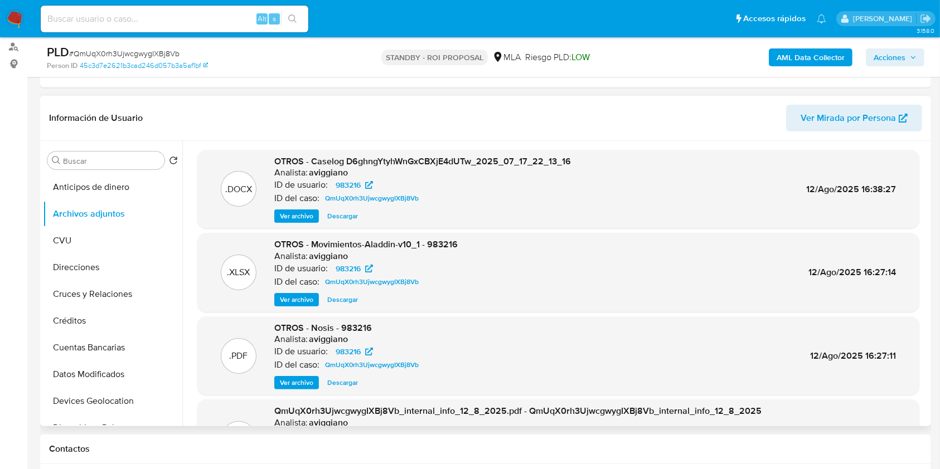
click at [300, 215] on span "Ver archivo" at bounding box center [296, 216] width 33 height 11
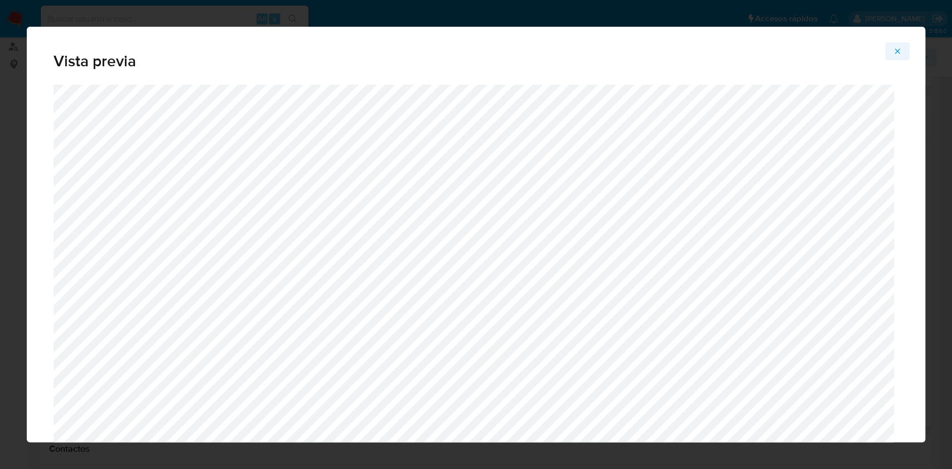
click at [898, 49] on icon "Attachment preview" at bounding box center [896, 51] width 9 height 9
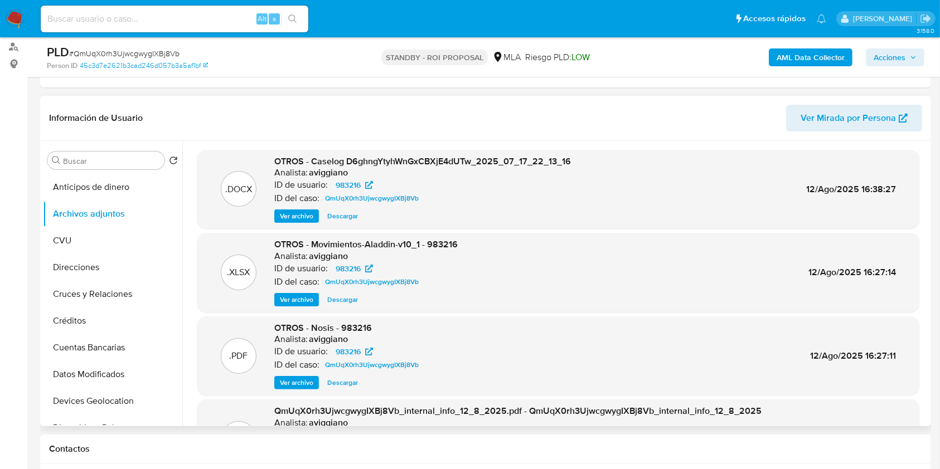
click at [379, 158] on span "OTROS - Caselog D6ghngYtyhWnGxCBXjE4dUTw_2025_07_17_22_13_16" at bounding box center [422, 161] width 297 height 13
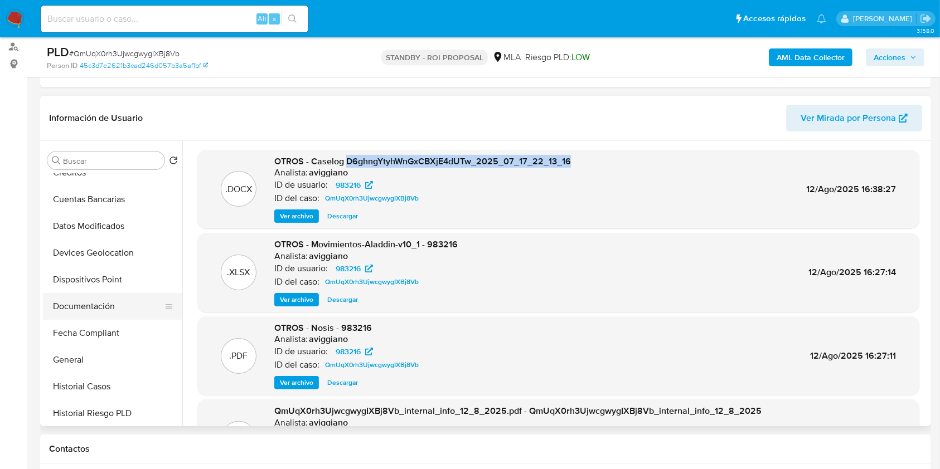
scroll to position [297, 0]
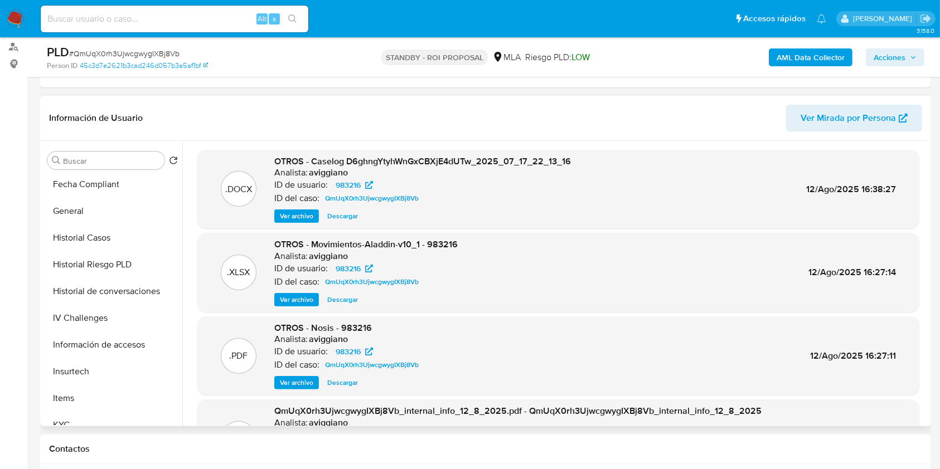
click at [447, 242] on span "OTROS - Movimientos-Aladdin-v10_1 - 983216" at bounding box center [365, 244] width 183 height 13
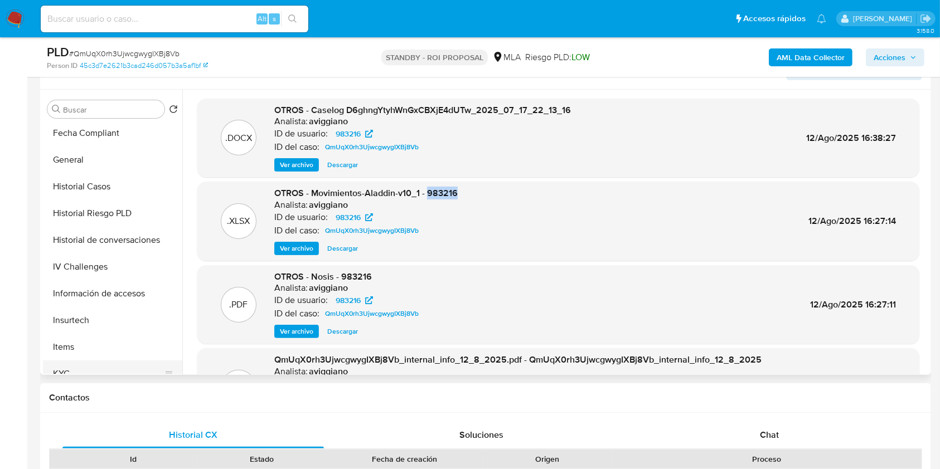
scroll to position [223, 0]
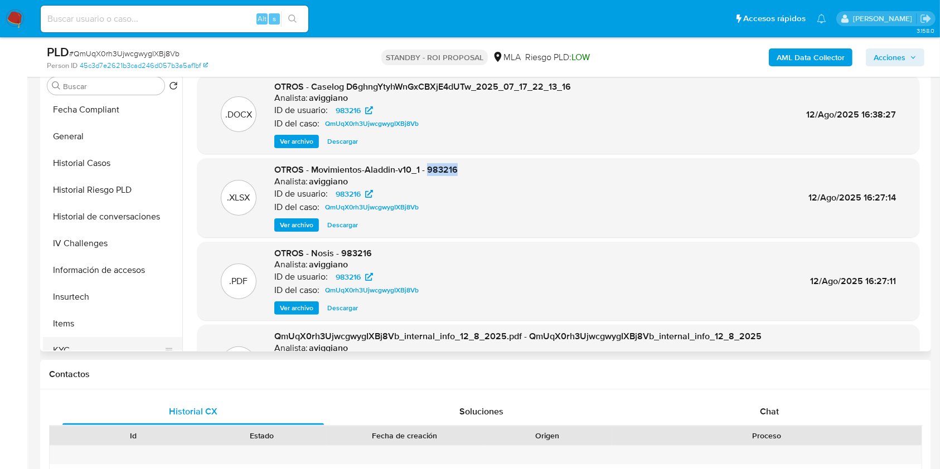
click at [89, 338] on button "KYC" at bounding box center [108, 350] width 130 height 27
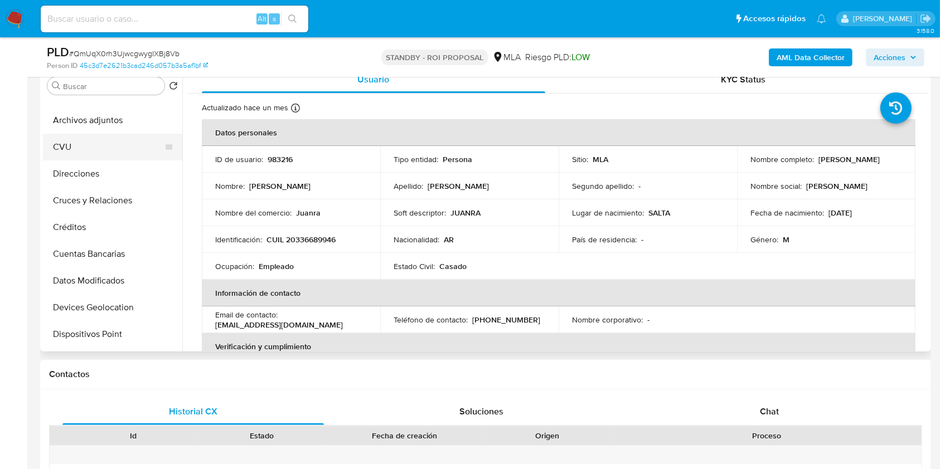
scroll to position [0, 0]
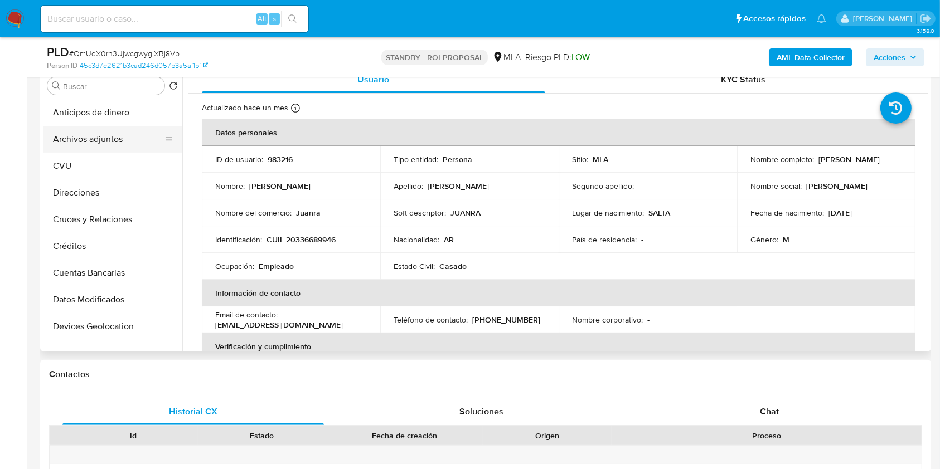
click at [116, 133] on button "Archivos adjuntos" at bounding box center [108, 139] width 130 height 27
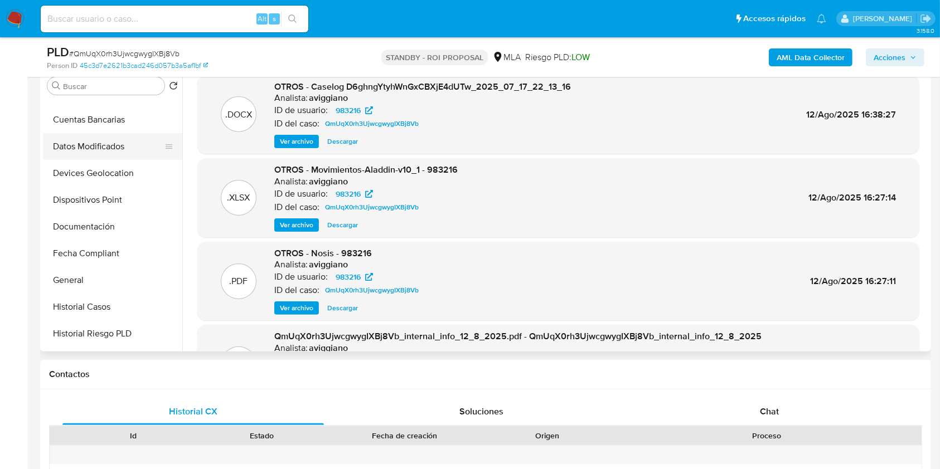
scroll to position [223, 0]
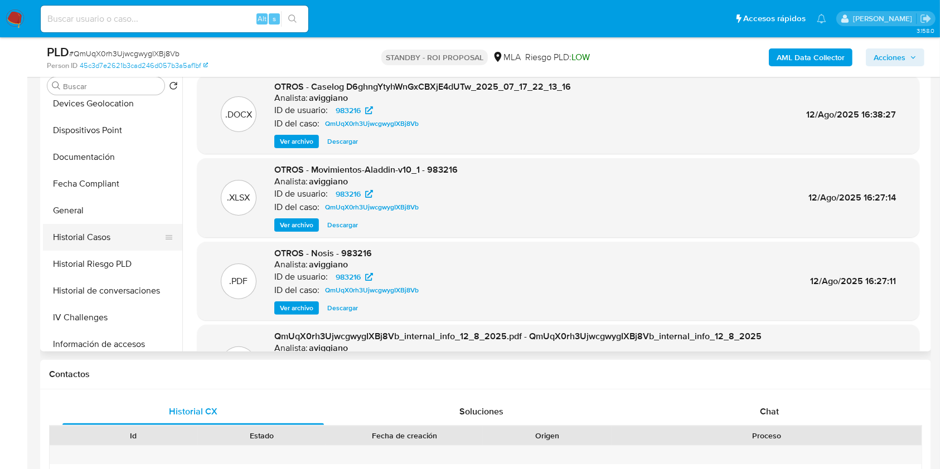
click at [105, 230] on button "Historial Casos" at bounding box center [108, 237] width 130 height 27
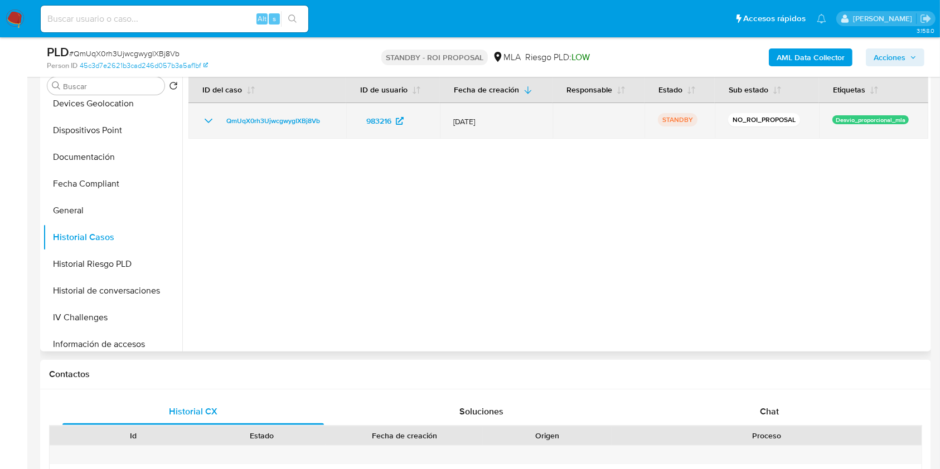
drag, startPoint x: 331, startPoint y: 124, endPoint x: 224, endPoint y: 110, distance: 107.3
click at [224, 110] on td "QmUqX0rh3UjwcgwygIXBj8Vb" at bounding box center [267, 121] width 158 height 36
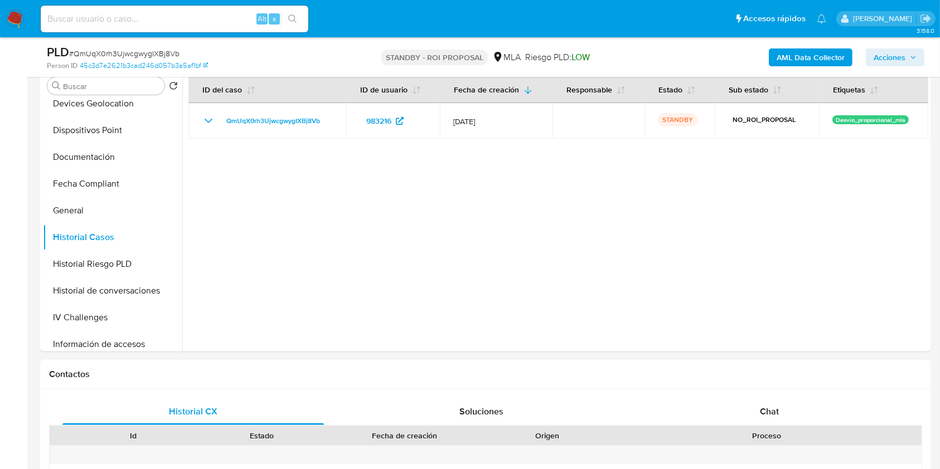
click at [906, 54] on span "Acciones" at bounding box center [895, 58] width 43 height 16
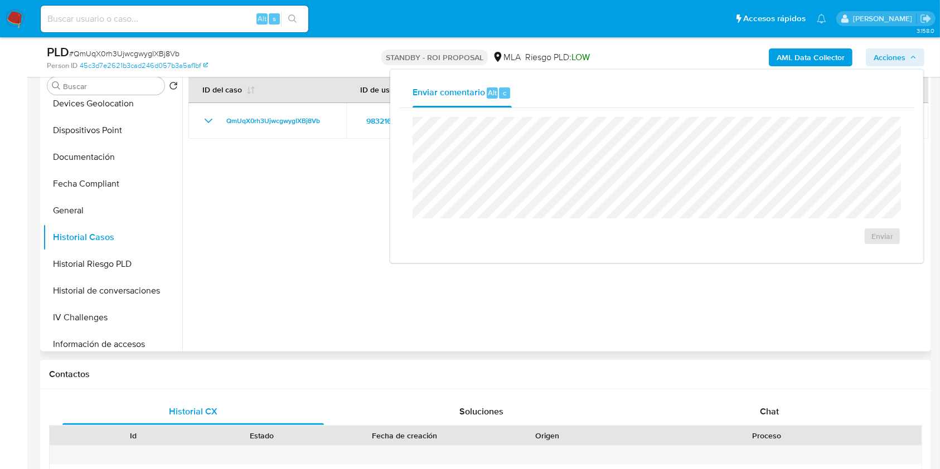
click at [259, 196] on div at bounding box center [555, 208] width 746 height 285
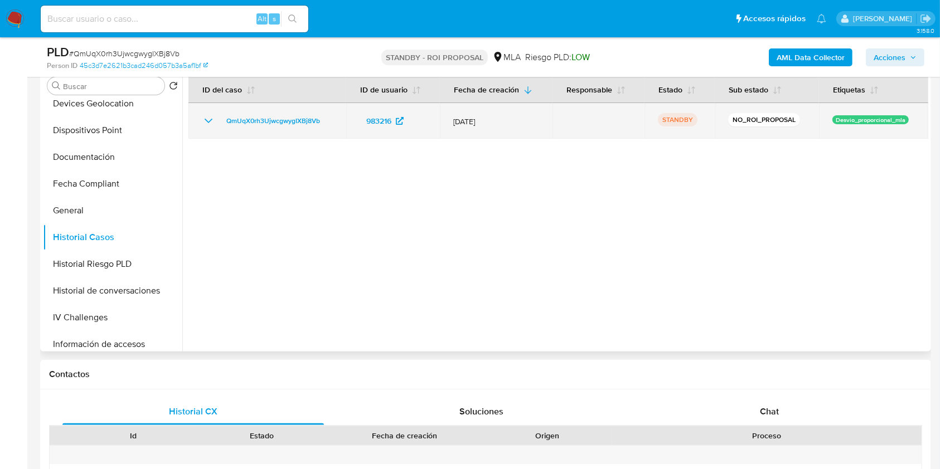
drag, startPoint x: 329, startPoint y: 119, endPoint x: 234, endPoint y: 113, distance: 95.6
click at [221, 118] on div "QmUqX0rh3UjwcgwygIXBj8Vb" at bounding box center [267, 120] width 131 height 13
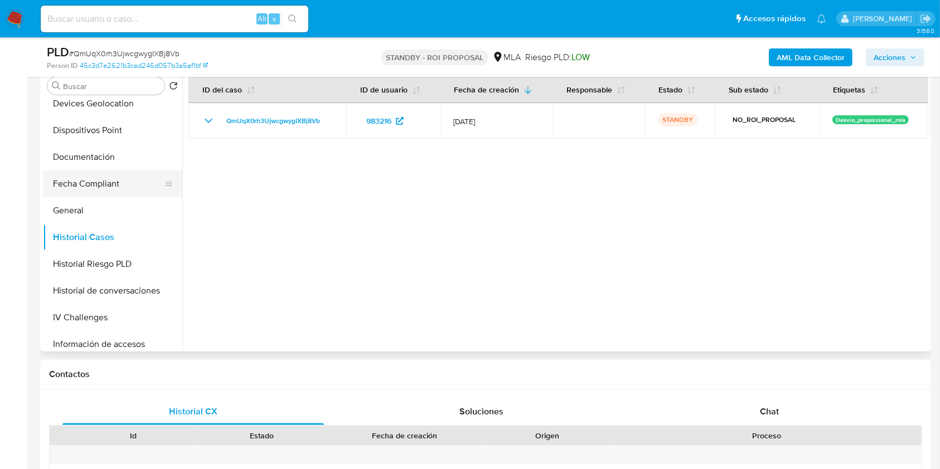
click at [84, 185] on button "Fecha Compliant" at bounding box center [108, 184] width 130 height 27
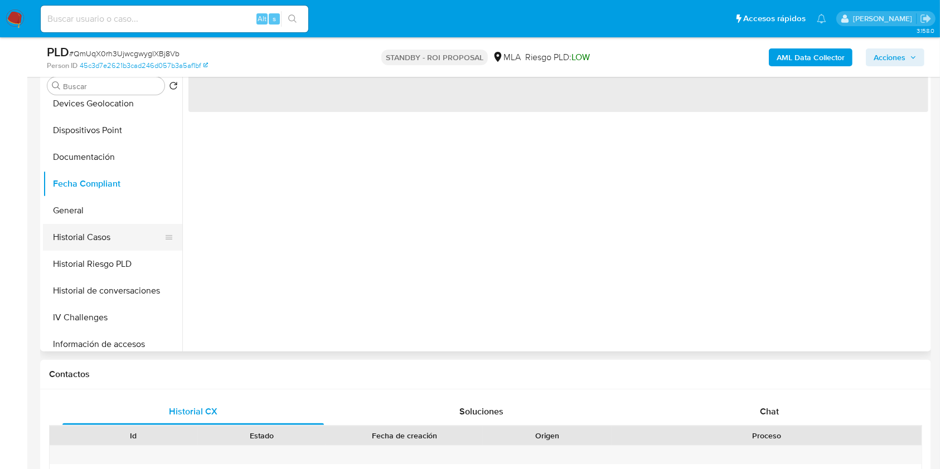
click at [86, 226] on button "Historial Casos" at bounding box center [108, 237] width 130 height 27
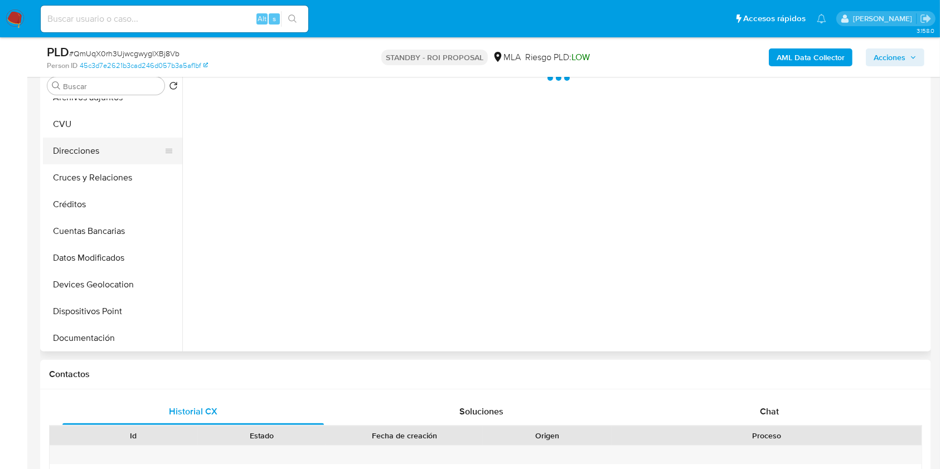
scroll to position [0, 0]
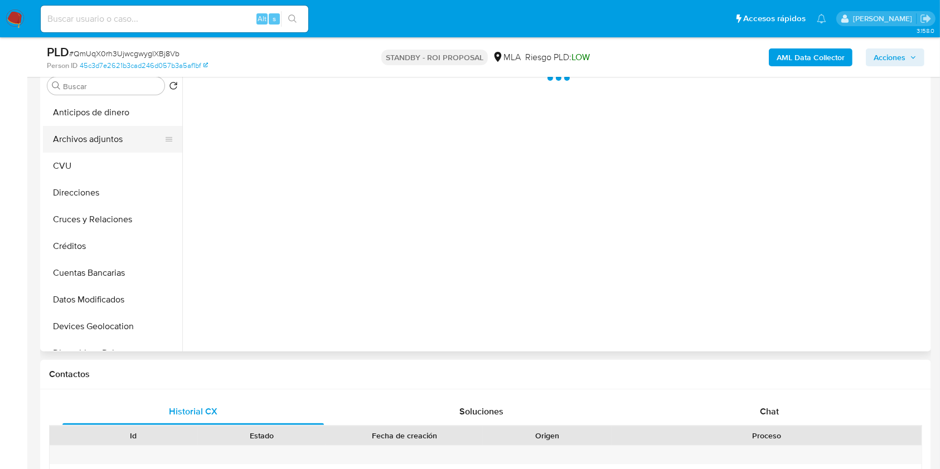
click at [106, 149] on button "Archivos adjuntos" at bounding box center [108, 139] width 130 height 27
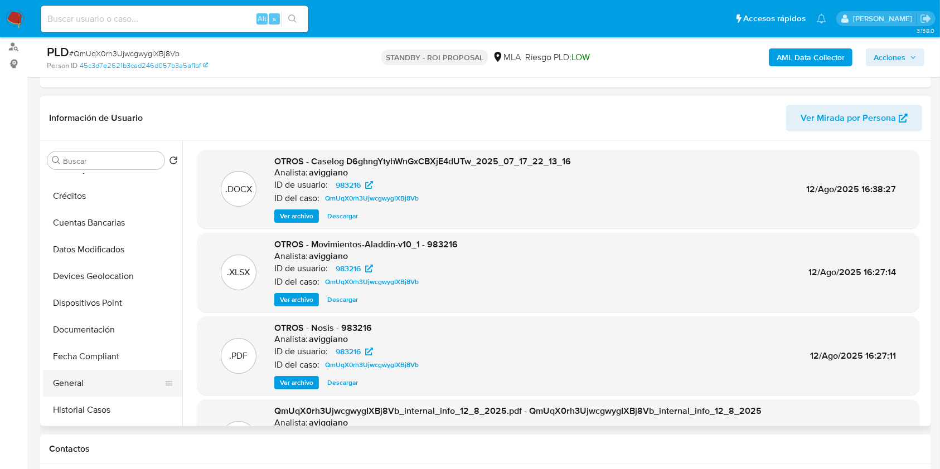
scroll to position [148, 0]
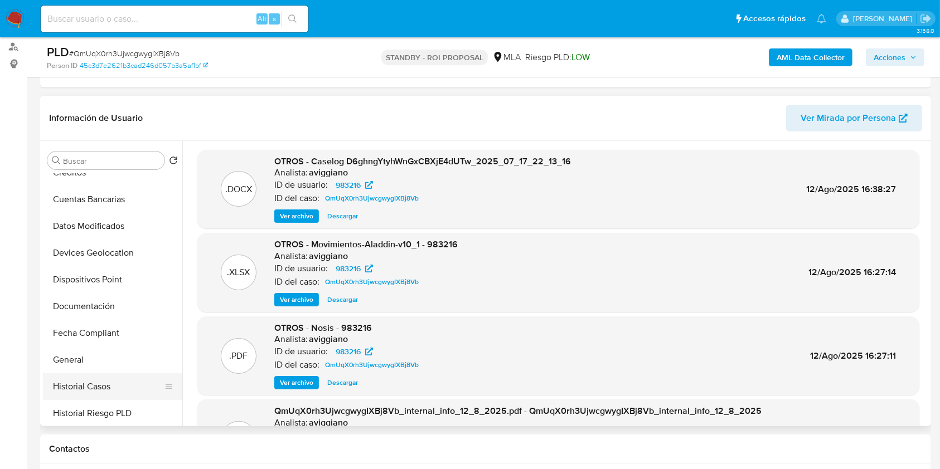
click at [100, 400] on button "Historial Riesgo PLD" at bounding box center [112, 413] width 139 height 27
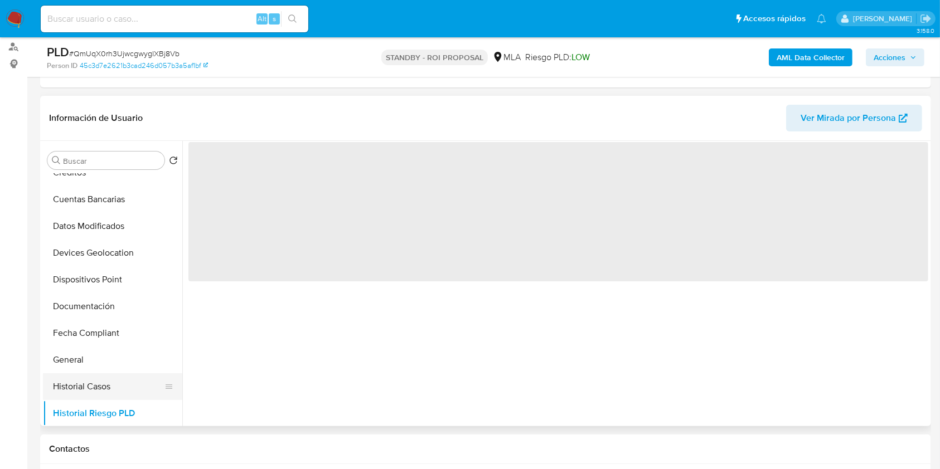
click at [103, 383] on button "Historial Casos" at bounding box center [108, 386] width 130 height 27
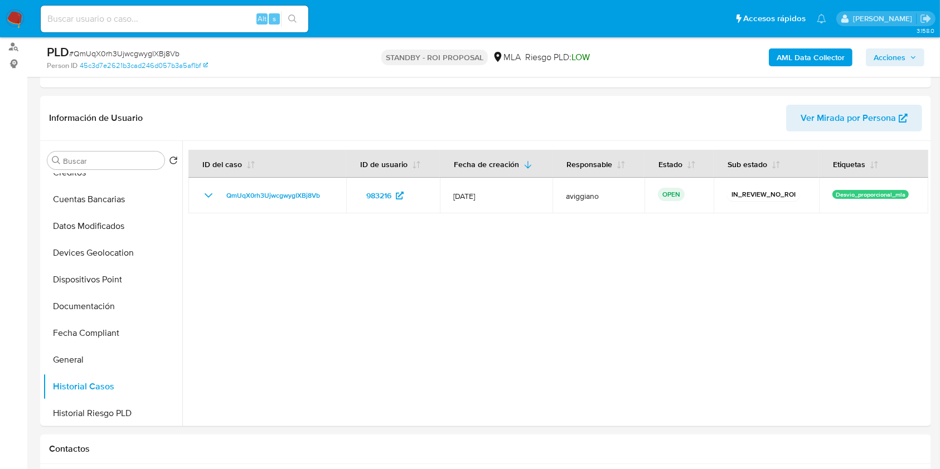
click at [901, 51] on span "Acciones" at bounding box center [890, 57] width 32 height 18
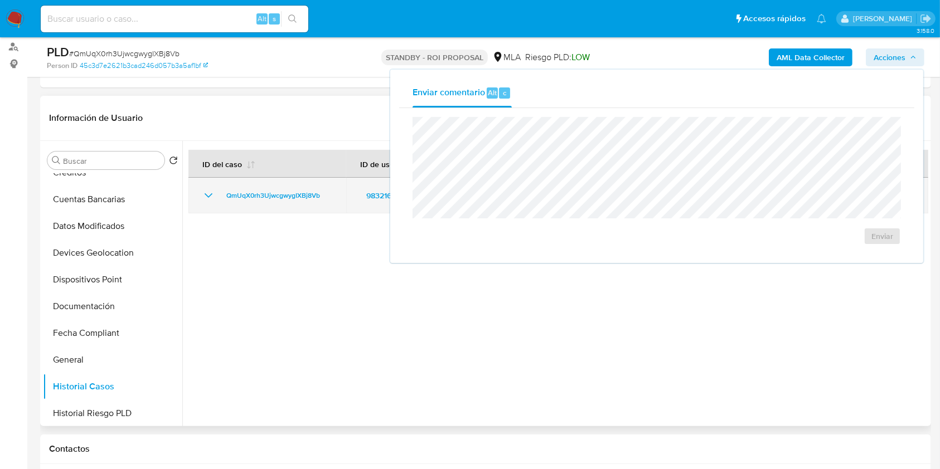
drag, startPoint x: 329, startPoint y: 196, endPoint x: 216, endPoint y: 190, distance: 113.9
click at [216, 190] on div "QmUqX0rh3UjwcgwygIXBj8Vb" at bounding box center [267, 195] width 131 height 13
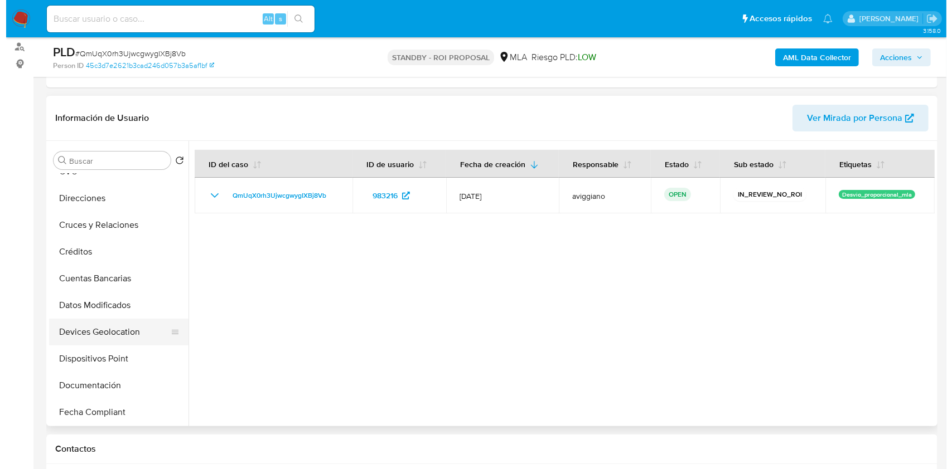
scroll to position [0, 0]
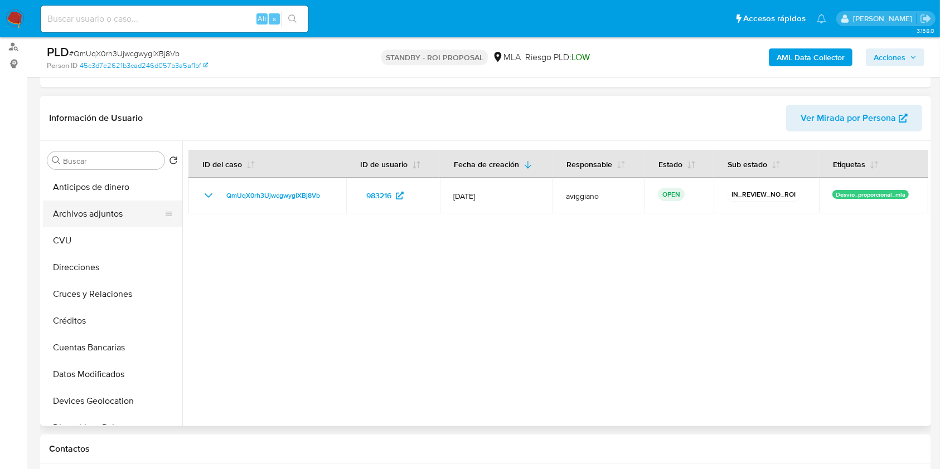
click at [103, 218] on button "Archivos adjuntos" at bounding box center [108, 214] width 130 height 27
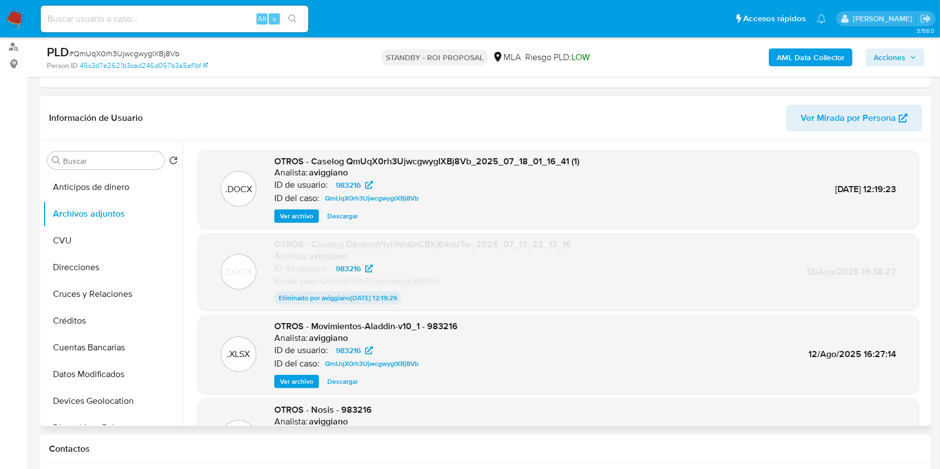
click at [337, 112] on header "Información de Usuario Ver Mirada por Persona" at bounding box center [485, 118] width 873 height 27
click at [304, 216] on span "Ver archivo" at bounding box center [296, 216] width 33 height 11
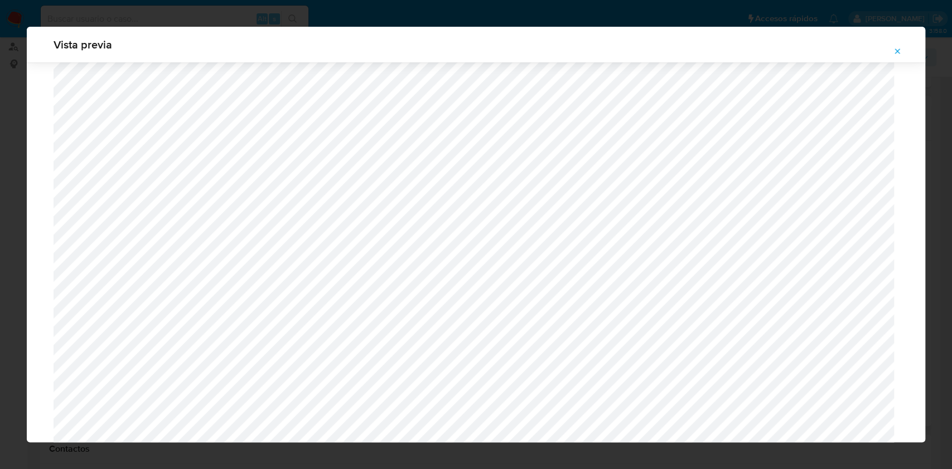
scroll to position [498, 0]
click at [901, 57] on button "Attachment preview" at bounding box center [897, 51] width 25 height 18
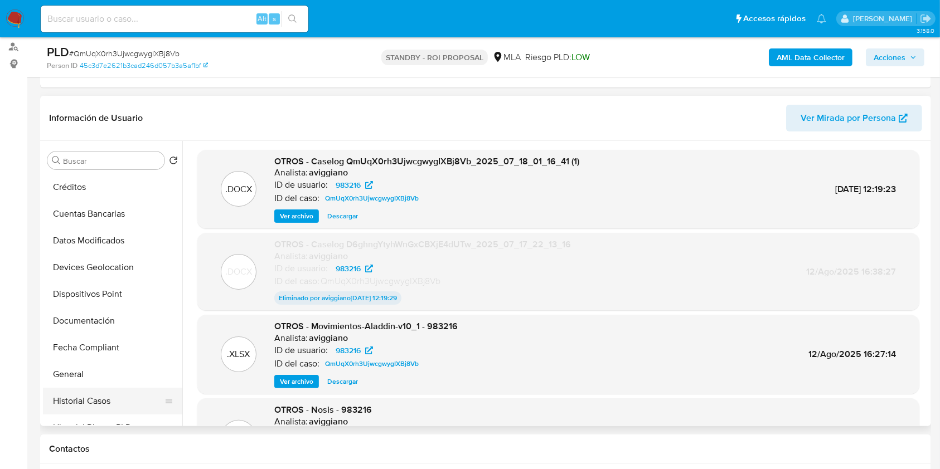
scroll to position [223, 0]
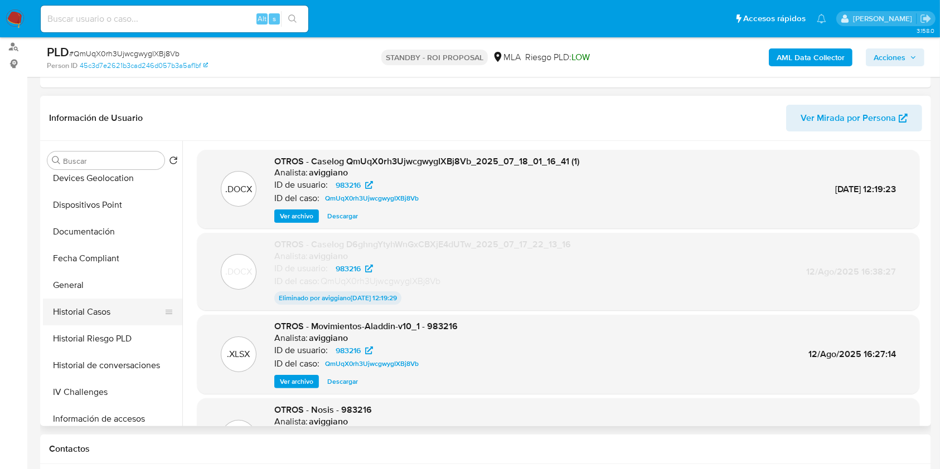
click at [107, 312] on button "Historial Casos" at bounding box center [108, 312] width 130 height 27
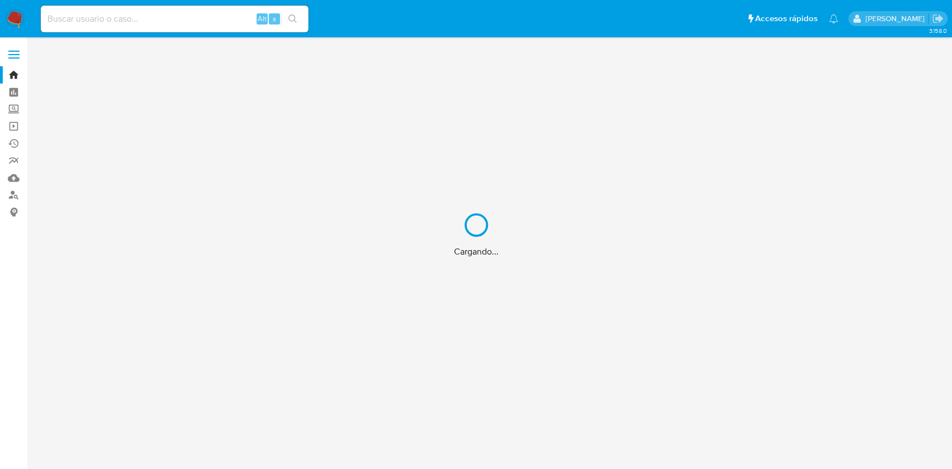
click at [230, 16] on div "Cargando..." at bounding box center [476, 234] width 952 height 469
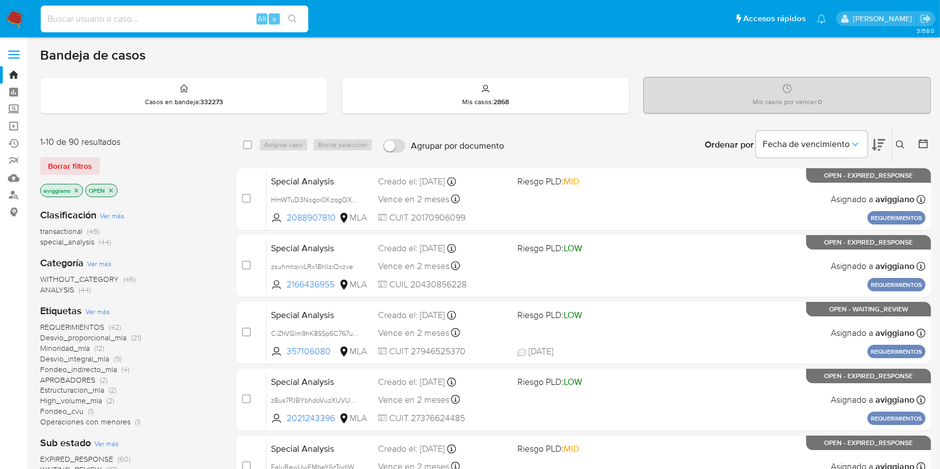
click at [230, 16] on input at bounding box center [175, 19] width 268 height 14
paste input "Nq6L8ywpVOVwIgPkpU3yMgol"
type input "Nq6L8ywpVOVwIgPkpU3yMgol"
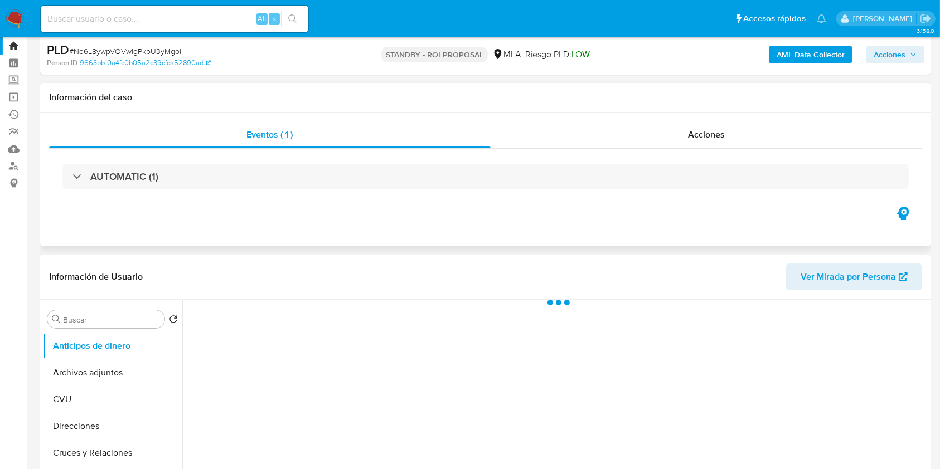
scroll to position [74, 0]
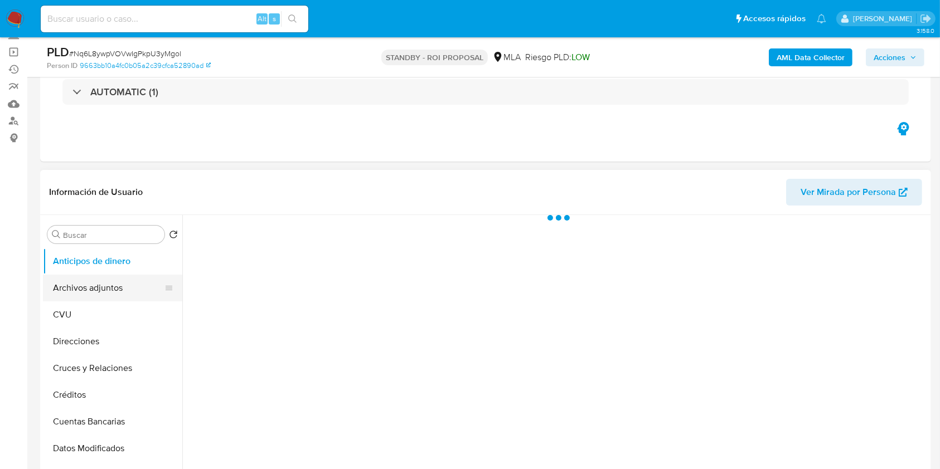
click at [72, 283] on button "Archivos adjuntos" at bounding box center [108, 288] width 130 height 27
select select "10"
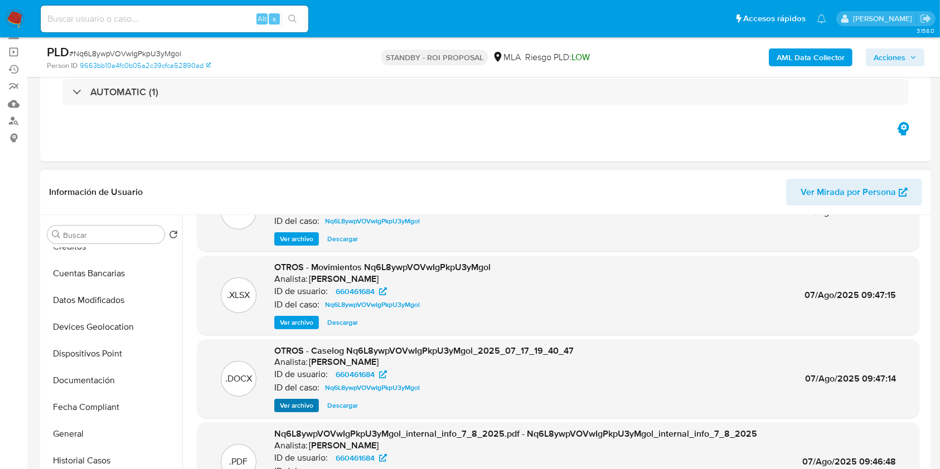
scroll to position [94, 0]
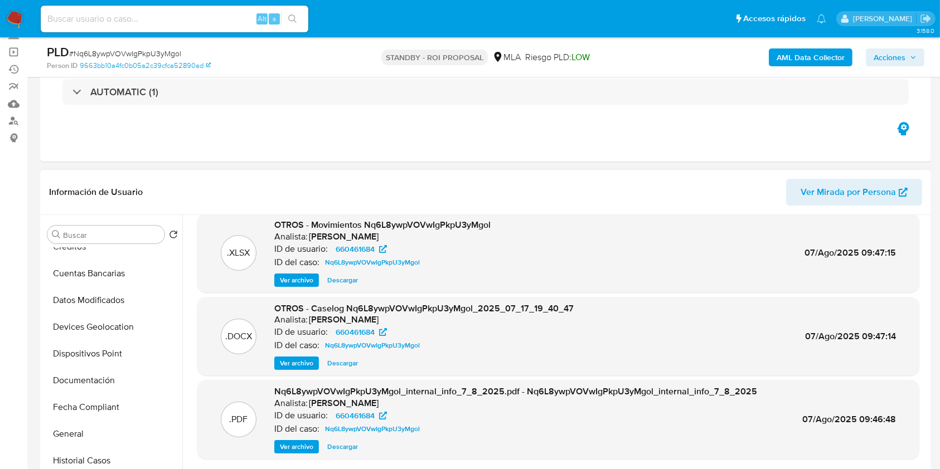
click at [291, 358] on span "Ver archivo" at bounding box center [296, 363] width 33 height 11
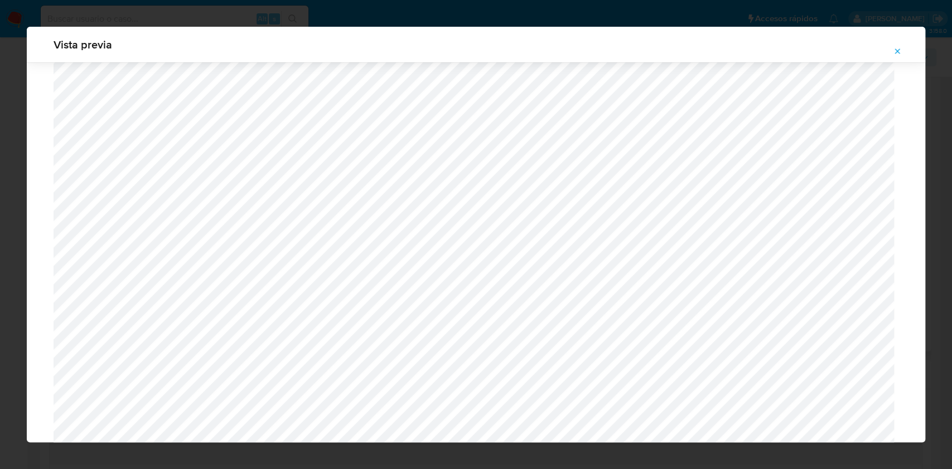
scroll to position [126, 0]
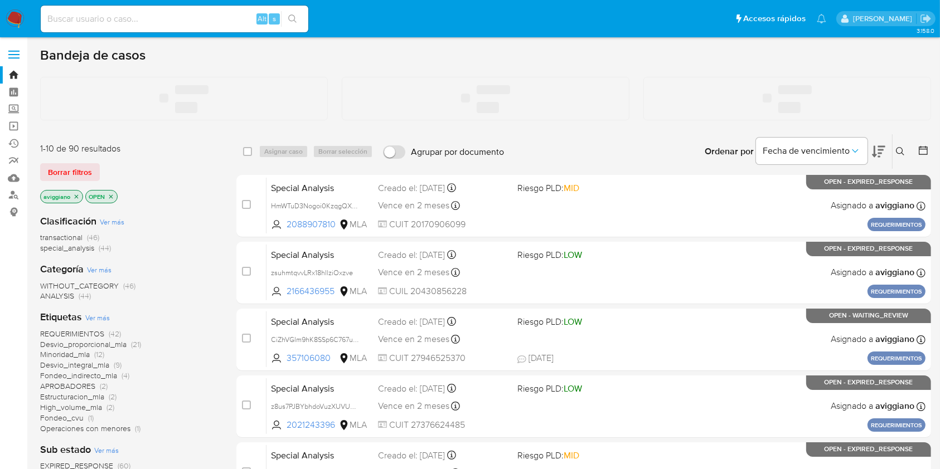
click at [901, 154] on icon at bounding box center [900, 151] width 9 height 9
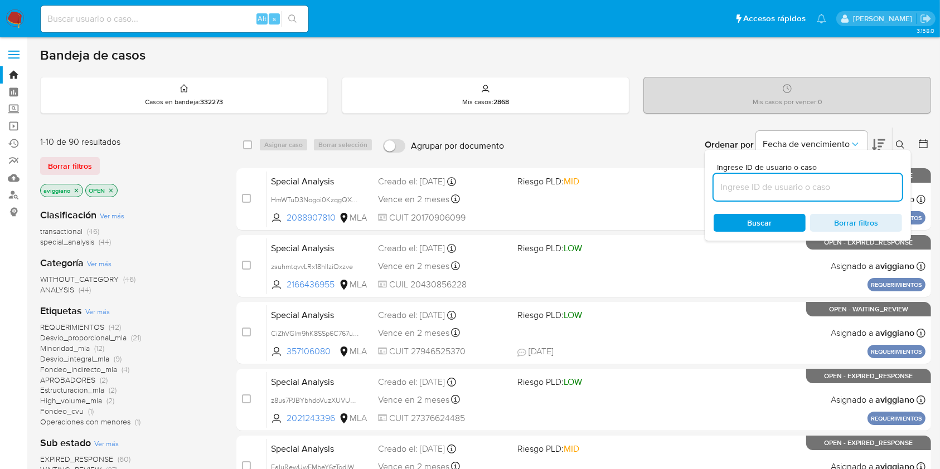
click at [853, 190] on input at bounding box center [808, 187] width 188 height 14
type input "QmUqX0rh3UjwcgwygIXBj8Vb"
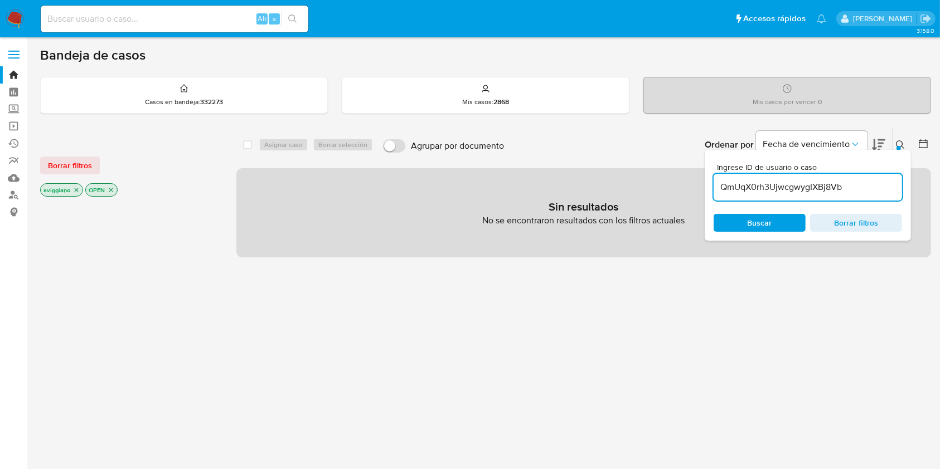
click at [74, 189] on icon "close-filter" at bounding box center [76, 190] width 7 height 7
click at [65, 187] on icon "close-filter" at bounding box center [65, 190] width 7 height 7
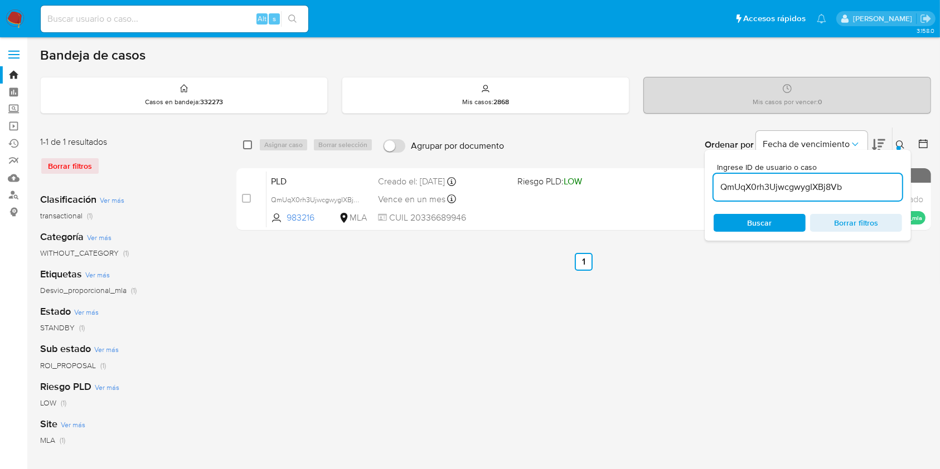
click at [249, 145] on input "checkbox" at bounding box center [247, 144] width 9 height 9
checkbox input "true"
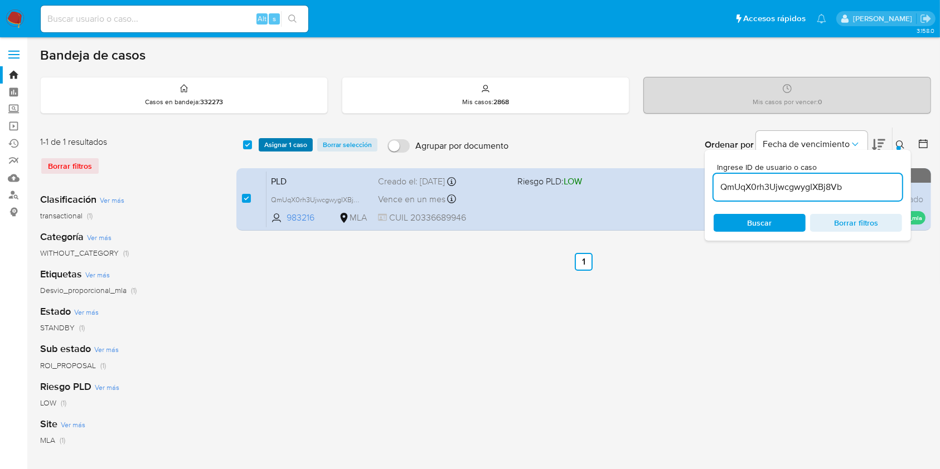
click at [265, 144] on span "Asignar 1 caso" at bounding box center [285, 144] width 43 height 11
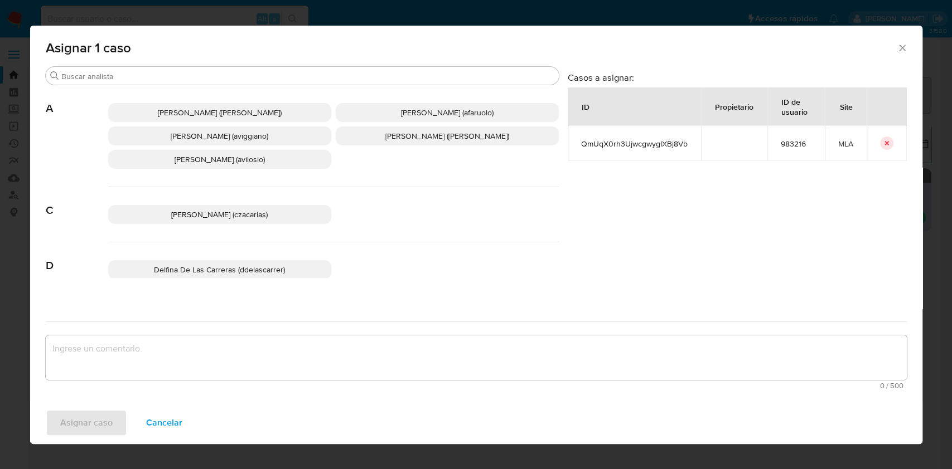
click at [201, 133] on span "[PERSON_NAME] (aviggiano)" at bounding box center [220, 135] width 98 height 11
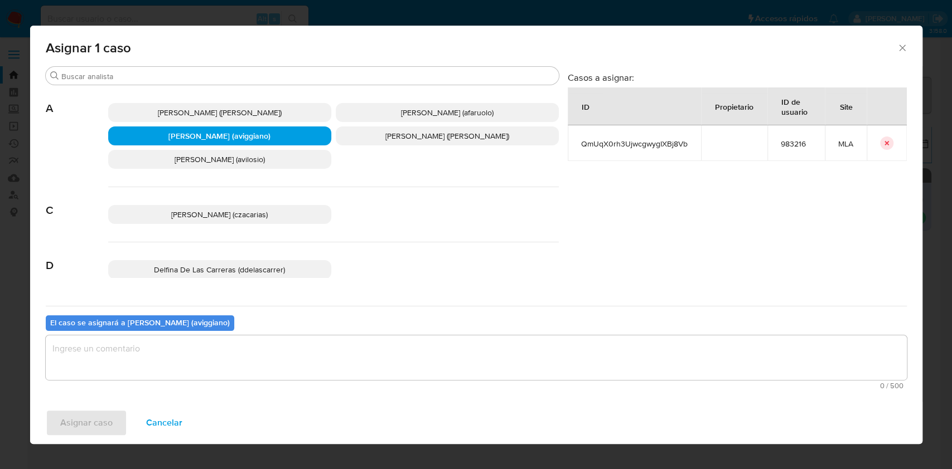
drag, startPoint x: 127, startPoint y: 347, endPoint x: 123, endPoint y: 352, distance: 6.0
click at [127, 348] on textarea "assign-modal" at bounding box center [476, 358] width 861 height 45
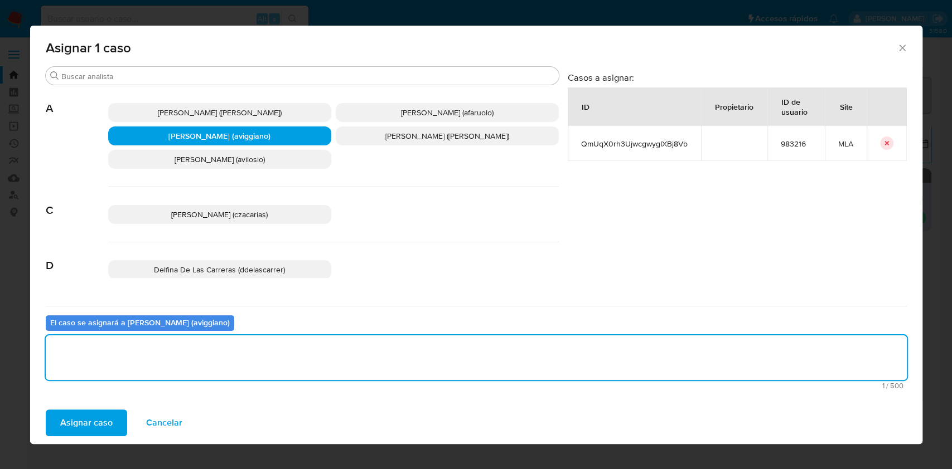
click at [94, 421] on span "Asignar caso" at bounding box center [86, 423] width 52 height 25
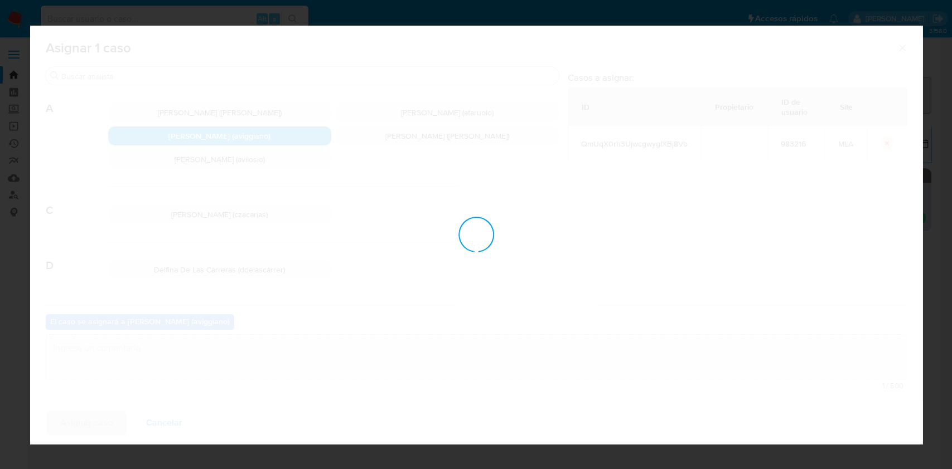
checkbox input "false"
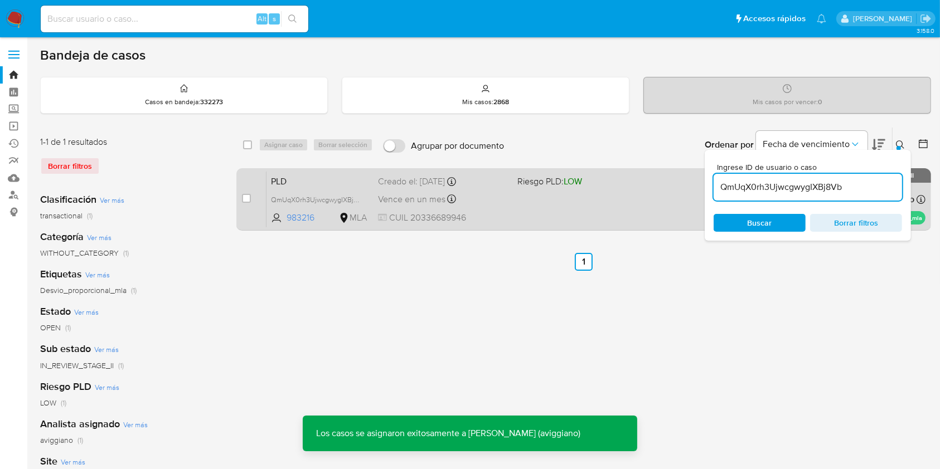
click at [562, 204] on div "PLD QmUqX0rh3UjwcgwygIXBj8Vb 983216 MLA Riesgo PLD: LOW Creado el: [DATE] Cread…" at bounding box center [595, 199] width 659 height 56
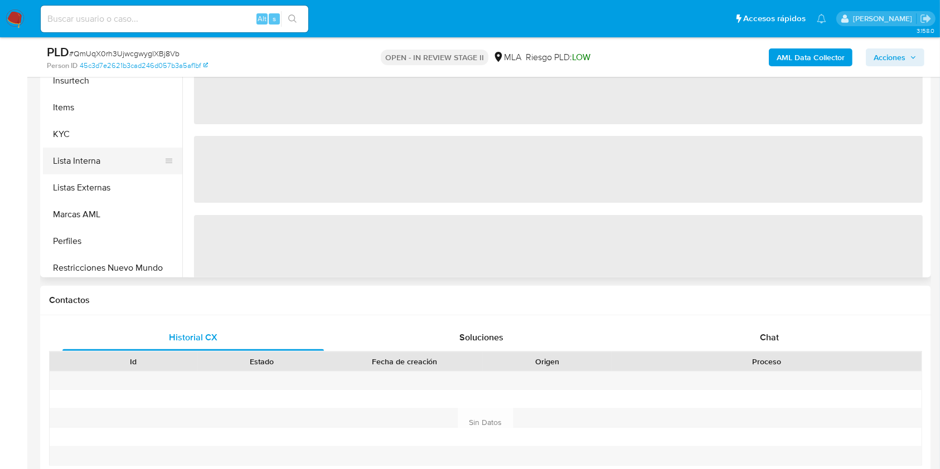
scroll to position [525, 0]
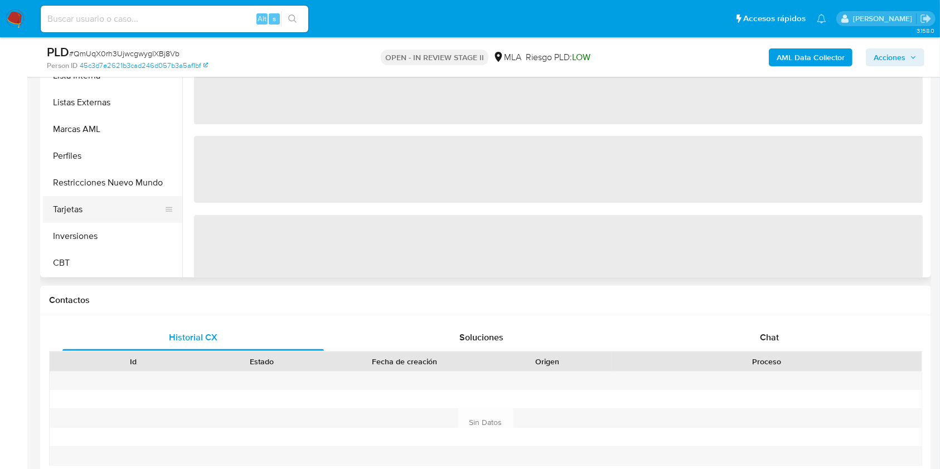
select select "10"
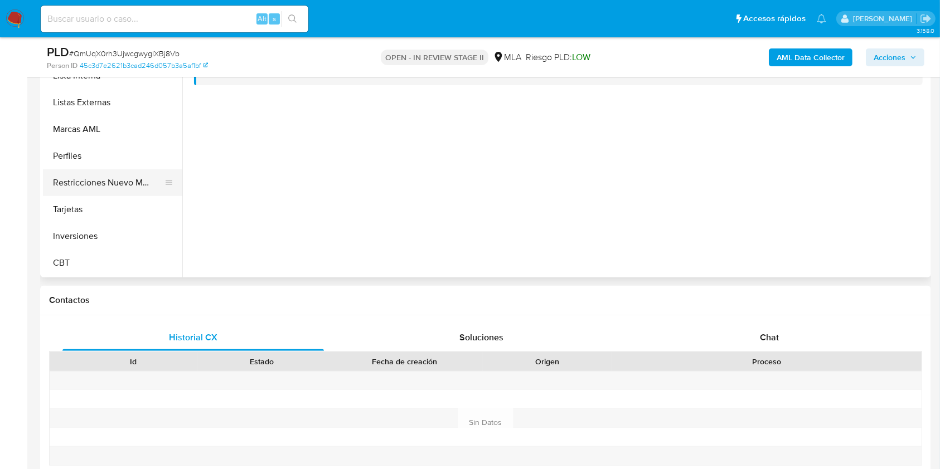
click at [119, 183] on button "Restricciones Nuevo Mundo" at bounding box center [108, 182] width 130 height 27
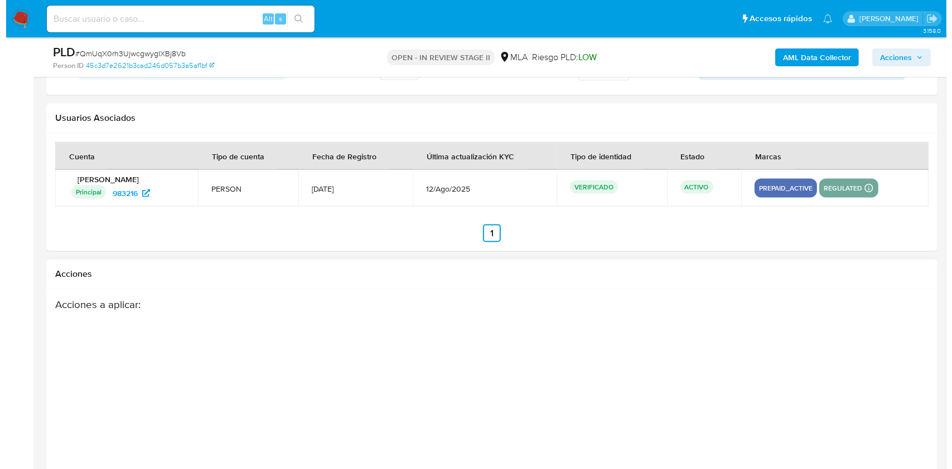
scroll to position [1757, 0]
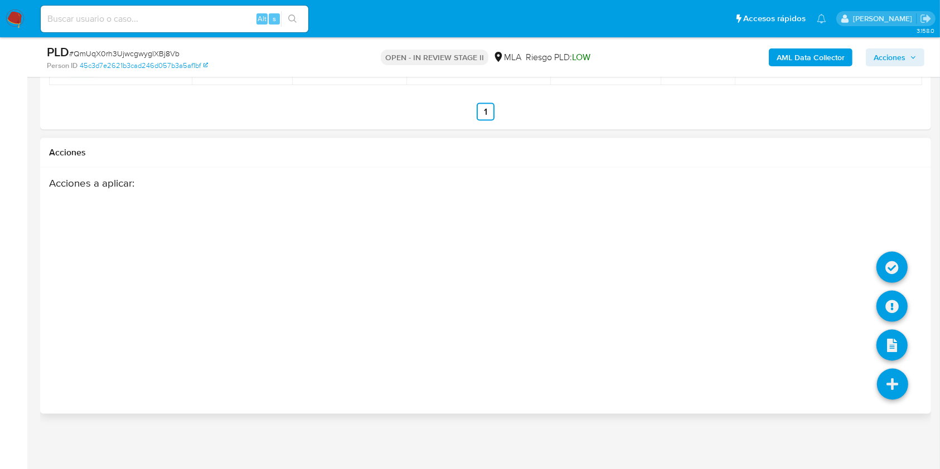
drag, startPoint x: 890, startPoint y: 385, endPoint x: 889, endPoint y: 379, distance: 5.6
click at [889, 382] on icon at bounding box center [892, 384] width 31 height 31
click at [882, 307] on icon at bounding box center [891, 306] width 31 height 31
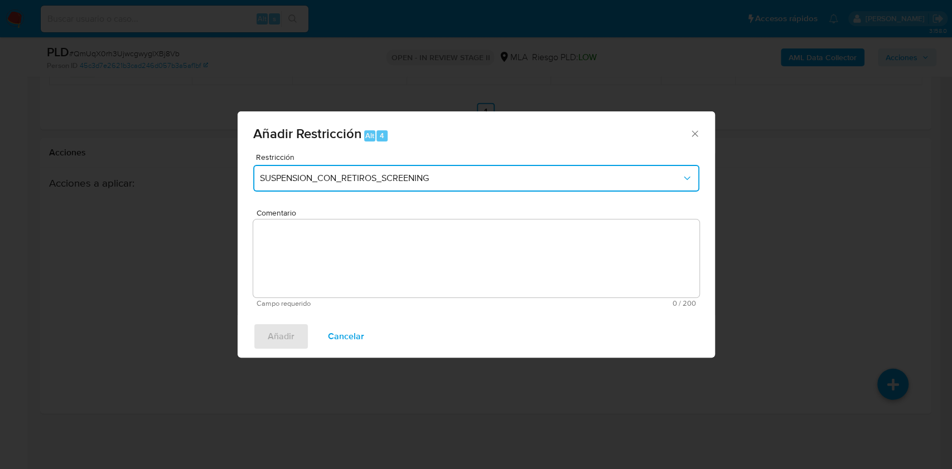
click at [308, 189] on button "SUSPENSION_CON_RETIROS_SCREENING" at bounding box center [476, 178] width 446 height 27
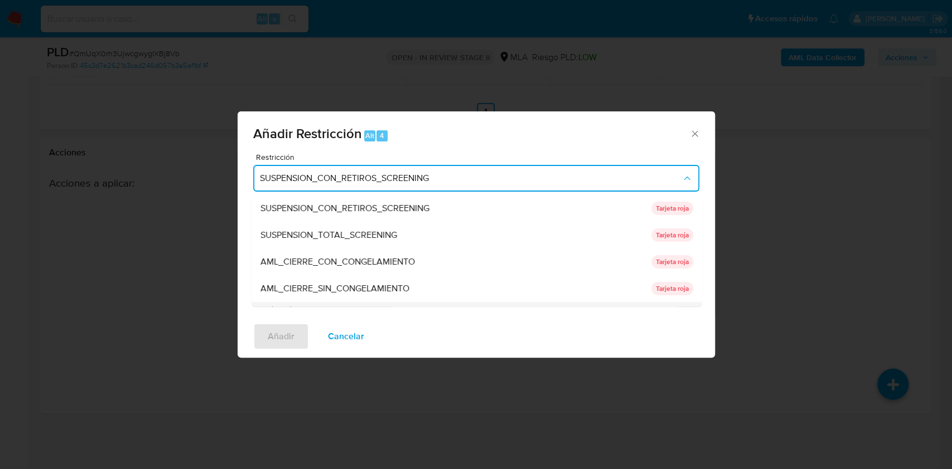
scroll to position [74, 0]
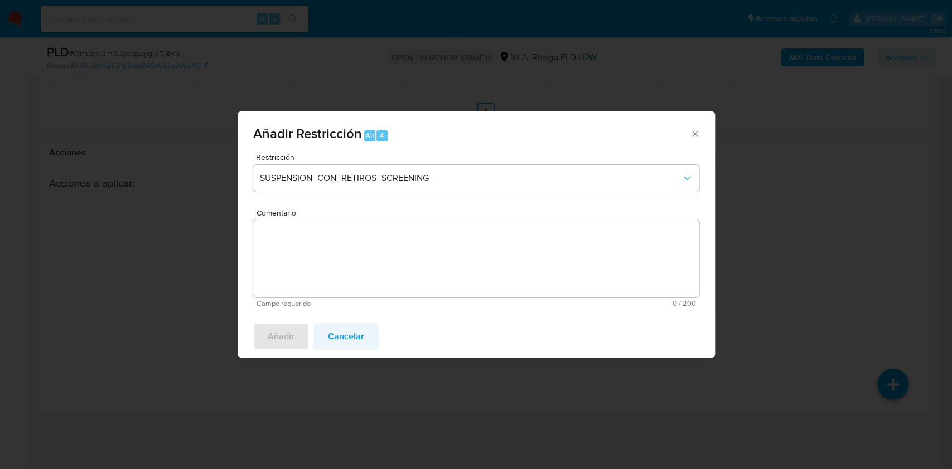
click at [343, 340] on span "Cancelar" at bounding box center [346, 336] width 36 height 25
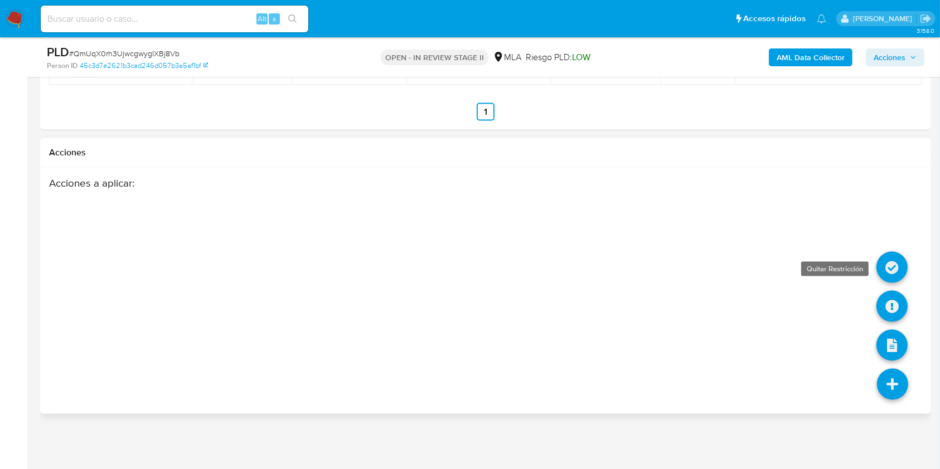
click at [899, 261] on icon at bounding box center [891, 267] width 31 height 31
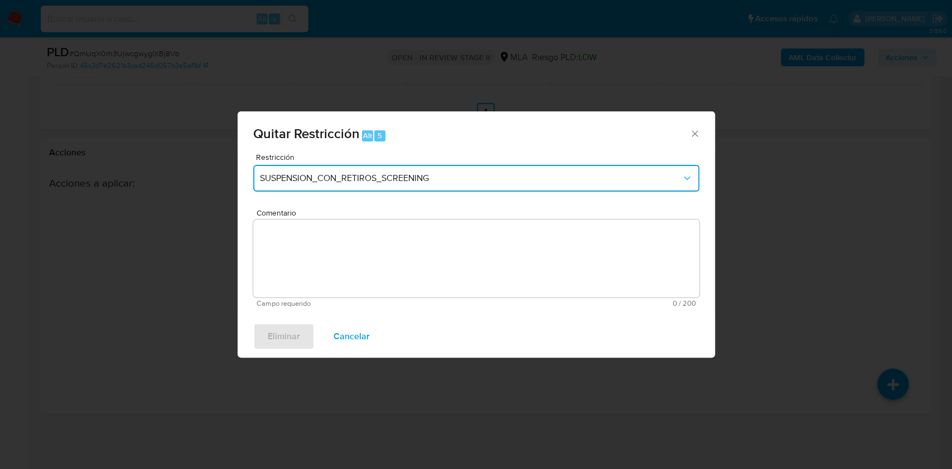
click at [390, 171] on button "SUSPENSION_CON_RETIROS_SCREENING" at bounding box center [476, 178] width 446 height 27
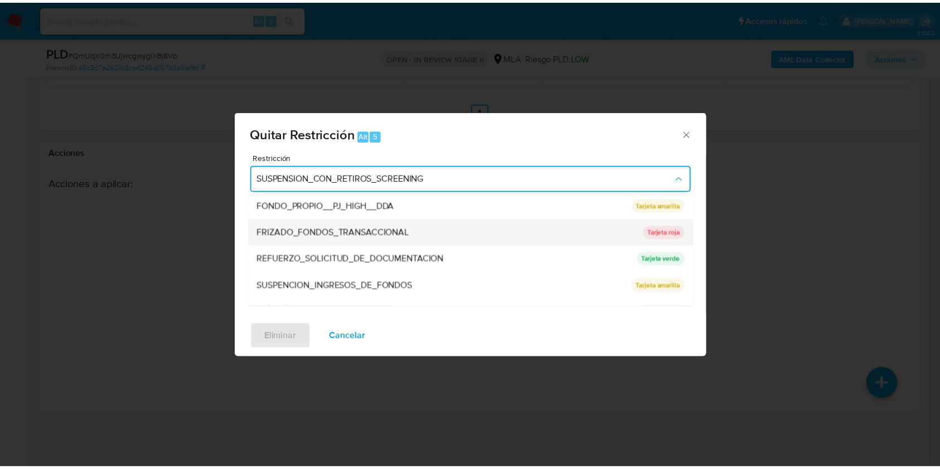
scroll to position [223, 0]
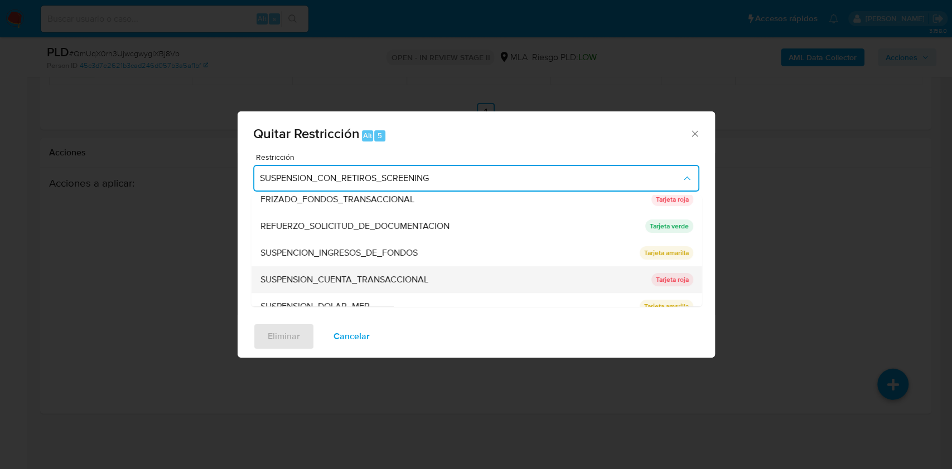
click at [339, 274] on span "SUSPENSION_CUENTA_TRANSACCIONAL" at bounding box center [344, 279] width 168 height 11
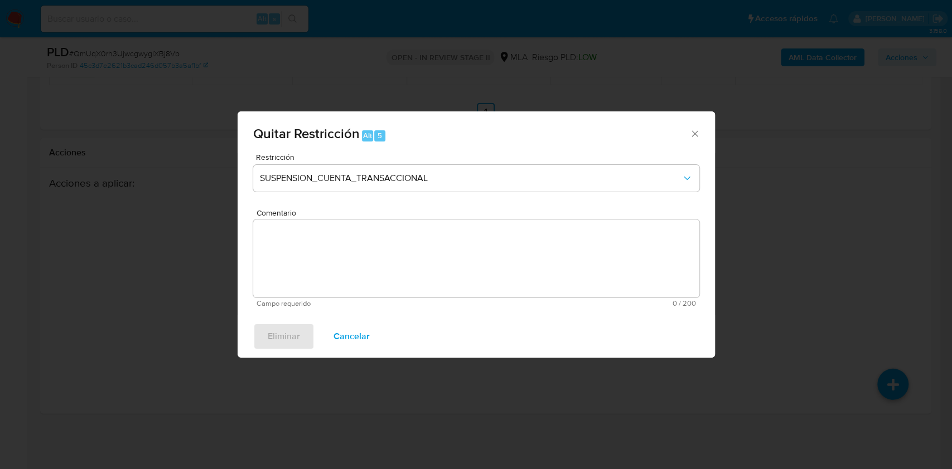
click at [326, 263] on textarea "Comentario" at bounding box center [476, 259] width 446 height 78
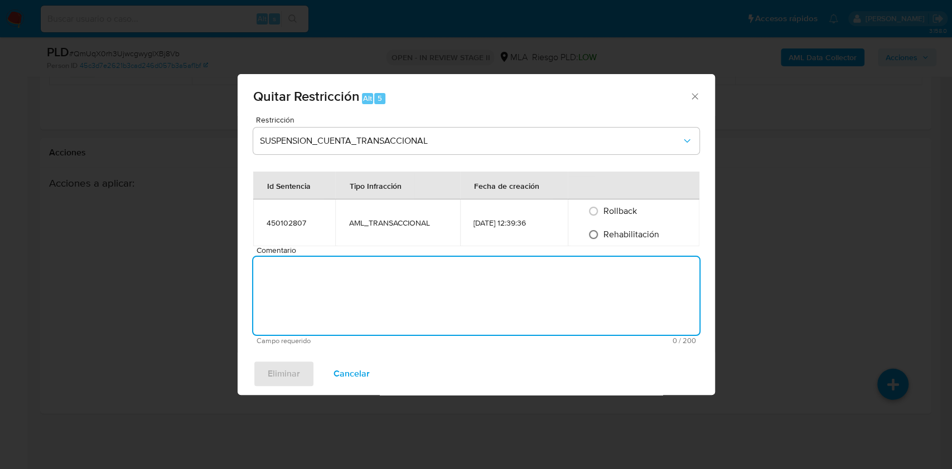
click at [601, 228] on input "Rehabilitación" at bounding box center [593, 235] width 18 height 18
radio input "true"
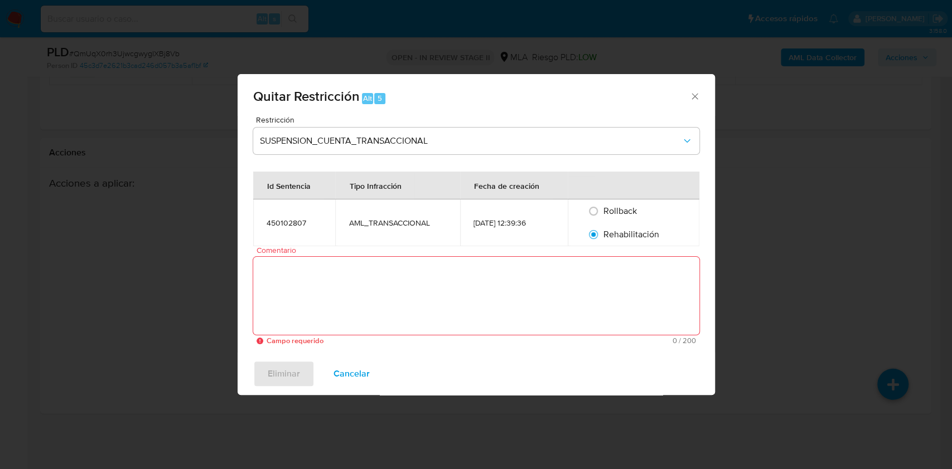
click at [604, 203] on div "Rollback" at bounding box center [633, 211] width 105 height 23
click at [599, 210] on input "Rollback" at bounding box center [593, 211] width 18 height 18
radio input "true"
click at [433, 276] on textarea "Comentario" at bounding box center [476, 296] width 446 height 78
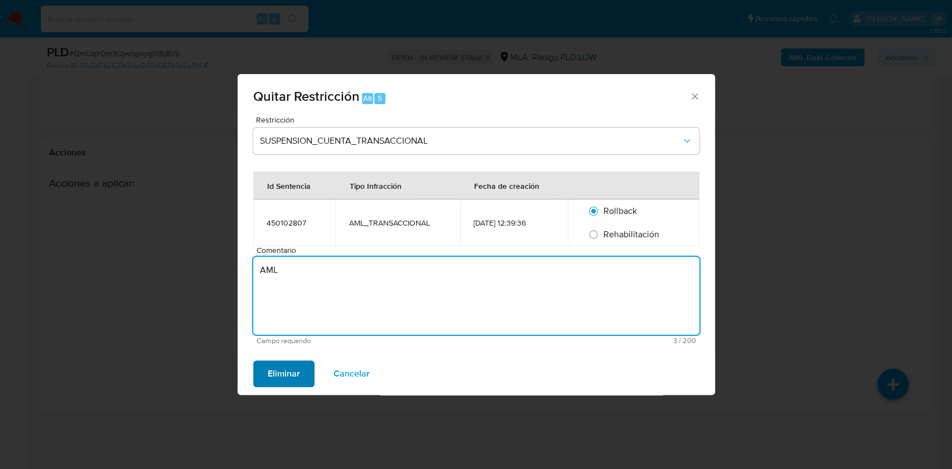
type textarea "AML"
click at [274, 367] on span "Eliminar" at bounding box center [284, 374] width 32 height 25
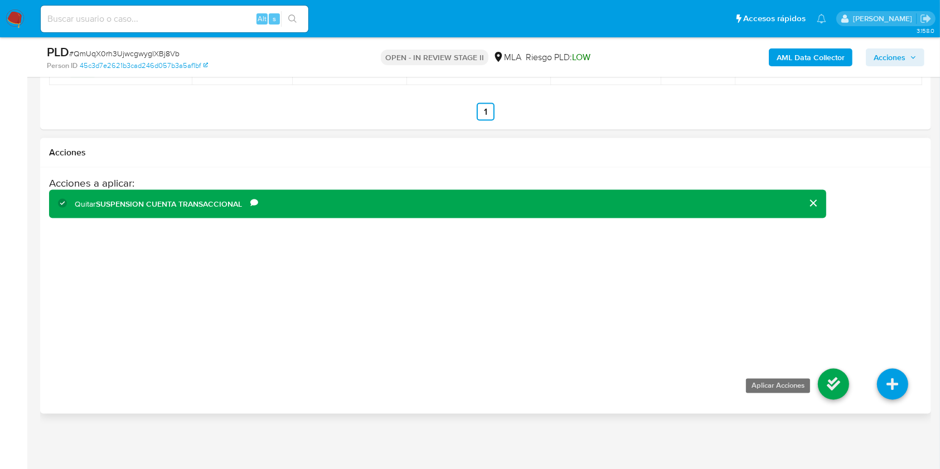
click at [828, 383] on icon at bounding box center [833, 384] width 31 height 31
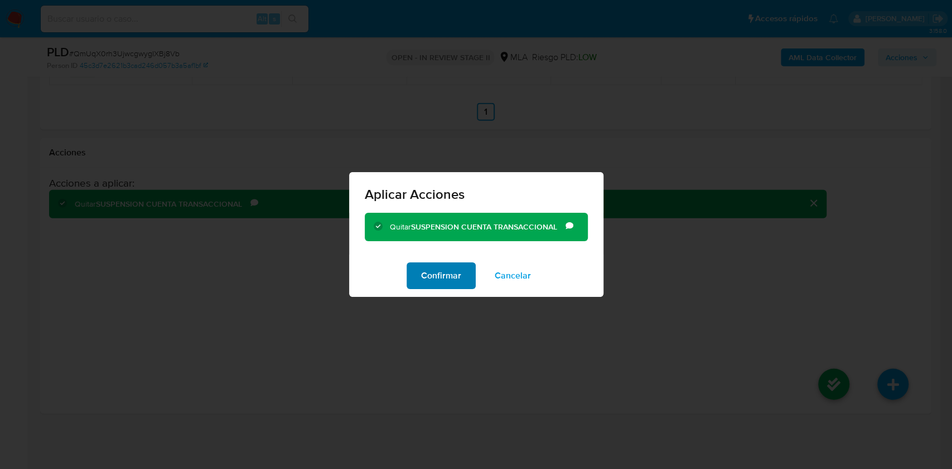
click at [442, 285] on span "Confirmar" at bounding box center [441, 276] width 40 height 25
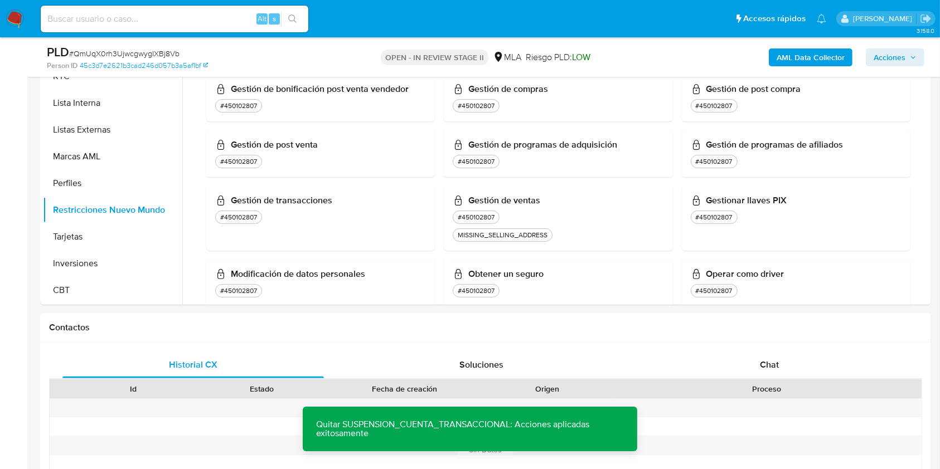
scroll to position [604, 0]
click at [901, 64] on span "Acciones" at bounding box center [890, 57] width 32 height 18
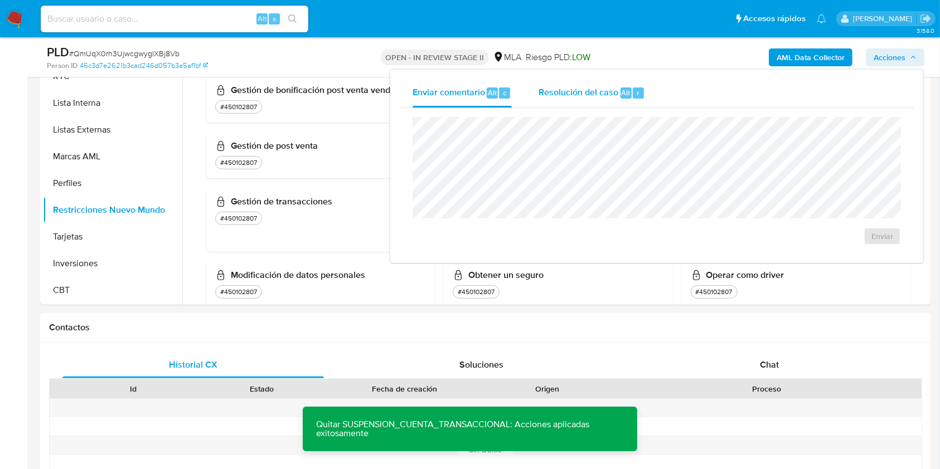
drag, startPoint x: 601, startPoint y: 95, endPoint x: 596, endPoint y: 99, distance: 6.4
click at [599, 96] on span "Resolución del caso" at bounding box center [579, 92] width 80 height 13
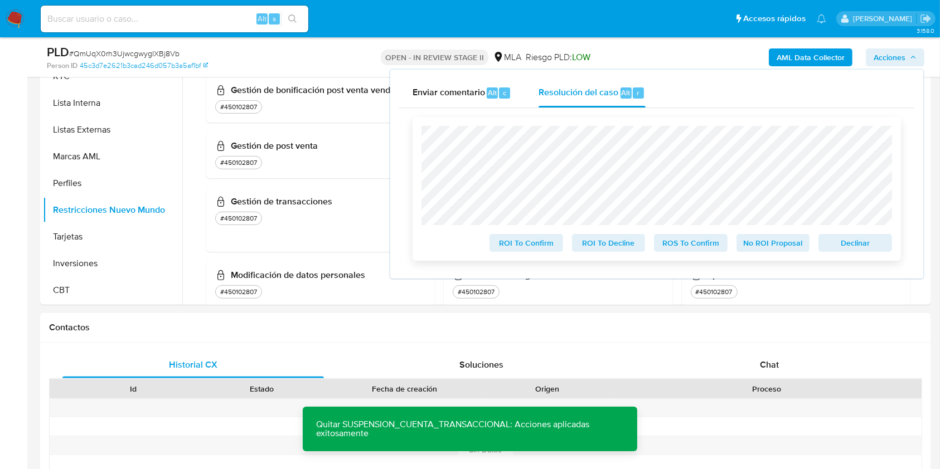
drag, startPoint x: 832, startPoint y: 245, endPoint x: 752, endPoint y: 239, distance: 80.0
click at [832, 245] on span "Declinar" at bounding box center [855, 243] width 58 height 16
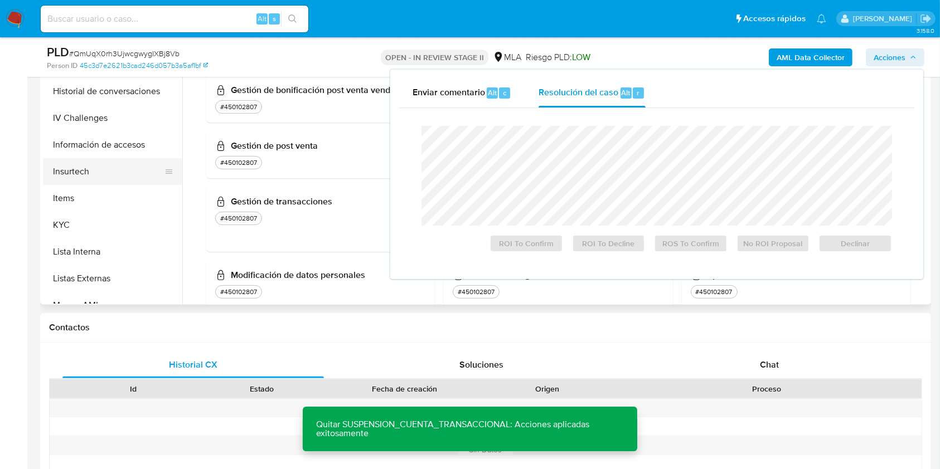
scroll to position [227, 0]
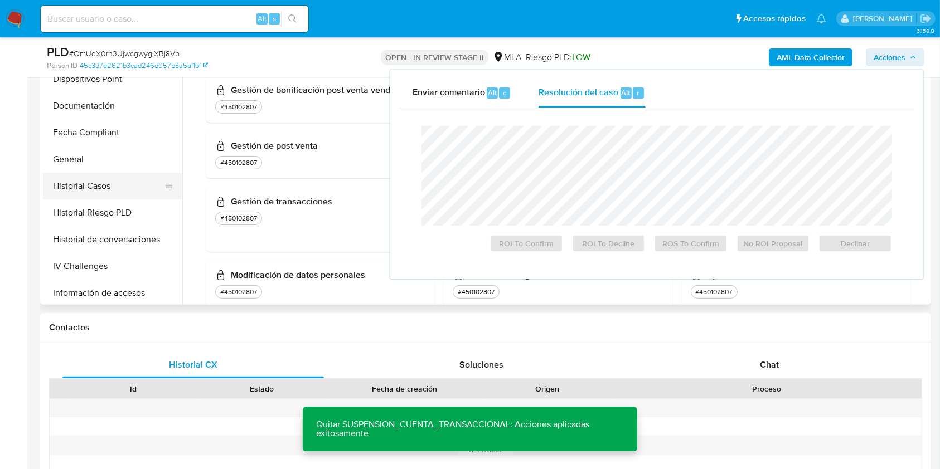
drag, startPoint x: 103, startPoint y: 179, endPoint x: 129, endPoint y: 193, distance: 29.9
click at [103, 180] on button "Historial Casos" at bounding box center [108, 186] width 130 height 27
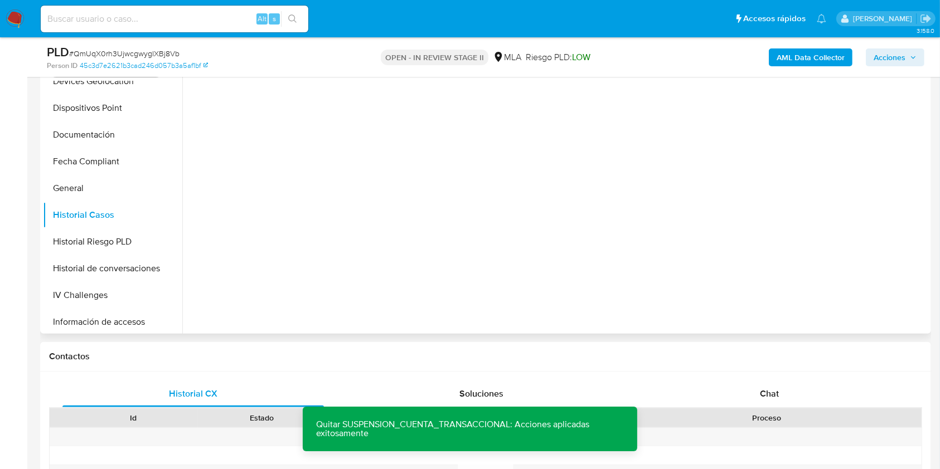
scroll to position [196, 0]
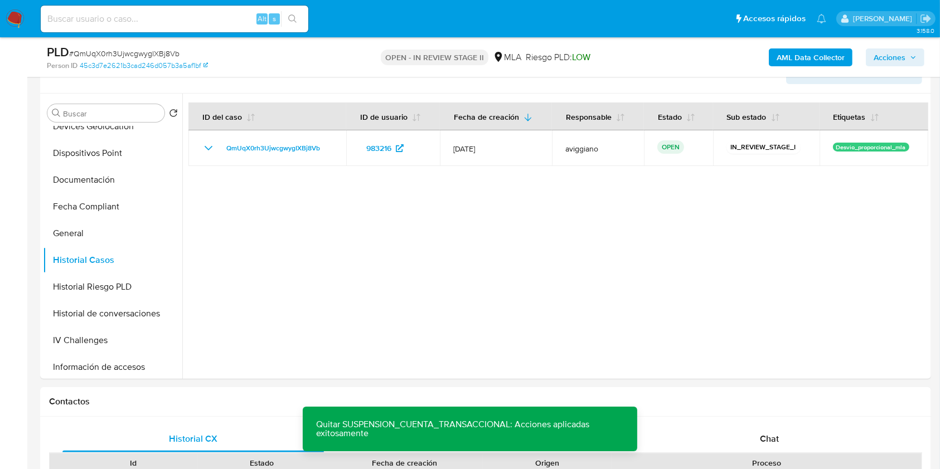
click at [887, 57] on span "Acciones" at bounding box center [890, 57] width 32 height 18
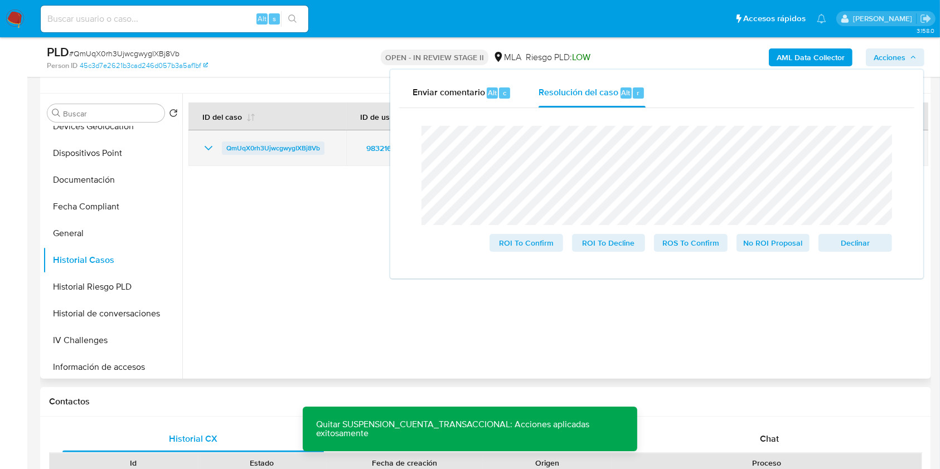
click at [259, 145] on span "QmUqX0rh3UjwcgwygIXBj8Vb" at bounding box center [273, 148] width 94 height 13
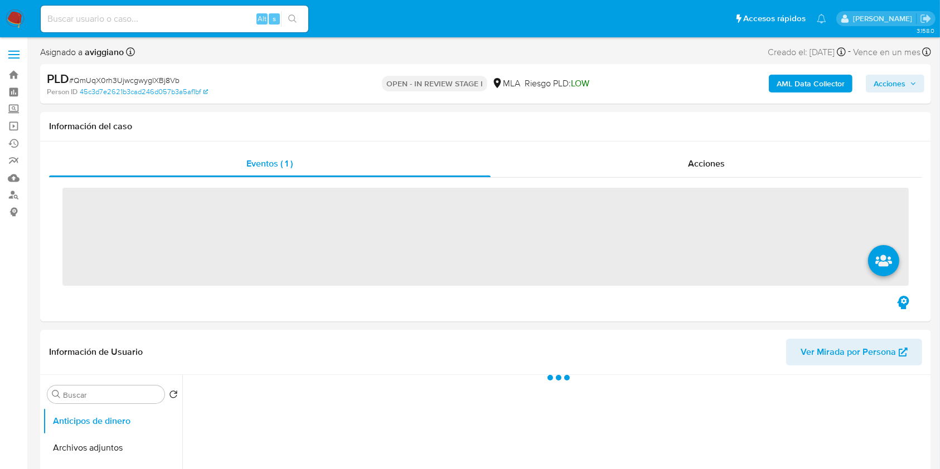
click at [886, 88] on span "Acciones" at bounding box center [890, 84] width 32 height 18
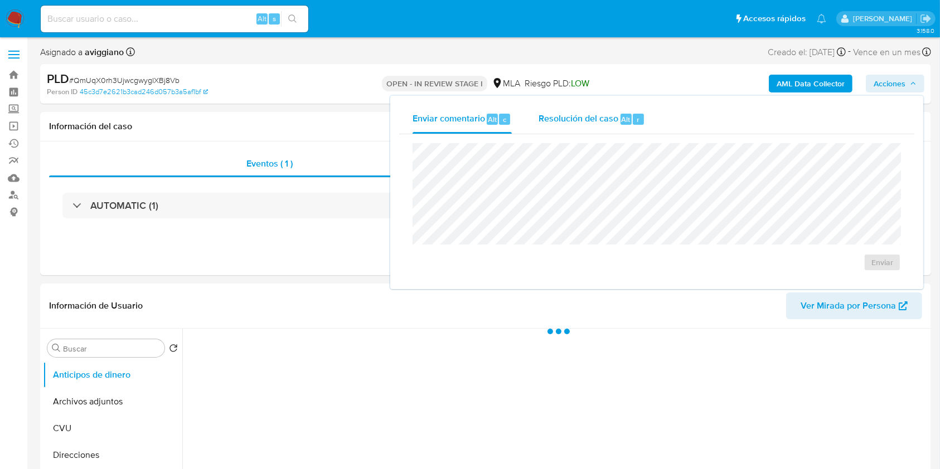
click at [607, 125] on div "Resolución del caso Alt r" at bounding box center [592, 119] width 106 height 29
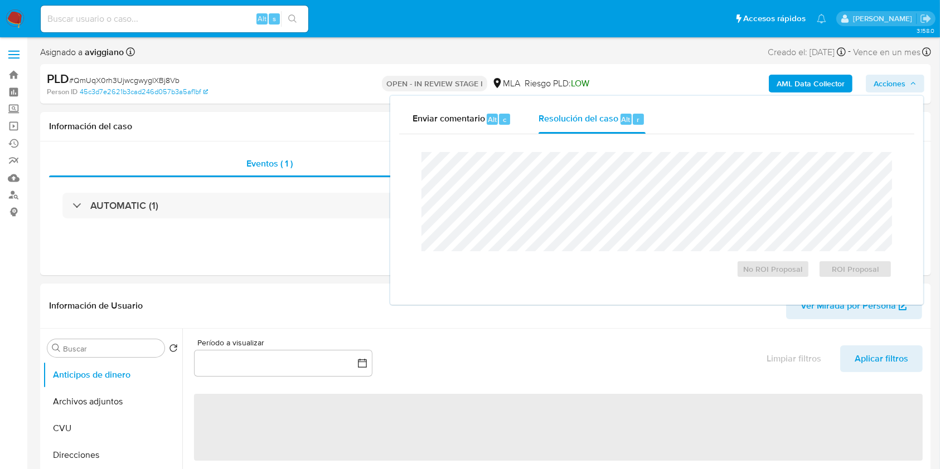
select select "10"
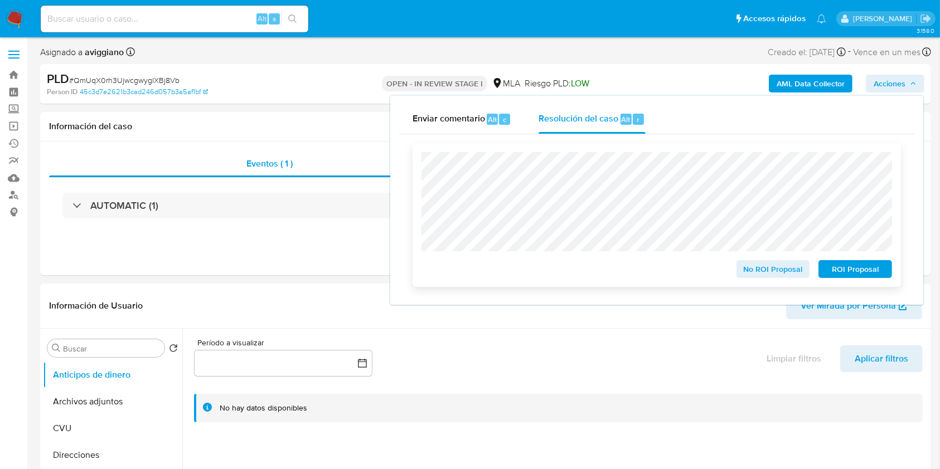
click at [762, 259] on div "No ROI Proposal" at bounding box center [773, 267] width 83 height 22
click at [758, 271] on span "No ROI Proposal" at bounding box center [773, 269] width 58 height 16
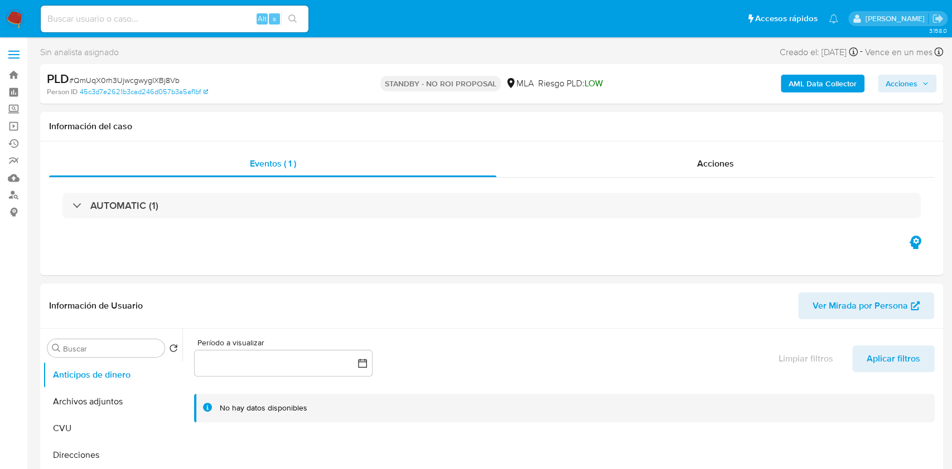
select select "10"
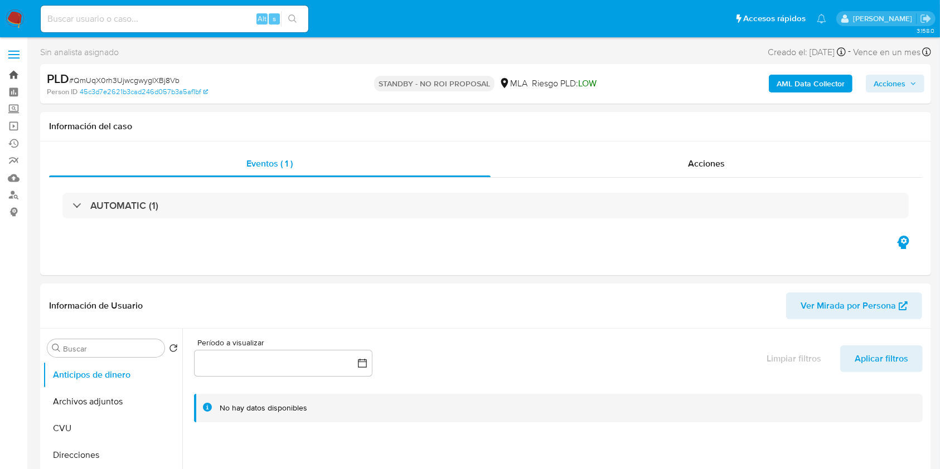
click at [10, 69] on link "Bandeja" at bounding box center [66, 74] width 133 height 17
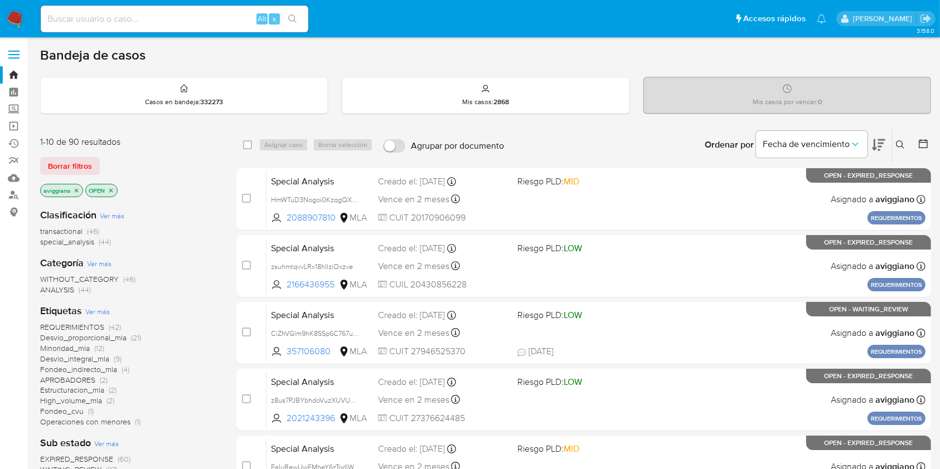
click at [899, 140] on icon at bounding box center [900, 144] width 9 height 9
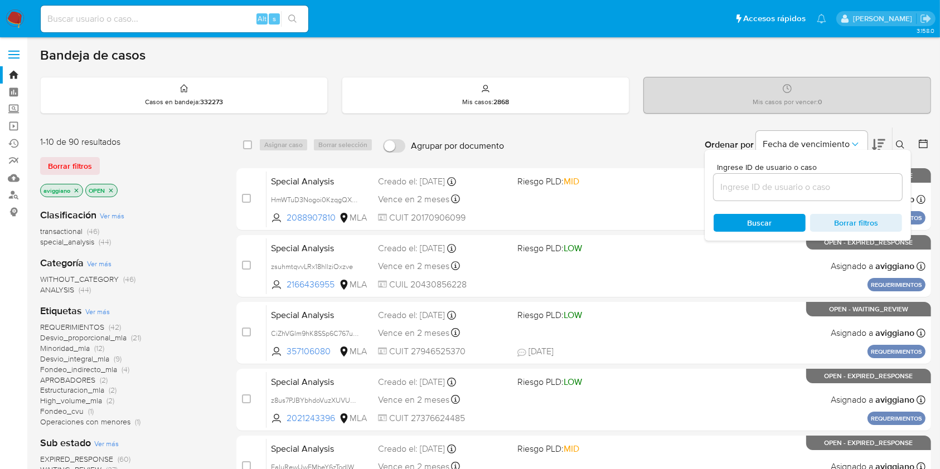
click at [756, 180] on input at bounding box center [808, 187] width 188 height 14
click at [744, 186] on input at bounding box center [808, 187] width 188 height 14
paste input "QmUqX0rh3UjwcgwygIXBj8Vb"
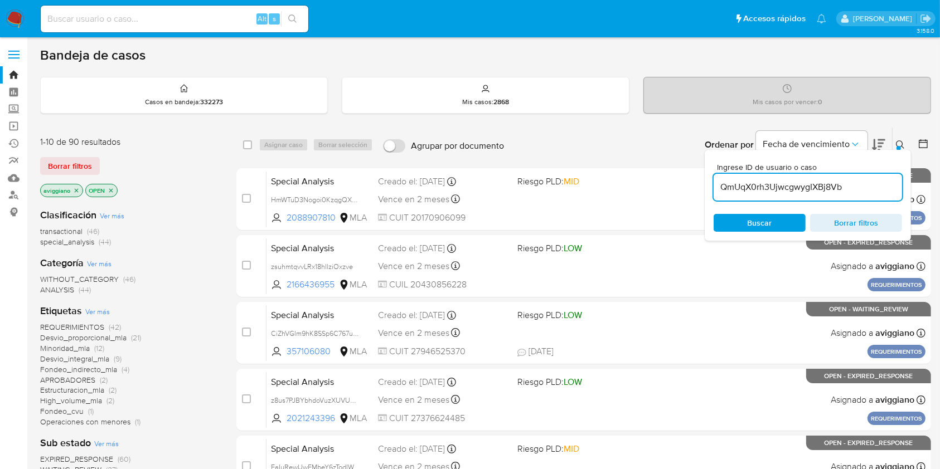
type input "QmUqX0rh3UjwcgwygIXBj8Vb"
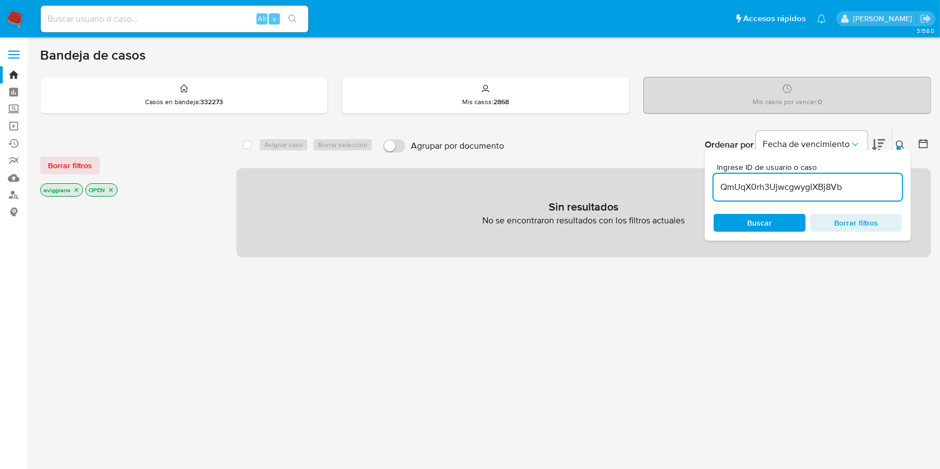
click at [74, 191] on icon "close-filter" at bounding box center [76, 190] width 7 height 7
click at [63, 190] on icon "close-filter" at bounding box center [65, 190] width 7 height 7
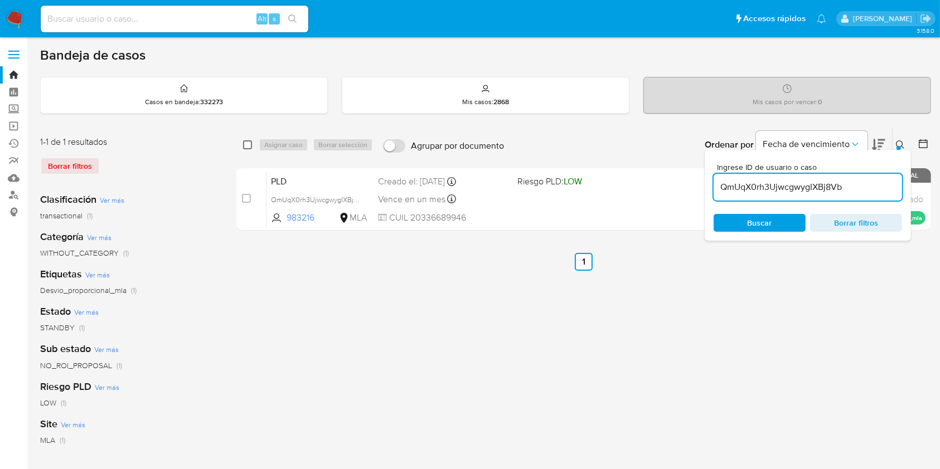
click at [251, 144] on input "checkbox" at bounding box center [247, 144] width 9 height 9
checkbox input "true"
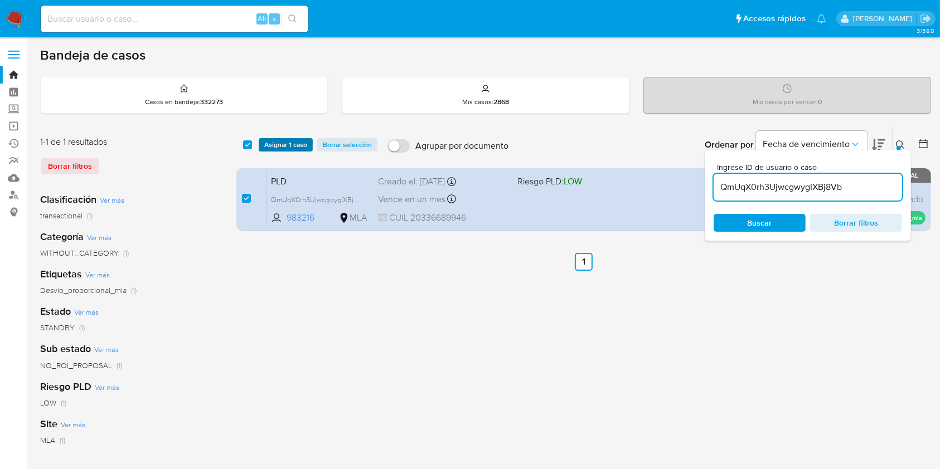
click at [272, 142] on span "Asignar 1 caso" at bounding box center [285, 144] width 43 height 11
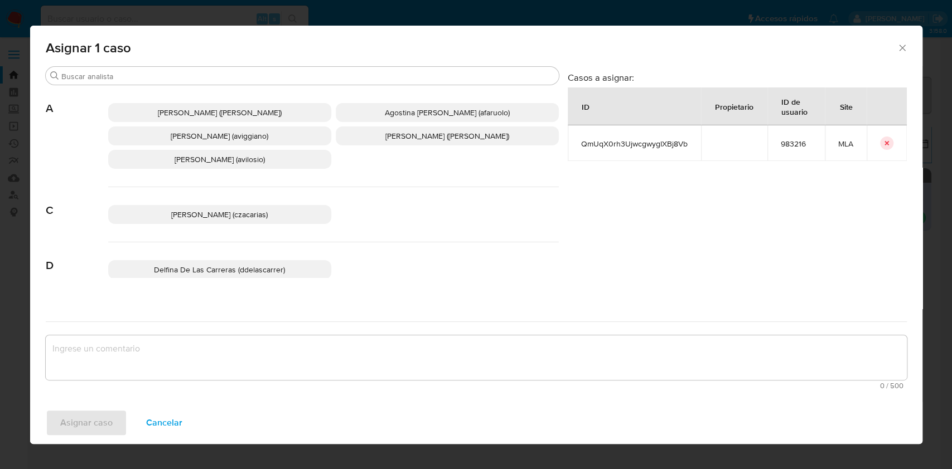
click at [172, 132] on span "Agustina Belen Viggiano (aviggiano)" at bounding box center [220, 135] width 98 height 11
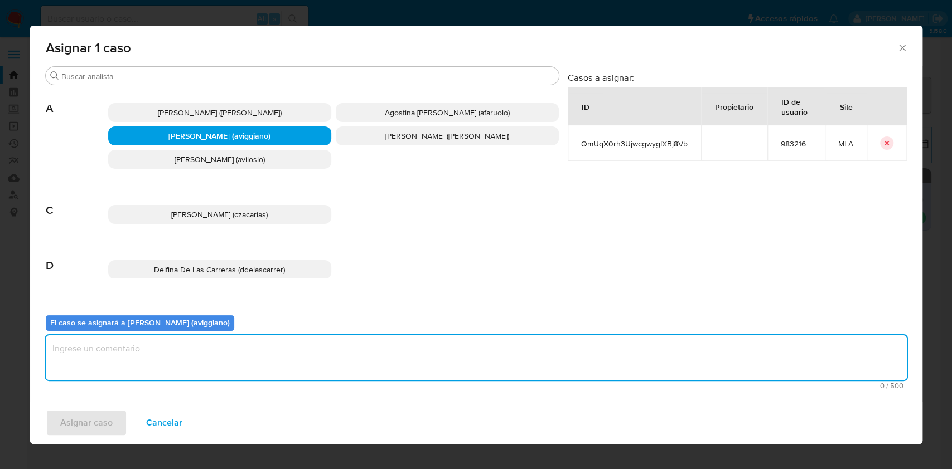
click at [124, 351] on textarea "assign-modal" at bounding box center [476, 358] width 861 height 45
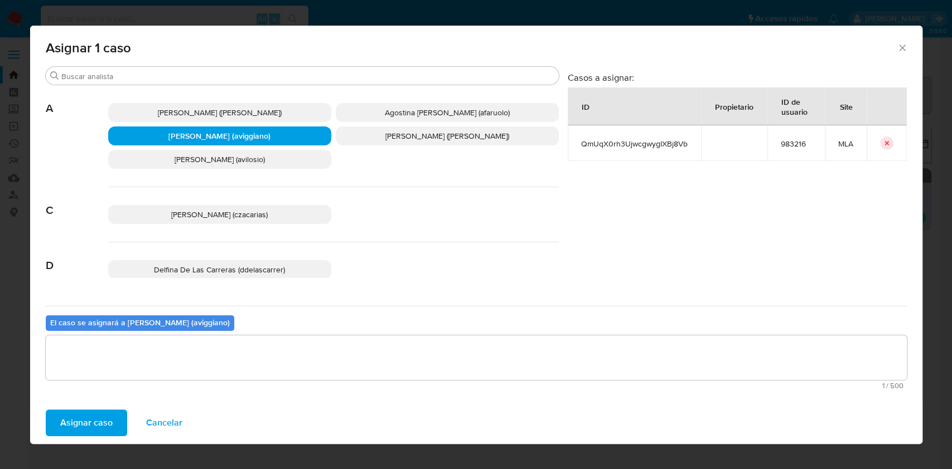
click at [100, 425] on span "Asignar caso" at bounding box center [86, 423] width 52 height 25
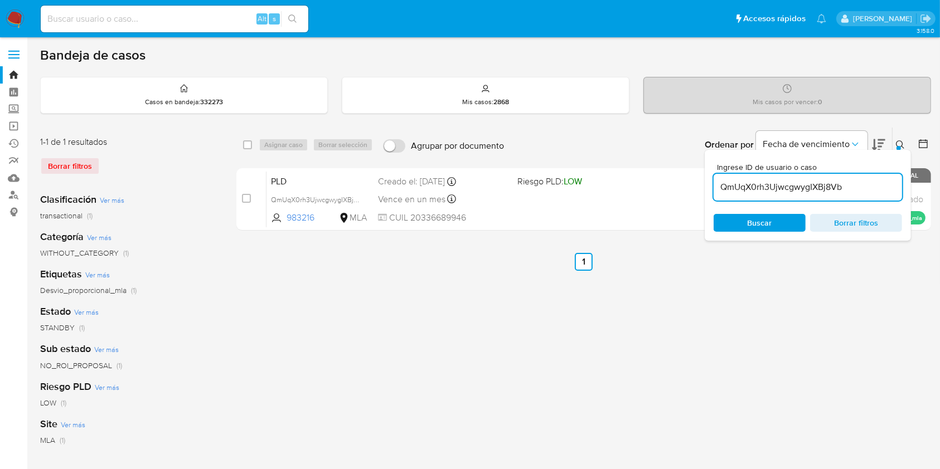
click at [766, 192] on input "QmUqX0rh3UjwcgwygIXBj8Vb" at bounding box center [808, 187] width 188 height 14
click at [767, 192] on input "QmUqX0rh3UjwcgwygIXBj8Vb" at bounding box center [808, 187] width 188 height 14
click at [245, 144] on input "checkbox" at bounding box center [247, 144] width 9 height 9
checkbox input "true"
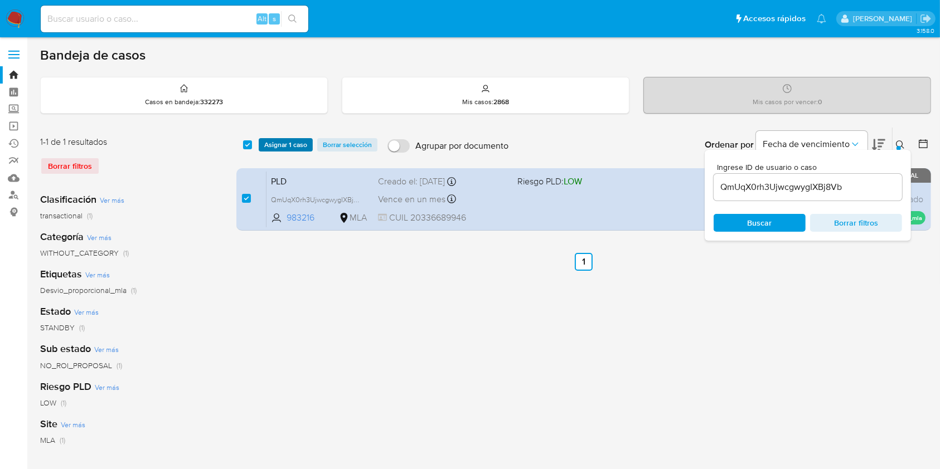
click at [263, 146] on button "Asignar 1 caso" at bounding box center [286, 144] width 54 height 13
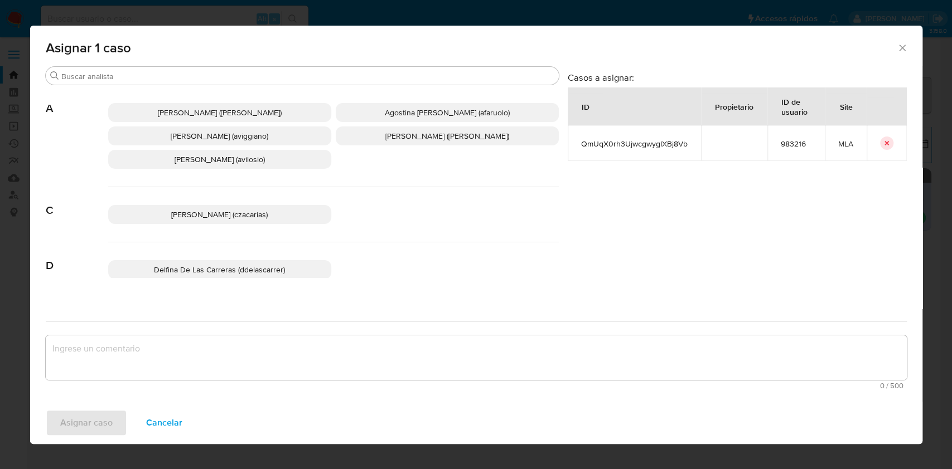
click at [239, 140] on span "Agustina Belen Viggiano (aviggiano)" at bounding box center [220, 135] width 98 height 11
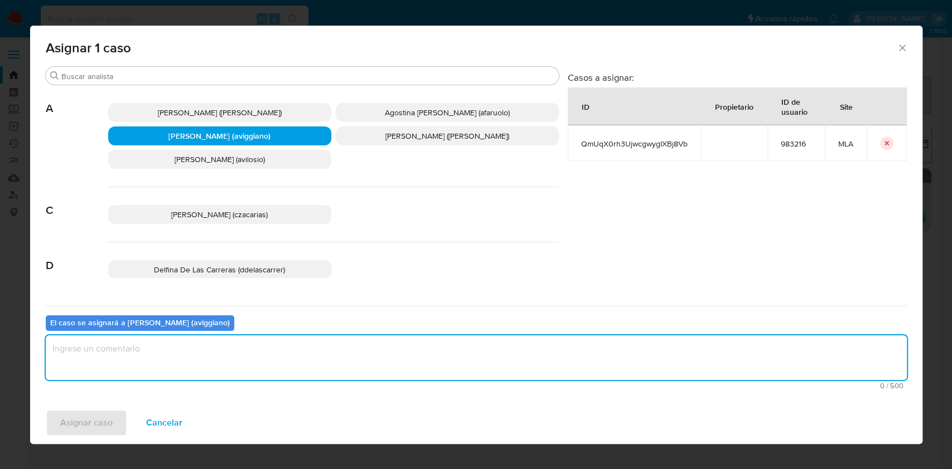
click at [183, 368] on textarea "assign-modal" at bounding box center [476, 358] width 861 height 45
click at [84, 419] on span "Asignar caso" at bounding box center [86, 423] width 52 height 25
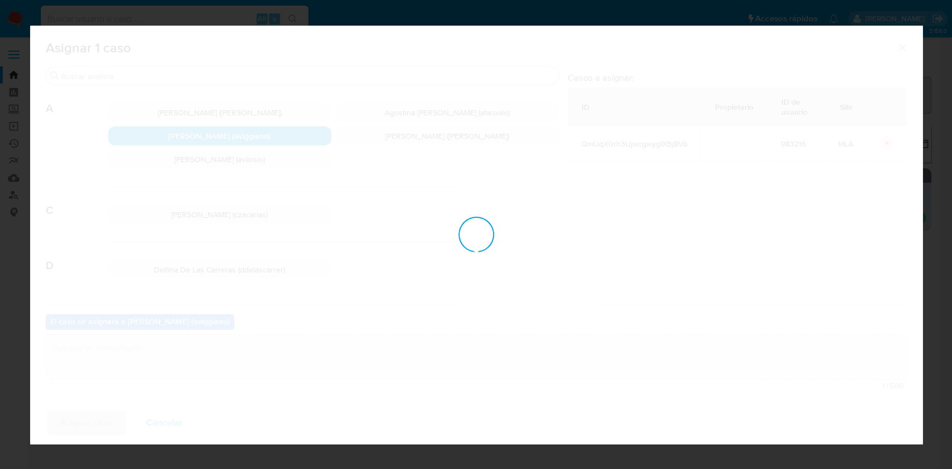
checkbox input "false"
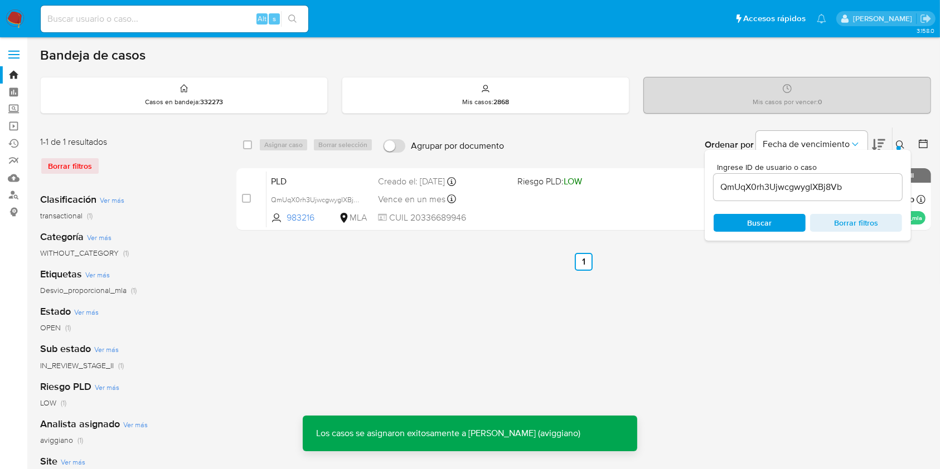
click at [579, 197] on div "PLD QmUqX0rh3UjwcgwygIXBj8Vb 983216 MLA Riesgo PLD: LOW Creado el: 12/07/2025 C…" at bounding box center [595, 199] width 659 height 56
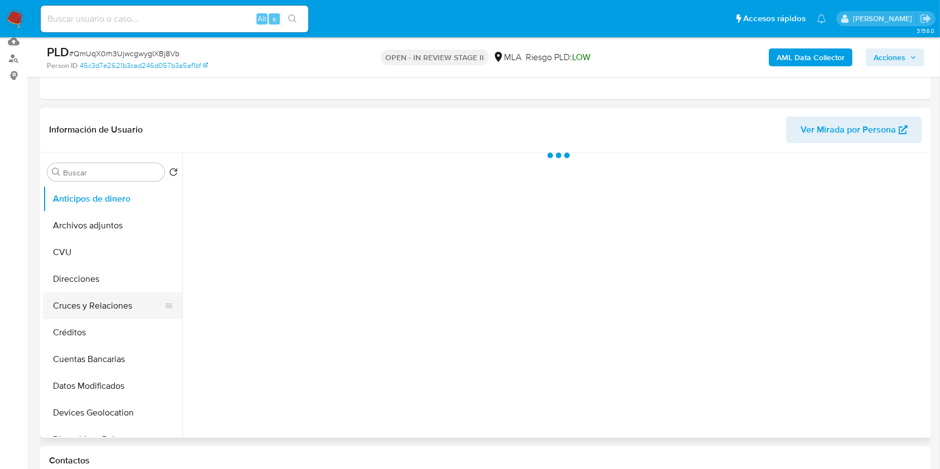
scroll to position [223, 0]
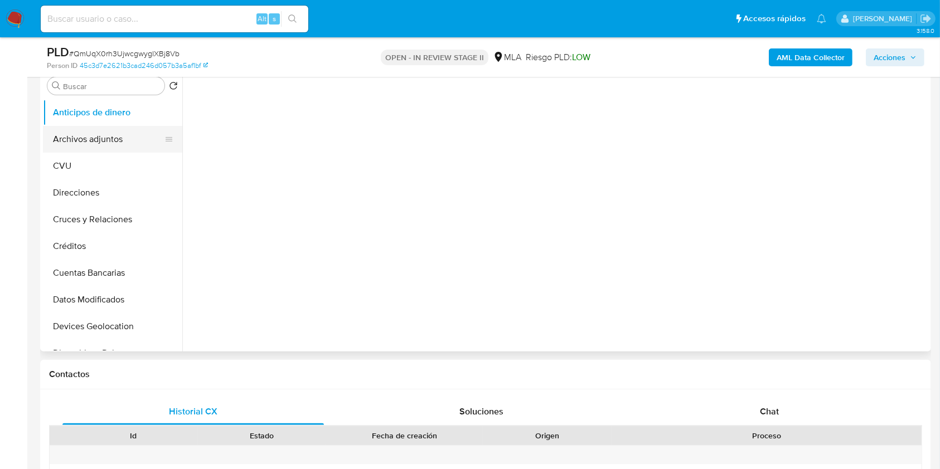
click at [98, 144] on button "Archivos adjuntos" at bounding box center [108, 139] width 130 height 27
select select "10"
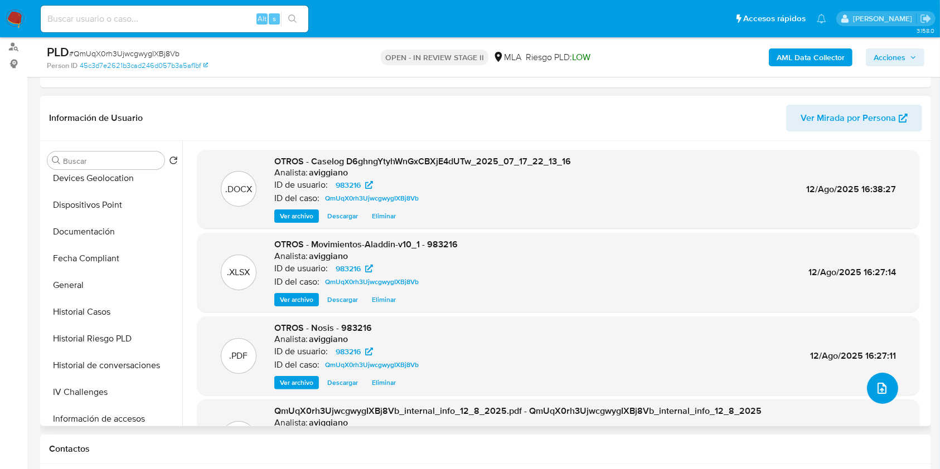
click at [883, 395] on button "upload-file" at bounding box center [882, 388] width 31 height 31
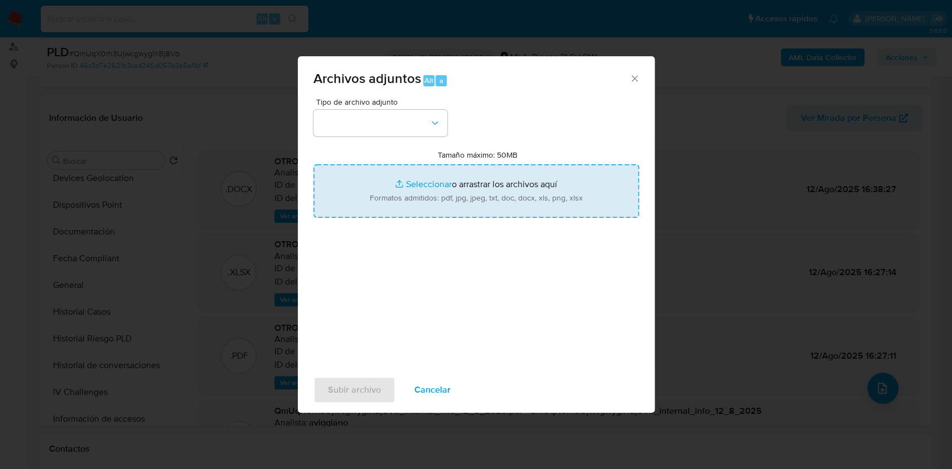
click at [467, 191] on input "Tamaño máximo: 50MB Seleccionar archivos" at bounding box center [476, 191] width 326 height 54
type input "C:\fakepath\Caselog QmUqX0rh3UjwcgwygIXBj8Vb_2025_07_18_01_16_41 (1).docx"
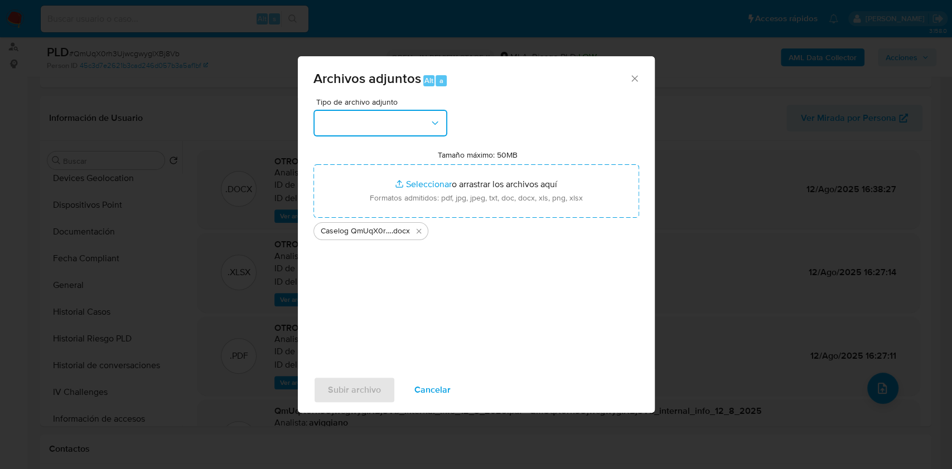
click at [406, 132] on button "button" at bounding box center [380, 123] width 134 height 27
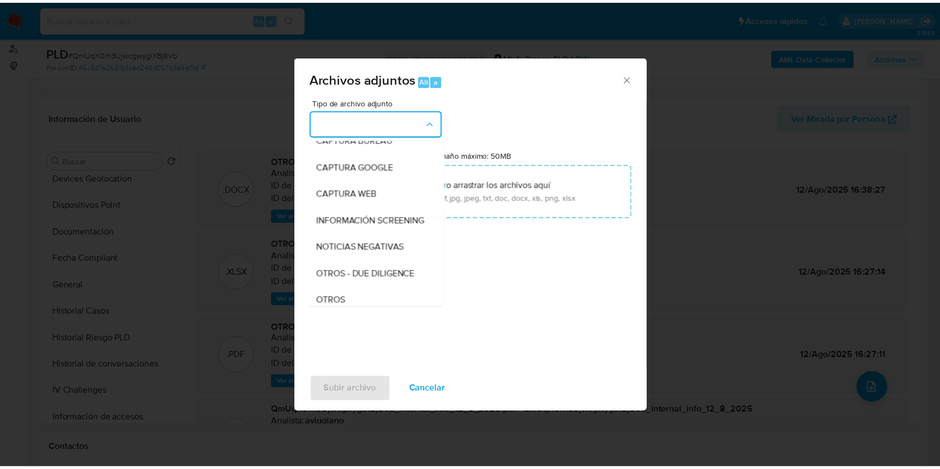
scroll to position [148, 0]
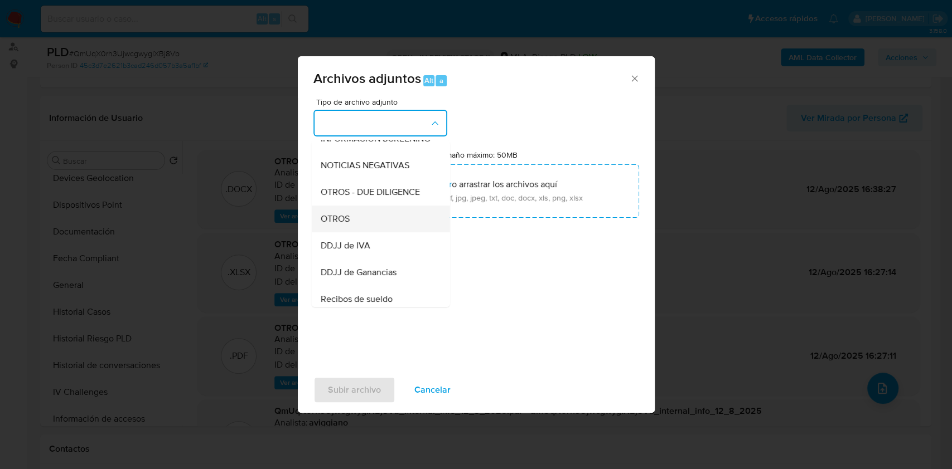
click at [354, 231] on div "OTROS" at bounding box center [377, 219] width 114 height 27
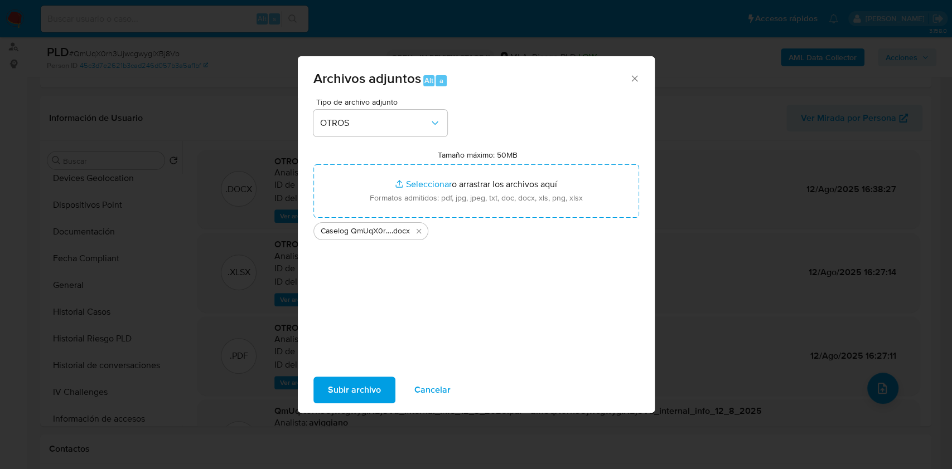
click at [366, 381] on span "Subir archivo" at bounding box center [354, 390] width 53 height 25
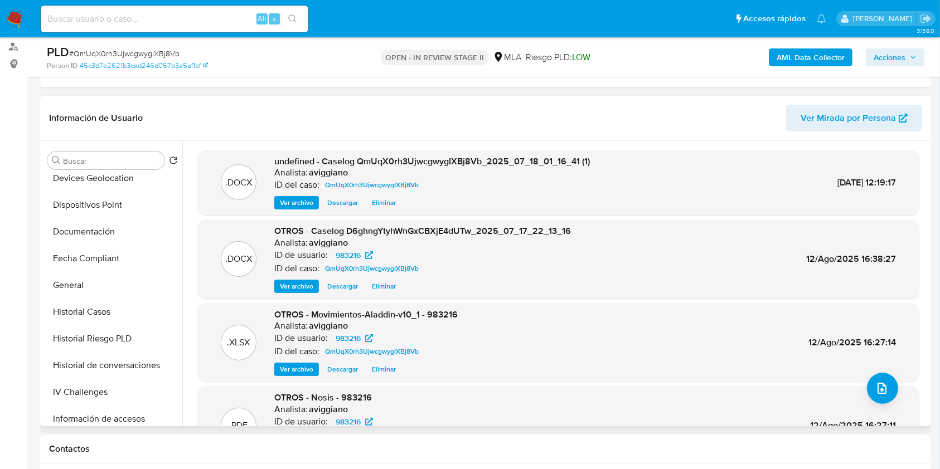
click at [380, 285] on span "Eliminar" at bounding box center [384, 286] width 24 height 11
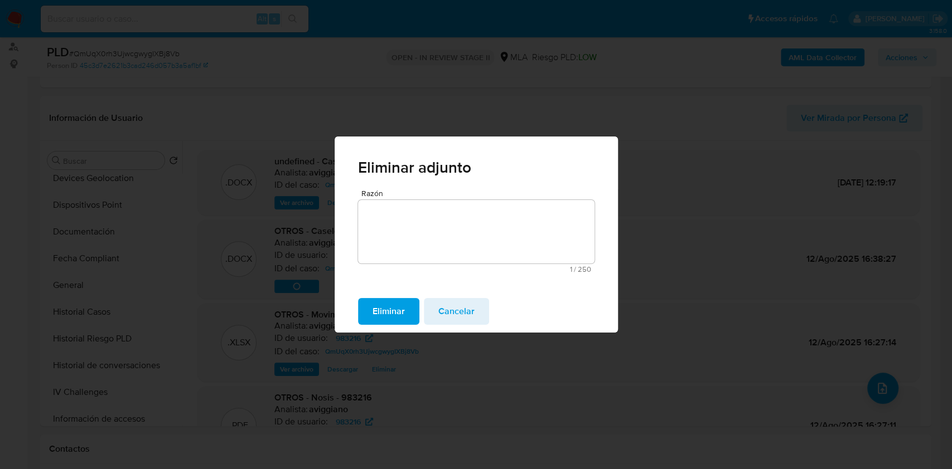
click at [401, 310] on span "Eliminar" at bounding box center [388, 311] width 32 height 25
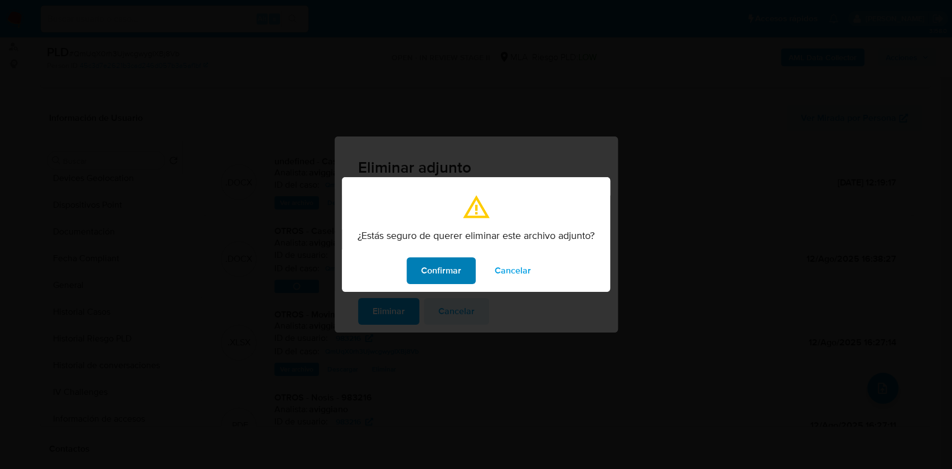
click at [419, 273] on button "Confirmar" at bounding box center [440, 271] width 69 height 27
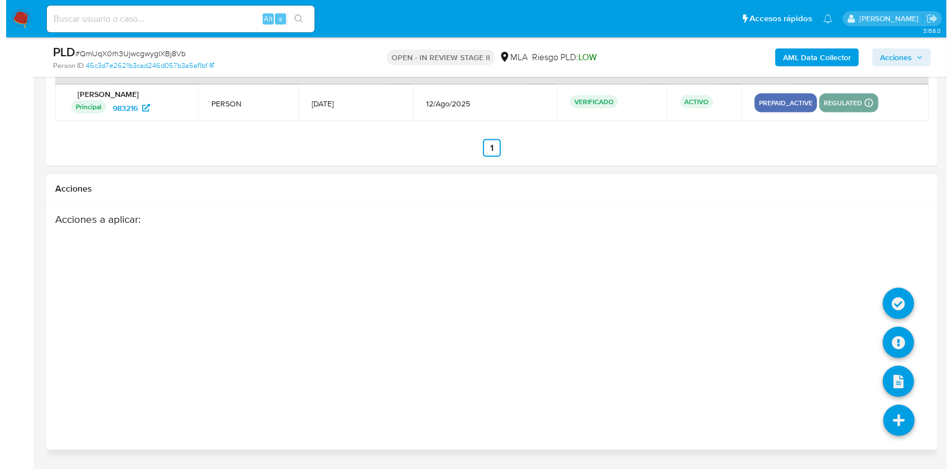
scroll to position [1757, 0]
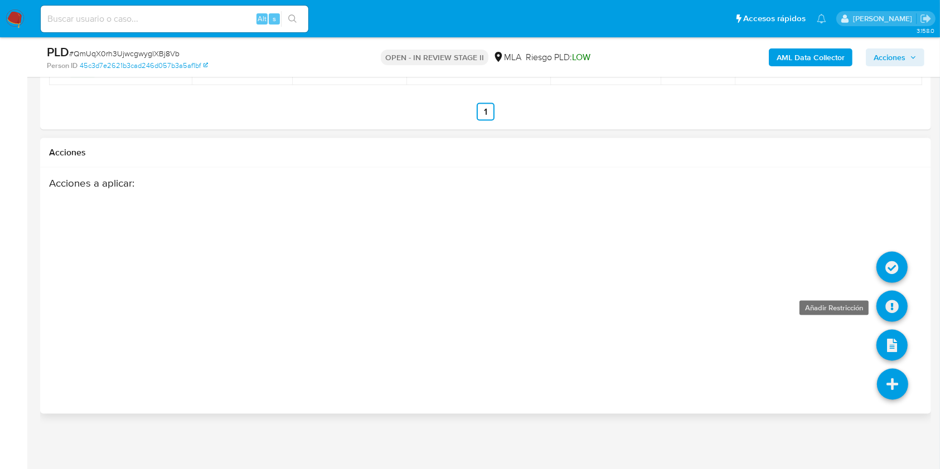
click at [899, 300] on icon at bounding box center [891, 306] width 31 height 31
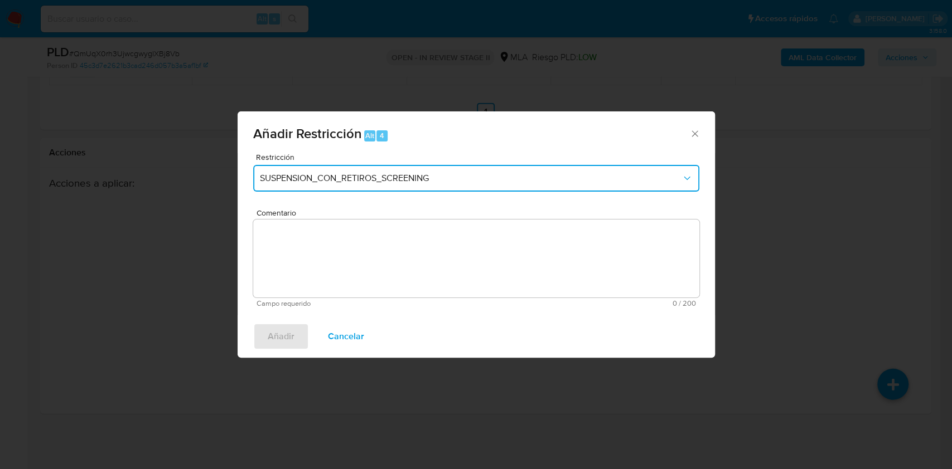
click at [383, 175] on span "SUSPENSION_CON_RETIROS_SCREENING" at bounding box center [470, 178] width 421 height 11
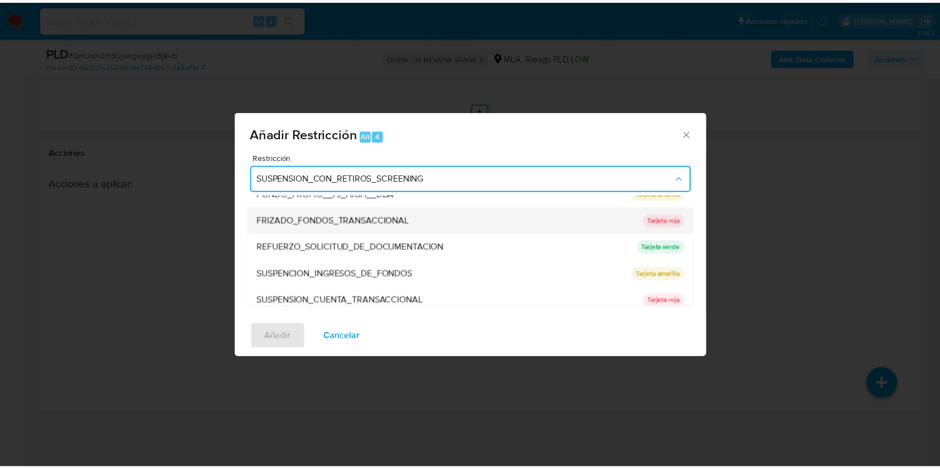
scroll to position [223, 0]
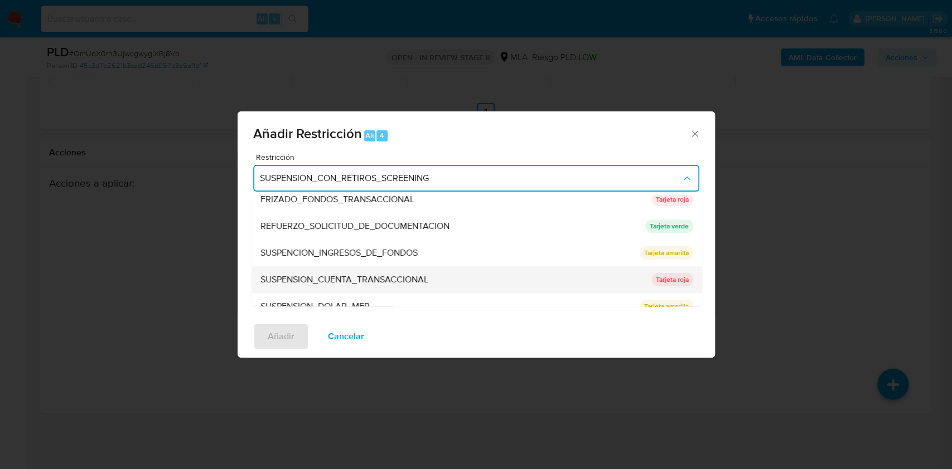
click at [360, 271] on div "SUSPENSION_CUENTA_TRANSACCIONAL" at bounding box center [452, 279] width 384 height 27
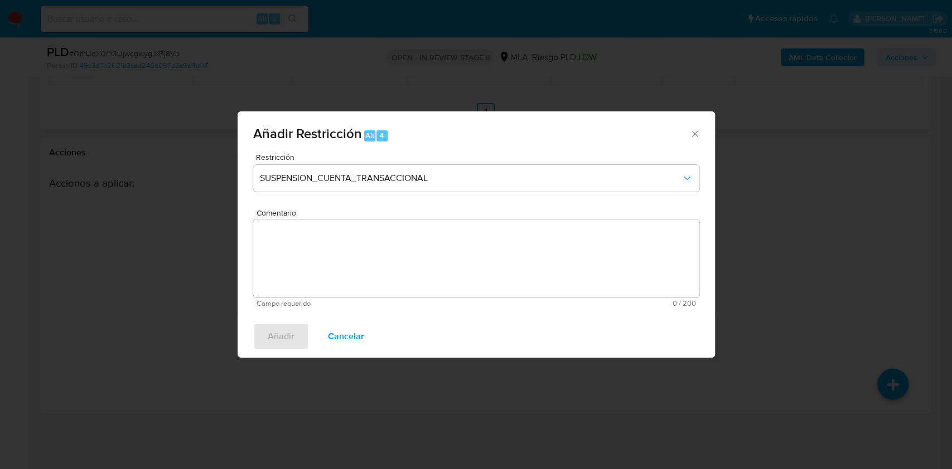
click at [358, 265] on textarea "Comentario" at bounding box center [476, 259] width 446 height 78
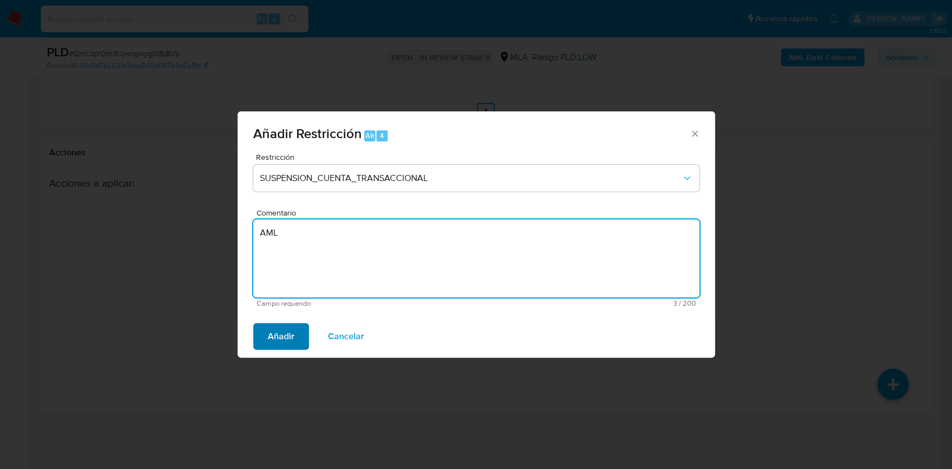
type textarea "AML"
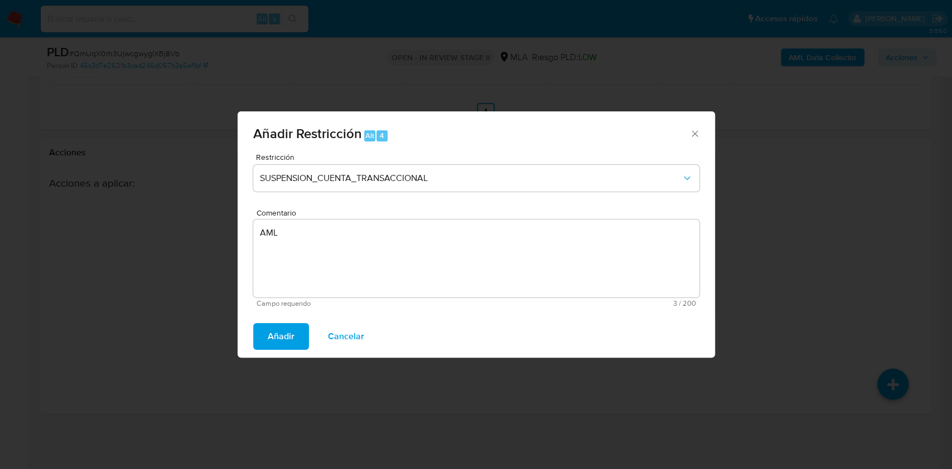
click at [292, 336] on span "Añadir" at bounding box center [281, 336] width 27 height 25
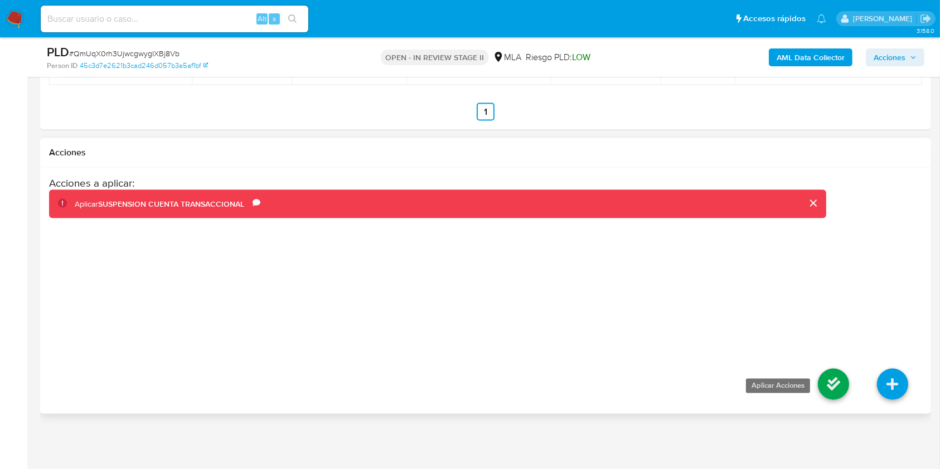
click at [847, 387] on icon at bounding box center [833, 384] width 31 height 31
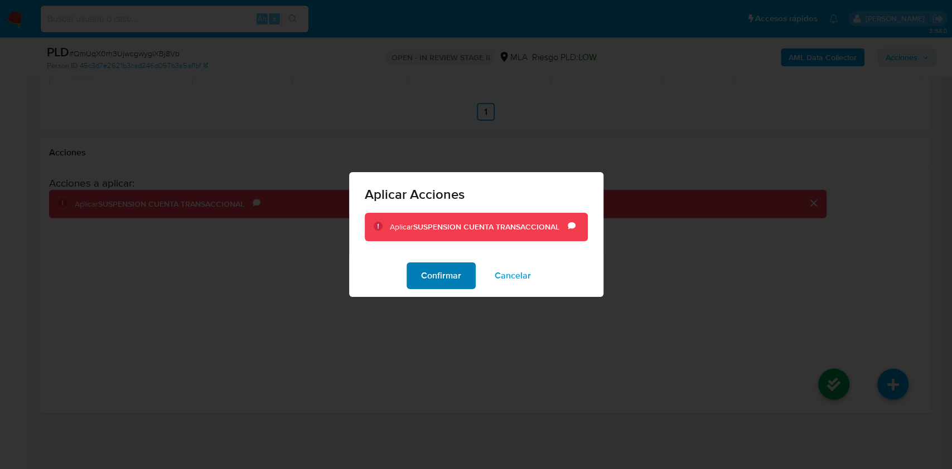
click at [443, 272] on span "Confirmar" at bounding box center [441, 276] width 40 height 25
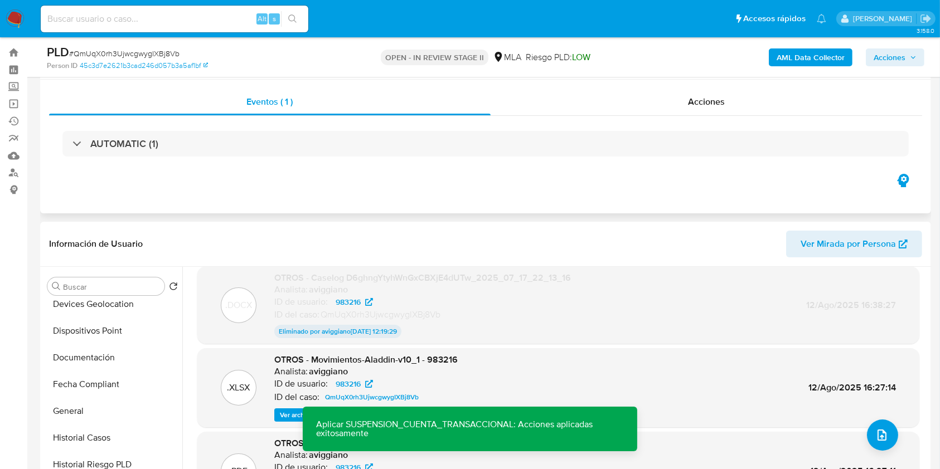
scroll to position [0, 0]
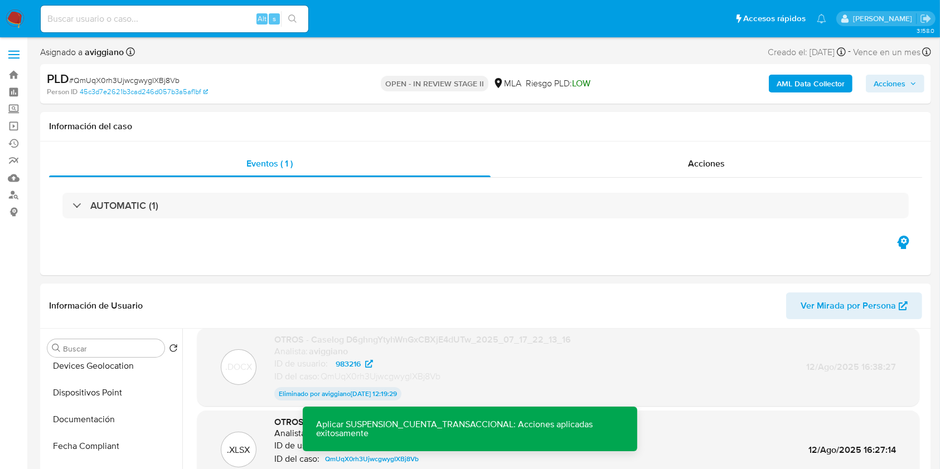
click at [891, 80] on span "Acciones" at bounding box center [890, 84] width 32 height 18
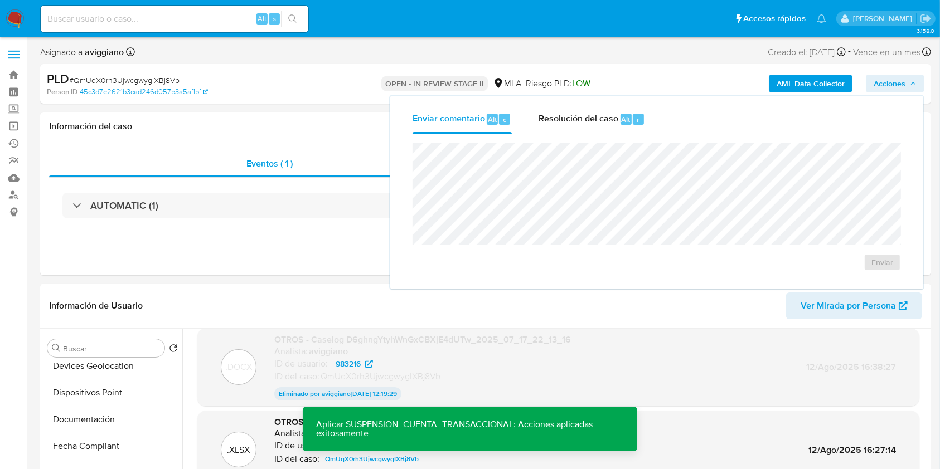
drag, startPoint x: 531, startPoint y: 125, endPoint x: 539, endPoint y: 139, distance: 16.0
click at [532, 125] on button "Resolución del caso Alt r" at bounding box center [591, 119] width 133 height 29
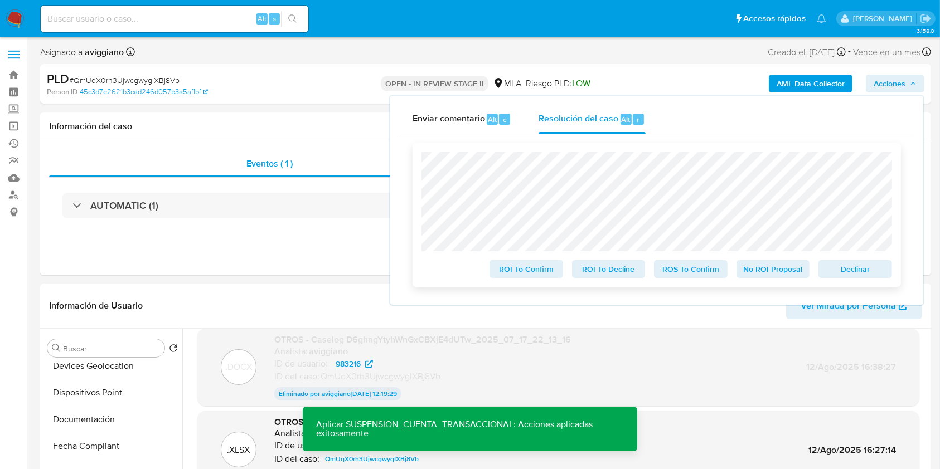
click at [691, 269] on span "ROS To Confirm" at bounding box center [691, 269] width 58 height 16
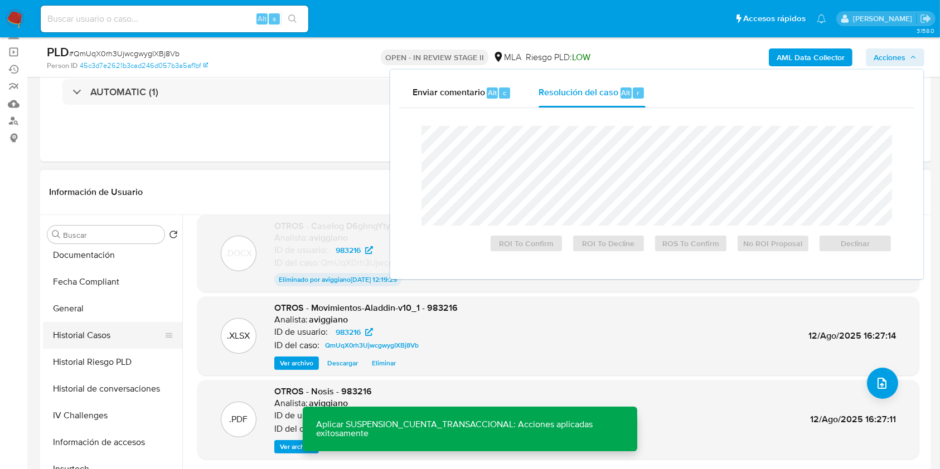
scroll to position [297, 0]
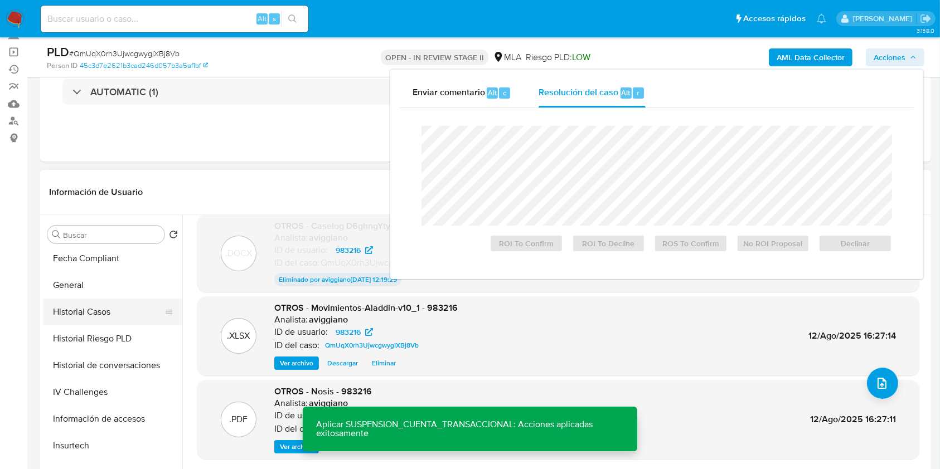
click at [109, 313] on button "Historial Casos" at bounding box center [108, 312] width 130 height 27
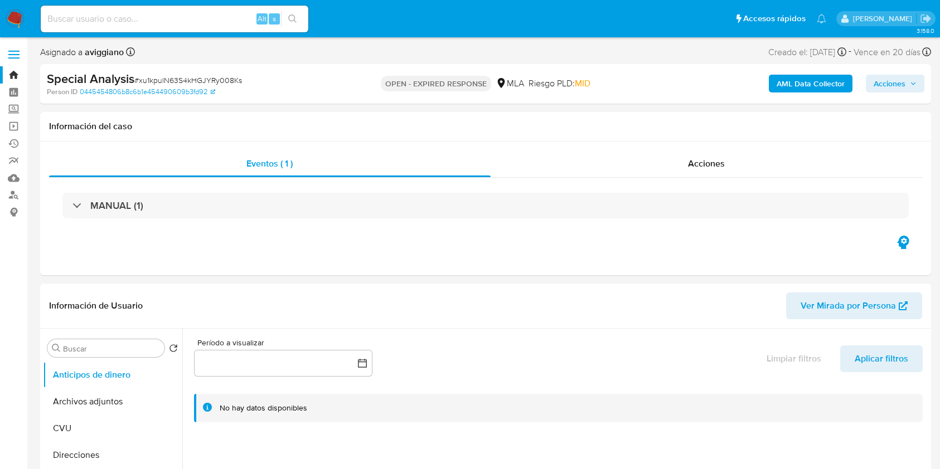
select select "10"
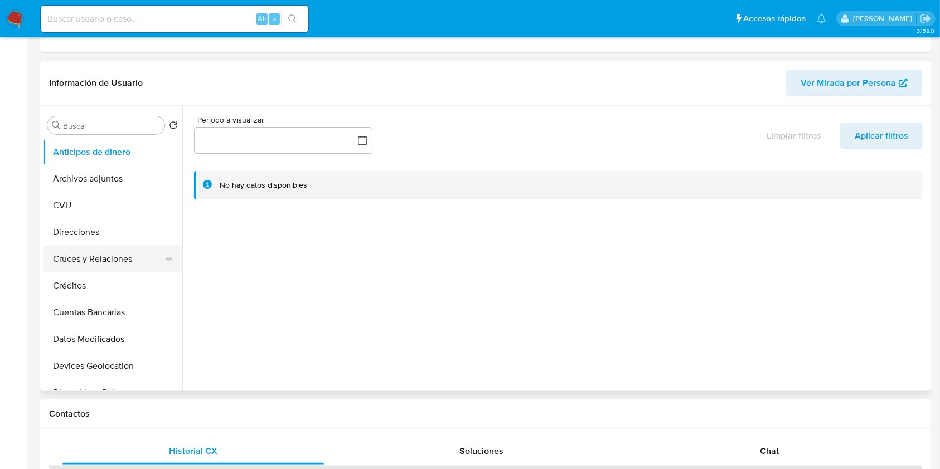
scroll to position [223, 0]
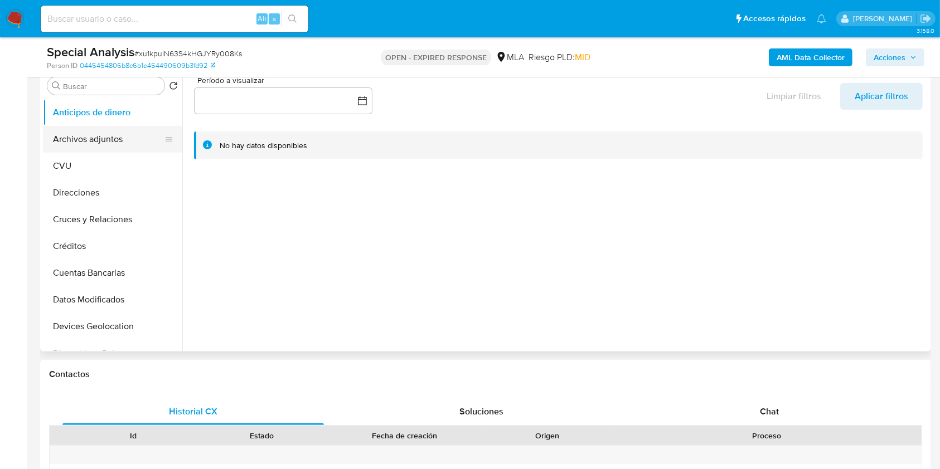
click at [107, 137] on button "Archivos adjuntos" at bounding box center [108, 139] width 130 height 27
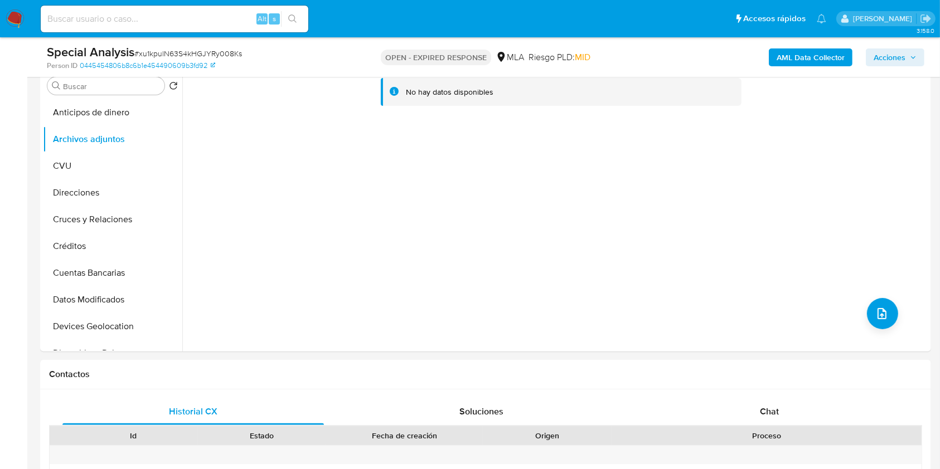
click at [122, 8] on div "Alt s" at bounding box center [175, 19] width 268 height 27
click at [125, 14] on input at bounding box center [175, 19] width 268 height 14
paste input "xu1kpulN63S4kHGJYRy008Ks"
type input "xu1kpulN63S4kHGJYRy008Ks"
click at [284, 6] on div "xu1kpulN63S4kHGJYRy008Ks Alt s" at bounding box center [175, 19] width 268 height 27
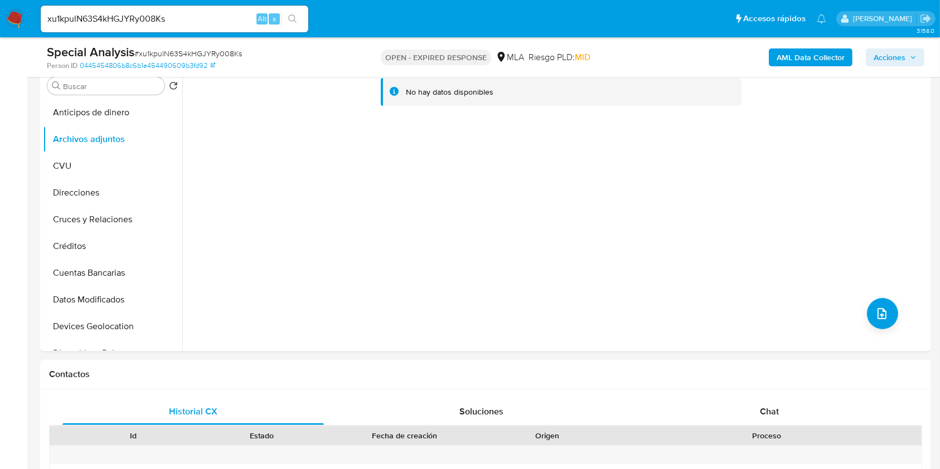
click at [293, 18] on icon "search-icon" at bounding box center [292, 18] width 9 height 9
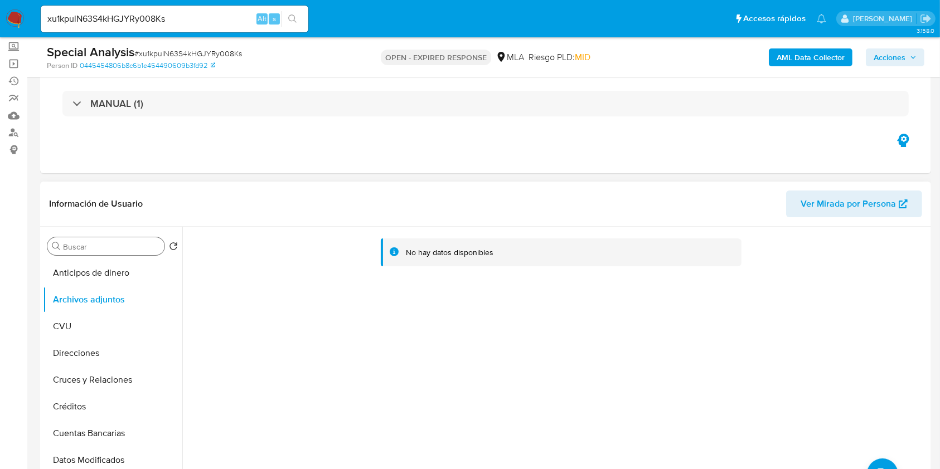
scroll to position [148, 0]
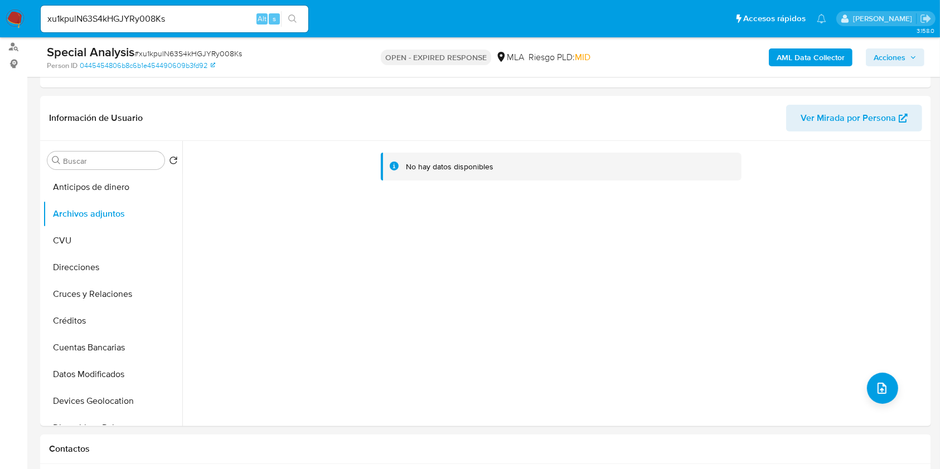
click at [788, 42] on div "Special Analysis # xu1kpulN63S4kHGJYRy008Ks Person ID 0445454806b8c6b1e45449060…" at bounding box center [485, 57] width 891 height 40
click at [790, 55] on b "AML Data Collector" at bounding box center [811, 57] width 68 height 18
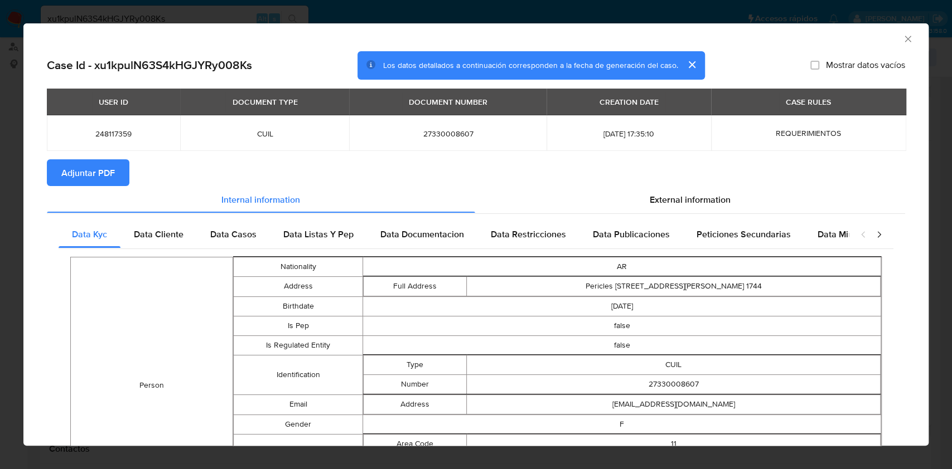
click at [111, 164] on span "Adjuntar PDF" at bounding box center [88, 173] width 54 height 25
click at [904, 41] on icon "Cerrar ventana" at bounding box center [907, 39] width 6 height 6
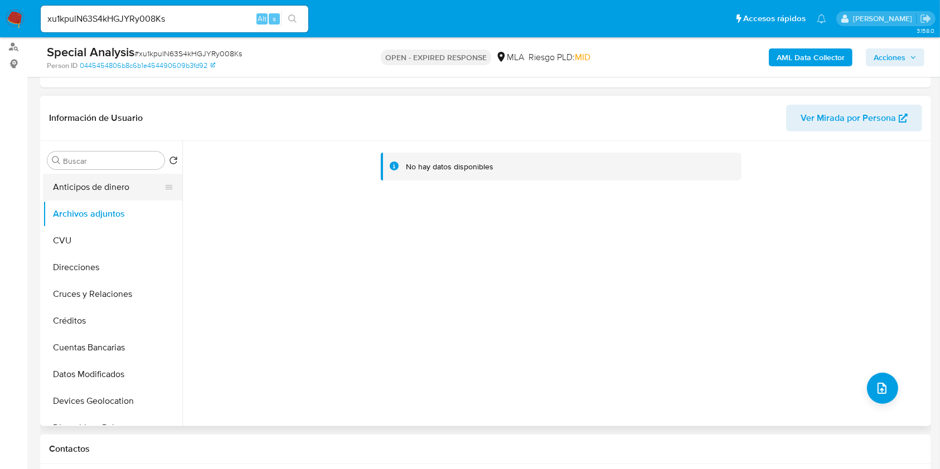
click at [98, 199] on button "Anticipos de dinero" at bounding box center [108, 187] width 130 height 27
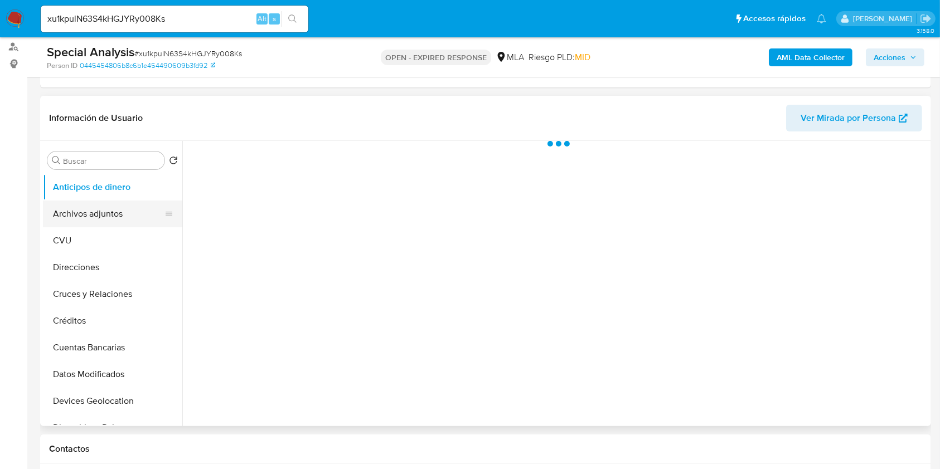
click at [90, 216] on button "Archivos adjuntos" at bounding box center [108, 214] width 130 height 27
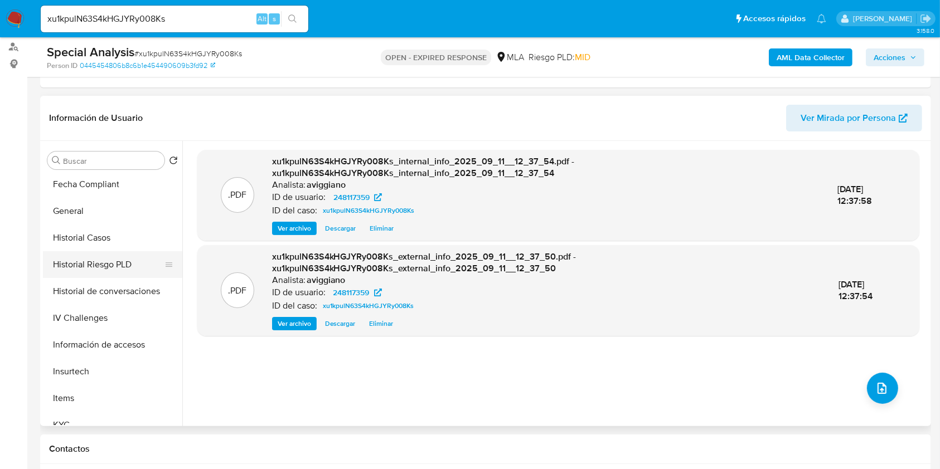
scroll to position [520, 0]
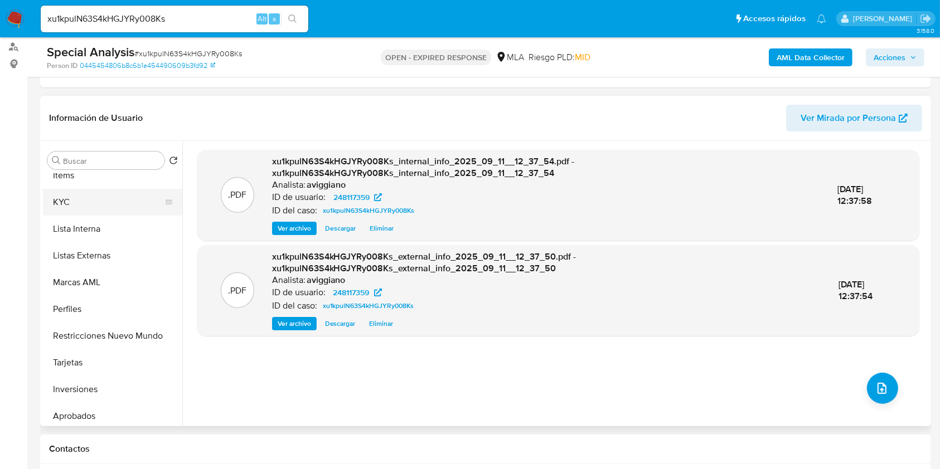
click at [93, 202] on button "KYC" at bounding box center [108, 202] width 130 height 27
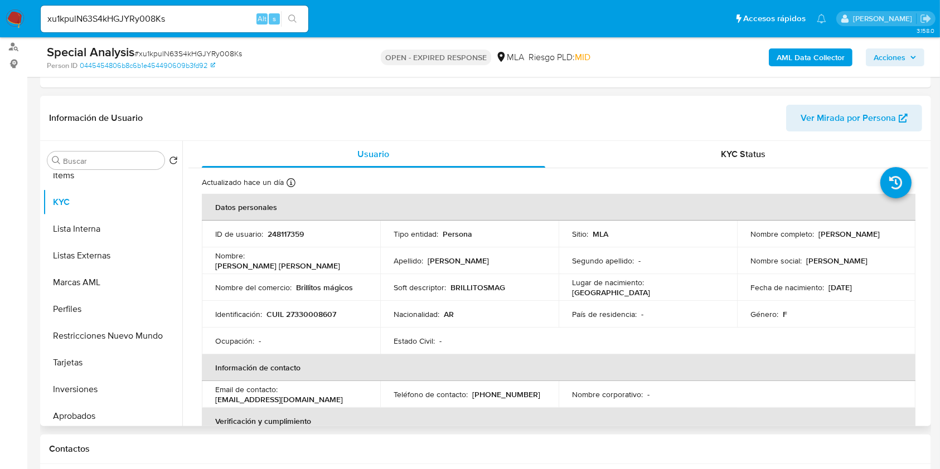
click at [321, 307] on td "Identificación : CUIL 27330008607" at bounding box center [291, 314] width 178 height 27
click at [319, 313] on p "CUIL 27330008607" at bounding box center [301, 314] width 70 height 10
copy p "27330008607"
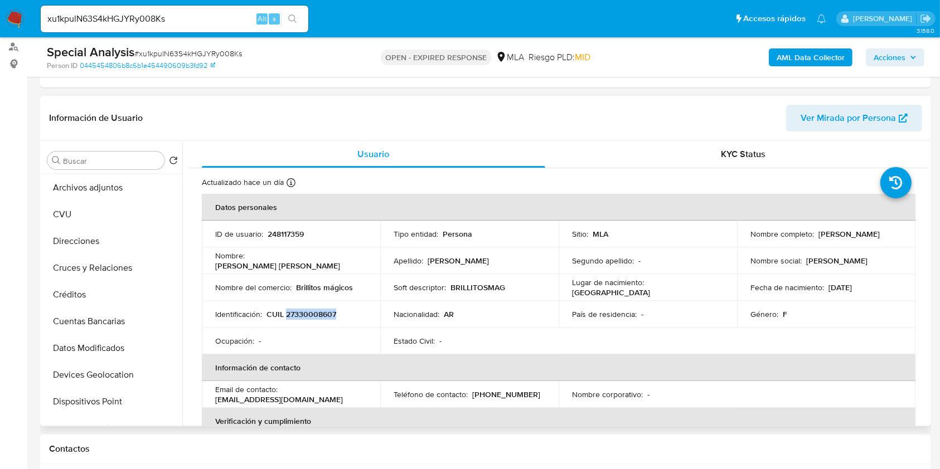
scroll to position [0, 0]
drag, startPoint x: 155, startPoint y: 193, endPoint x: 152, endPoint y: 205, distance: 12.2
click at [153, 192] on button "Anticipos de dinero" at bounding box center [112, 187] width 139 height 27
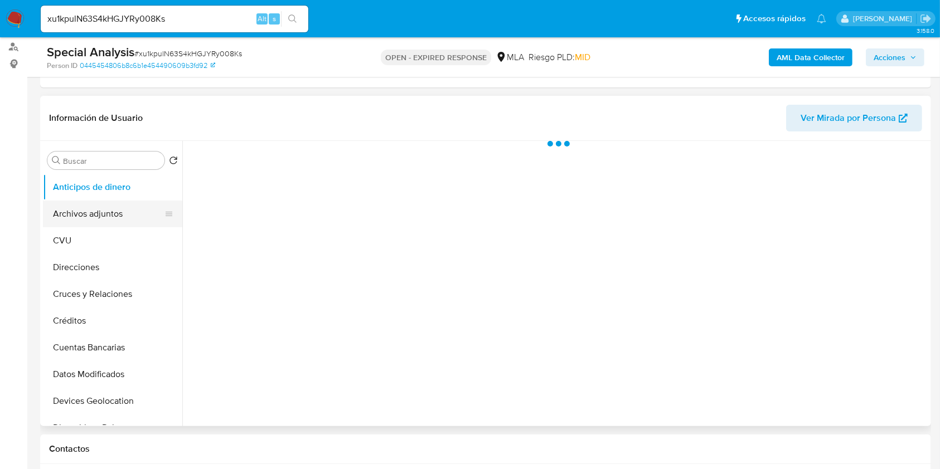
click at [151, 210] on button "Archivos adjuntos" at bounding box center [108, 214] width 130 height 27
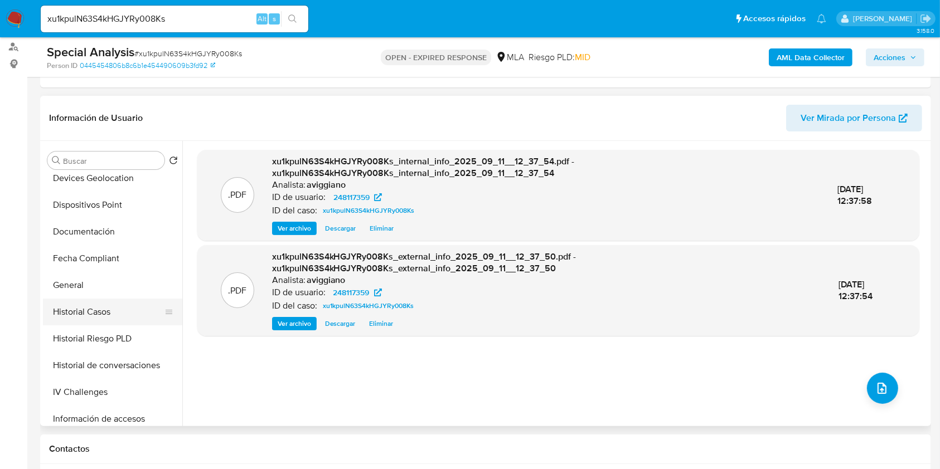
scroll to position [371, 0]
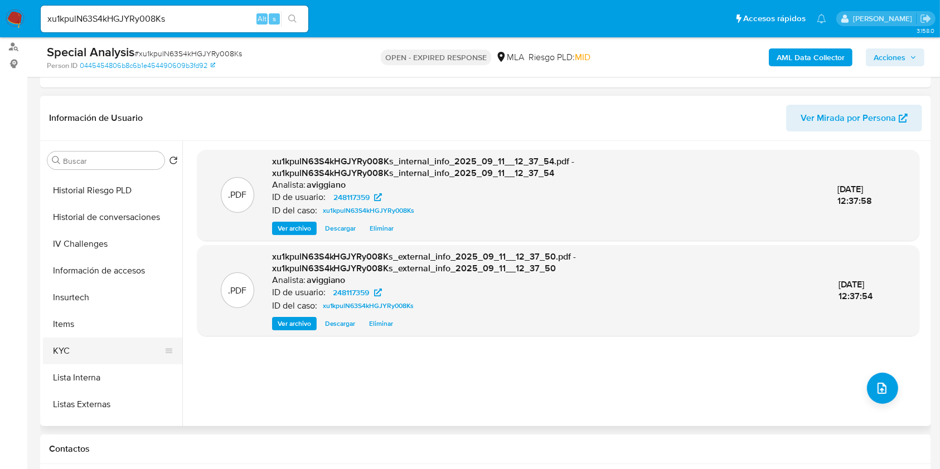
click at [79, 355] on button "KYC" at bounding box center [108, 351] width 130 height 27
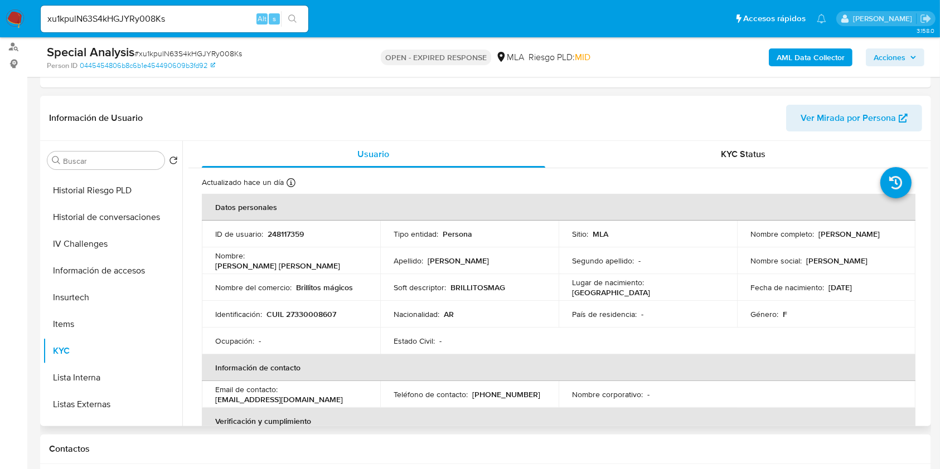
click at [312, 311] on p "CUIL 27330008607" at bounding box center [301, 314] width 70 height 10
copy p "27330008607"
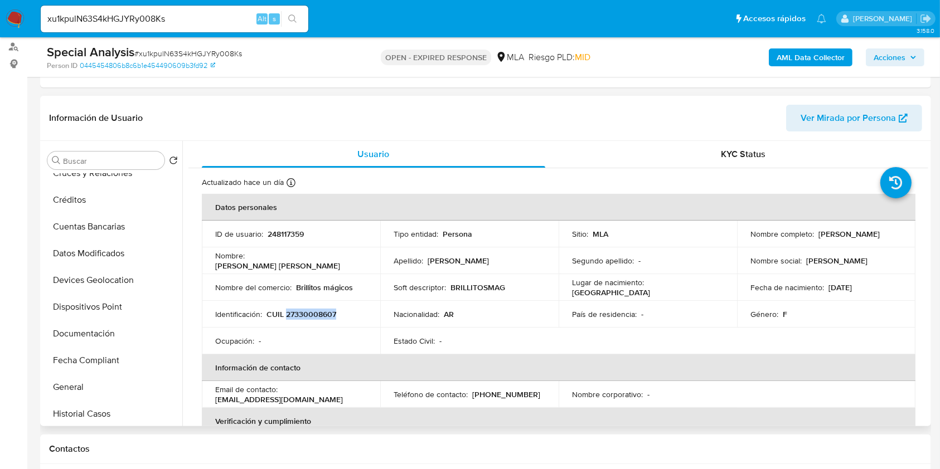
scroll to position [0, 0]
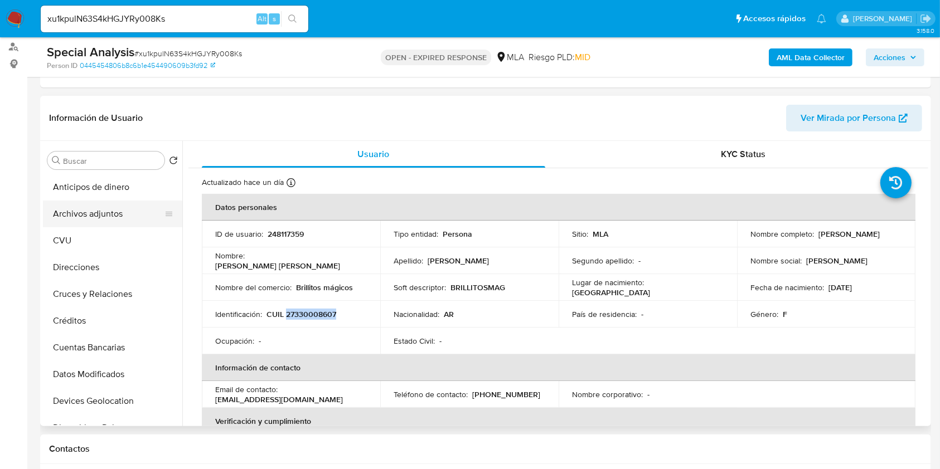
click at [92, 208] on button "Archivos adjuntos" at bounding box center [108, 214] width 130 height 27
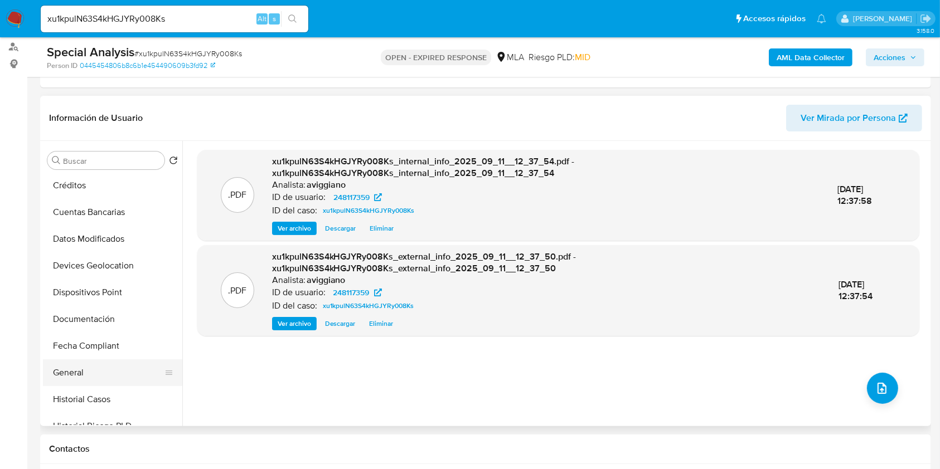
scroll to position [223, 0]
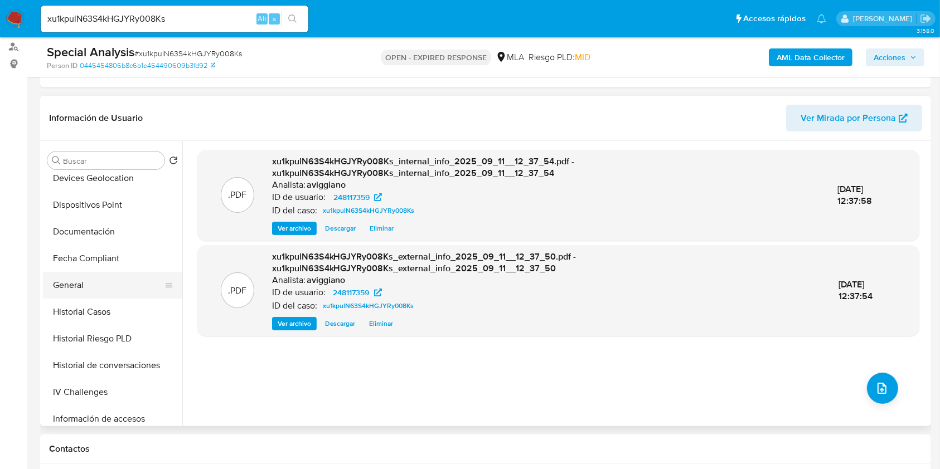
click at [77, 282] on button "General" at bounding box center [108, 285] width 130 height 27
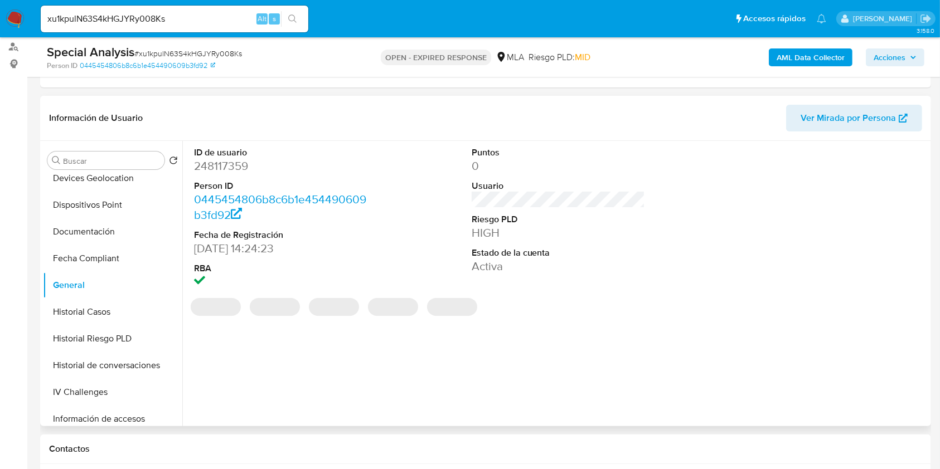
click at [226, 164] on dd "248117359" at bounding box center [281, 166] width 174 height 16
copy dd "248117359"
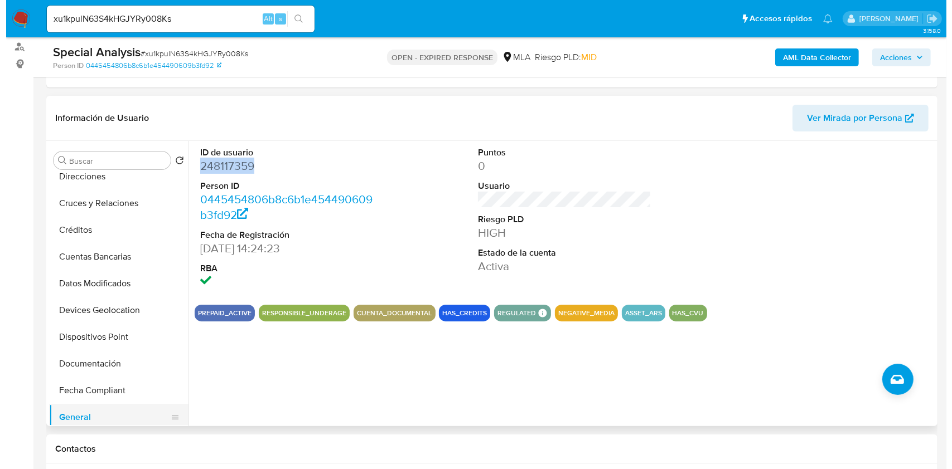
scroll to position [0, 0]
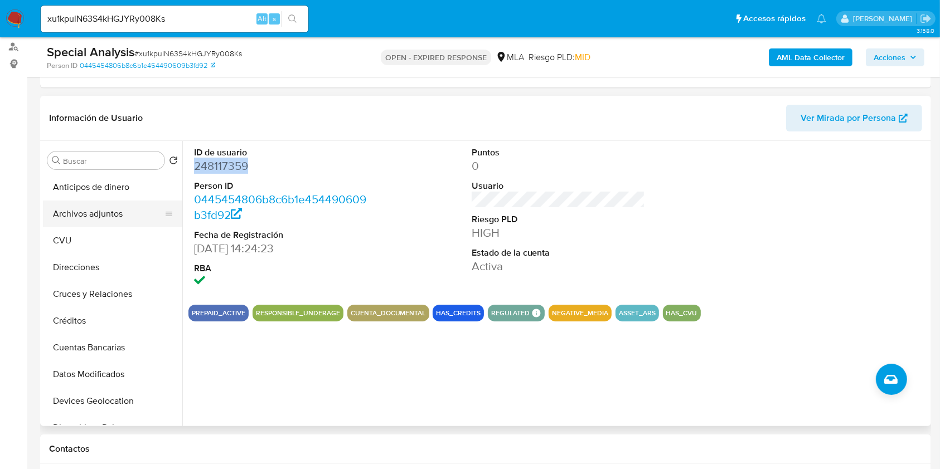
click at [92, 213] on button "Archivos adjuntos" at bounding box center [108, 214] width 130 height 27
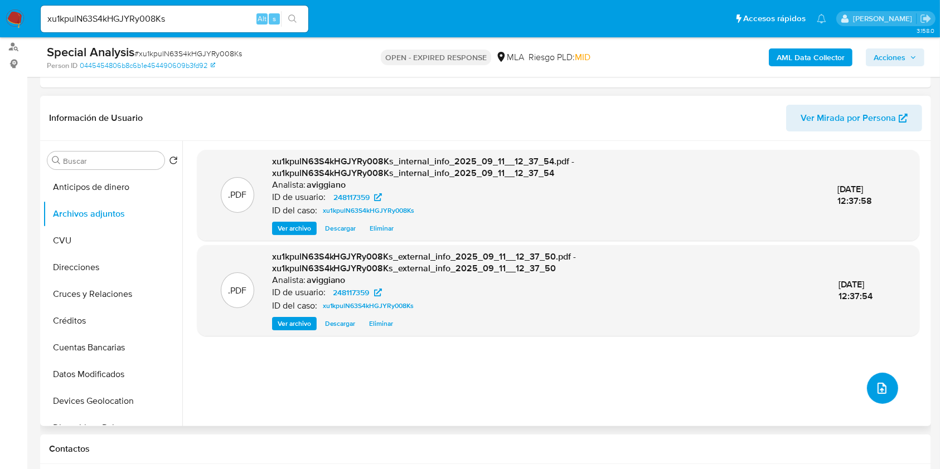
click at [875, 384] on icon "upload-file" at bounding box center [881, 388] width 13 height 13
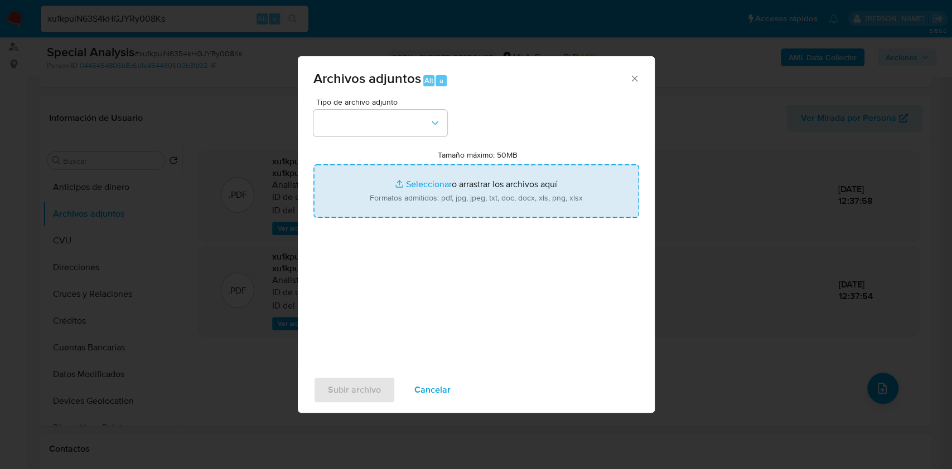
click at [516, 195] on input "Tamaño máximo: 50MB Seleccionar archivos" at bounding box center [476, 191] width 326 height 54
type input "C:\fakepath\Nosis - 248117359.pdf"
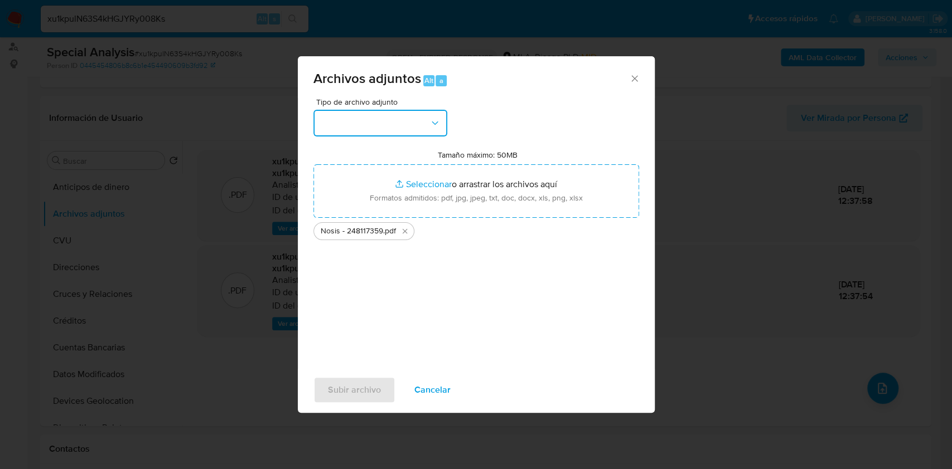
click at [376, 122] on button "button" at bounding box center [380, 123] width 134 height 27
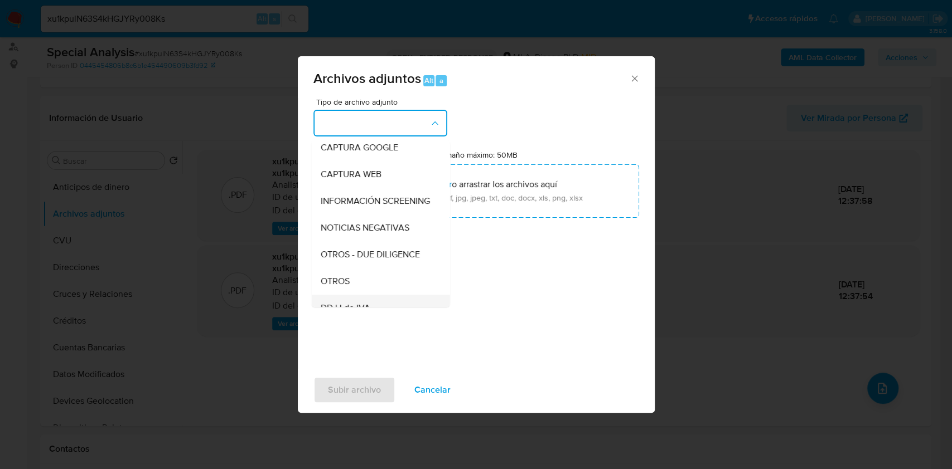
scroll to position [223, 0]
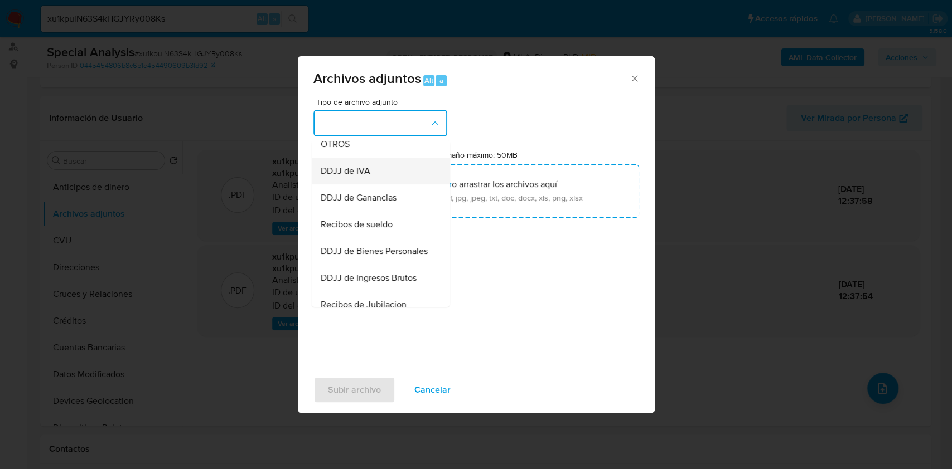
click at [343, 169] on div "DDJJ de IVA" at bounding box center [377, 171] width 114 height 27
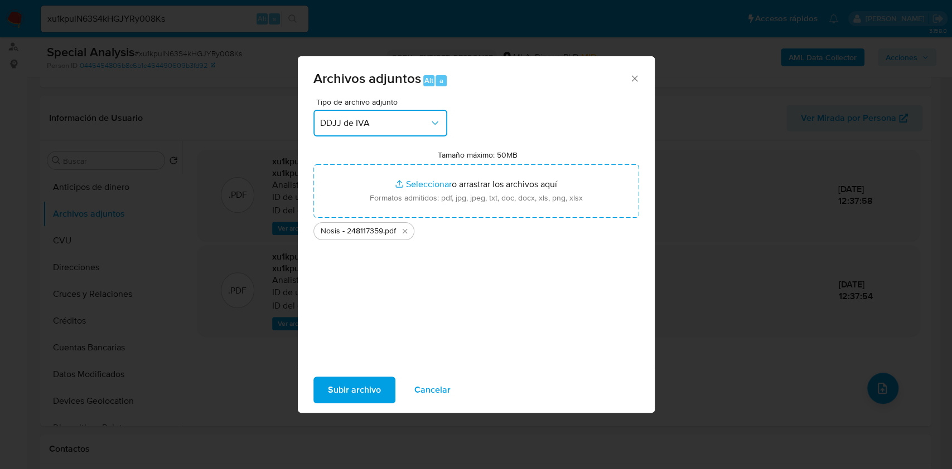
click at [354, 118] on span "DDJJ de IVA" at bounding box center [374, 123] width 109 height 11
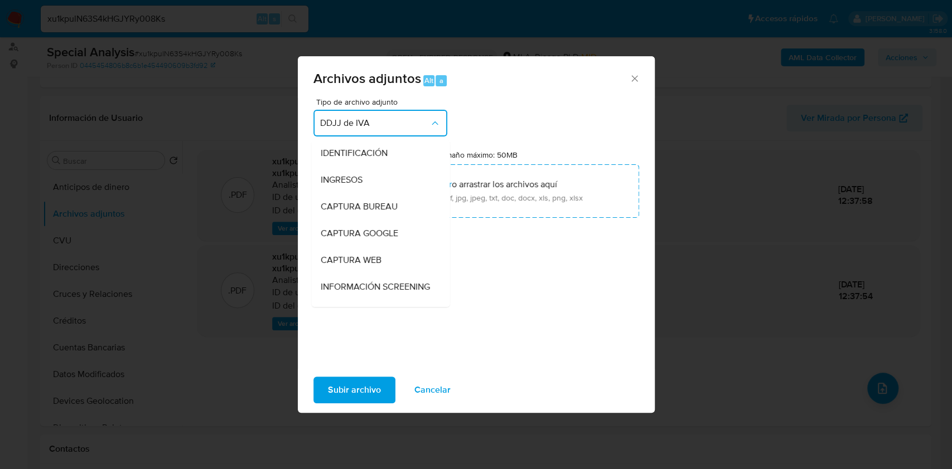
scroll to position [182, 0]
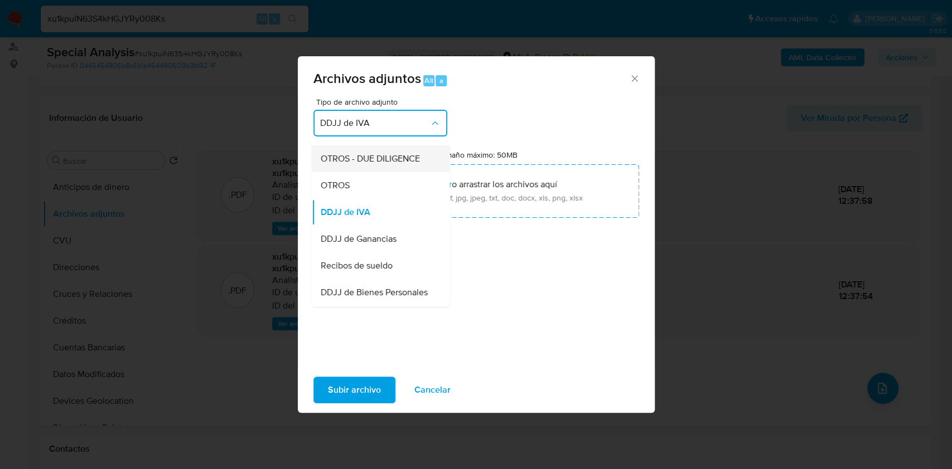
click at [333, 164] on span "OTROS - DUE DILIGENCE" at bounding box center [369, 158] width 99 height 11
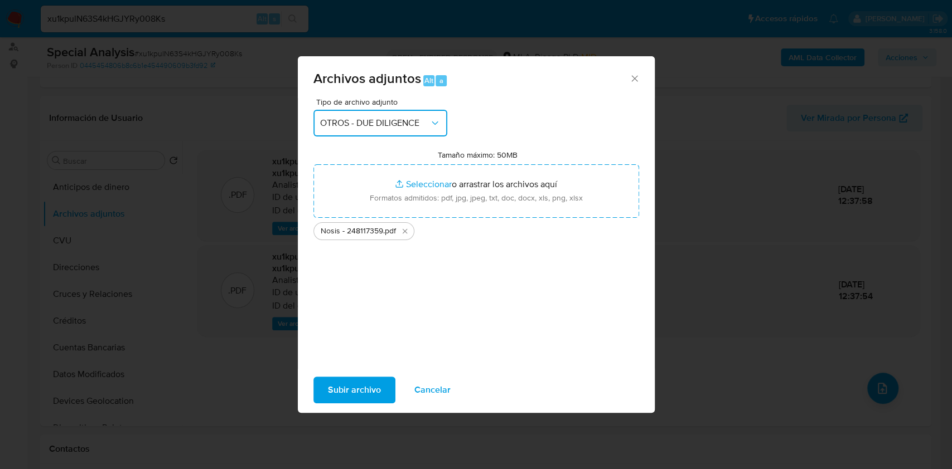
click at [348, 111] on button "OTROS - DUE DILIGENCE" at bounding box center [380, 123] width 134 height 27
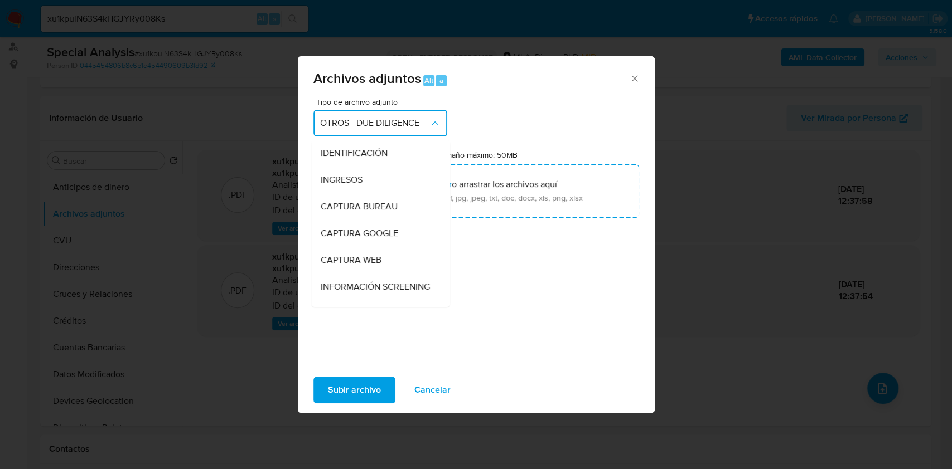
click at [346, 124] on span "OTROS - DUE DILIGENCE" at bounding box center [374, 123] width 109 height 11
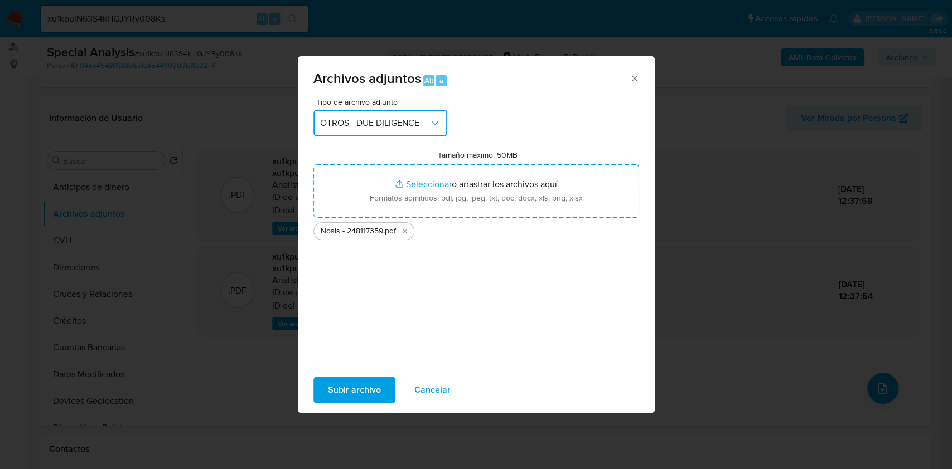
drag, startPoint x: 343, startPoint y: 122, endPoint x: 343, endPoint y: 128, distance: 6.7
click at [343, 122] on span "OTROS - DUE DILIGENCE" at bounding box center [374, 123] width 109 height 11
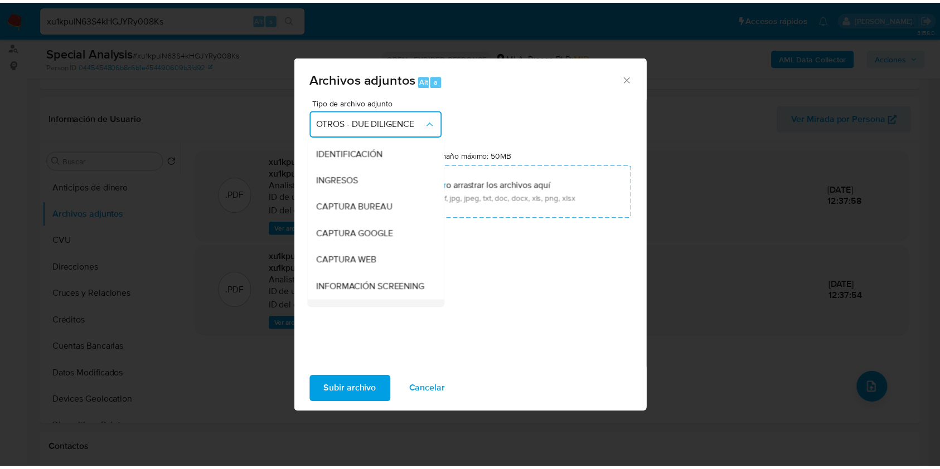
scroll to position [128, 0]
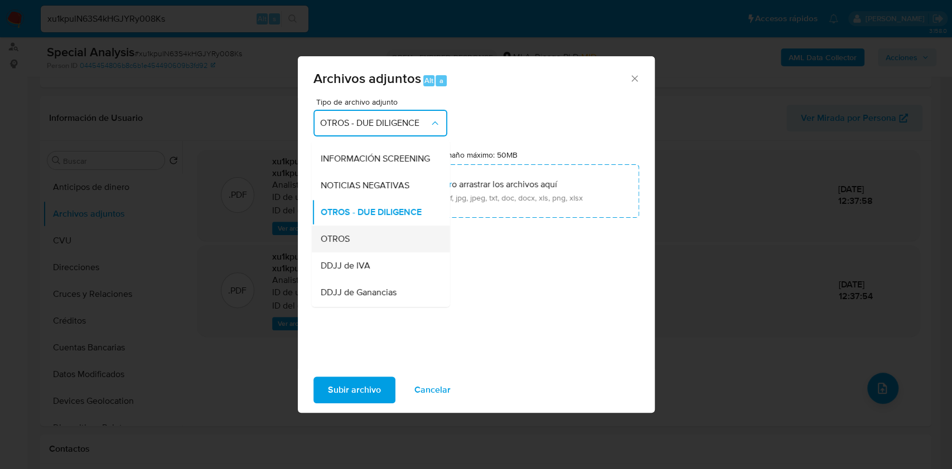
click at [322, 242] on div "OTROS" at bounding box center [377, 239] width 114 height 27
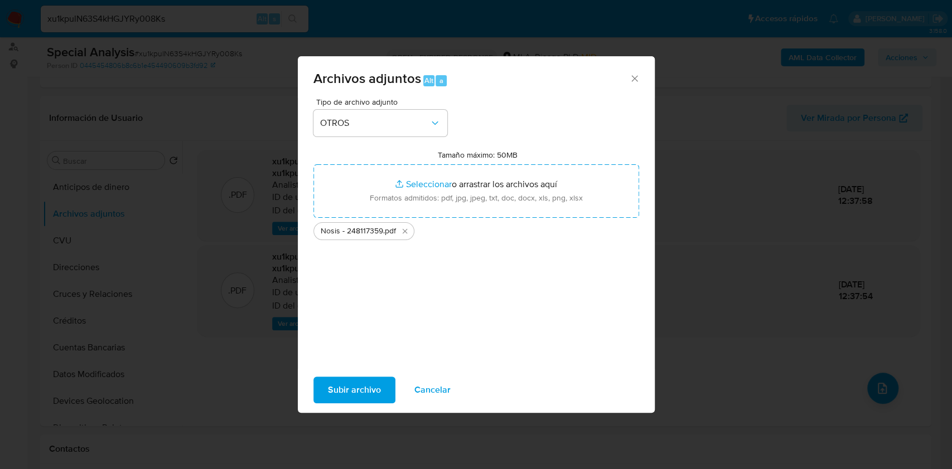
click at [355, 382] on span "Subir archivo" at bounding box center [354, 390] width 53 height 25
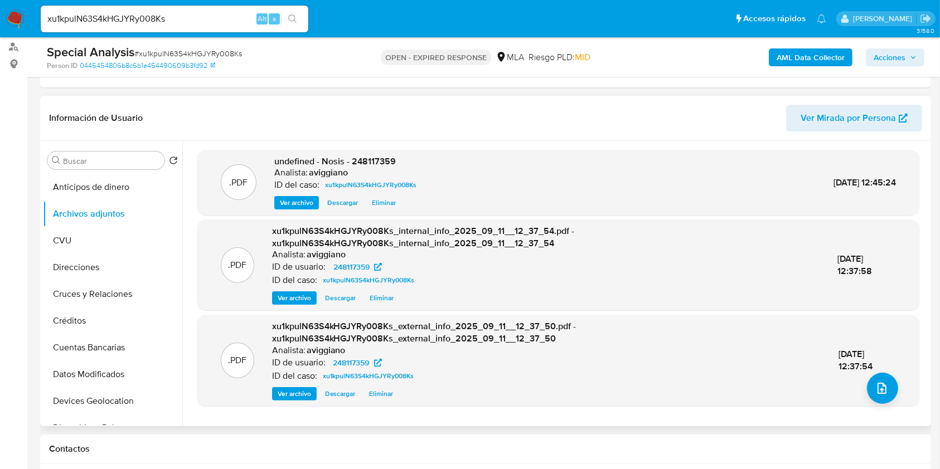
click at [361, 163] on span "undefined - Nosis - 248117359" at bounding box center [335, 161] width 122 height 13
copy span "248117359"
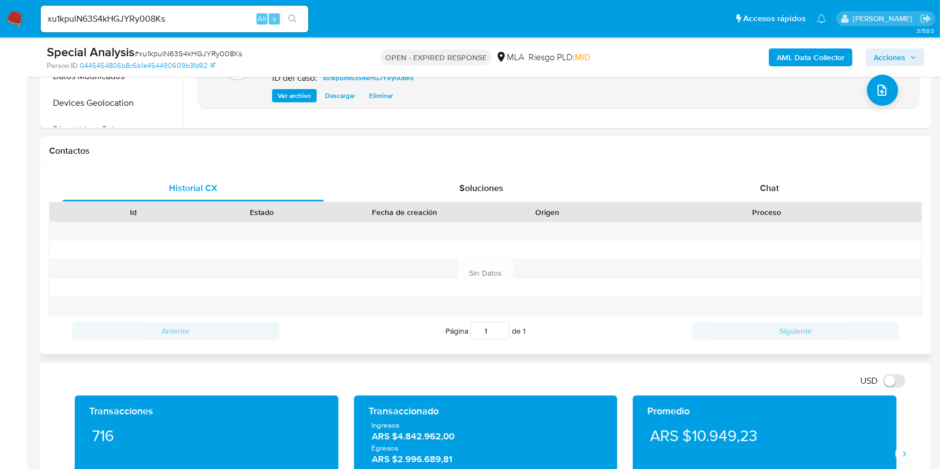
scroll to position [520, 0]
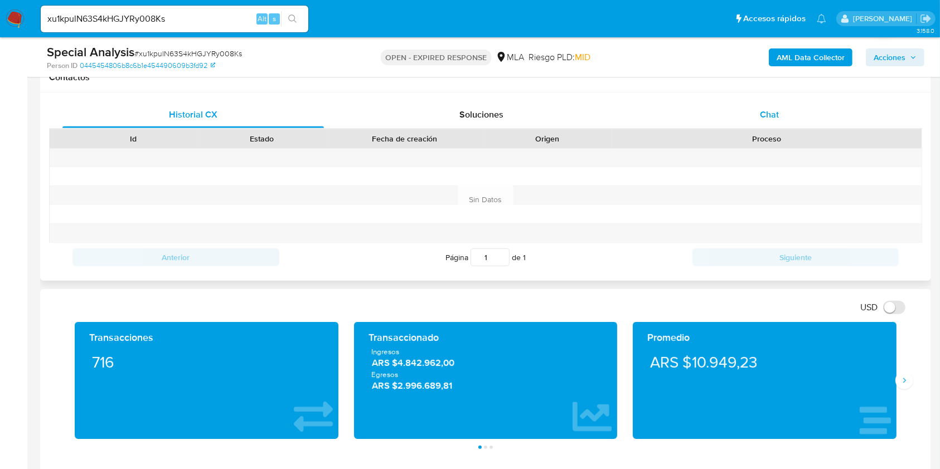
click at [749, 116] on div "Chat" at bounding box center [769, 114] width 261 height 27
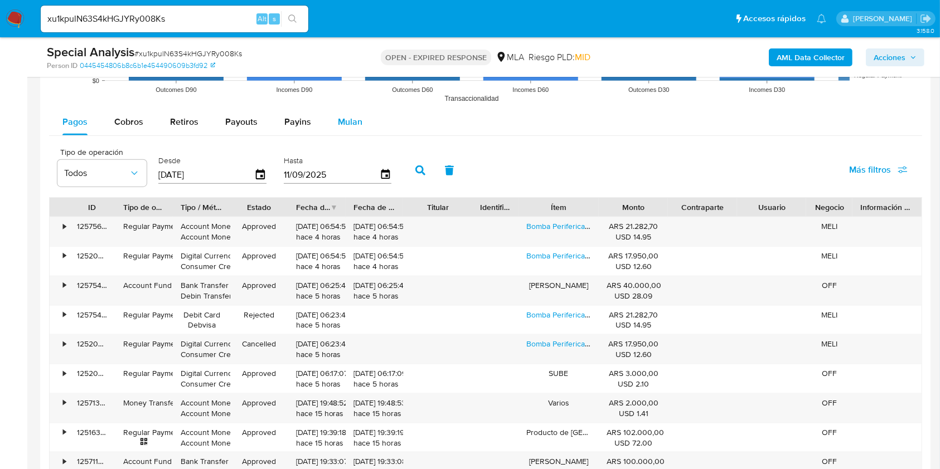
scroll to position [1263, 0]
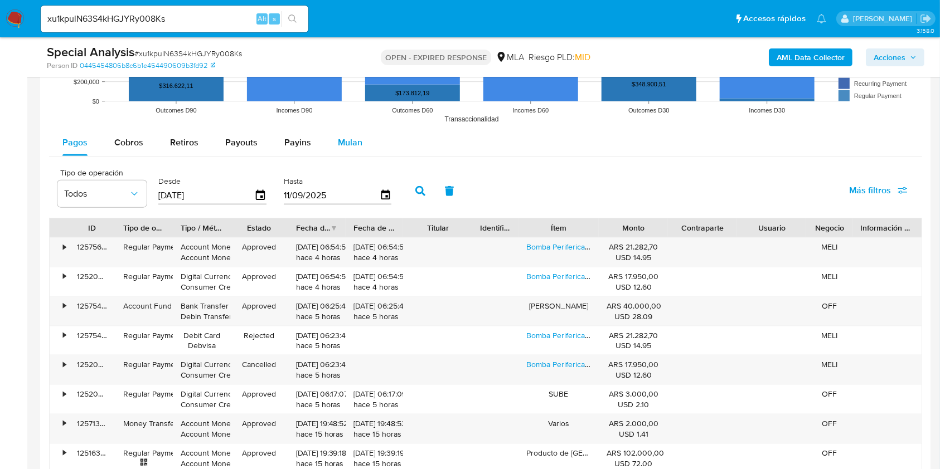
click at [340, 140] on span "Mulan" at bounding box center [350, 142] width 25 height 13
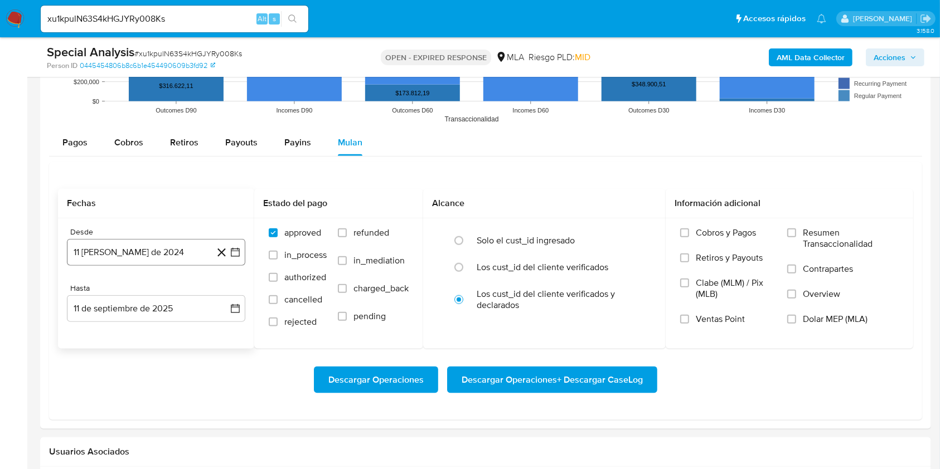
click at [144, 252] on button "11 [PERSON_NAME] de 2024" at bounding box center [156, 252] width 178 height 27
click at [224, 290] on icon "Mes siguiente" at bounding box center [225, 292] width 13 height 13
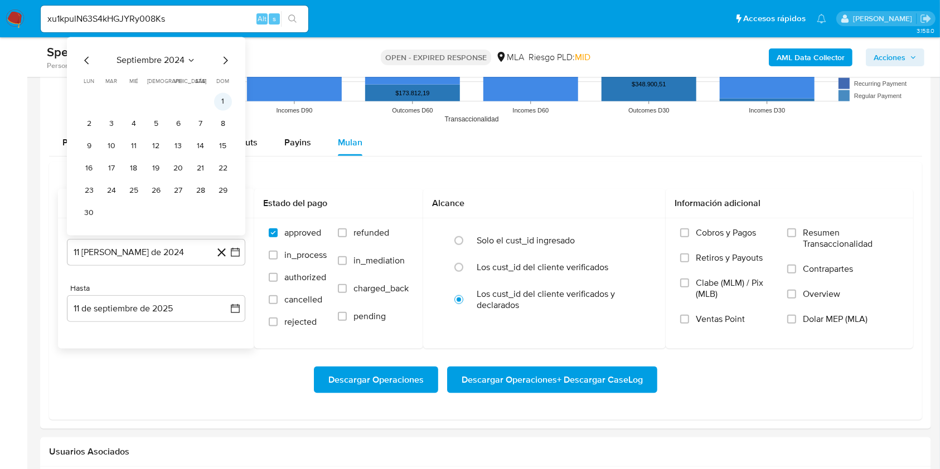
click at [224, 99] on button "1" at bounding box center [223, 102] width 18 height 18
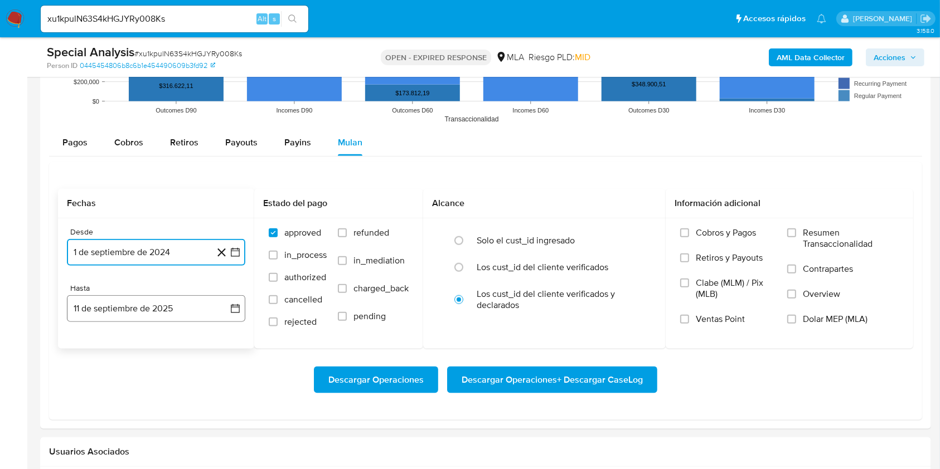
click at [135, 303] on button "11 de septiembre de 2025" at bounding box center [156, 308] width 178 height 27
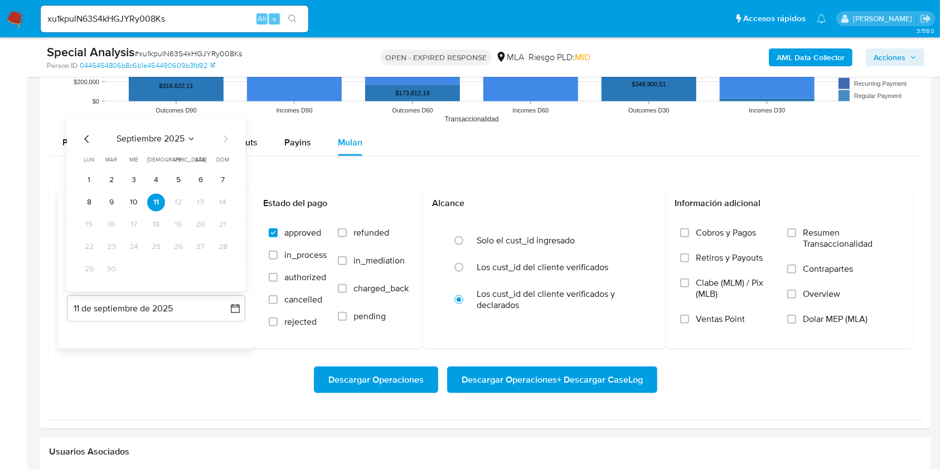
click at [92, 136] on icon "Mes anterior" at bounding box center [86, 139] width 13 height 13
click at [220, 272] on button "31" at bounding box center [223, 270] width 18 height 18
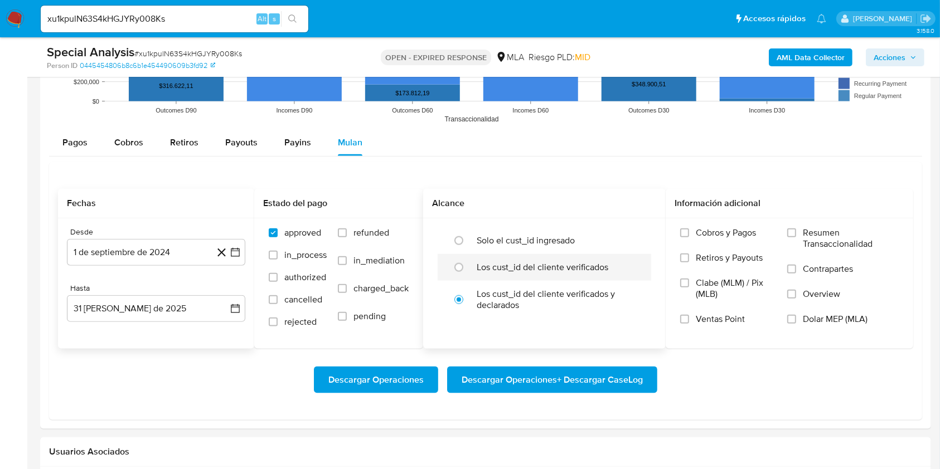
click at [484, 262] on label "Los cust_id del cliente verificados" at bounding box center [543, 267] width 132 height 11
click at [468, 261] on input "radio" at bounding box center [459, 268] width 18 height 18
radio input "true"
click at [794, 321] on input "Dolar MEP (MLA)" at bounding box center [791, 319] width 9 height 9
click at [585, 372] on span "Descargar Operaciones + Descargar CaseLog" at bounding box center [552, 380] width 181 height 25
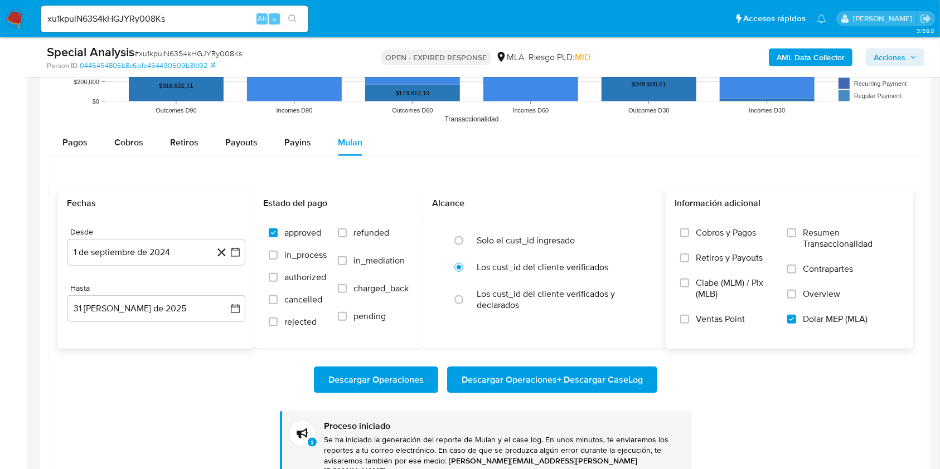
click at [532, 374] on span "Descargar Operaciones + Descargar CaseLog" at bounding box center [552, 380] width 181 height 25
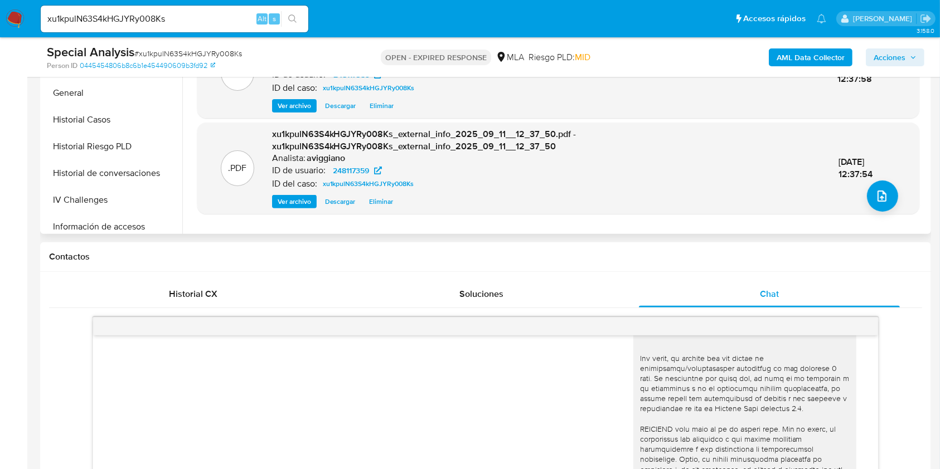
scroll to position [446, 0]
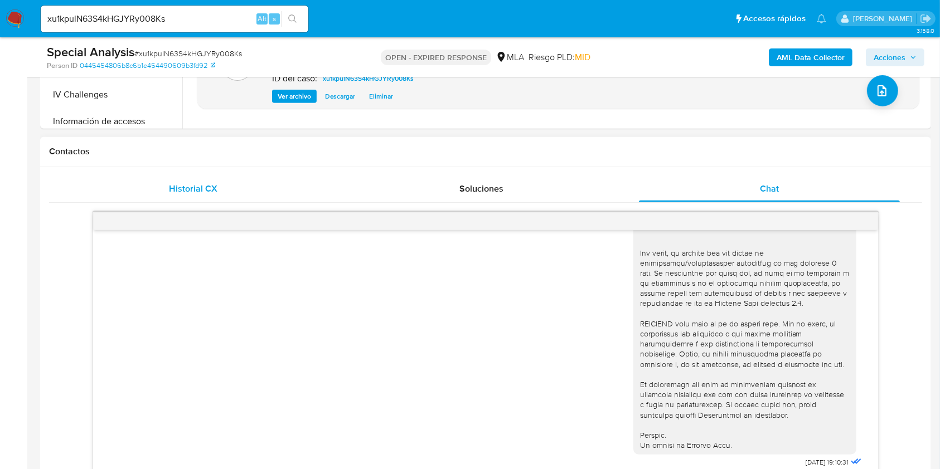
click at [183, 182] on span "Historial CX" at bounding box center [193, 188] width 48 height 13
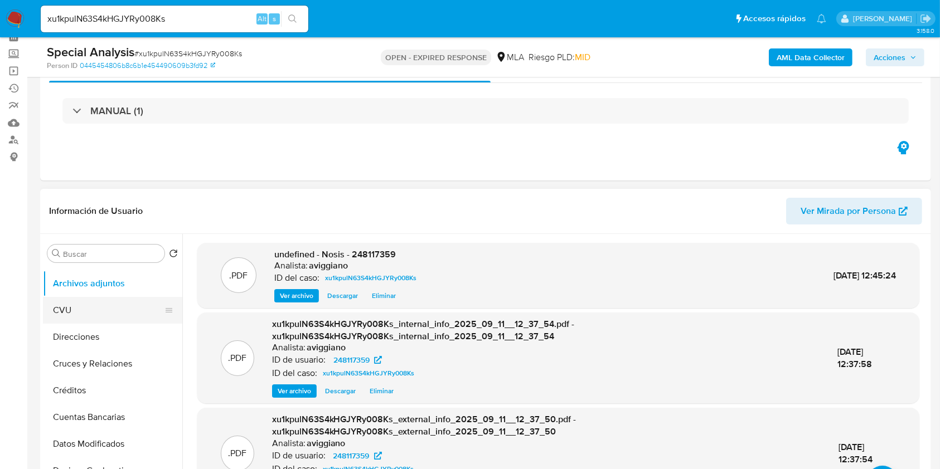
scroll to position [0, 0]
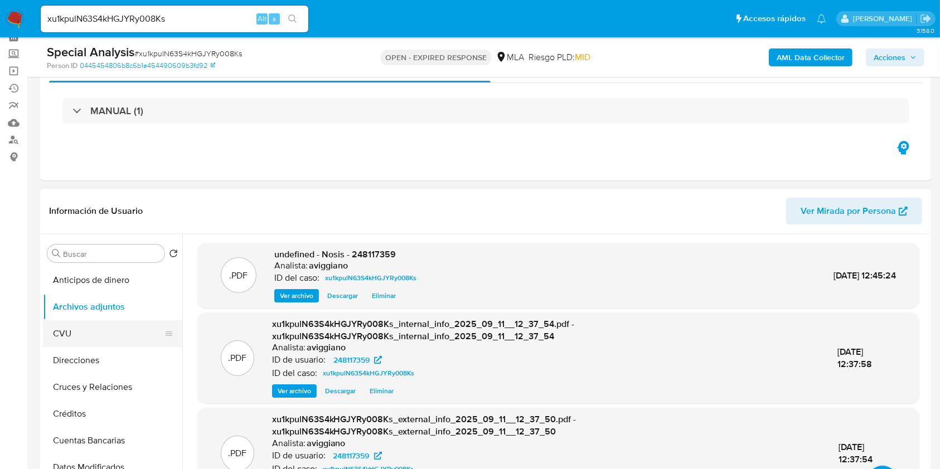
click at [129, 297] on button "Archivos adjuntos" at bounding box center [112, 307] width 139 height 27
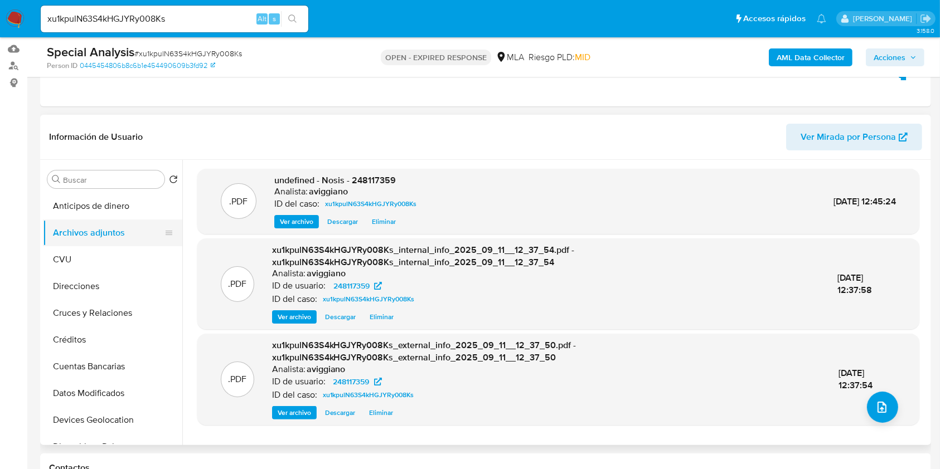
click at [113, 229] on button "Archivos adjuntos" at bounding box center [108, 233] width 130 height 27
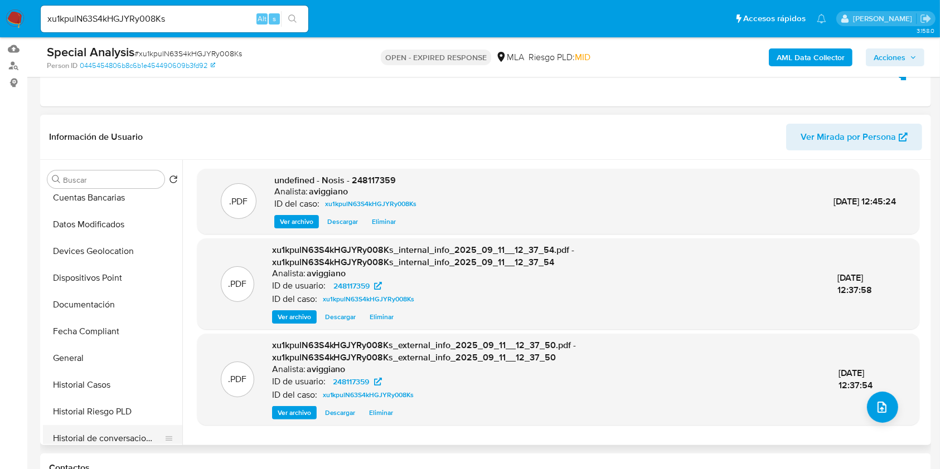
scroll to position [223, 0]
click at [125, 333] on button "Historial Casos" at bounding box center [108, 331] width 130 height 27
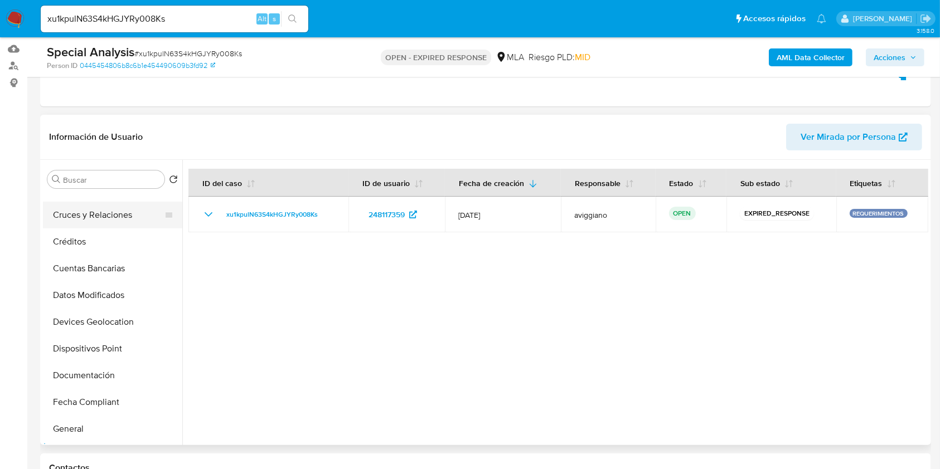
scroll to position [0, 0]
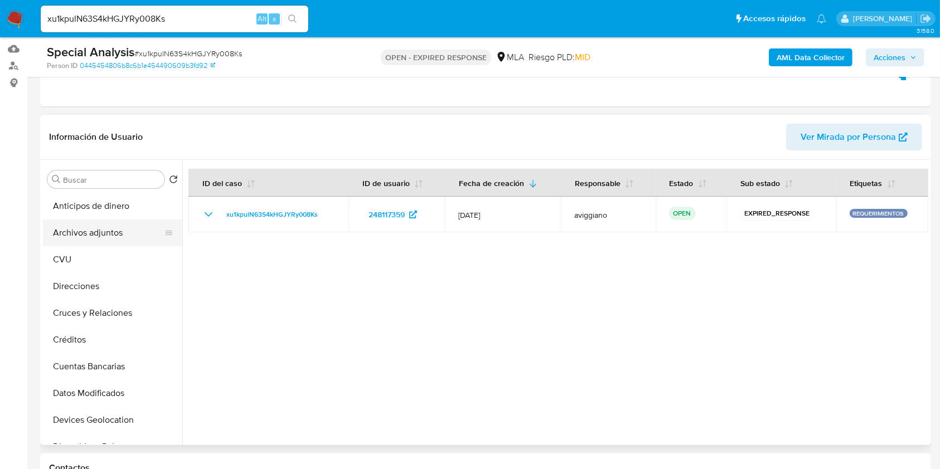
click at [106, 224] on button "Archivos adjuntos" at bounding box center [108, 233] width 130 height 27
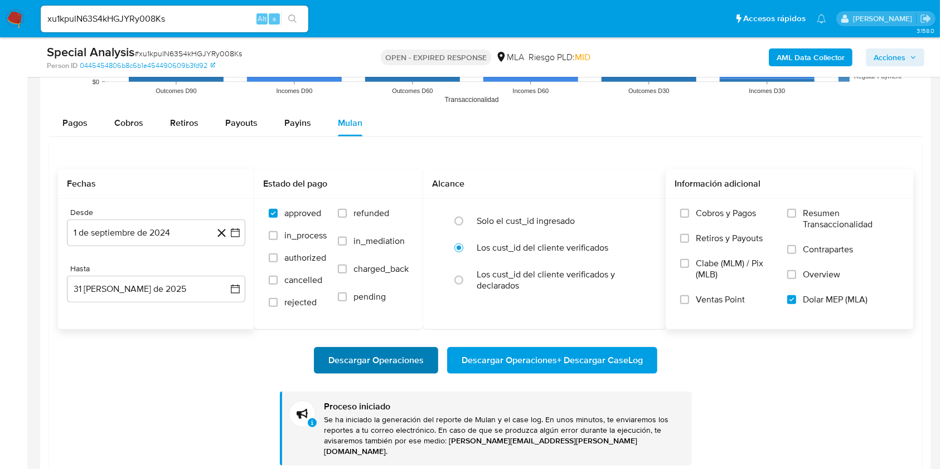
scroll to position [1244, 0]
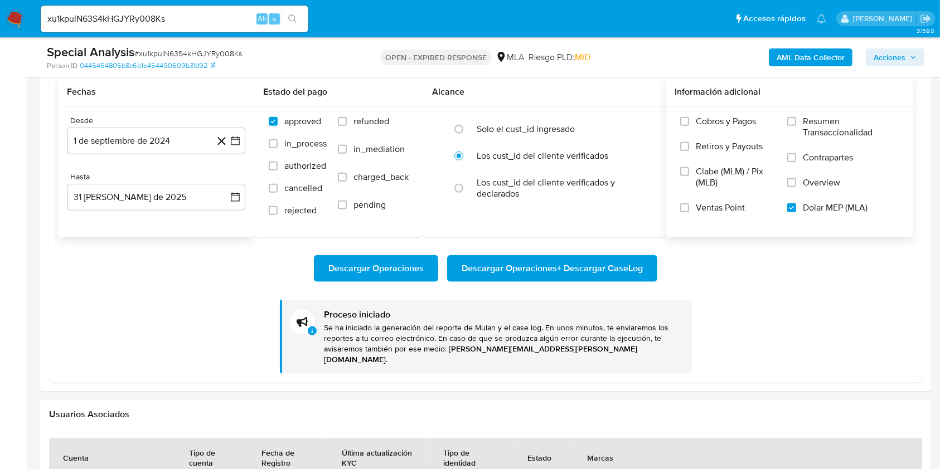
click at [526, 264] on span "Descargar Operaciones + Descargar CaseLog" at bounding box center [552, 268] width 181 height 25
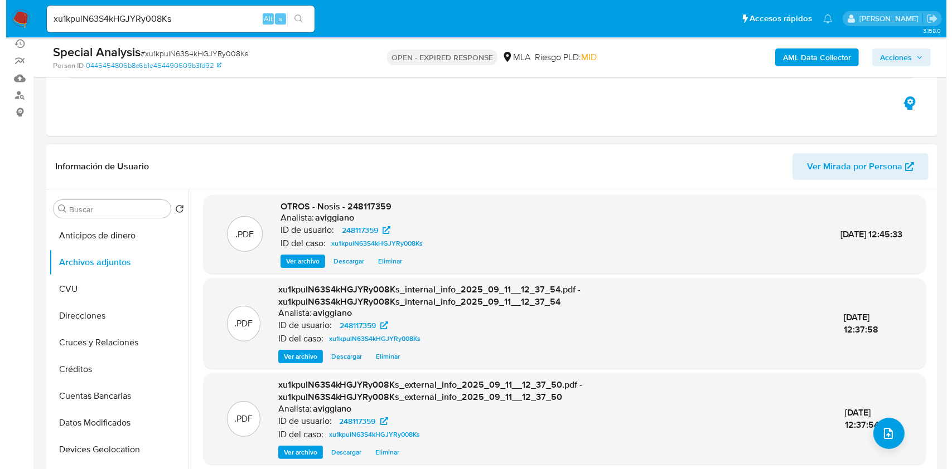
scroll to position [129, 0]
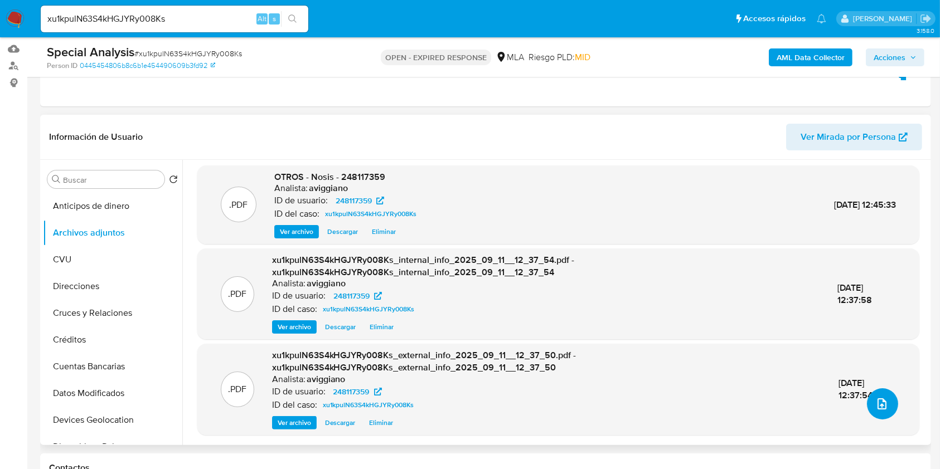
click at [880, 410] on button "upload-file" at bounding box center [882, 404] width 31 height 31
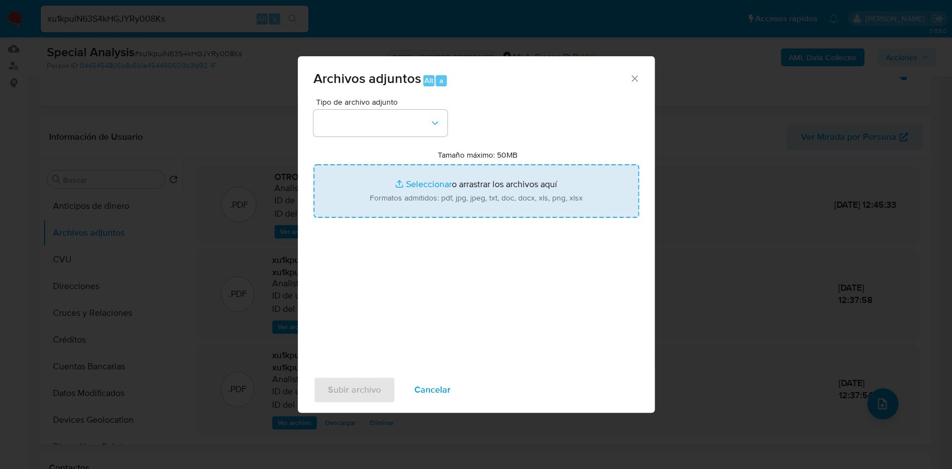
click at [513, 195] on input "Tamaño máximo: 50MB Seleccionar archivos" at bounding box center [476, 191] width 326 height 54
type input "C:\fakepath\Movimientos-Aladdin-v10_1 - 248117359 -.xlsx"
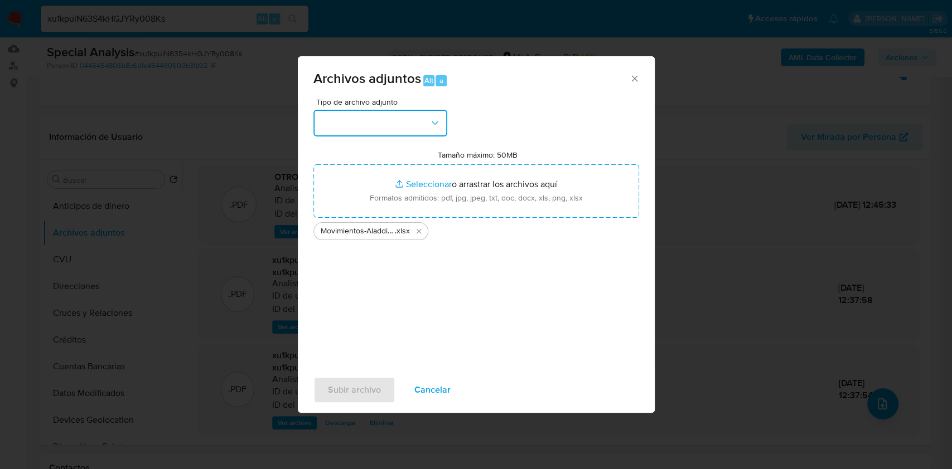
click at [438, 121] on icon "button" at bounding box center [434, 123] width 11 height 11
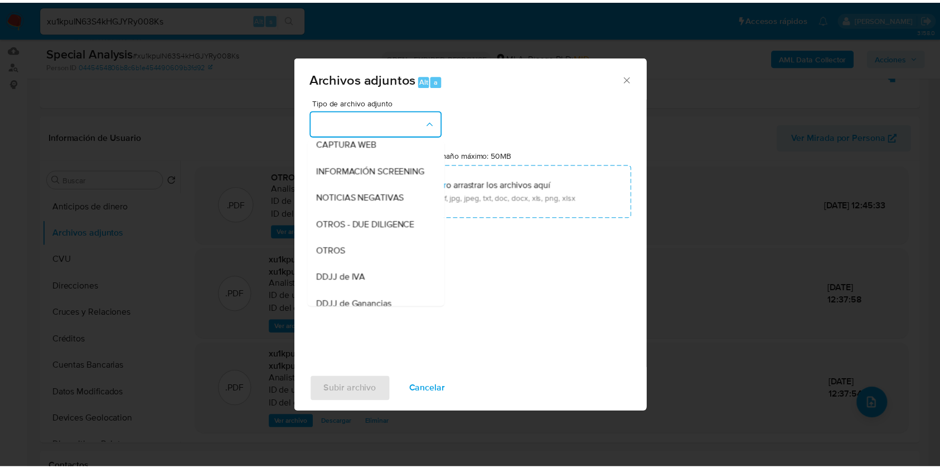
scroll to position [223, 0]
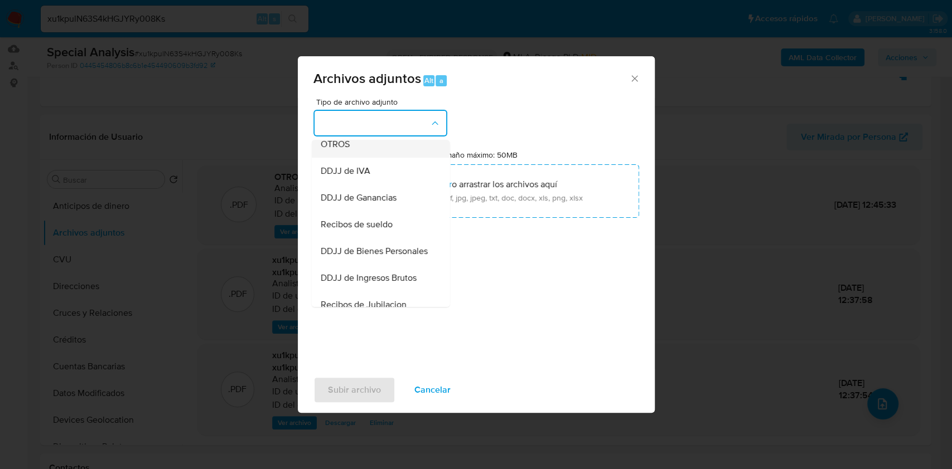
click at [361, 158] on div "OTROS" at bounding box center [377, 144] width 114 height 27
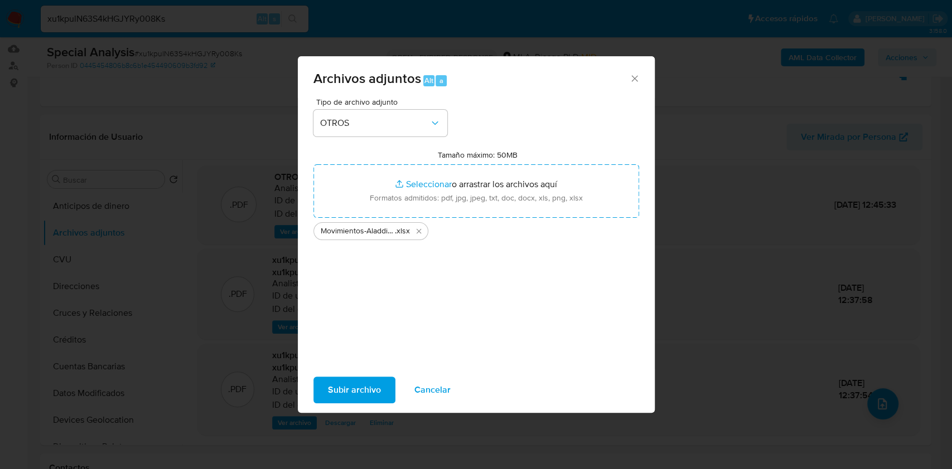
click at [348, 386] on span "Subir archivo" at bounding box center [354, 390] width 53 height 25
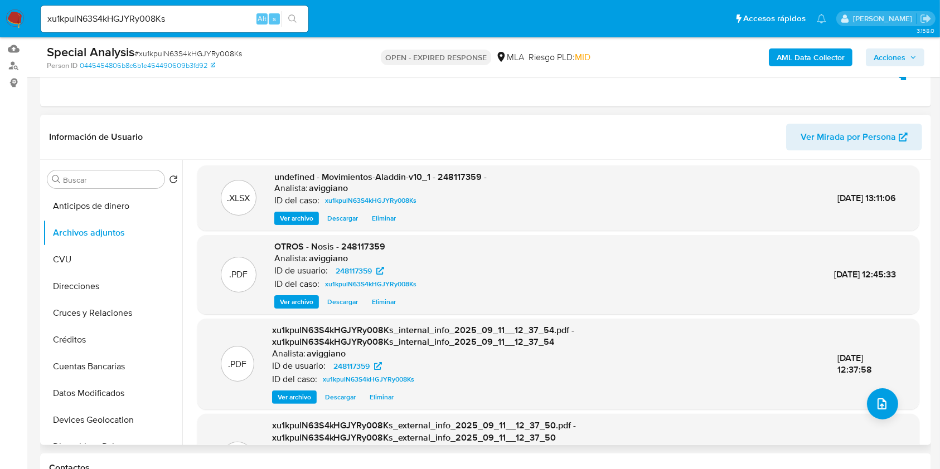
click at [446, 179] on span "undefined - Movimientos-Aladdin-v10_1 - 248117359 -" at bounding box center [380, 177] width 212 height 13
copy span "248117359"
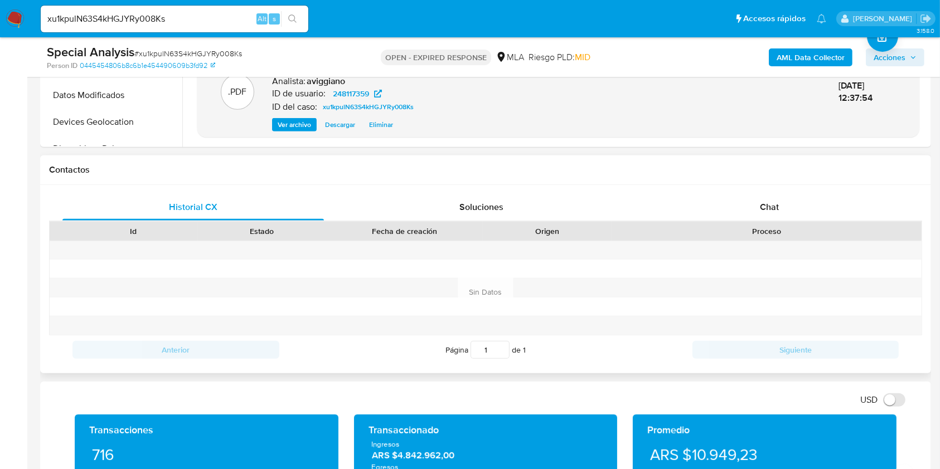
scroll to position [501, 0]
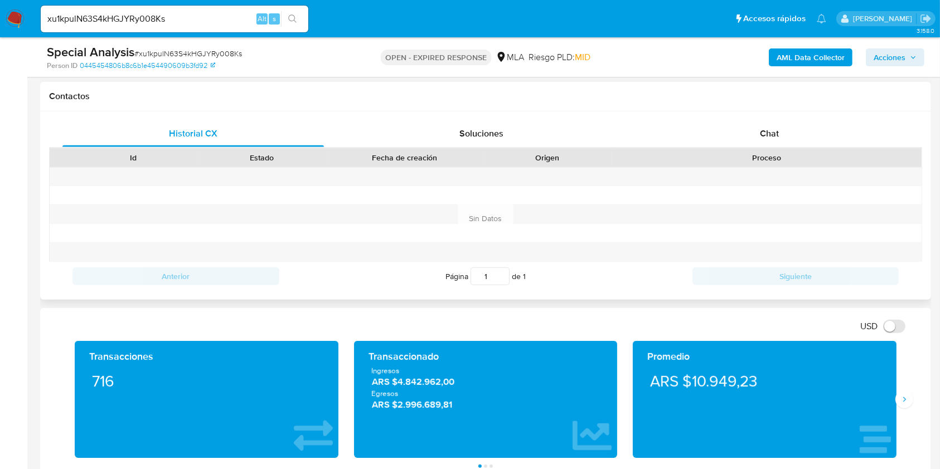
click at [761, 154] on div "Proceso" at bounding box center [766, 157] width 294 height 11
click at [754, 139] on div "Chat" at bounding box center [769, 133] width 261 height 27
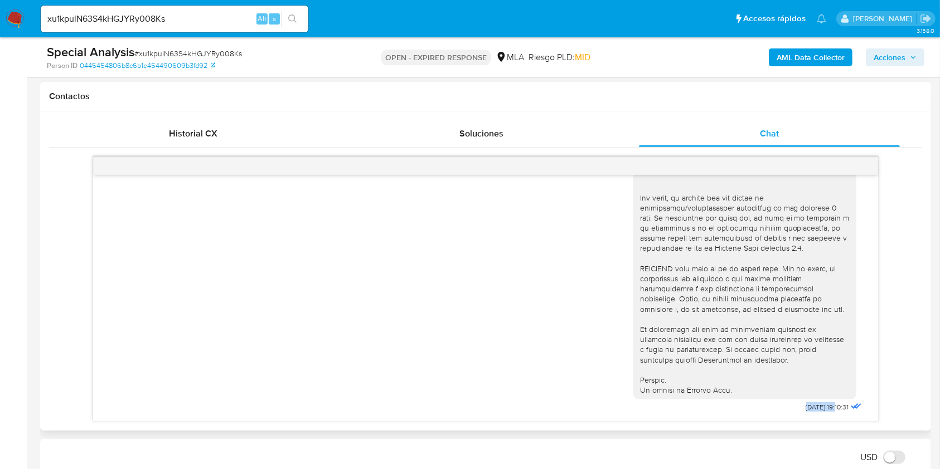
drag, startPoint x: 775, startPoint y: 402, endPoint x: 815, endPoint y: 405, distance: 40.2
click at [815, 405] on div "[DATE] 19:10:31" at bounding box center [748, 110] width 231 height 610
copy div "[DATE]"
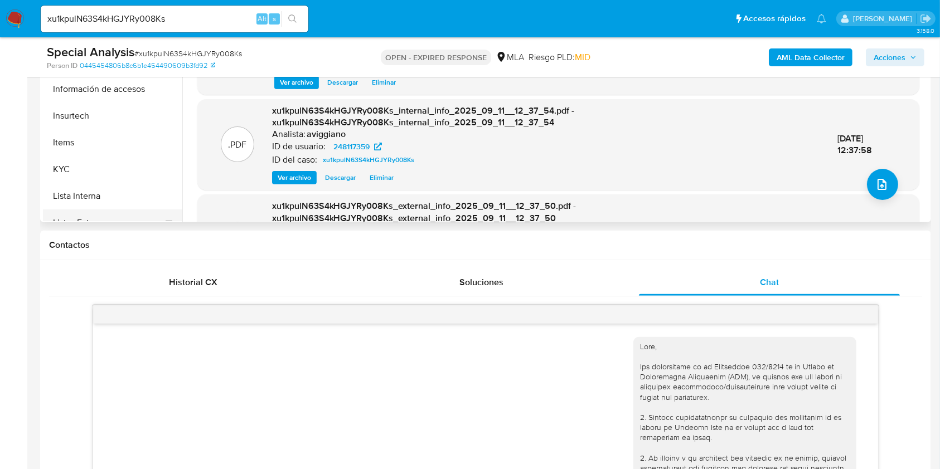
scroll to position [328, 0]
click at [110, 177] on button "KYC" at bounding box center [108, 190] width 130 height 27
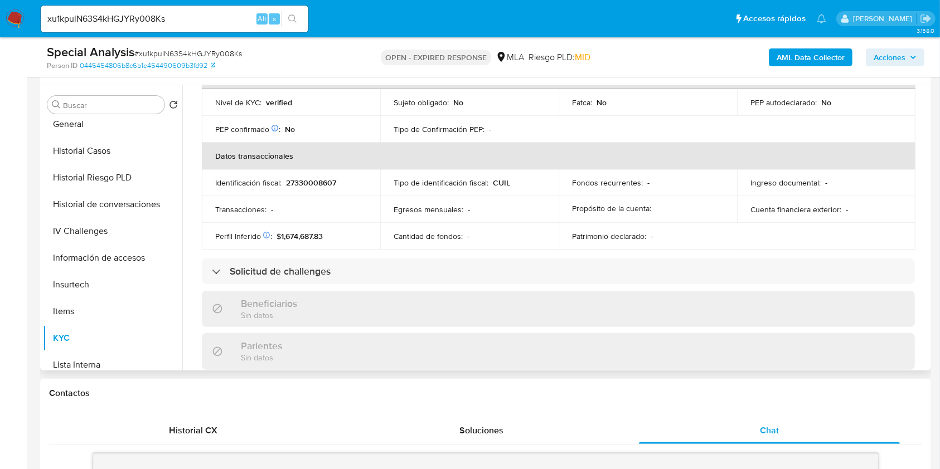
scroll to position [297, 0]
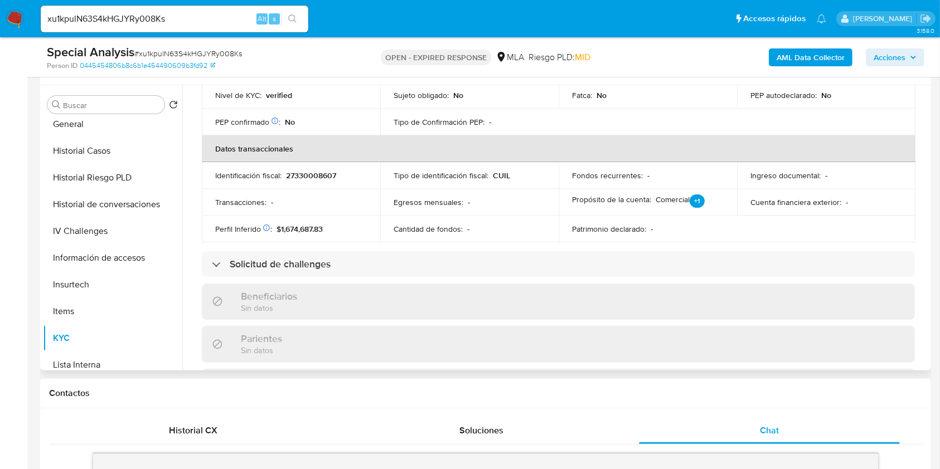
click at [315, 177] on p "27330008607" at bounding box center [311, 176] width 50 height 10
copy p "27330008607"
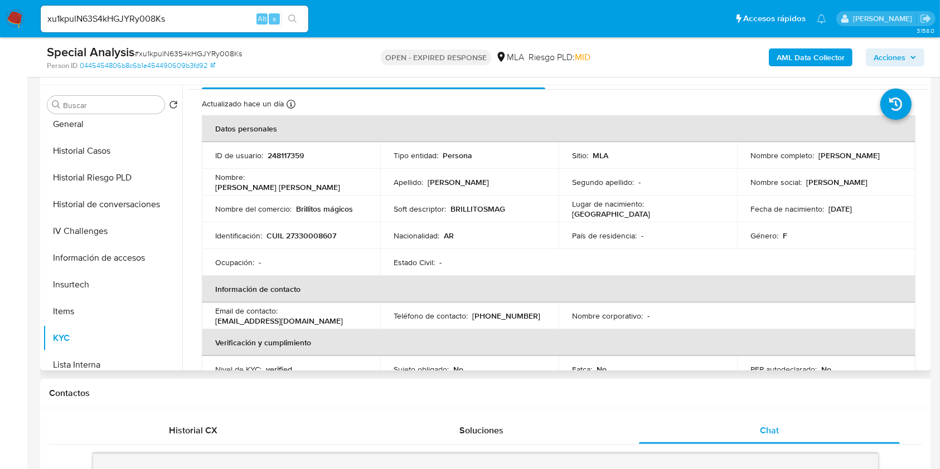
scroll to position [0, 0]
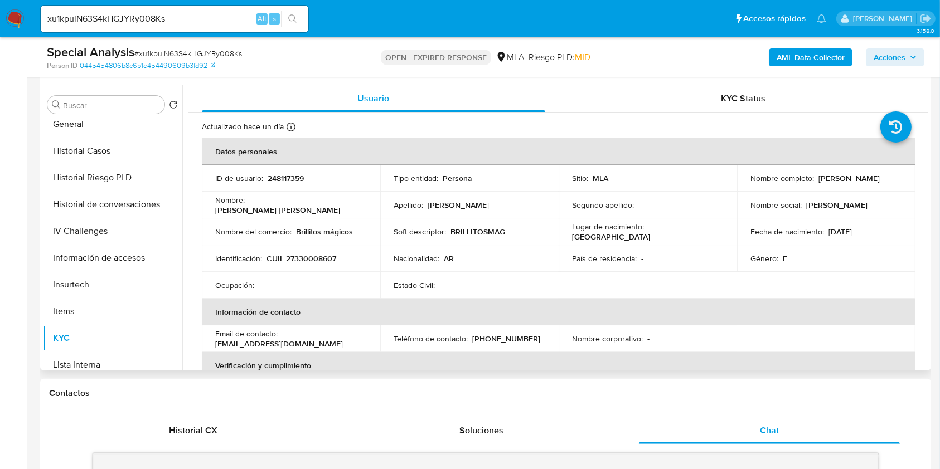
drag, startPoint x: 745, startPoint y: 178, endPoint x: 830, endPoint y: 186, distance: 85.7
click at [830, 186] on td "Nombre completo : [PERSON_NAME]" at bounding box center [826, 178] width 178 height 27
click at [831, 183] on p "[PERSON_NAME]" at bounding box center [848, 178] width 61 height 10
drag, startPoint x: 838, startPoint y: 181, endPoint x: 746, endPoint y: 185, distance: 92.1
click at [750, 183] on div "Nombre completo : [PERSON_NAME]" at bounding box center [826, 178] width 152 height 10
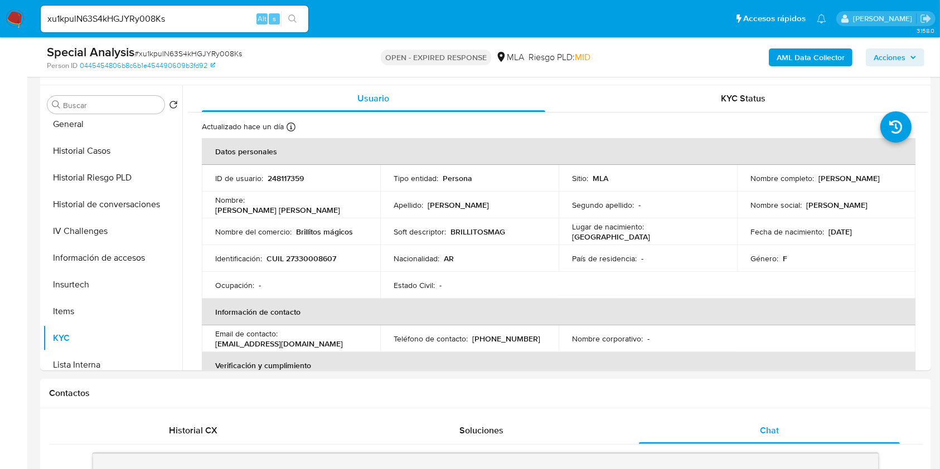
copy p "[PERSON_NAME]"
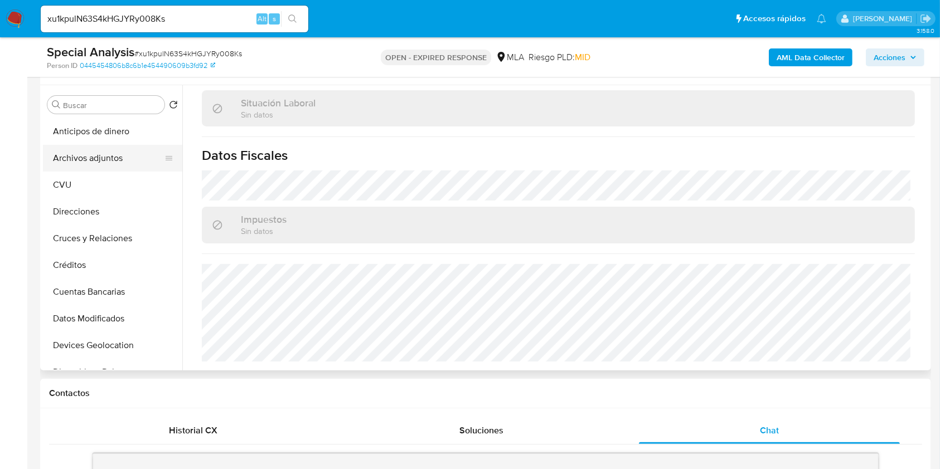
click at [95, 151] on button "Archivos adjuntos" at bounding box center [108, 158] width 130 height 27
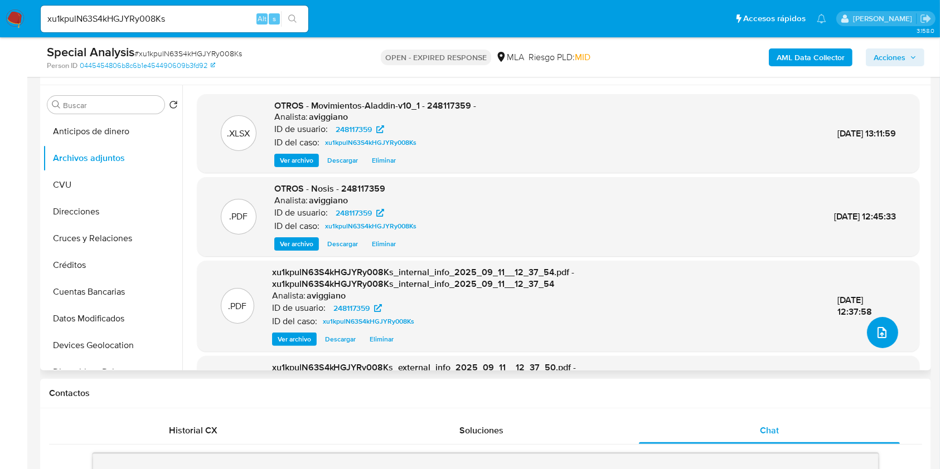
click at [879, 329] on icon "upload-file" at bounding box center [881, 332] width 13 height 13
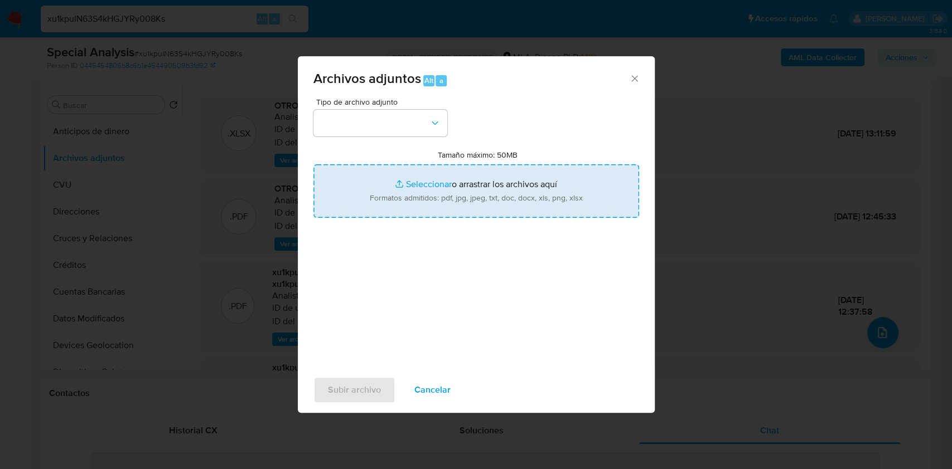
click at [450, 193] on input "Tamaño máximo: 50MB Seleccionar archivos" at bounding box center [476, 191] width 326 height 54
type input "C:\fakepath\Caselog xu1kpulN63S4kHGJYRy008Ks_2025_09_11_12_02_12.docx"
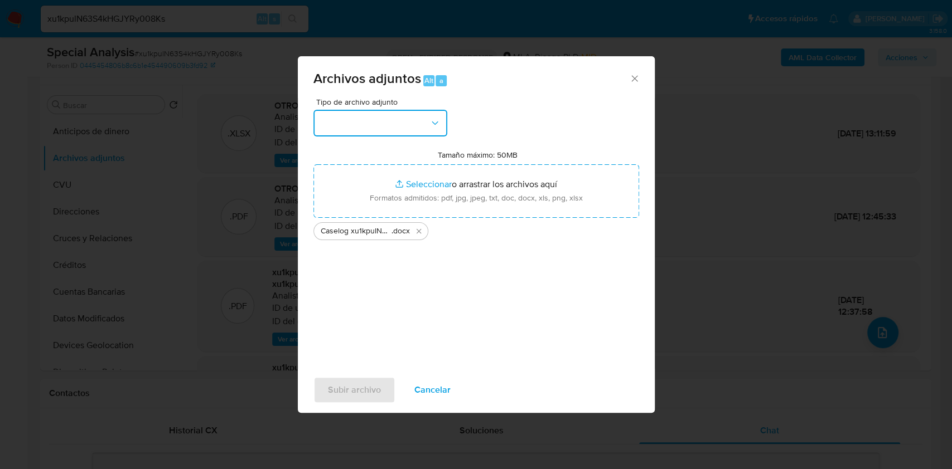
click at [357, 135] on button "button" at bounding box center [380, 123] width 134 height 27
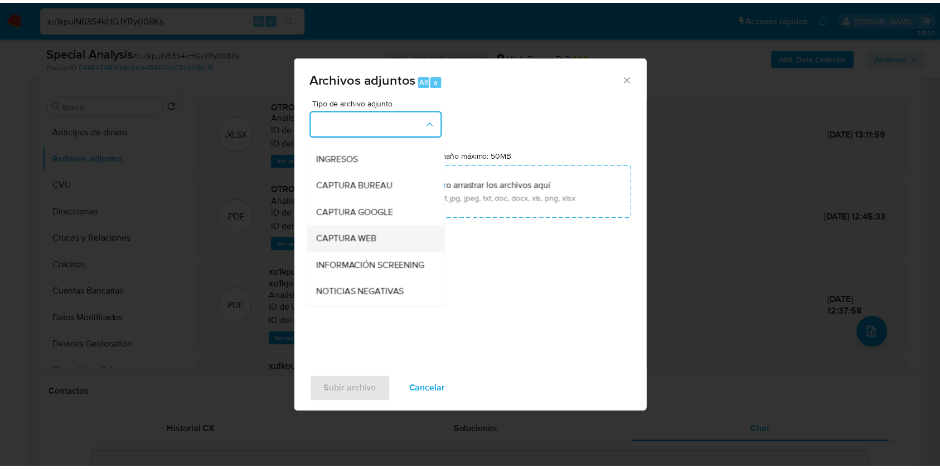
scroll to position [74, 0]
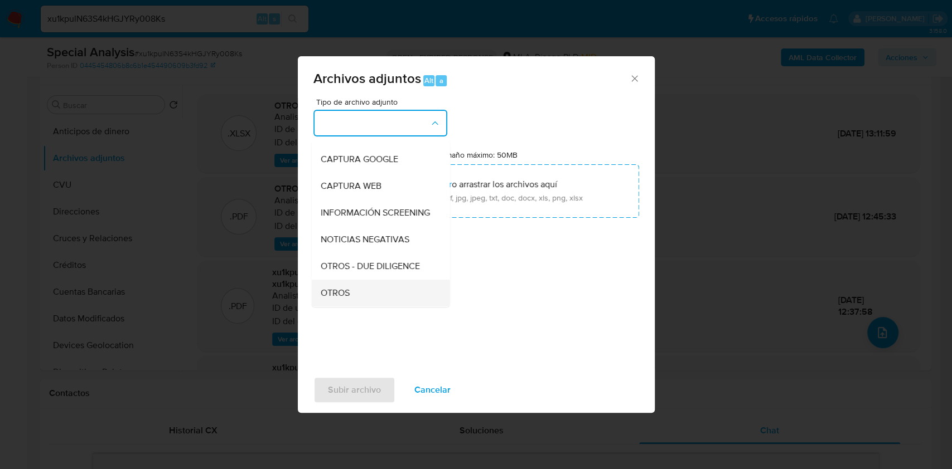
click at [361, 297] on div "OTROS" at bounding box center [377, 293] width 114 height 27
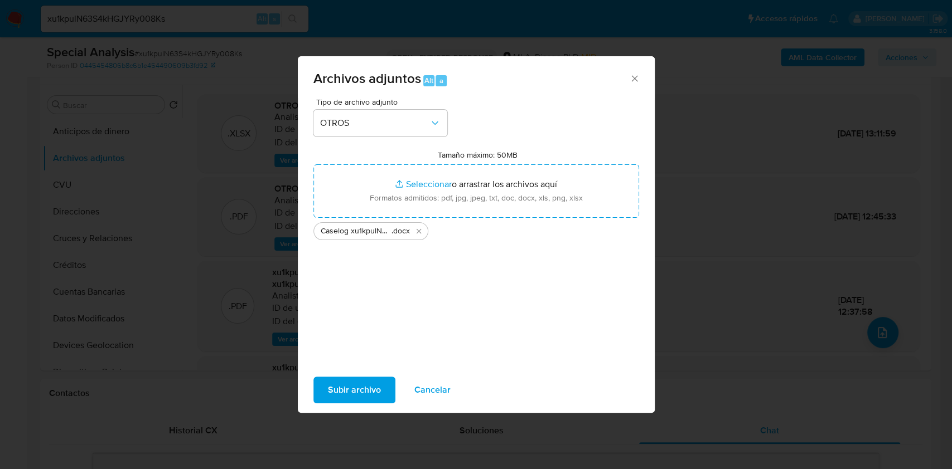
click at [330, 380] on span "Subir archivo" at bounding box center [354, 390] width 53 height 25
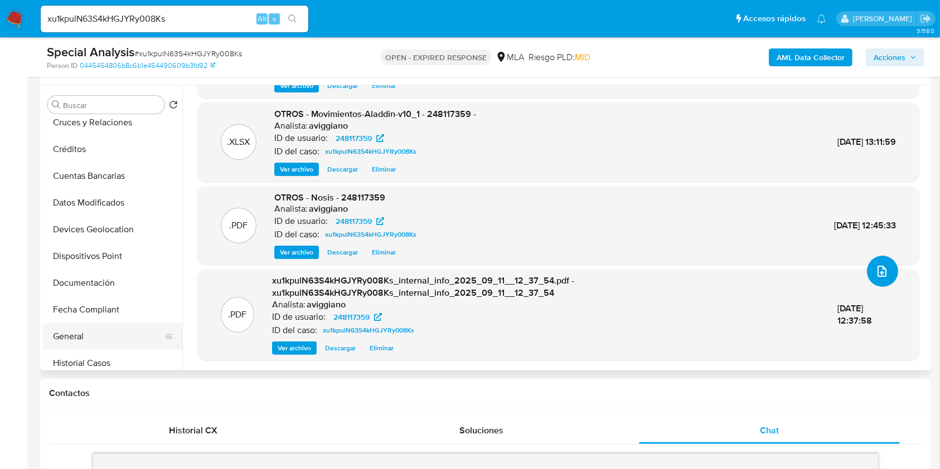
scroll to position [223, 0]
click at [122, 248] on button "Historial Casos" at bounding box center [108, 256] width 130 height 27
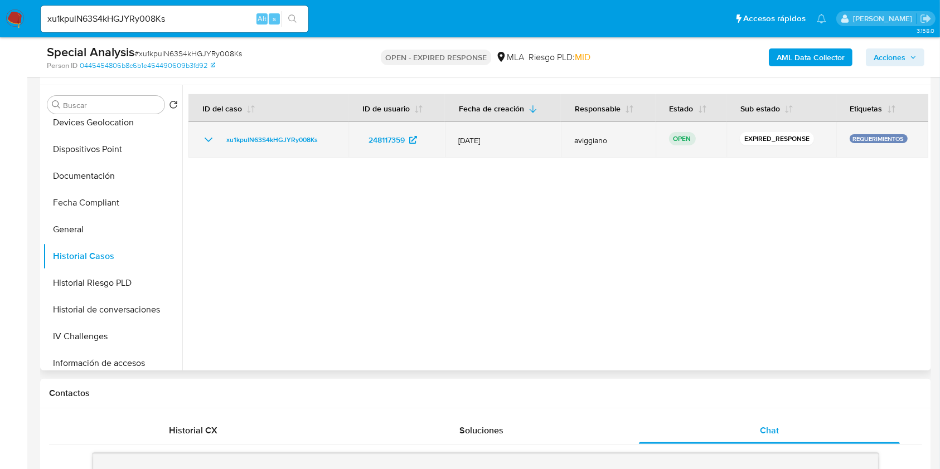
drag, startPoint x: 341, startPoint y: 140, endPoint x: 220, endPoint y: 143, distance: 121.0
click at [220, 143] on td "xu1kpulN63S4kHGJYRy008Ks" at bounding box center [268, 140] width 160 height 36
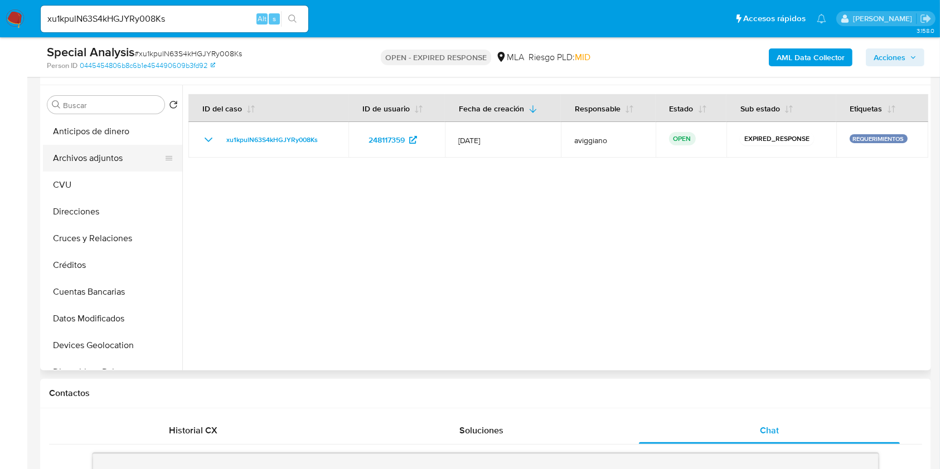
click at [123, 158] on button "Archivos adjuntos" at bounding box center [108, 158] width 130 height 27
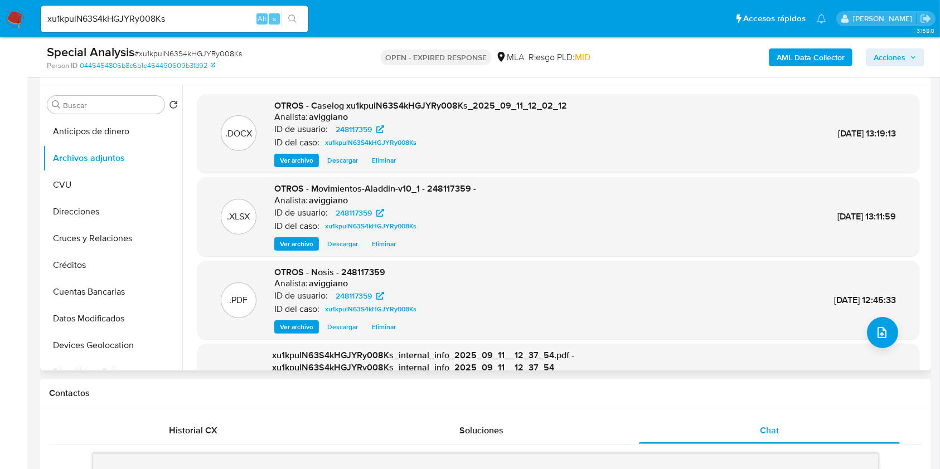
click at [293, 149] on div "OTROS - Caselog xu1kpulN63S4kHGJYRy008Ks_2025_09_11_12_02_12 Analista: aviggian…" at bounding box center [420, 134] width 293 height 68
click at [292, 162] on span "Ver archivo" at bounding box center [296, 160] width 33 height 11
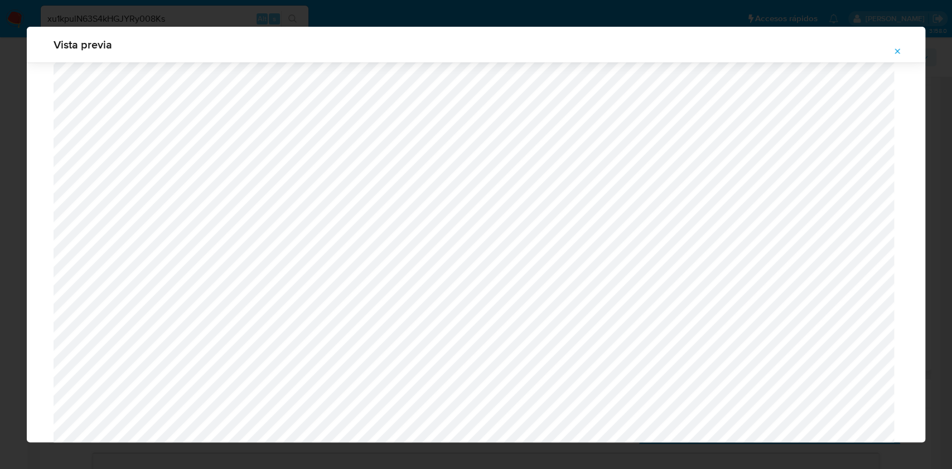
scroll to position [572, 0]
click at [901, 44] on button "Attachment preview" at bounding box center [897, 51] width 25 height 18
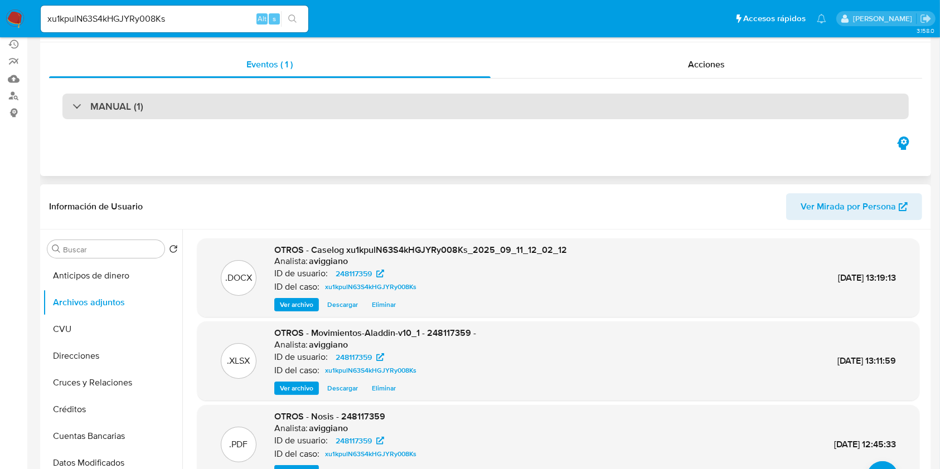
scroll to position [0, 0]
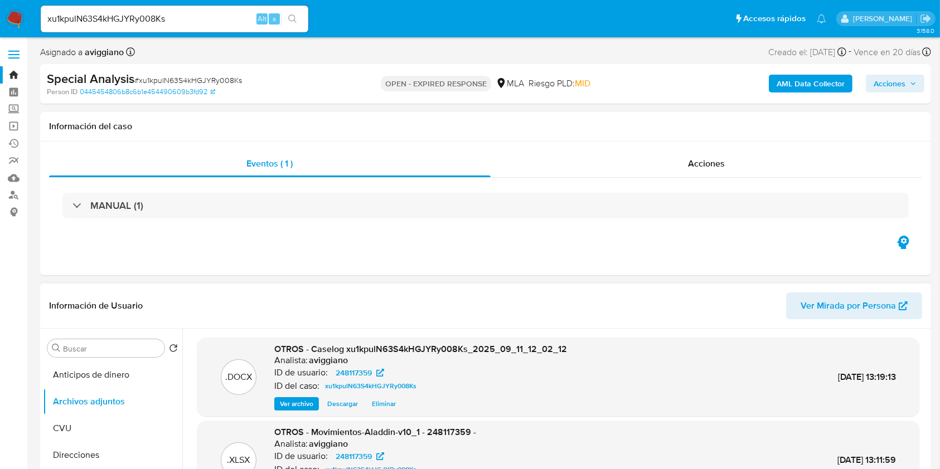
click at [17, 72] on link "Bandeja" at bounding box center [66, 74] width 133 height 17
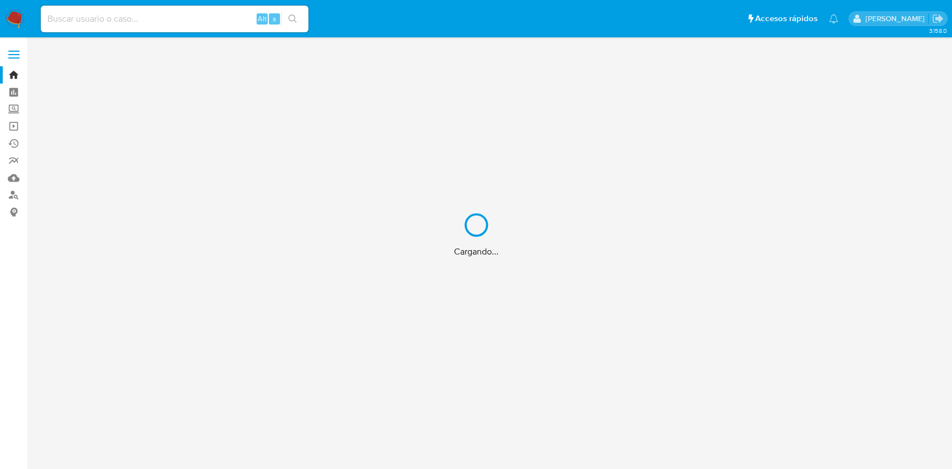
click at [109, 17] on div "Cargando..." at bounding box center [476, 234] width 952 height 469
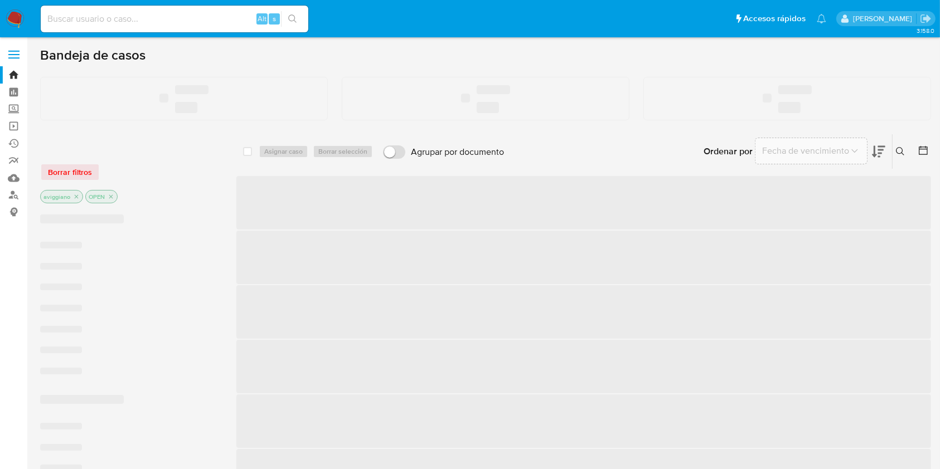
click at [119, 20] on input at bounding box center [175, 19] width 268 height 14
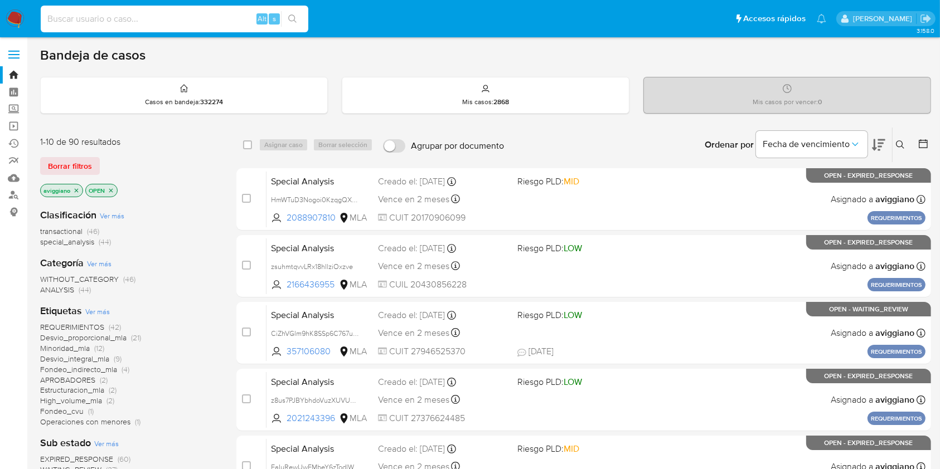
paste input "2343933777"
type input "2343933777"
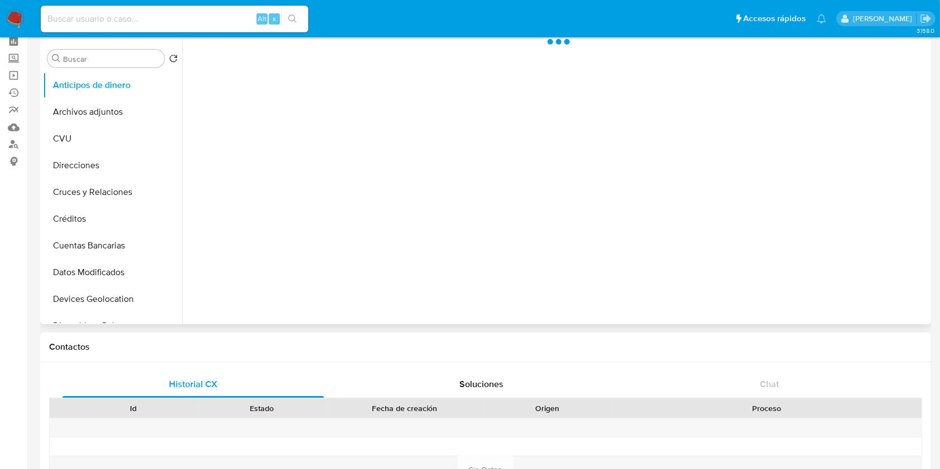
scroll to position [74, 0]
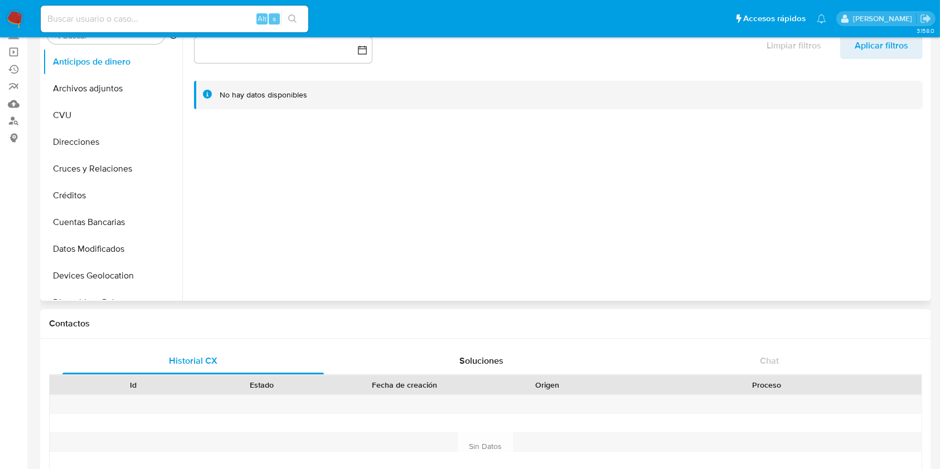
select select "10"
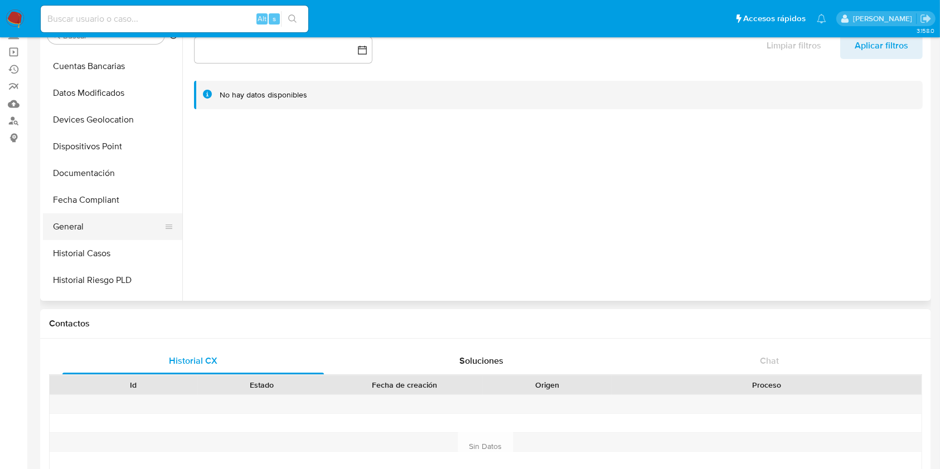
scroll to position [223, 0]
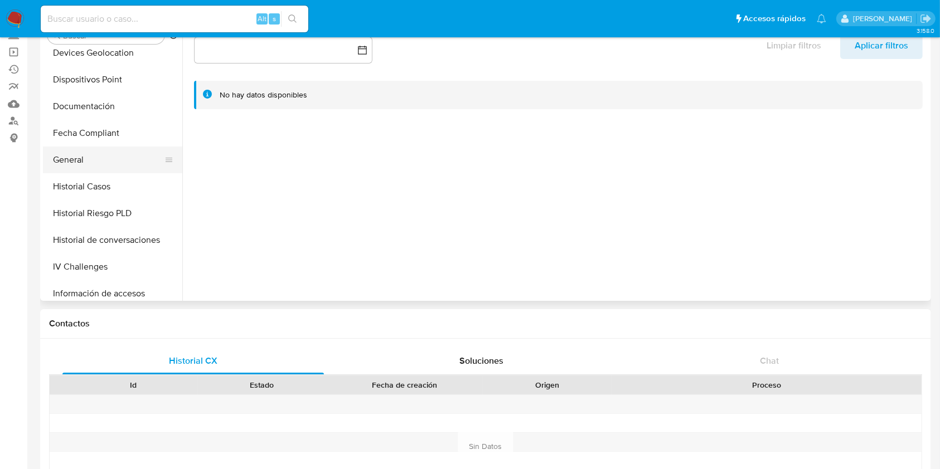
click at [98, 172] on button "General" at bounding box center [108, 160] width 130 height 27
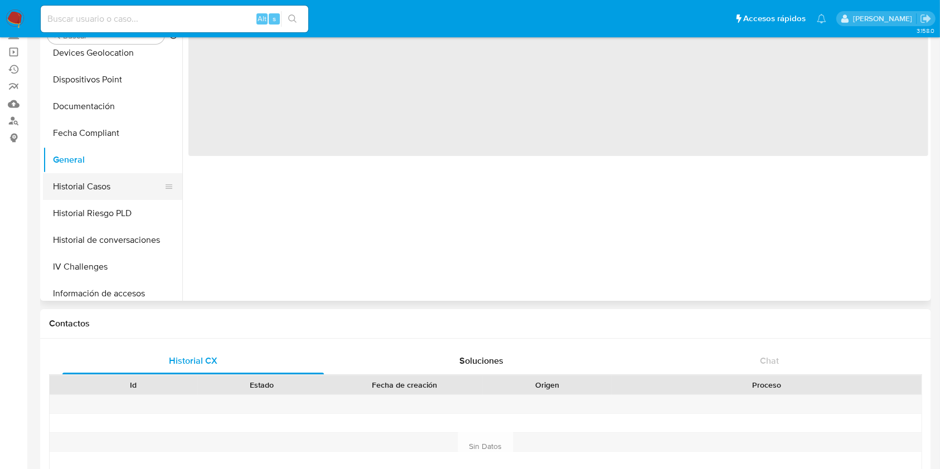
click at [98, 174] on button "Historial Casos" at bounding box center [108, 186] width 130 height 27
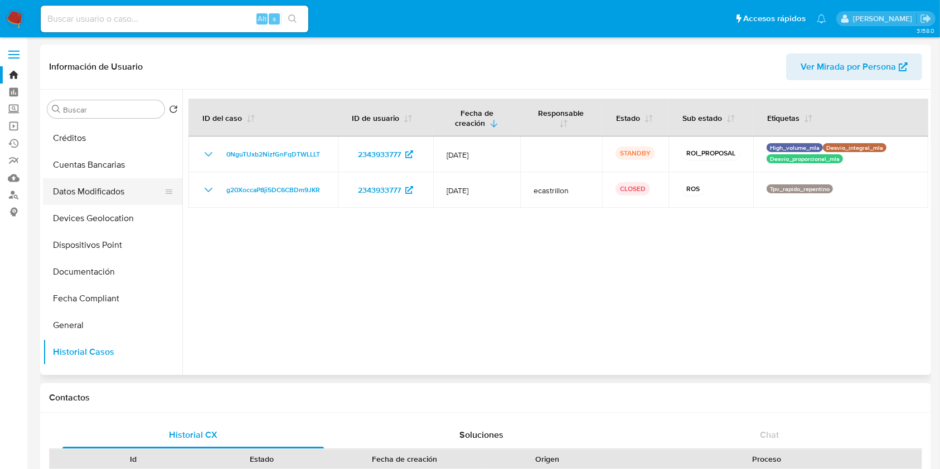
scroll to position [0, 0]
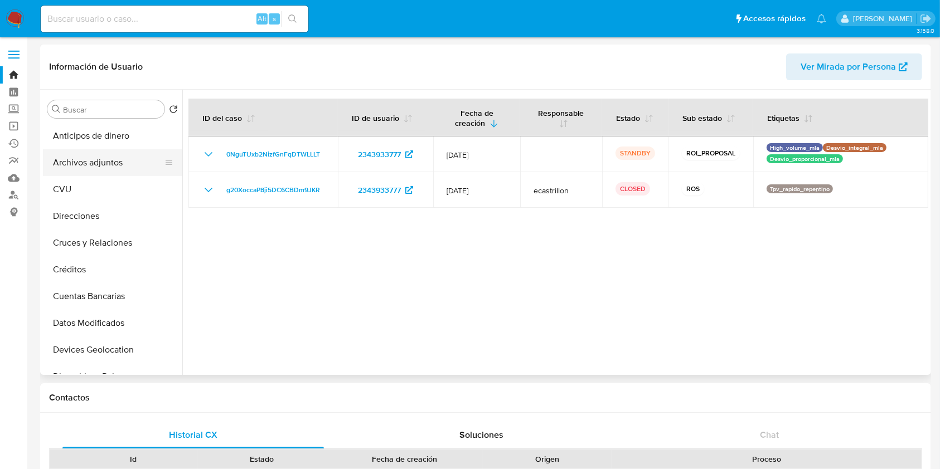
click at [114, 167] on button "Archivos adjuntos" at bounding box center [108, 162] width 130 height 27
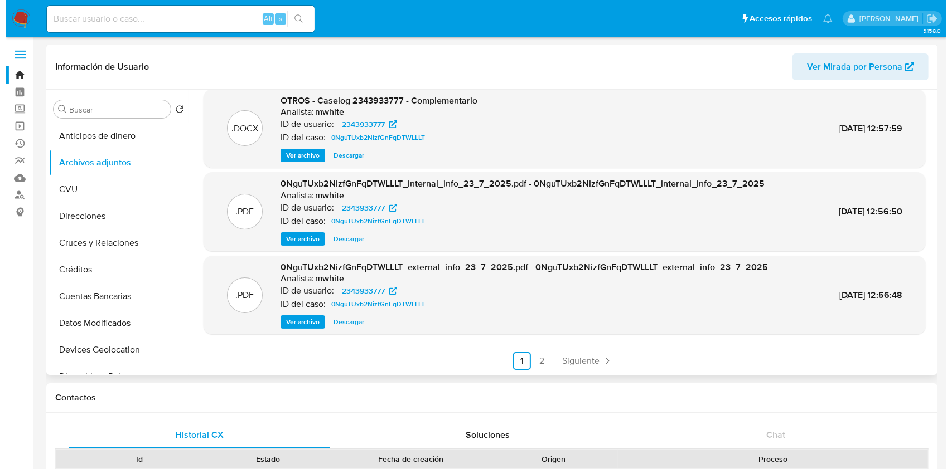
scroll to position [94, 0]
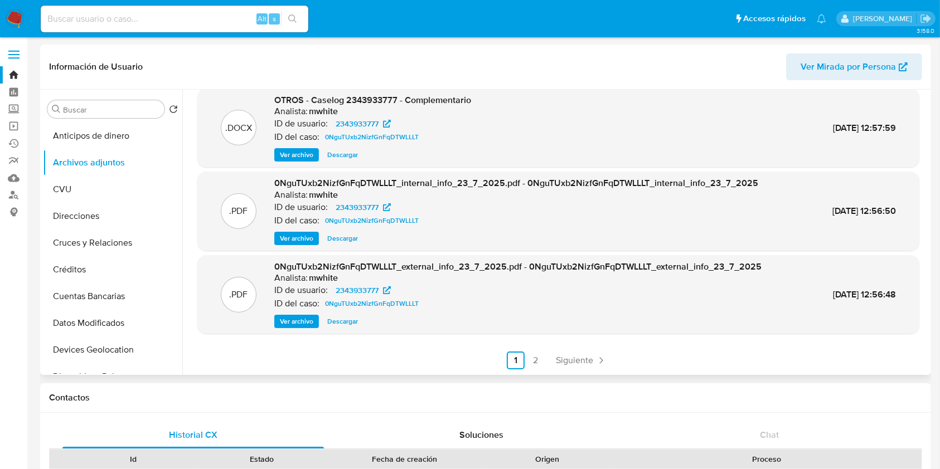
click at [303, 156] on span "Ver archivo" at bounding box center [296, 154] width 33 height 11
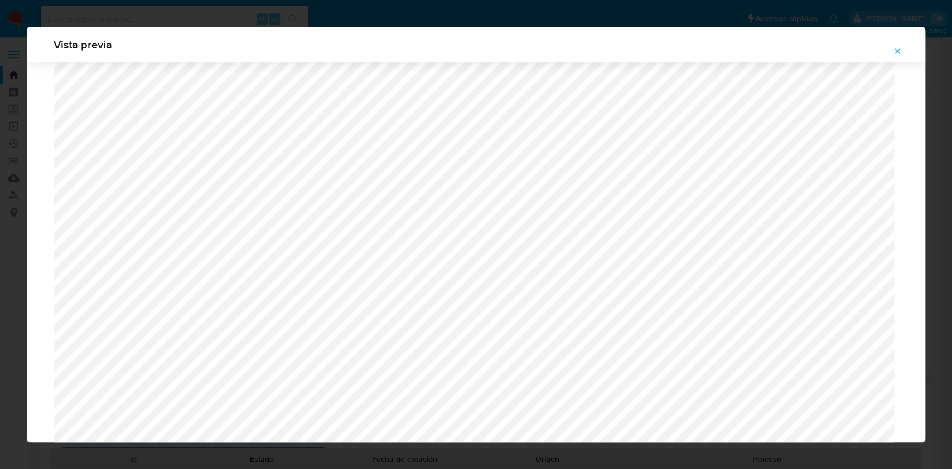
scroll to position [1316, 0]
click at [899, 47] on icon "Attachment preview" at bounding box center [896, 51] width 9 height 9
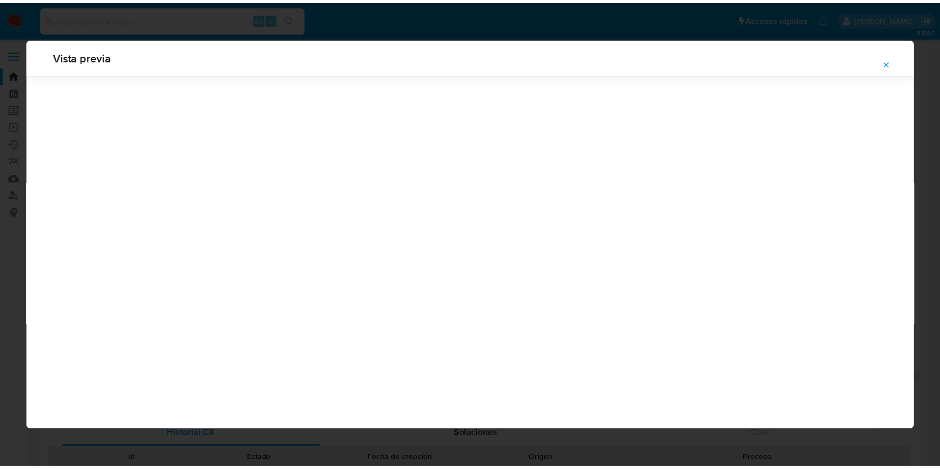
scroll to position [0, 0]
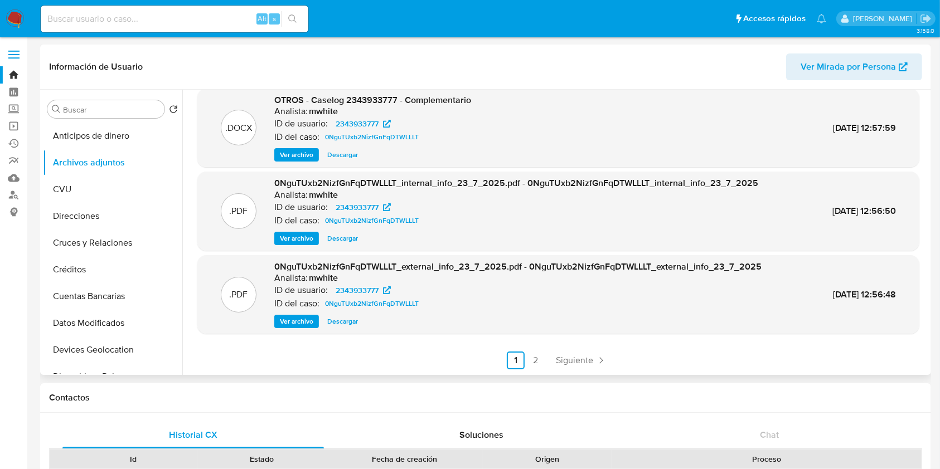
click at [318, 98] on span "OTROS - Caselog 2343933777 - Complementario" at bounding box center [372, 100] width 197 height 13
click at [319, 98] on span "OTROS - Caselog 2343933777 - Complementario" at bounding box center [372, 100] width 197 height 13
copy span "Caselog"
click at [367, 101] on span "OTROS - Caselog 2343933777 - Complementario" at bounding box center [372, 100] width 197 height 13
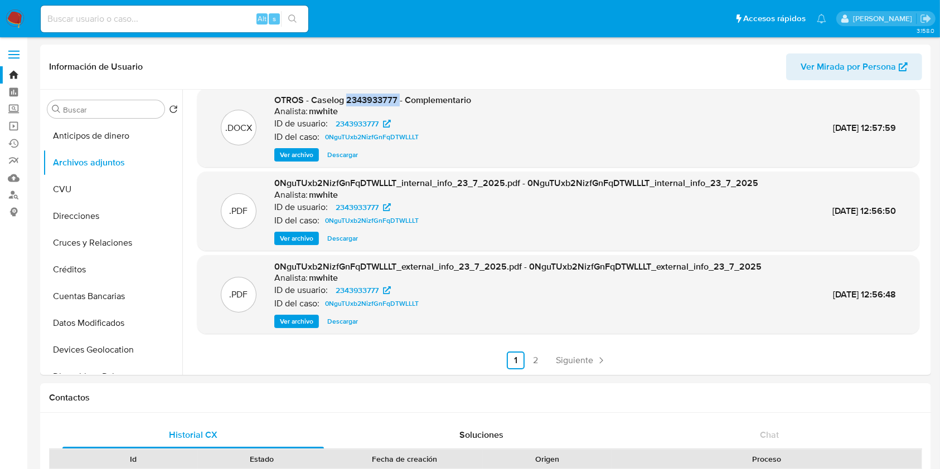
copy span "2343933777"
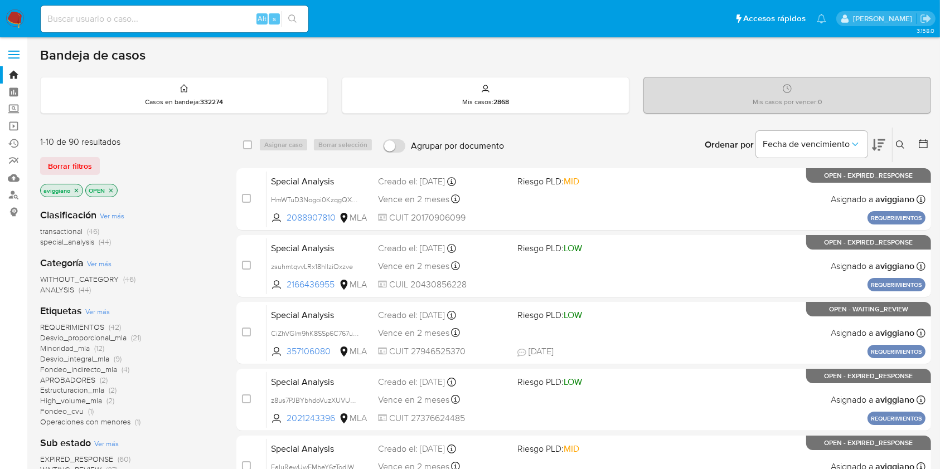
click at [901, 142] on icon at bounding box center [900, 144] width 9 height 9
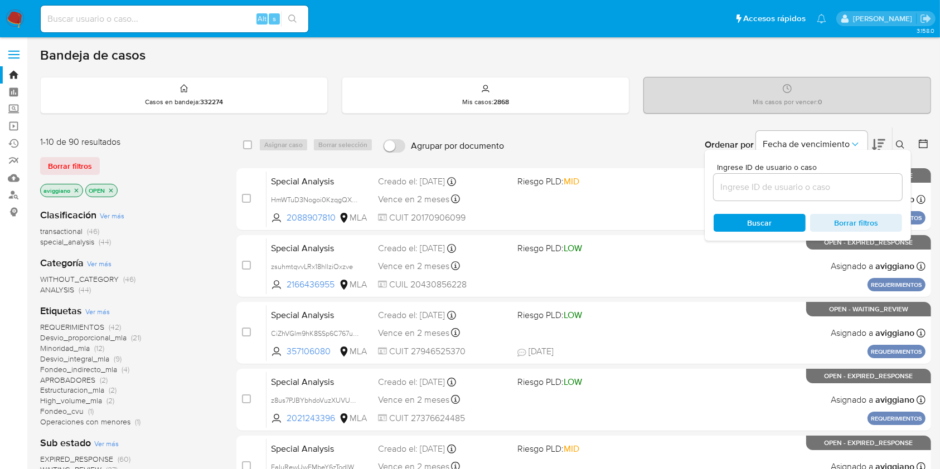
click at [798, 190] on input at bounding box center [808, 187] width 188 height 14
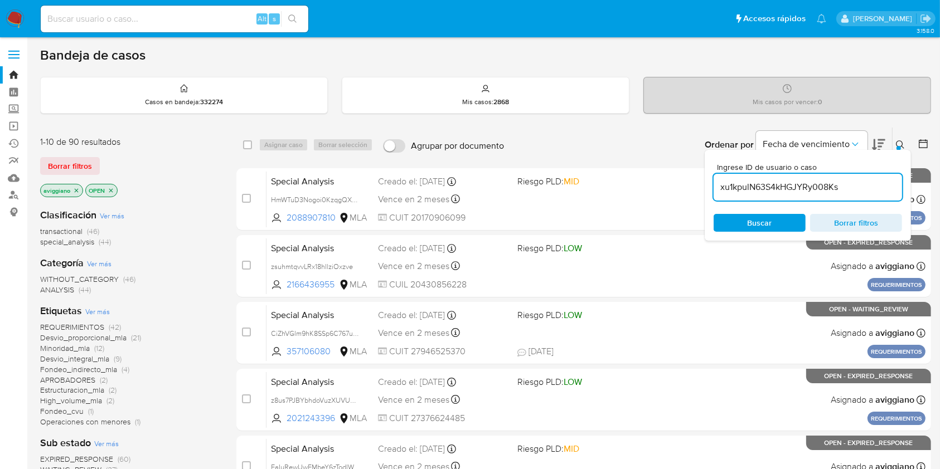
type input "xu1kpulN63S4kHGJYRy008Ks"
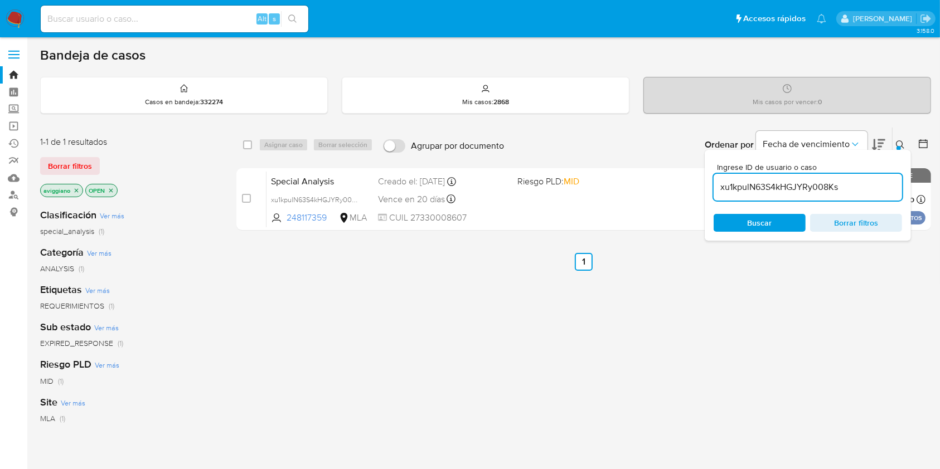
click at [245, 137] on div "select-all-cases-checkbox Asignar caso Borrar selección Agrupar por documento O…" at bounding box center [583, 145] width 695 height 35
click at [246, 143] on input "checkbox" at bounding box center [247, 144] width 9 height 9
checkbox input "true"
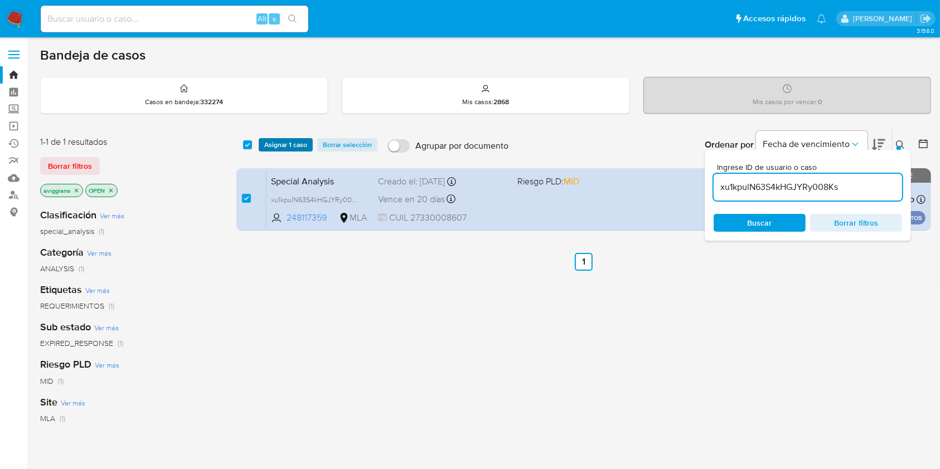
click at [269, 140] on span "Asignar 1 caso" at bounding box center [285, 144] width 43 height 11
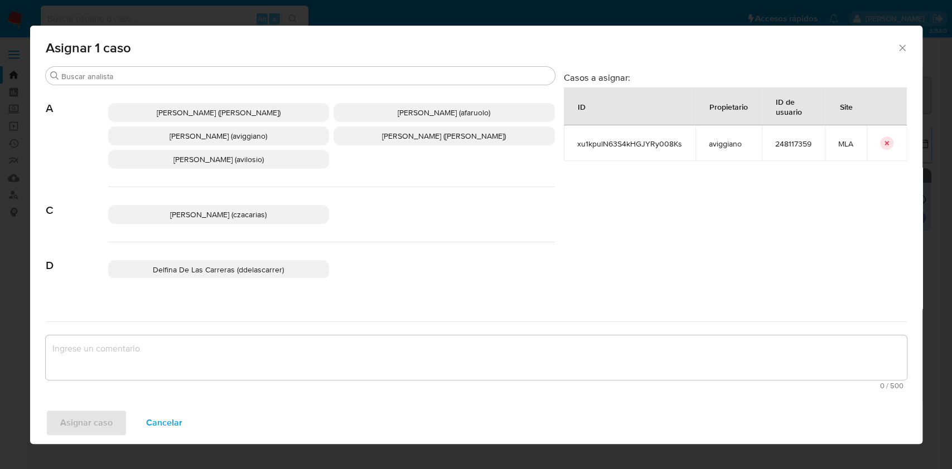
click at [197, 137] on span "[PERSON_NAME] (aviggiano)" at bounding box center [218, 135] width 98 height 11
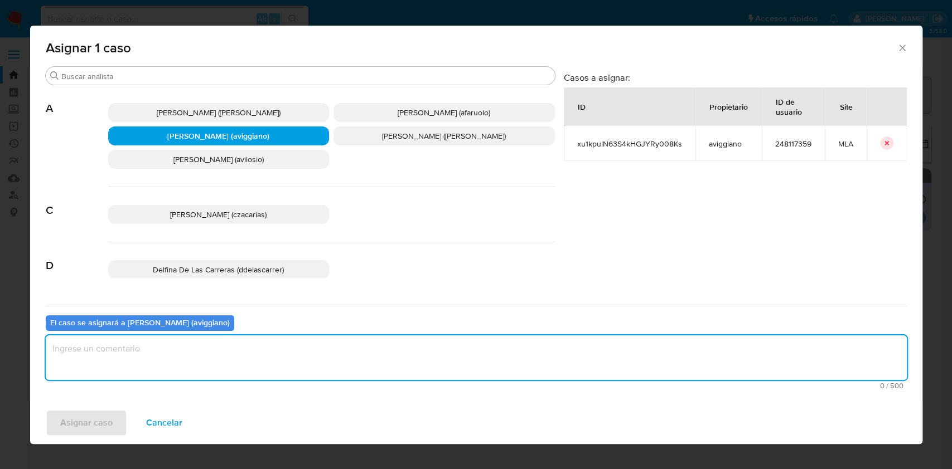
click at [174, 359] on textarea "assign-modal" at bounding box center [476, 358] width 861 height 45
click at [106, 426] on span "Asignar caso" at bounding box center [86, 423] width 52 height 25
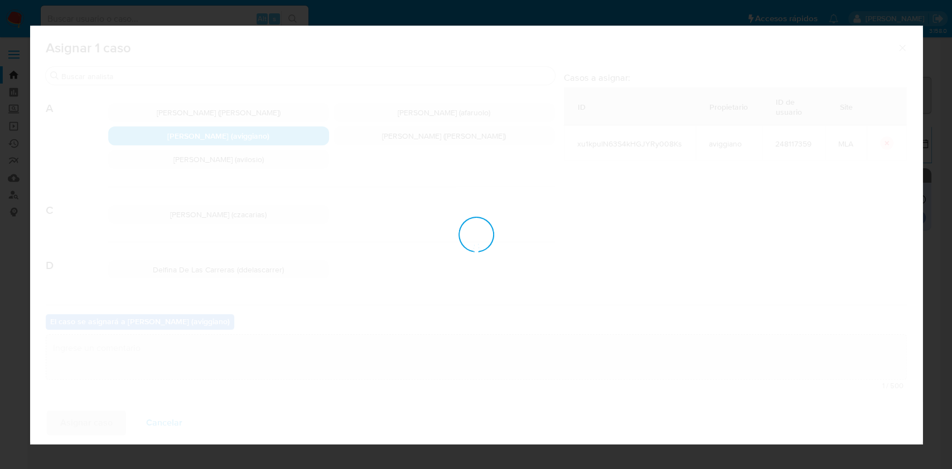
checkbox input "false"
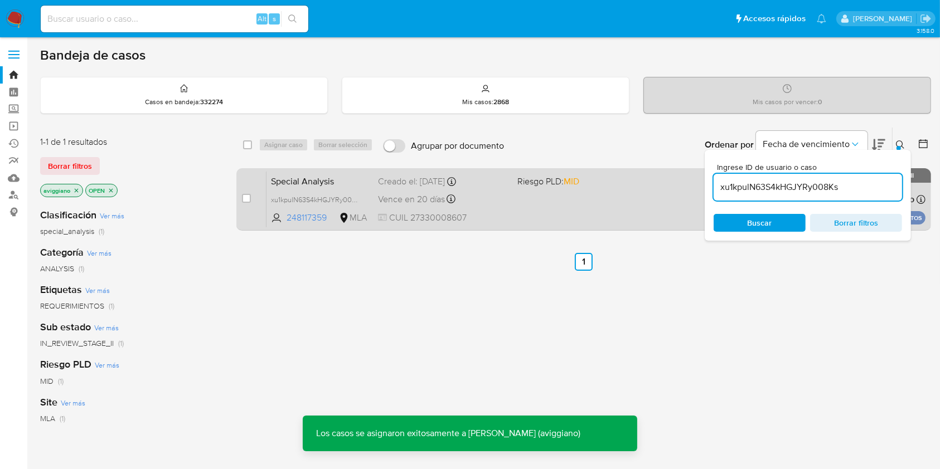
click at [574, 224] on div "Special Analysis xu1kpulN63S4kHGJYRy008Ks 248117359 MLA Riesgo PLD: MID Creado …" at bounding box center [595, 199] width 659 height 56
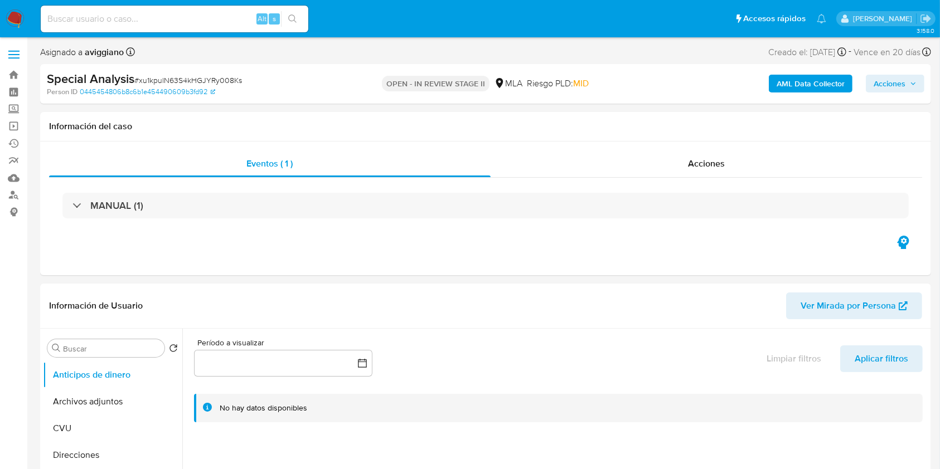
select select "10"
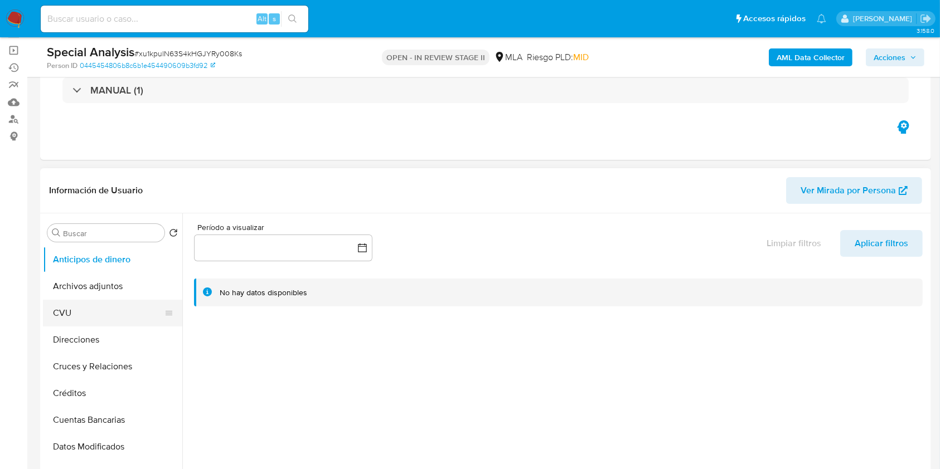
scroll to position [148, 0]
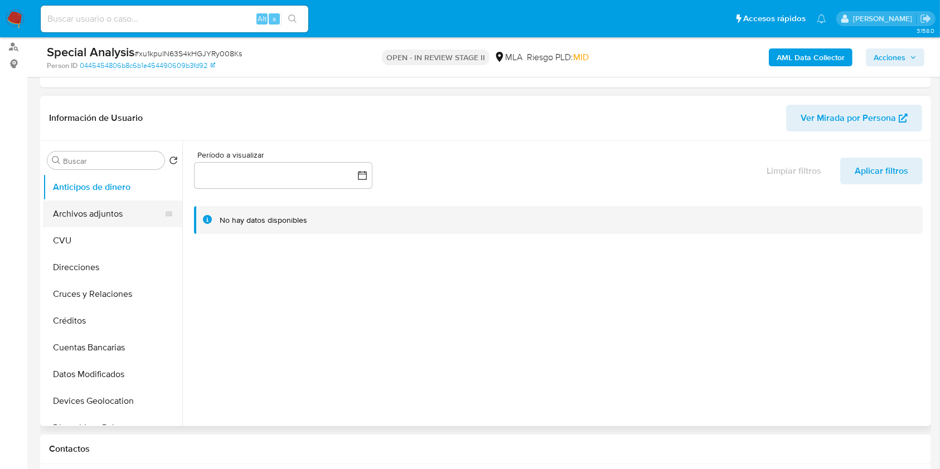
click at [86, 201] on button "Archivos adjuntos" at bounding box center [108, 214] width 130 height 27
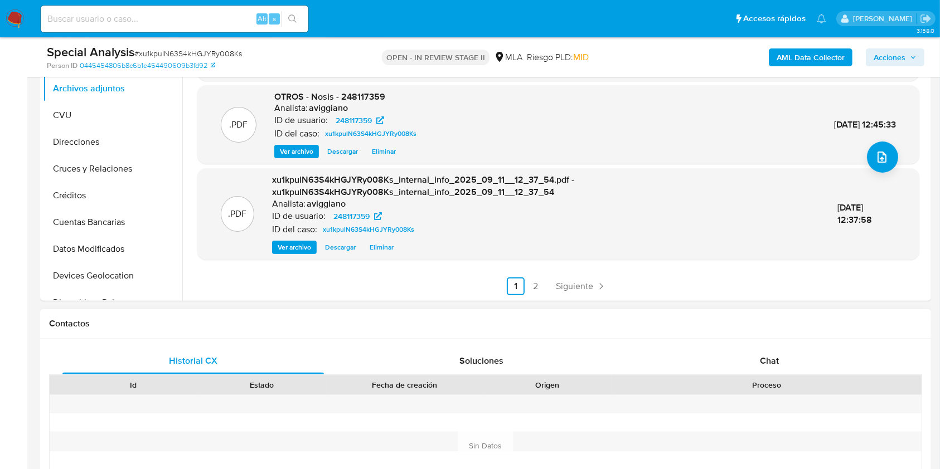
scroll to position [371, 0]
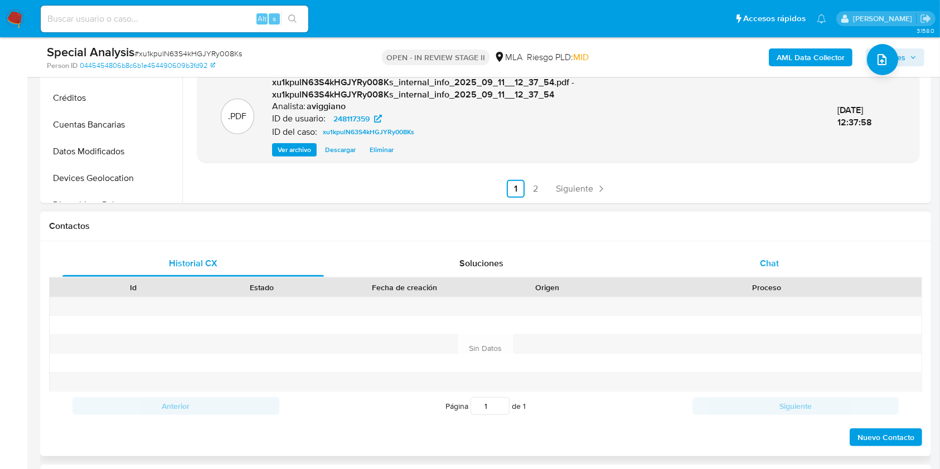
click at [773, 270] on div "Chat" at bounding box center [769, 263] width 261 height 27
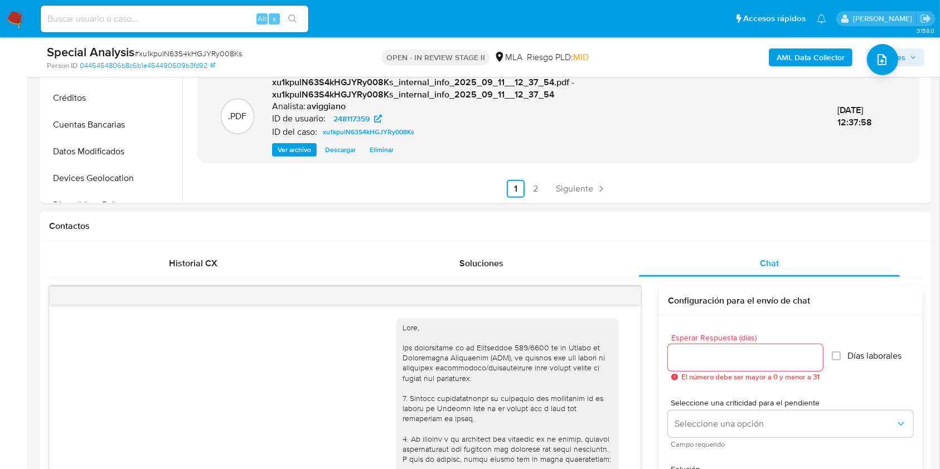
scroll to position [395, 0]
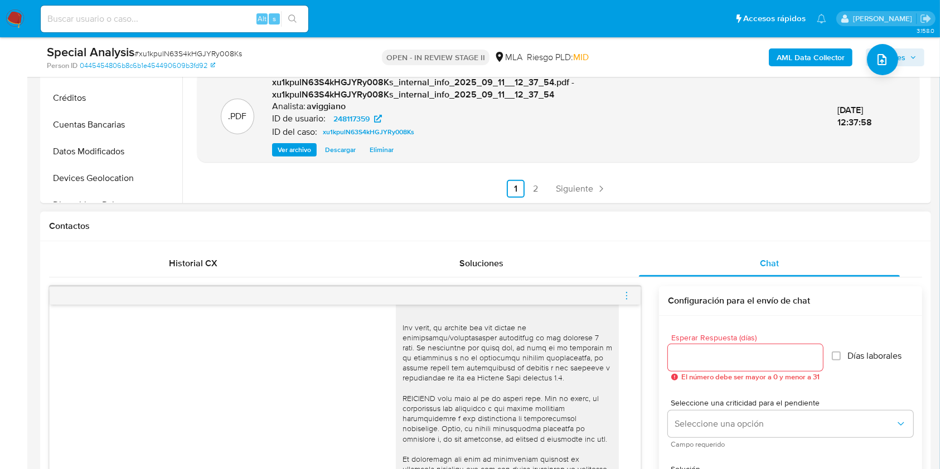
click at [624, 295] on icon "menu-action" at bounding box center [627, 296] width 10 height 10
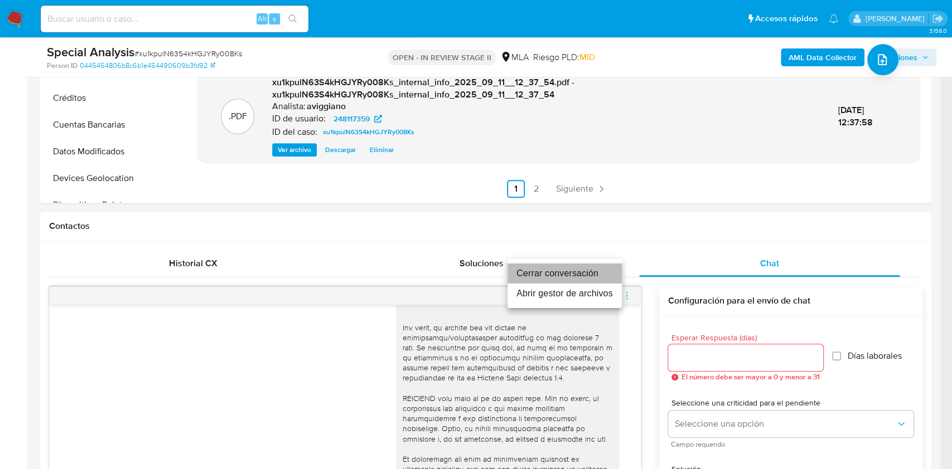
click at [540, 266] on li "Cerrar conversación" at bounding box center [564, 274] width 114 height 20
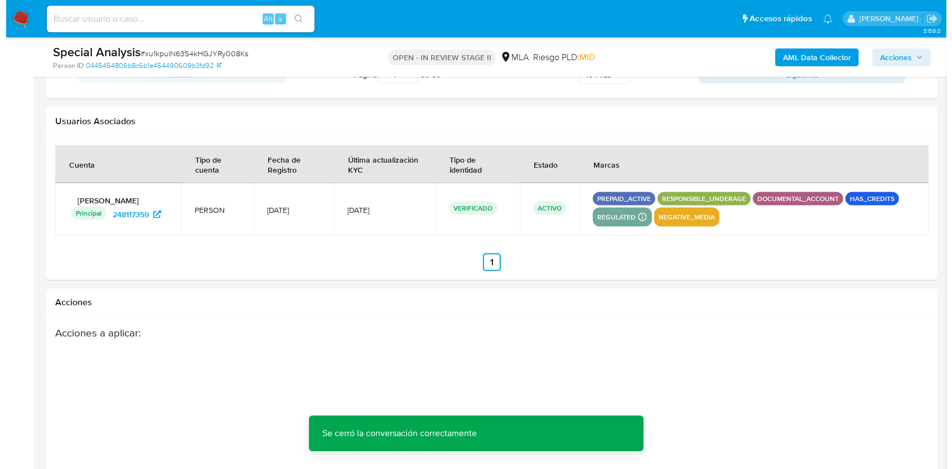
scroll to position [1932, 0]
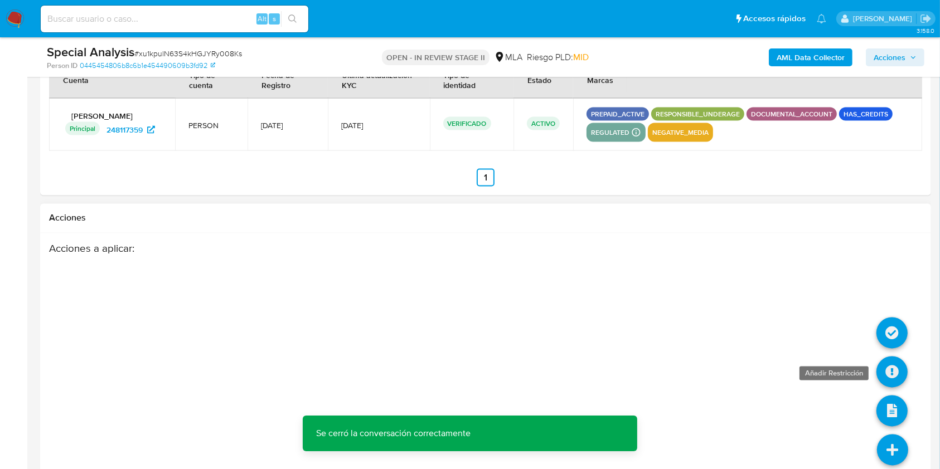
click at [891, 374] on icon at bounding box center [891, 372] width 31 height 31
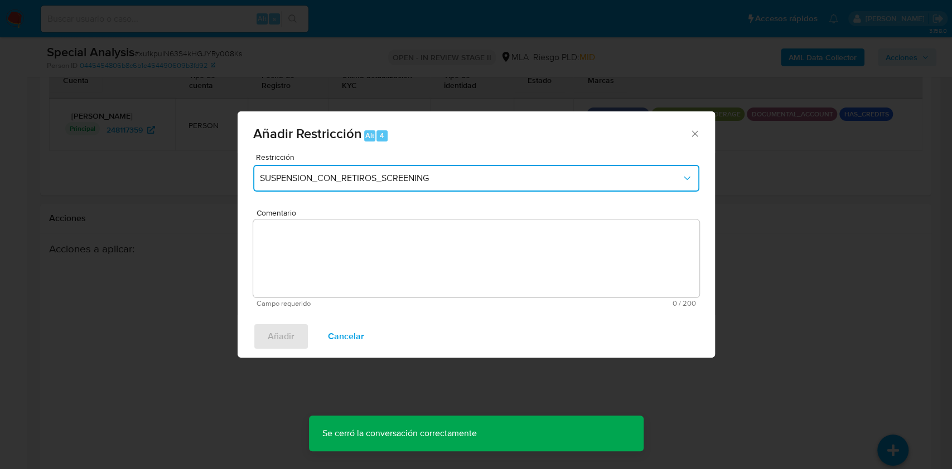
click at [386, 176] on span "SUSPENSION_CON_RETIROS_SCREENING" at bounding box center [470, 178] width 421 height 11
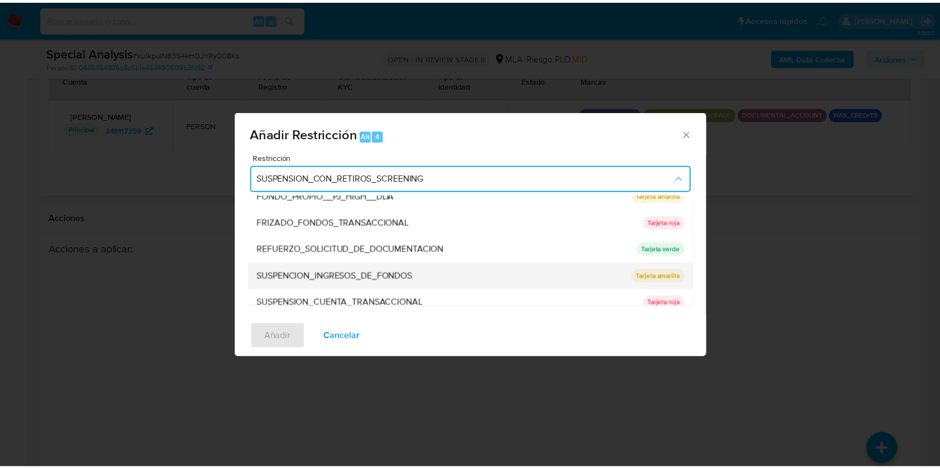
scroll to position [223, 0]
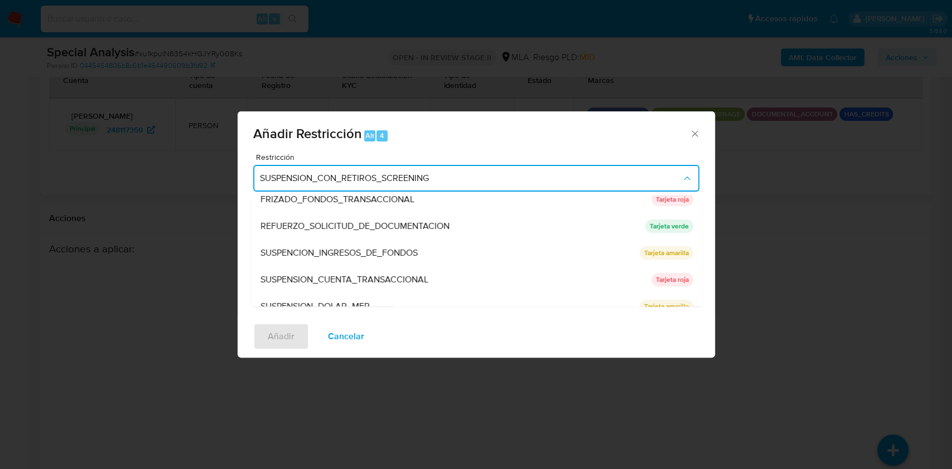
click at [339, 274] on span "SUSPENSION_CUENTA_TRANSACCIONAL" at bounding box center [344, 279] width 168 height 11
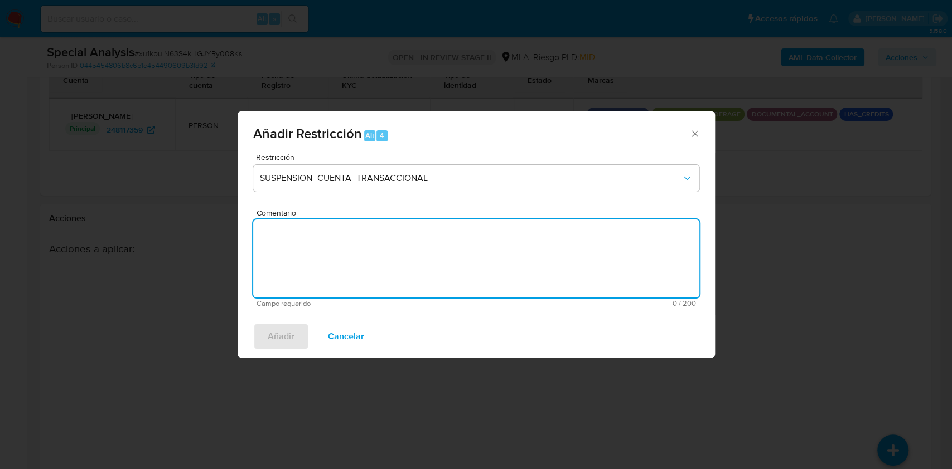
click at [340, 274] on textarea "Comentario" at bounding box center [476, 259] width 446 height 78
type textarea "AML"
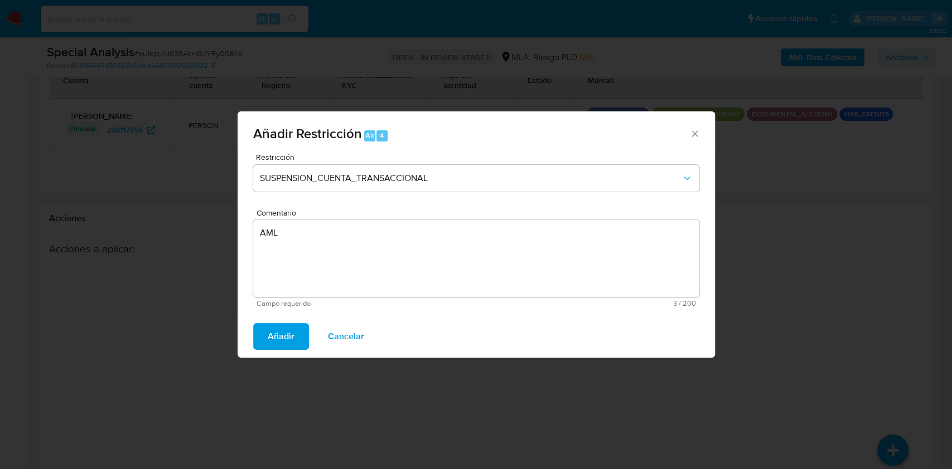
click at [261, 341] on button "Añadir" at bounding box center [281, 336] width 56 height 27
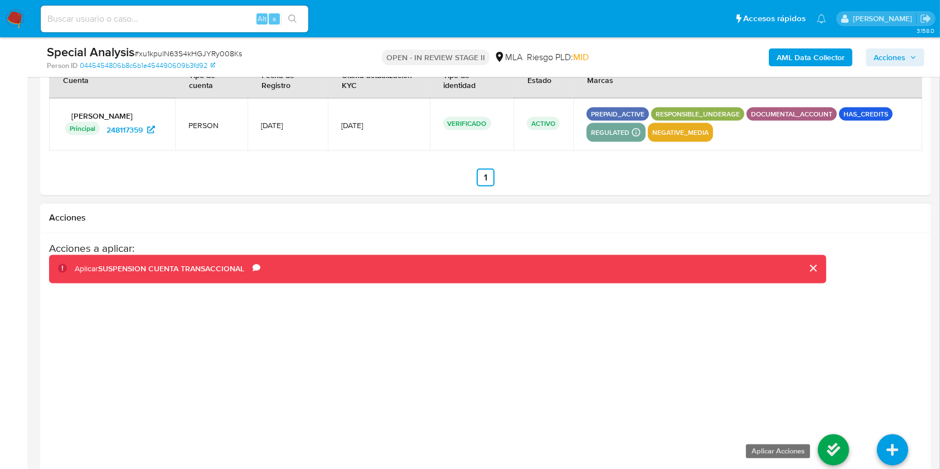
click at [836, 446] on icon at bounding box center [833, 450] width 31 height 31
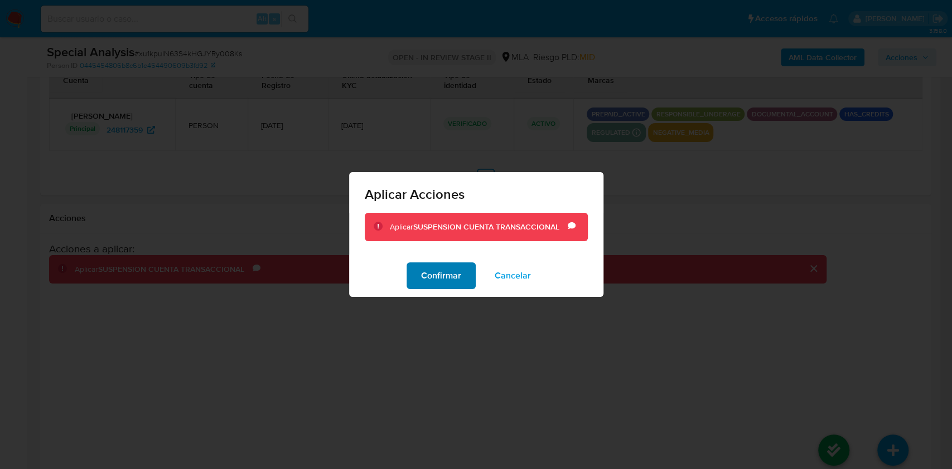
click at [447, 283] on span "Confirmar" at bounding box center [441, 276] width 40 height 25
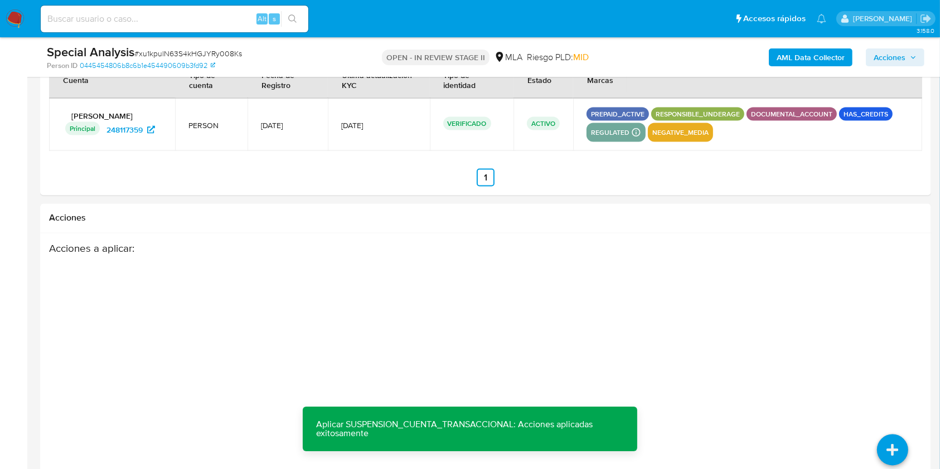
drag, startPoint x: 904, startPoint y: 59, endPoint x: 784, endPoint y: 66, distance: 120.7
click at [904, 59] on span "Acciones" at bounding box center [890, 57] width 32 height 18
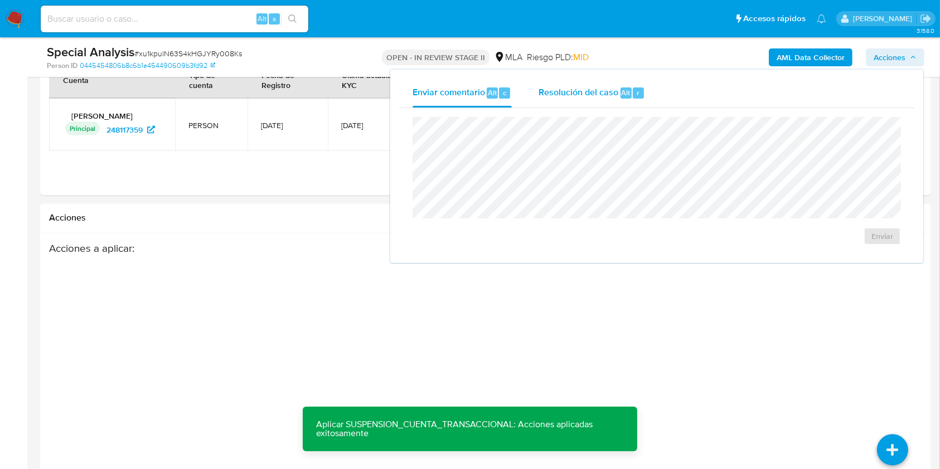
drag, startPoint x: 615, startPoint y: 81, endPoint x: 615, endPoint y: 90, distance: 8.4
click at [615, 84] on div "Resolución del caso Alt r" at bounding box center [592, 93] width 106 height 29
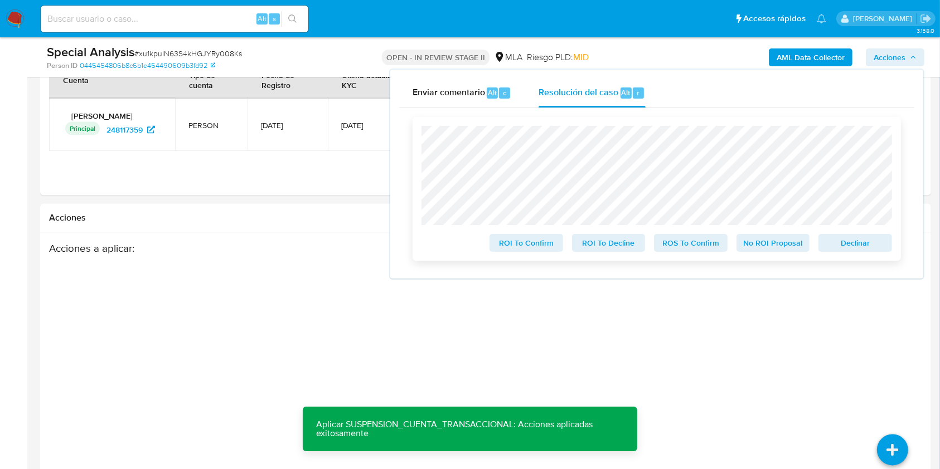
click at [837, 239] on span "Declinar" at bounding box center [855, 243] width 58 height 16
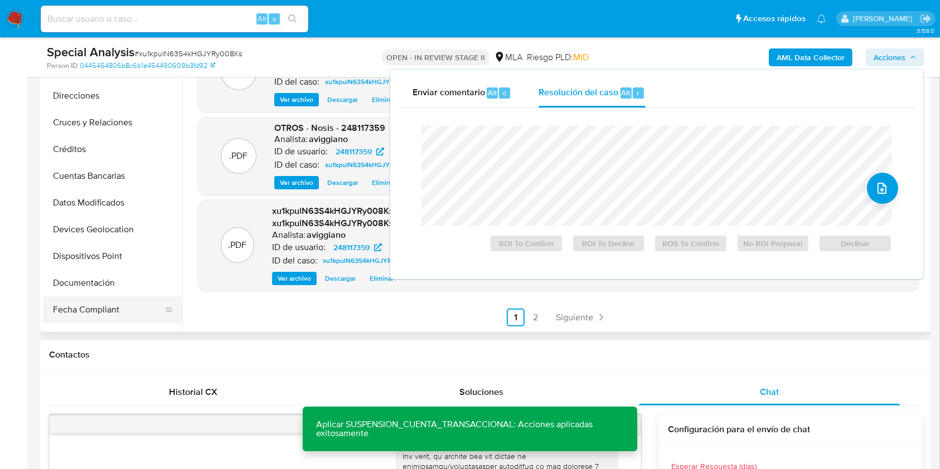
scroll to position [148, 0]
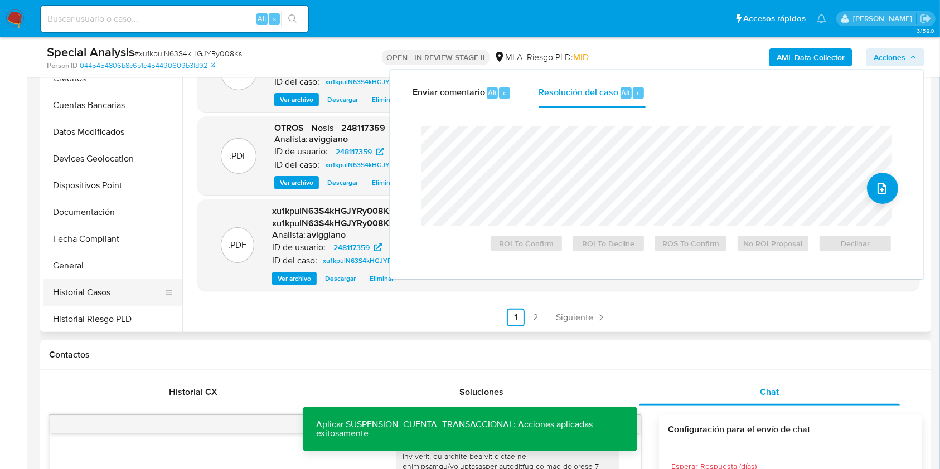
click at [108, 282] on button "Historial Casos" at bounding box center [108, 292] width 130 height 27
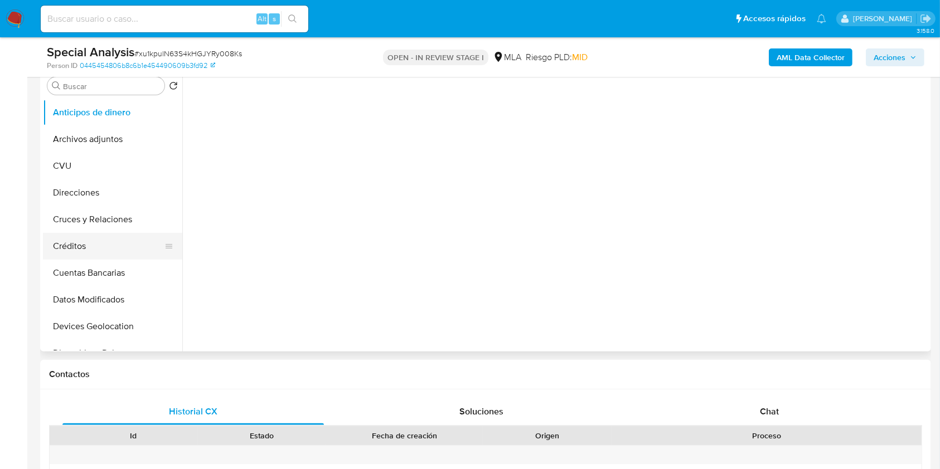
scroll to position [223, 0]
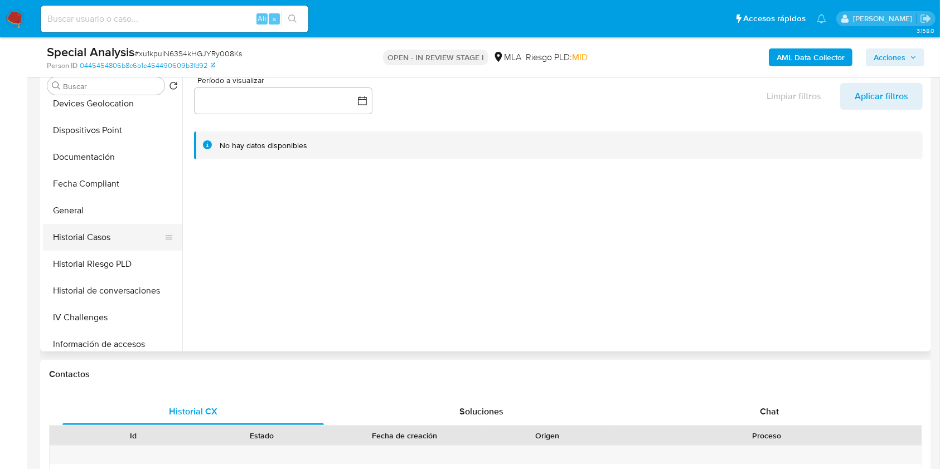
click at [134, 245] on button "Historial Casos" at bounding box center [108, 237] width 130 height 27
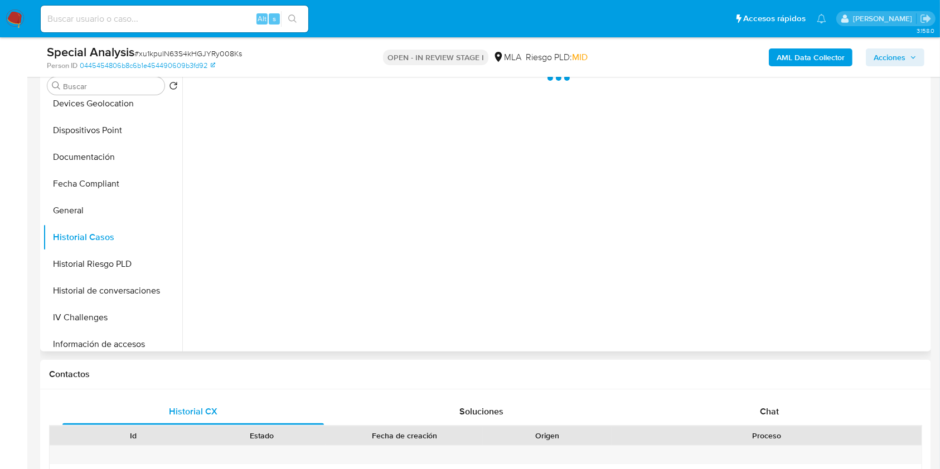
select select "10"
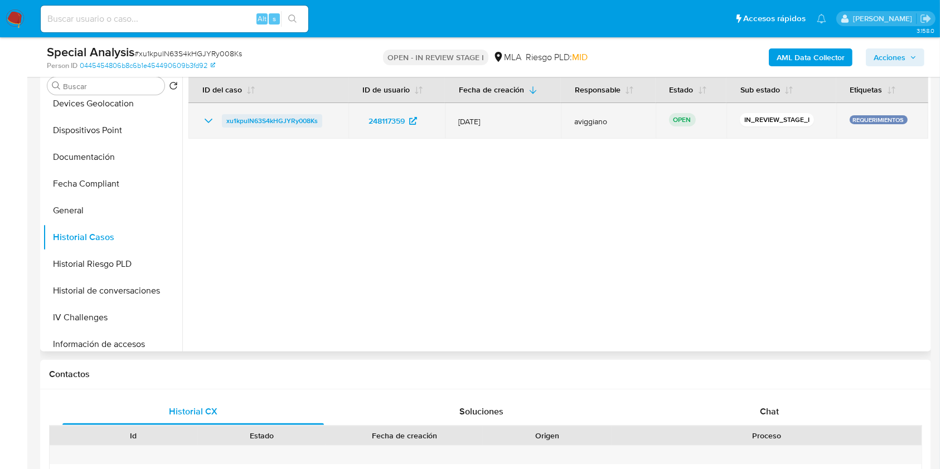
click at [300, 120] on span "xu1kpulN63S4kHGJYRy008Ks" at bounding box center [271, 120] width 91 height 13
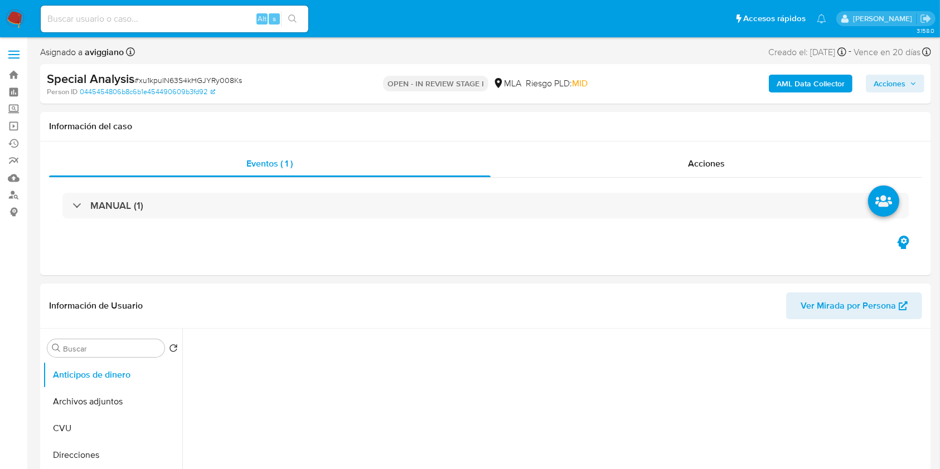
click at [895, 86] on span "Acciones" at bounding box center [890, 84] width 32 height 18
select select "10"
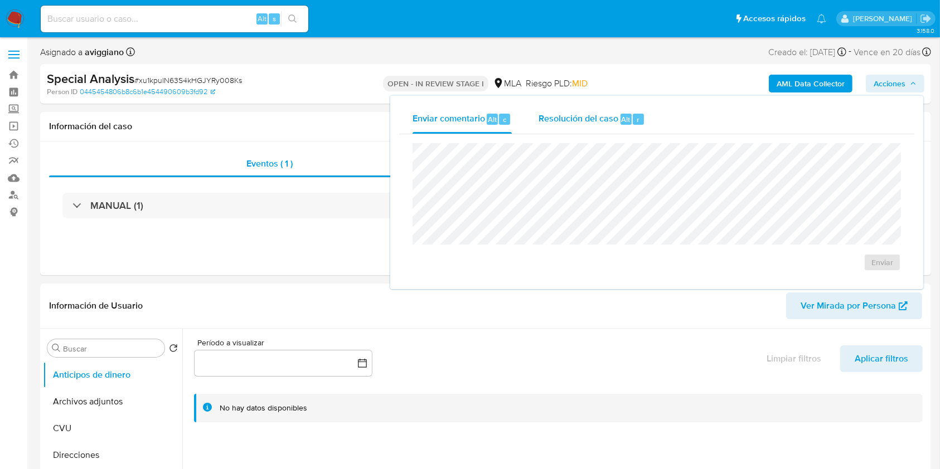
click at [587, 113] on span "Resolución del caso" at bounding box center [579, 119] width 80 height 13
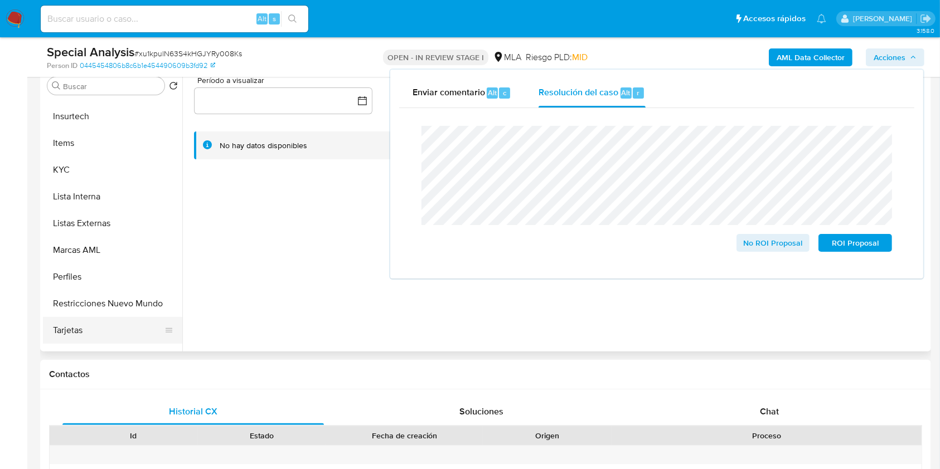
scroll to position [551, 0]
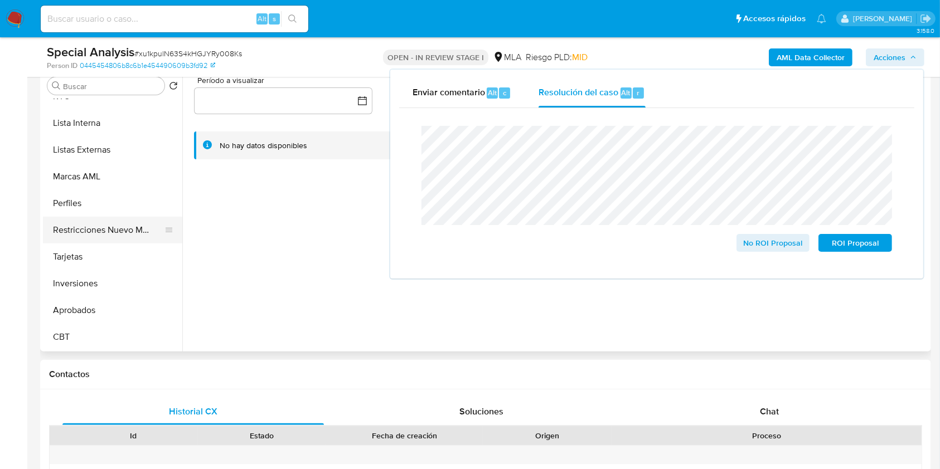
click at [114, 231] on button "Restricciones Nuevo Mundo" at bounding box center [108, 230] width 130 height 27
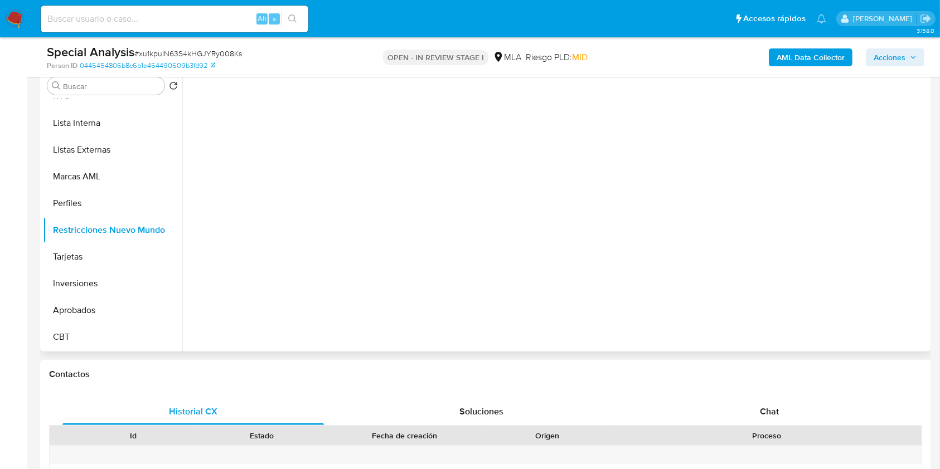
scroll to position [148, 0]
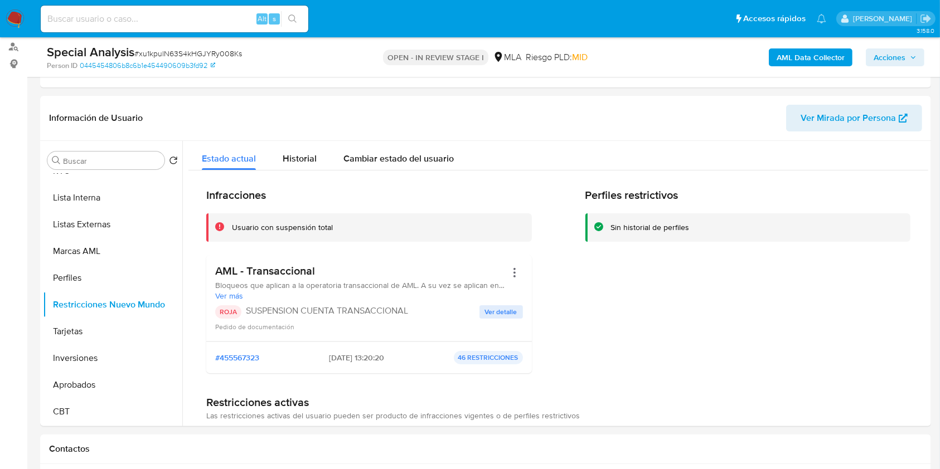
click at [904, 62] on span "Acciones" at bounding box center [890, 57] width 32 height 18
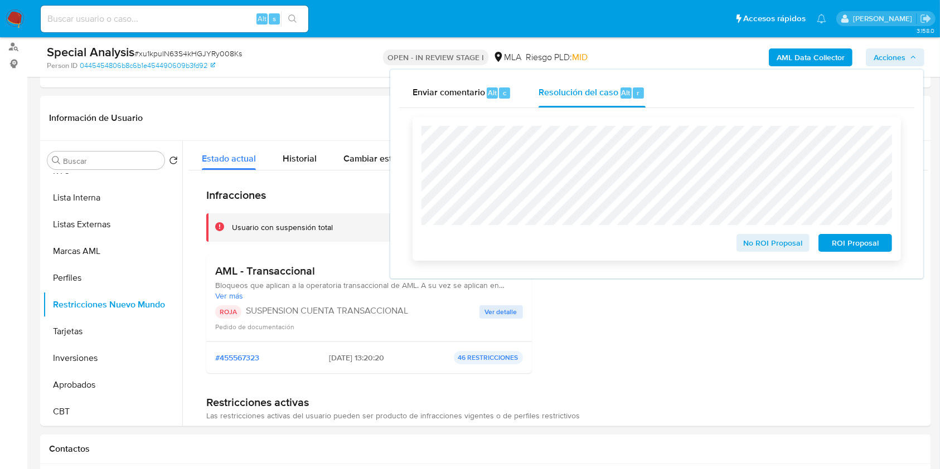
click at [843, 246] on span "ROI Proposal" at bounding box center [855, 243] width 58 height 16
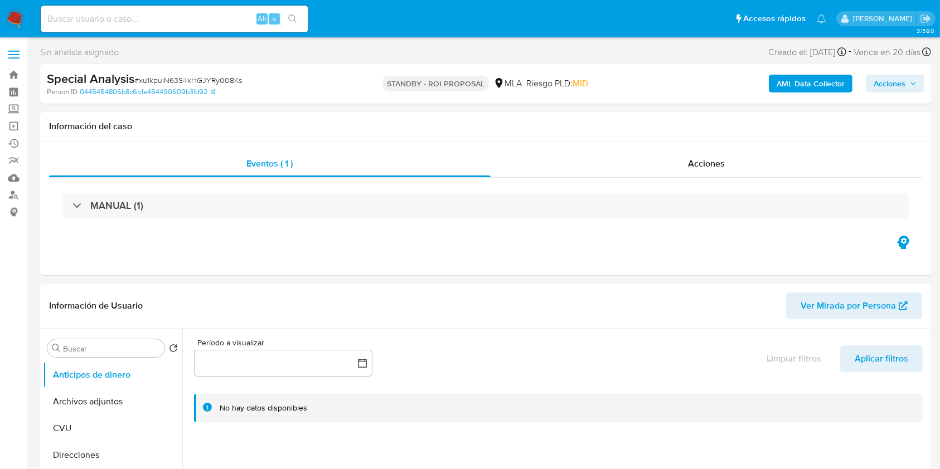
select select "10"
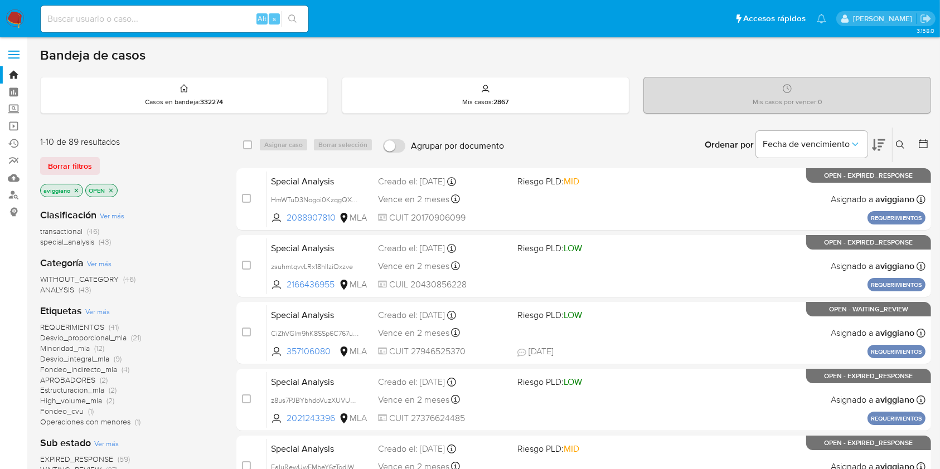
click at [74, 190] on icon "close-filter" at bounding box center [76, 190] width 7 height 7
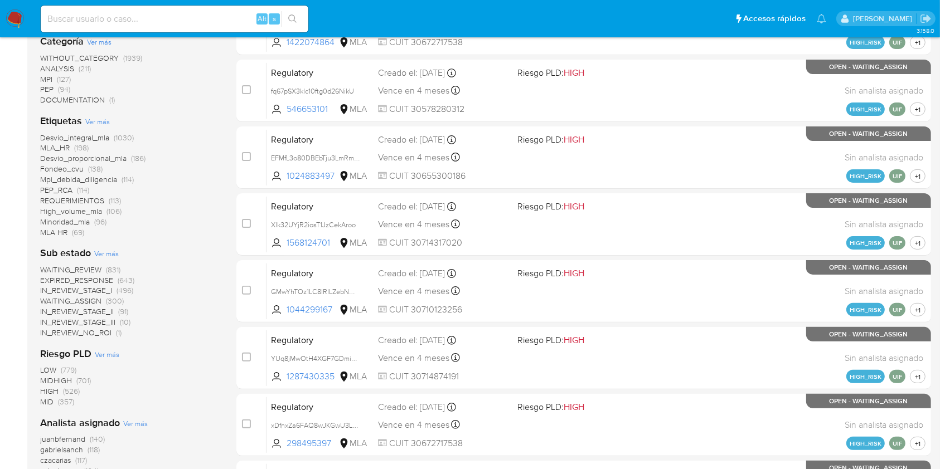
scroll to position [446, 0]
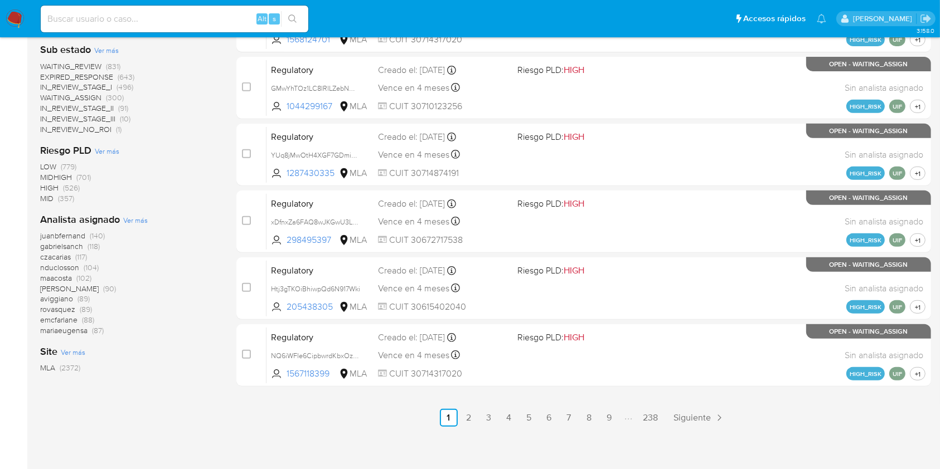
click at [131, 13] on input at bounding box center [175, 19] width 268 height 14
paste input "KdDJzO13sJt9cJPEIgAYmQ3l"
type input "KdDJzO13sJt9cJPEIgAYmQ3l"
click at [294, 11] on button "search-icon" at bounding box center [292, 19] width 23 height 16
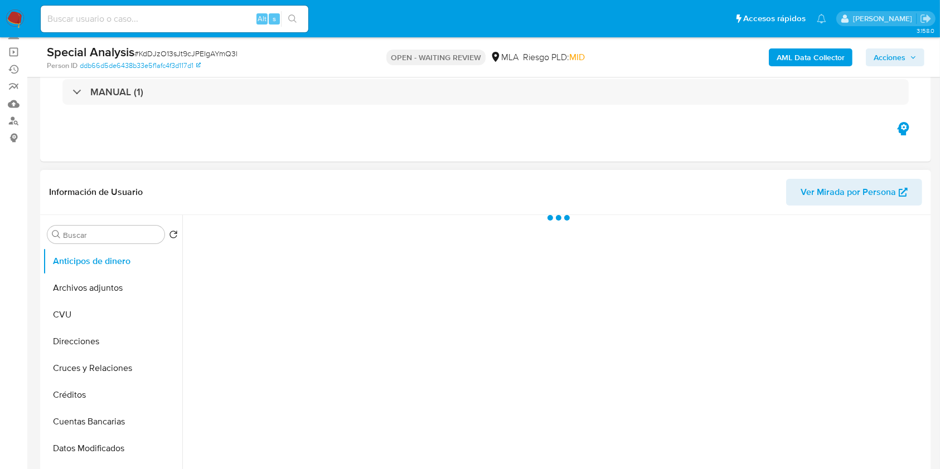
scroll to position [446, 0]
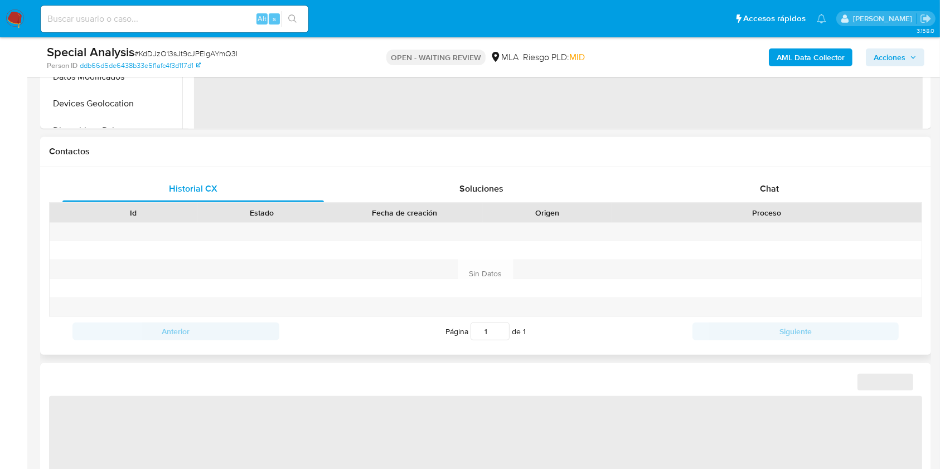
select select "10"
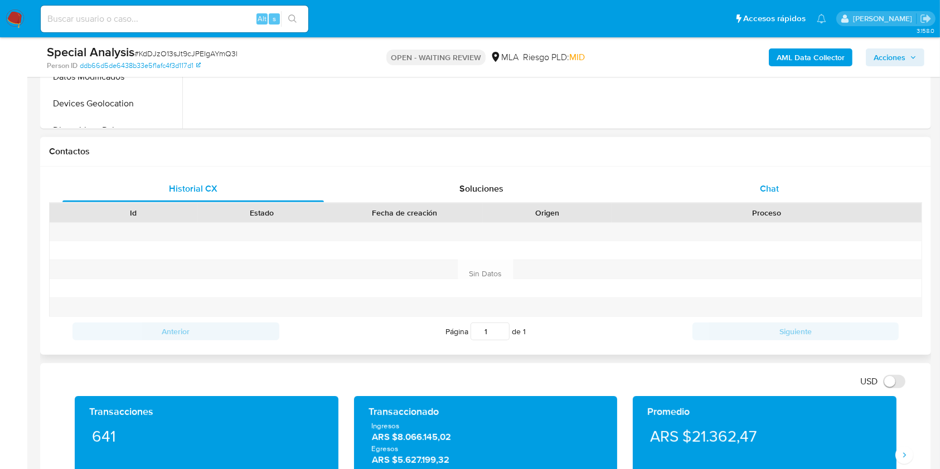
click at [780, 195] on div "Chat" at bounding box center [769, 189] width 261 height 27
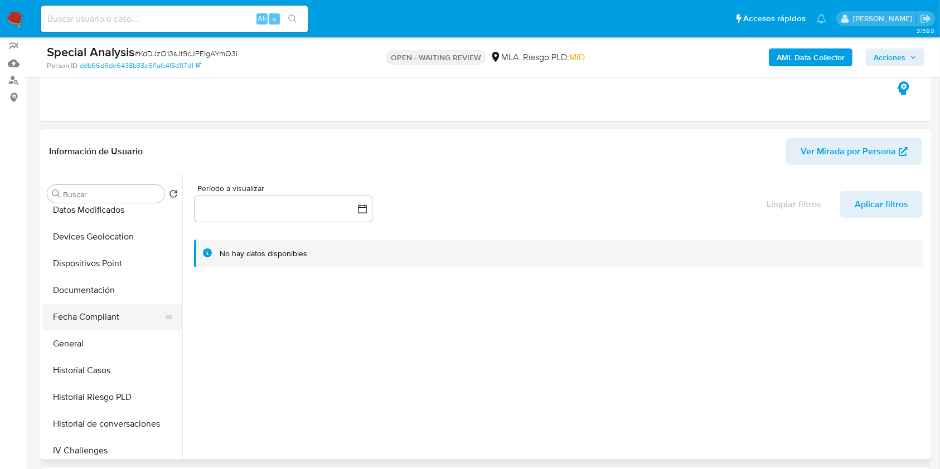
scroll to position [223, 0]
click at [94, 312] on button "General" at bounding box center [108, 318] width 130 height 27
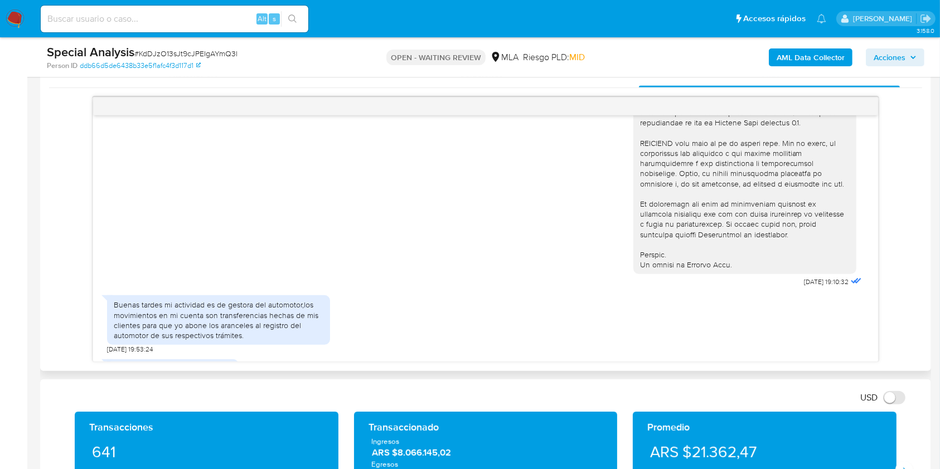
scroll to position [281, 0]
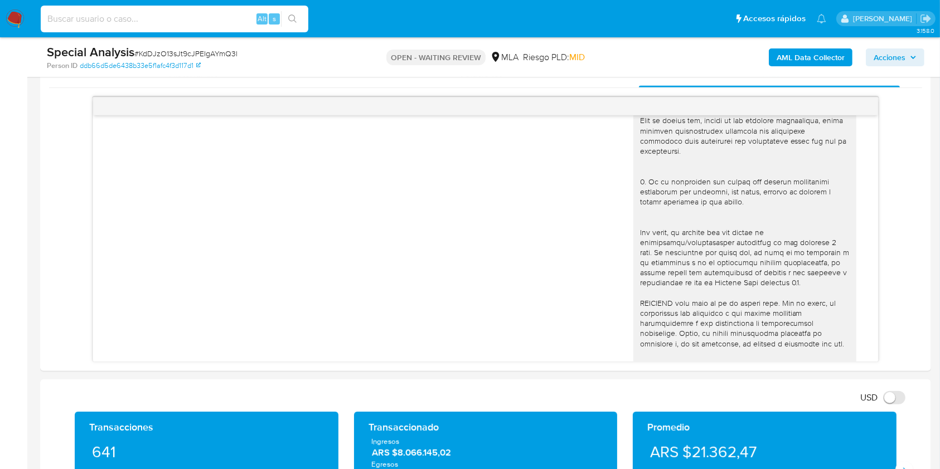
paste input "wtD6NbHEfYtvjdG3y8Hr6U63"
type input "wtD6NbHEfYtvjdG3y8Hr6U63"
click at [290, 20] on icon "search-icon" at bounding box center [292, 18] width 8 height 8
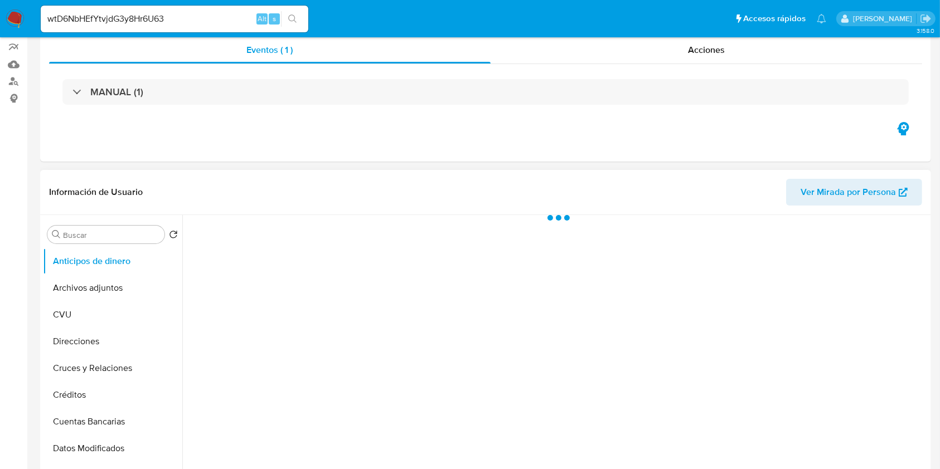
scroll to position [297, 0]
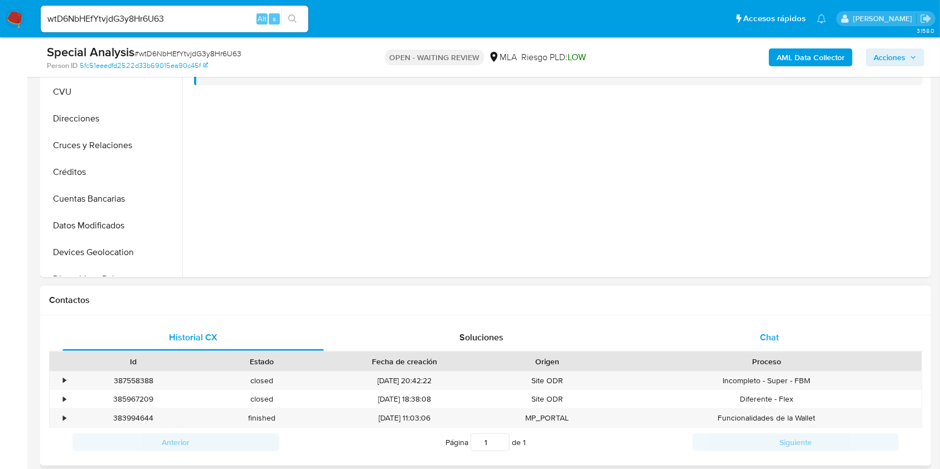
click at [763, 332] on span "Chat" at bounding box center [769, 337] width 19 height 13
select select "10"
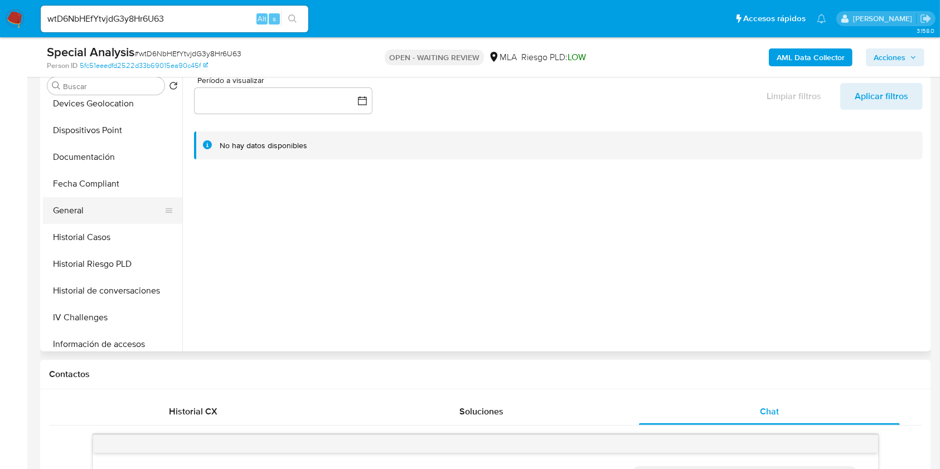
scroll to position [520, 0]
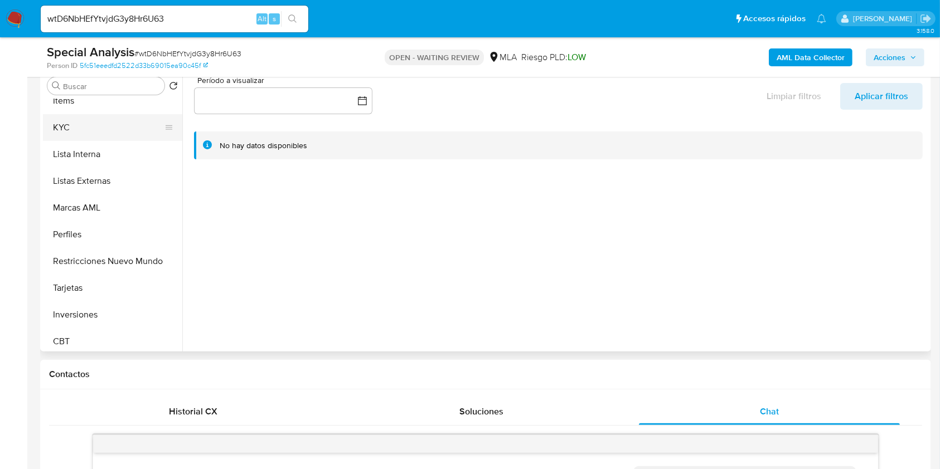
click at [85, 134] on button "KYC" at bounding box center [108, 127] width 130 height 27
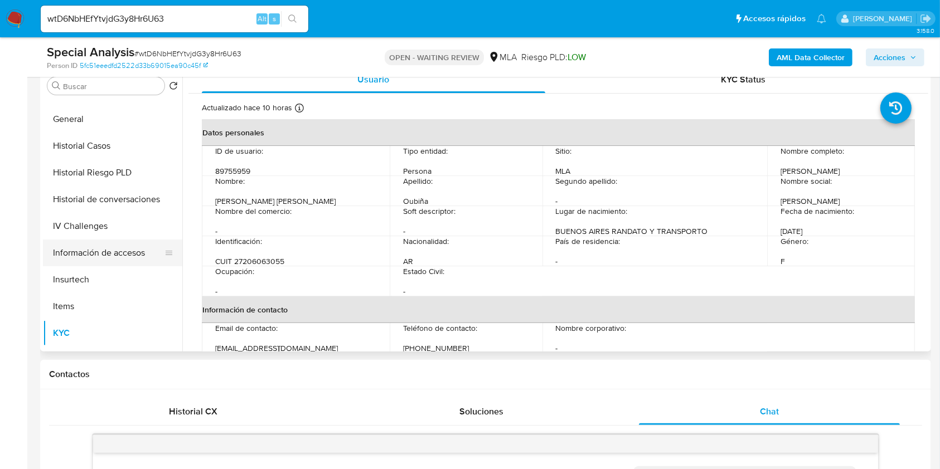
scroll to position [297, 0]
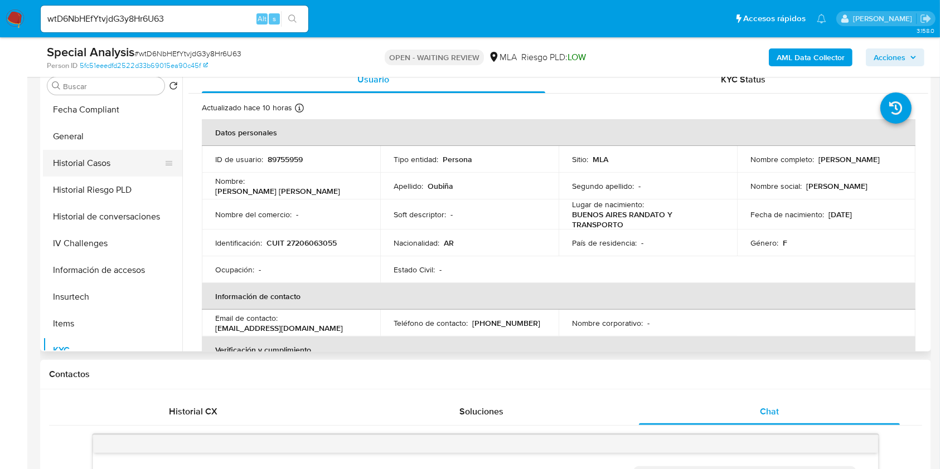
click at [119, 159] on button "Historial Casos" at bounding box center [108, 163] width 130 height 27
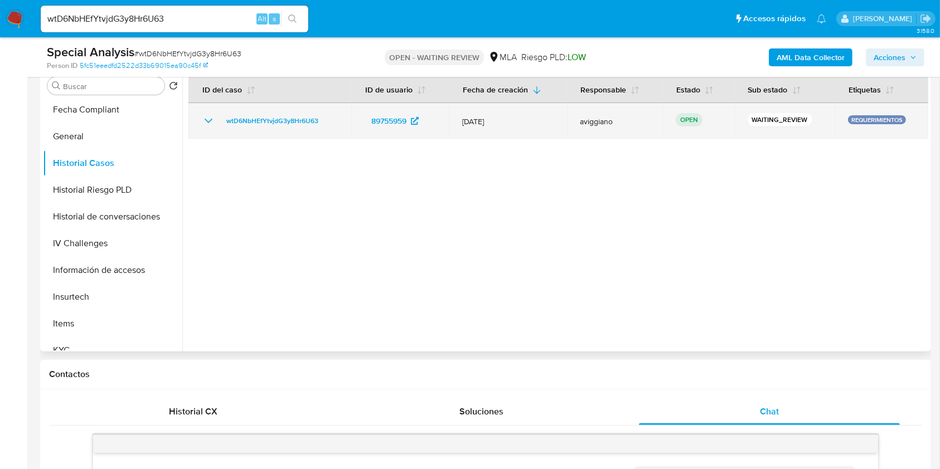
drag, startPoint x: 336, startPoint y: 115, endPoint x: 250, endPoint y: 108, distance: 86.8
click at [250, 108] on td "wtD6NbHEfYtvjdG3y8Hr6U63" at bounding box center [269, 121] width 163 height 36
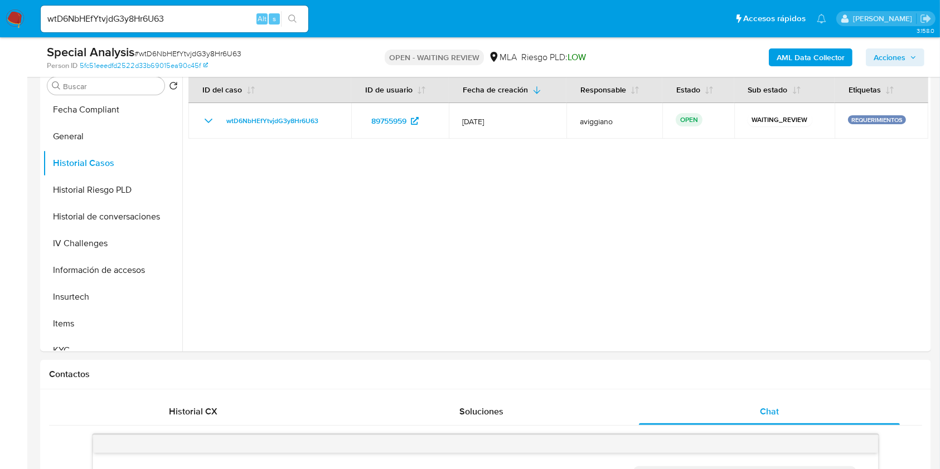
scroll to position [0, 0]
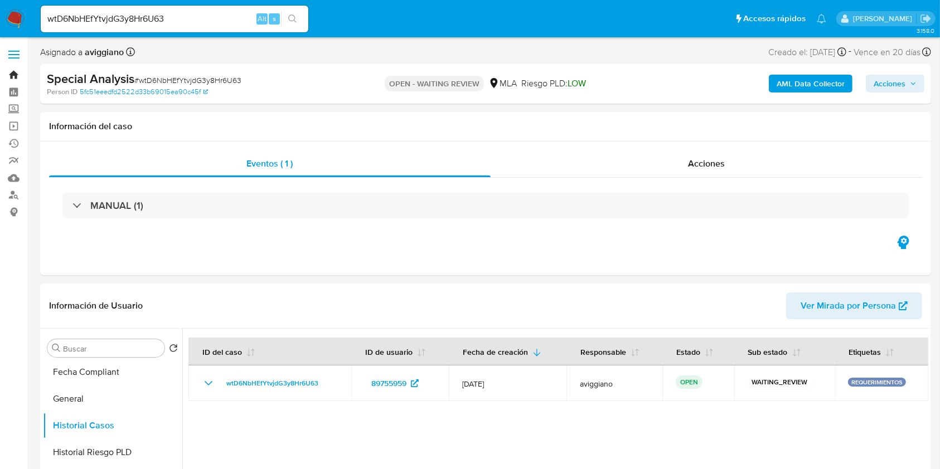
click at [17, 70] on link "Bandeja" at bounding box center [66, 74] width 133 height 17
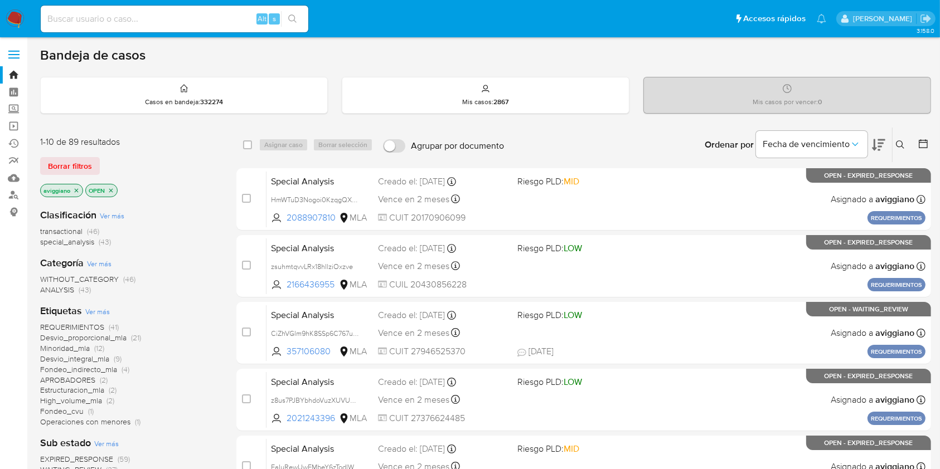
click at [901, 144] on icon at bounding box center [900, 144] width 9 height 9
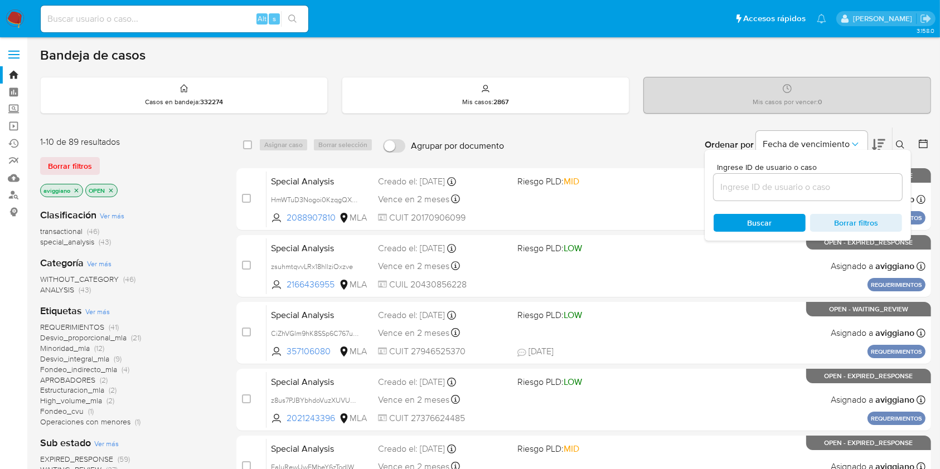
click at [835, 187] on input at bounding box center [808, 187] width 188 height 14
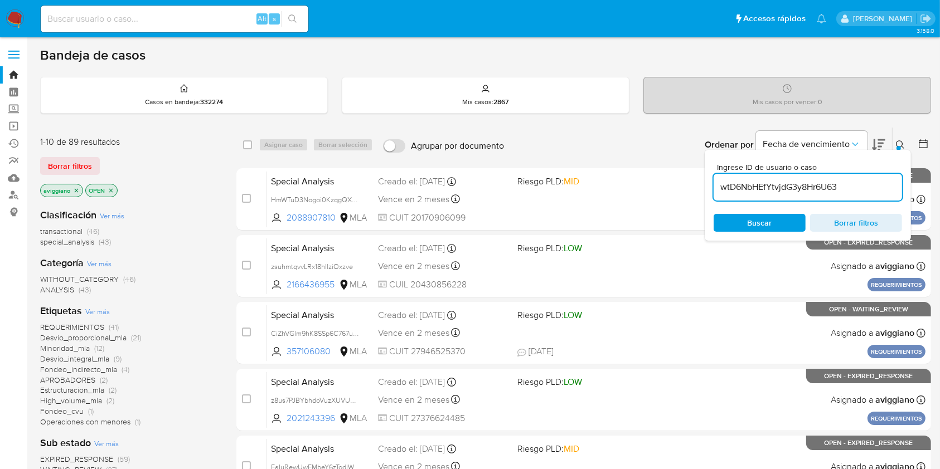
type input "wtD6NbHEfYtvjdG3y8Hr6U63"
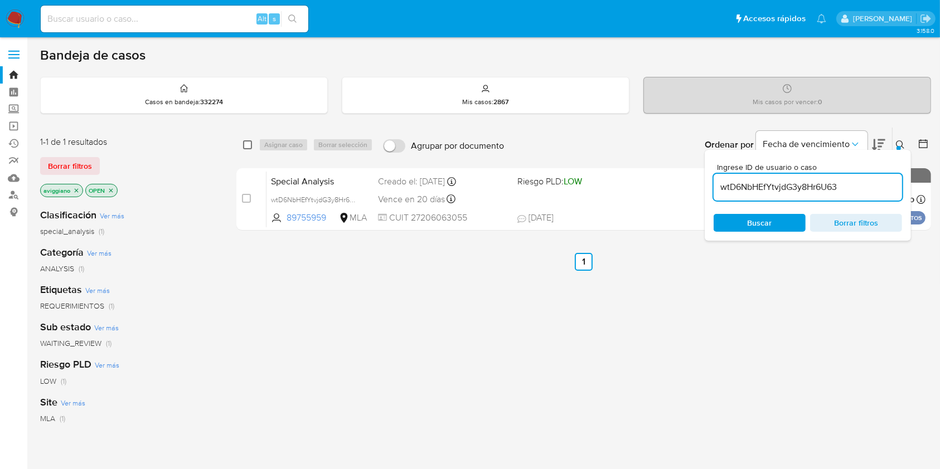
click at [243, 145] on input "checkbox" at bounding box center [247, 144] width 9 height 9
checkbox input "true"
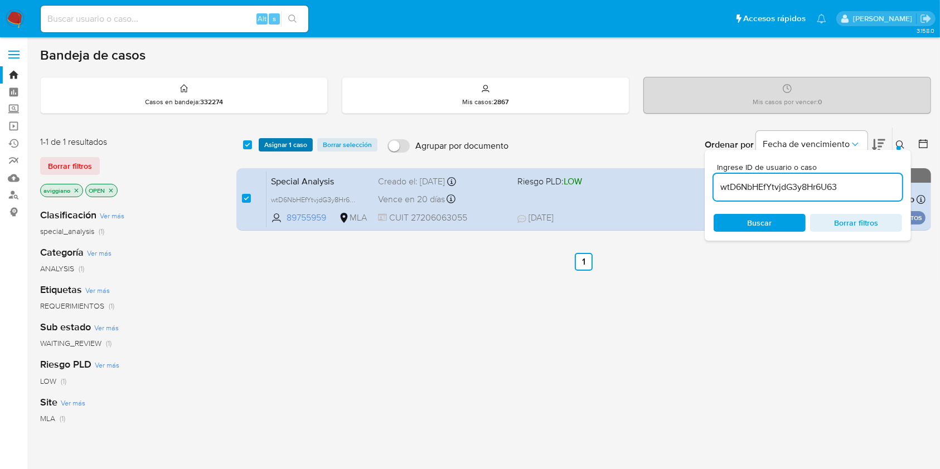
click at [272, 145] on span "Asignar 1 caso" at bounding box center [285, 144] width 43 height 11
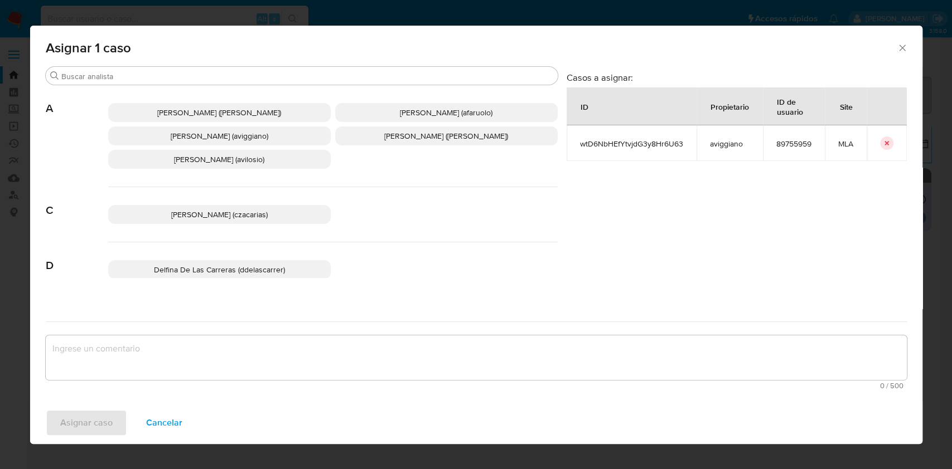
click at [218, 134] on span "[PERSON_NAME] (aviggiano)" at bounding box center [220, 135] width 98 height 11
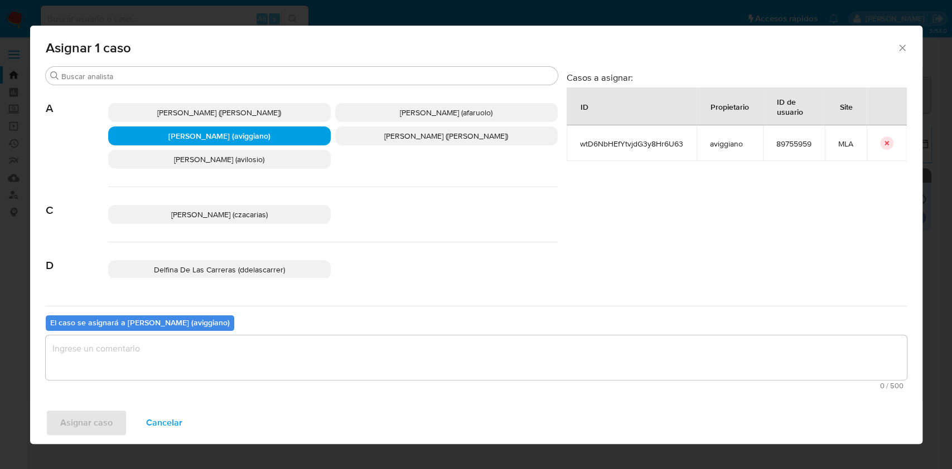
click at [197, 353] on textarea "assign-modal" at bounding box center [476, 358] width 861 height 45
click at [84, 418] on span "Asignar caso" at bounding box center [86, 423] width 52 height 25
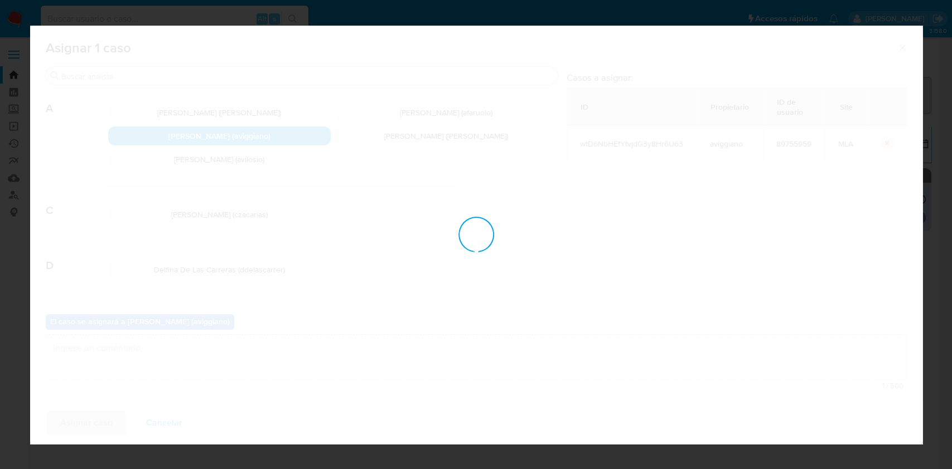
checkbox input "false"
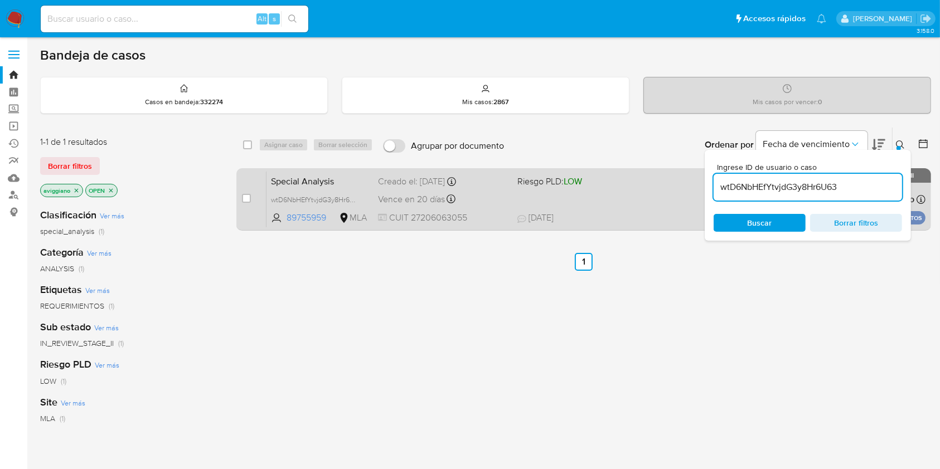
click at [611, 203] on div "Special Analysis wtD6NbHEfYtvjdG3y8Hr6U63 89755959 MLA Riesgo PLD: LOW Creado e…" at bounding box center [595, 199] width 659 height 56
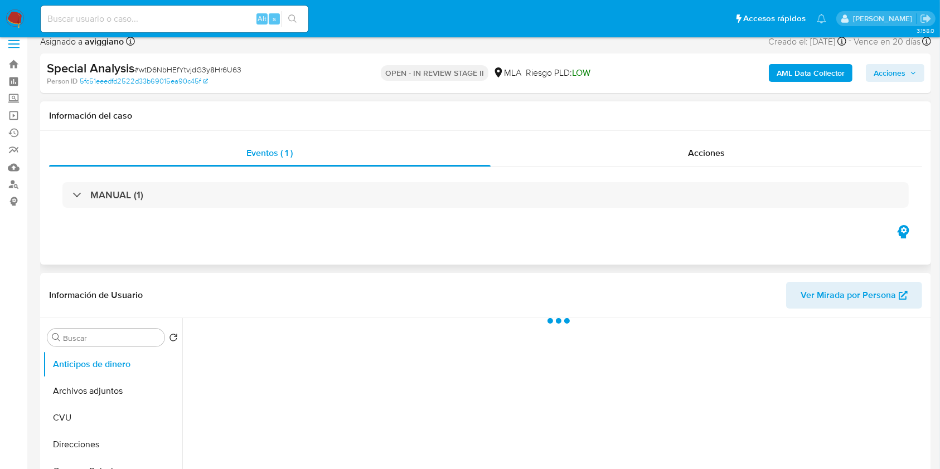
scroll to position [371, 0]
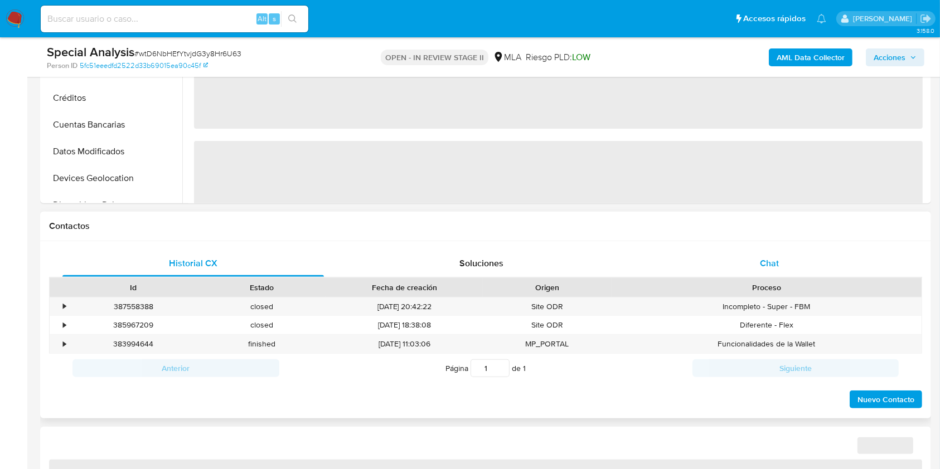
drag, startPoint x: 785, startPoint y: 255, endPoint x: 769, endPoint y: 258, distance: 15.9
click at [784, 256] on div "Chat" at bounding box center [769, 263] width 261 height 27
select select "10"
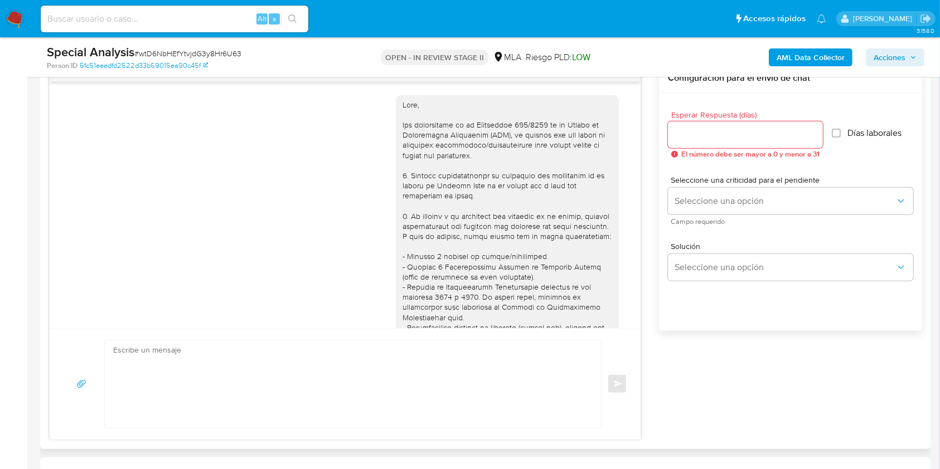
scroll to position [479, 0]
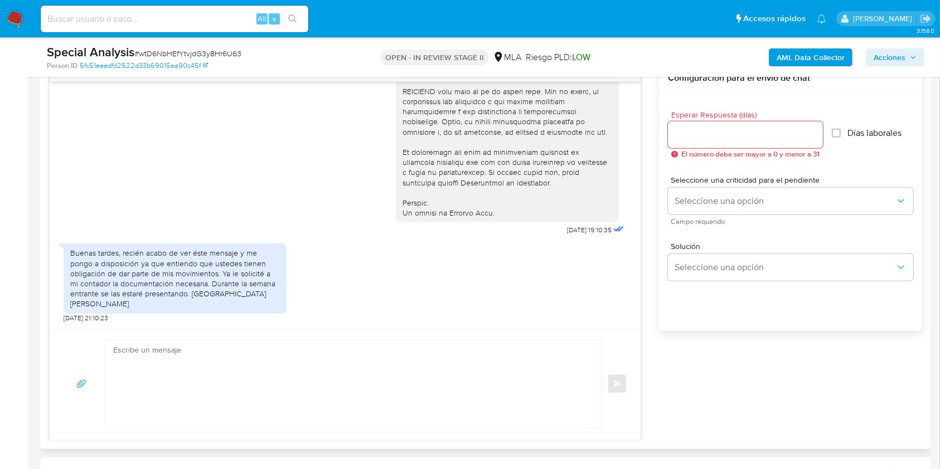
click at [308, 394] on textarea at bounding box center [350, 385] width 474 height 88
paste textarea "Hola XXX, Esperamos que te encuentres muy bien. Te consultamos si tuviste oport…"
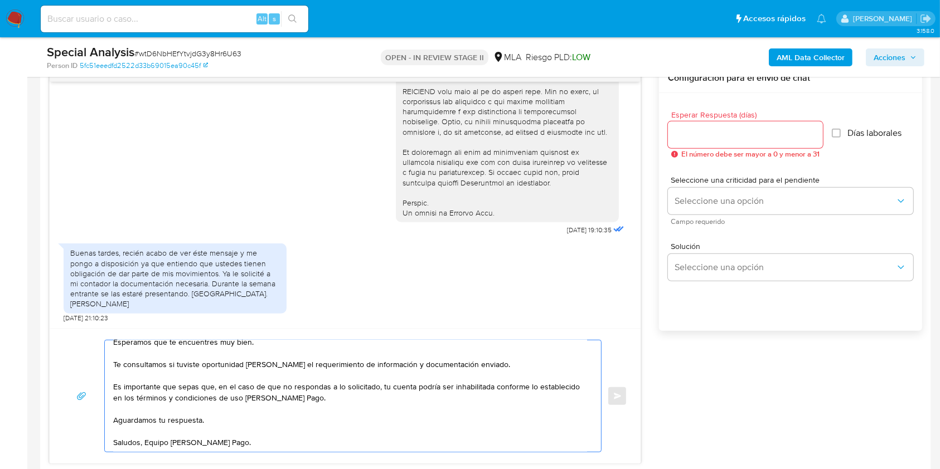
scroll to position [0, 0]
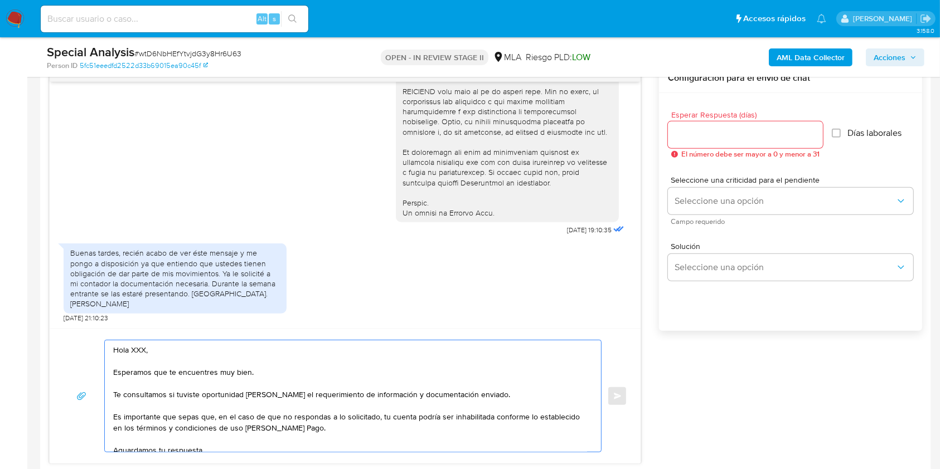
click at [142, 347] on textarea "Hola XXX, Esperamos que te encuentres muy bien. Te consultamos si tuviste oport…" at bounding box center [350, 396] width 474 height 111
type textarea "Hola, Esperamos que te encuentres muy bien. Te consultamos si tuviste oportunid…"
click at [714, 130] on input "Esperar Respuesta (días)" at bounding box center [745, 135] width 155 height 14
type input "3"
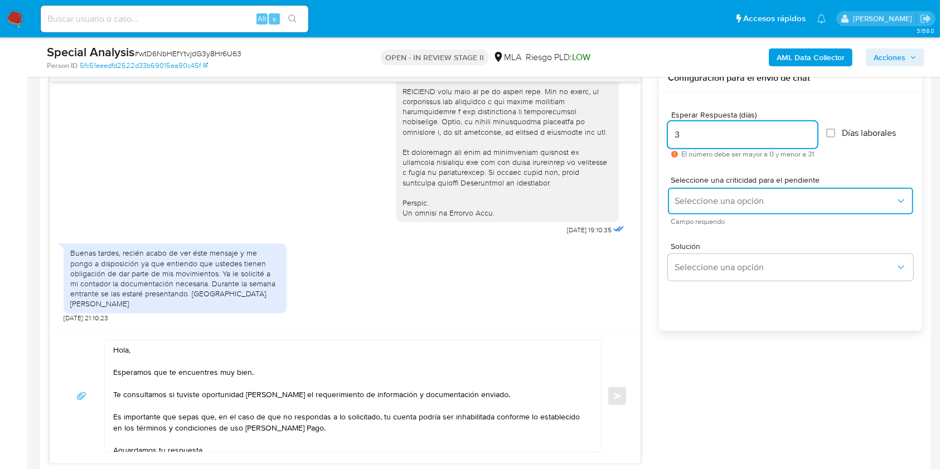
click at [700, 198] on span "Seleccione una opción" at bounding box center [785, 201] width 221 height 11
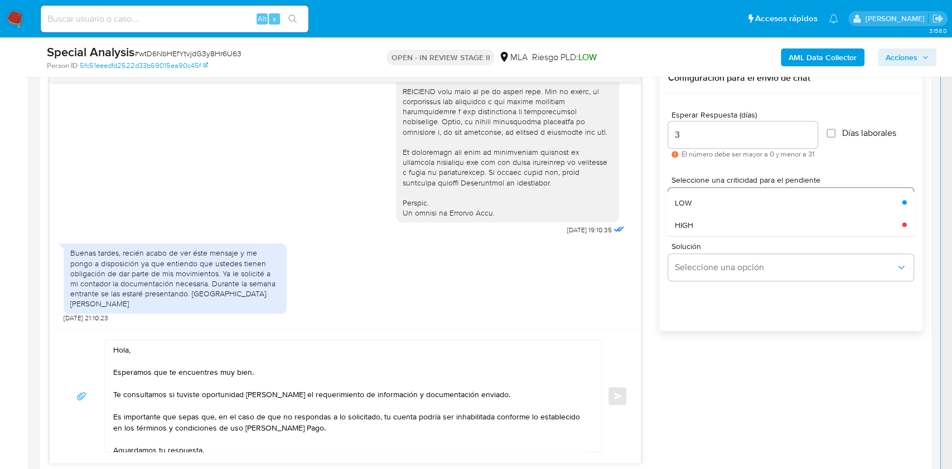
click at [696, 214] on div "HIGH" at bounding box center [785, 225] width 221 height 22
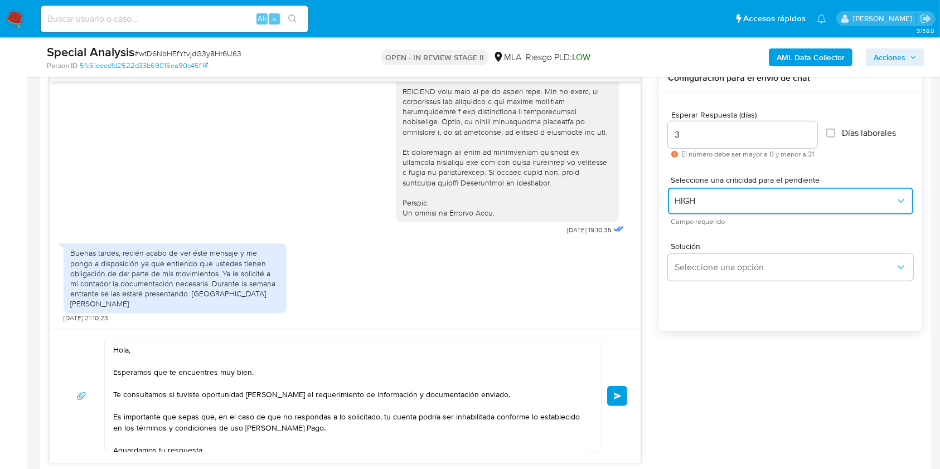
click at [699, 198] on span "HIGH" at bounding box center [785, 201] width 221 height 11
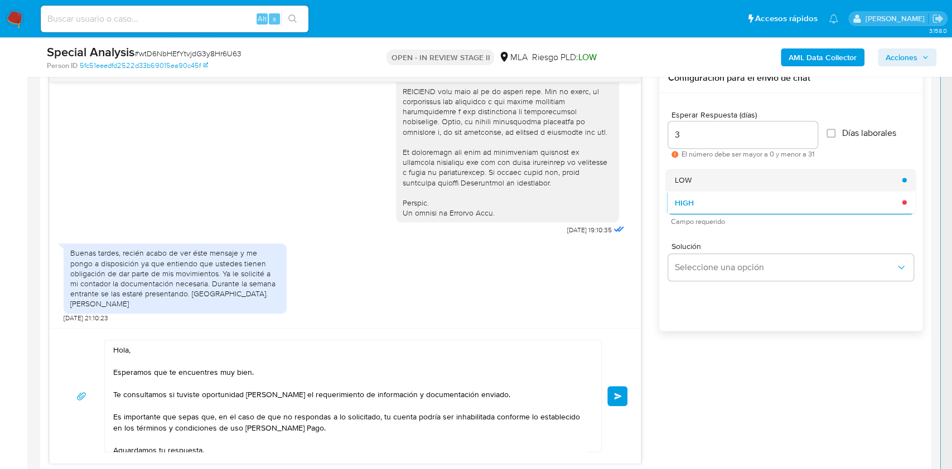
click at [687, 182] on span "LOW" at bounding box center [683, 180] width 17 height 10
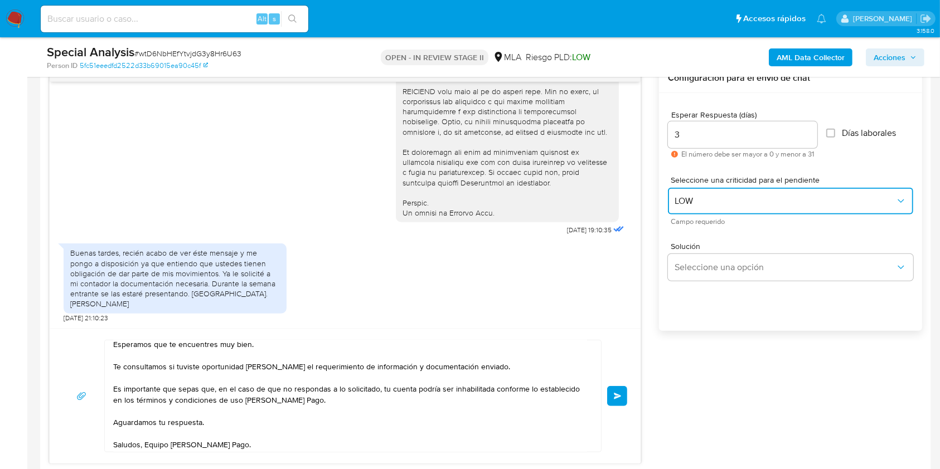
scroll to position [56, 0]
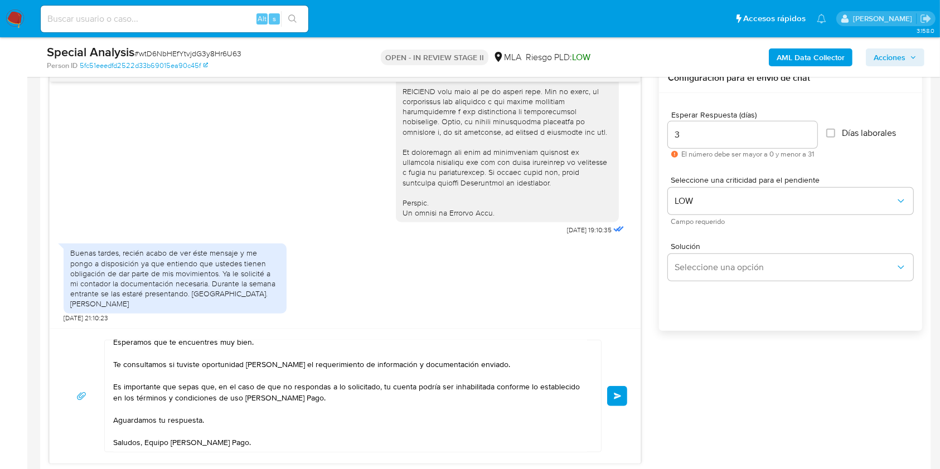
click at [620, 393] on span "Enviar" at bounding box center [618, 396] width 8 height 7
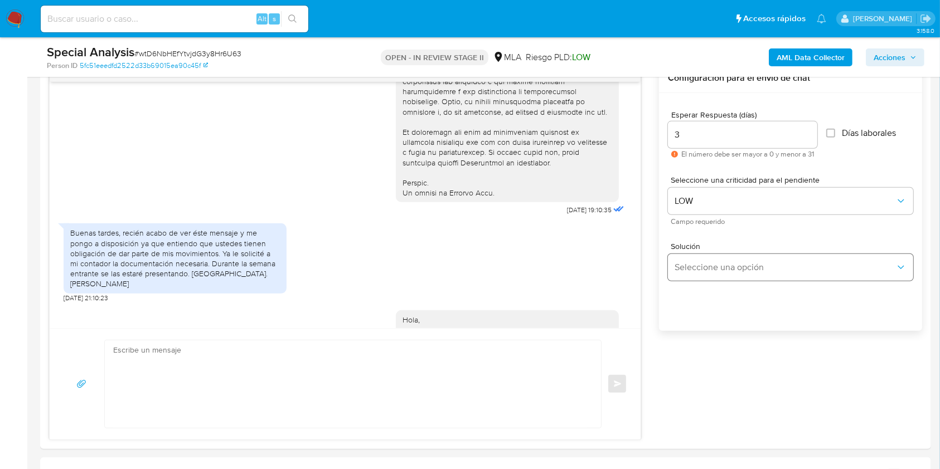
scroll to position [674, 0]
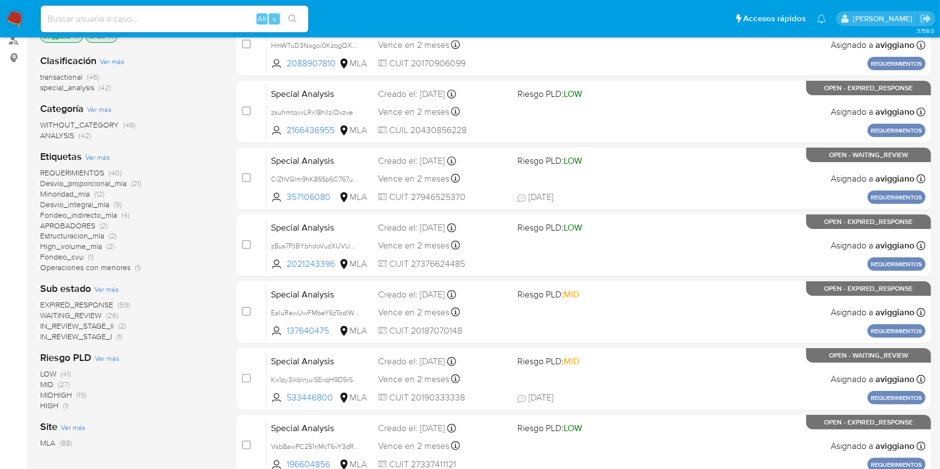
scroll to position [74, 0]
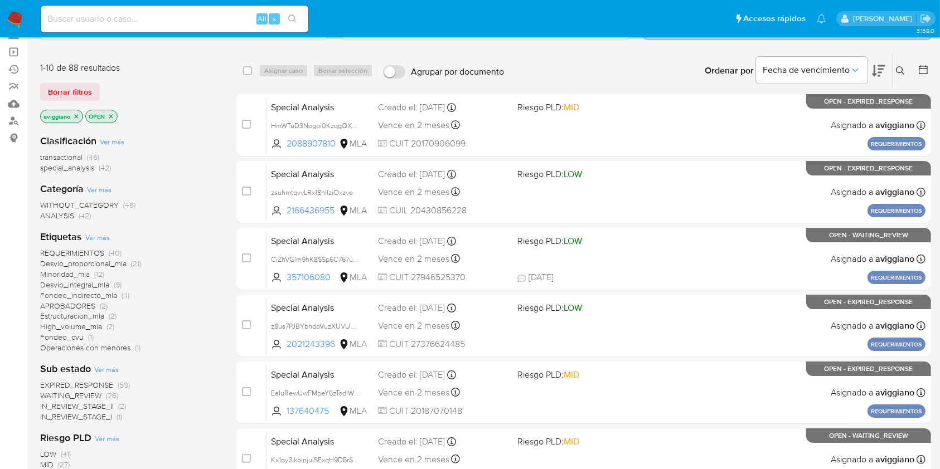
click at [75, 115] on icon "close-filter" at bounding box center [76, 116] width 7 height 7
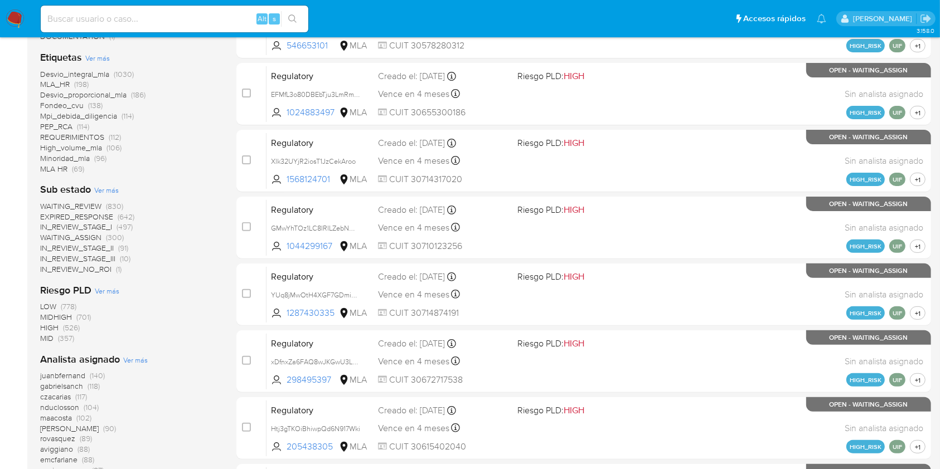
scroll to position [371, 0]
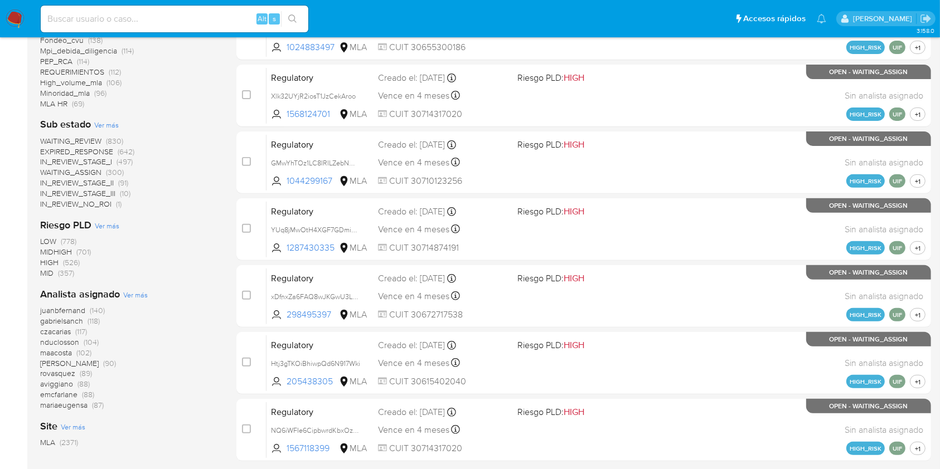
click at [105, 19] on input at bounding box center [175, 19] width 268 height 14
paste input "4ZwDiXtgk9ciHKqbuT8Otb7u"
type input "4ZwDiXtgk9ciHKqbuT8Otb7u"
click at [300, 22] on button "search-icon" at bounding box center [292, 19] width 23 height 16
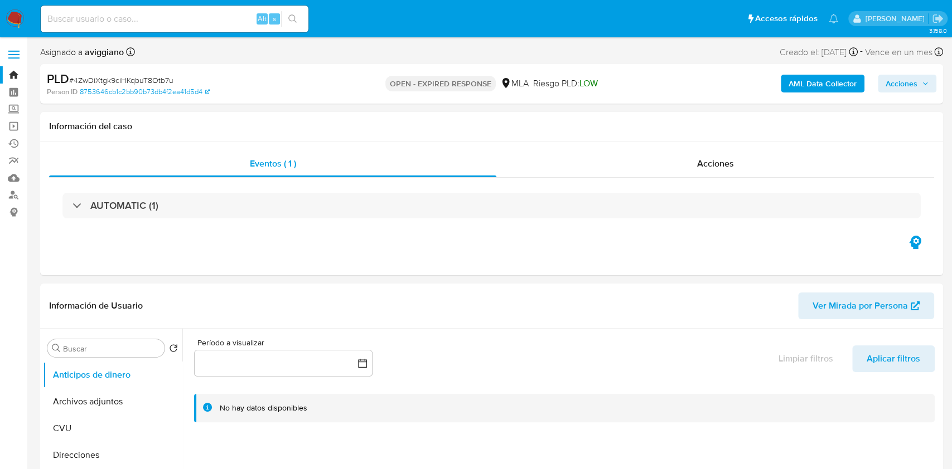
select select "10"
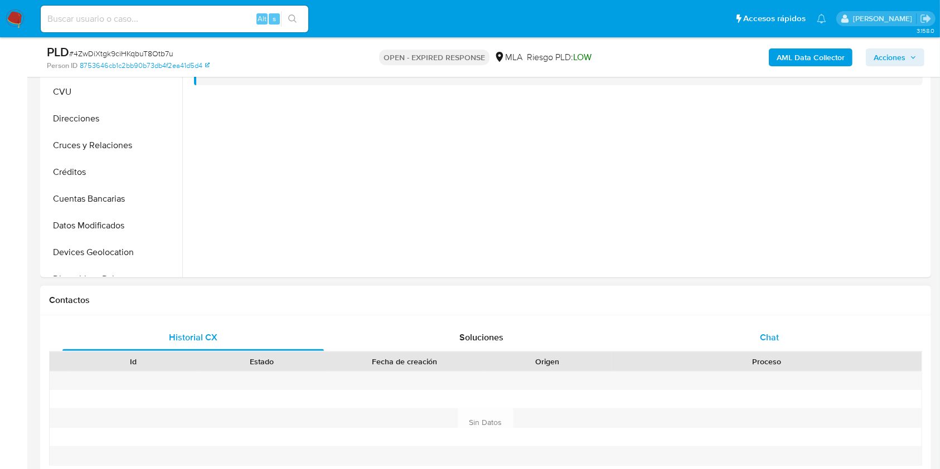
drag, startPoint x: 774, startPoint y: 339, endPoint x: 767, endPoint y: 338, distance: 7.4
click at [774, 340] on span "Chat" at bounding box center [769, 337] width 19 height 13
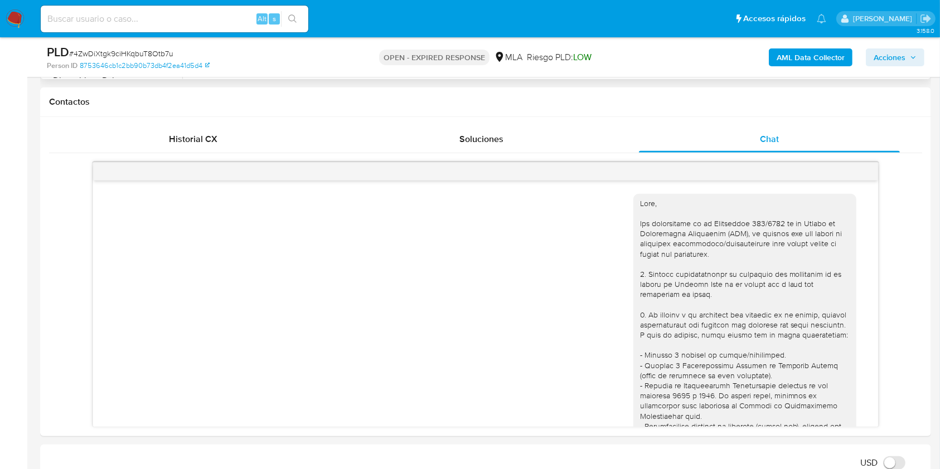
scroll to position [223, 0]
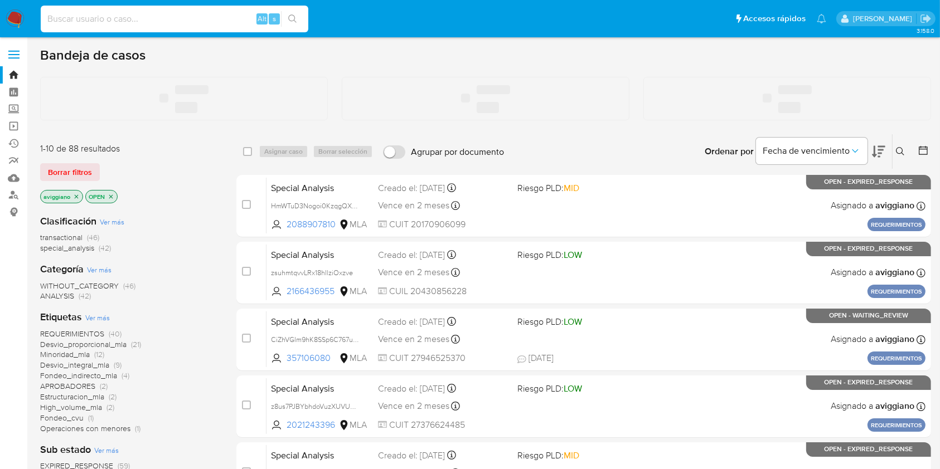
click at [161, 20] on input at bounding box center [175, 19] width 268 height 14
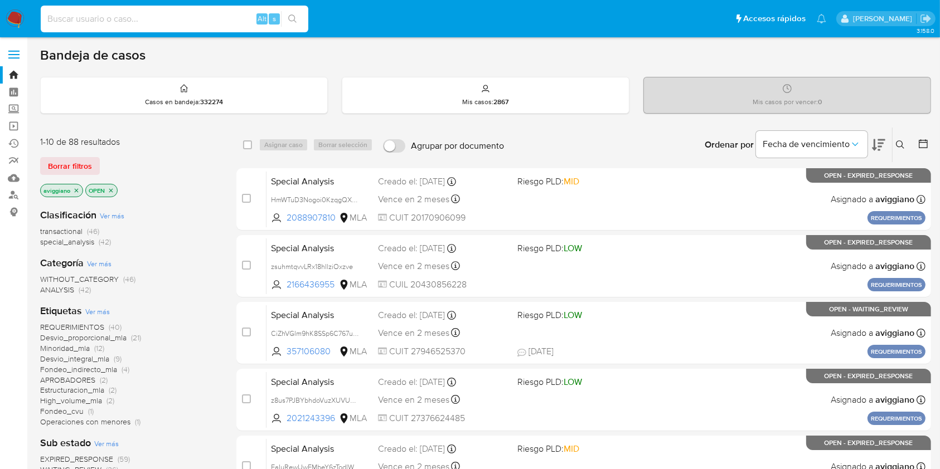
paste input "BteKQLrn1kxrJbAxXAg2R2DD"
type input "BteKQLrn1kxrJbAxXAg2R2DD"
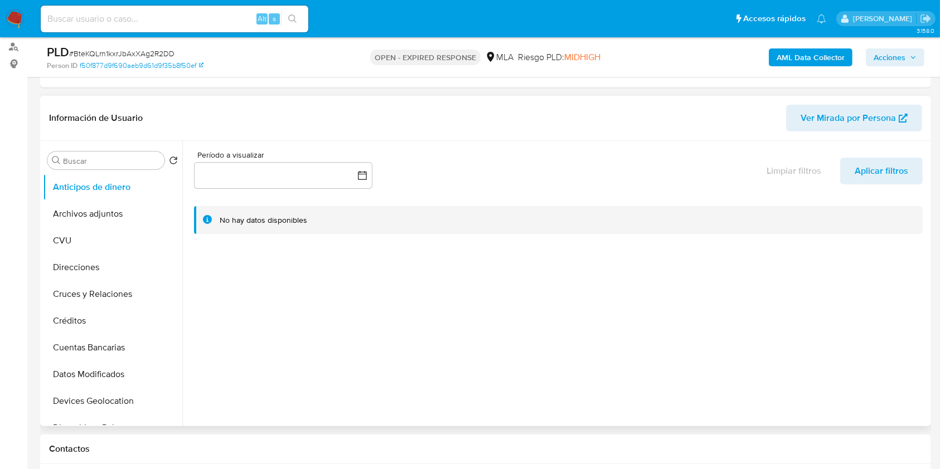
select select "10"
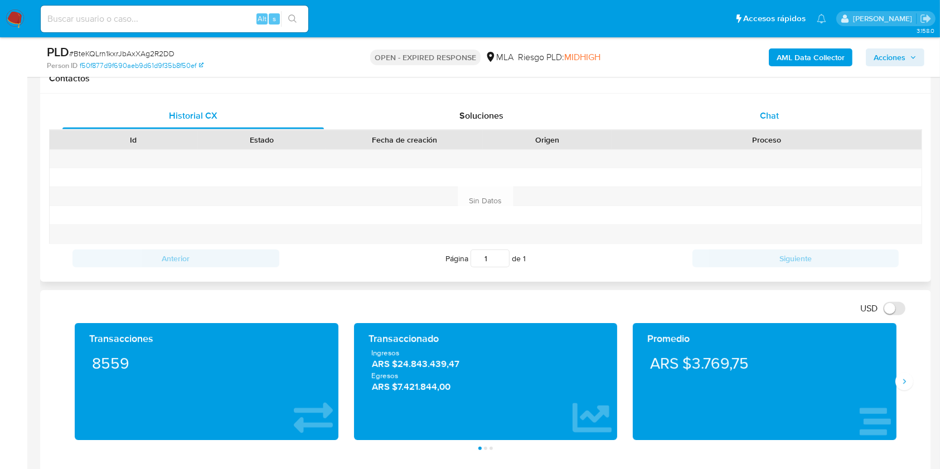
scroll to position [446, 0]
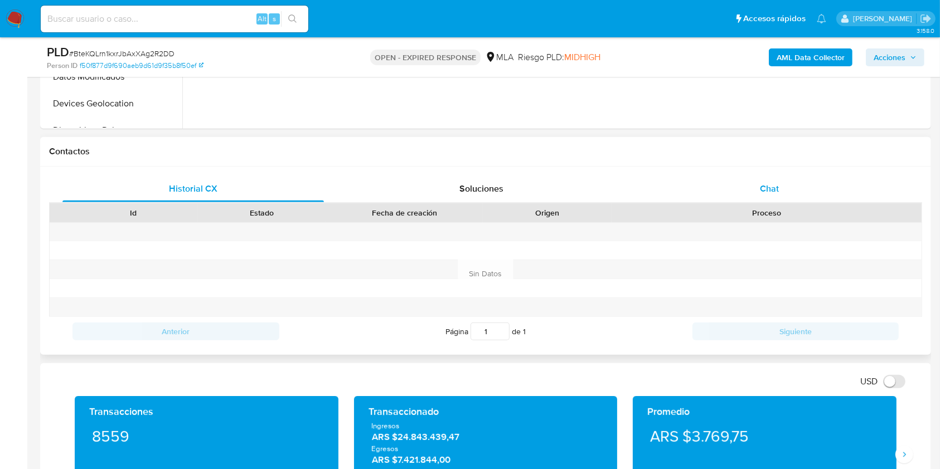
click at [754, 185] on div "Chat" at bounding box center [769, 189] width 261 height 27
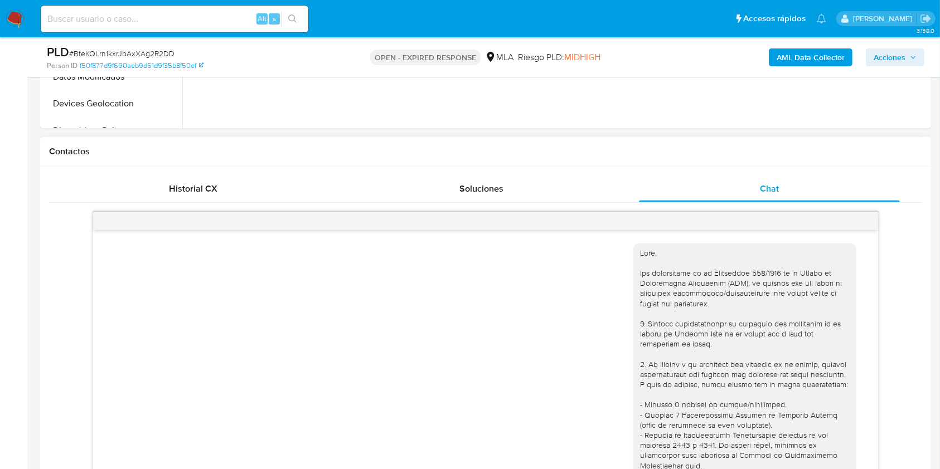
scroll to position [630, 0]
